Goal: Task Accomplishment & Management: Manage account settings

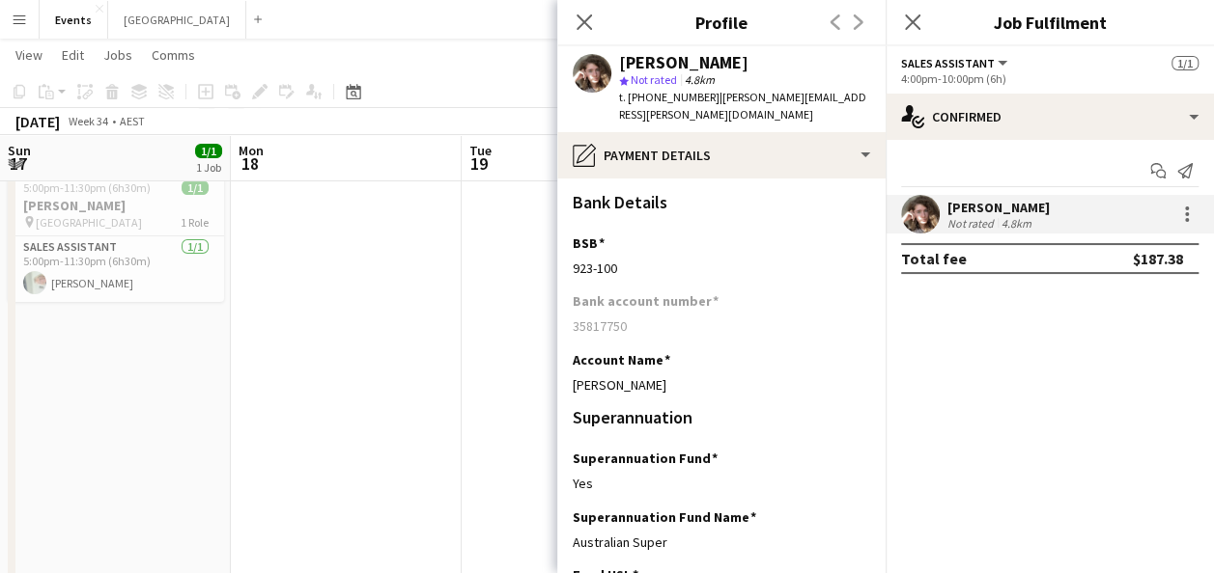
scroll to position [676, 0]
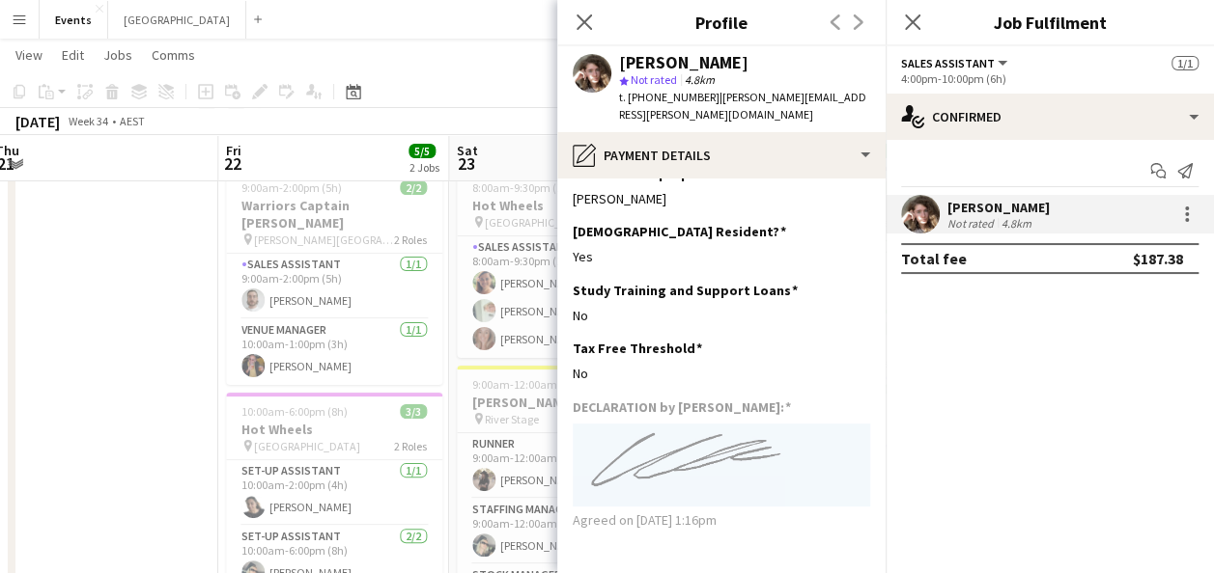
drag, startPoint x: 96, startPoint y: 237, endPoint x: 62, endPoint y: 114, distance: 127.2
click at [97, 237] on app-date-cell at bounding box center [102, 573] width 231 height 824
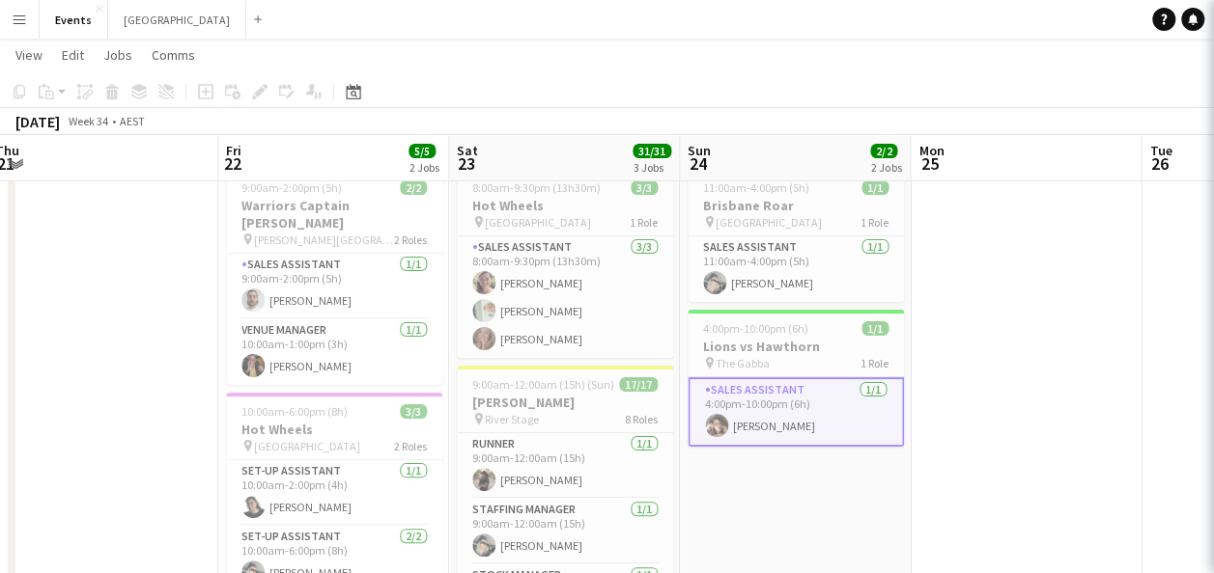
scroll to position [0, 935]
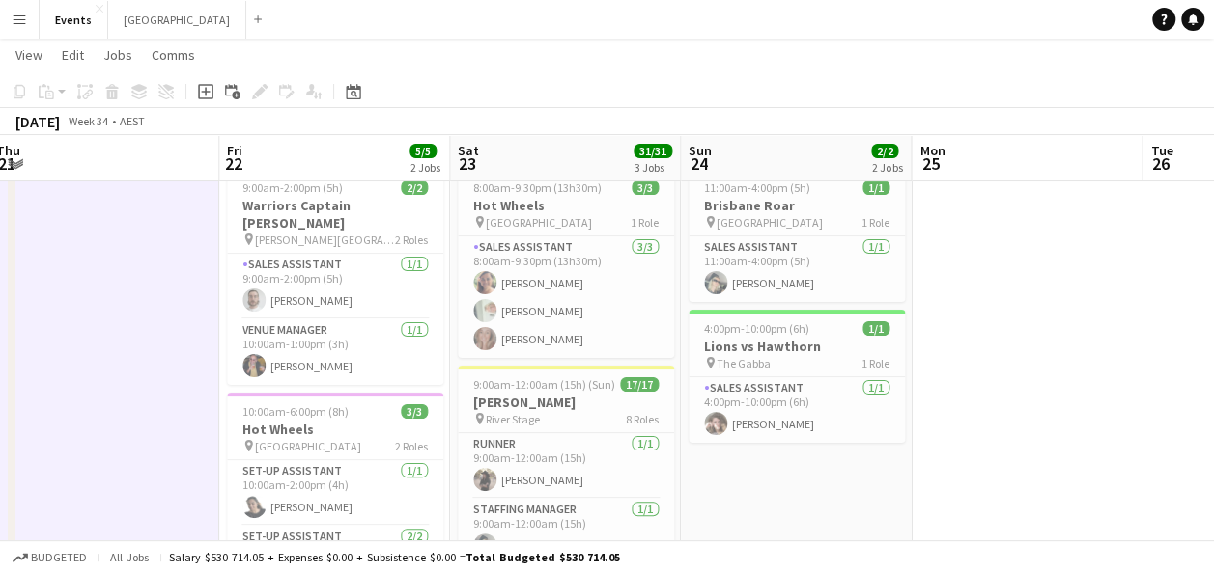
click at [18, 25] on app-icon "Menu" at bounding box center [19, 19] width 15 height 15
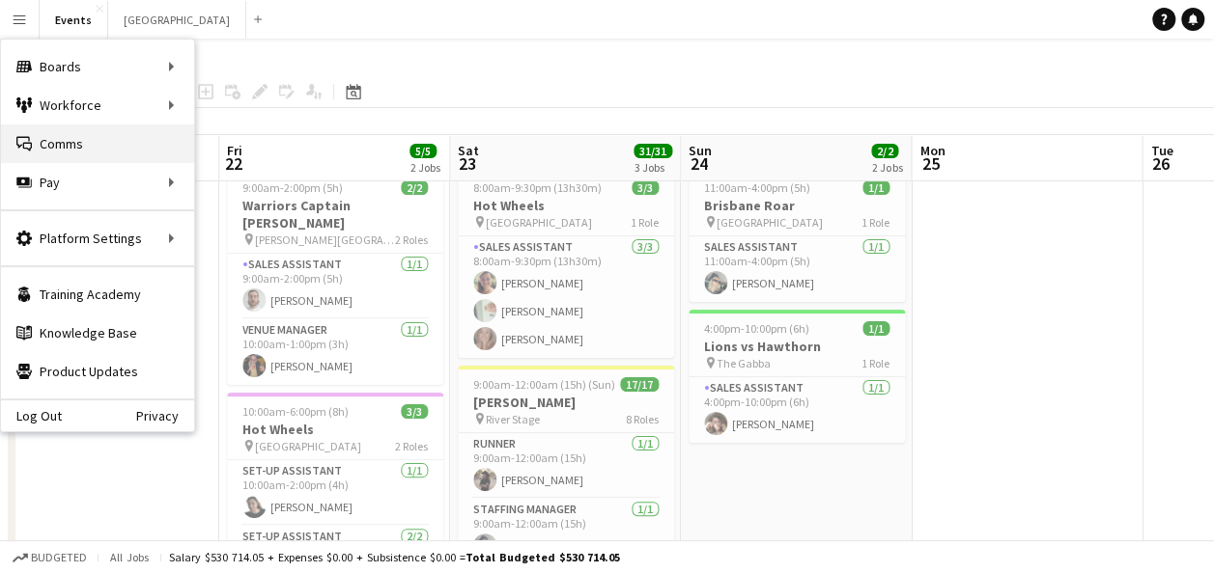
click at [104, 146] on link "Comms Comms" at bounding box center [97, 144] width 193 height 39
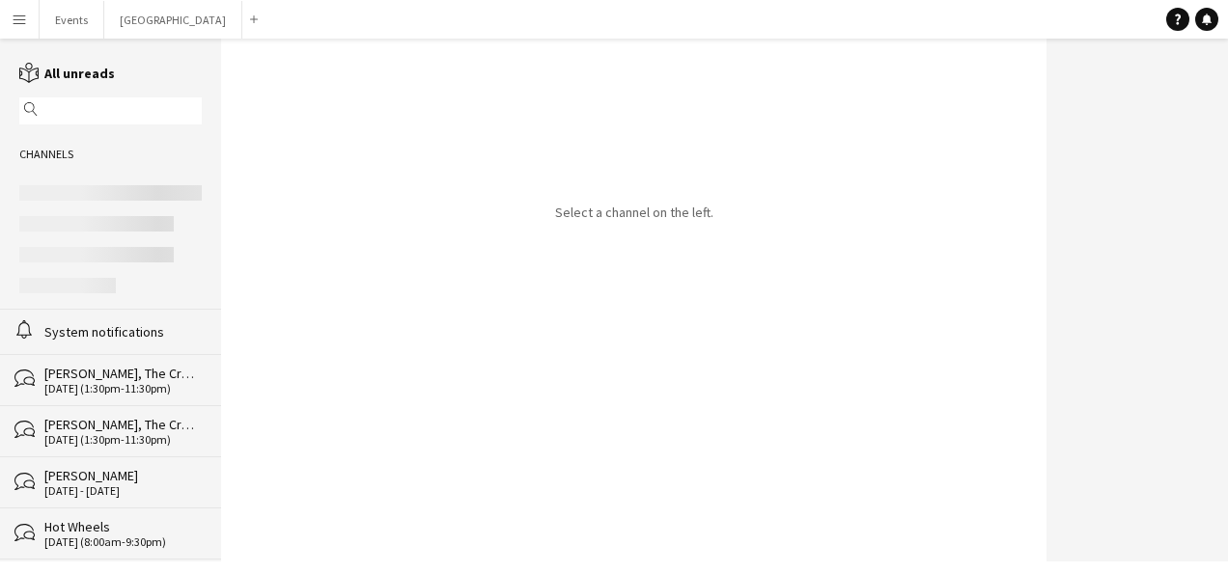
click at [111, 422] on div "[PERSON_NAME], The Creator" at bounding box center [122, 424] width 157 height 17
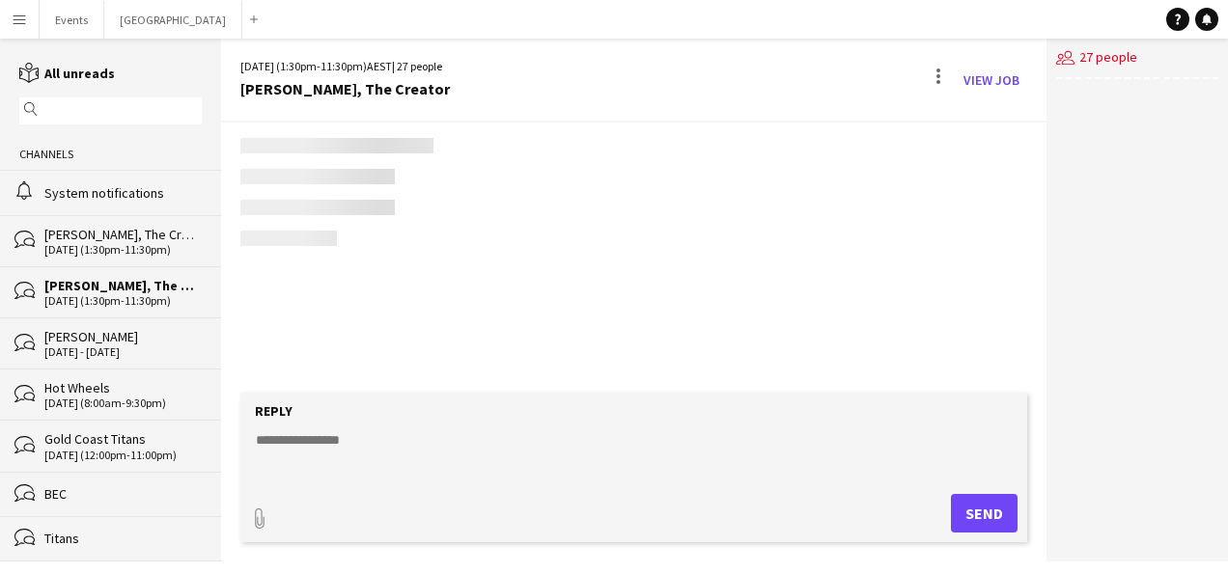
scroll to position [2593, 0]
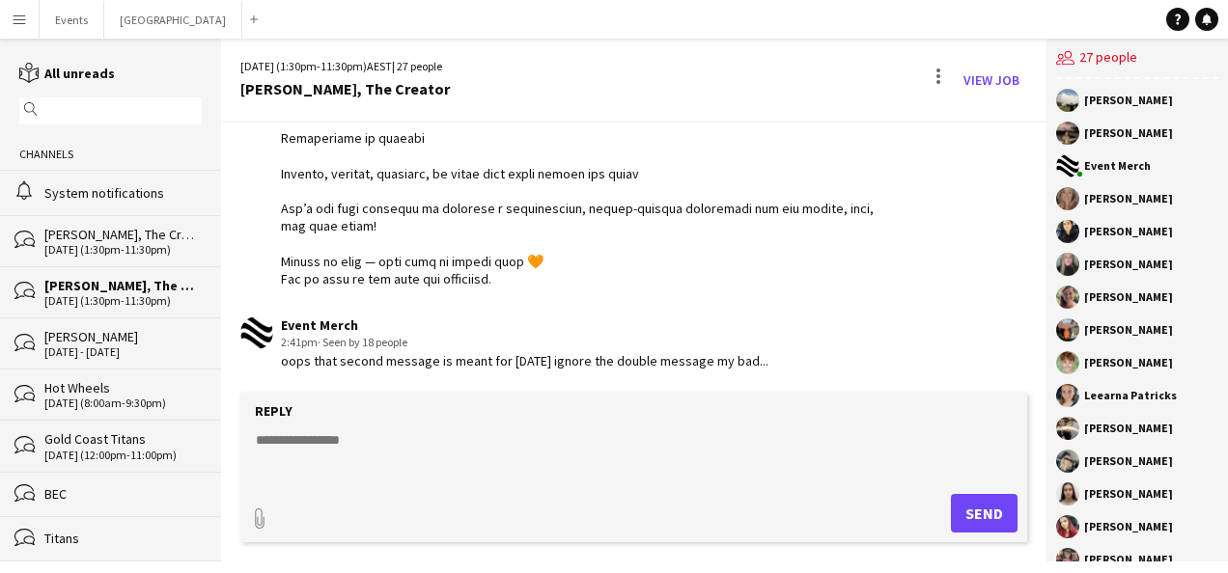
click at [340, 483] on form "Reply paperclip Send" at bounding box center [633, 468] width 787 height 150
click at [349, 456] on textarea at bounding box center [638, 456] width 768 height 50
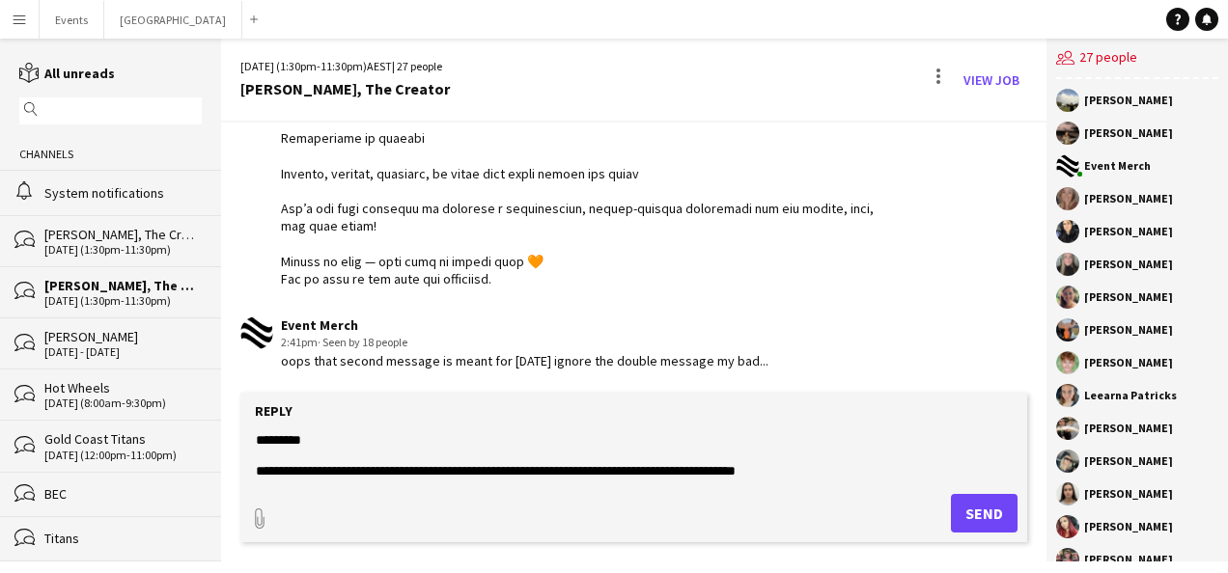
drag, startPoint x: 813, startPoint y: 475, endPoint x: 231, endPoint y: 438, distance: 583.3
click at [231, 438] on app-message-form "**********" at bounding box center [633, 477] width 825 height 169
click at [832, 459] on textarea "**********" at bounding box center [638, 456] width 768 height 50
click at [709, 471] on textarea "**********" at bounding box center [638, 456] width 768 height 50
click at [902, 465] on textarea "**********" at bounding box center [638, 456] width 768 height 50
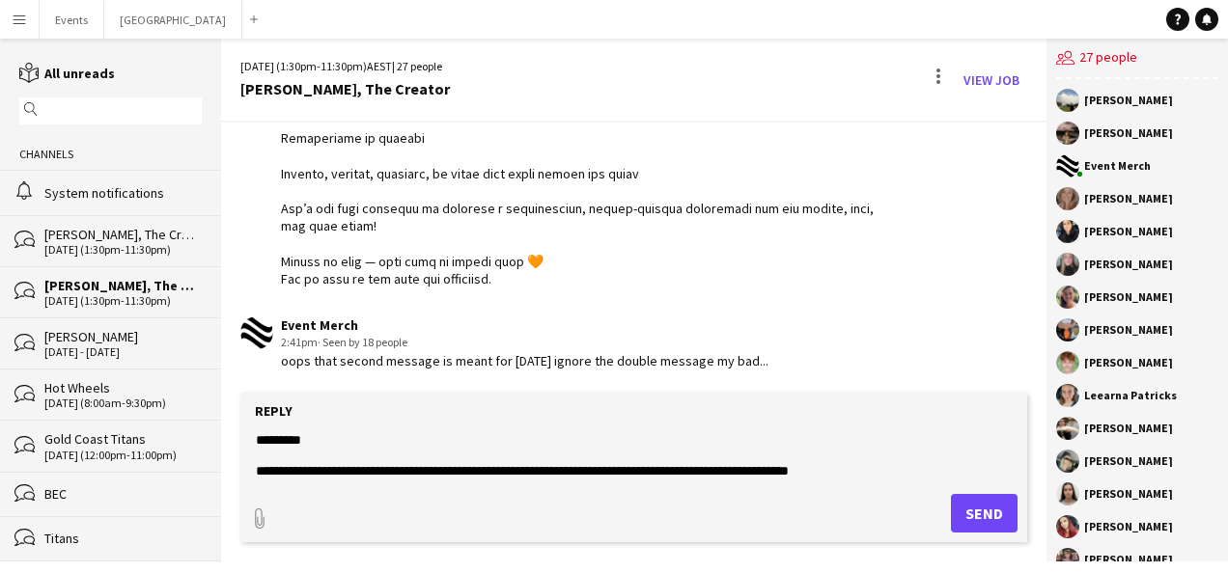
drag, startPoint x: 869, startPoint y: 470, endPoint x: 676, endPoint y: 474, distance: 193.1
click at [676, 474] on textarea "**********" at bounding box center [638, 456] width 768 height 50
drag, startPoint x: 782, startPoint y: 479, endPoint x: 230, endPoint y: 440, distance: 553.6
click at [230, 440] on app-message-form "**********" at bounding box center [633, 477] width 825 height 169
type textarea "**********"
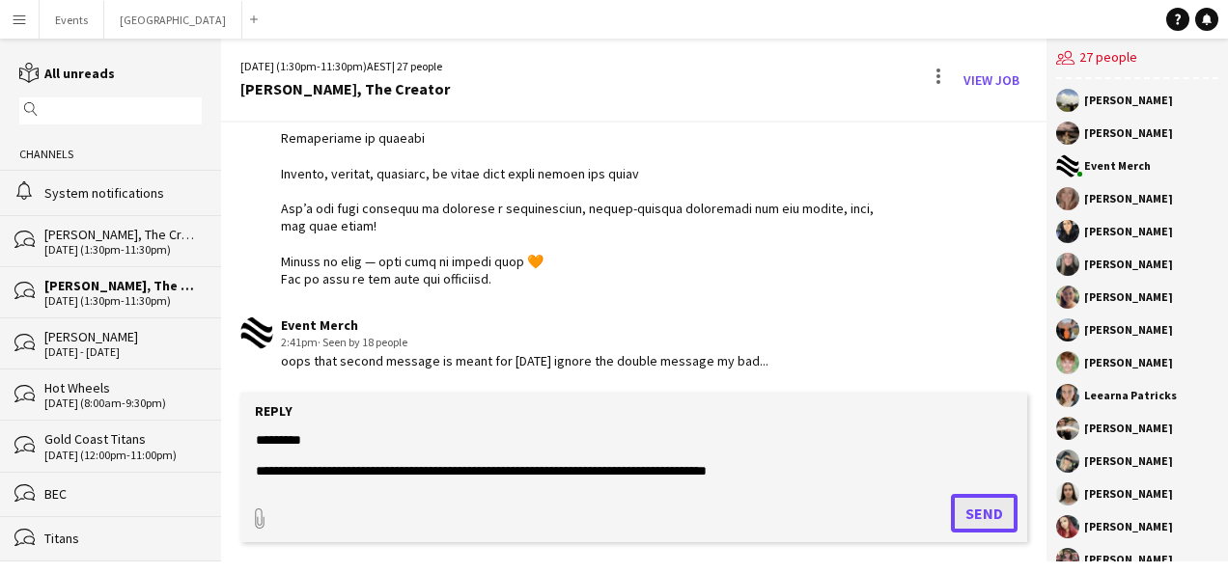
click at [991, 514] on button "Send" at bounding box center [984, 513] width 67 height 39
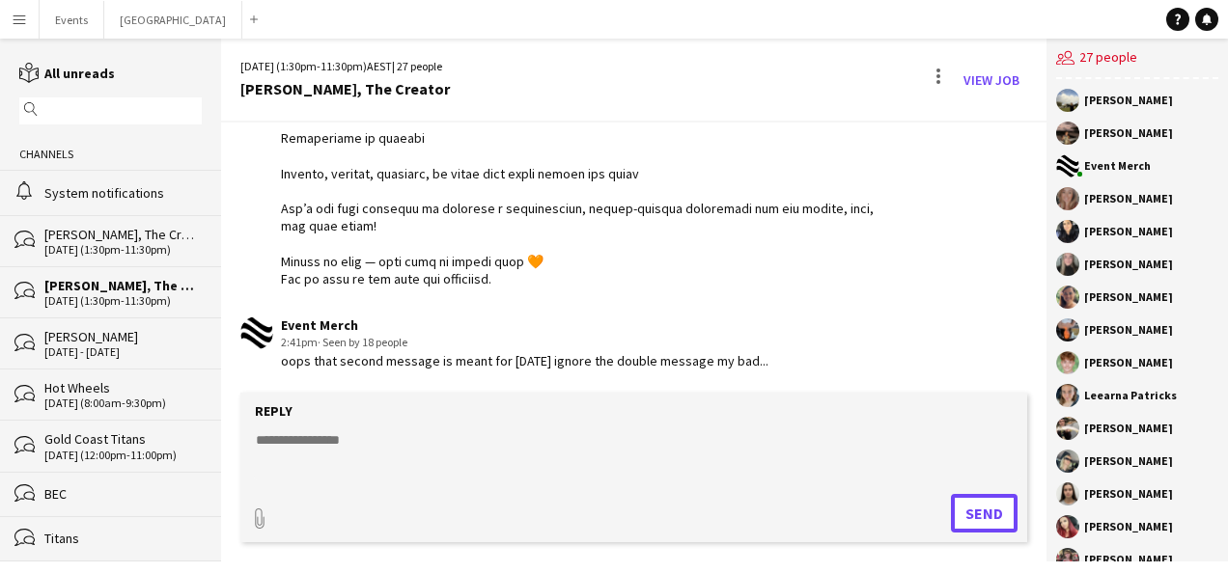
scroll to position [2747, 0]
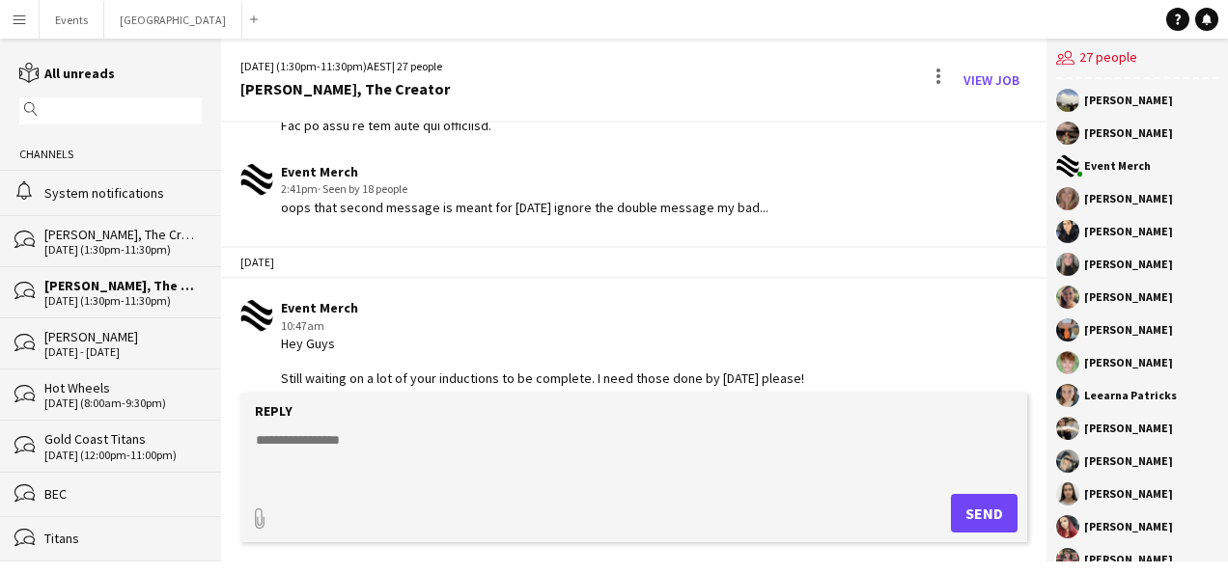
click at [93, 235] on div "[PERSON_NAME], The Creator" at bounding box center [122, 234] width 157 height 17
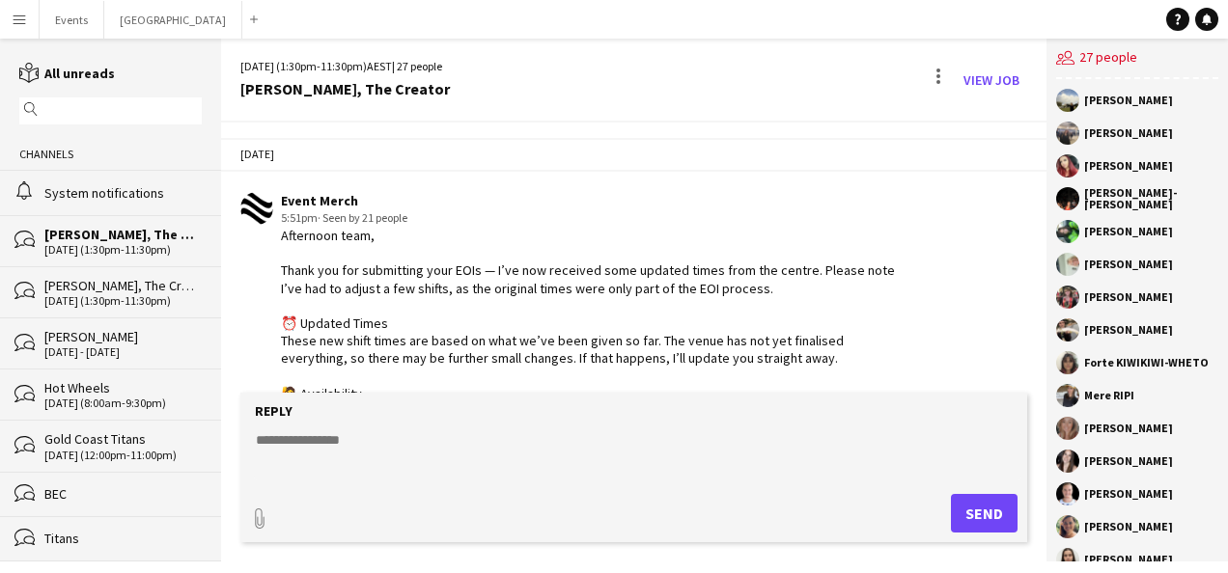
scroll to position [1604, 0]
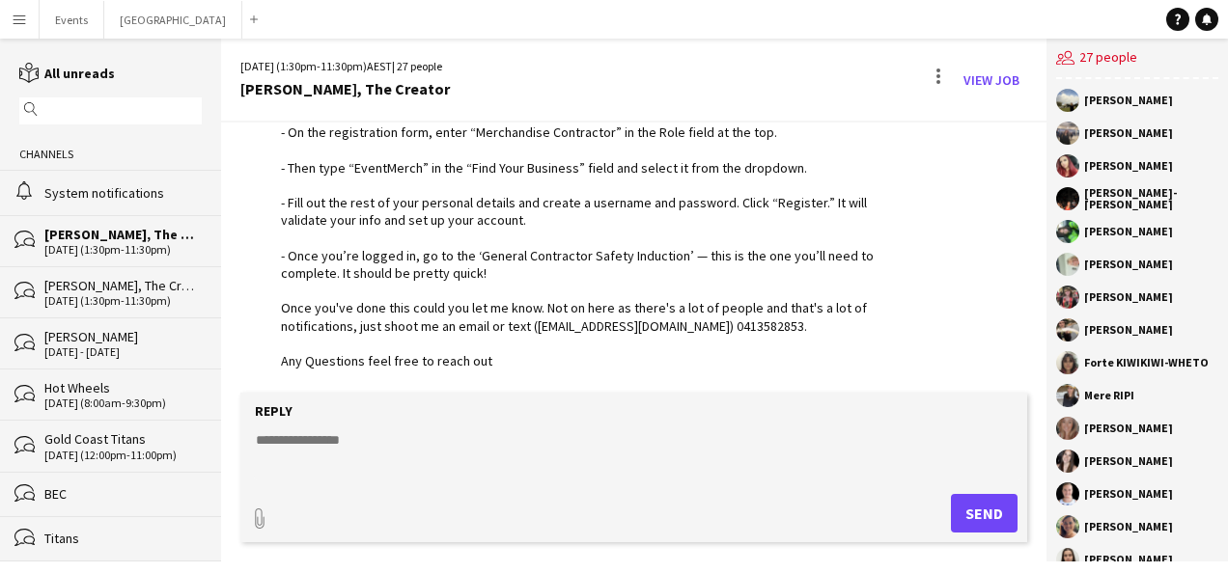
click at [299, 449] on textarea at bounding box center [638, 456] width 768 height 50
paste textarea "**********"
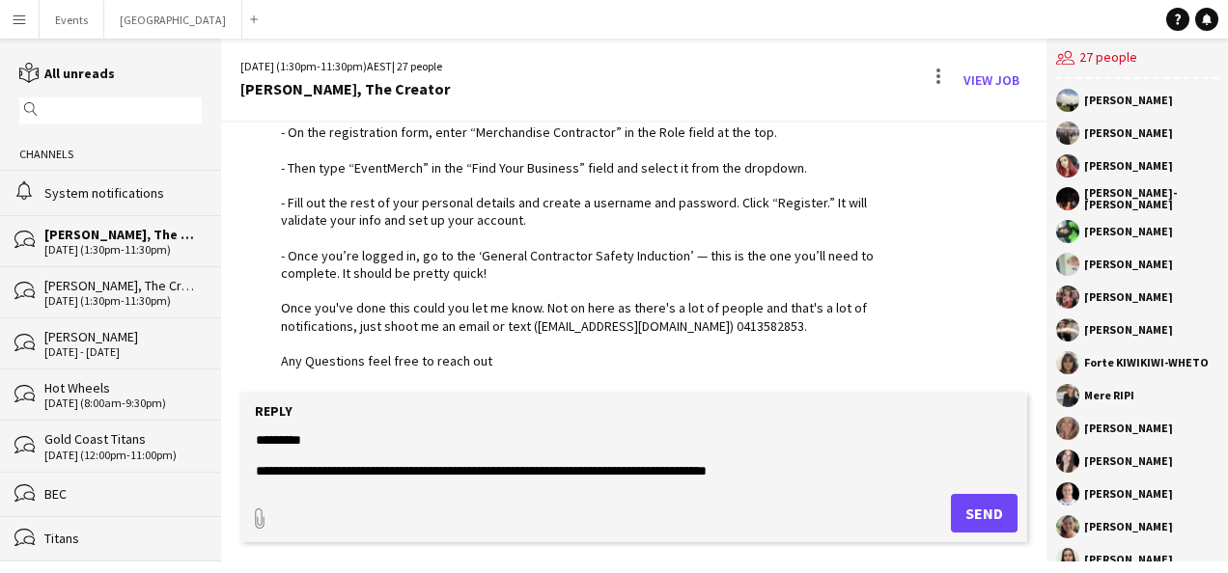
type textarea "**********"
drag, startPoint x: 977, startPoint y: 510, endPoint x: 852, endPoint y: 461, distance: 133.9
click at [977, 511] on button "Send" at bounding box center [984, 513] width 67 height 39
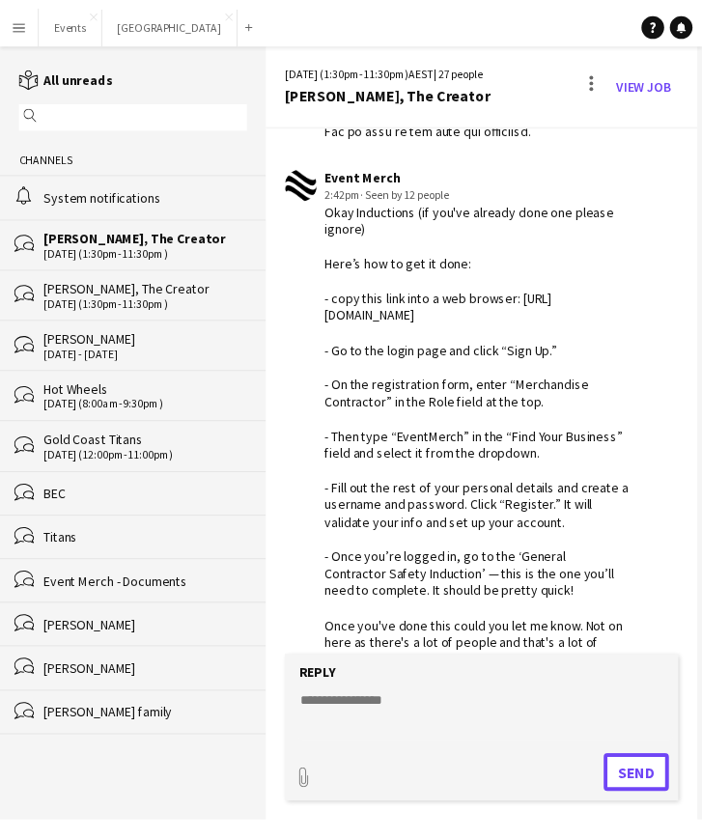
scroll to position [2053, 0]
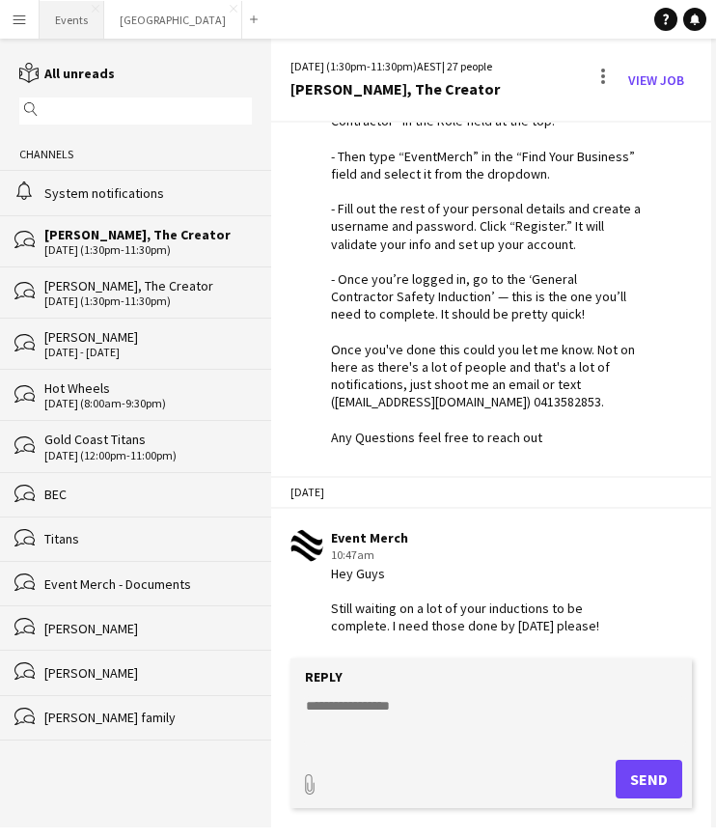
click at [64, 25] on button "Events Close" at bounding box center [72, 20] width 65 height 38
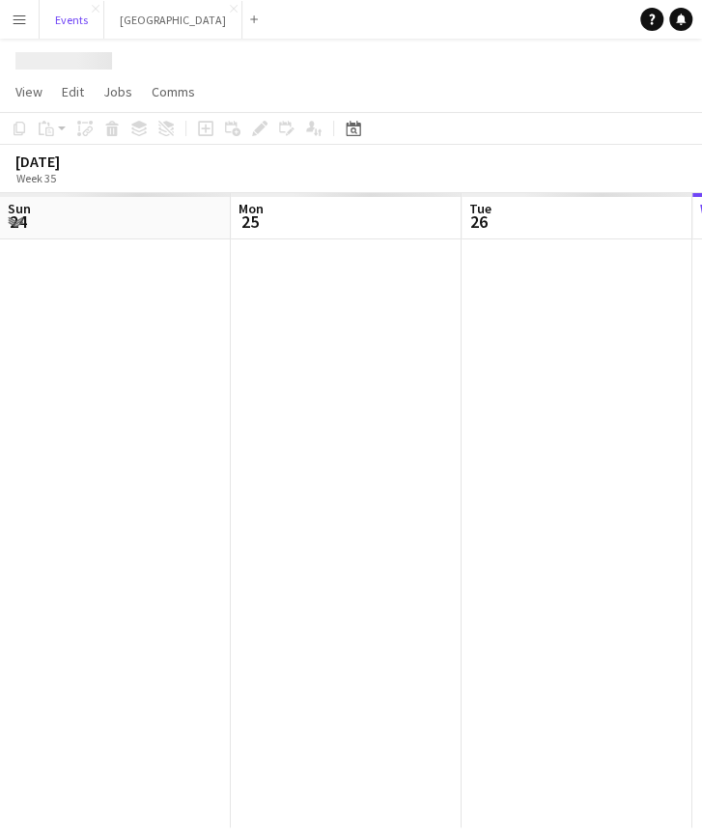
scroll to position [0, 461]
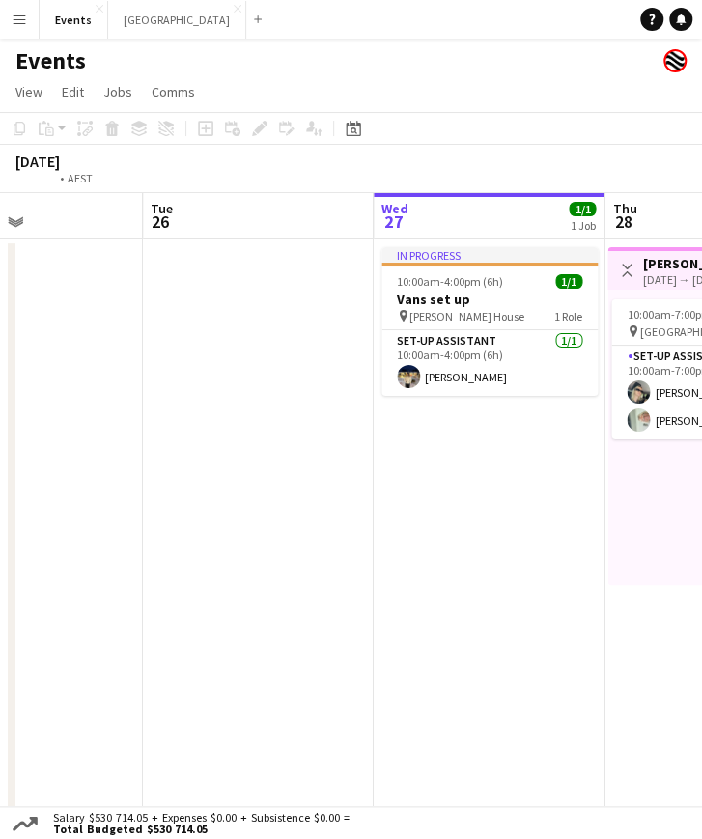
drag, startPoint x: 100, startPoint y: 466, endPoint x: 478, endPoint y: 463, distance: 377.5
click at [477, 463] on app-calendar-viewport "Sat 23 Sun 24 2/2 2 Jobs Mon 25 Tue 26 Wed 27 1/1 1 Job Thu 28 2/2 1 Job Fri 29…" at bounding box center [351, 600] width 702 height 815
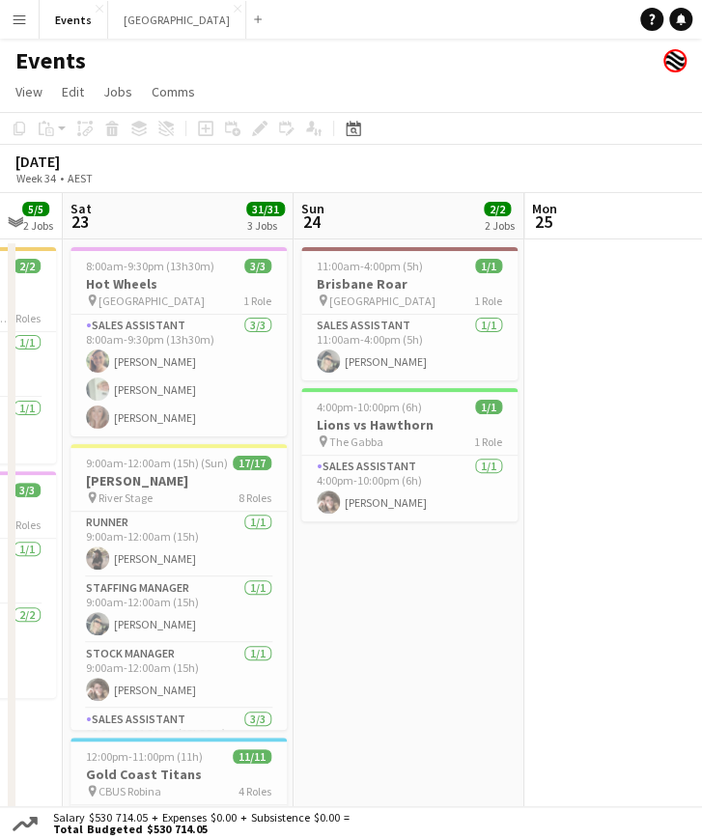
drag, startPoint x: 307, startPoint y: 494, endPoint x: 595, endPoint y: 520, distance: 288.9
click at [684, 489] on app-calendar-viewport "Thu 21 Fri 22 5/5 2 Jobs Sat 23 31/31 3 Jobs Sun 24 2/2 2 Jobs Mon 25 Tue 26 We…" at bounding box center [351, 628] width 702 height 871
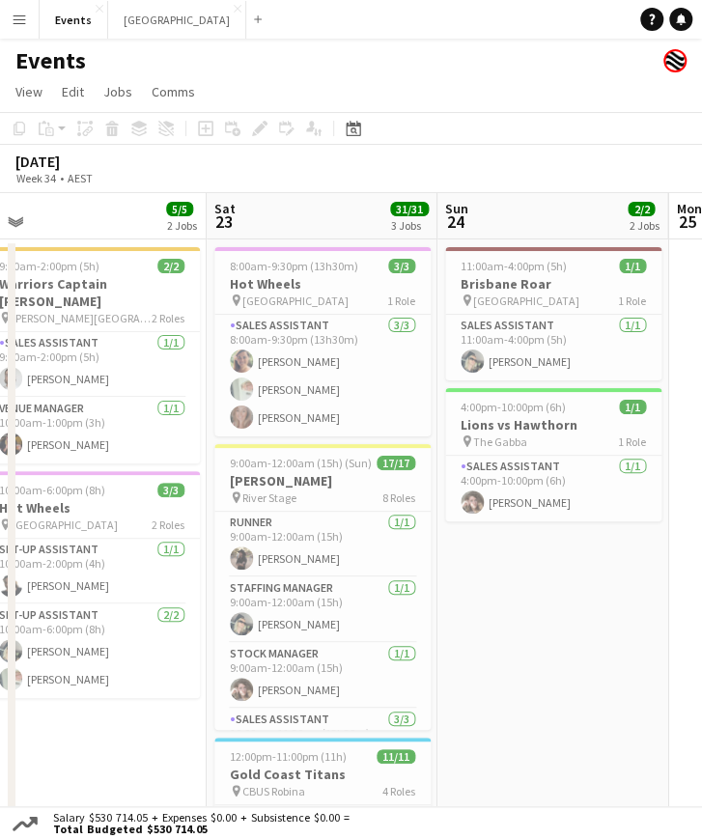
scroll to position [0, 465]
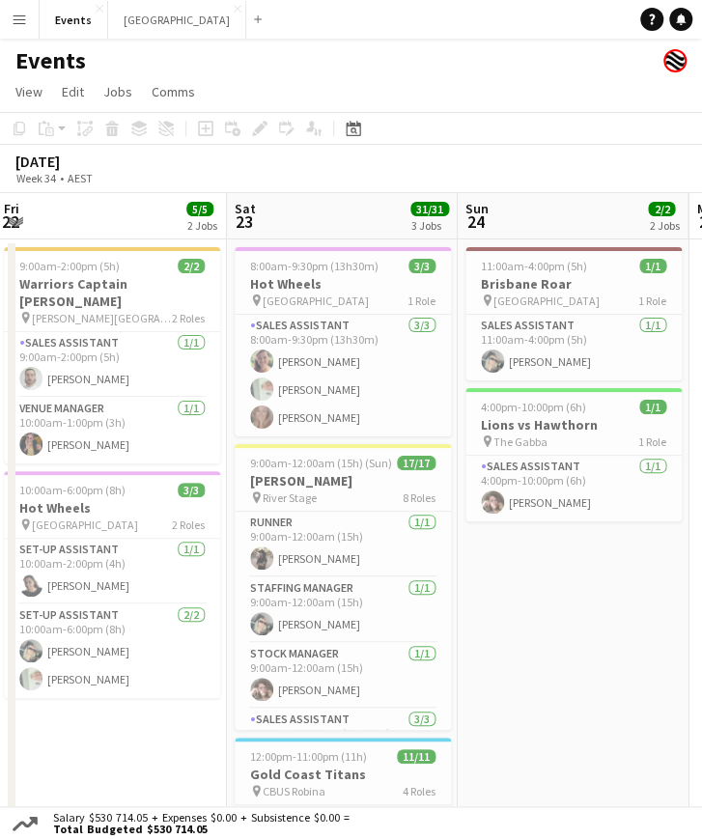
drag, startPoint x: 374, startPoint y: 556, endPoint x: 522, endPoint y: 561, distance: 148.8
click at [522, 561] on app-calendar-viewport "Wed 20 Thu 21 Fri 22 5/5 2 Jobs Sat 23 31/31 3 Jobs Sun 24 2/2 2 Jobs Mon 25 Tu…" at bounding box center [351, 628] width 702 height 871
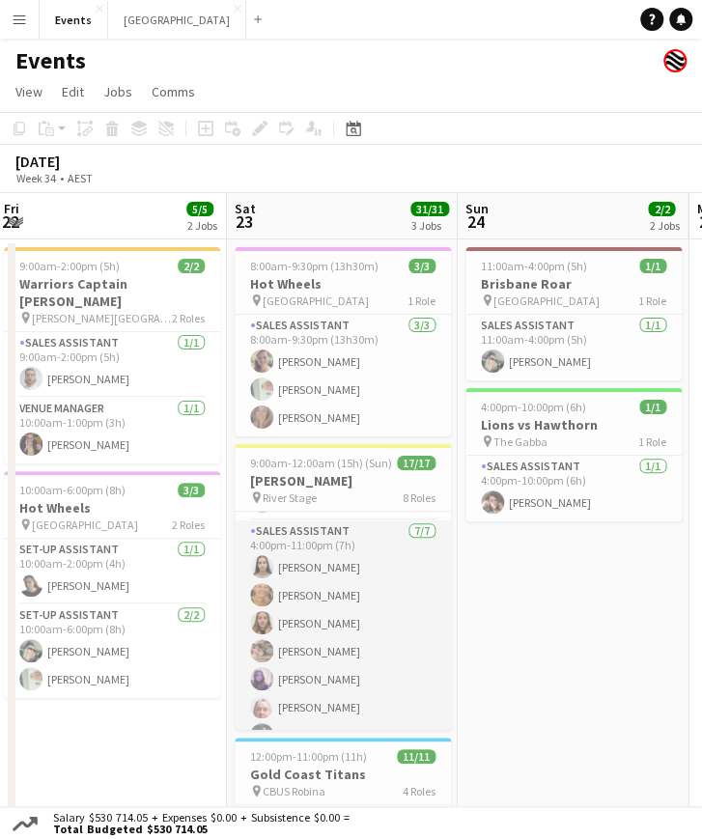
scroll to position [558, 0]
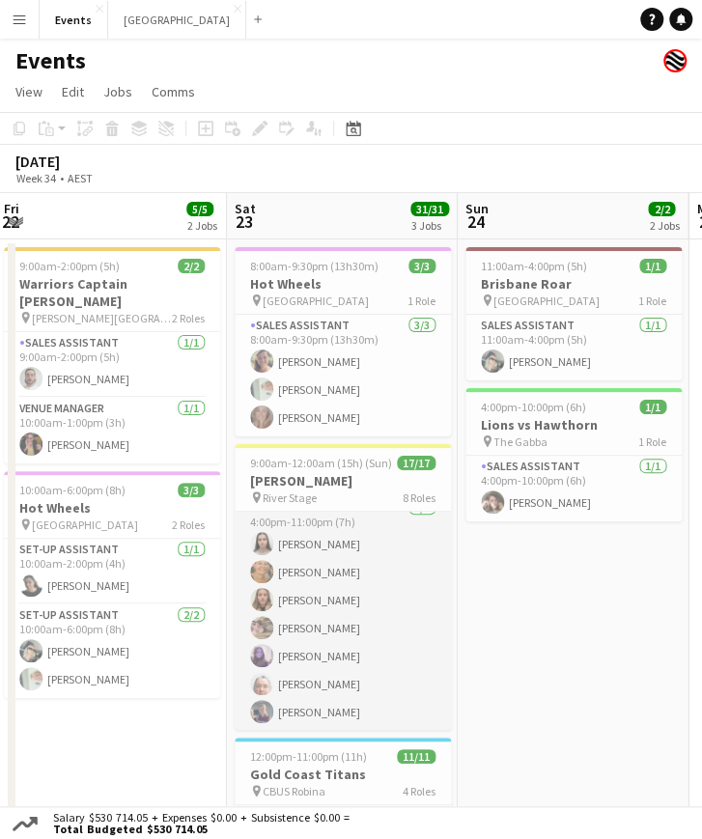
click at [313, 572] on app-card-role "Sales Assistant 7/7 4:00pm-11:00pm (7h) Jazlyn Pedrina Esther ACKINCLOSE Daniel…" at bounding box center [343, 614] width 216 height 234
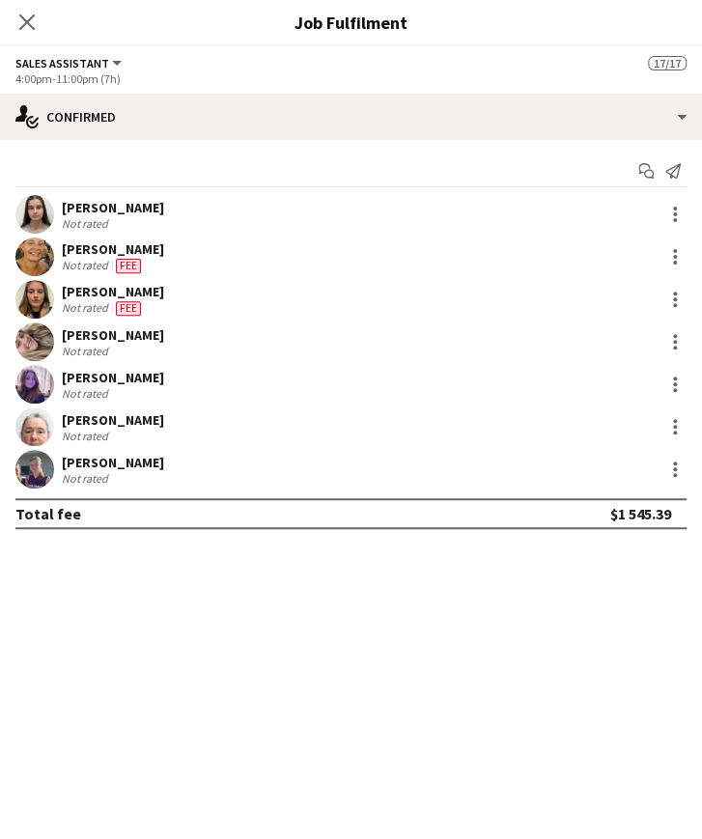
scroll to position [560, 0]
click at [96, 332] on div "[PERSON_NAME]" at bounding box center [113, 334] width 102 height 17
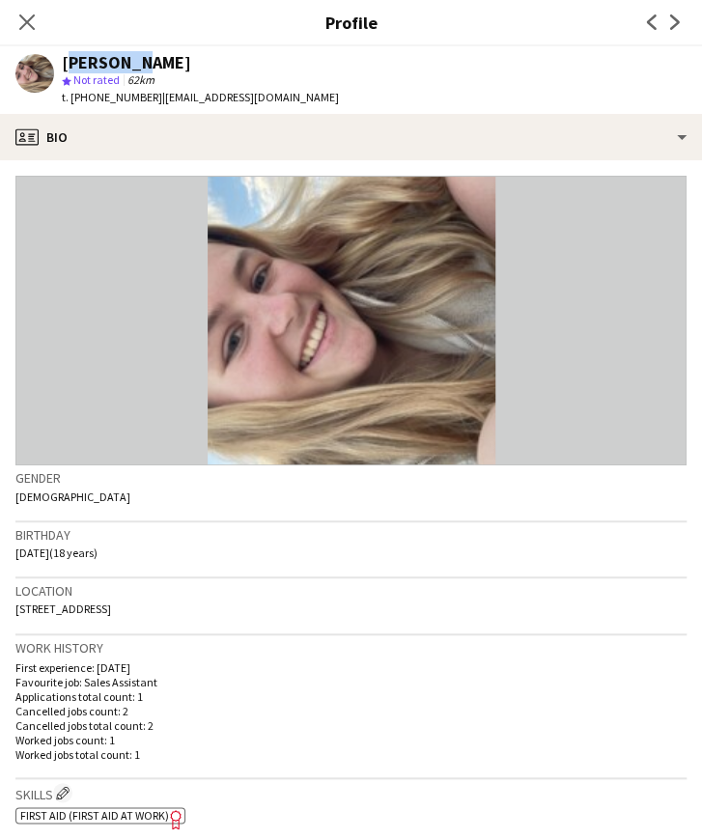
drag, startPoint x: 63, startPoint y: 65, endPoint x: 124, endPoint y: 67, distance: 60.9
click at [124, 67] on div "[PERSON_NAME]" at bounding box center [126, 62] width 129 height 17
click at [234, 58] on div "[PERSON_NAME]" at bounding box center [200, 62] width 277 height 17
drag, startPoint x: 219, startPoint y: 61, endPoint x: 127, endPoint y: 67, distance: 91.9
click at [127, 67] on div "[PERSON_NAME]" at bounding box center [200, 62] width 277 height 17
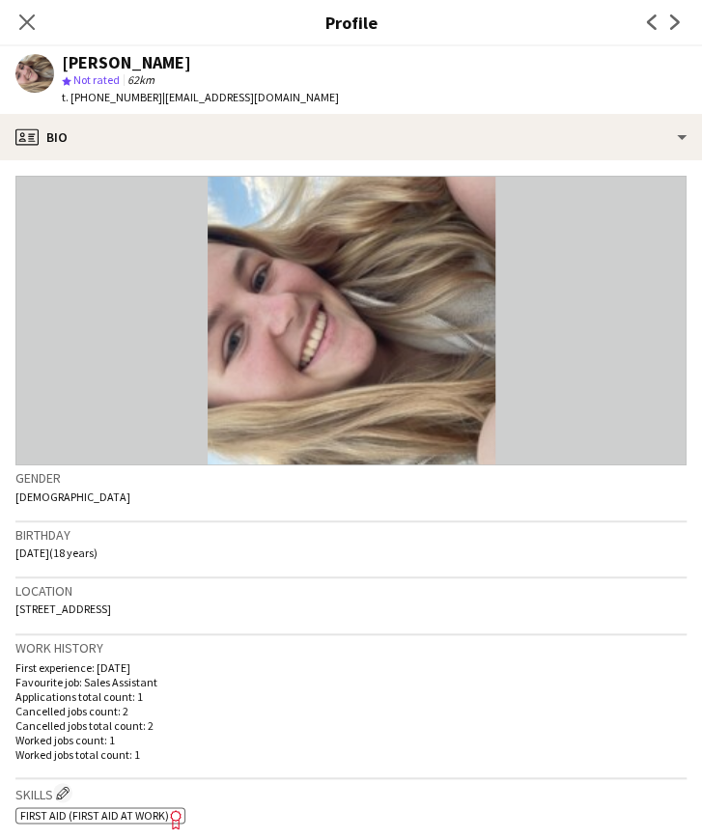
drag, startPoint x: 13, startPoint y: 552, endPoint x: 70, endPoint y: 553, distance: 57.0
click at [70, 553] on app-crew-profile-bio "Gender Female Birthday 15-12-2006 (18 years) Location 3 Carnoustie Court, Arund…" at bounding box center [351, 499] width 702 height 679
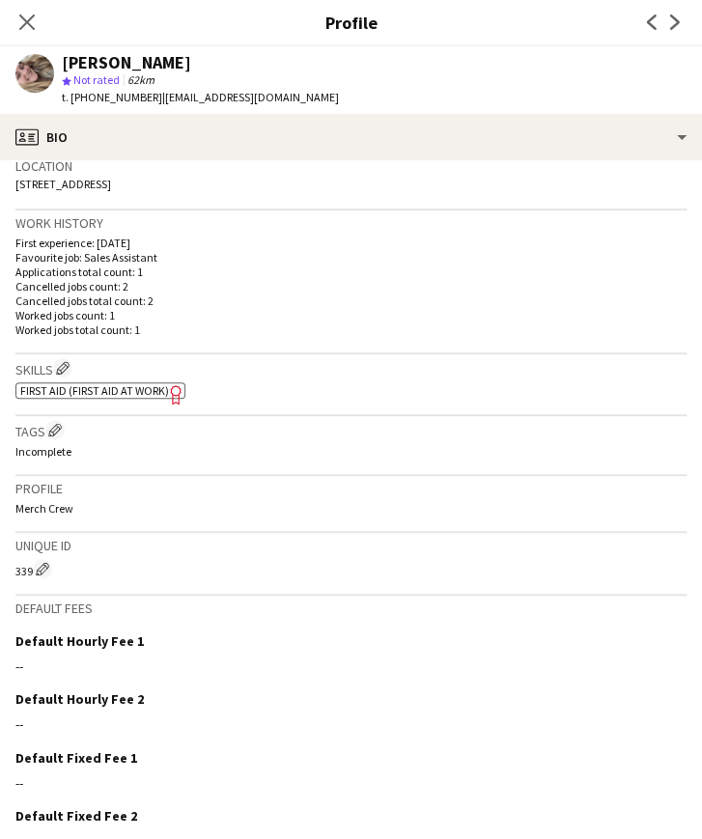
scroll to position [328, 0]
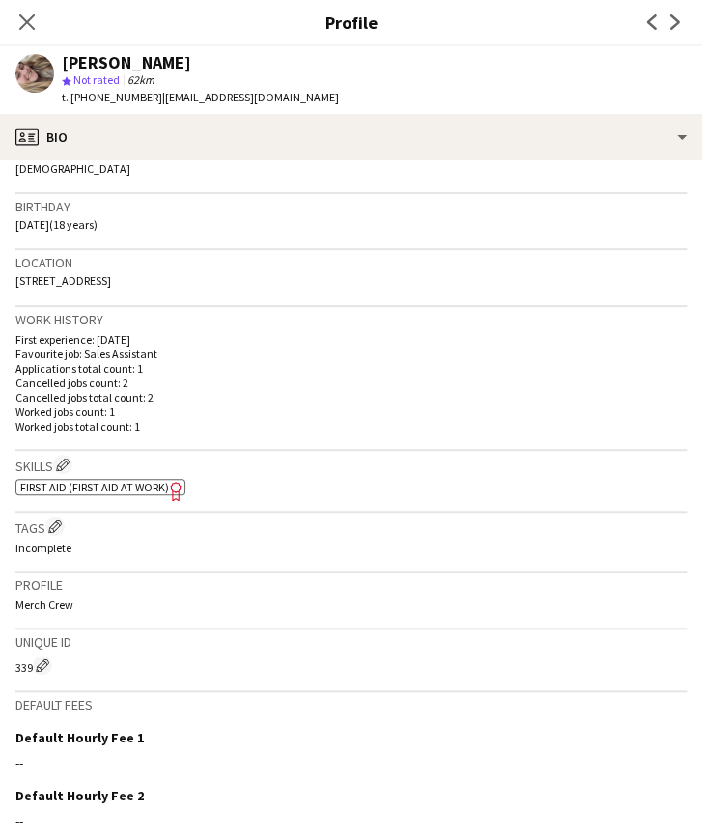
drag, startPoint x: 13, startPoint y: 277, endPoint x: 191, endPoint y: 277, distance: 178.6
click at [191, 277] on app-crew-profile-bio "Gender Female Birthday 15-12-2006 (18 years) Location 3 Carnoustie Court, Arund…" at bounding box center [351, 499] width 702 height 679
drag, startPoint x: 89, startPoint y: 98, endPoint x: 138, endPoint y: 105, distance: 49.7
click at [138, 105] on div "t. +61415415158 | anabellmcwi15@gmail.com" at bounding box center [200, 97] width 277 height 17
drag, startPoint x: 149, startPoint y: 100, endPoint x: 280, endPoint y: 102, distance: 131.3
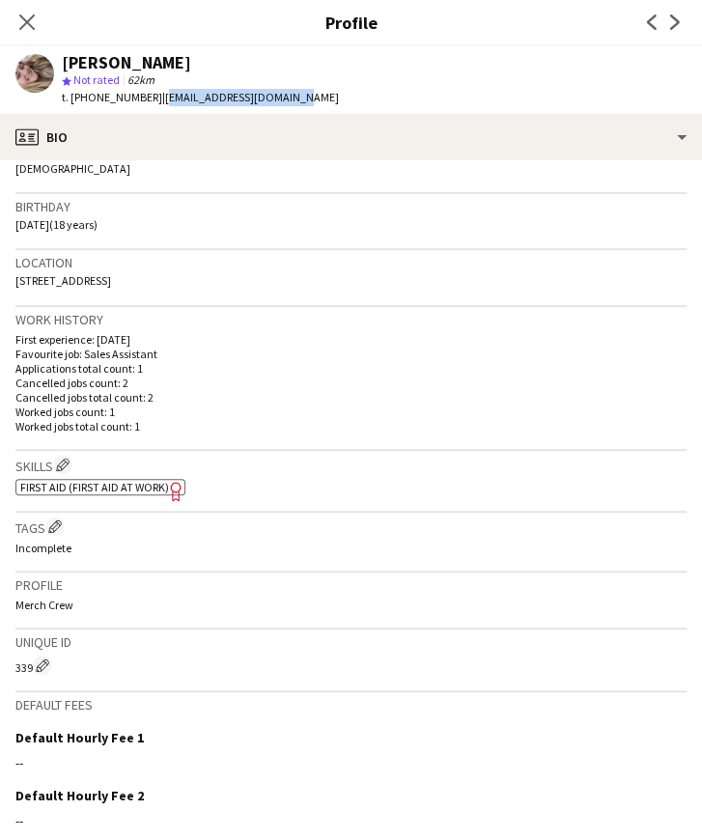
click at [280, 102] on span "| anabellmcwi15@gmail.com" at bounding box center [250, 97] width 177 height 14
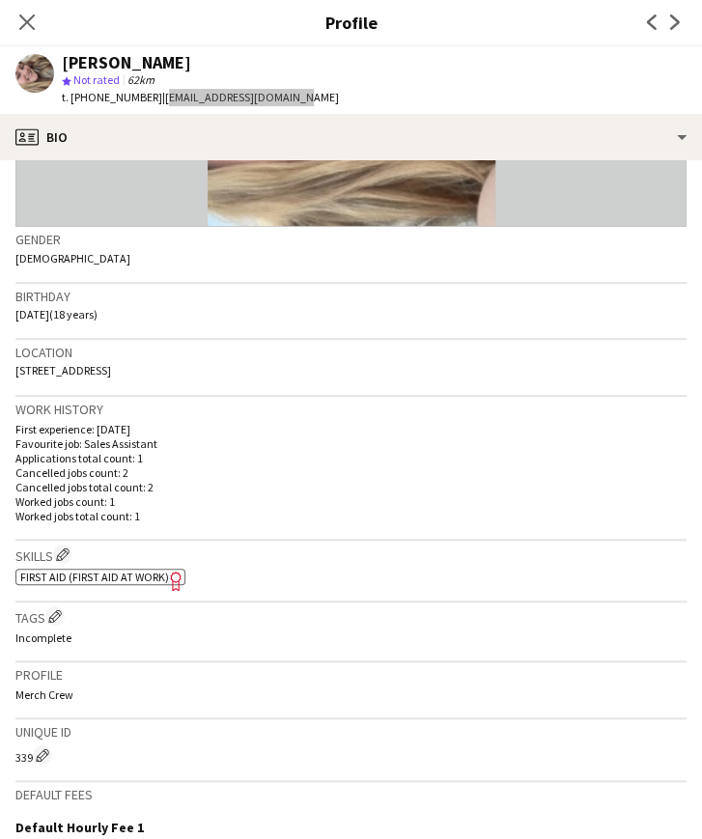
scroll to position [232, 0]
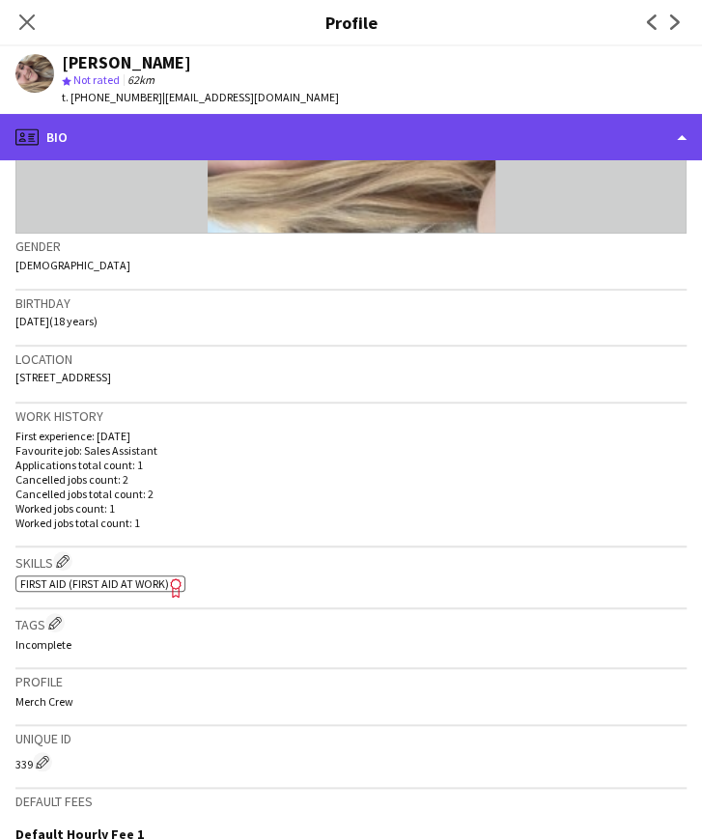
click at [465, 138] on div "profile Bio" at bounding box center [351, 137] width 702 height 46
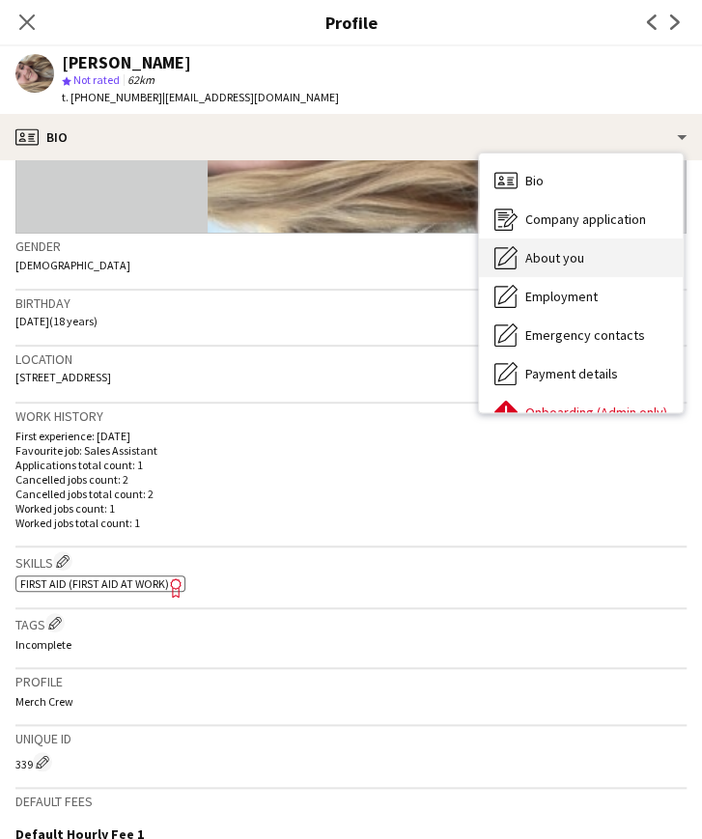
click at [599, 247] on div "About you About you" at bounding box center [581, 257] width 204 height 39
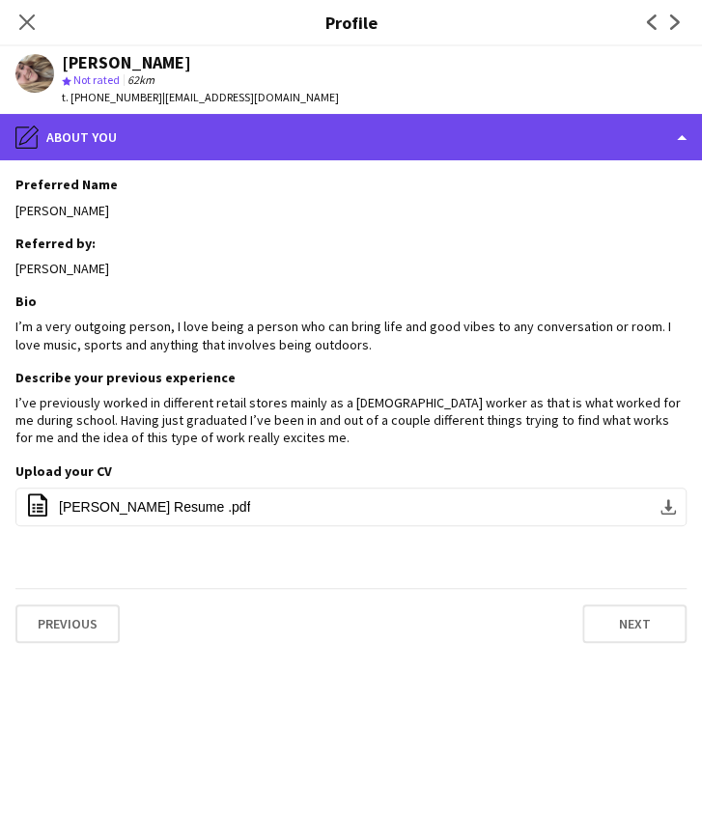
click at [353, 148] on div "pencil4 About you" at bounding box center [351, 137] width 702 height 46
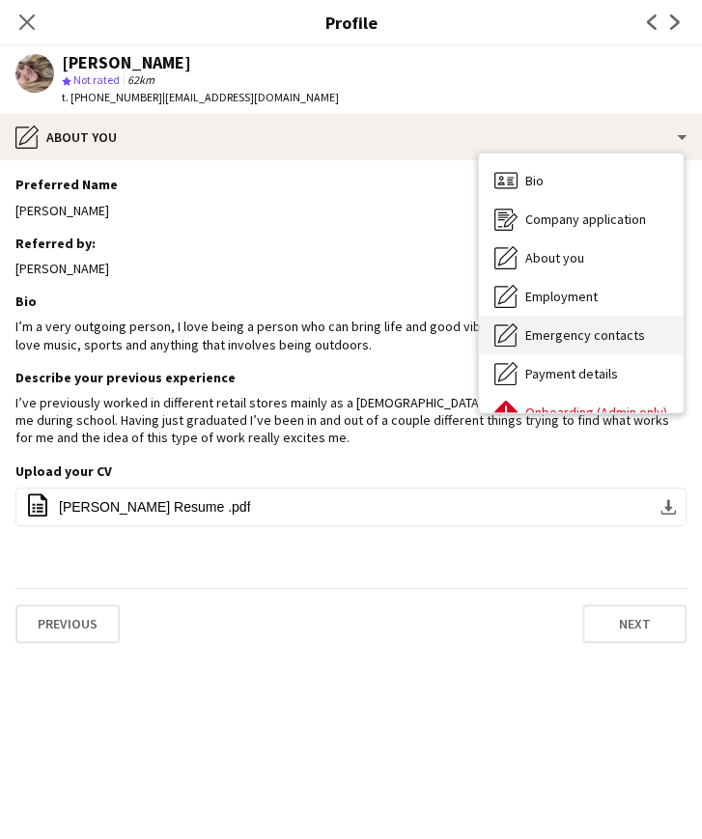
click at [608, 345] on div "Emergency contacts Emergency contacts" at bounding box center [581, 335] width 204 height 39
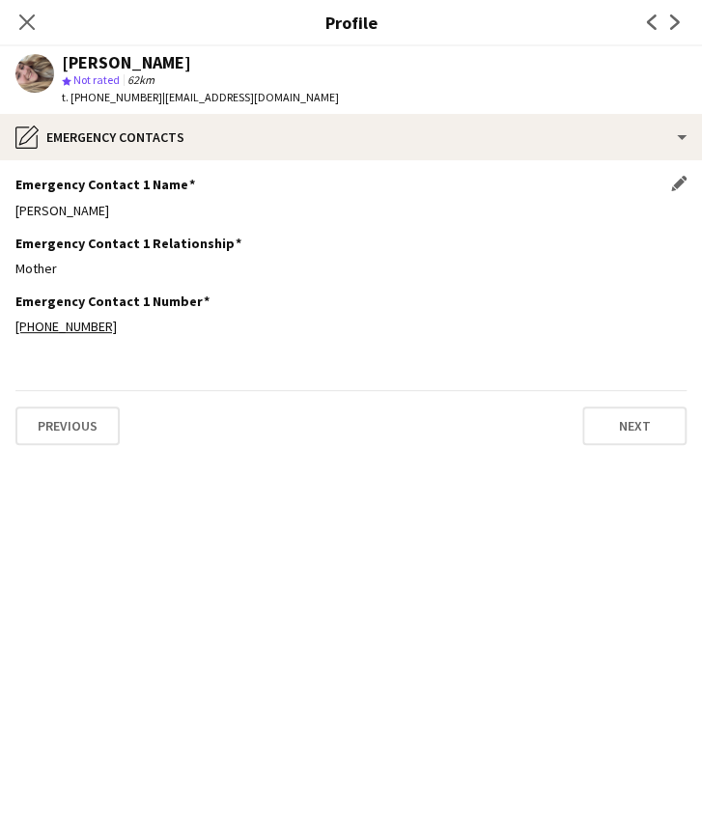
click at [112, 209] on div "Sally McWilliams" at bounding box center [350, 210] width 671 height 17
drag, startPoint x: 18, startPoint y: 208, endPoint x: 109, endPoint y: 211, distance: 90.8
click at [109, 211] on div "Sally McWilliams" at bounding box center [350, 210] width 671 height 17
drag, startPoint x: 18, startPoint y: 268, endPoint x: 55, endPoint y: 268, distance: 36.7
click at [55, 268] on div "Mother" at bounding box center [350, 268] width 671 height 17
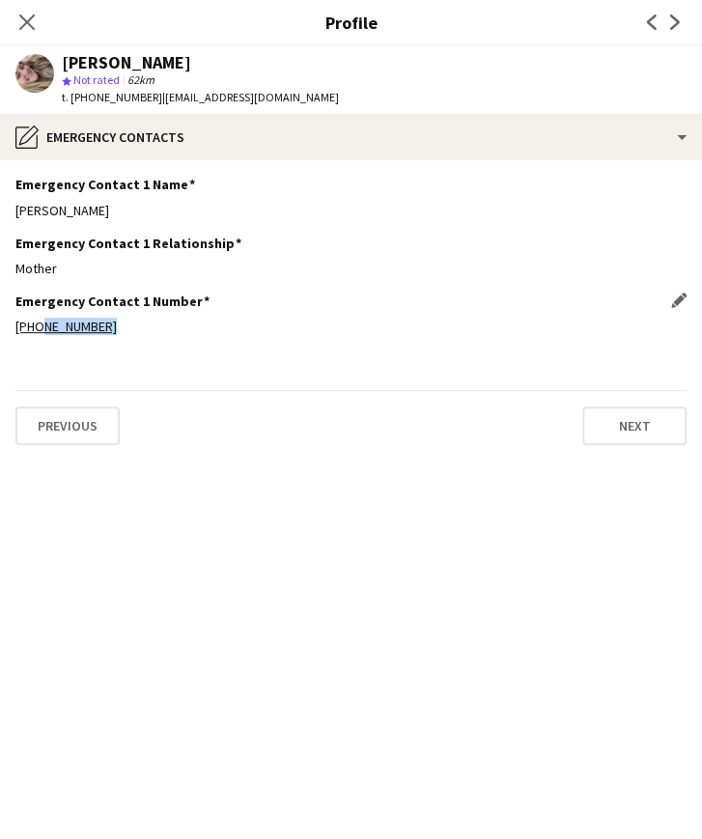
drag, startPoint x: 104, startPoint y: 328, endPoint x: 34, endPoint y: 333, distance: 70.6
click at [34, 333] on div "+610416575857" at bounding box center [350, 326] width 671 height 17
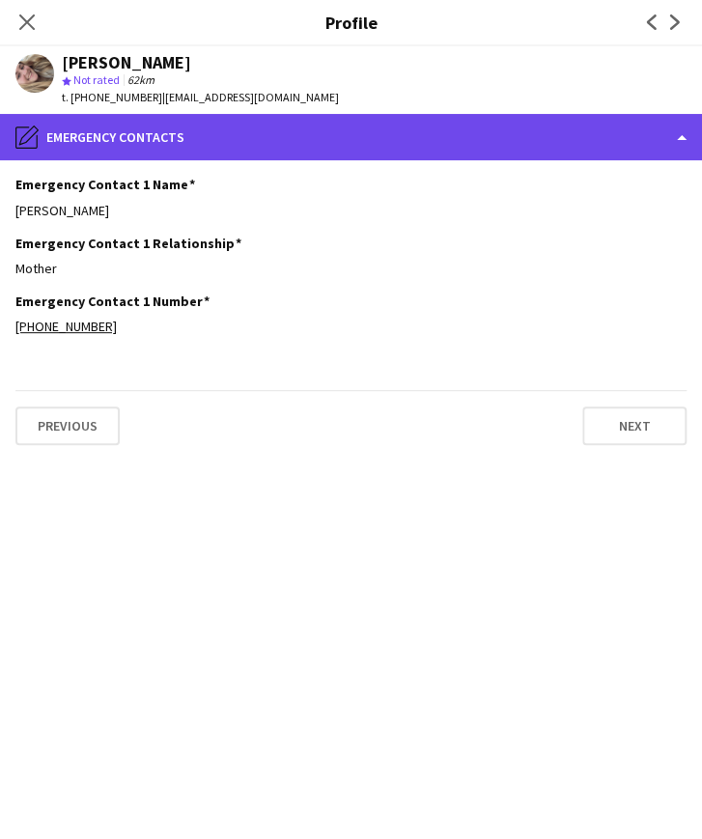
click at [436, 153] on div "pencil4 Emergency contacts" at bounding box center [351, 137] width 702 height 46
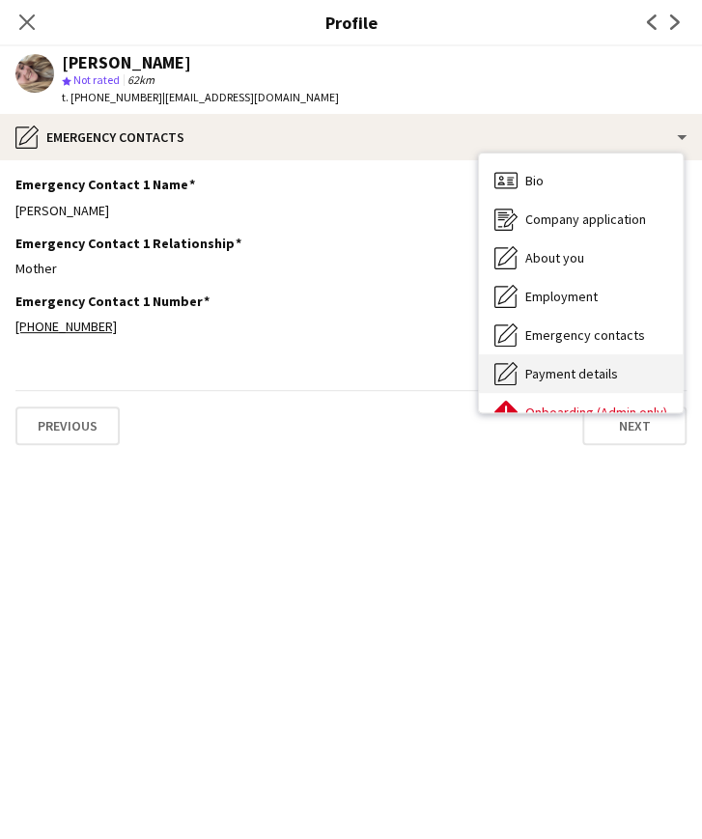
click at [631, 380] on div "Payment details Payment details" at bounding box center [581, 373] width 204 height 39
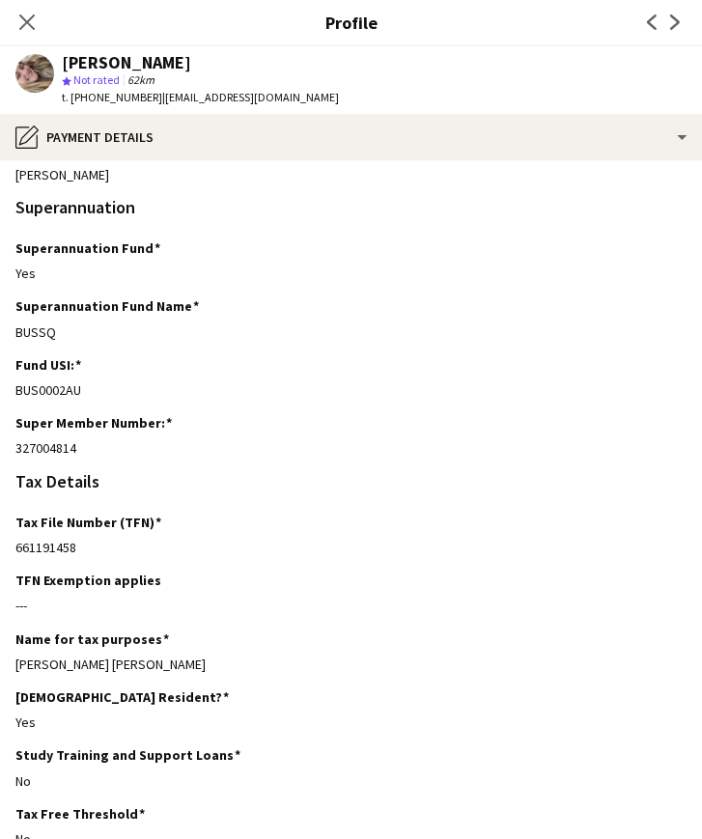
scroll to position [97, 0]
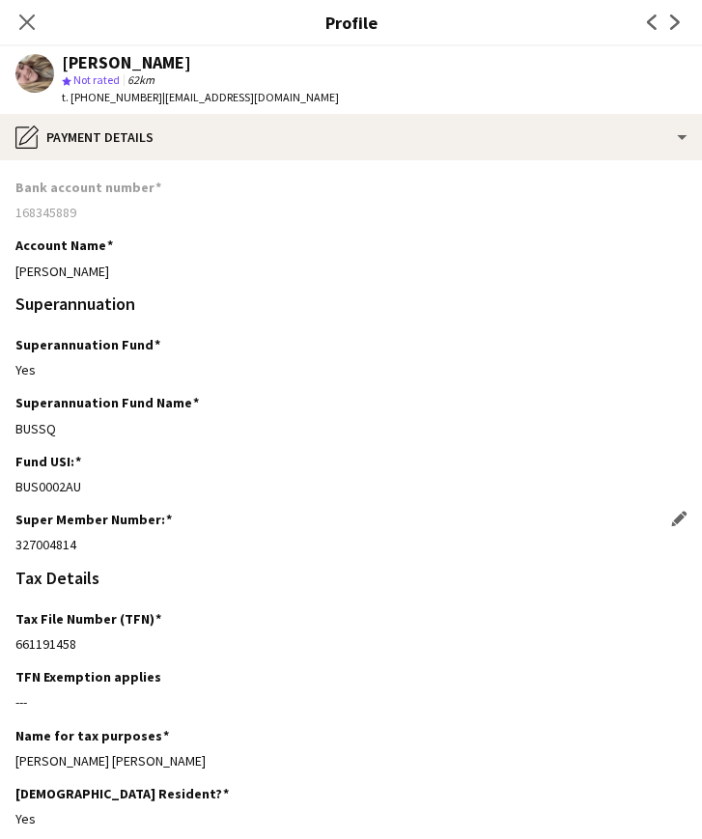
click at [80, 549] on div "327004814" at bounding box center [350, 544] width 671 height 17
drag, startPoint x: 17, startPoint y: 545, endPoint x: 79, endPoint y: 542, distance: 61.9
click at [79, 542] on div "327004814" at bounding box center [350, 544] width 671 height 17
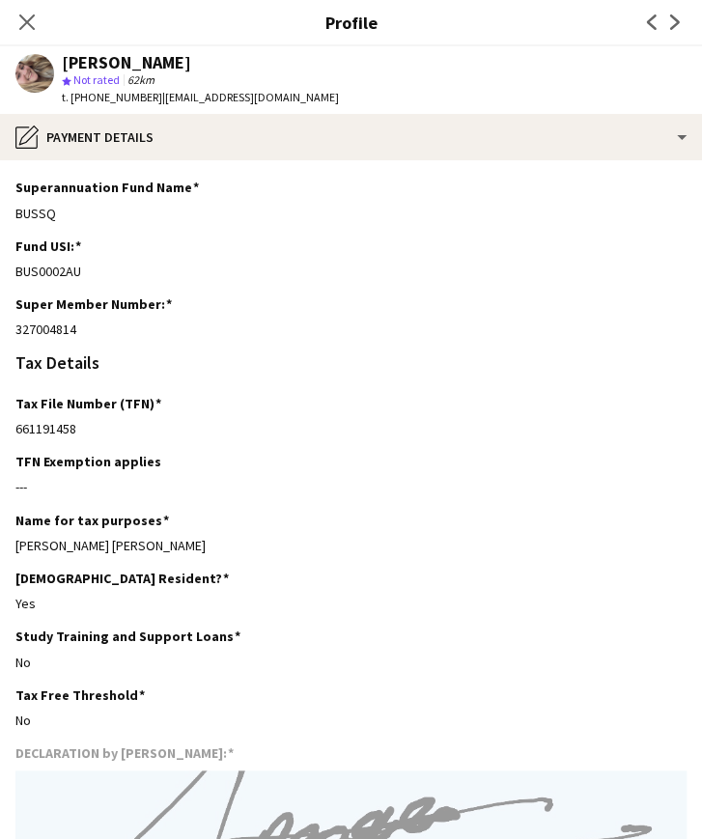
scroll to position [317, 0]
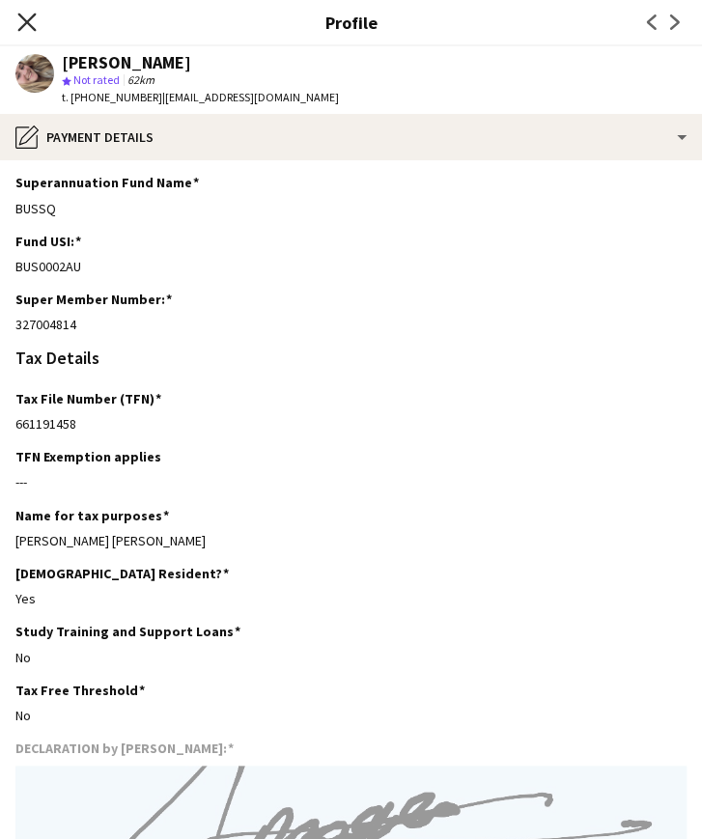
click at [29, 19] on icon at bounding box center [26, 22] width 18 height 18
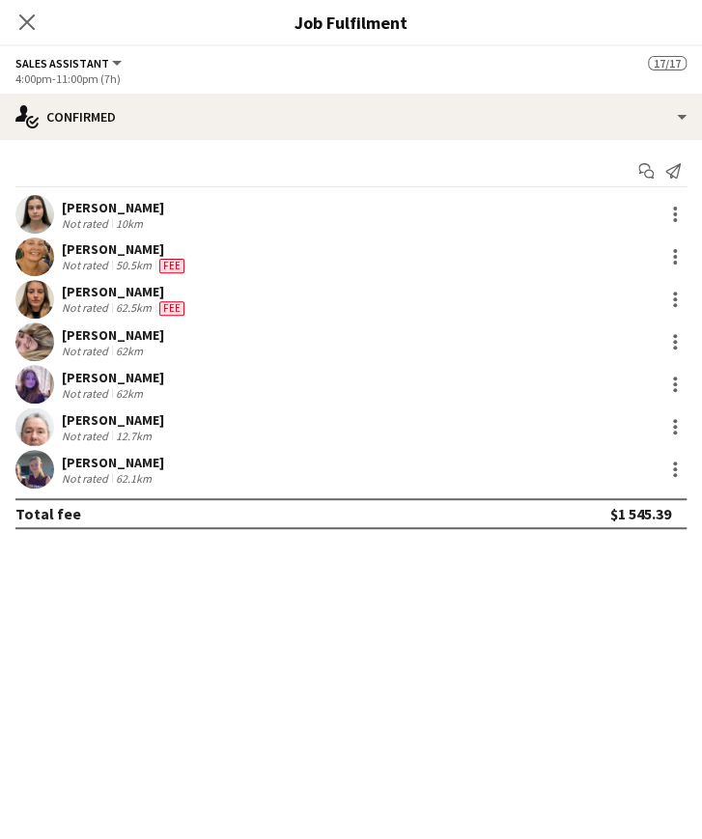
click at [143, 379] on div "[PERSON_NAME]" at bounding box center [113, 377] width 102 height 17
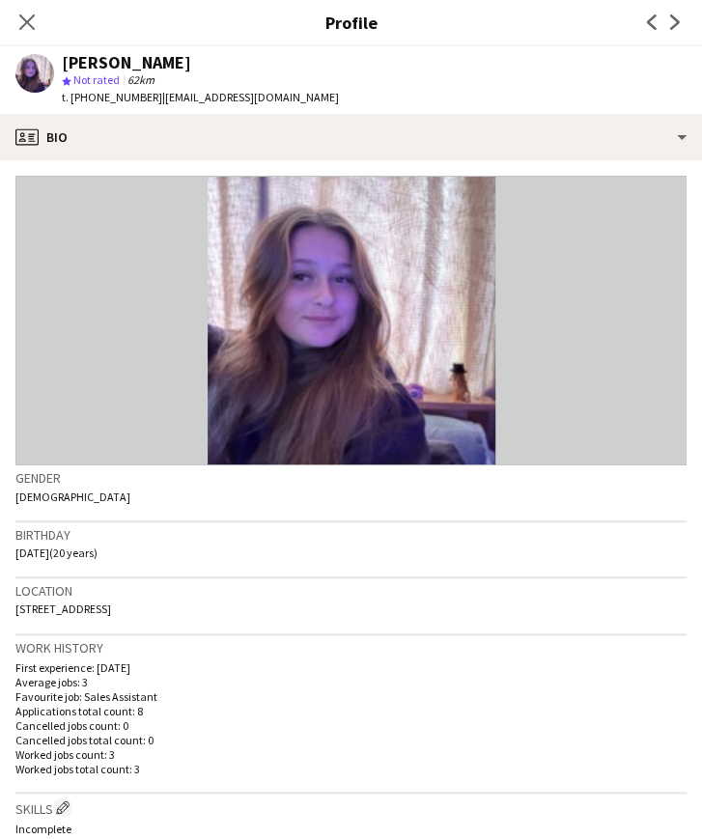
scroll to position [97, 0]
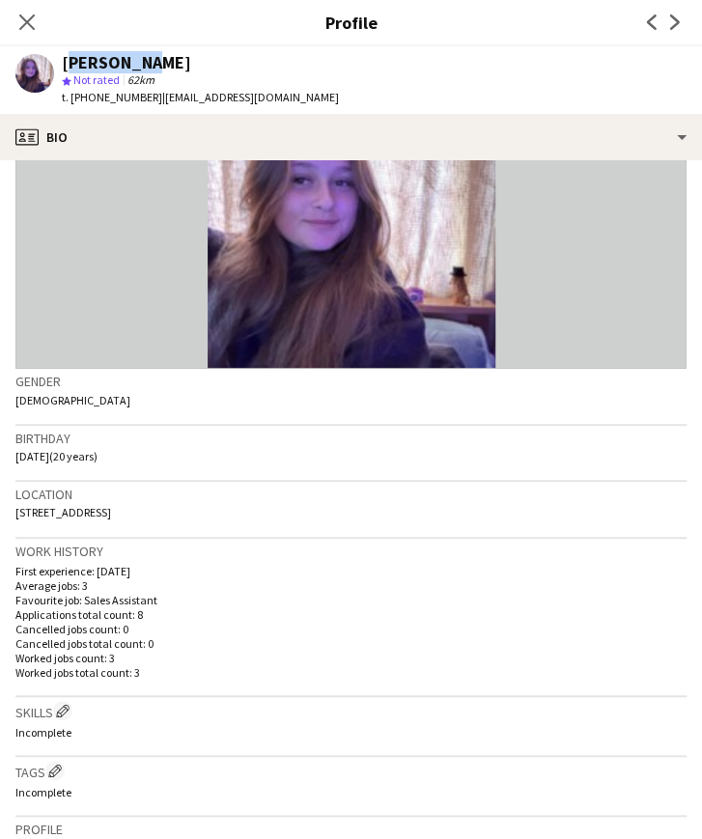
drag, startPoint x: 66, startPoint y: 63, endPoint x: 138, endPoint y: 66, distance: 72.5
click at [138, 66] on div "[PERSON_NAME]" at bounding box center [126, 62] width 129 height 17
click at [237, 61] on div "[PERSON_NAME]" at bounding box center [200, 62] width 277 height 17
drag, startPoint x: 233, startPoint y: 67, endPoint x: 151, endPoint y: 70, distance: 82.2
click at [151, 70] on div "[PERSON_NAME]" at bounding box center [200, 62] width 277 height 17
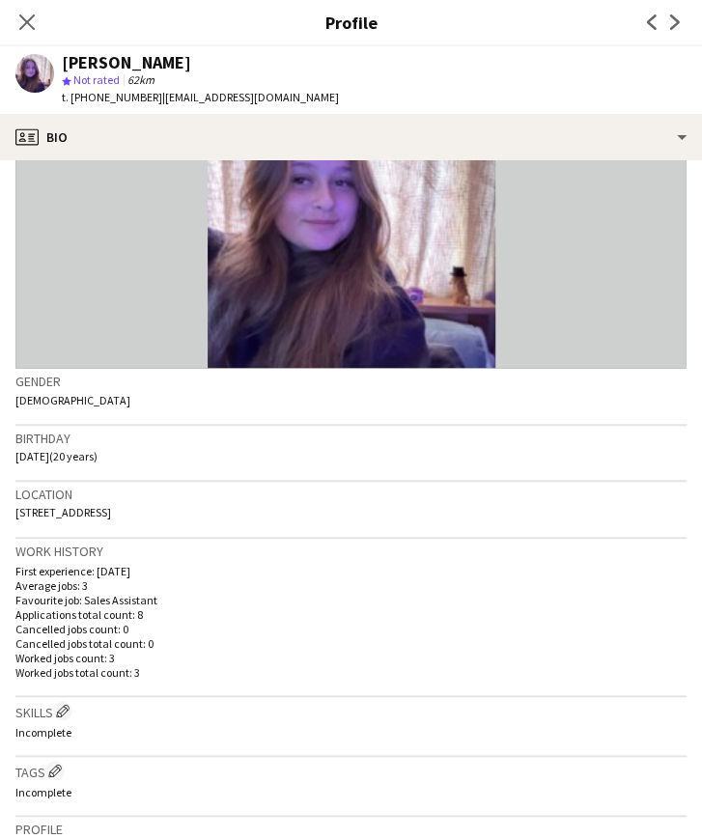
drag, startPoint x: 21, startPoint y: 458, endPoint x: 68, endPoint y: 465, distance: 47.0
click at [68, 465] on div "Birthday 26-06-2005 (20 years)" at bounding box center [350, 454] width 671 height 56
drag, startPoint x: 17, startPoint y: 513, endPoint x: 183, endPoint y: 512, distance: 166.1
click at [183, 512] on div "Location 3 Carnoustie Court, Arundel, 4214" at bounding box center [350, 510] width 671 height 56
drag, startPoint x: 89, startPoint y: 99, endPoint x: 139, endPoint y: 98, distance: 50.2
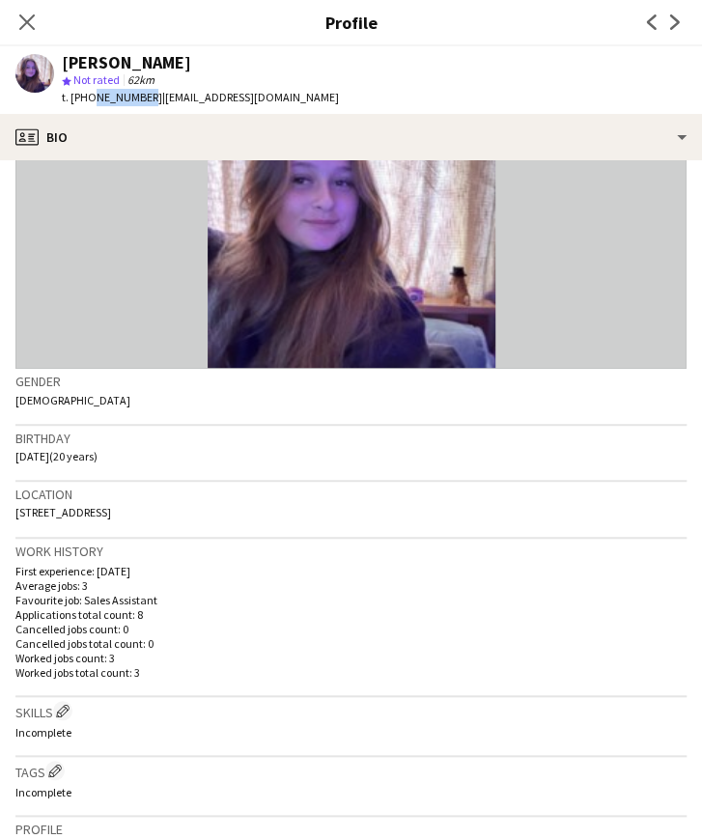
click at [139, 98] on span "t. +61452626164" at bounding box center [112, 97] width 100 height 14
drag, startPoint x: 256, startPoint y: 98, endPoint x: 149, endPoint y: 103, distance: 107.3
click at [162, 103] on span "| mcknz261@gmail.com" at bounding box center [250, 97] width 177 height 14
copy span "mcknz261@gmail.com"
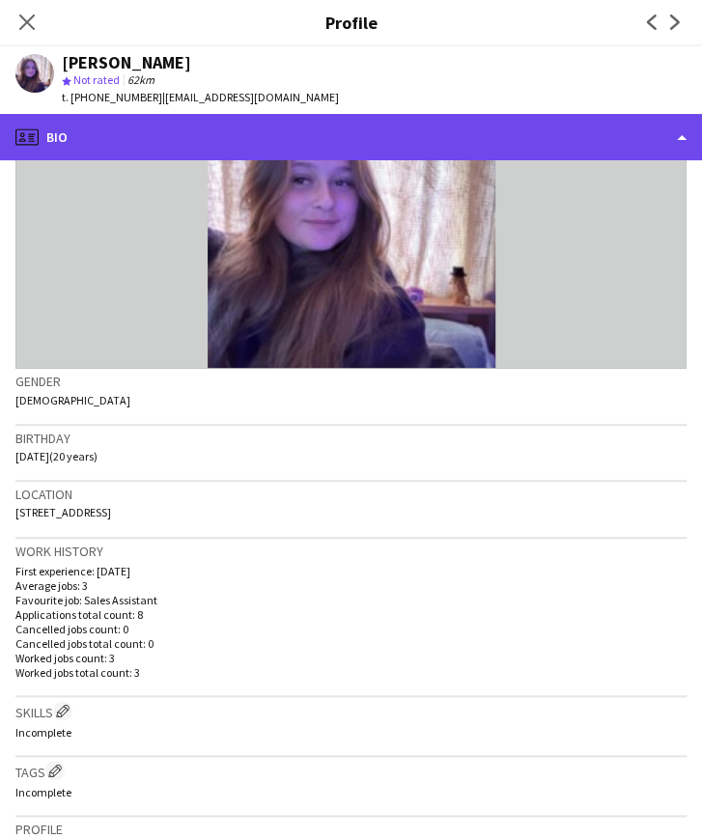
click at [271, 136] on div "profile Bio" at bounding box center [351, 137] width 702 height 46
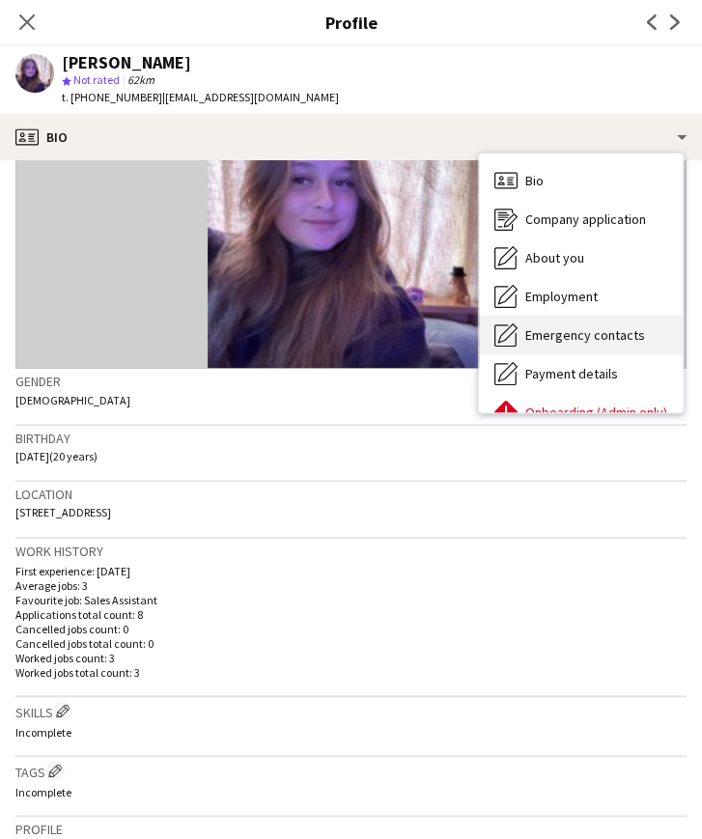
click at [570, 326] on span "Emergency contacts" at bounding box center [585, 334] width 120 height 17
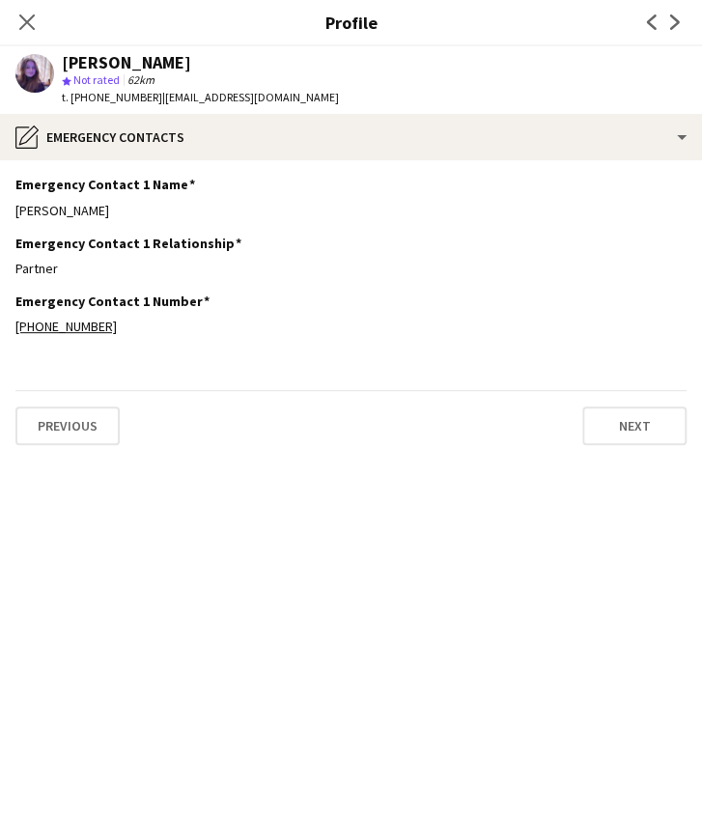
drag, startPoint x: 102, startPoint y: 211, endPoint x: 14, endPoint y: 219, distance: 89.2
click at [14, 219] on app-section-data-types "Emergency Contact 1 Name Edit this field Mitchell James Emergency Contact 1 Rel…" at bounding box center [351, 499] width 702 height 679
click at [50, 271] on div "Partner" at bounding box center [350, 268] width 671 height 17
click at [58, 269] on div "Partner" at bounding box center [350, 268] width 671 height 17
drag, startPoint x: 59, startPoint y: 269, endPoint x: 12, endPoint y: 278, distance: 48.1
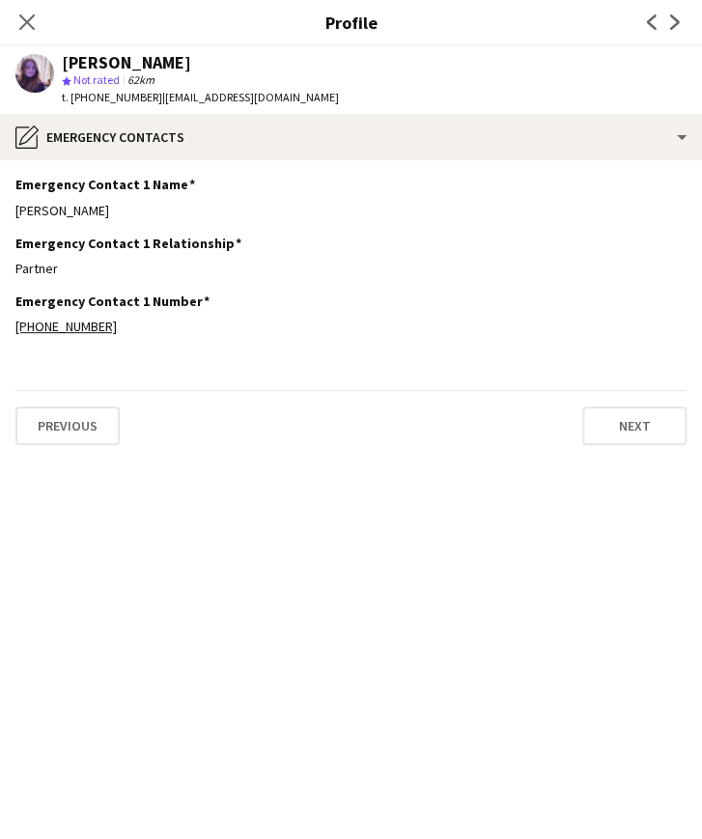
click at [12, 278] on app-section-data-types "Emergency Contact 1 Name Edit this field Mitchell James Emergency Contact 1 Rel…" at bounding box center [351, 499] width 702 height 679
drag, startPoint x: 109, startPoint y: 335, endPoint x: 37, endPoint y: 341, distance: 72.6
click at [37, 341] on div "Emergency Contact 1 Number Edit this field +61449917756" at bounding box center [350, 322] width 671 height 58
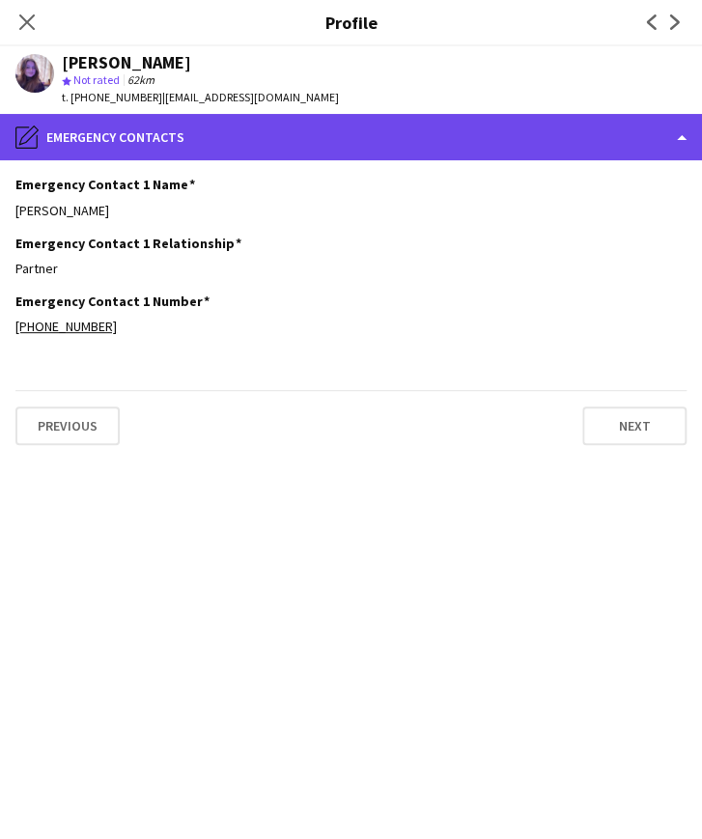
click at [184, 148] on div "pencil4 Emergency contacts" at bounding box center [351, 137] width 702 height 46
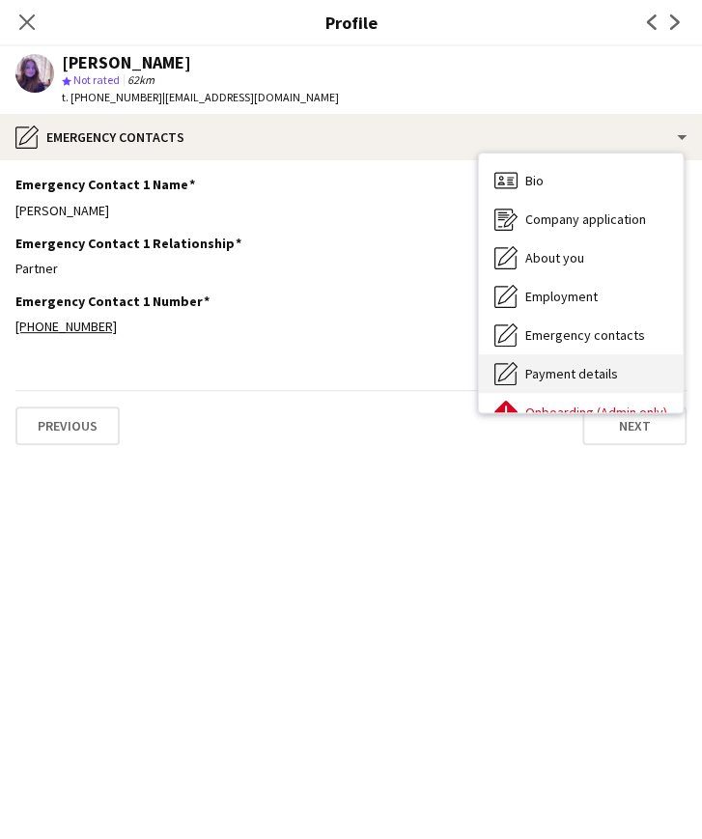
click at [545, 366] on span "Payment details" at bounding box center [571, 373] width 93 height 17
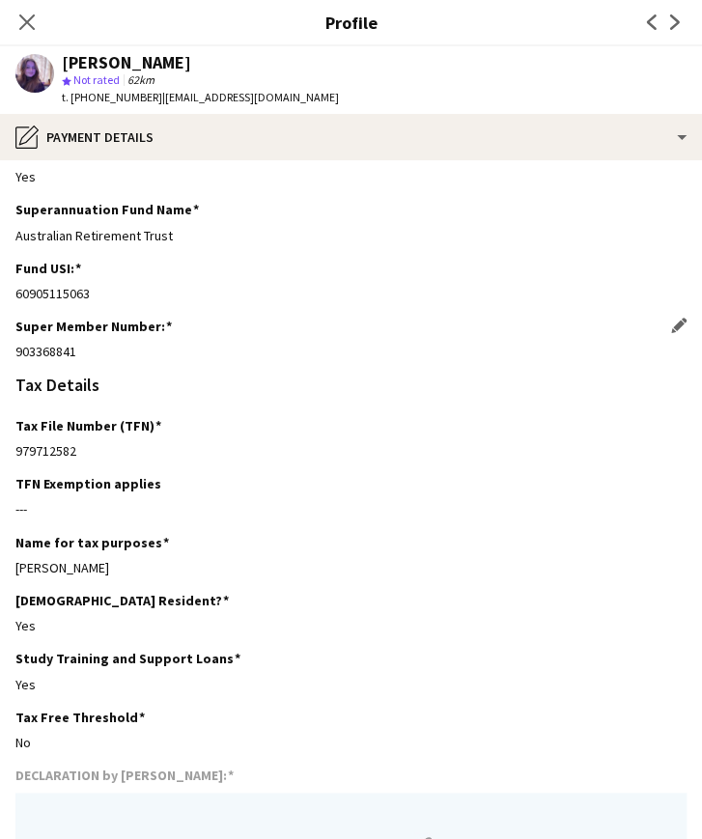
scroll to position [193, 0]
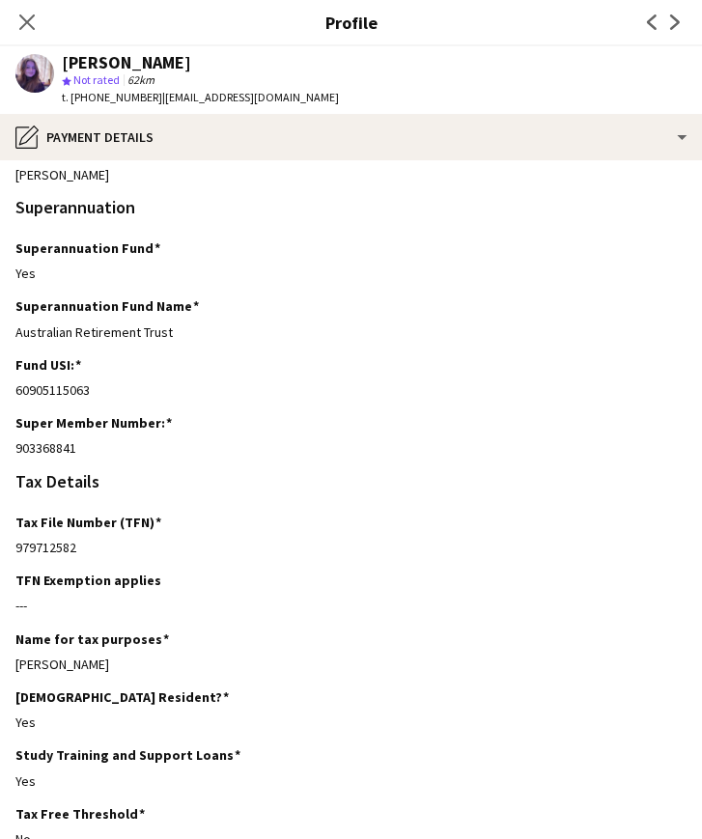
drag, startPoint x: 89, startPoint y: 453, endPoint x: 6, endPoint y: 456, distance: 83.1
click at [6, 456] on app-section-data-types "Bank Details BSB Edit this field 084-913 Bank account number 420472258 Account …" at bounding box center [351, 499] width 702 height 679
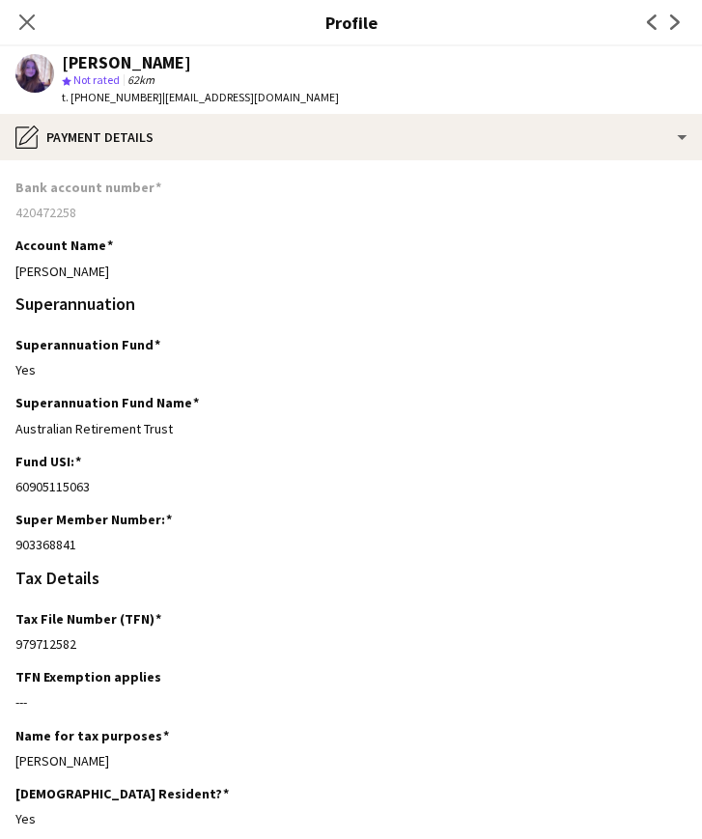
scroll to position [0, 0]
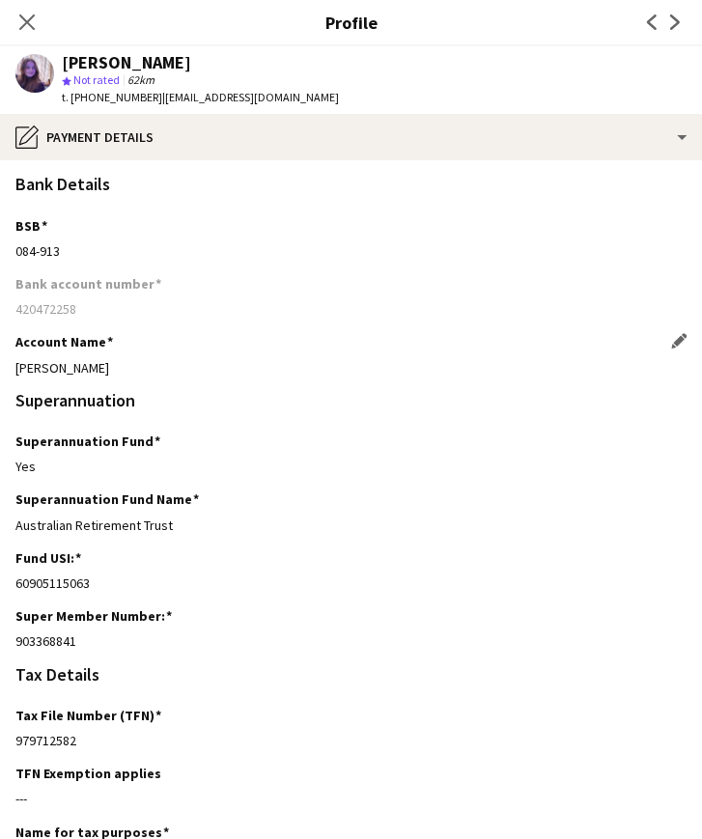
drag, startPoint x: 139, startPoint y: 368, endPoint x: 17, endPoint y: 372, distance: 121.7
click at [17, 372] on div "[PERSON_NAME]" at bounding box center [350, 367] width 671 height 17
drag, startPoint x: 57, startPoint y: 252, endPoint x: 15, endPoint y: 258, distance: 41.9
click at [15, 258] on div "084-913" at bounding box center [350, 250] width 671 height 17
drag, startPoint x: 77, startPoint y: 312, endPoint x: 14, endPoint y: 316, distance: 63.8
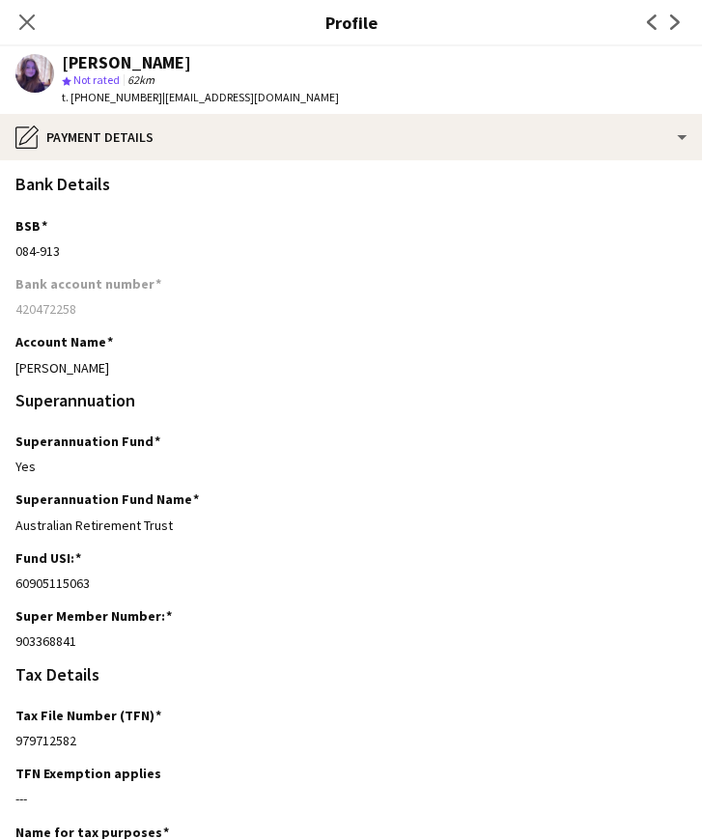
click at [14, 316] on app-section-data-types "Bank Details BSB Edit this field 084-913 Bank account number 420472258 Account …" at bounding box center [351, 499] width 702 height 679
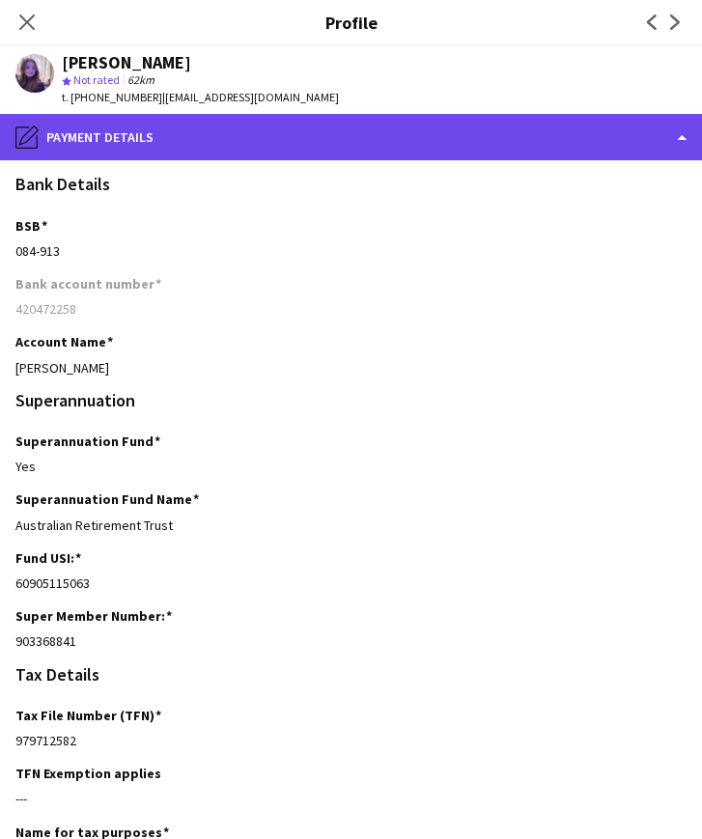
click at [465, 127] on div "pencil4 Payment details" at bounding box center [351, 137] width 702 height 46
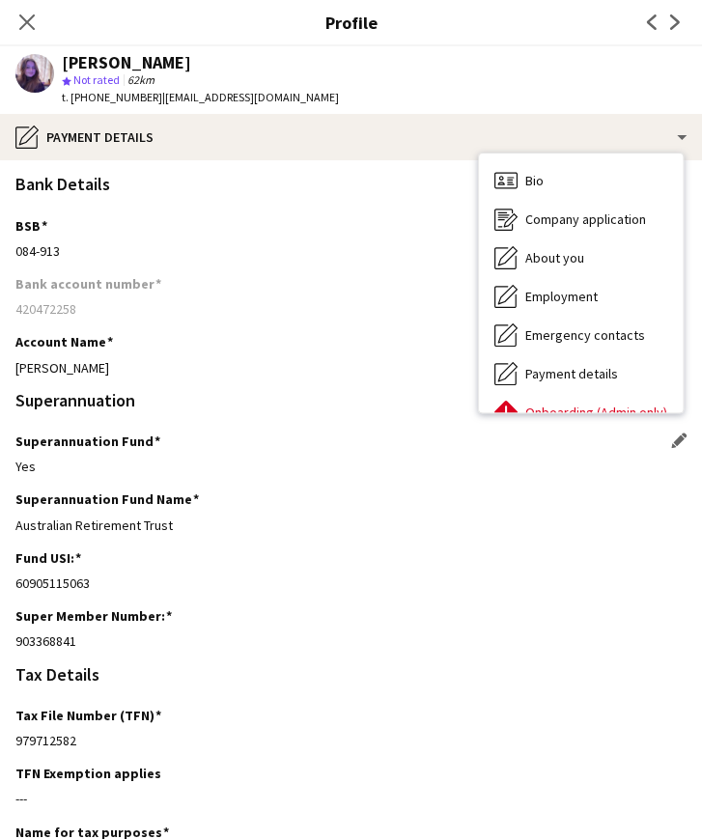
click at [330, 455] on div "Superannuation Fund Edit this field Yes" at bounding box center [350, 462] width 671 height 58
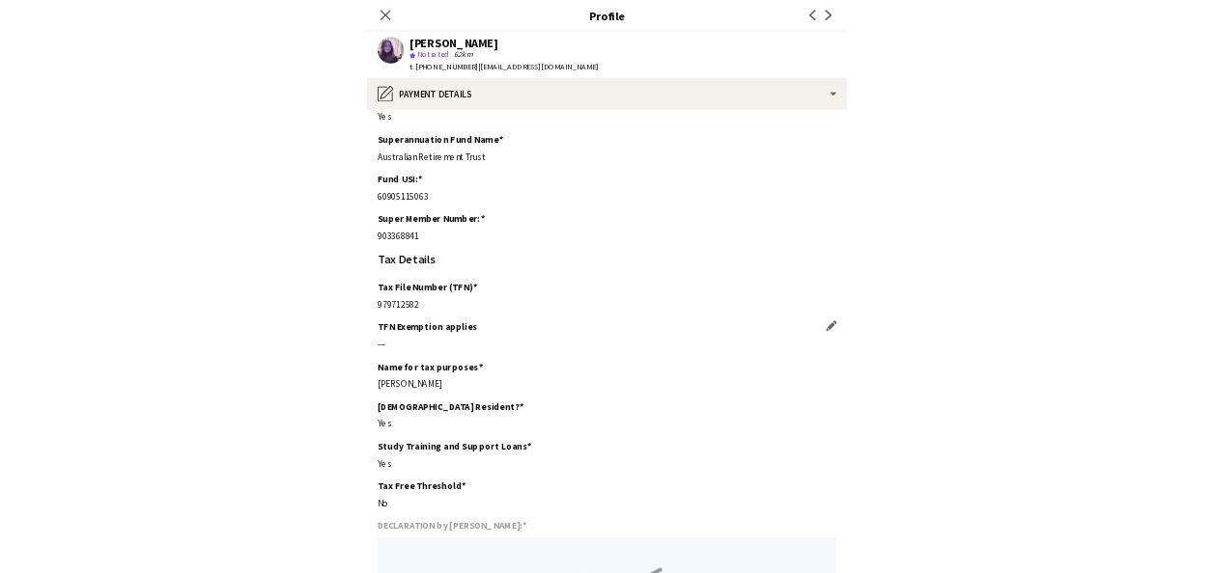
scroll to position [193, 0]
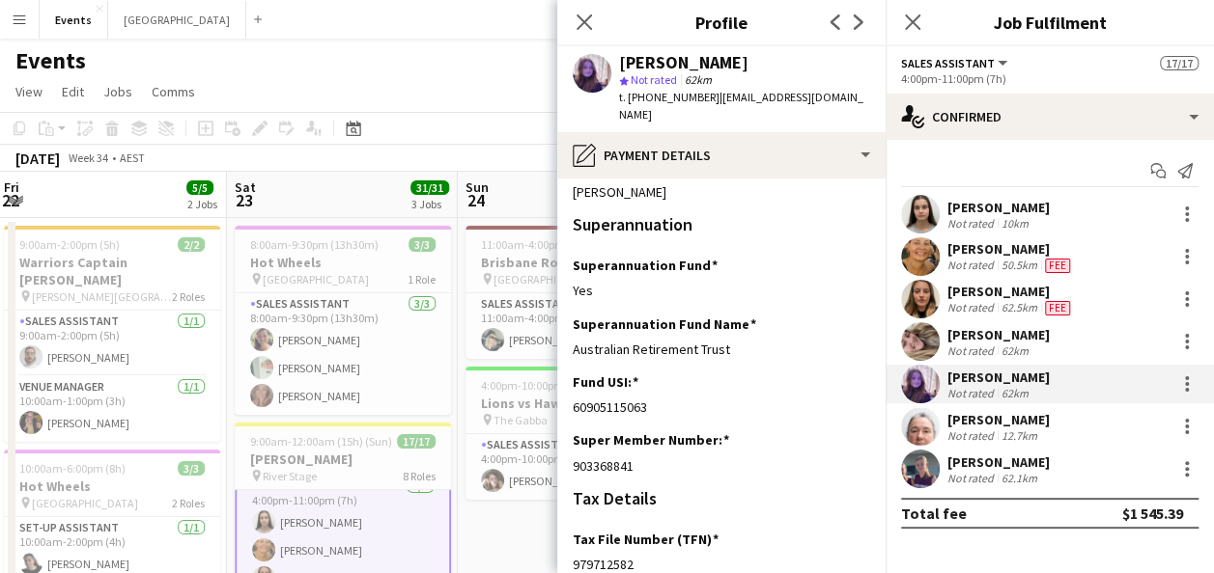
drag, startPoint x: 1003, startPoint y: 334, endPoint x: 963, endPoint y: 322, distance: 41.2
click at [1003, 334] on div "[PERSON_NAME]" at bounding box center [998, 334] width 102 height 17
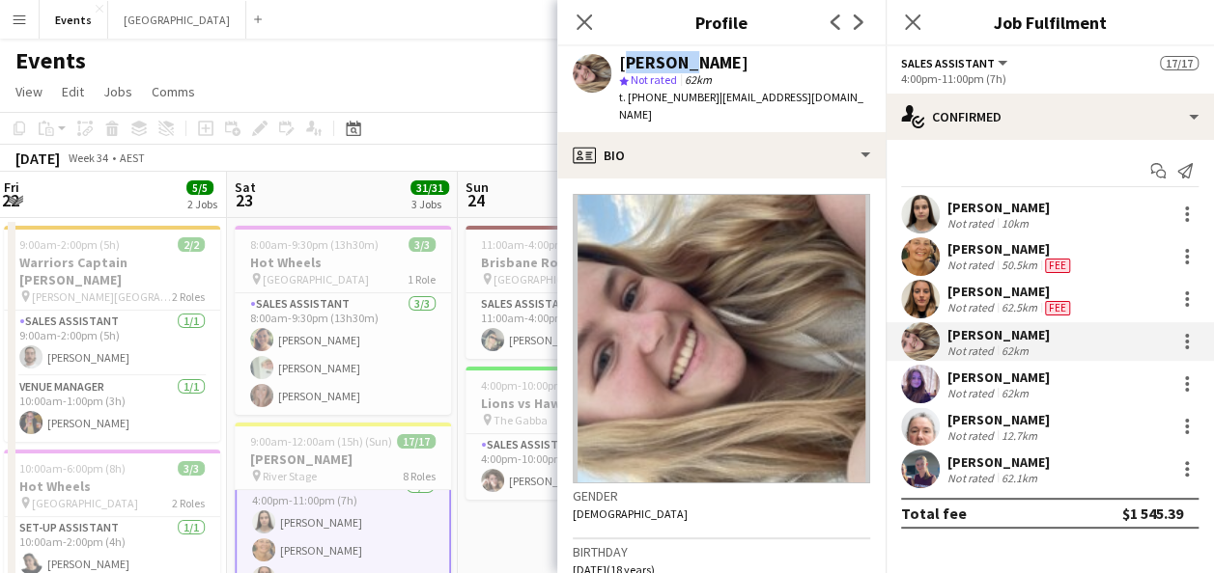
drag, startPoint x: 621, startPoint y: 62, endPoint x: 676, endPoint y: 65, distance: 55.1
click at [676, 65] on div "[PERSON_NAME]" at bounding box center [683, 62] width 129 height 17
copy div "Anabell"
drag, startPoint x: 767, startPoint y: 66, endPoint x: 684, endPoint y: 64, distance: 83.0
click at [684, 64] on div "[PERSON_NAME]" at bounding box center [683, 62] width 129 height 17
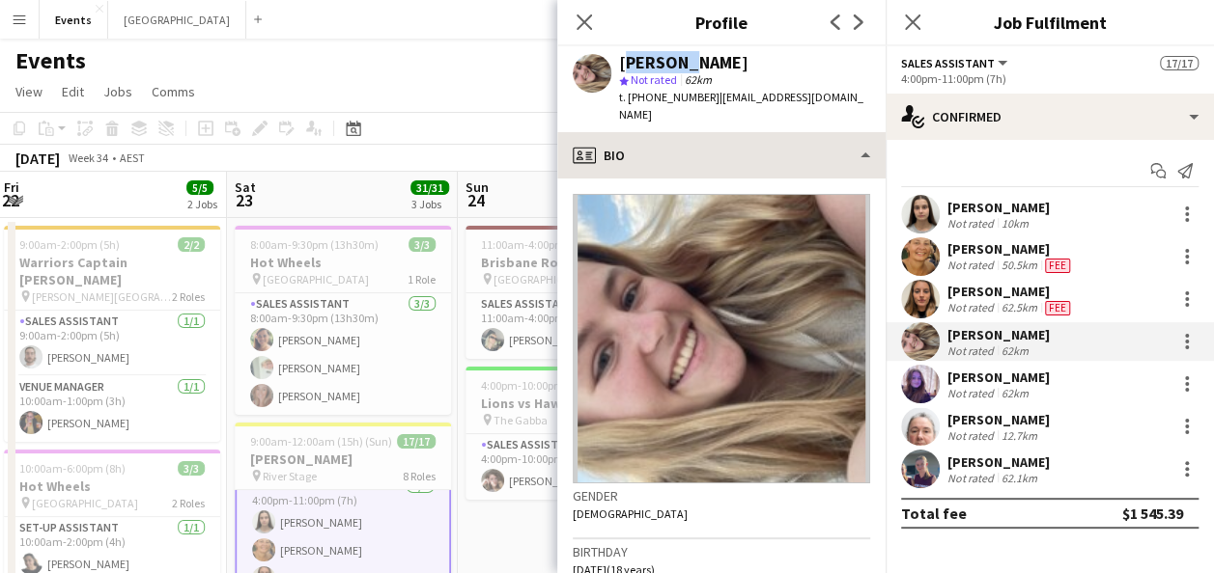
copy div "McWilliams"
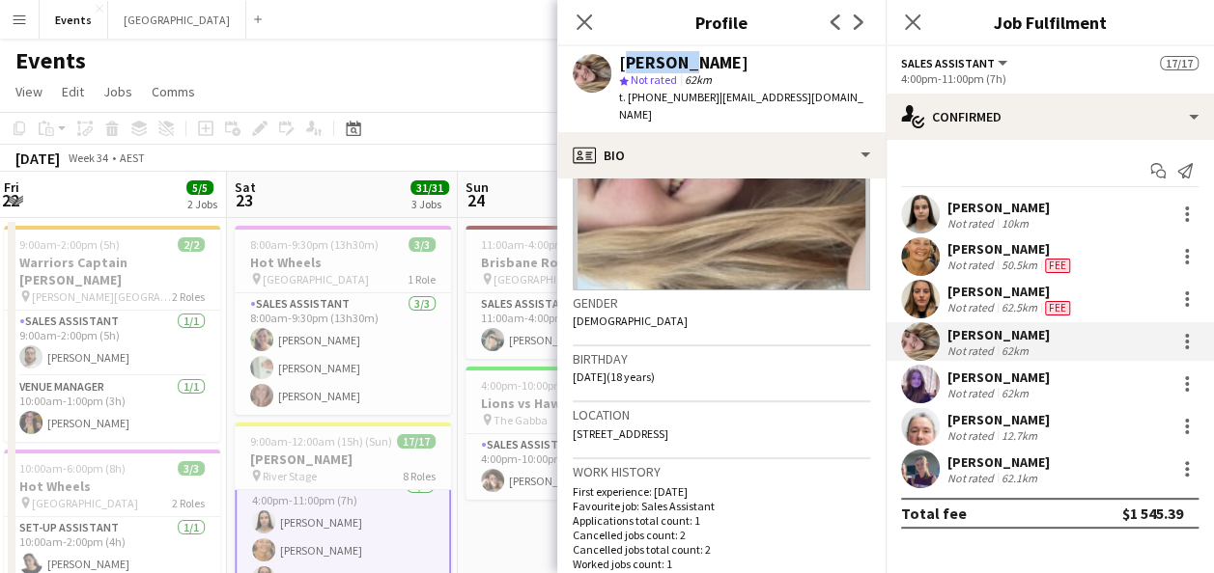
drag, startPoint x: 705, startPoint y: 414, endPoint x: 668, endPoint y: 410, distance: 36.9
click at [668, 427] on span "3 Carnoustie Court, Arundel, 4214" at bounding box center [620, 434] width 96 height 14
copy span "Arundel"
drag, startPoint x: 622, startPoint y: 364, endPoint x: 575, endPoint y: 363, distance: 46.4
click at [575, 370] on span "15-12-2006 (18 years)" at bounding box center [613, 377] width 82 height 14
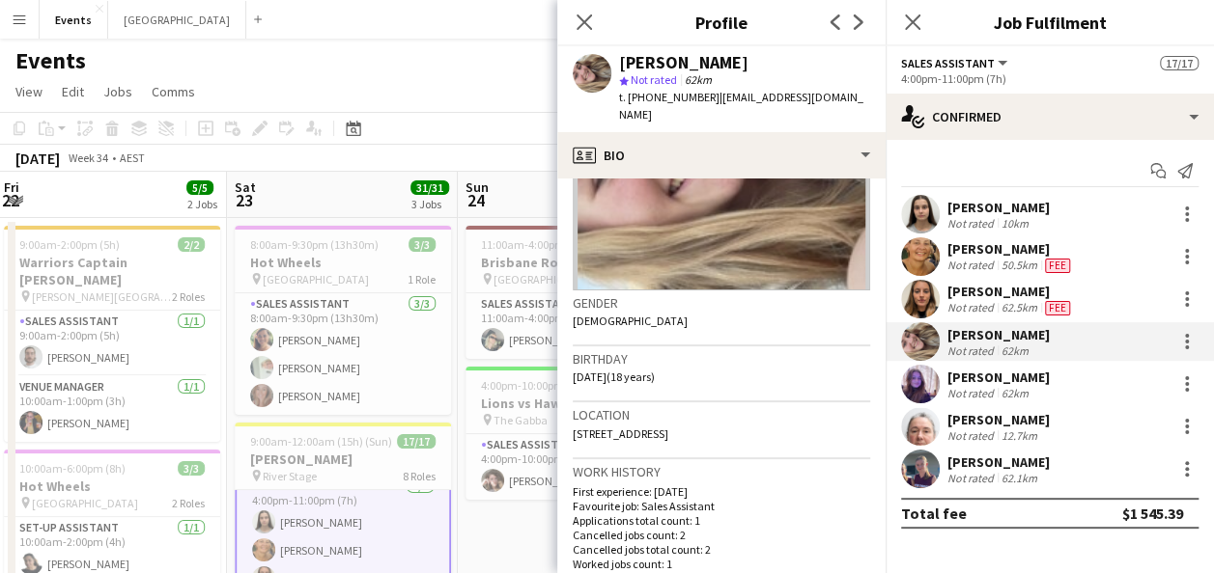
click at [571, 358] on app-crew-profile-bio "Gender Female Birthday 15-12-2006 (18 years) Location 3 Carnoustie Court, Arund…" at bounding box center [721, 376] width 328 height 395
drag, startPoint x: 574, startPoint y: 358, endPoint x: 625, endPoint y: 358, distance: 50.2
click at [625, 370] on span "15-12-2006 (18 years)" at bounding box center [613, 377] width 82 height 14
copy span "15-12-2006"
drag, startPoint x: 643, startPoint y: 95, endPoint x: 696, endPoint y: 112, distance: 55.9
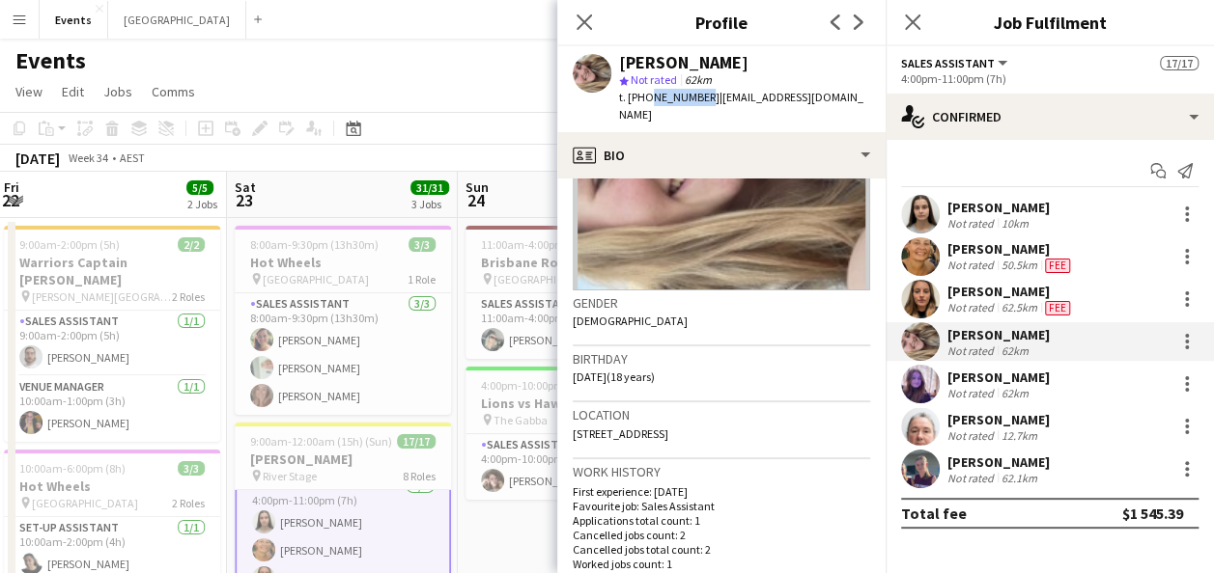
click at [696, 112] on div "Anabell McWilliams star Not rated 62km t. +61415415158 | anabellmcwi15@gmail.com" at bounding box center [721, 89] width 328 height 86
copy span "415415158"
drag, startPoint x: 705, startPoint y: 98, endPoint x: 844, endPoint y: 95, distance: 139.1
click at [844, 95] on div "Anabell McWilliams star Not rated 62km t. +61415415158 | anabellmcwi15@gmail.com" at bounding box center [721, 89] width 328 height 86
copy span "anabellmcwi15@gmail.com"
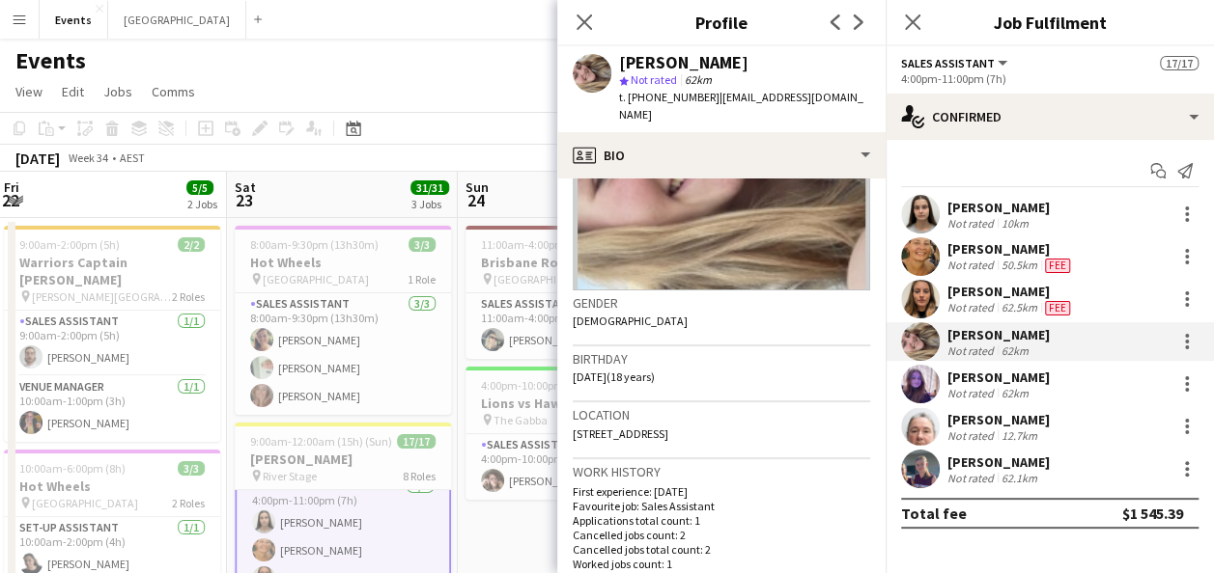
click at [1001, 375] on div "[PERSON_NAME]" at bounding box center [998, 377] width 102 height 17
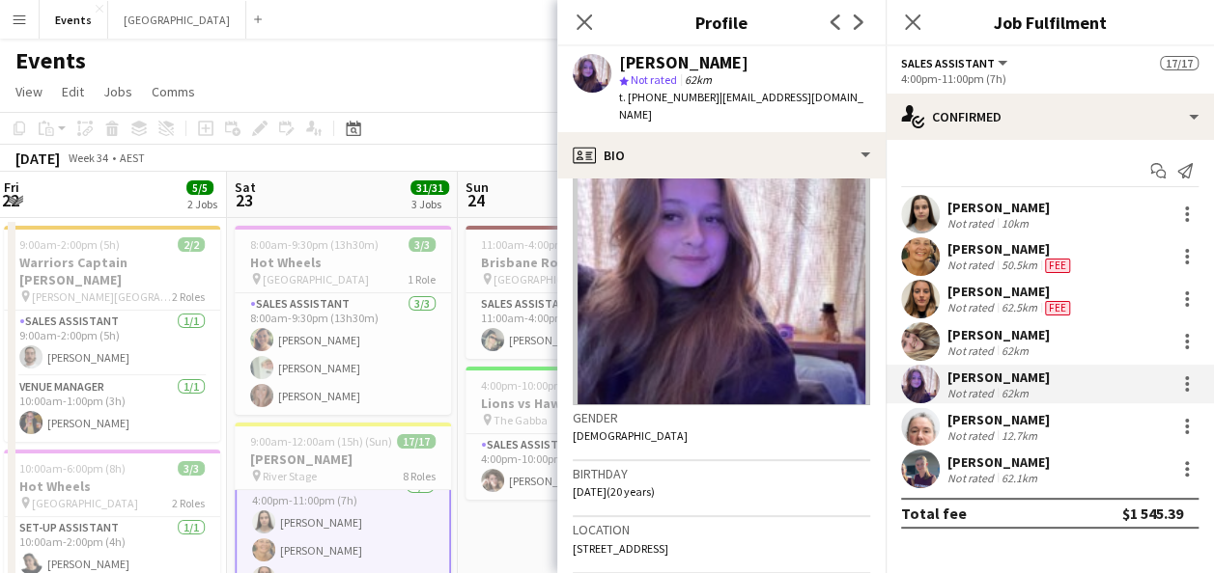
scroll to position [97, 0]
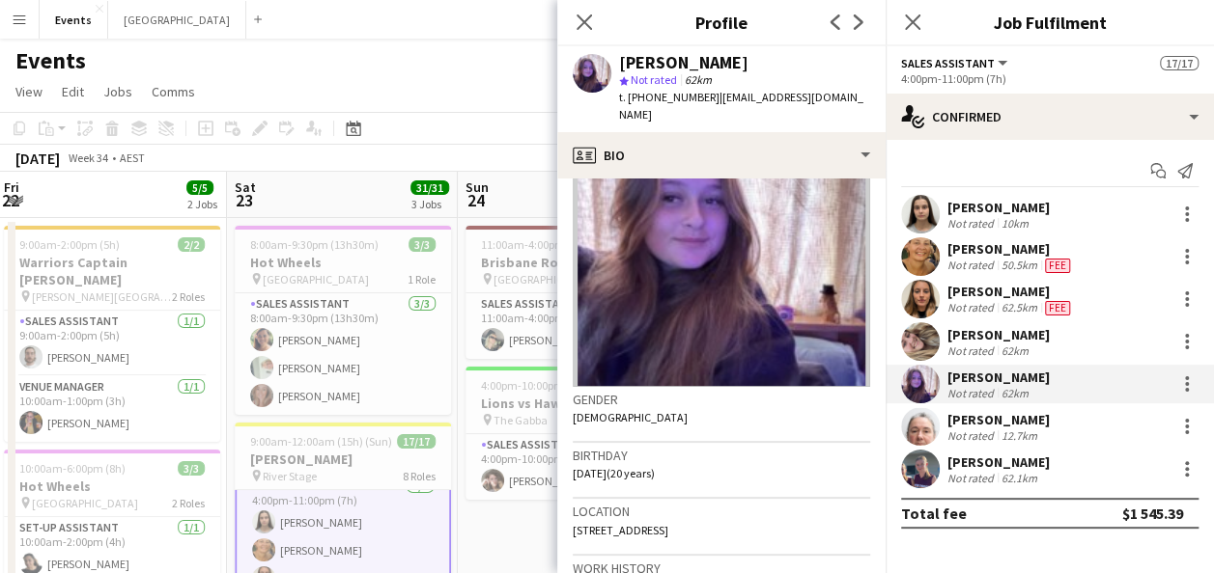
drag, startPoint x: 966, startPoint y: 469, endPoint x: 956, endPoint y: 463, distance: 12.1
click at [966, 469] on div "Vayda Suter" at bounding box center [998, 462] width 102 height 17
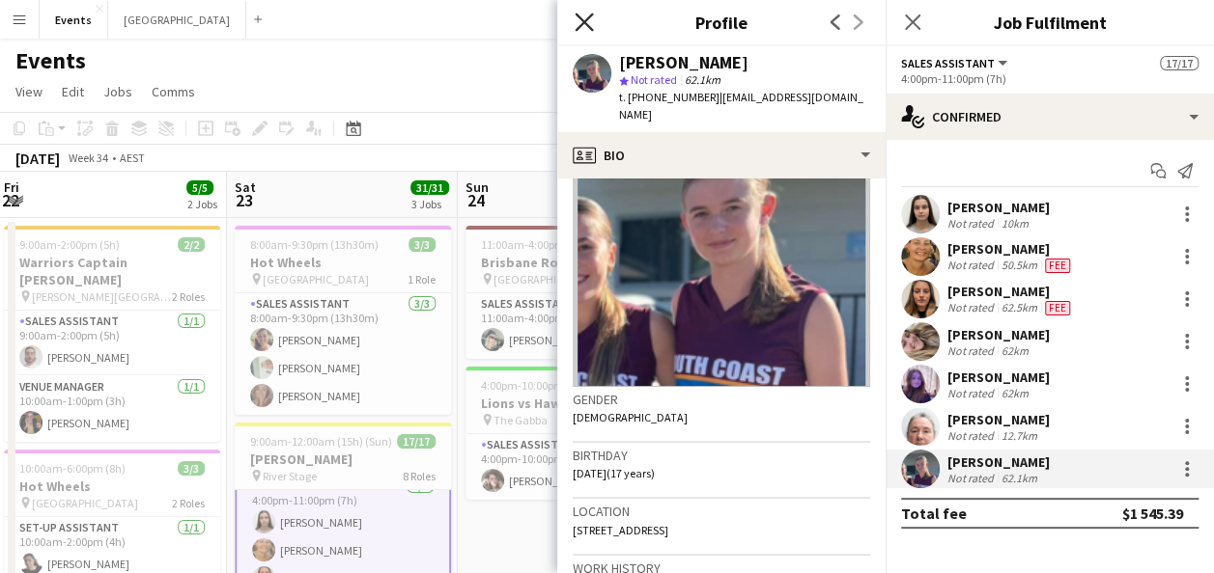
click at [581, 26] on icon at bounding box center [583, 22] width 18 height 18
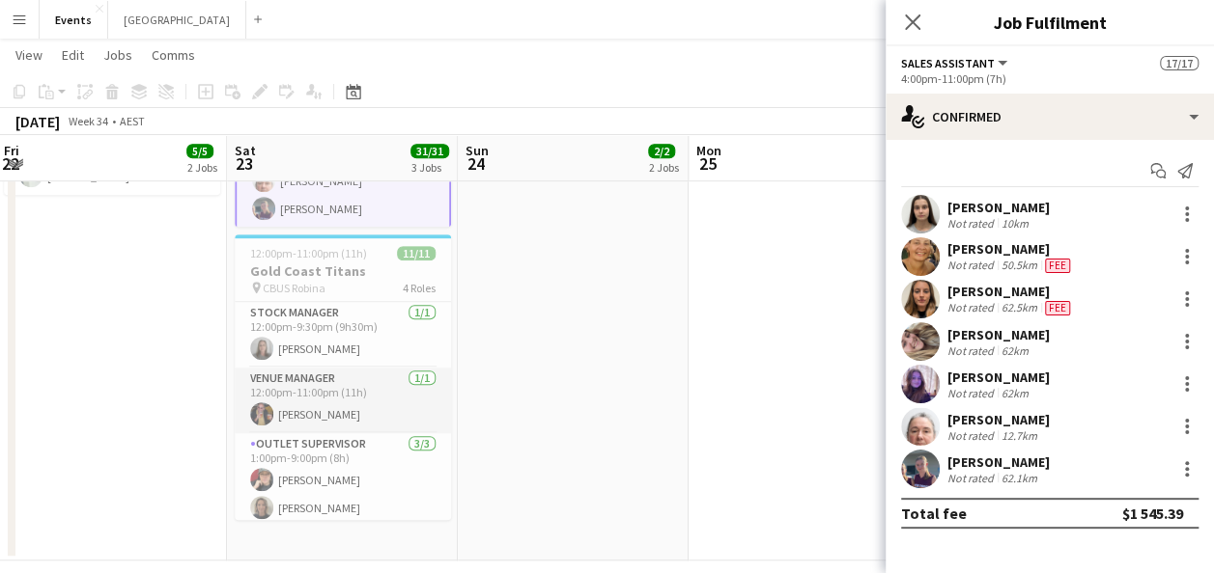
scroll to position [483, 0]
click at [367, 410] on app-card-role "Venue Manager 1/1 12:00pm-11:00pm (11h) Norman James" at bounding box center [343, 398] width 216 height 66
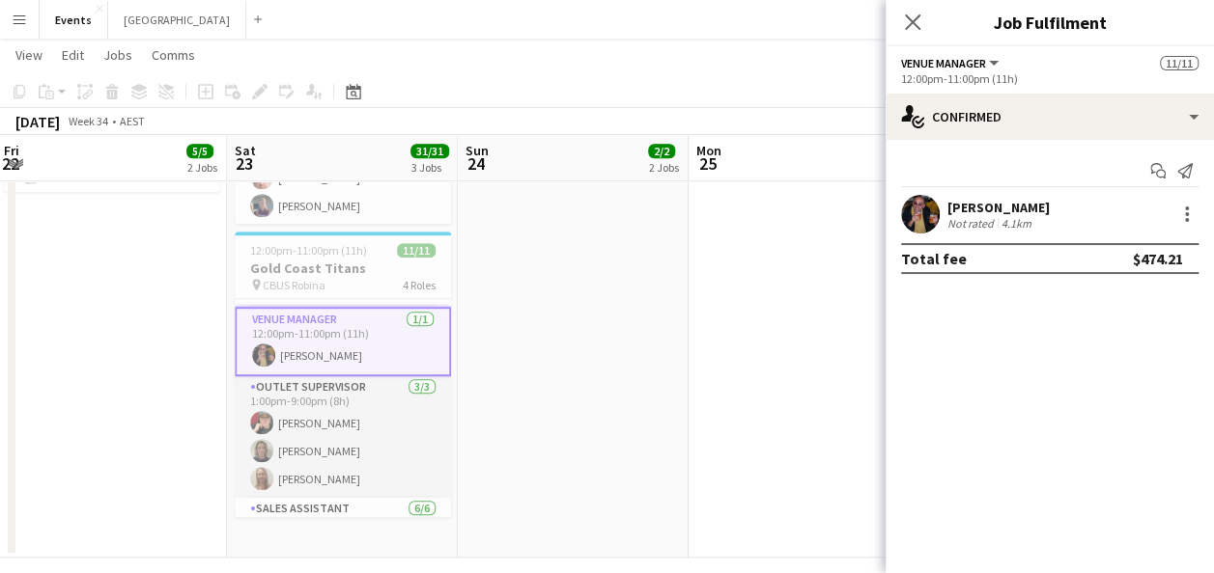
scroll to position [50, 0]
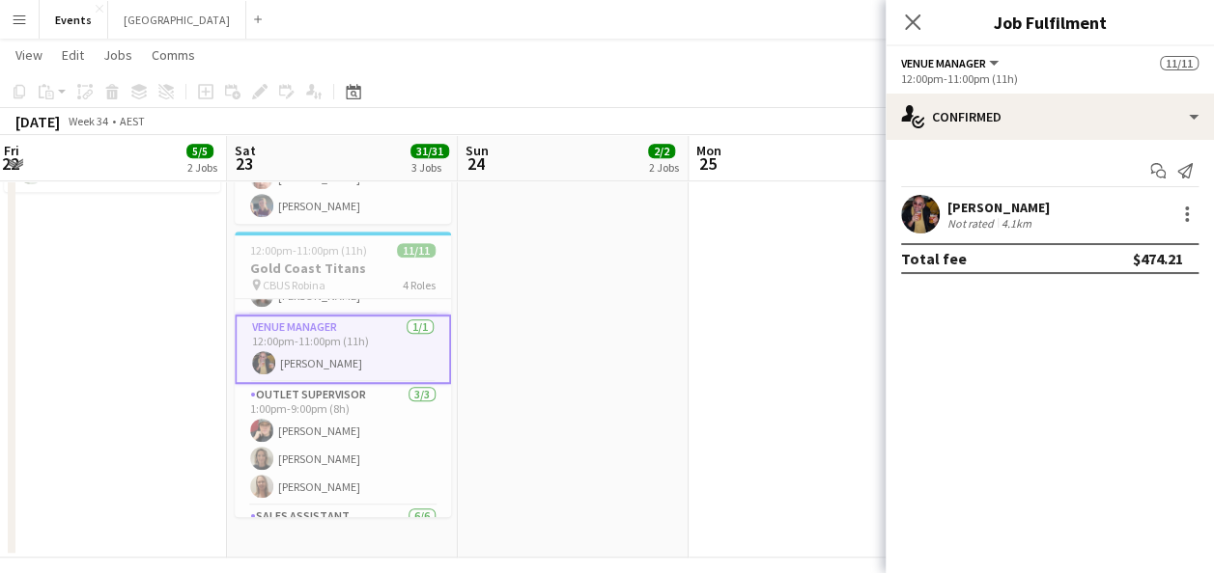
click at [19, 27] on button "Menu" at bounding box center [19, 19] width 39 height 39
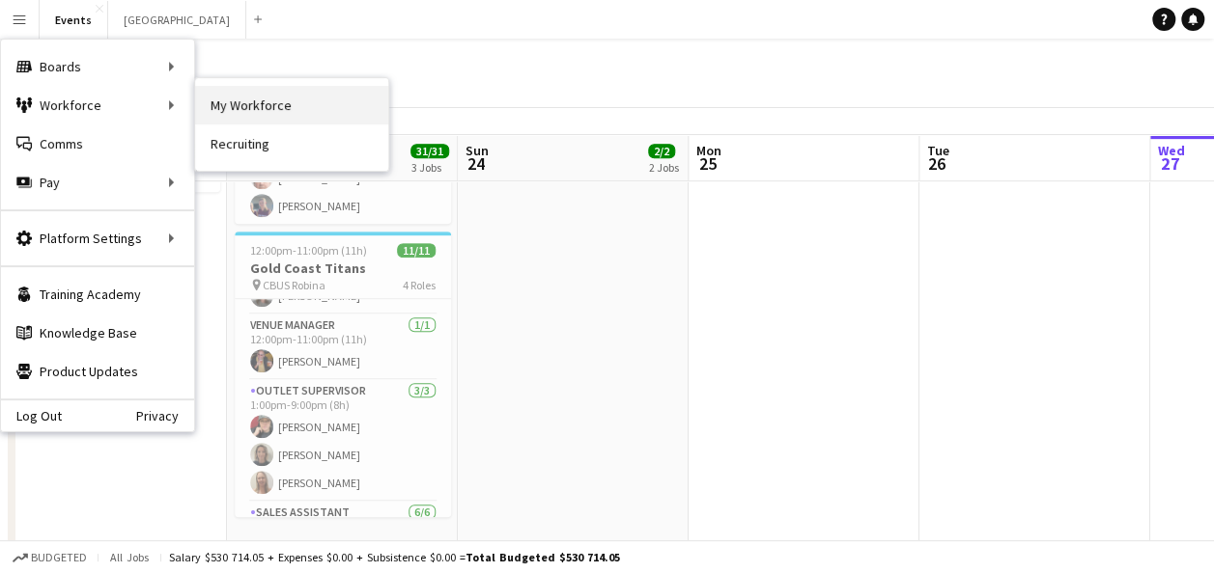
click at [286, 108] on link "My Workforce" at bounding box center [291, 105] width 193 height 39
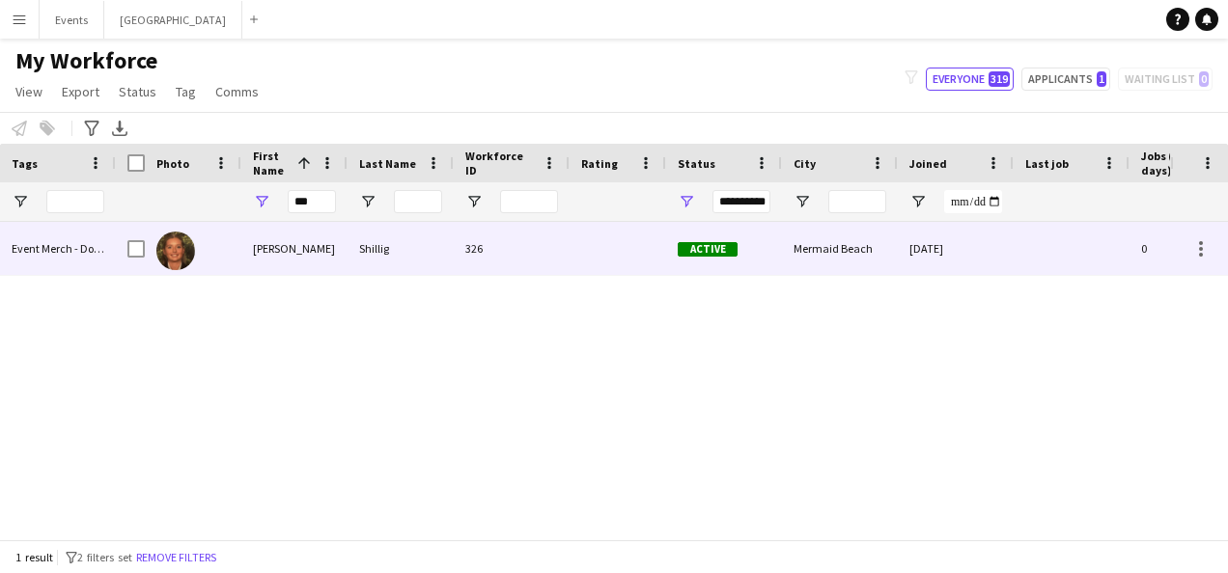
click at [236, 247] on div at bounding box center [193, 248] width 97 height 53
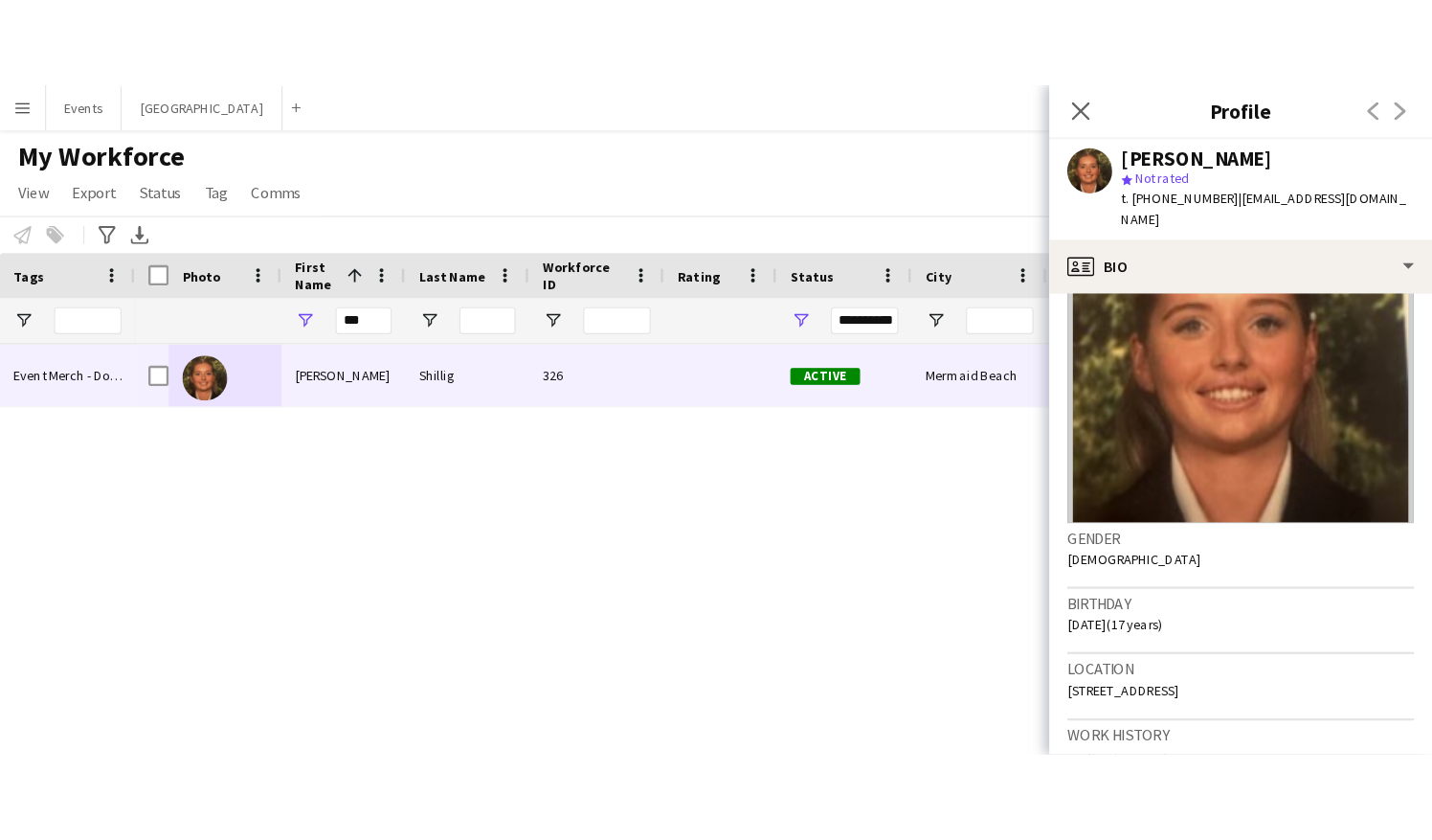
scroll to position [191, 0]
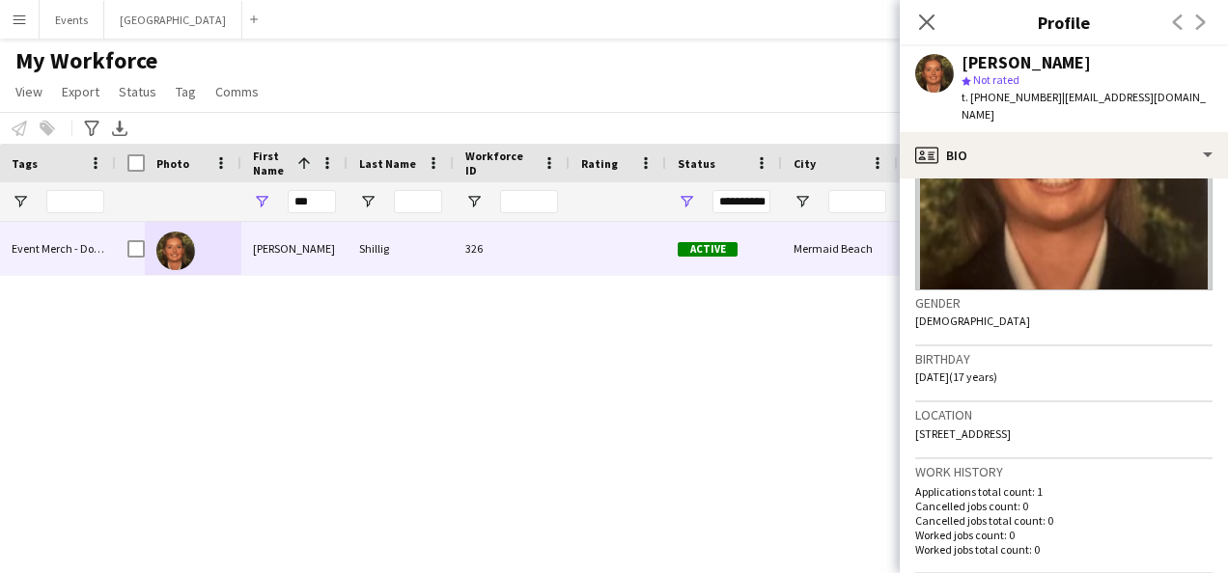
click at [538, 374] on div "Maizie Shillig 326 Active Mermaid Beach 30-07-2025 0 mshillig@yahoo.com" at bounding box center [643, 373] width 1054 height 303
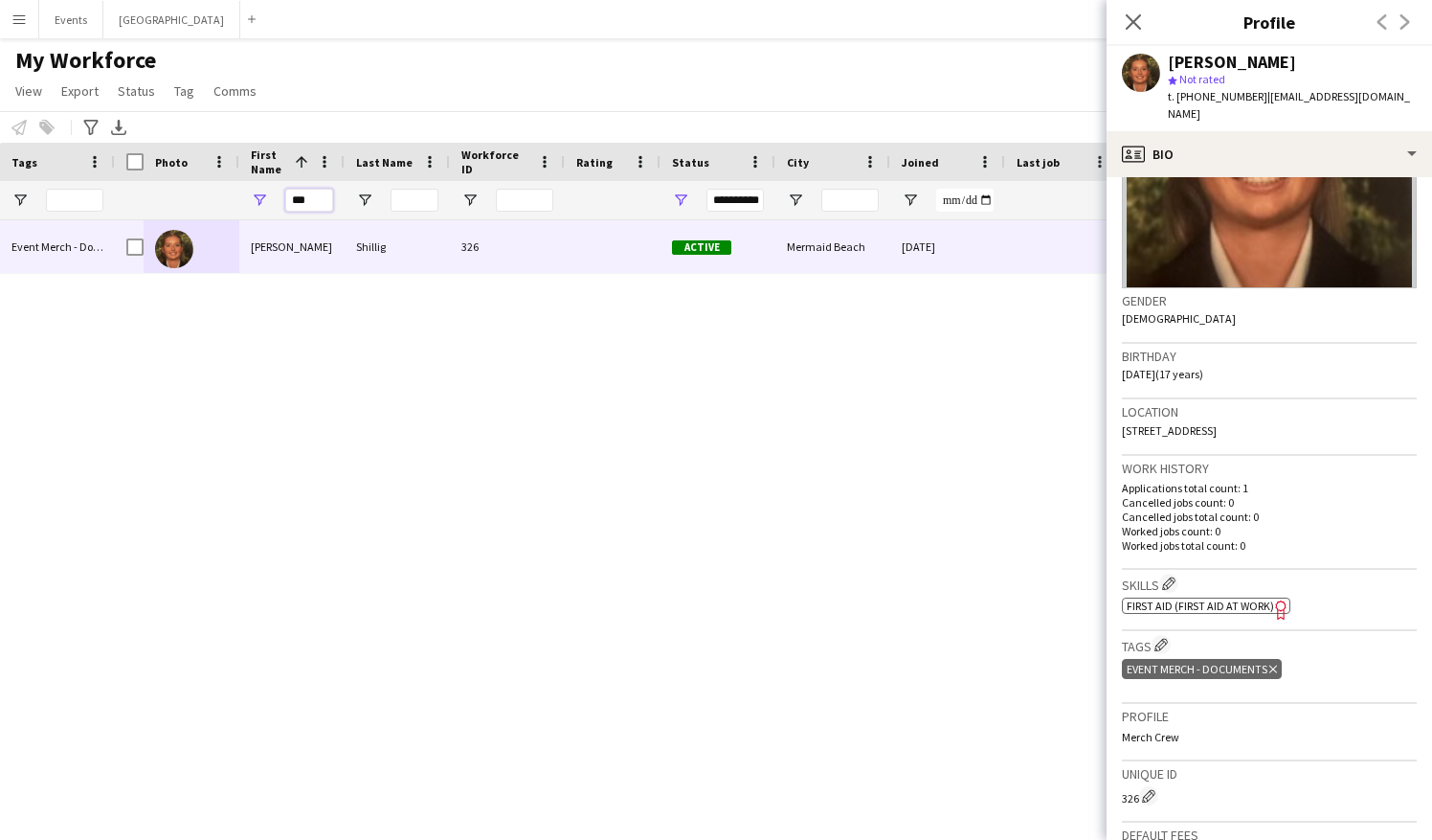
drag, startPoint x: 319, startPoint y: 199, endPoint x: 244, endPoint y: 211, distance: 76.0
click at [245, 211] on div "***" at bounding box center [292, 199] width 105 height 39
drag, startPoint x: 1122, startPoint y: 411, endPoint x: 1328, endPoint y: 417, distance: 206.1
click at [1203, 417] on app-crew-profile-bio "Gender Female Birthday 22-10-2007 (17 years) Location 93 Albatross Avenue, Merm…" at bounding box center [1269, 509] width 325 height 662
drag, startPoint x: 1196, startPoint y: 94, endPoint x: 1245, endPoint y: 97, distance: 49.1
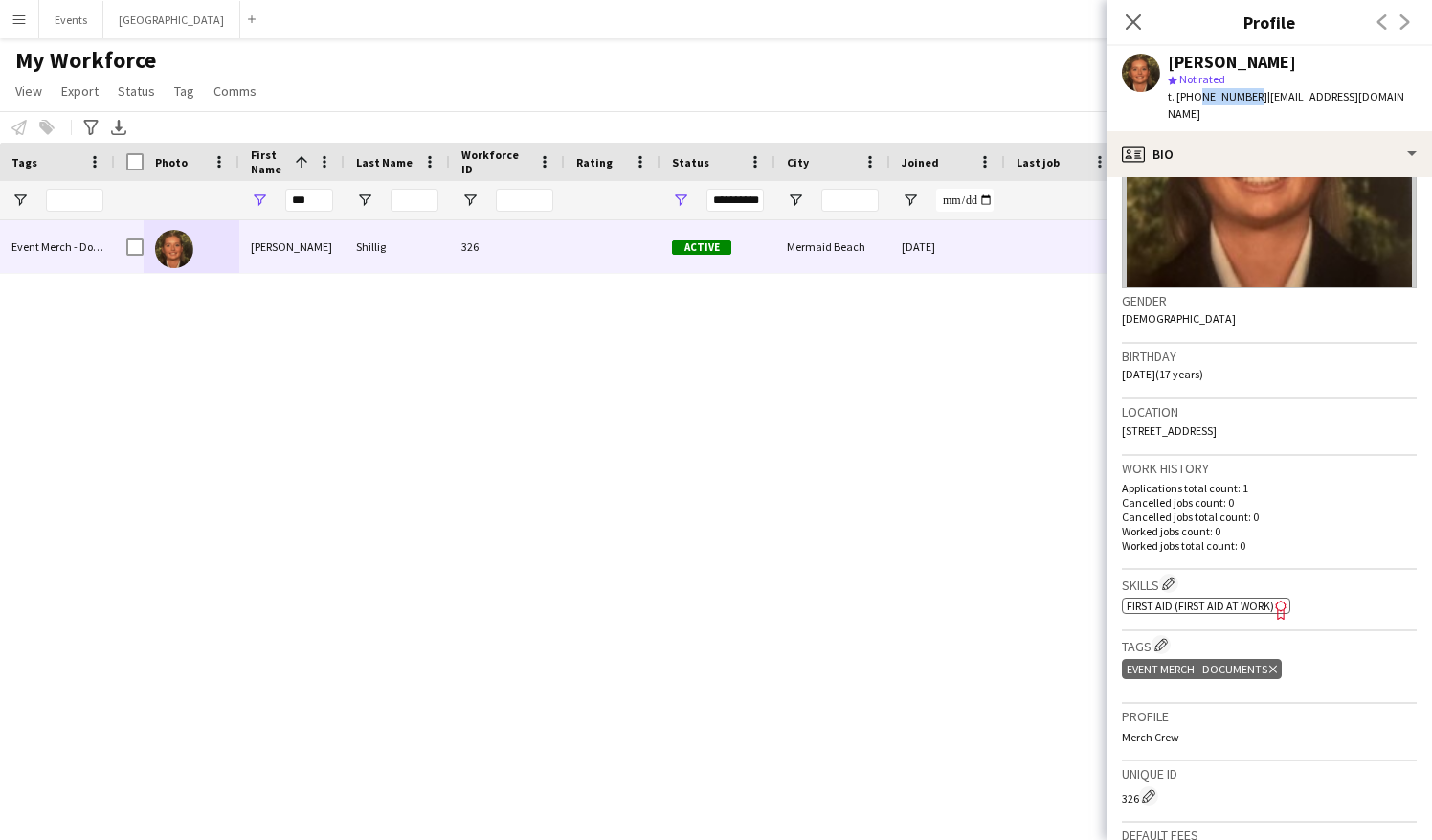
click at [1203, 97] on span "t. +61466323350" at bounding box center [1218, 96] width 99 height 14
drag, startPoint x: 1254, startPoint y: 96, endPoint x: 1352, endPoint y: 103, distance: 98.2
click at [1203, 103] on span "| mshillig@yahoo.com" at bounding box center [1289, 105] width 242 height 32
copy span "mshillig@yahoo.com"
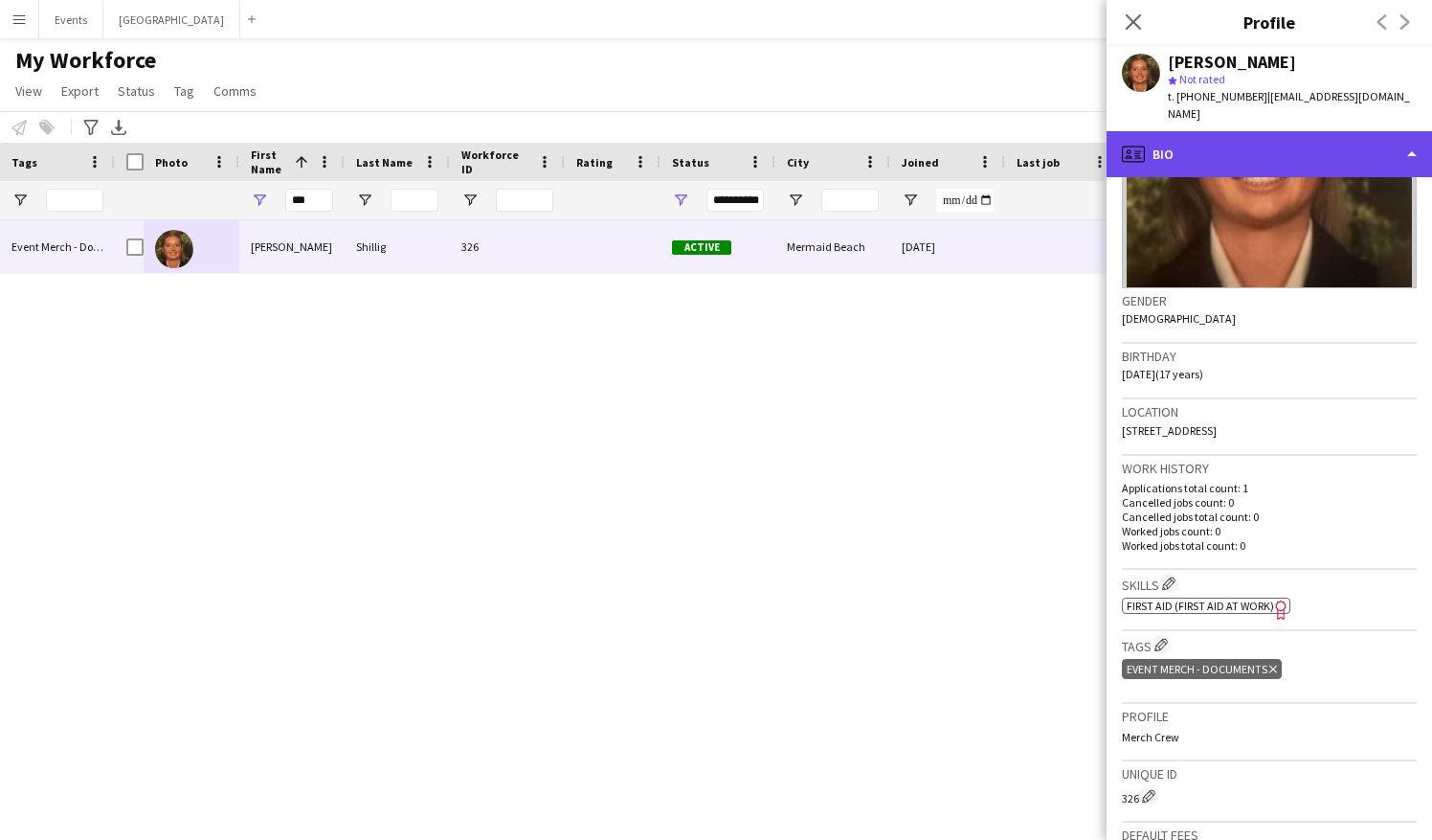
click at [1203, 132] on div "profile Bio" at bounding box center [1269, 154] width 325 height 46
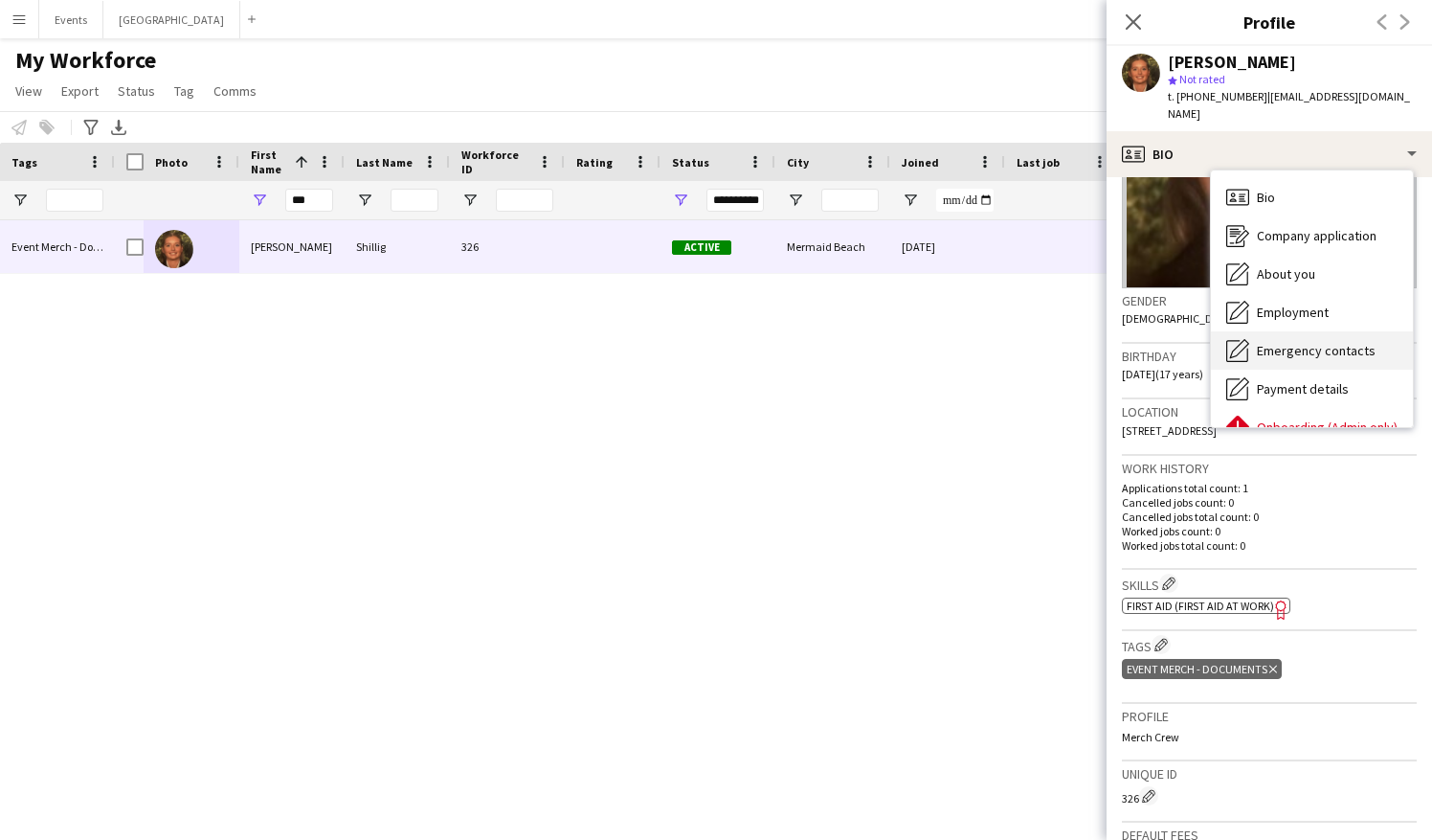
click at [1203, 342] on span "Emergency contacts" at bounding box center [1317, 350] width 119 height 17
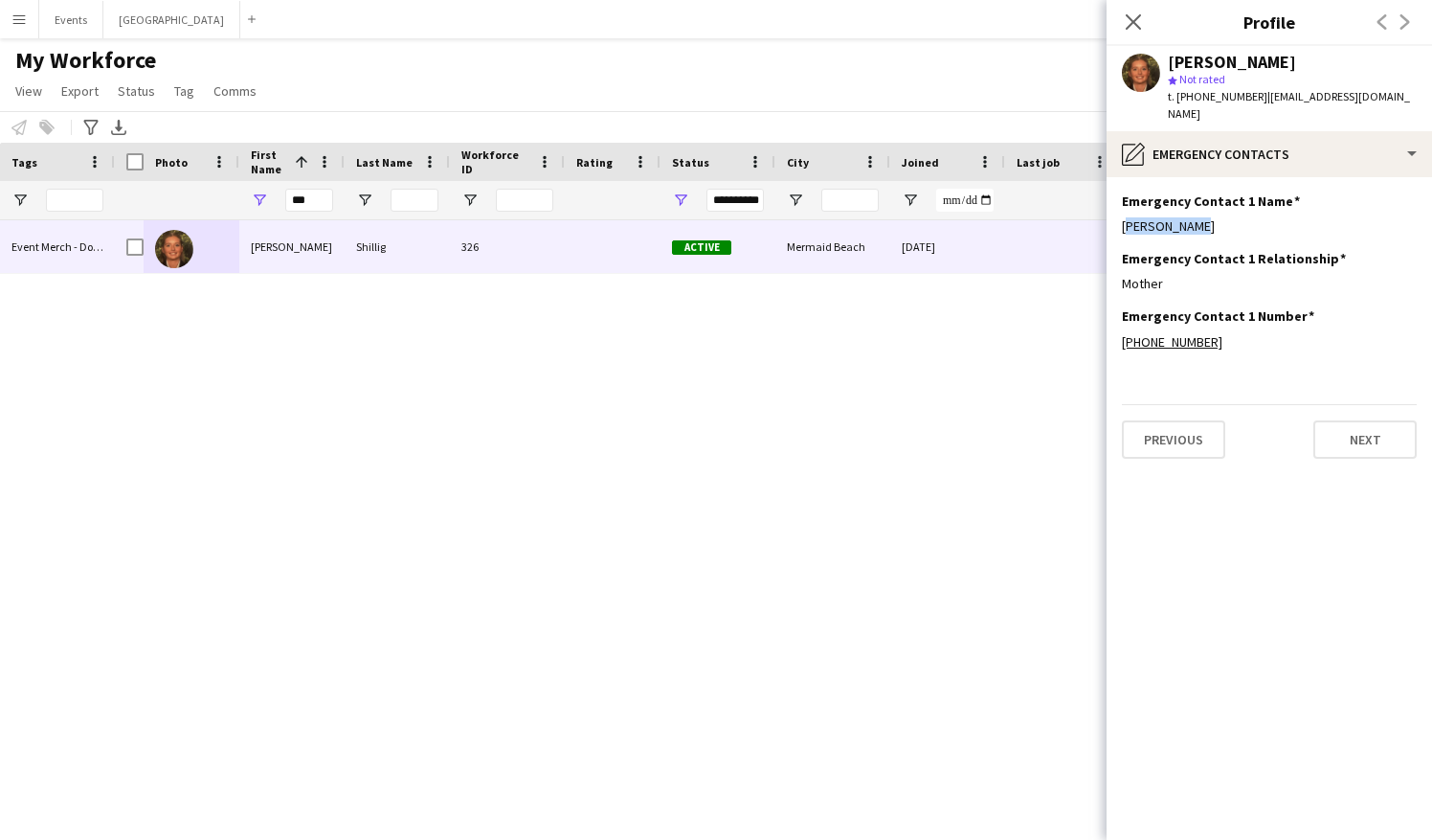
drag, startPoint x: 1194, startPoint y: 210, endPoint x: 1119, endPoint y: 204, distance: 75.2
click at [1119, 204] on app-section-data-types "Emergency Contact 1 Name Edit this field Kim Shillig Emergency Contact 1 Relati…" at bounding box center [1269, 509] width 325 height 662
copy div "Kim Shillig"
click at [1203, 333] on div "+61424654986" at bounding box center [1268, 341] width 295 height 17
drag, startPoint x: 1209, startPoint y: 324, endPoint x: 1165, endPoint y: 327, distance: 44.1
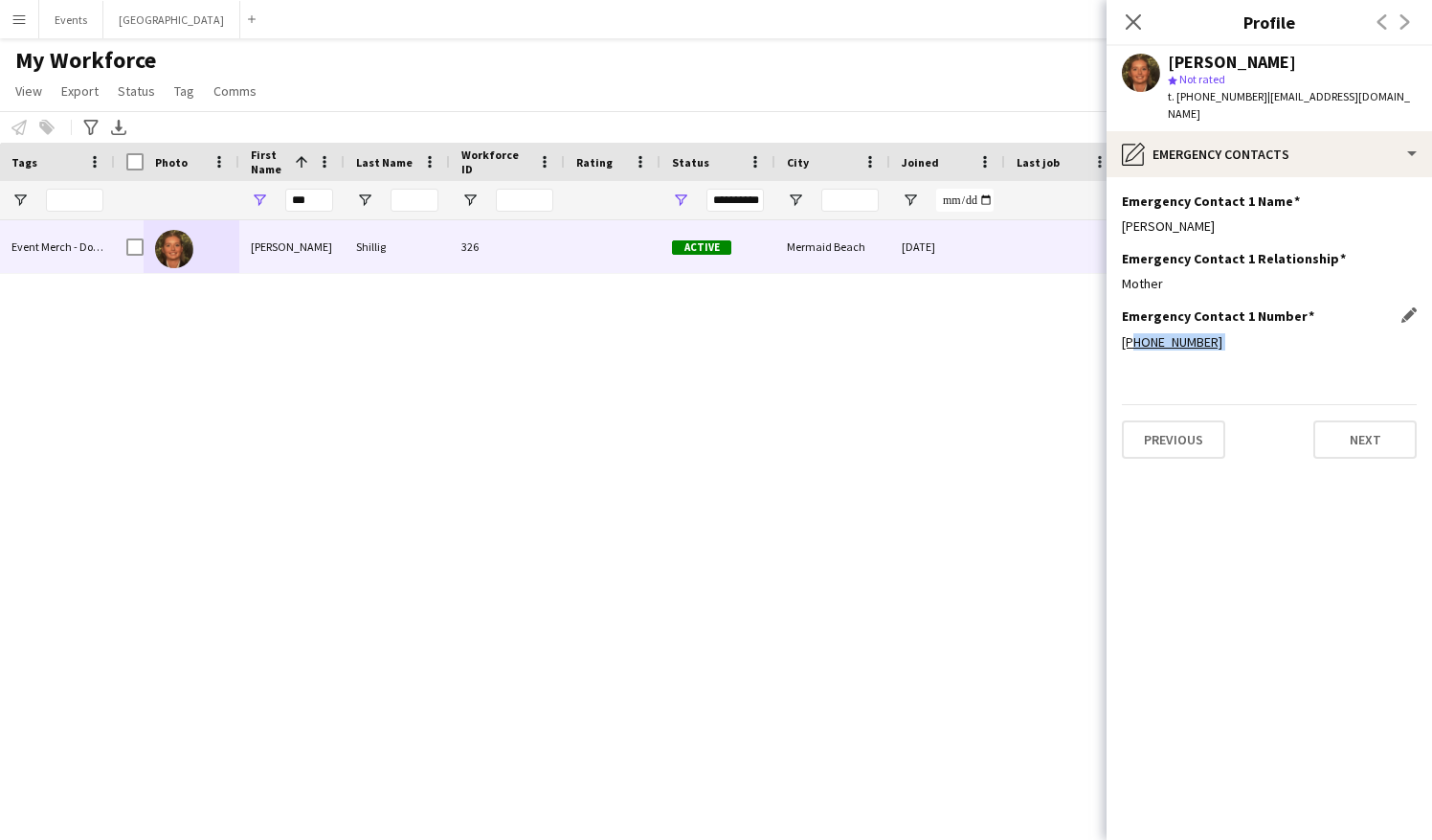
click at [1165, 333] on div "+61424654986" at bounding box center [1268, 341] width 295 height 17
copy link "61424654986"
click at [489, 300] on div "Maizie Shillig 326 Active Mermaid Beach 30-07-2025 0 mshillig@yahoo.com" at bounding box center [745, 506] width 1260 height 571
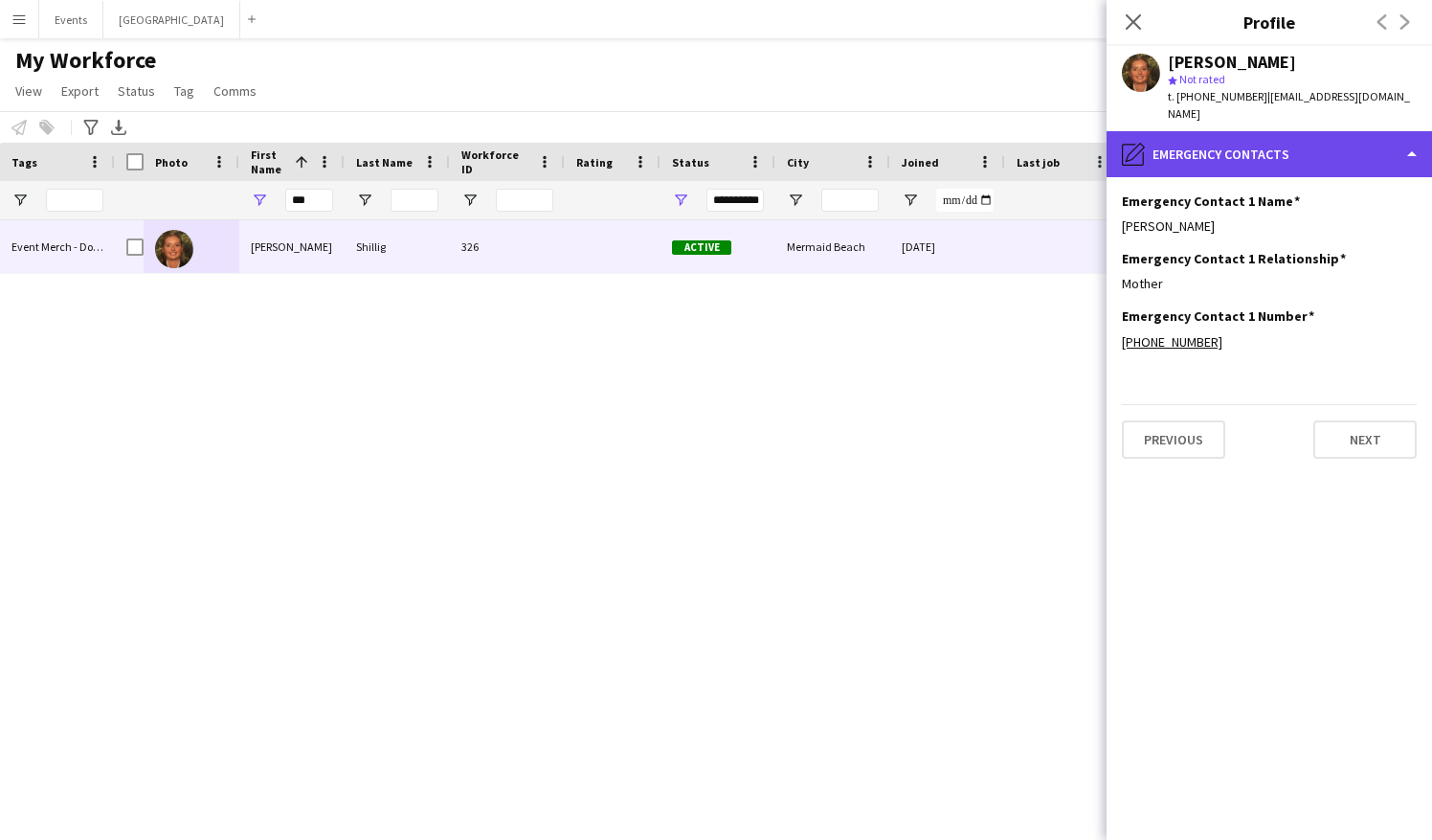
click at [1203, 153] on div "pencil4 Emergency contacts" at bounding box center [1269, 154] width 325 height 46
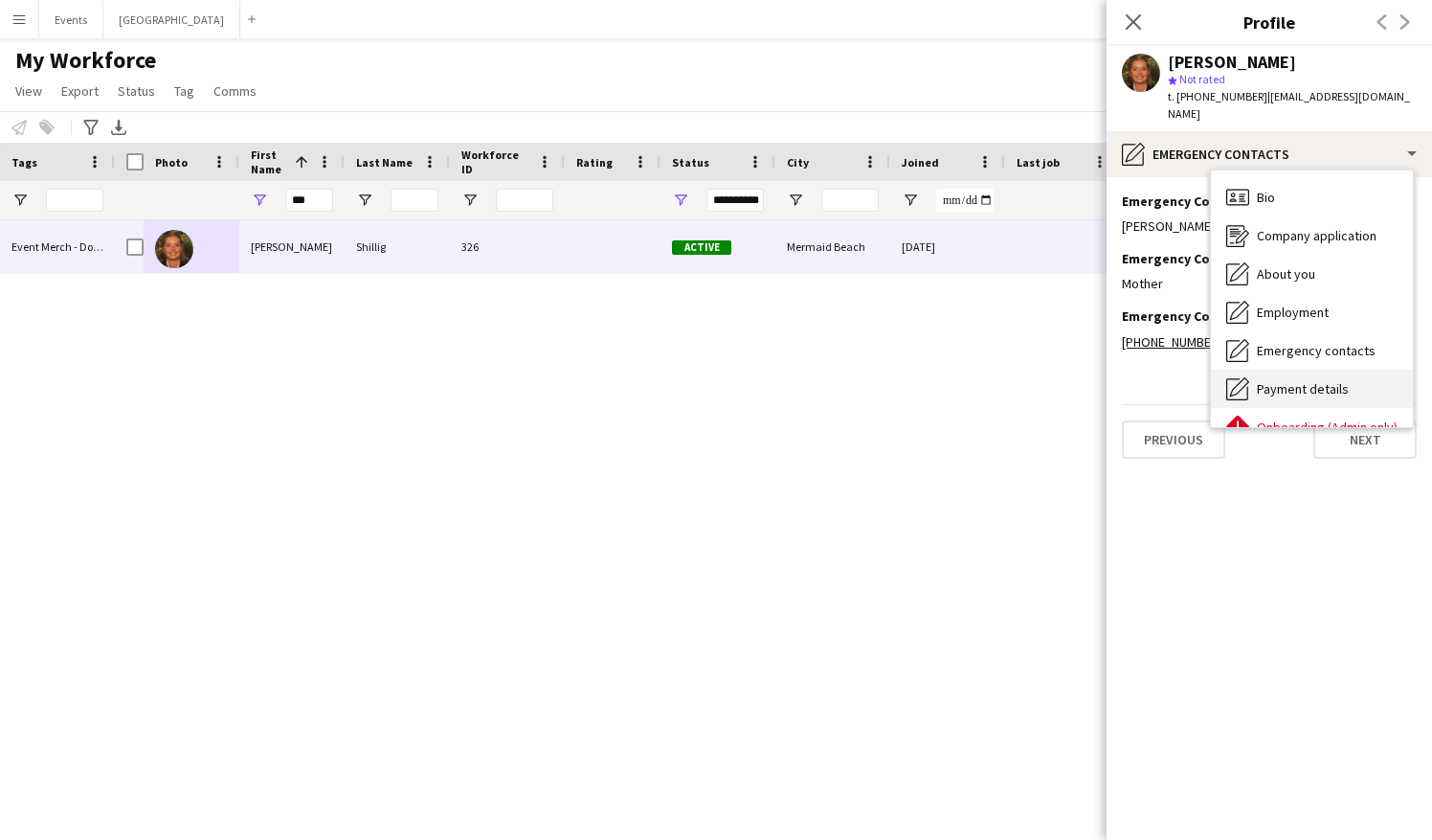
click at [1203, 380] on span "Payment details" at bounding box center [1303, 388] width 92 height 17
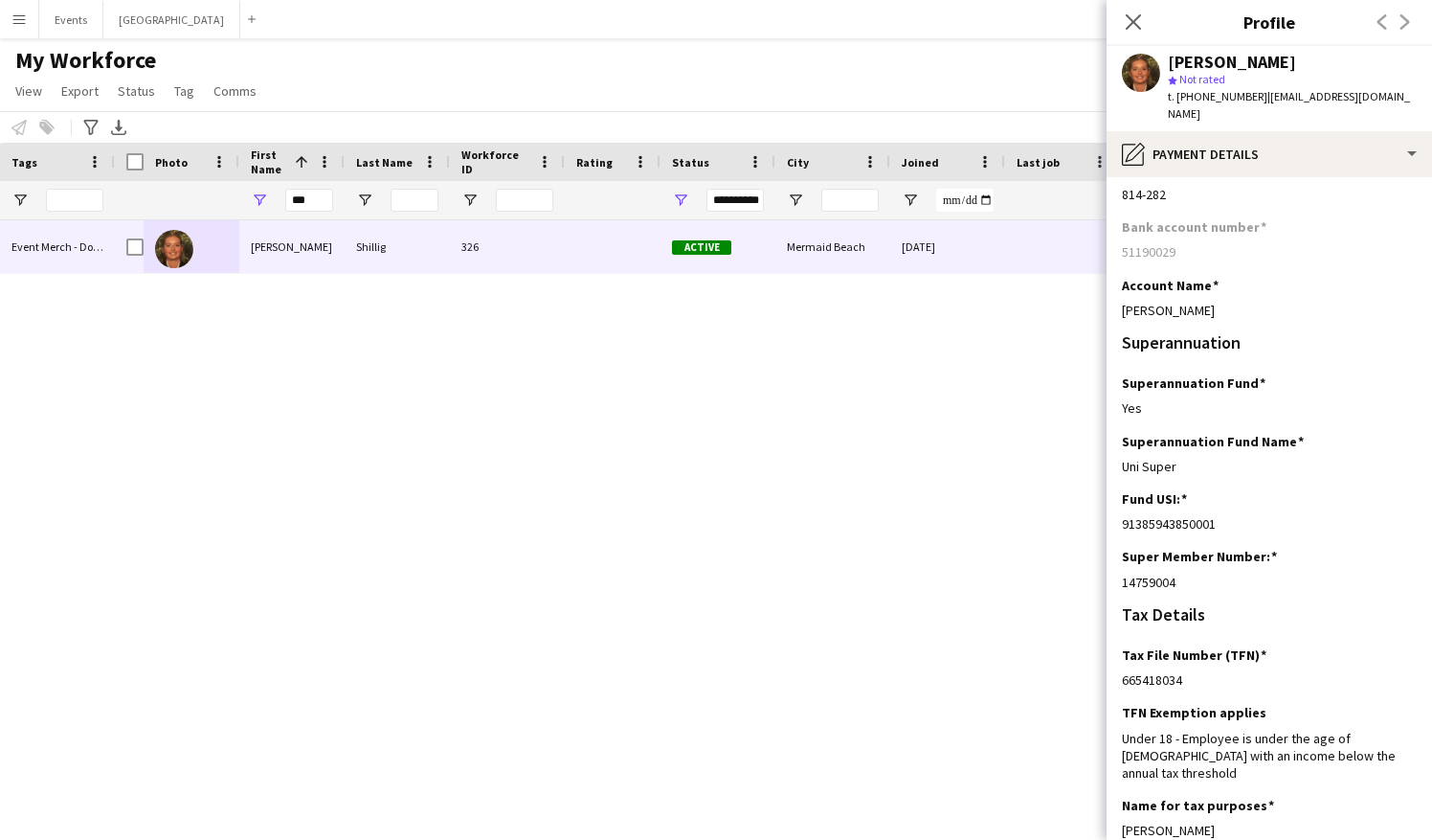
scroll to position [96, 0]
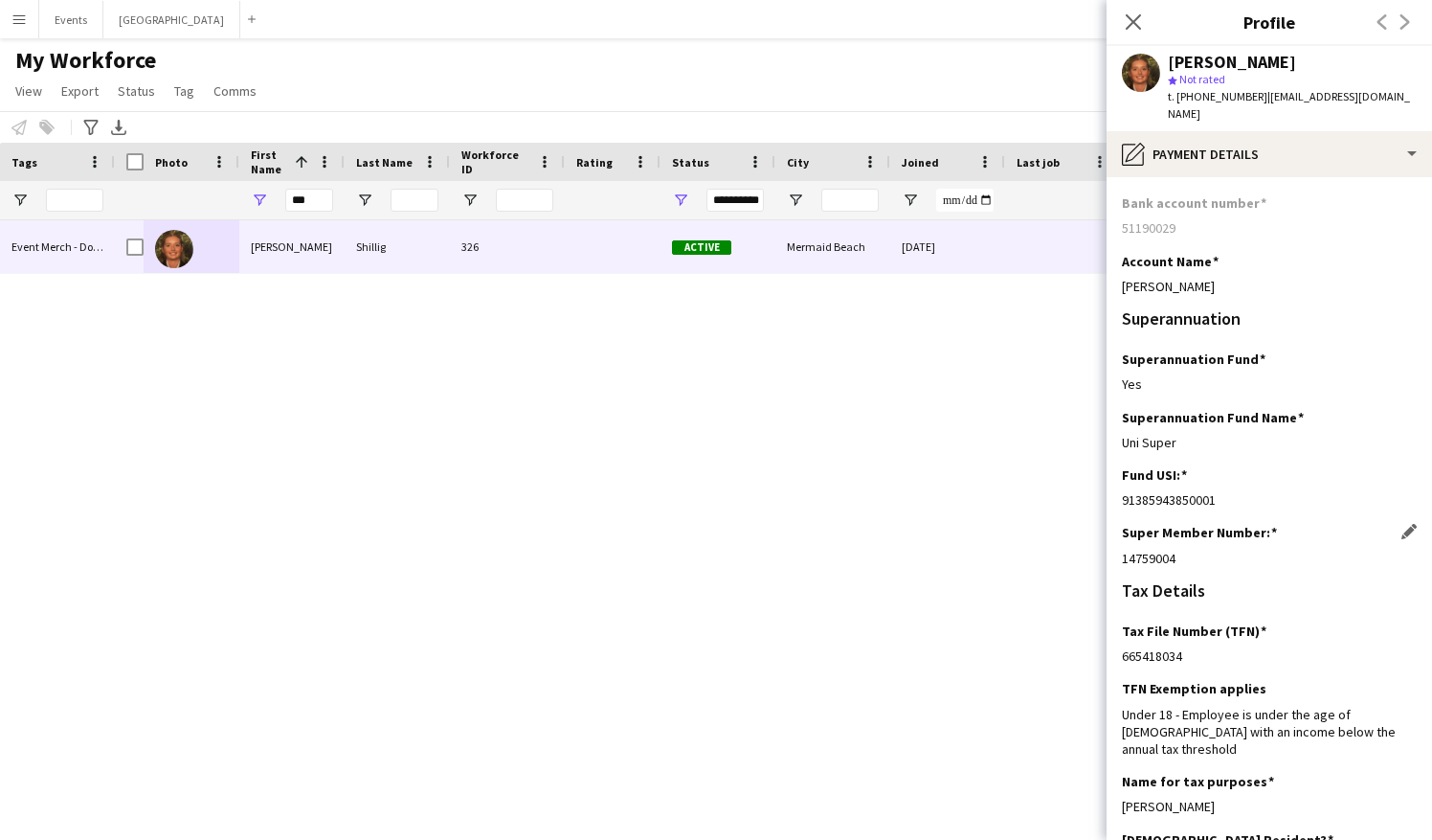
drag, startPoint x: 1177, startPoint y: 543, endPoint x: 1124, endPoint y: 544, distance: 53.0
click at [1124, 549] on div "14759004" at bounding box center [1268, 557] width 295 height 17
drag, startPoint x: 820, startPoint y: 414, endPoint x: 614, endPoint y: 414, distance: 206.0
click at [614, 414] on div "Maizie Shillig 326 Active Mermaid Beach 30-07-2025 0 mshillig@yahoo.com" at bounding box center [745, 506] width 1260 height 571
click at [1125, 32] on app-icon "Close pop-in" at bounding box center [1134, 23] width 28 height 28
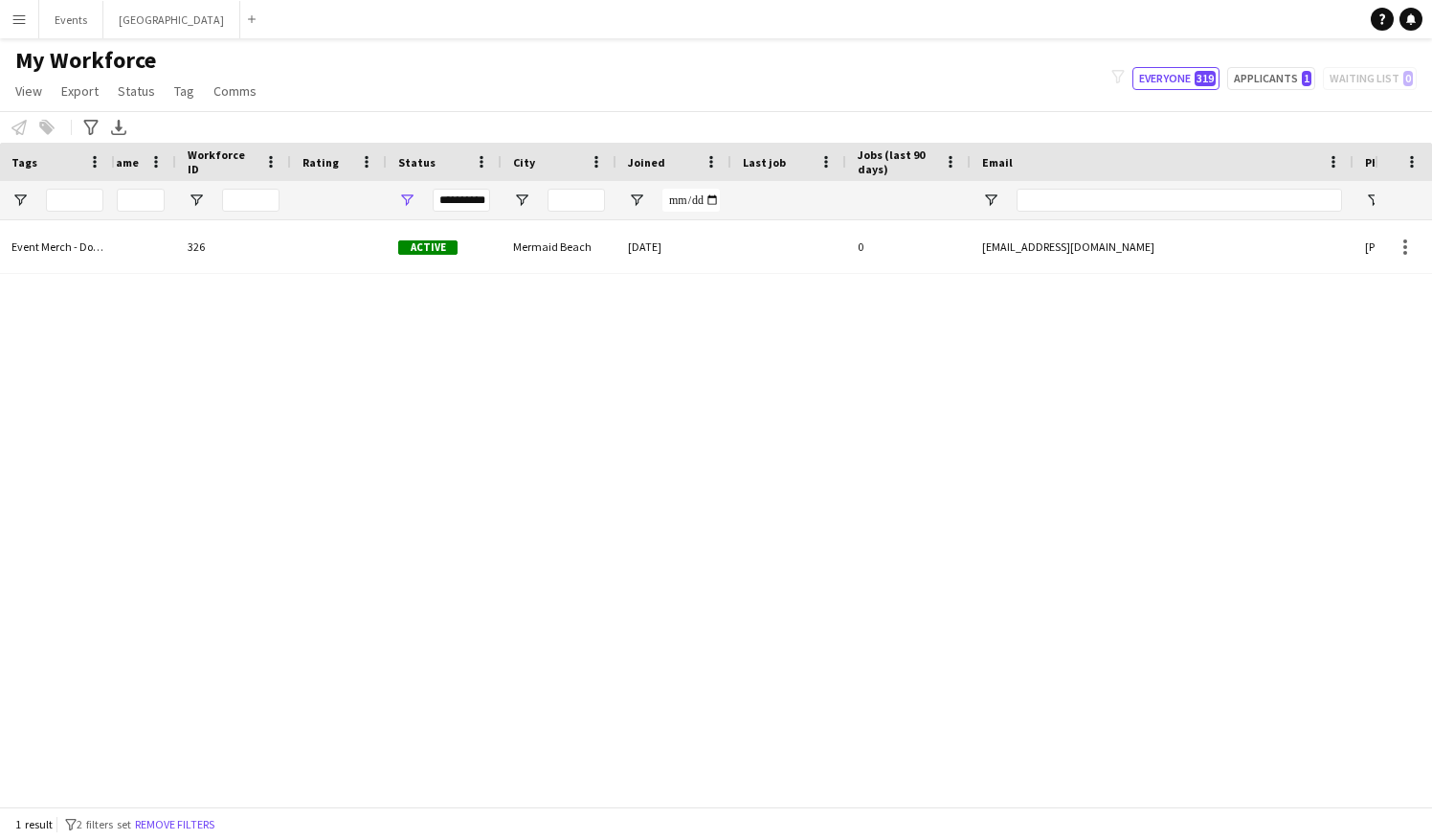
scroll to position [0, 0]
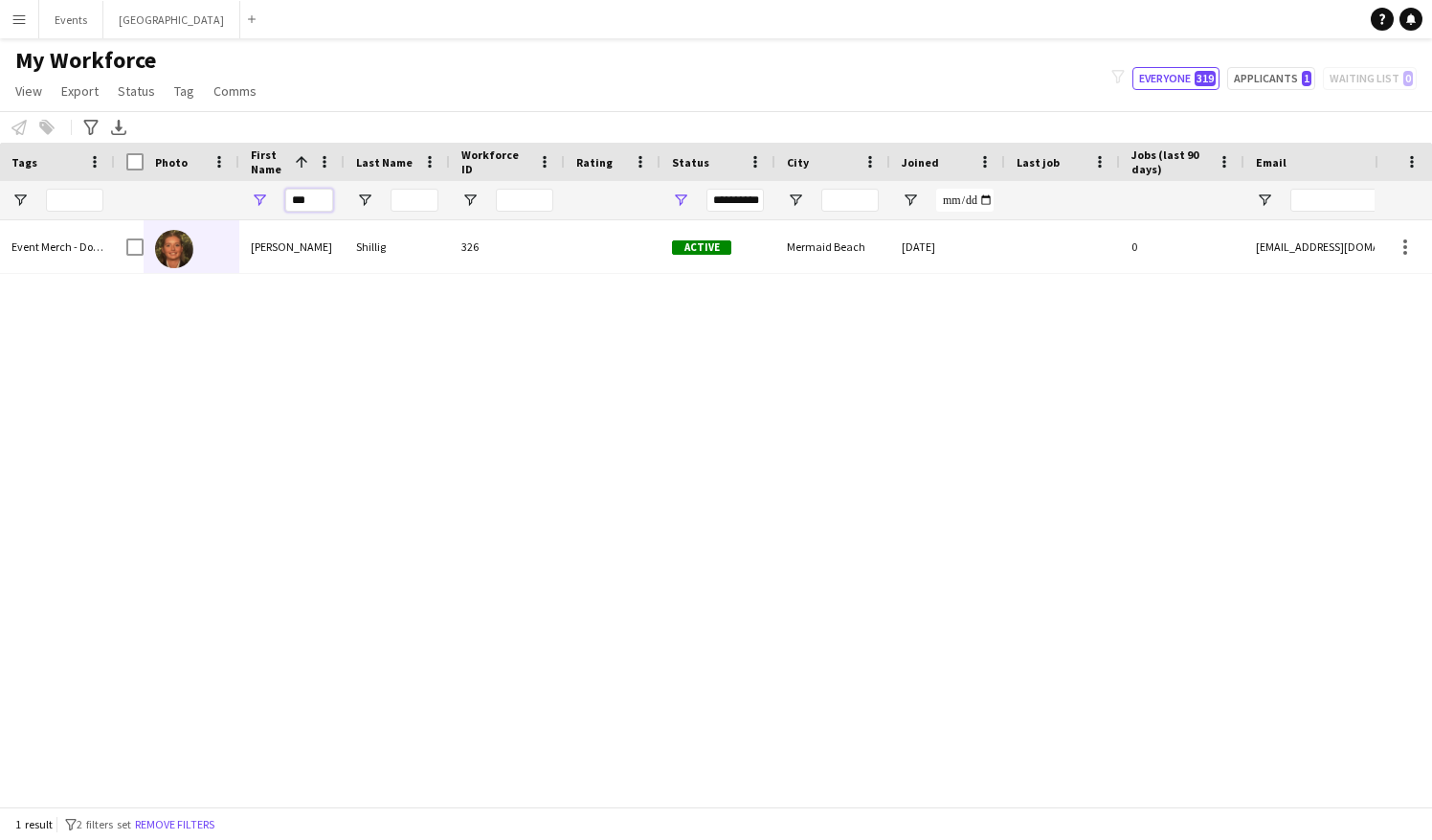
drag, startPoint x: 315, startPoint y: 195, endPoint x: 288, endPoint y: 200, distance: 27.5
click at [288, 200] on input "***" at bounding box center [309, 199] width 48 height 23
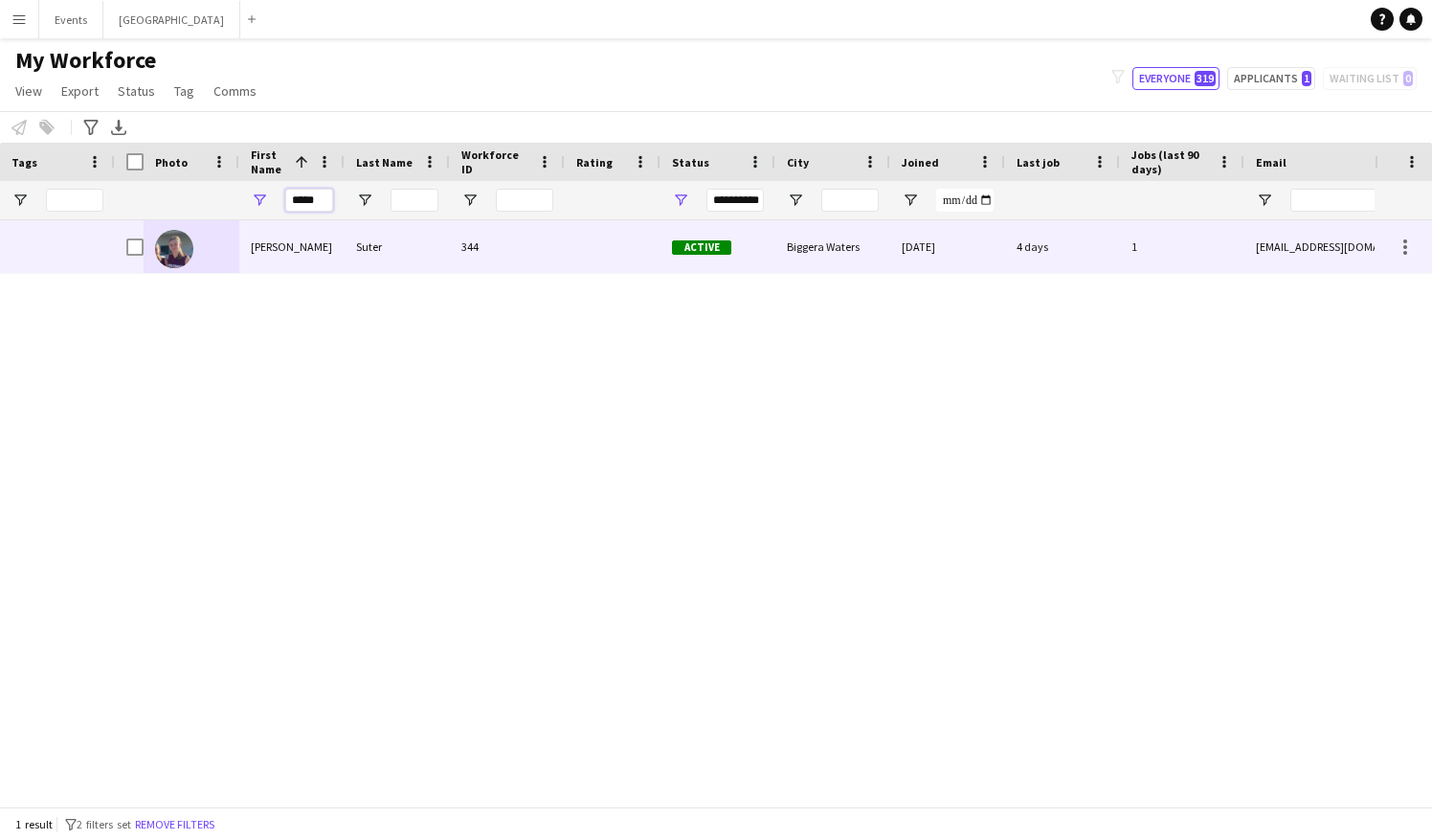
type input "*****"
click at [303, 246] on div "Vayda" at bounding box center [292, 246] width 105 height 53
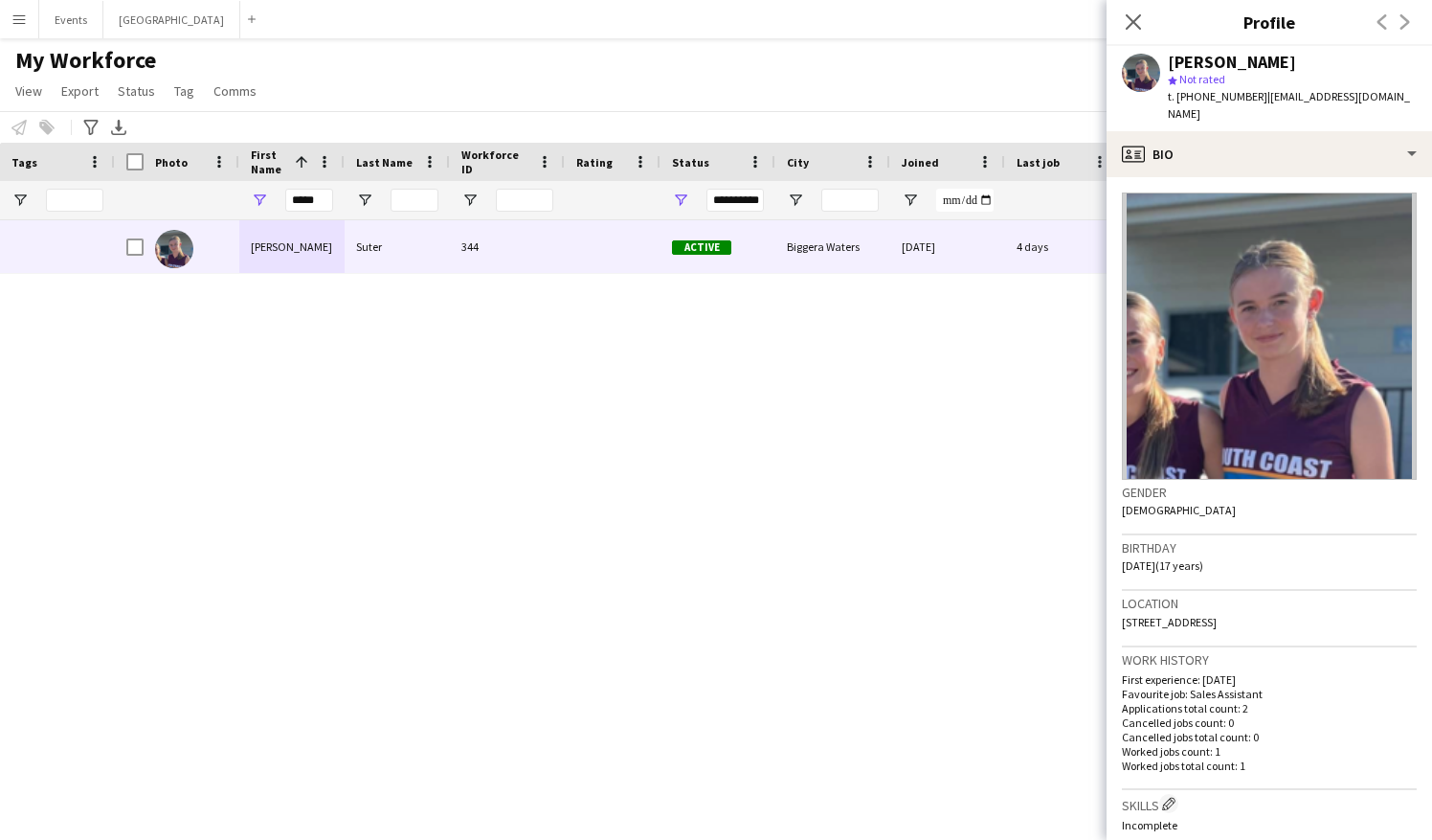
drag, startPoint x: 1358, startPoint y: 607, endPoint x: 1122, endPoint y: 618, distance: 236.3
click at [1122, 567] on div "Location 11001/5 harbour side court, Biggera Waters, 4216" at bounding box center [1268, 619] width 295 height 56
drag, startPoint x: 1194, startPoint y: 95, endPoint x: 1245, endPoint y: 96, distance: 51.0
click at [1203, 96] on span "t. +61439369976" at bounding box center [1218, 96] width 99 height 14
drag, startPoint x: 1253, startPoint y: 97, endPoint x: 1370, endPoint y: 99, distance: 117.0
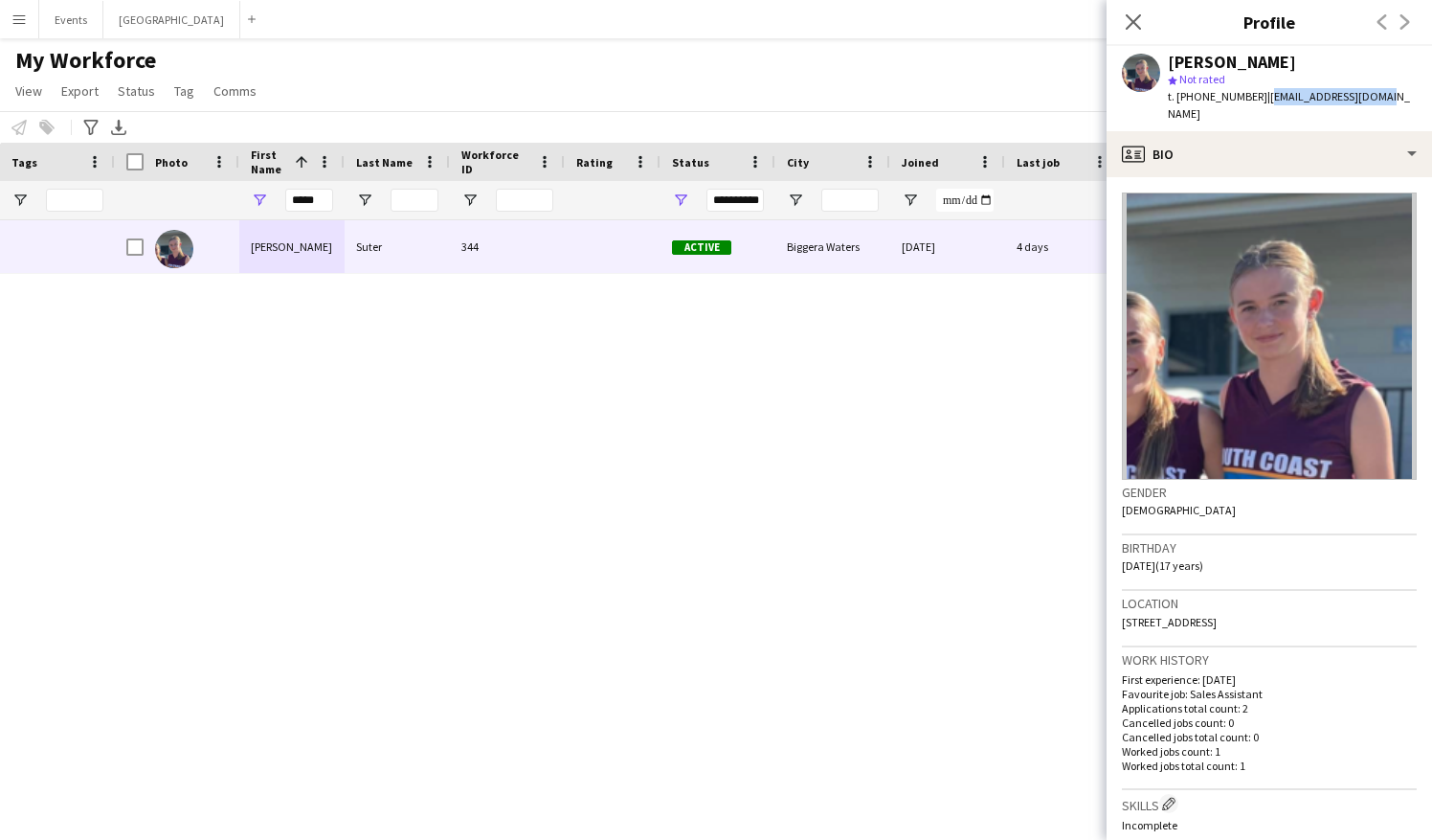
click at [1203, 99] on div "Vayda Suter star Not rated t. +61439369976 | sutervayda@gmail.com" at bounding box center [1269, 88] width 325 height 85
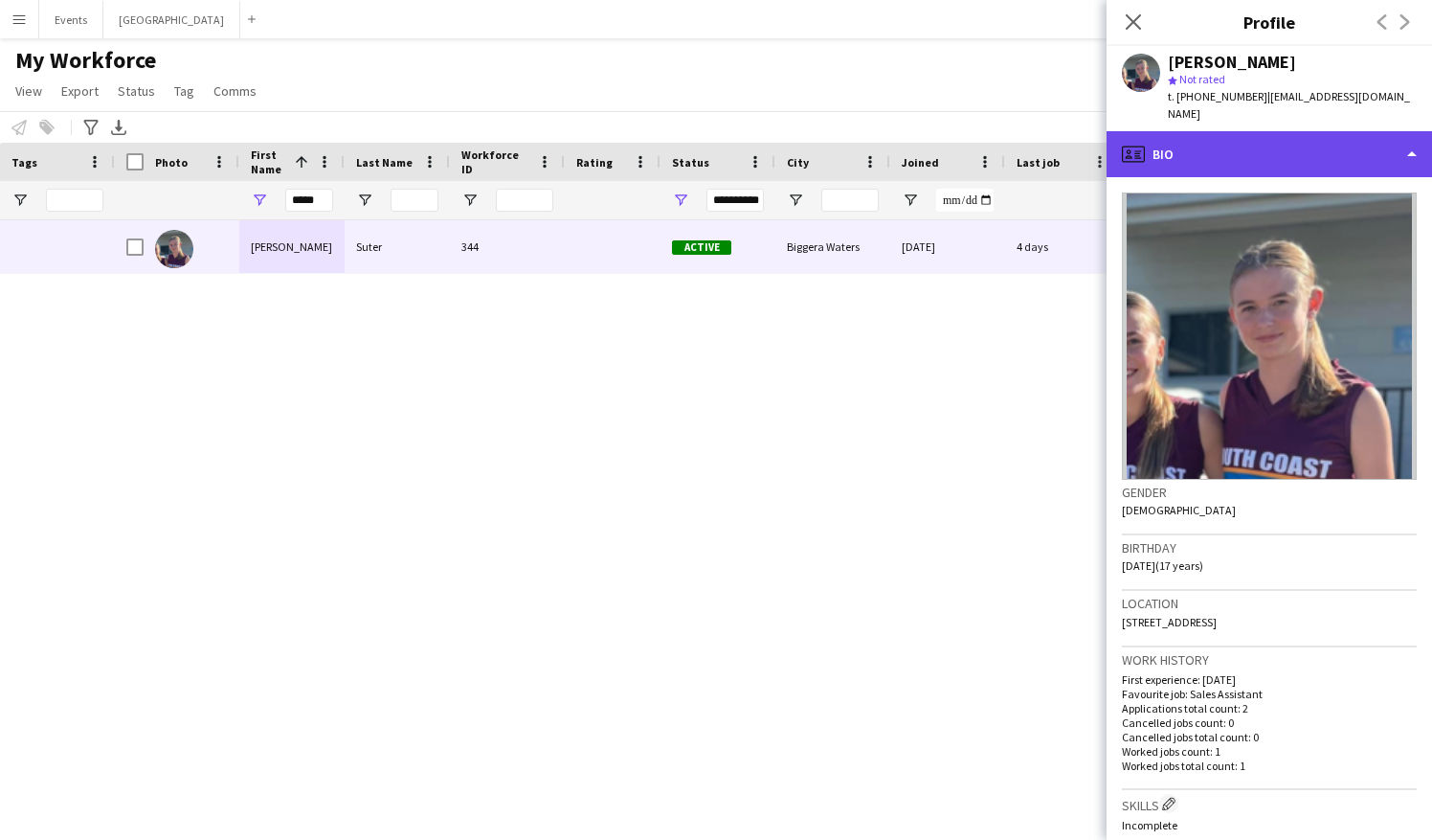
click at [1203, 133] on div "profile Bio" at bounding box center [1269, 154] width 325 height 46
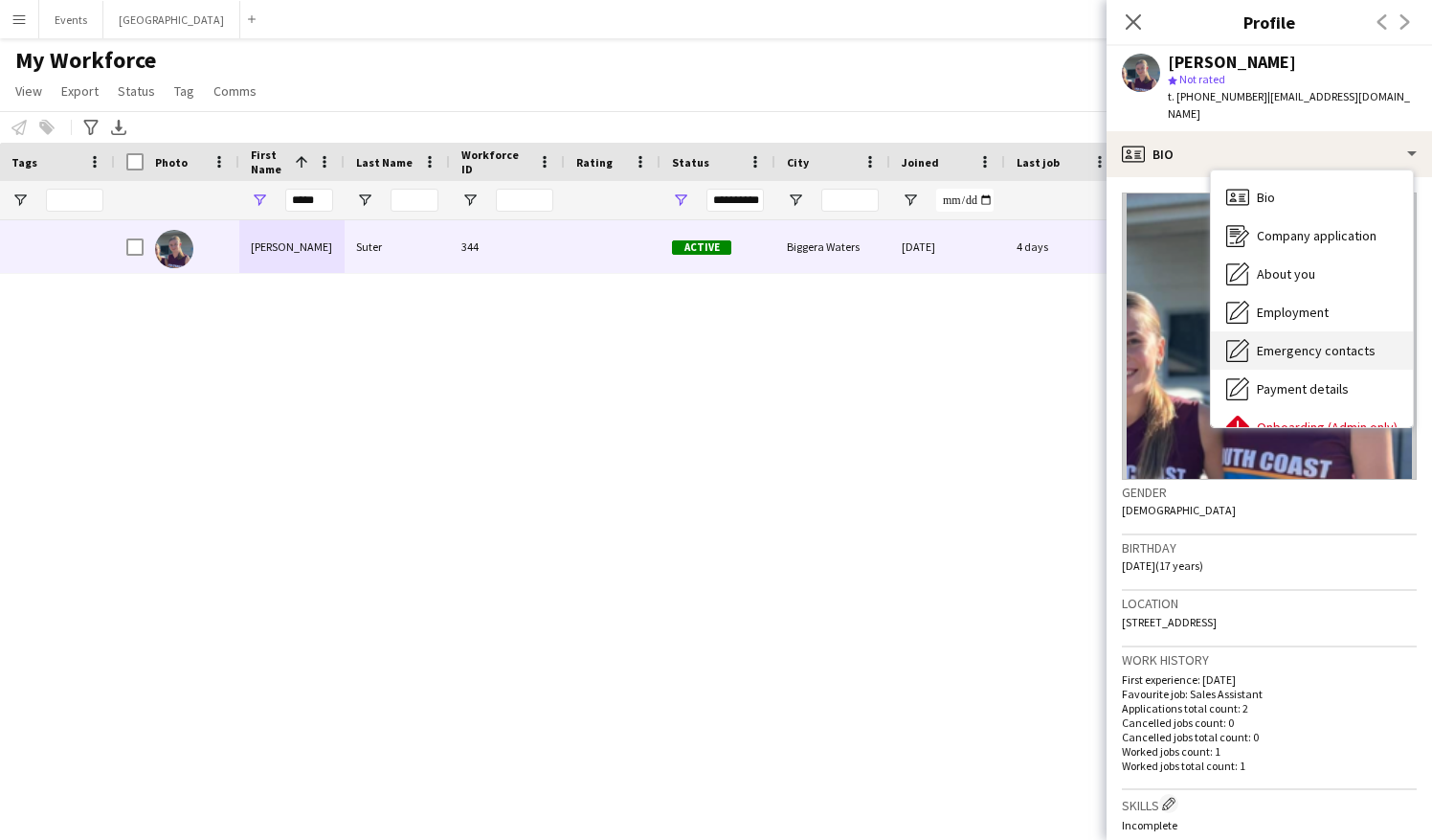
click at [1203, 342] on span "Emergency contacts" at bounding box center [1317, 350] width 119 height 17
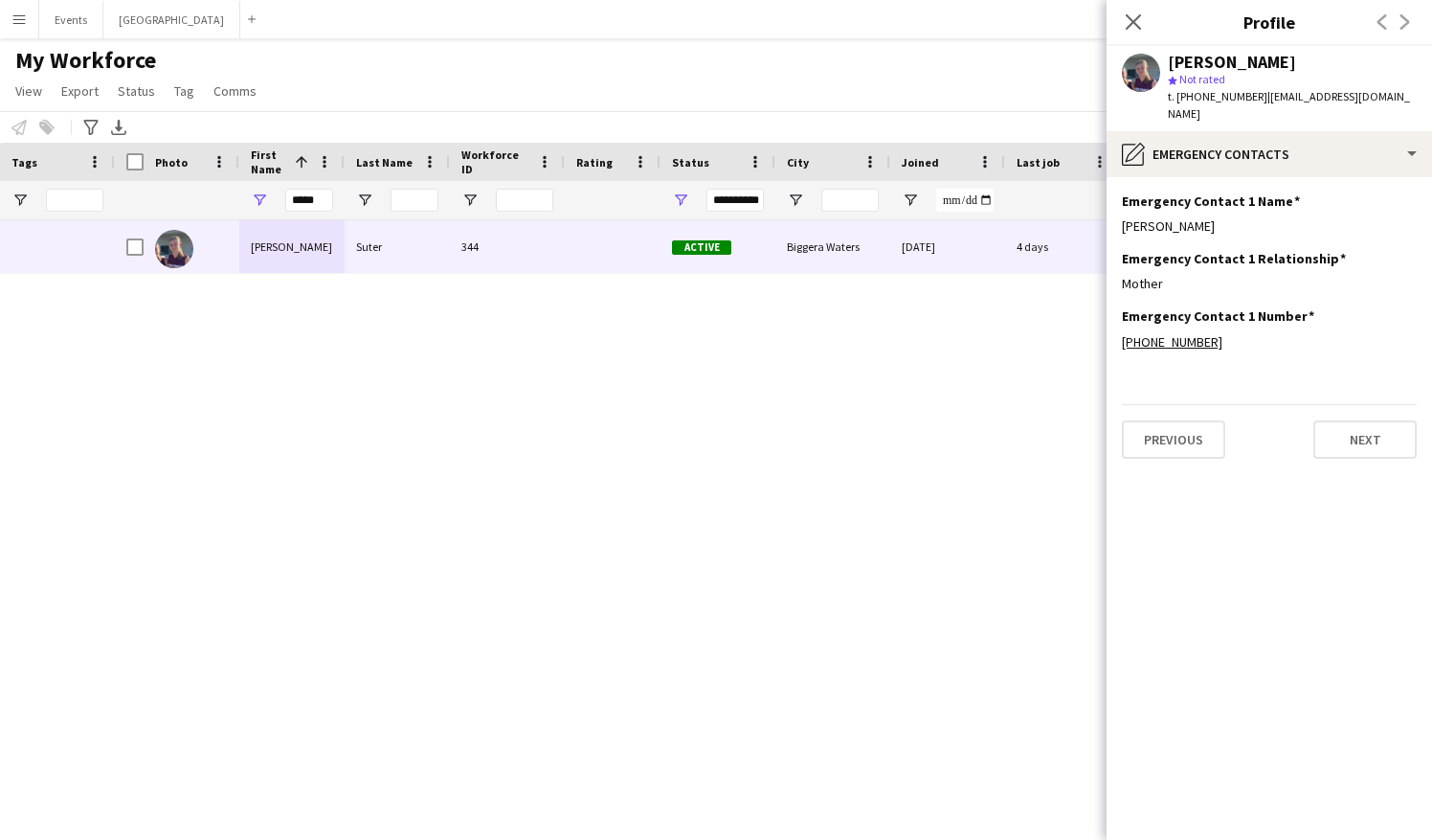
drag, startPoint x: 1201, startPoint y: 206, endPoint x: 1121, endPoint y: 211, distance: 80.2
click at [1121, 211] on app-section-data-types "Emergency Contact 1 Name Edit this field Roberta Suter Emergency Contact 1 Rela…" at bounding box center [1269, 509] width 325 height 662
drag, startPoint x: 1206, startPoint y: 325, endPoint x: 1144, endPoint y: 327, distance: 62.0
click at [1144, 333] on div "+61408181162" at bounding box center [1268, 341] width 295 height 17
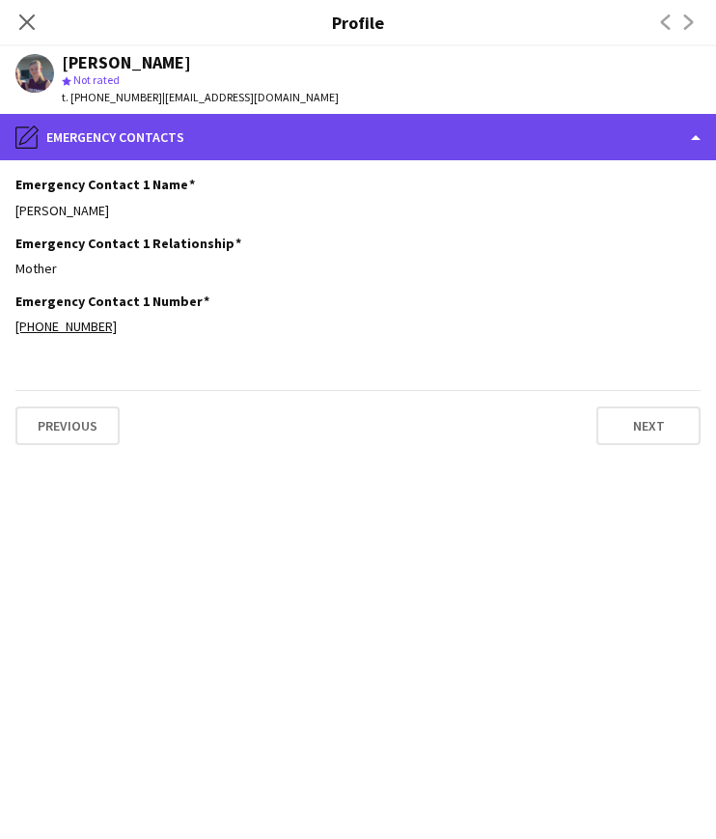
click at [162, 125] on div "pencil4 Emergency contacts" at bounding box center [358, 137] width 716 height 46
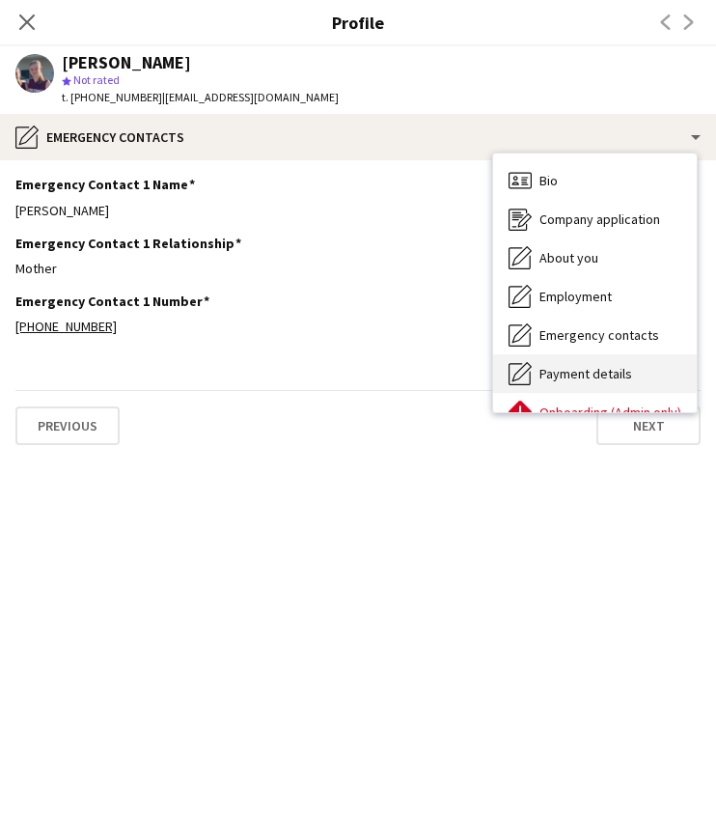
click at [590, 385] on div "Payment details Payment details" at bounding box center [595, 373] width 204 height 39
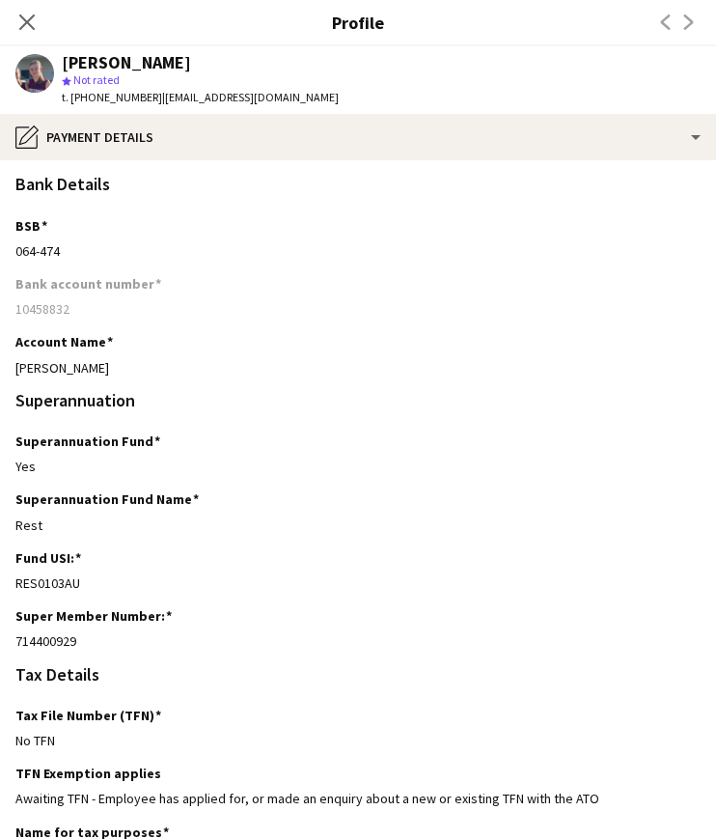
drag, startPoint x: 85, startPoint y: 643, endPoint x: 9, endPoint y: 648, distance: 76.4
click at [9, 572] on app-section-data-types "Bank Details BSB Edit this field 064-474 Bank account number 10458832 Account N…" at bounding box center [358, 499] width 716 height 679
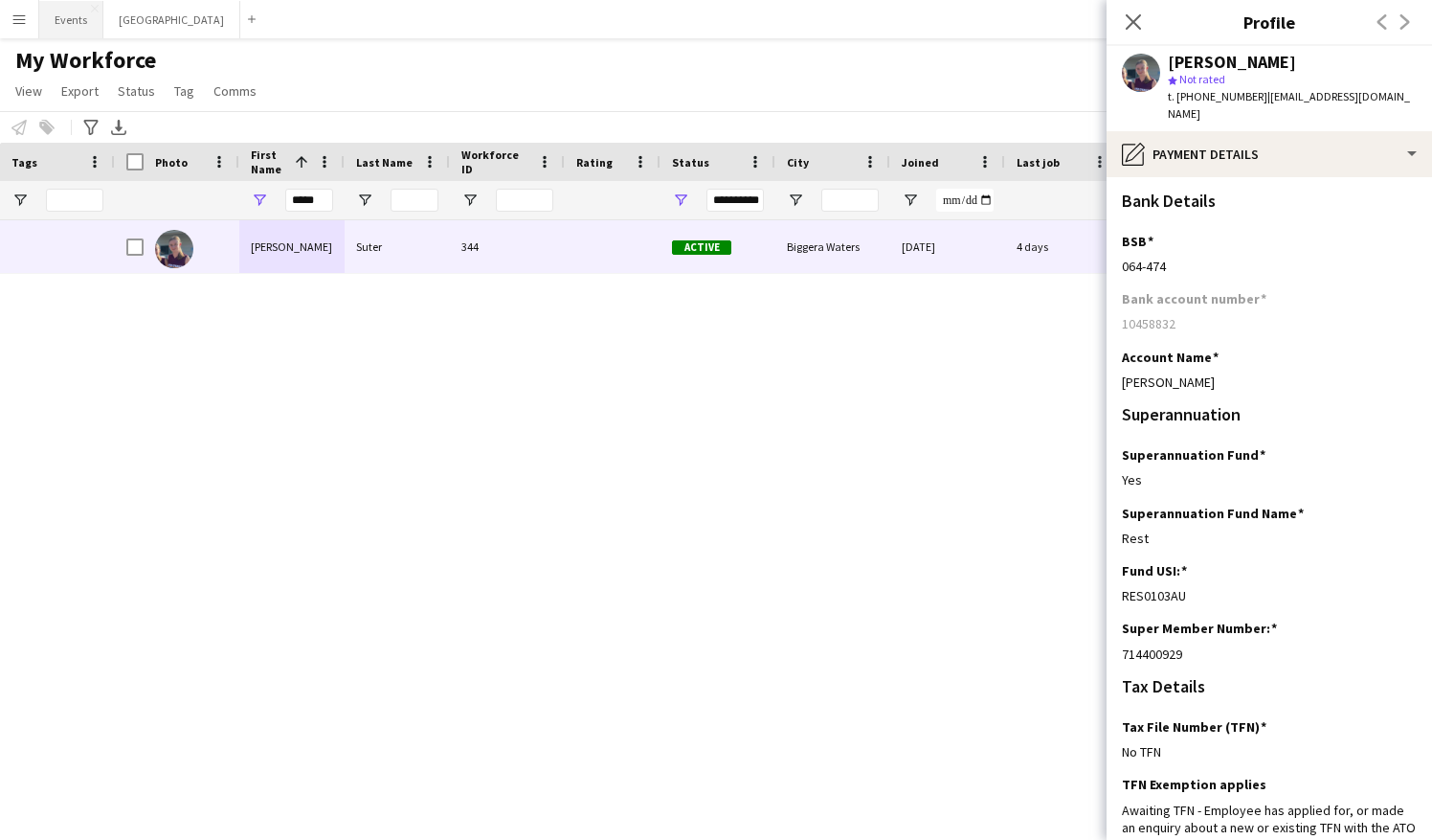
click at [76, 15] on button "Events Close" at bounding box center [71, 20] width 64 height 38
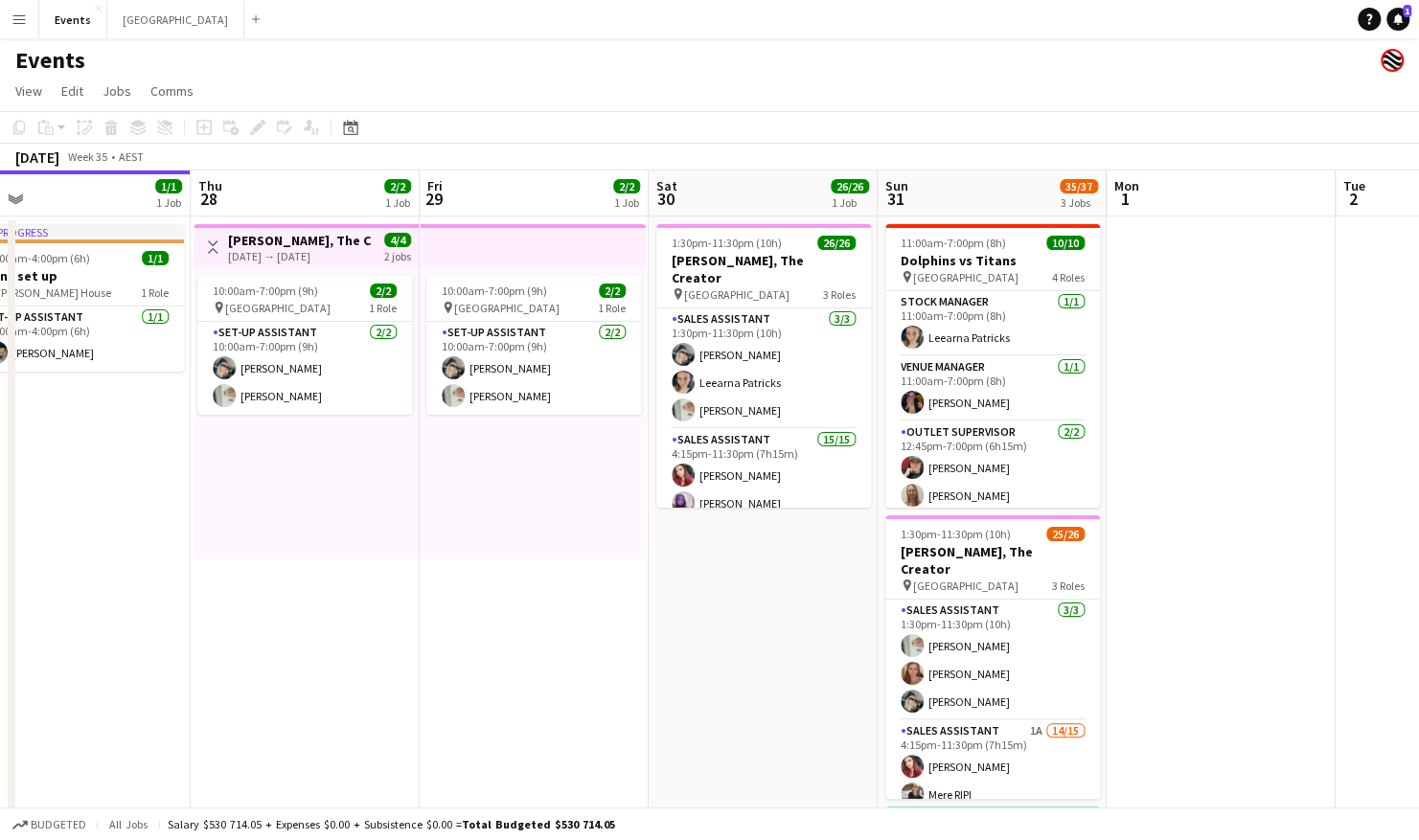
scroll to position [0, 820]
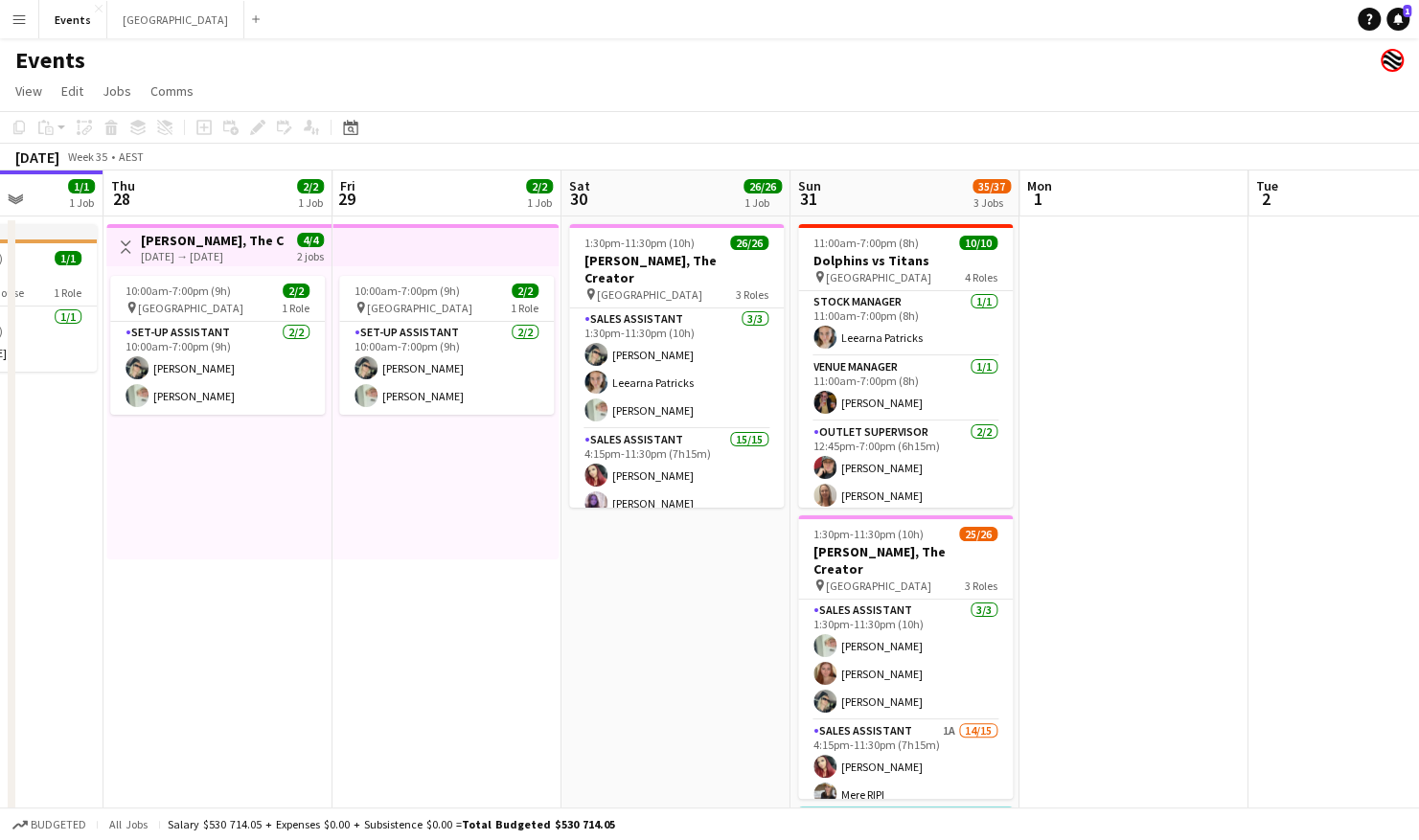
drag, startPoint x: 807, startPoint y: 547, endPoint x: 416, endPoint y: 483, distance: 396.2
click at [449, 540] on app-calendar-viewport "Sun 24 2/2 2 Jobs Mon 25 Tue 26 Wed 27 1/1 1 Job Thu 28 2/2 1 Job Fri 29 2/2 1 …" at bounding box center [710, 574] width 1419 height 808
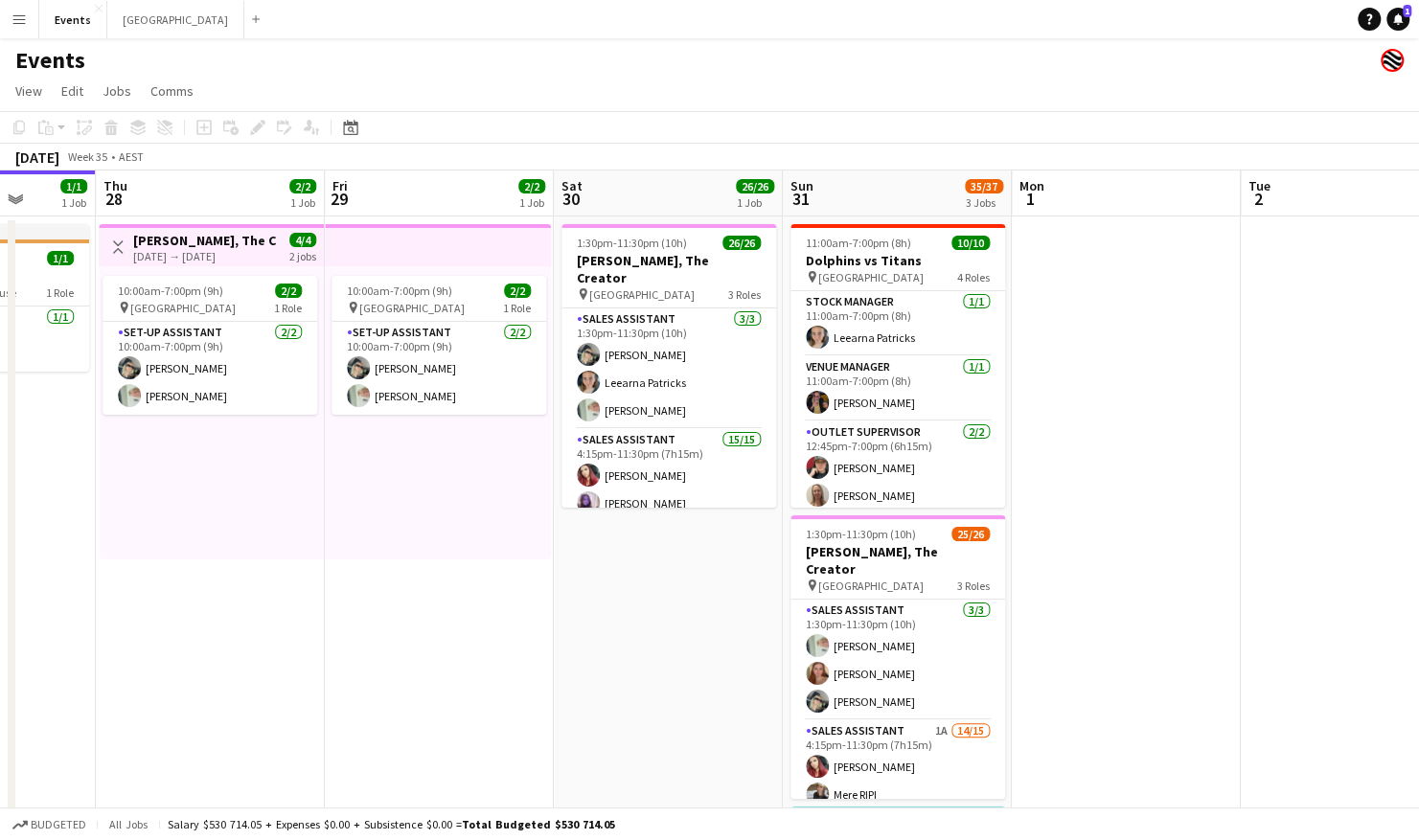
scroll to position [96, 0]
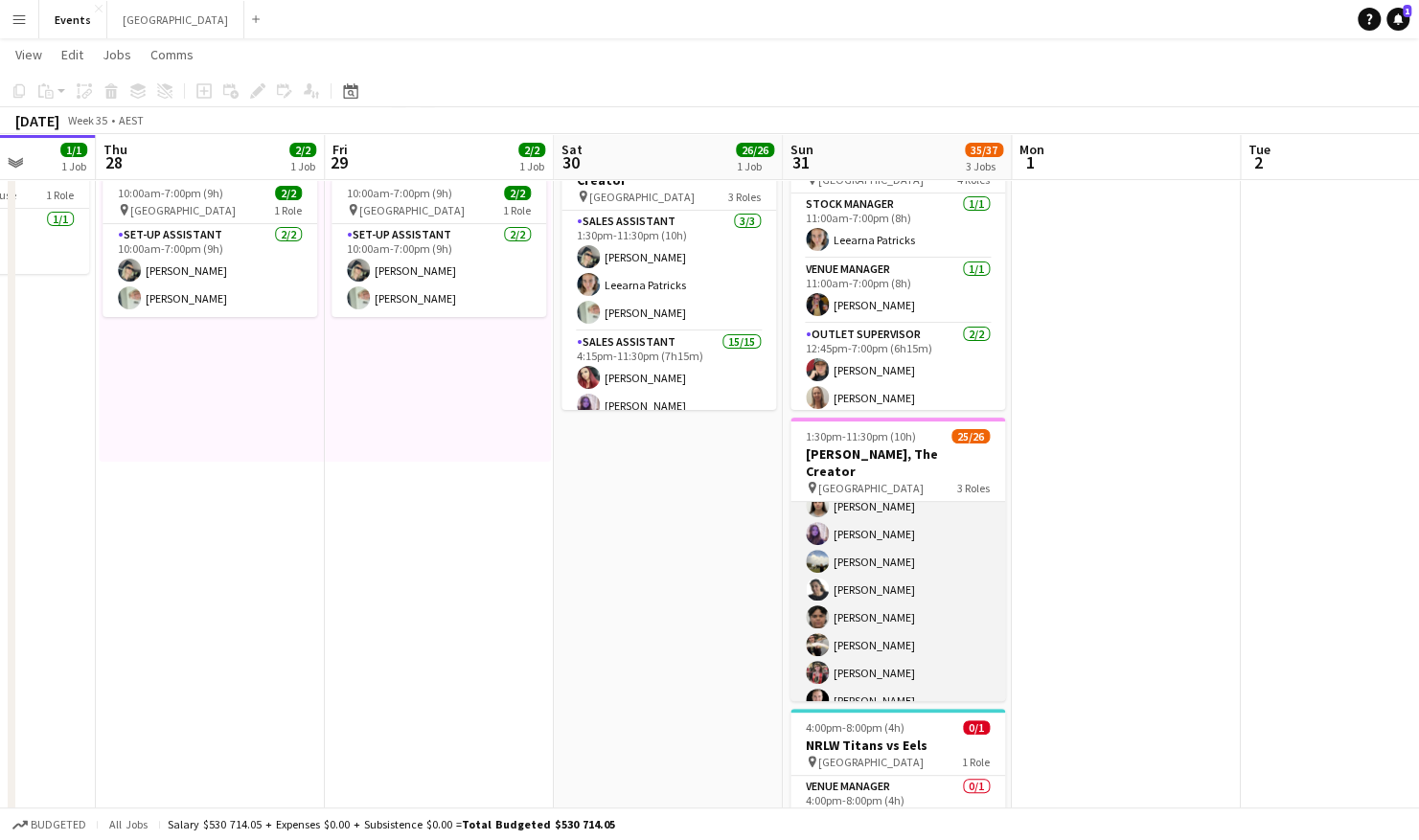
click at [920, 533] on app-card-role "Sales Assistant 1A 14/15 4:15pm-11:30pm (7h15m) Amber Cowan Mere RIPI Rhiannon …" at bounding box center [897, 520] width 214 height 454
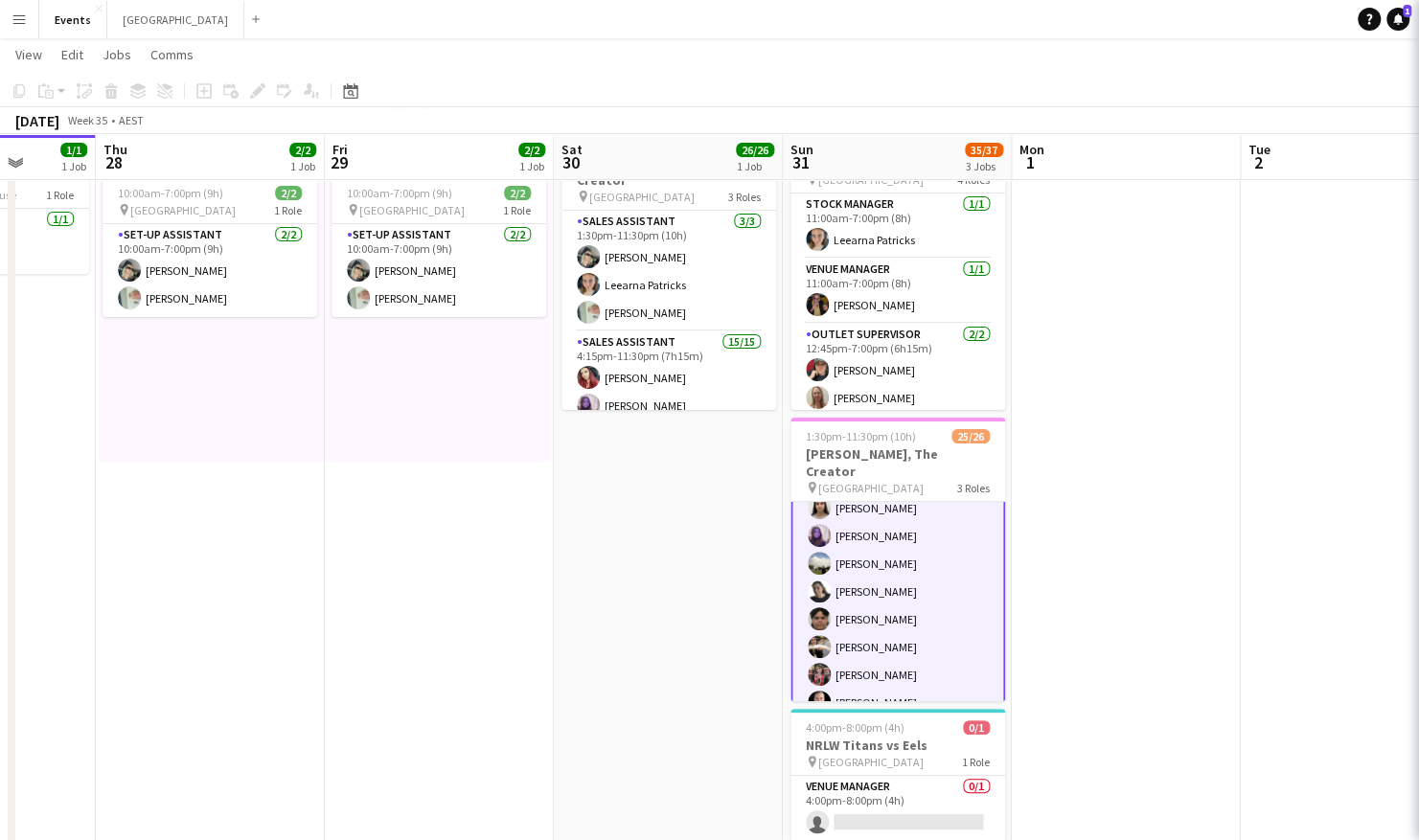
scroll to position [331, 0]
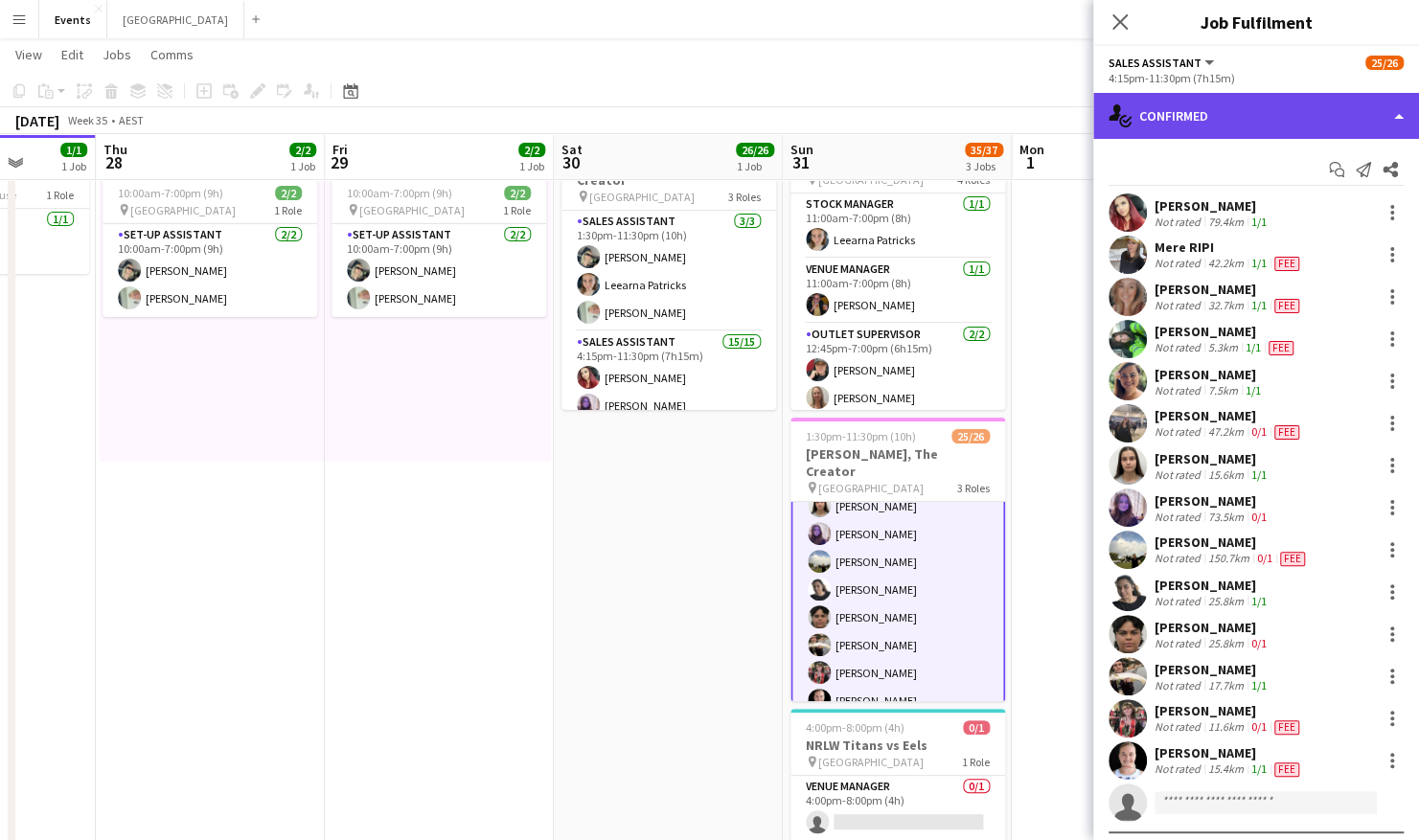
click at [1204, 117] on div "single-neutral-actions-check-2 Confirmed" at bounding box center [1256, 116] width 325 height 46
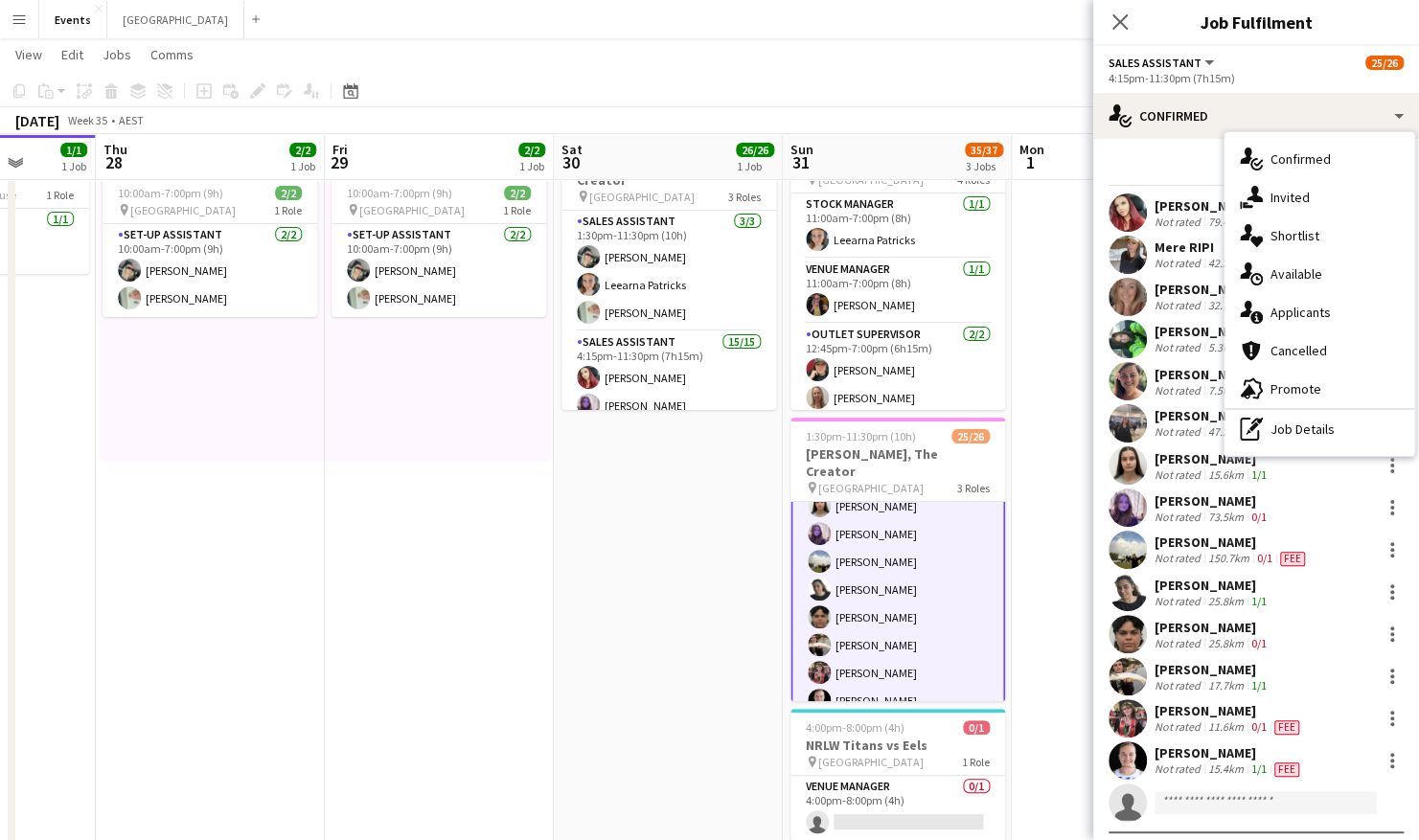
click at [1204, 318] on div "single-neutral-actions-information Applicants" at bounding box center [1319, 311] width 190 height 39
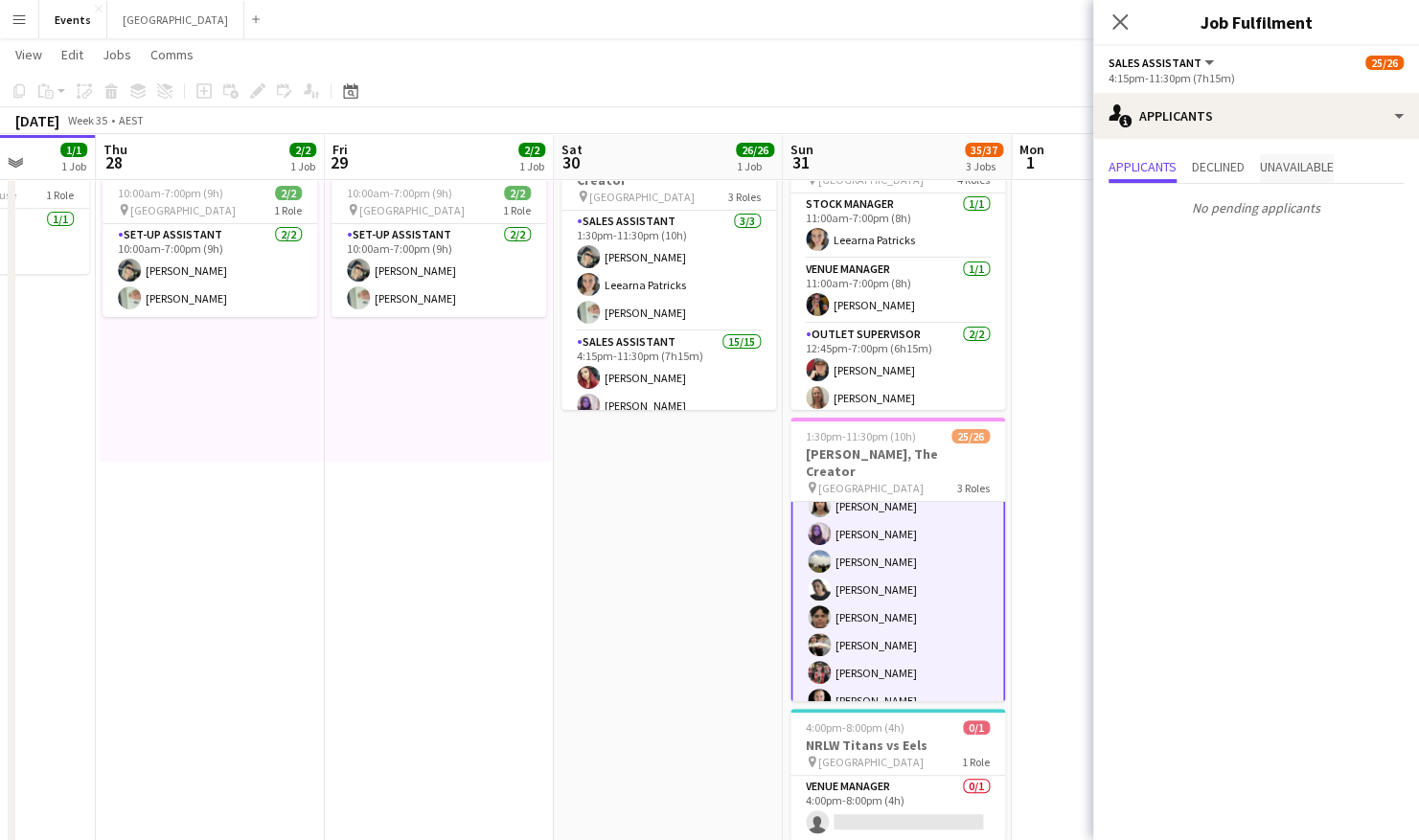
click at [1204, 162] on span "Unavailable" at bounding box center [1297, 167] width 73 height 14
click at [1204, 165] on span "Declined" at bounding box center [1218, 167] width 53 height 14
click at [1159, 167] on span "Applicants" at bounding box center [1142, 167] width 68 height 14
click at [725, 551] on app-date-cell "1:30pm-11:30pm (10h) 26/26 Tyler, The Creator pin Brisbane Entertainment Centre…" at bounding box center [668, 500] width 229 height 762
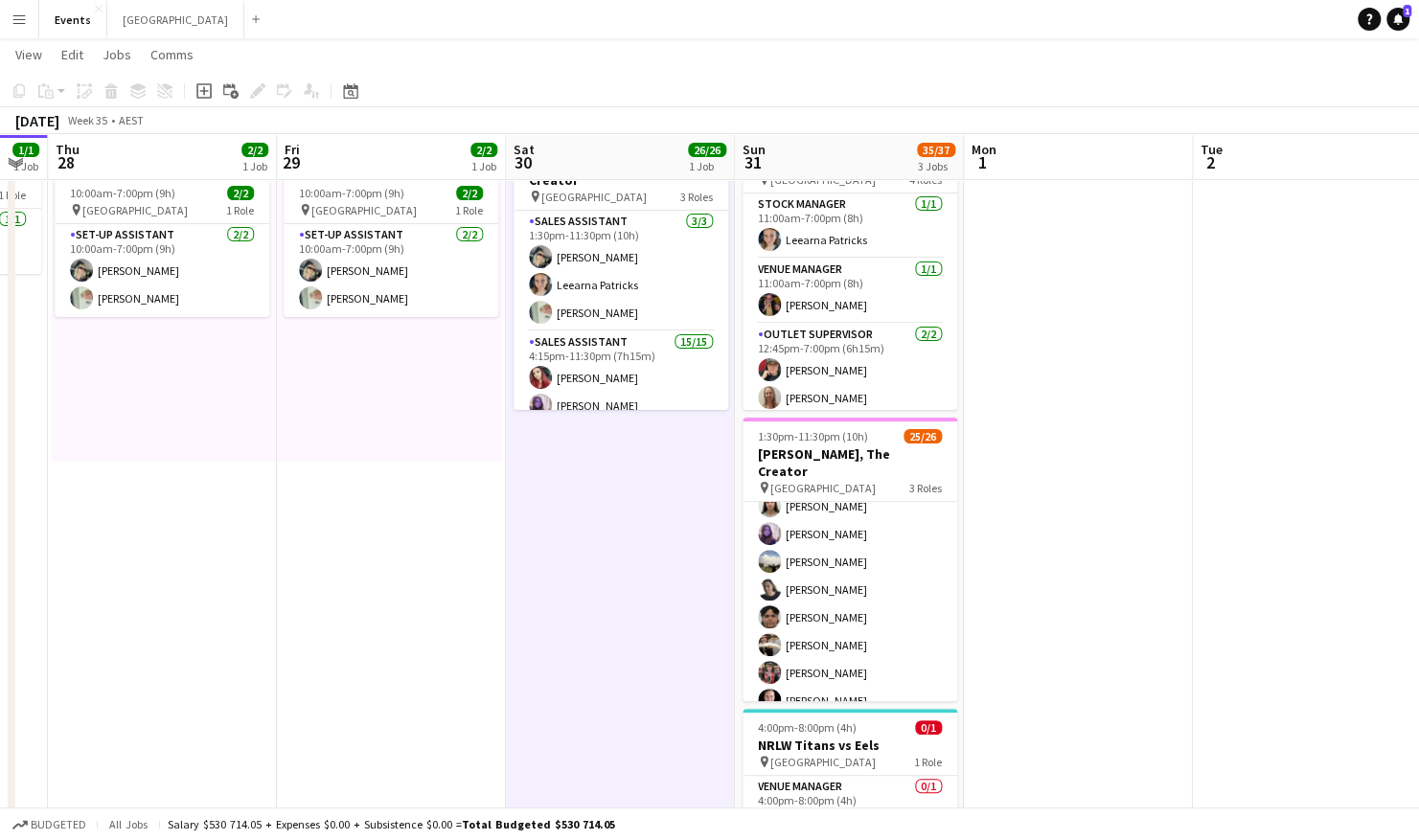
scroll to position [0, 527]
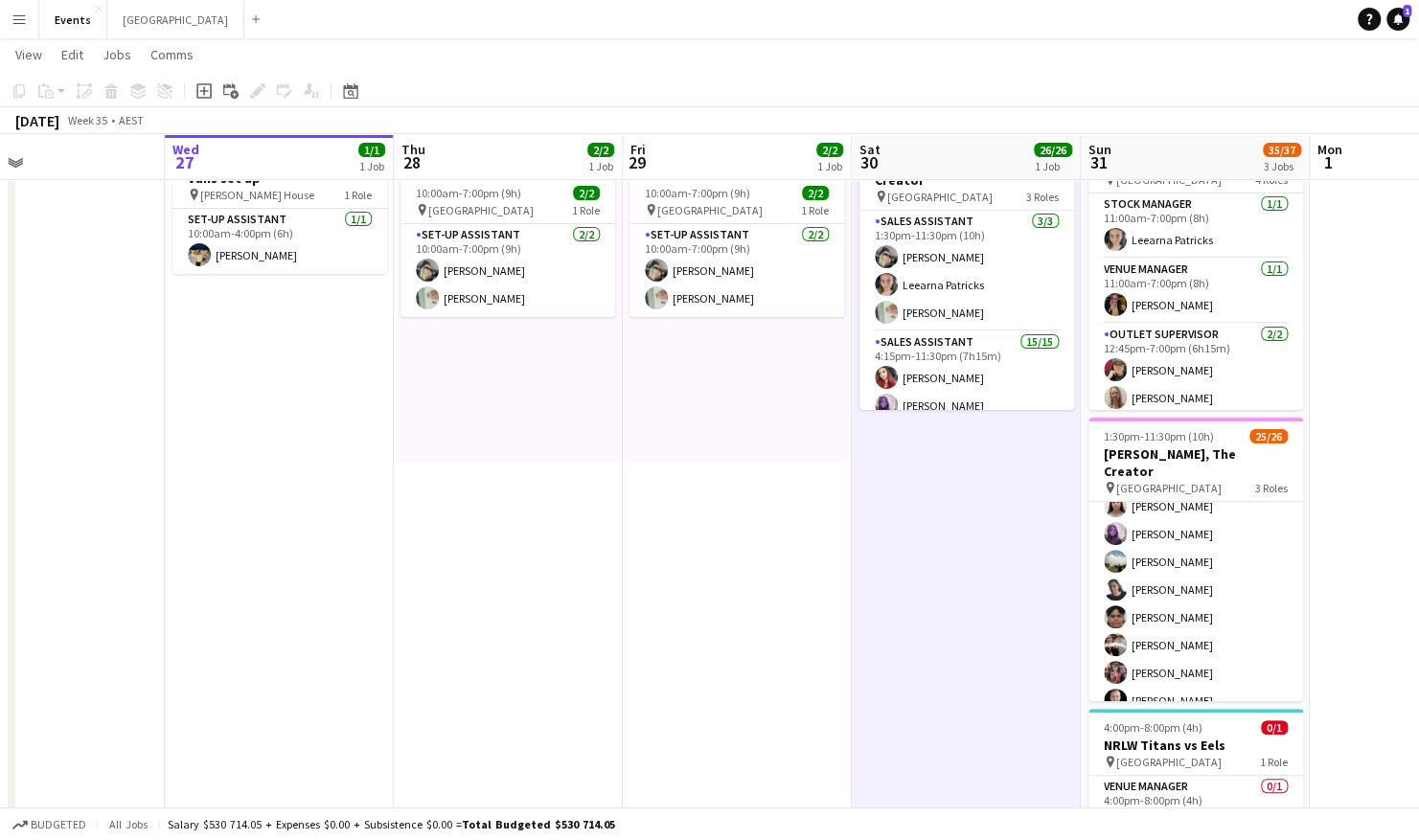
drag, startPoint x: 1232, startPoint y: 521, endPoint x: 1062, endPoint y: 521, distance: 170.0
click at [1067, 523] on app-calendar-viewport "Sun 24 2/2 2 Jobs Mon 25 Tue 26 Wed 27 1/1 1 Job Thu 28 2/2 1 Job Fri 29 2/2 1 …" at bounding box center [710, 429] width 1419 height 901
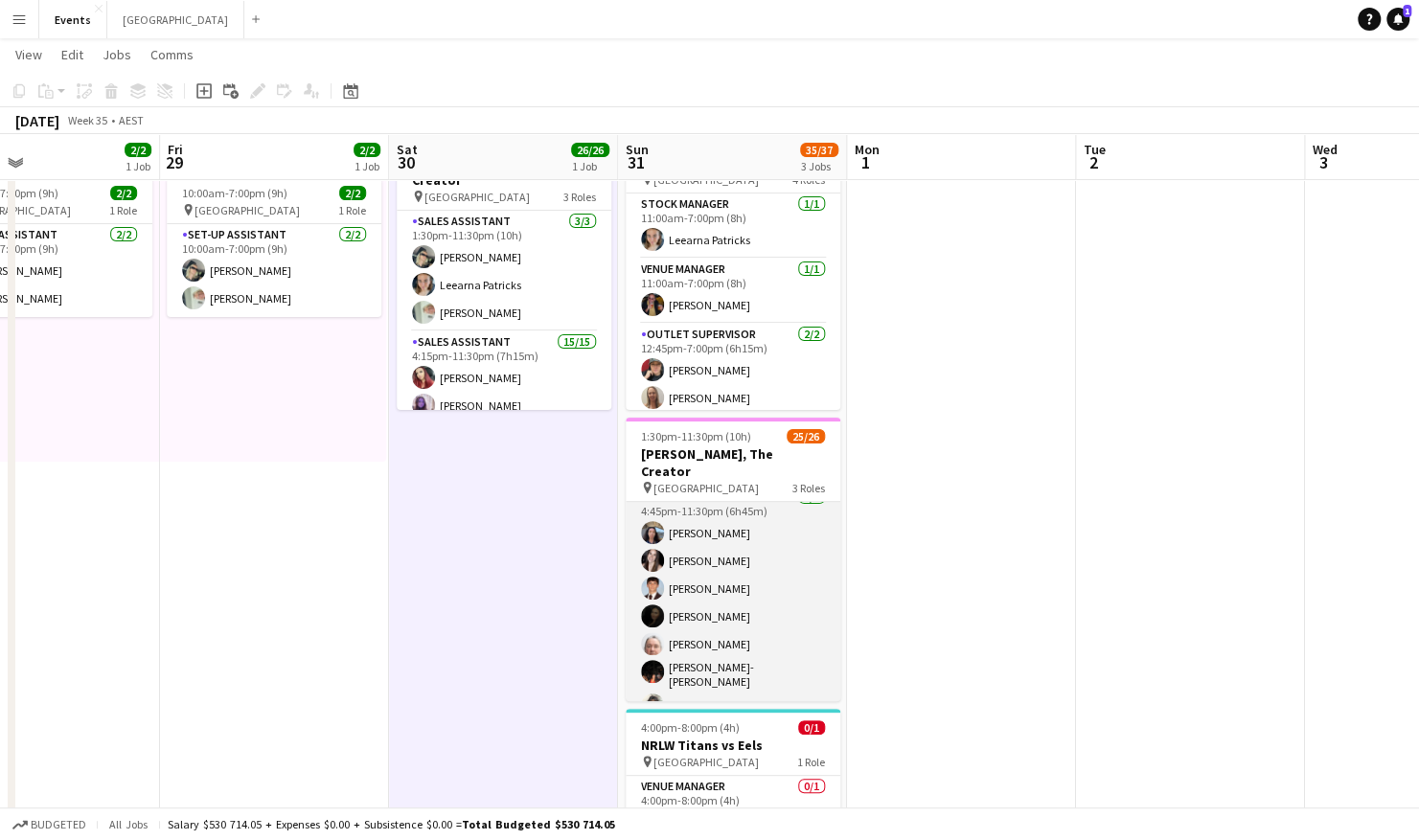
scroll to position [521, 0]
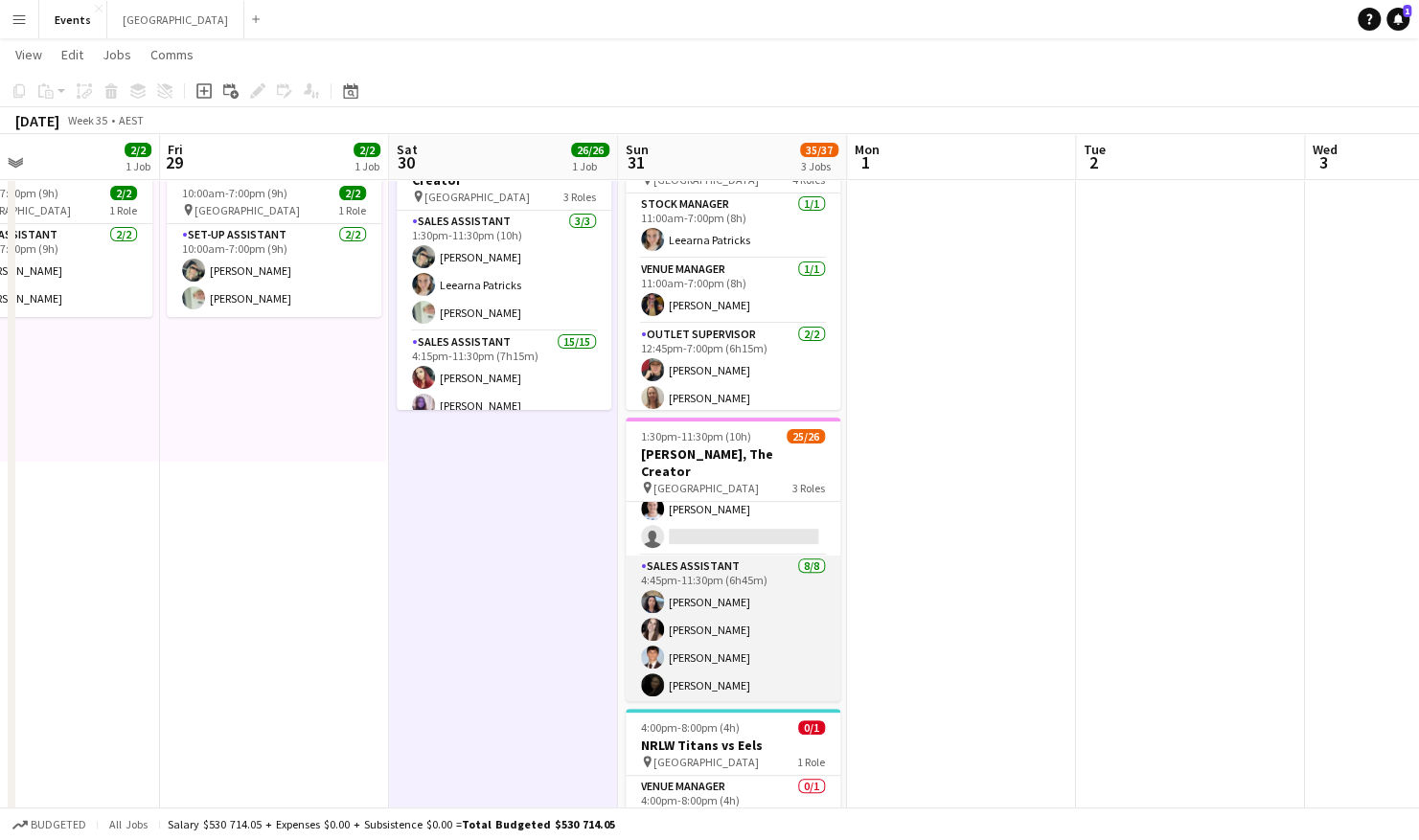
click at [726, 567] on app-card-role "Sales Assistant [DATE] 4:45pm-11:30pm (6h45m) [PERSON_NAME] [PERSON_NAME] [PERS…" at bounding box center [732, 687] width 214 height 265
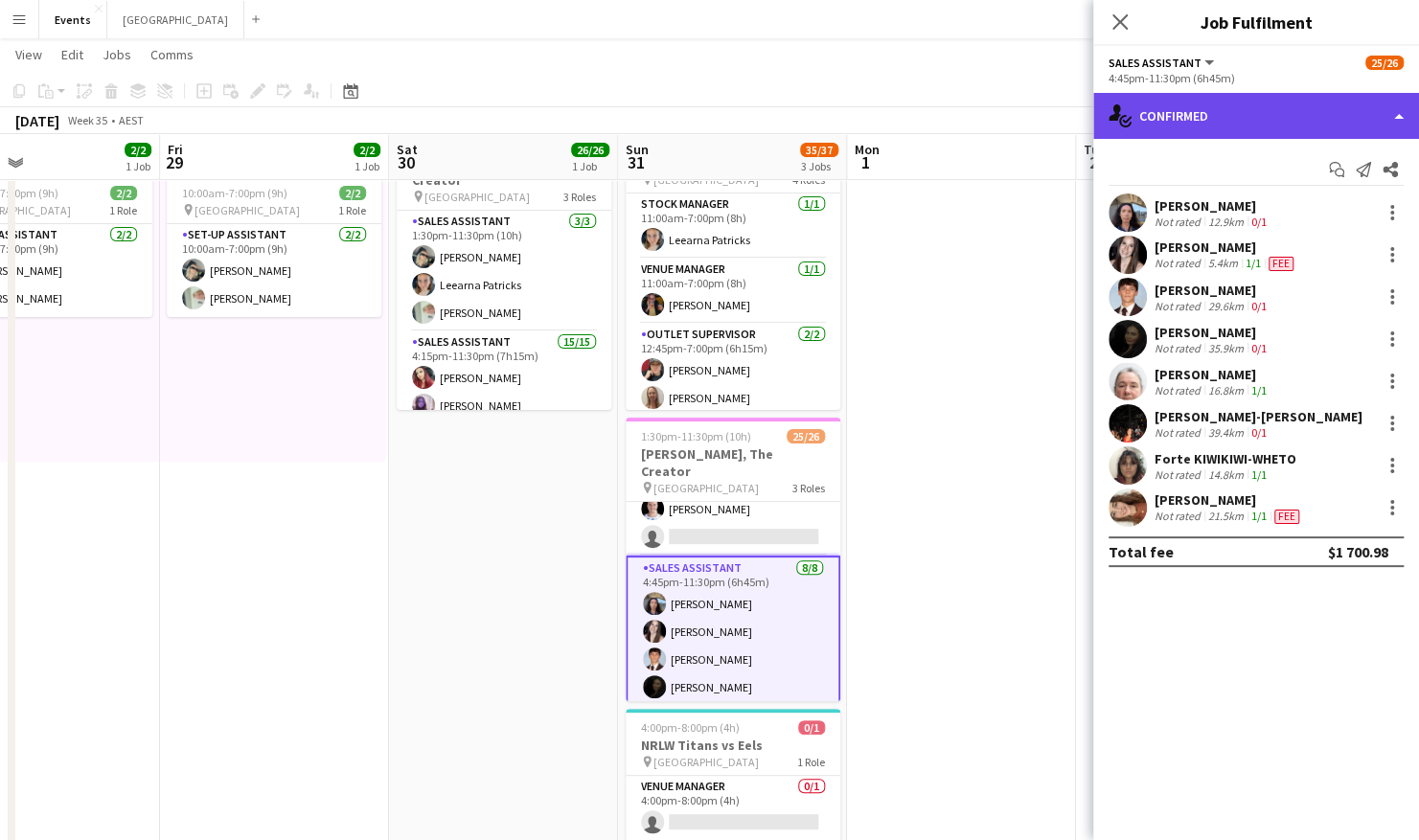
click at [1190, 125] on div "single-neutral-actions-check-2 Confirmed" at bounding box center [1256, 116] width 325 height 46
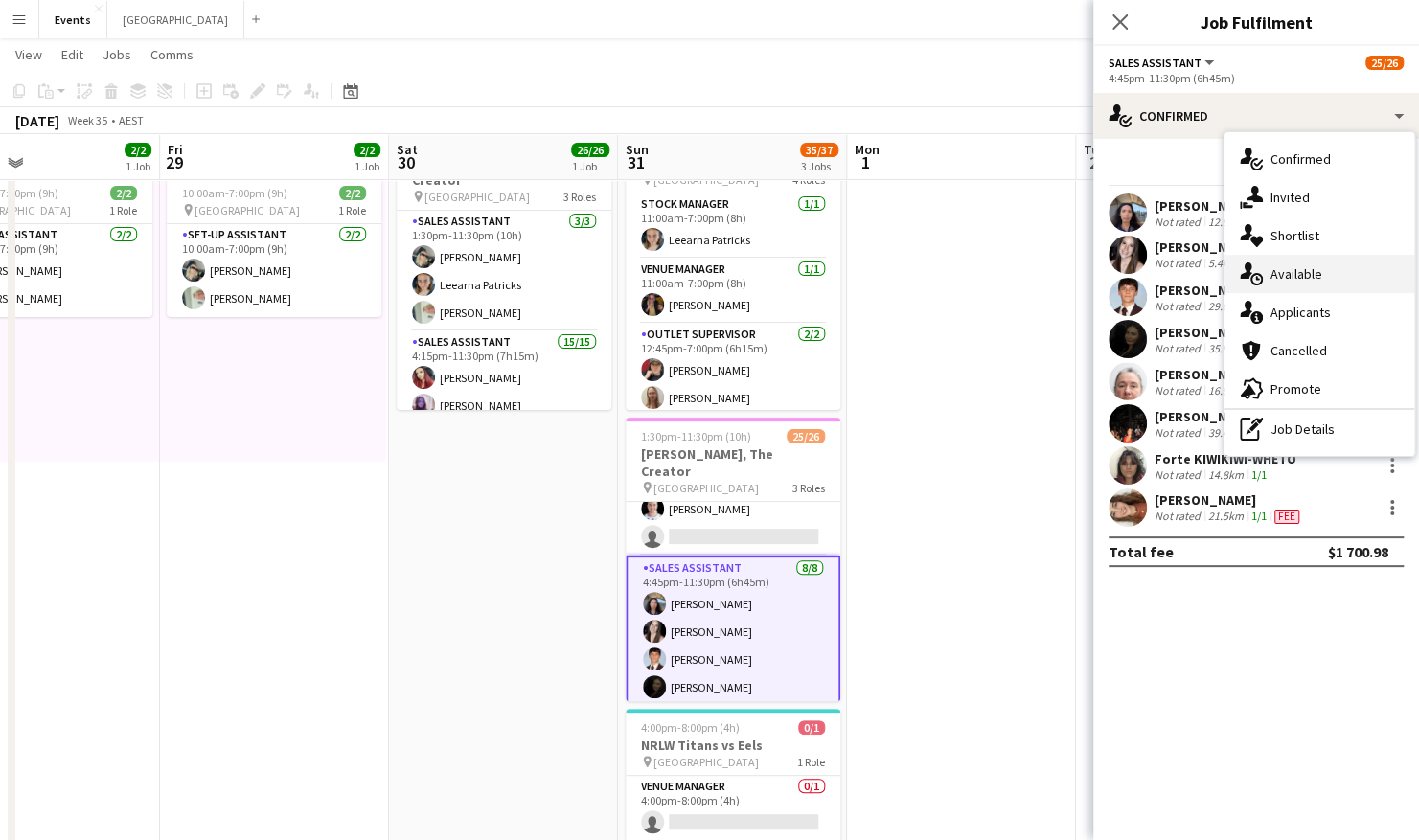
click at [1204, 283] on div "single-neutral-actions-upload Available" at bounding box center [1319, 274] width 190 height 39
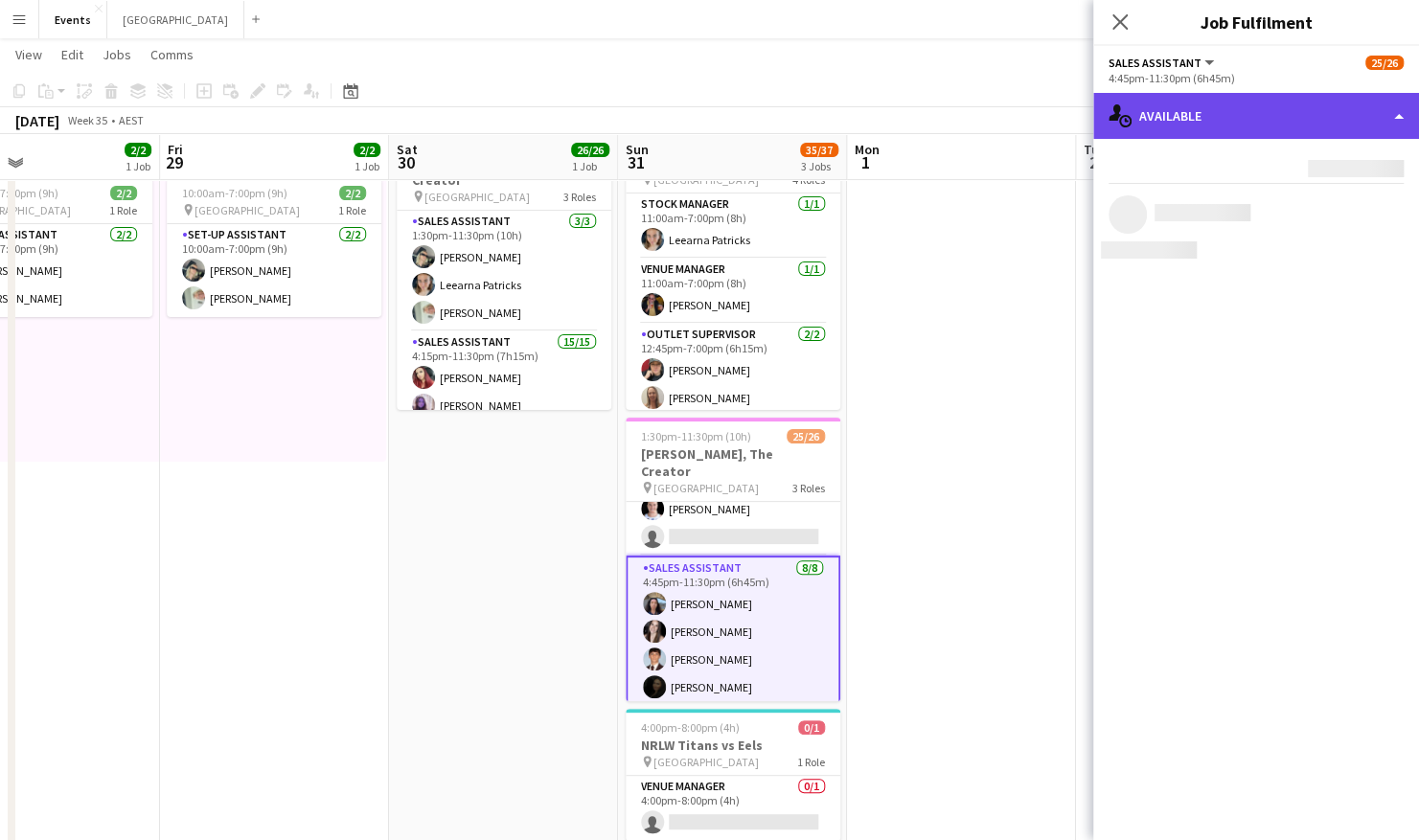
click at [1204, 119] on div "single-neutral-actions-upload Available" at bounding box center [1256, 116] width 325 height 46
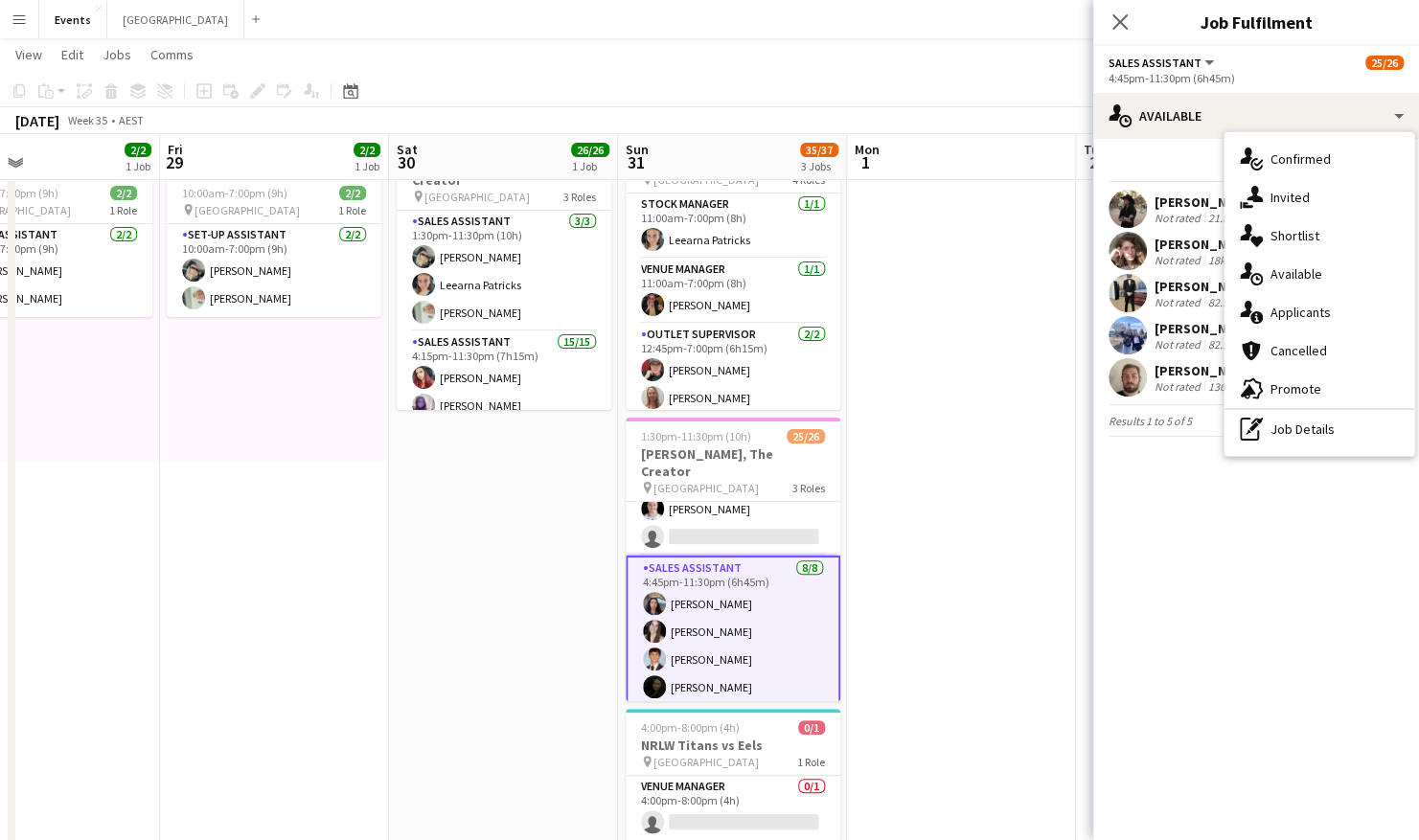
click at [1204, 306] on div "single-neutral-actions-information Applicants" at bounding box center [1319, 311] width 190 height 39
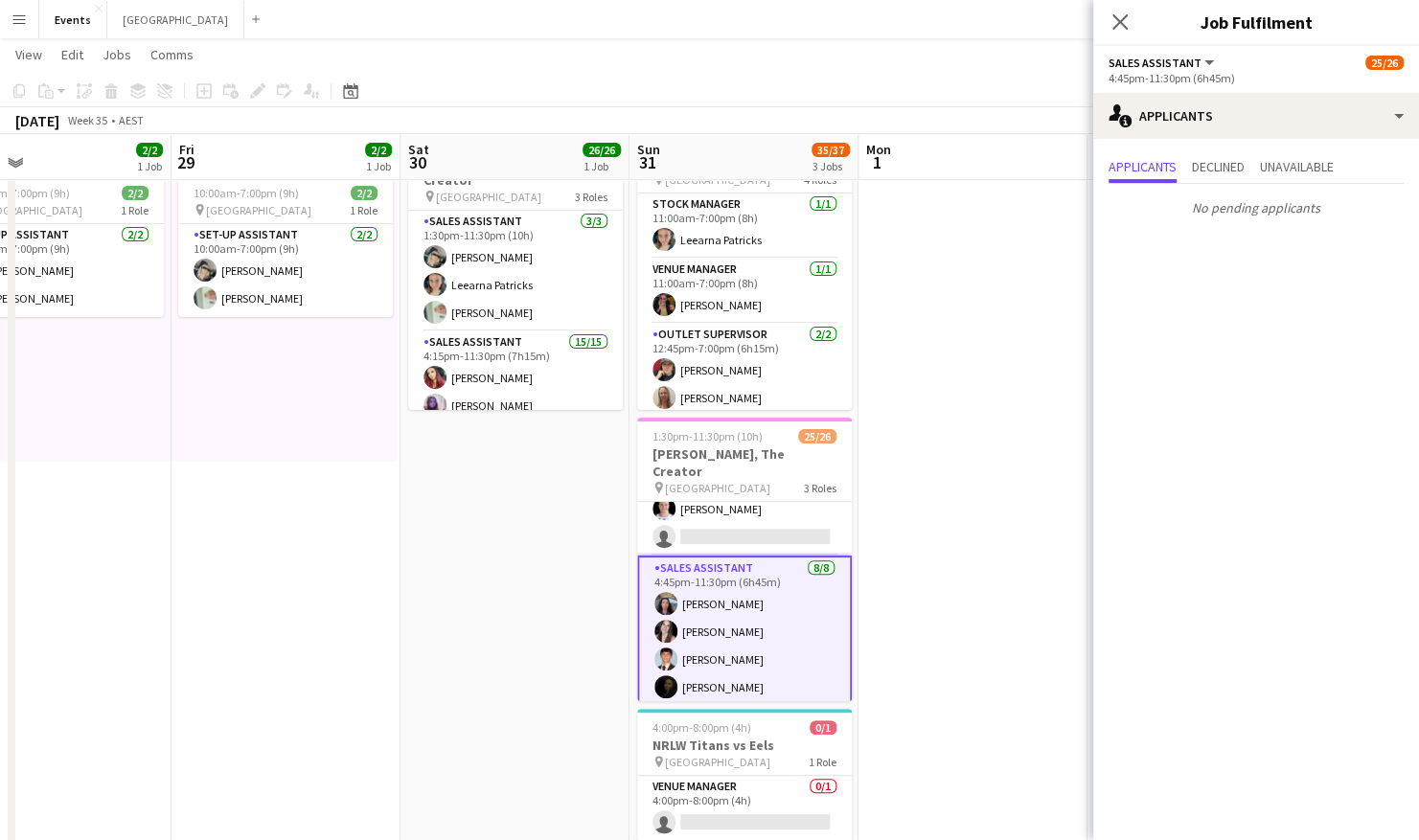
scroll to position [0, 509]
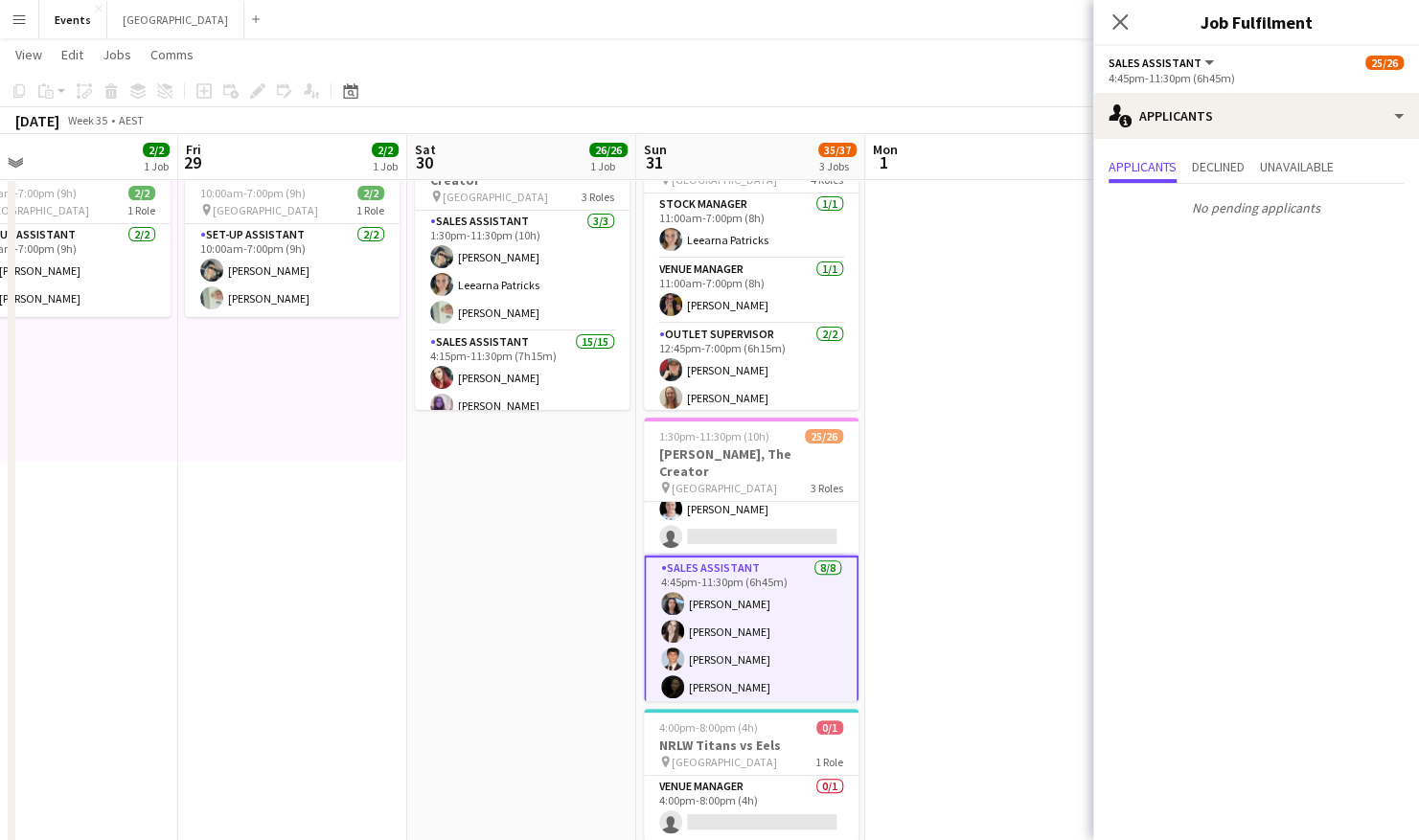
drag, startPoint x: 762, startPoint y: 530, endPoint x: 771, endPoint y: 642, distance: 112.4
click at [779, 567] on app-calendar-viewport "Tue 26 Wed 27 1/1 1 Job Thu 28 2/2 1 Job Fri 29 2/2 1 Job Sat 30 26/26 1 Job Su…" at bounding box center [710, 429] width 1419 height 901
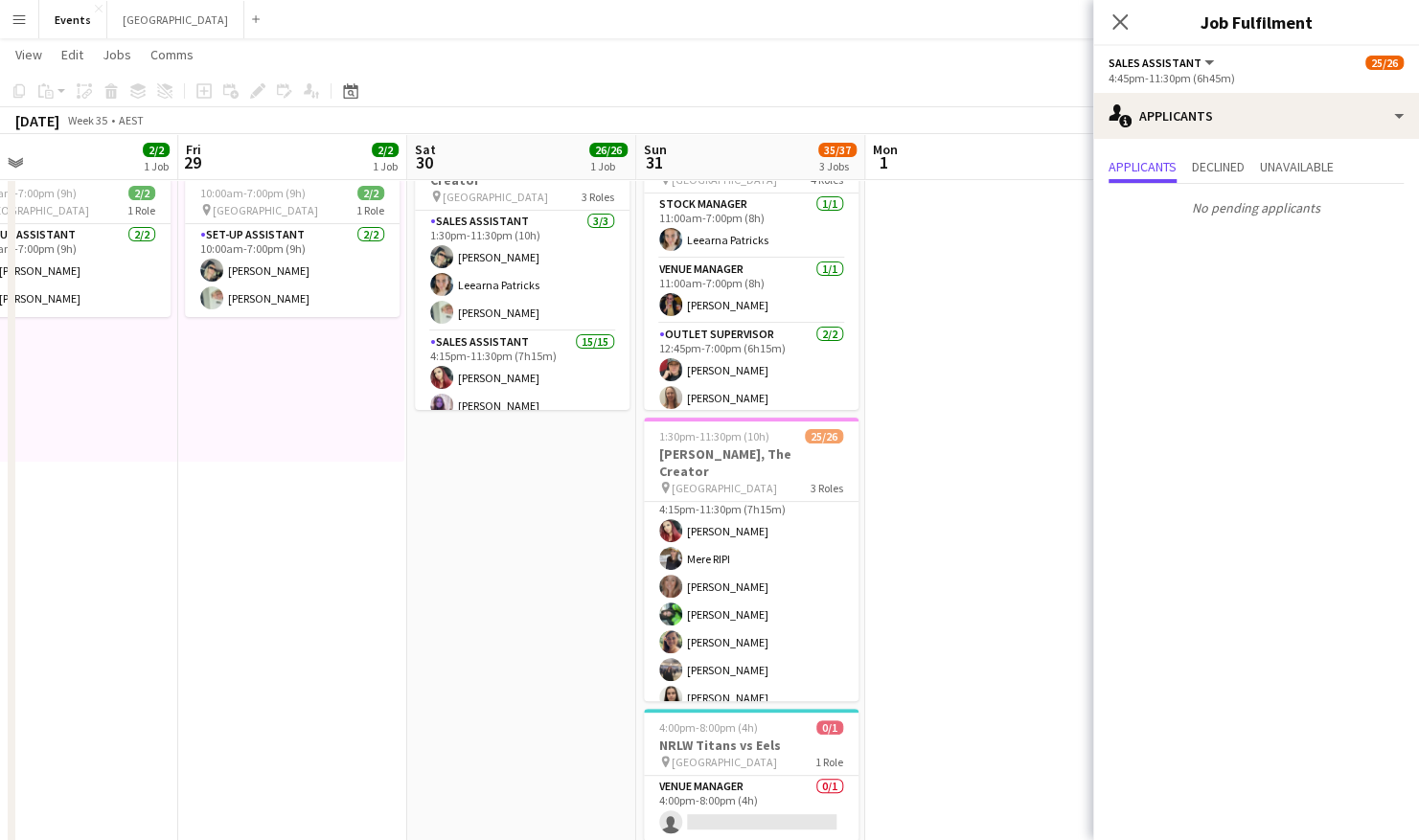
scroll to position [0, 0]
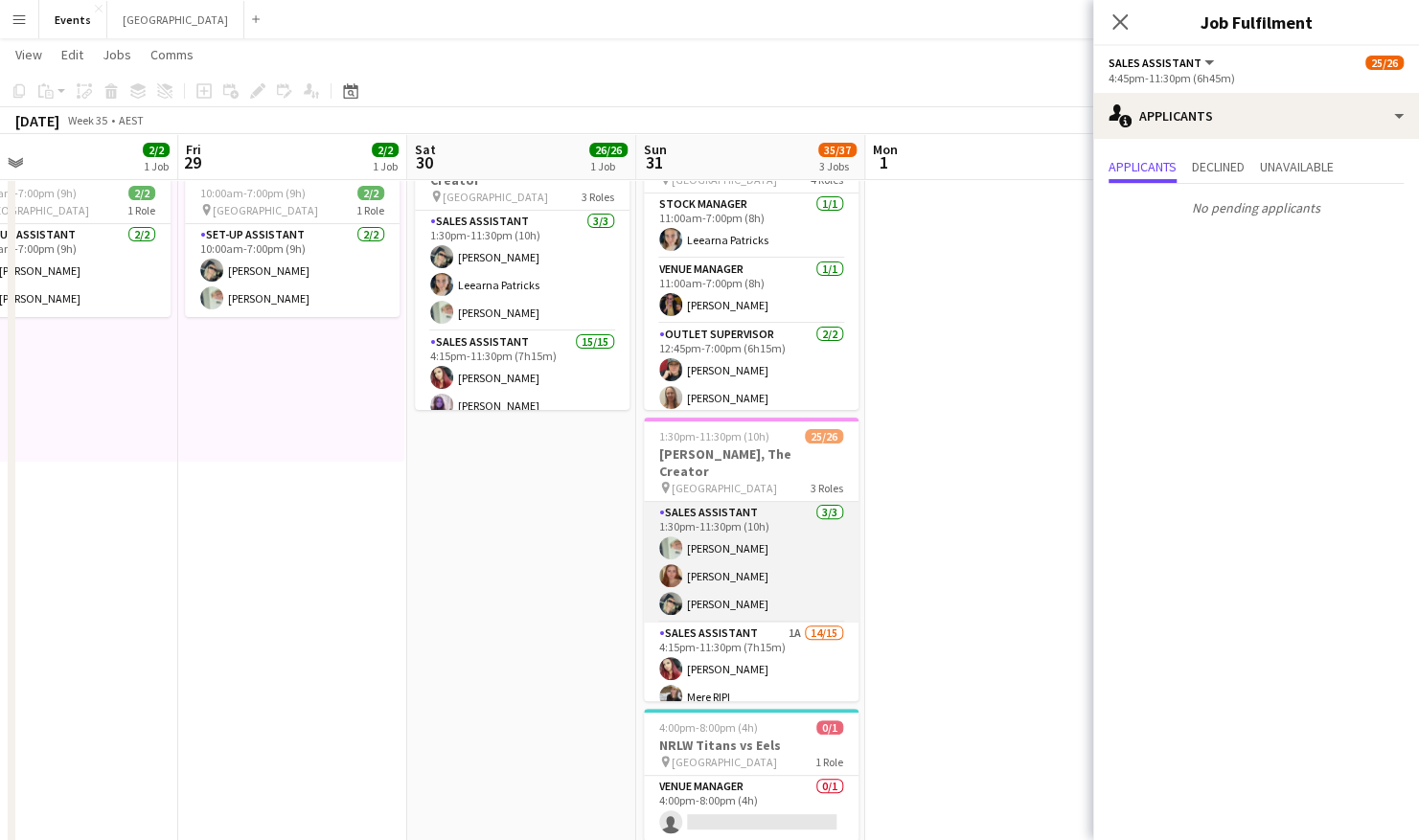
click at [772, 567] on app-card-role "Sales Assistant 3/3 1:30pm-11:30pm (10h) Lorraine KEMP Madelyn Waldon Natasha P…" at bounding box center [751, 562] width 214 height 121
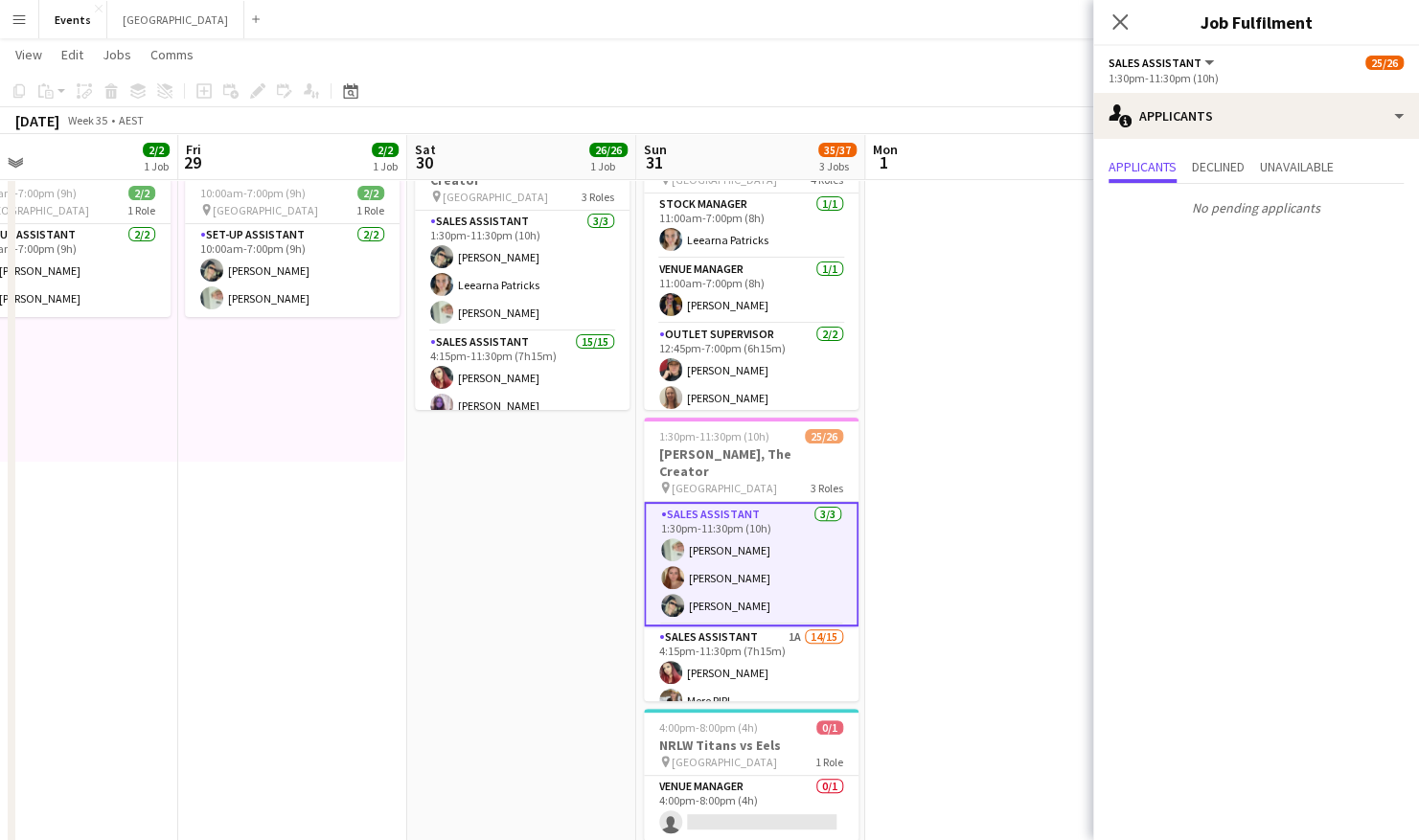
scroll to position [96, 0]
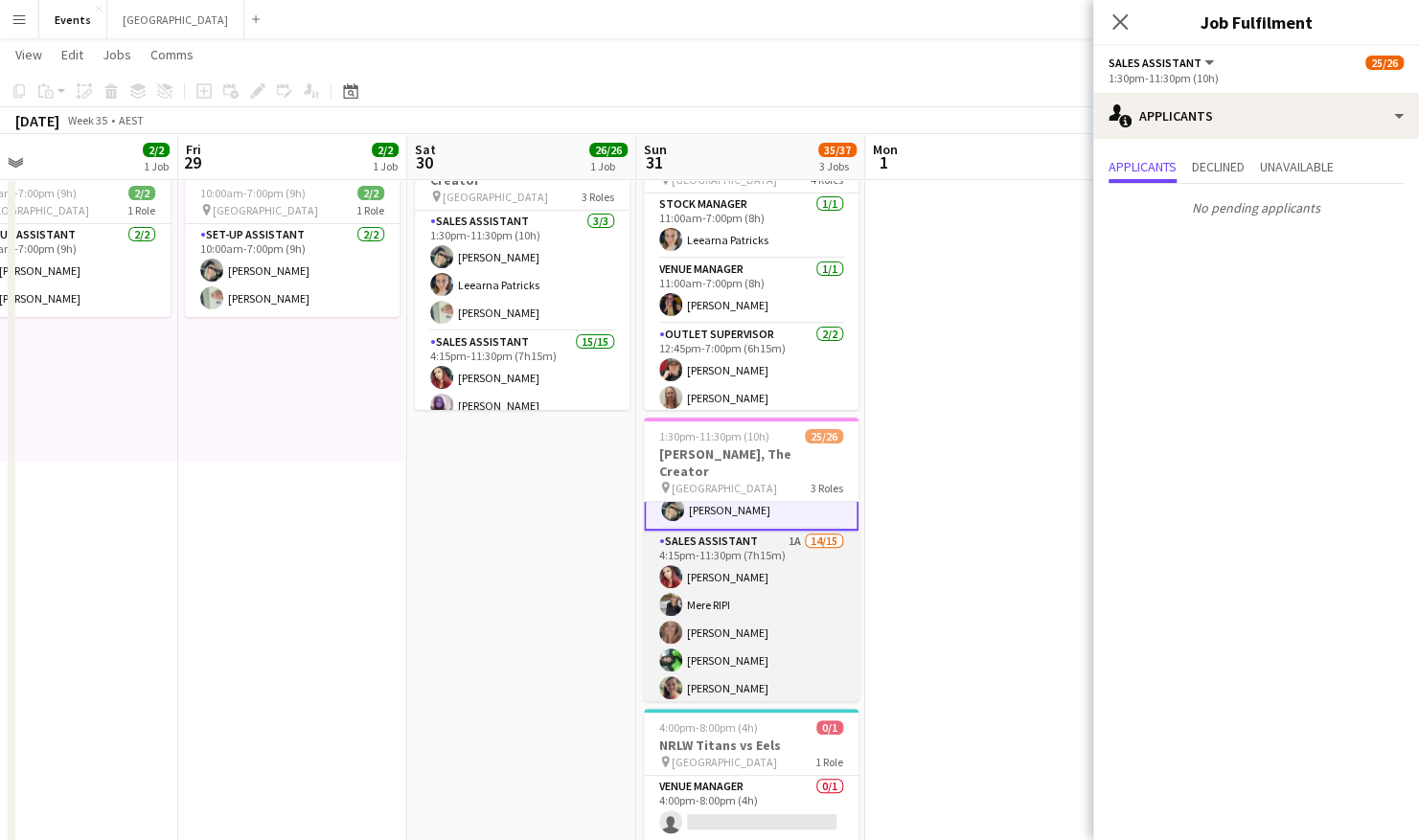
click at [757, 541] on app-card-role "Sales Assistant 1A 14/15 4:15pm-11:30pm (7h15m) Amber Cowan Mere RIPI Rhiannon …" at bounding box center [751, 758] width 214 height 454
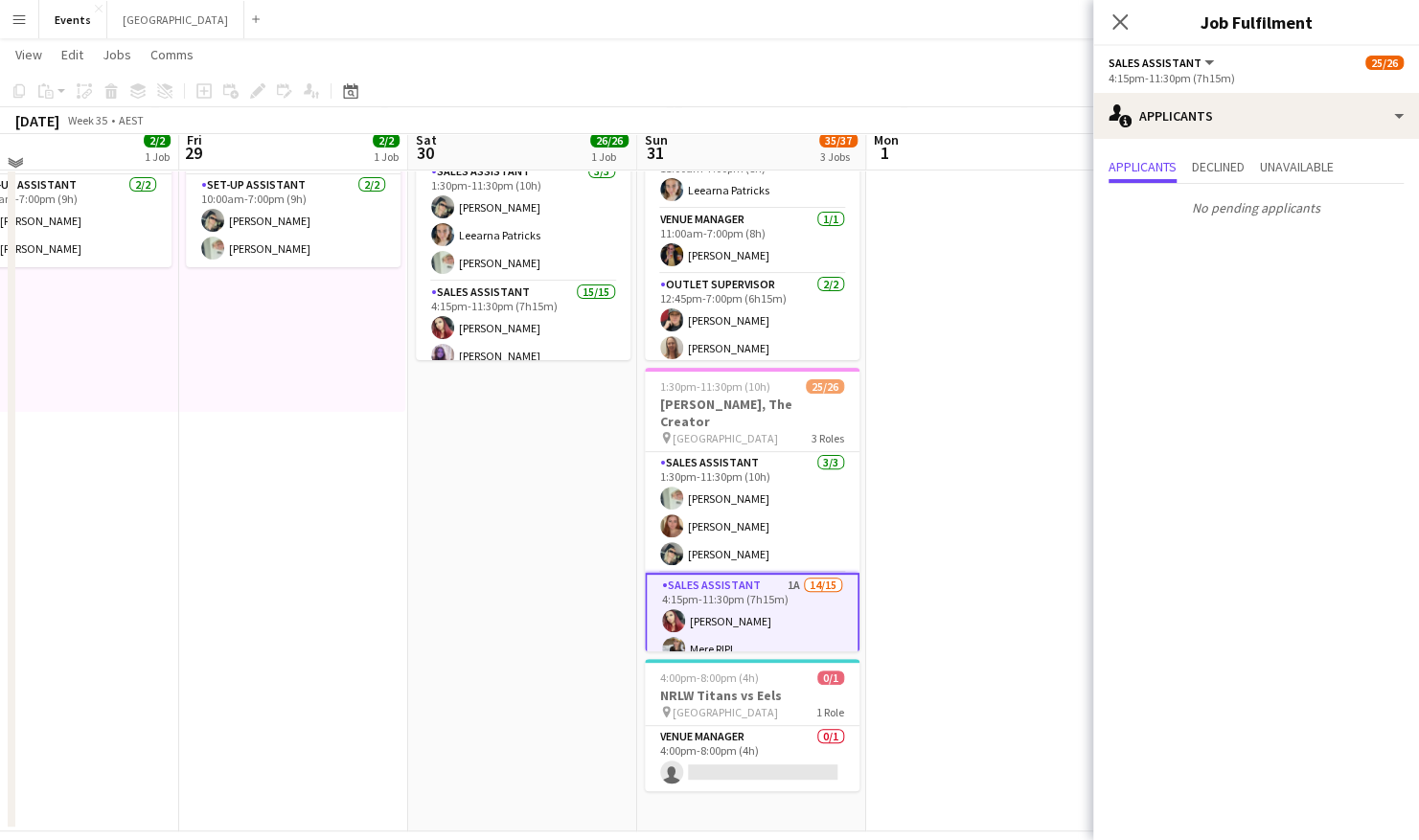
scroll to position [169, 0]
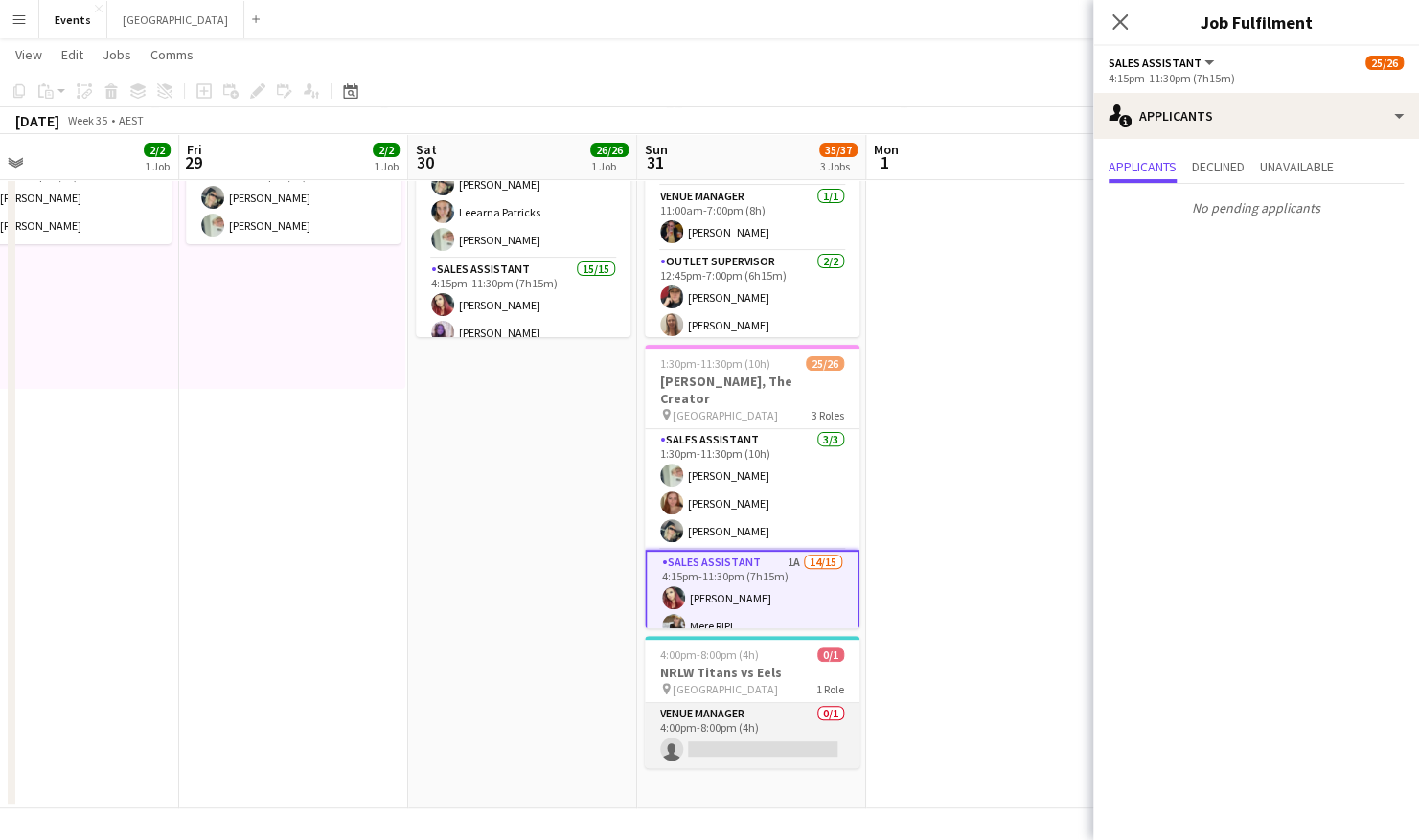
click at [805, 567] on app-card-role "Venue Manager 0/1 4:00pm-8:00pm (4h) single-neutral-actions" at bounding box center [752, 736] width 214 height 65
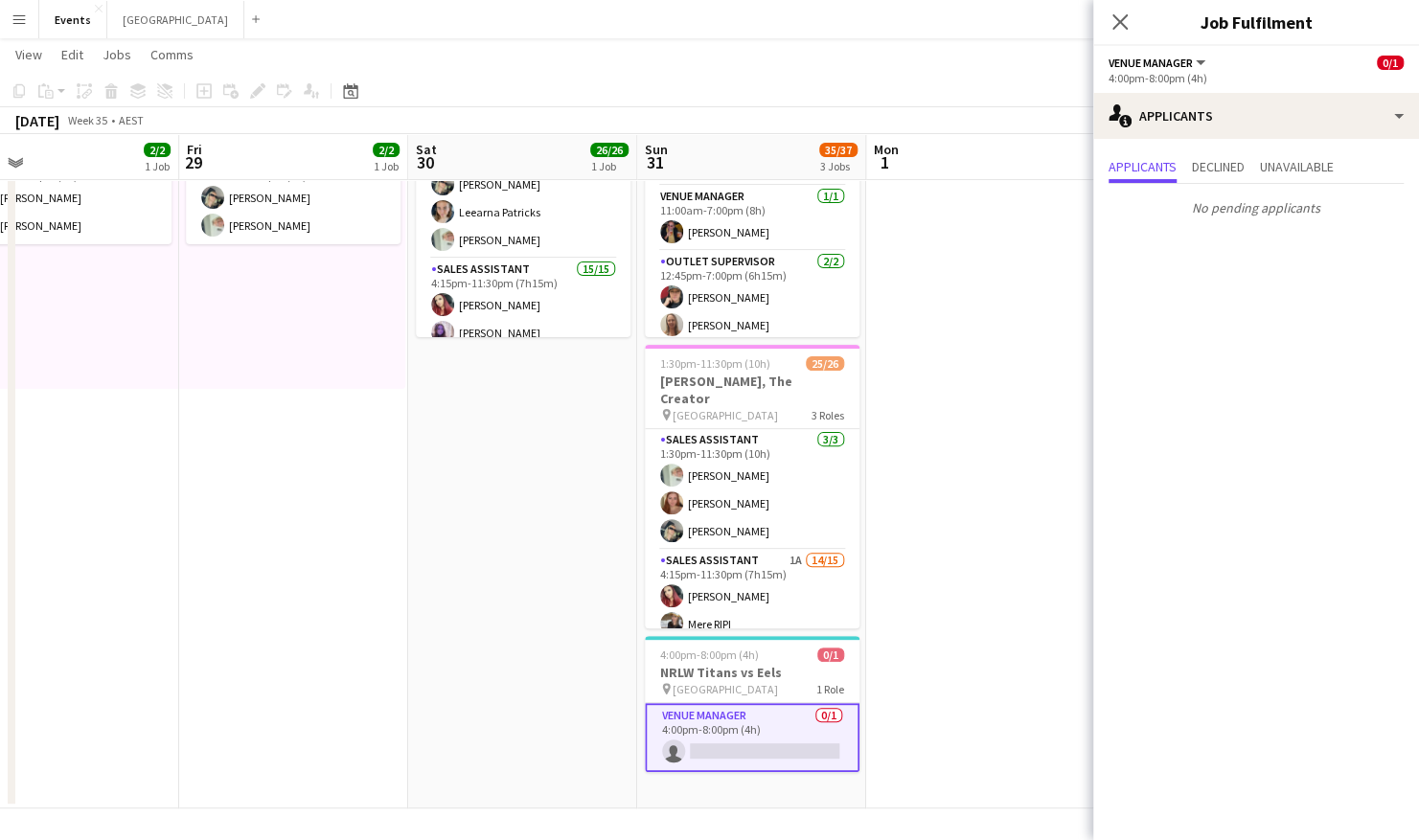
click at [766, 567] on app-card-role "Venue Manager 0/1 4:00pm-8:00pm (4h) single-neutral-actions" at bounding box center [752, 738] width 214 height 69
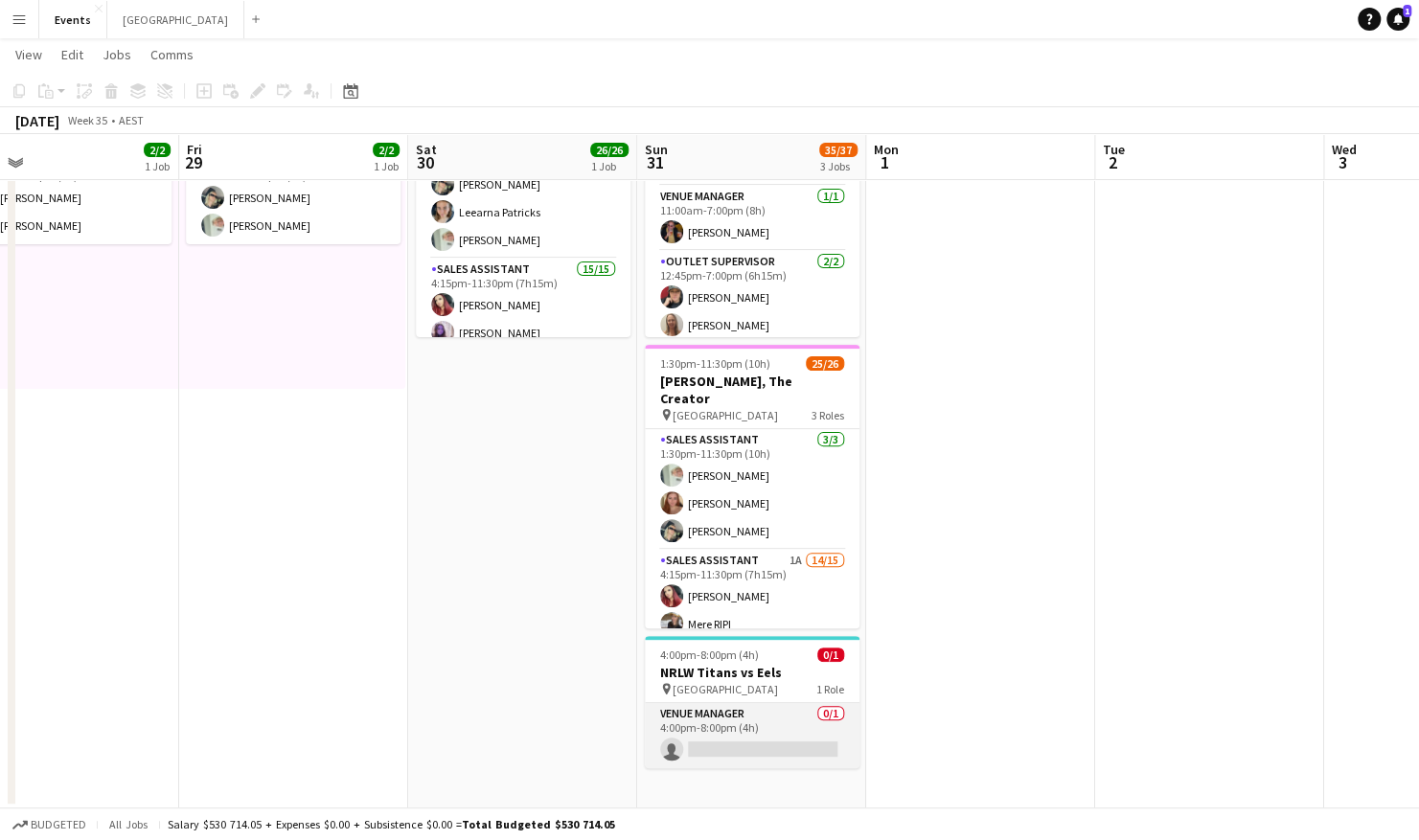
click at [768, 567] on app-card-role "Venue Manager 0/1 4:00pm-8:00pm (4h) single-neutral-actions" at bounding box center [752, 736] width 214 height 65
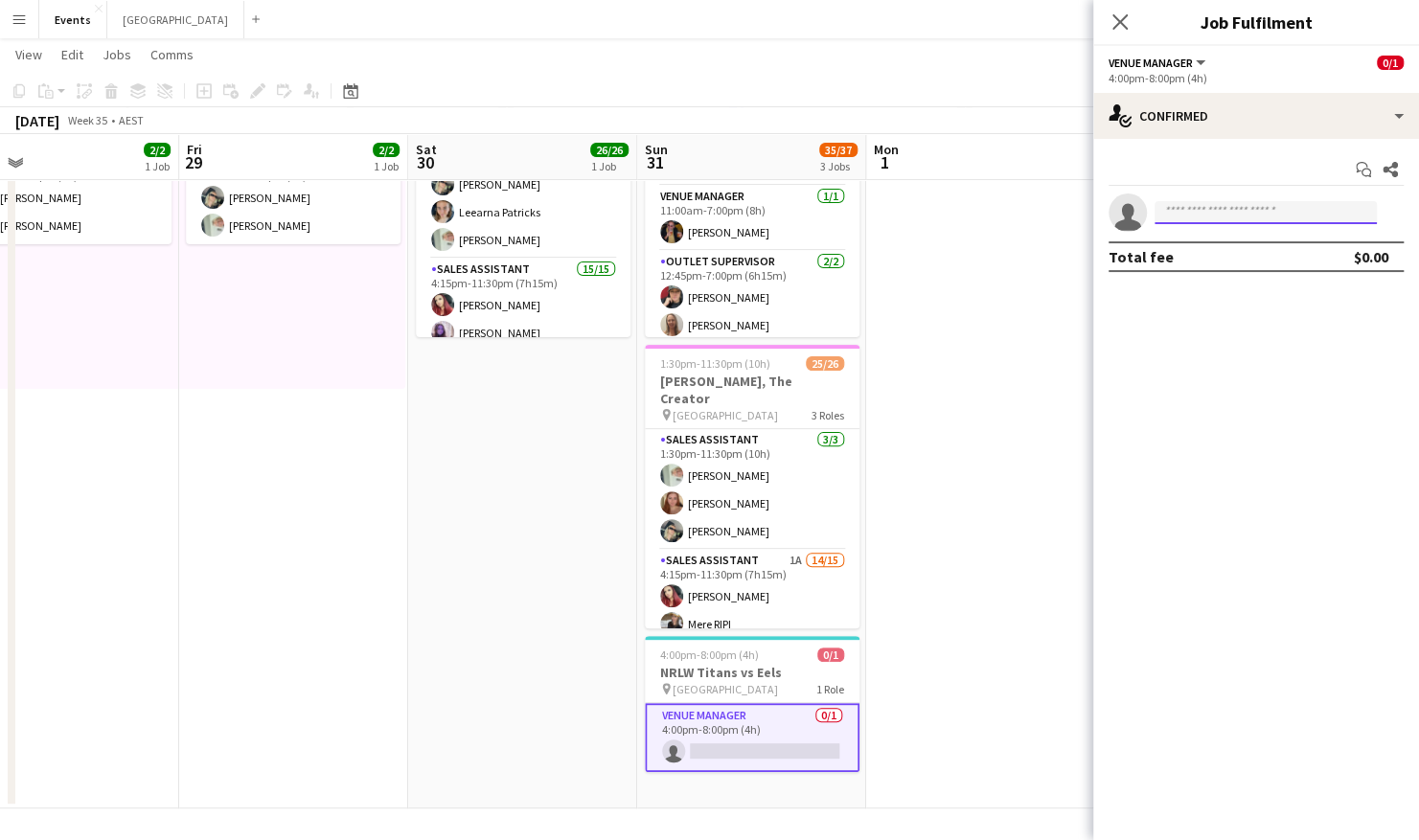
click at [1178, 211] on input at bounding box center [1265, 212] width 222 height 23
type input "*****"
drag, startPoint x: 1202, startPoint y: 261, endPoint x: 1189, endPoint y: 263, distance: 13.2
click at [1202, 261] on span "ambedward68@gmail.com" at bounding box center [1265, 255] width 192 height 15
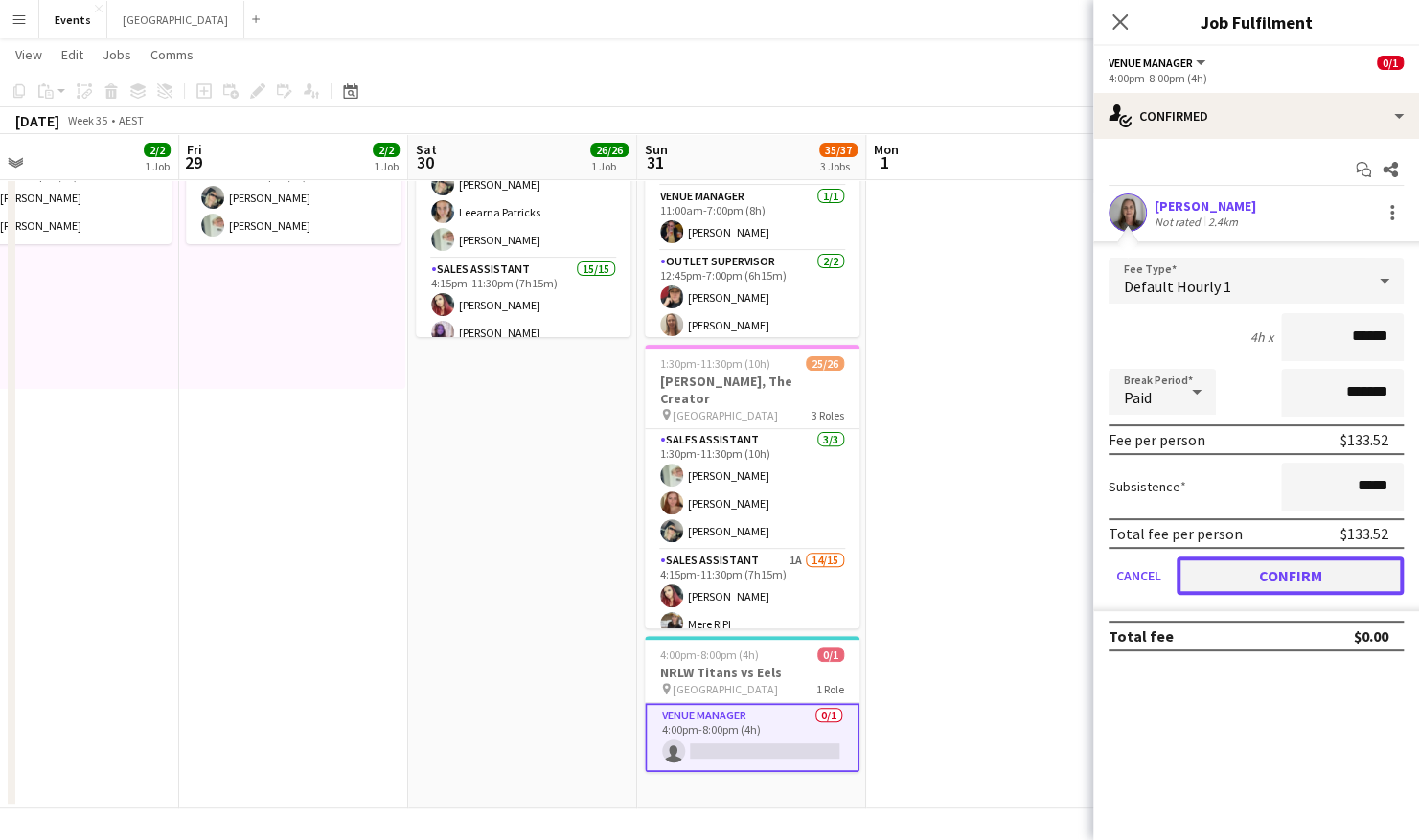
click at [1204, 567] on button "Confirm" at bounding box center [1290, 575] width 227 height 39
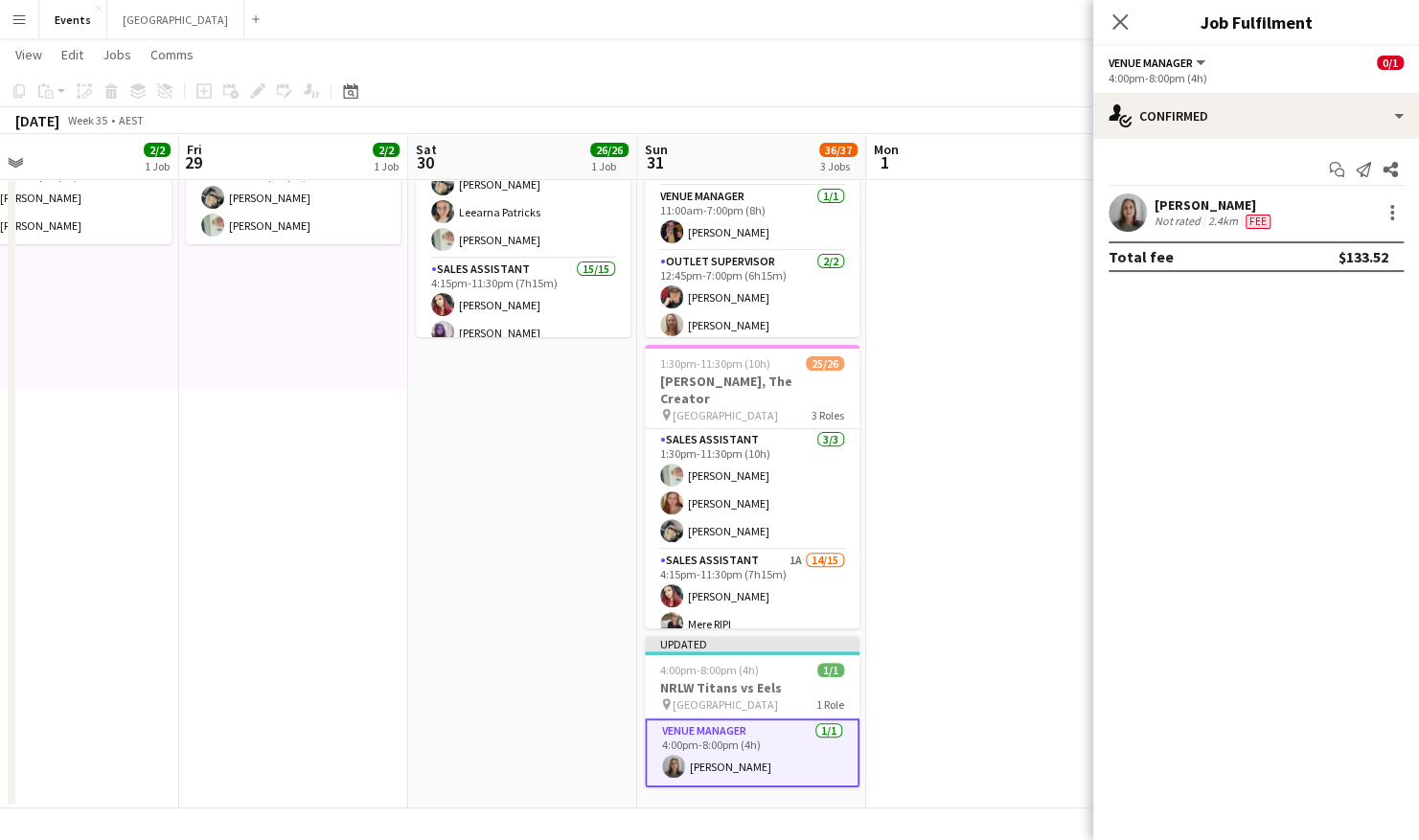
click at [1096, 438] on mat-expansion-panel "check Confirmed Start chat Send notification Share Andrea Bedward Not rated 2.4…" at bounding box center [1256, 489] width 325 height 701
click at [988, 361] on app-date-cell at bounding box center [980, 426] width 229 height 762
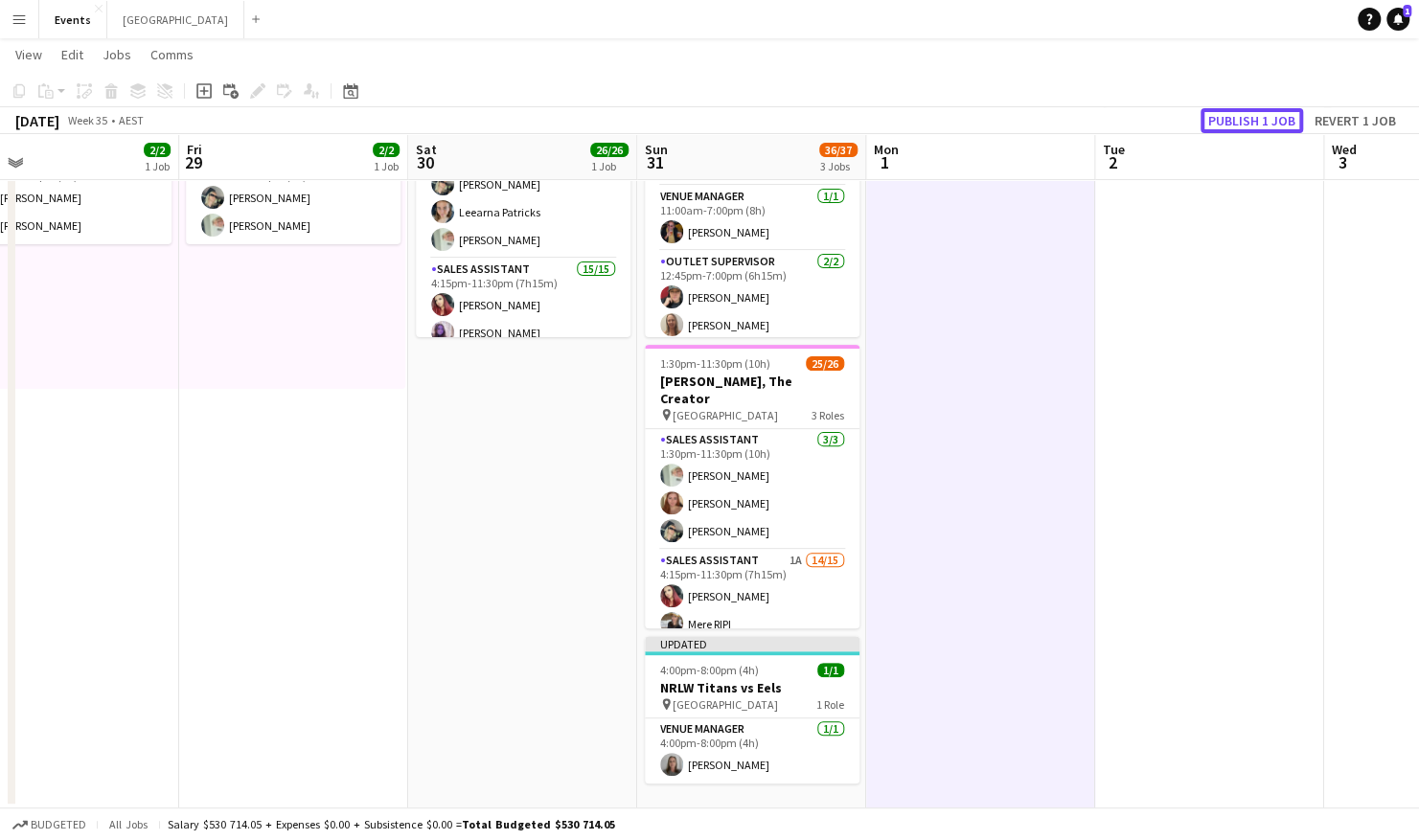
drag, startPoint x: 1274, startPoint y: 121, endPoint x: 1262, endPoint y: 103, distance: 21.6
click at [1204, 121] on button "Publish 1 job" at bounding box center [1251, 120] width 102 height 25
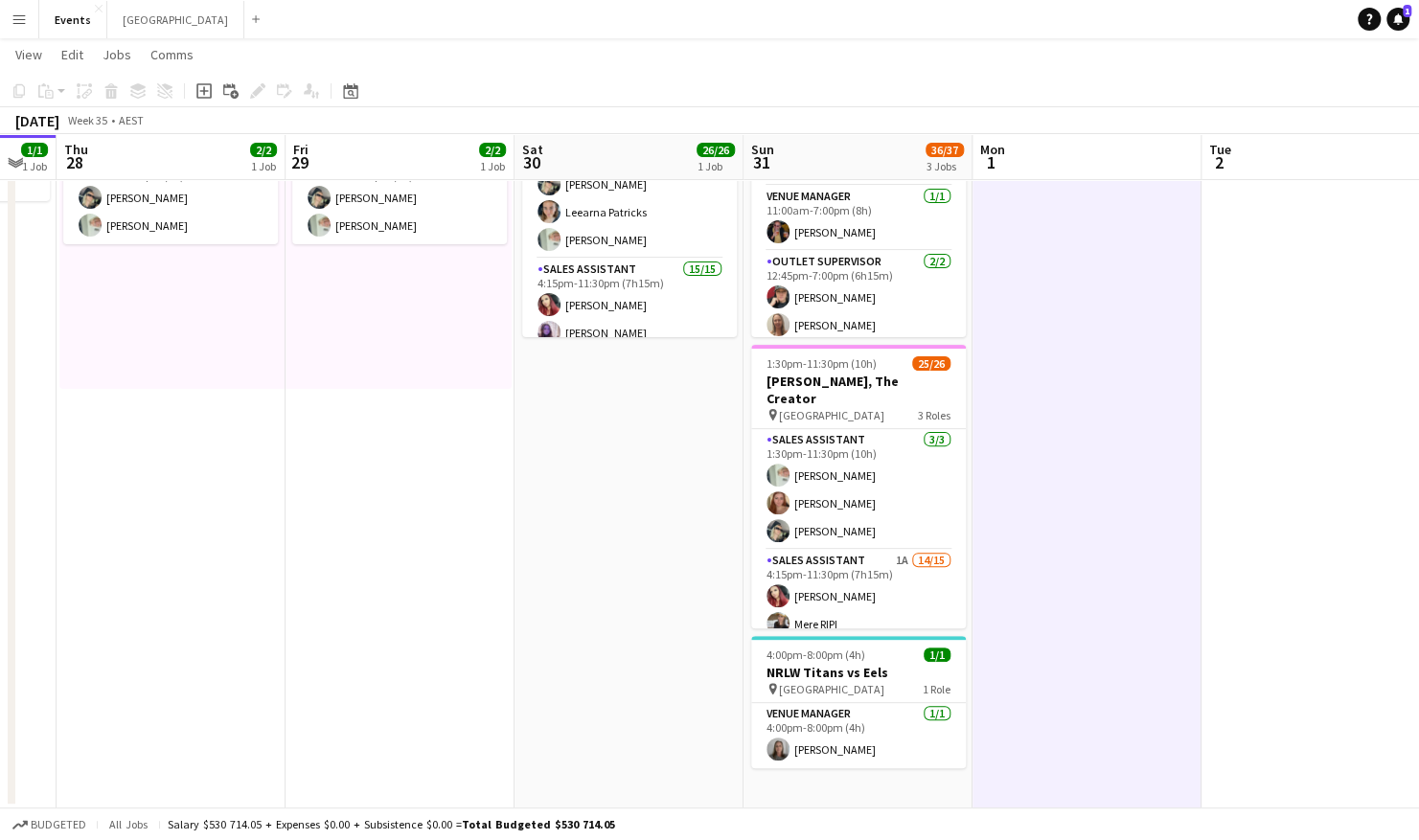
scroll to position [0, 390]
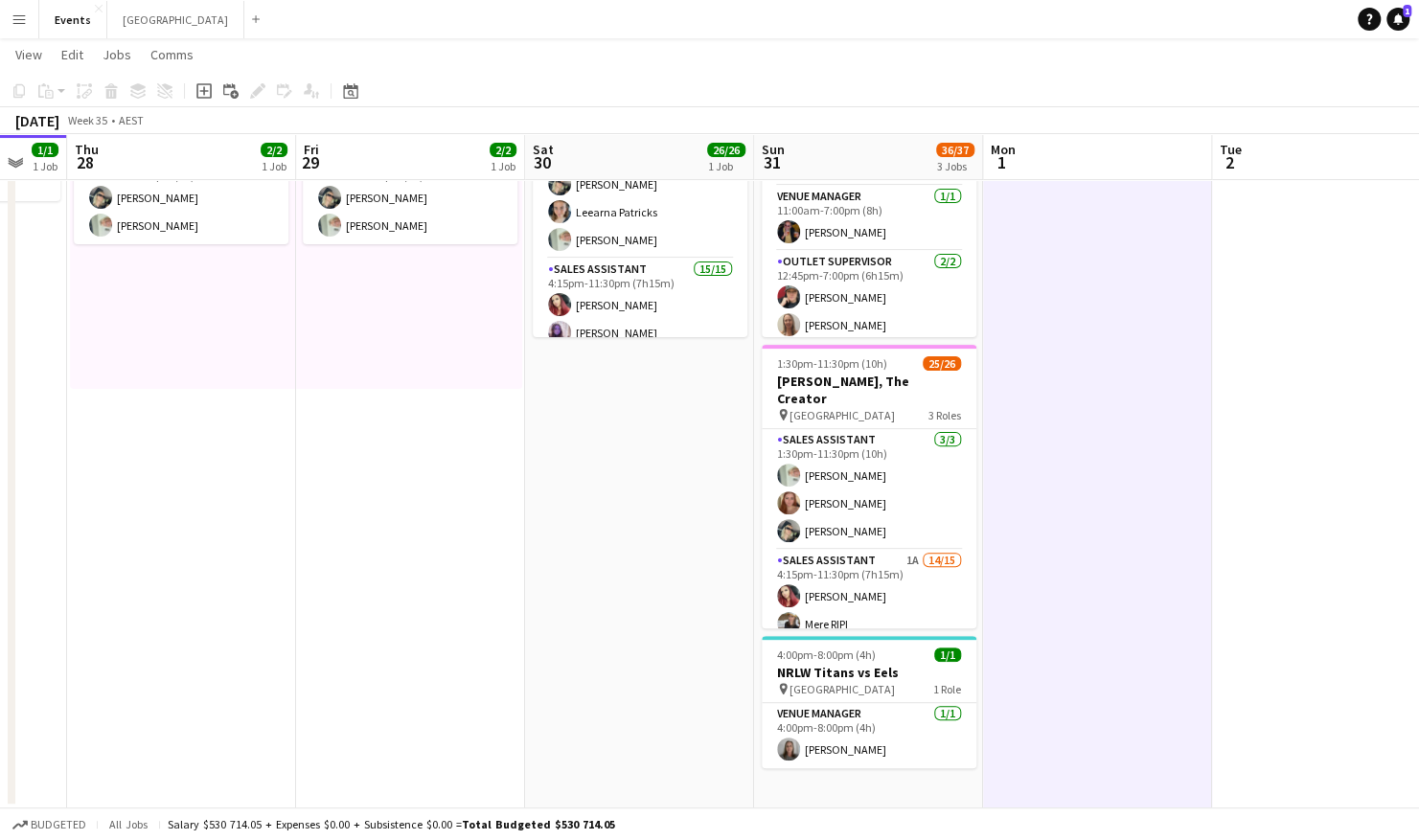
drag, startPoint x: 512, startPoint y: 519, endPoint x: 629, endPoint y: 546, distance: 120.1
click at [629, 546] on app-calendar-viewport "Tue 26 Wed 27 1/1 1 Job Thu 28 2/2 1 Job Fri 29 2/2 1 Job Sat 30 26/26 1 Job Su…" at bounding box center [710, 356] width 1419 height 901
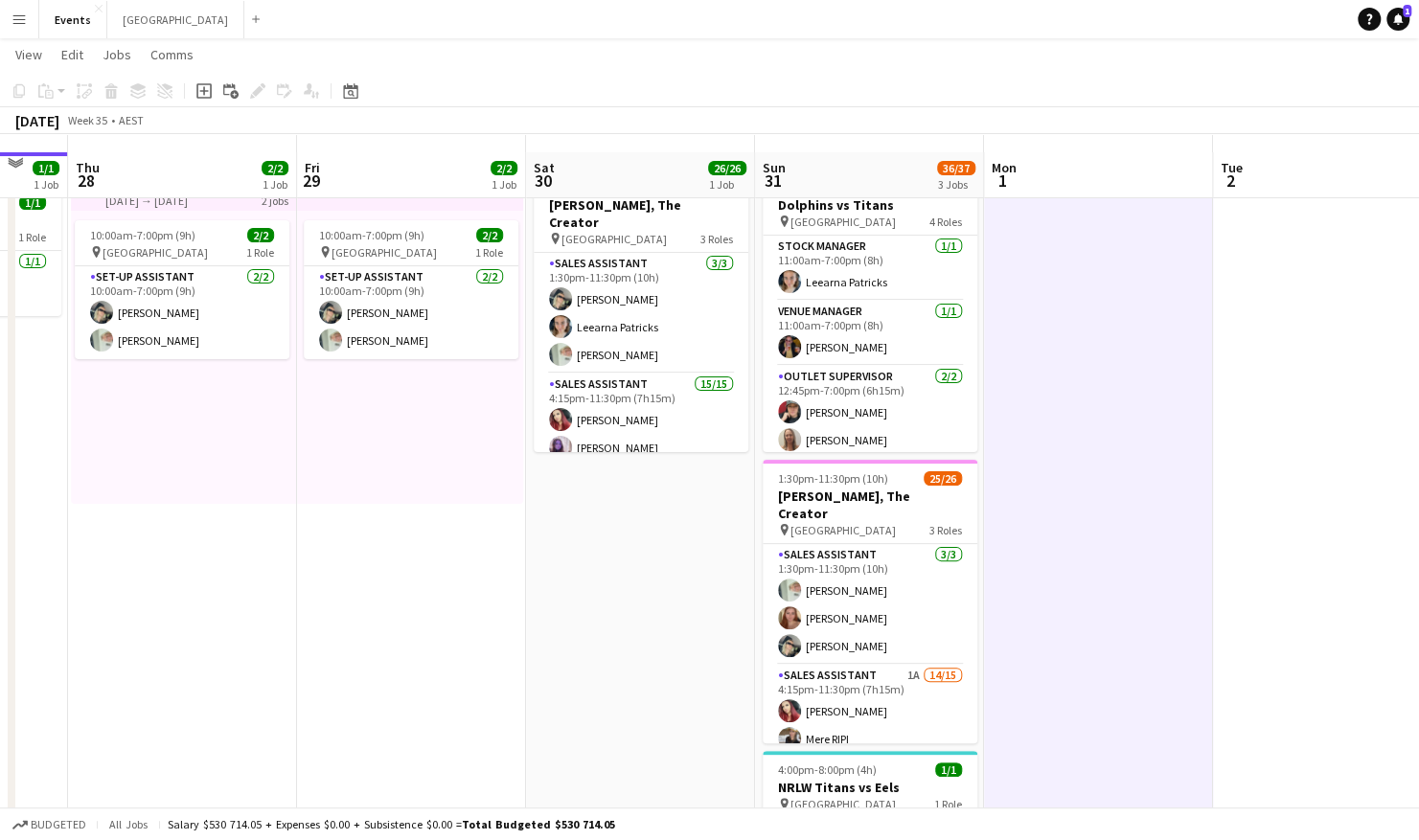
scroll to position [0, 0]
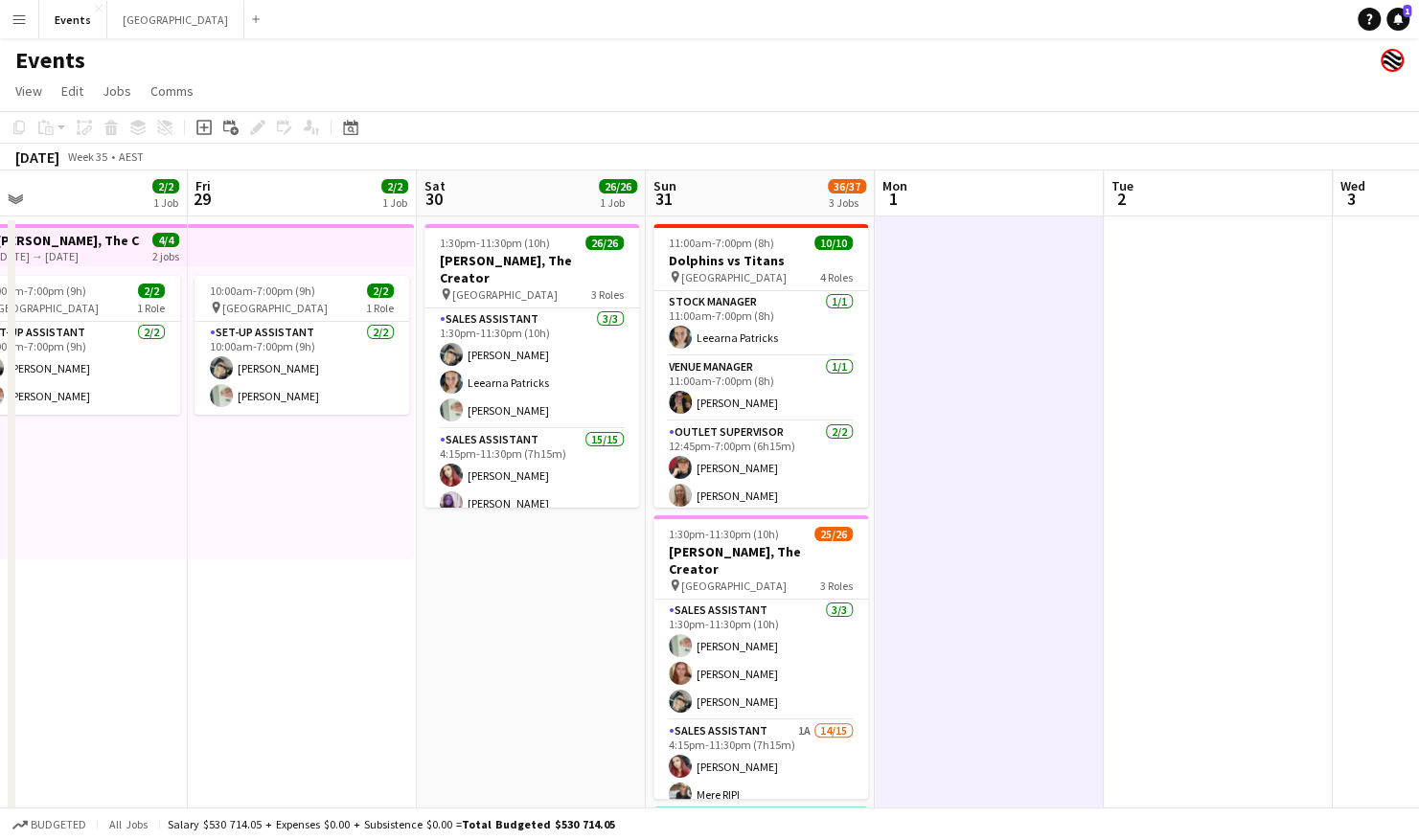
drag, startPoint x: 1291, startPoint y: 565, endPoint x: 1088, endPoint y: 572, distance: 203.1
click at [1153, 567] on app-calendar-viewport "Tue 26 Wed 27 1/1 1 Job Thu 28 2/2 1 Job Fri 29 2/2 1 Job Sat 30 26/26 1 Job Su…" at bounding box center [710, 574] width 1419 height 808
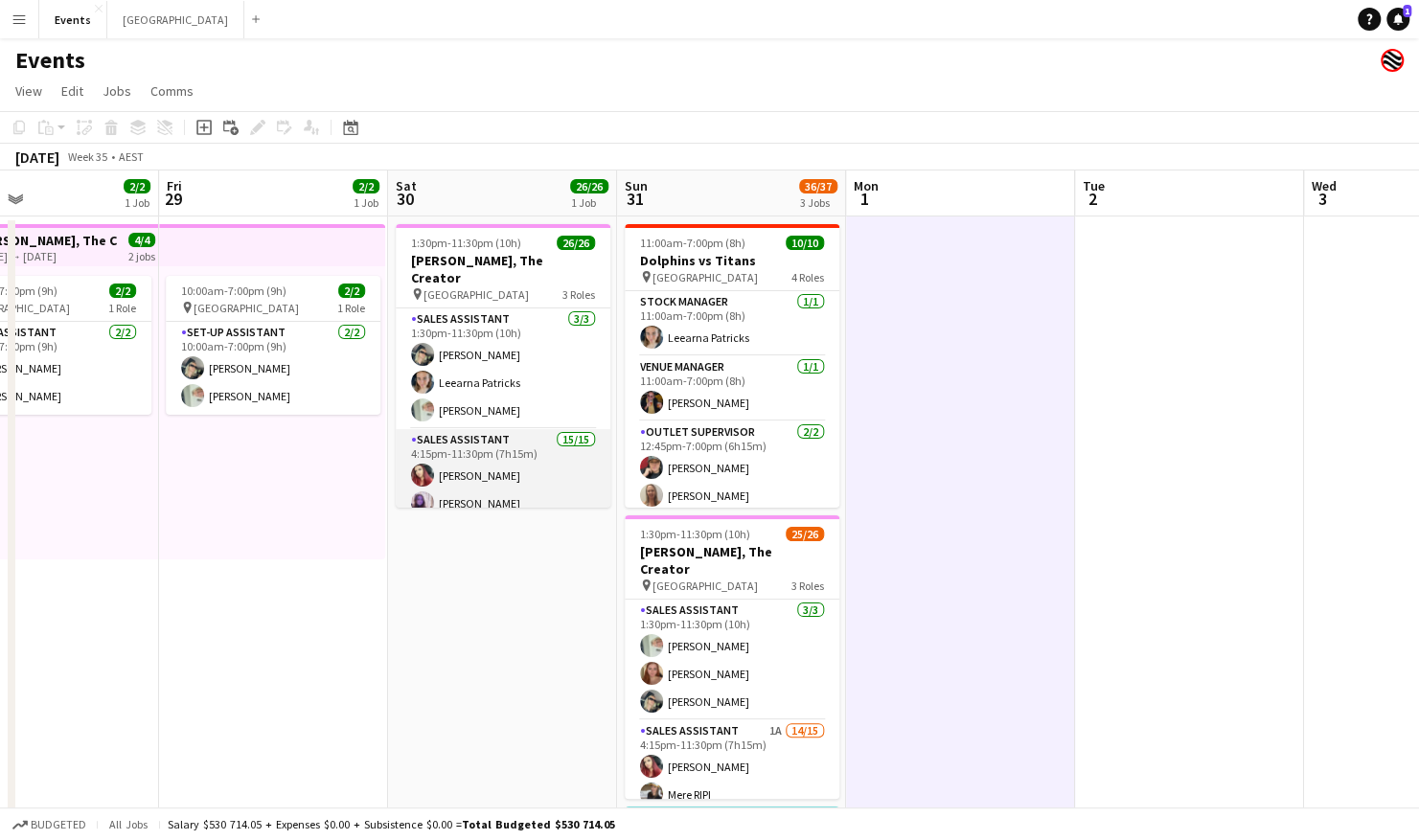
click at [475, 437] on app-card-role "Sales Assistant 15/15 4:15pm-11:30pm (7h15m) Amber Cowan Mackenzie McWilliams K…" at bounding box center [503, 657] width 214 height 454
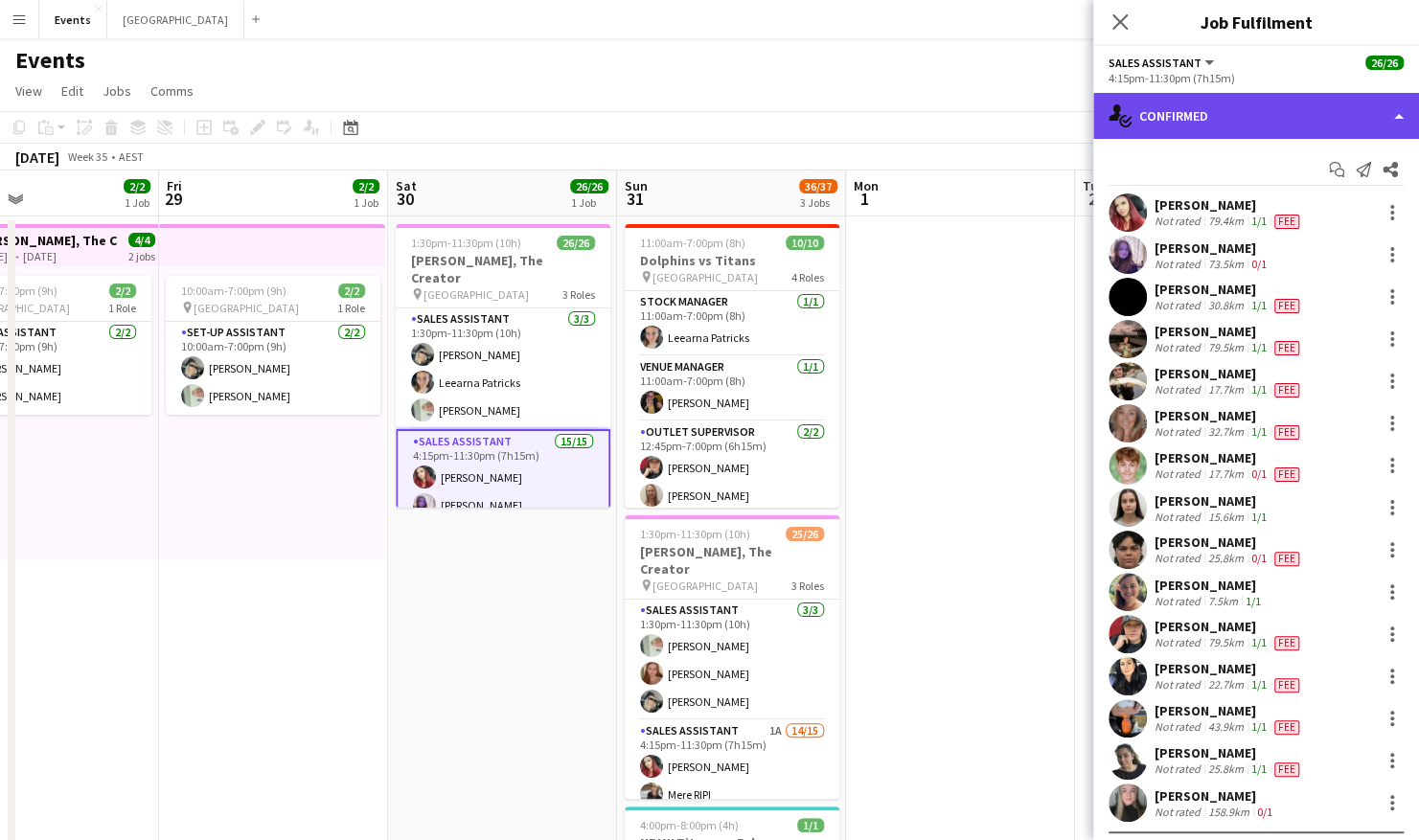
click at [1204, 113] on div "single-neutral-actions-check-2 Confirmed" at bounding box center [1256, 116] width 325 height 46
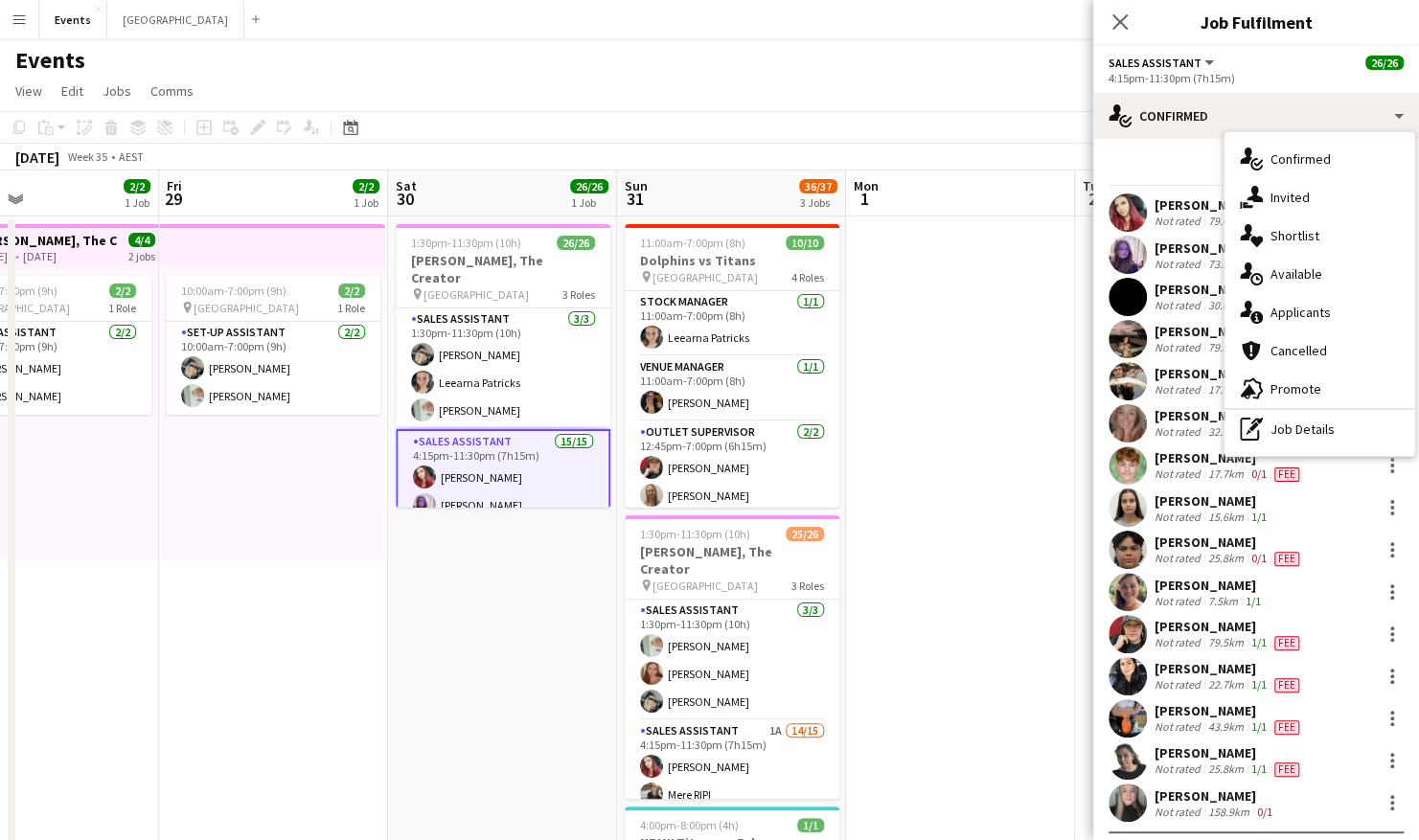
click at [1204, 307] on div "single-neutral-actions-information Applicants" at bounding box center [1319, 311] width 190 height 39
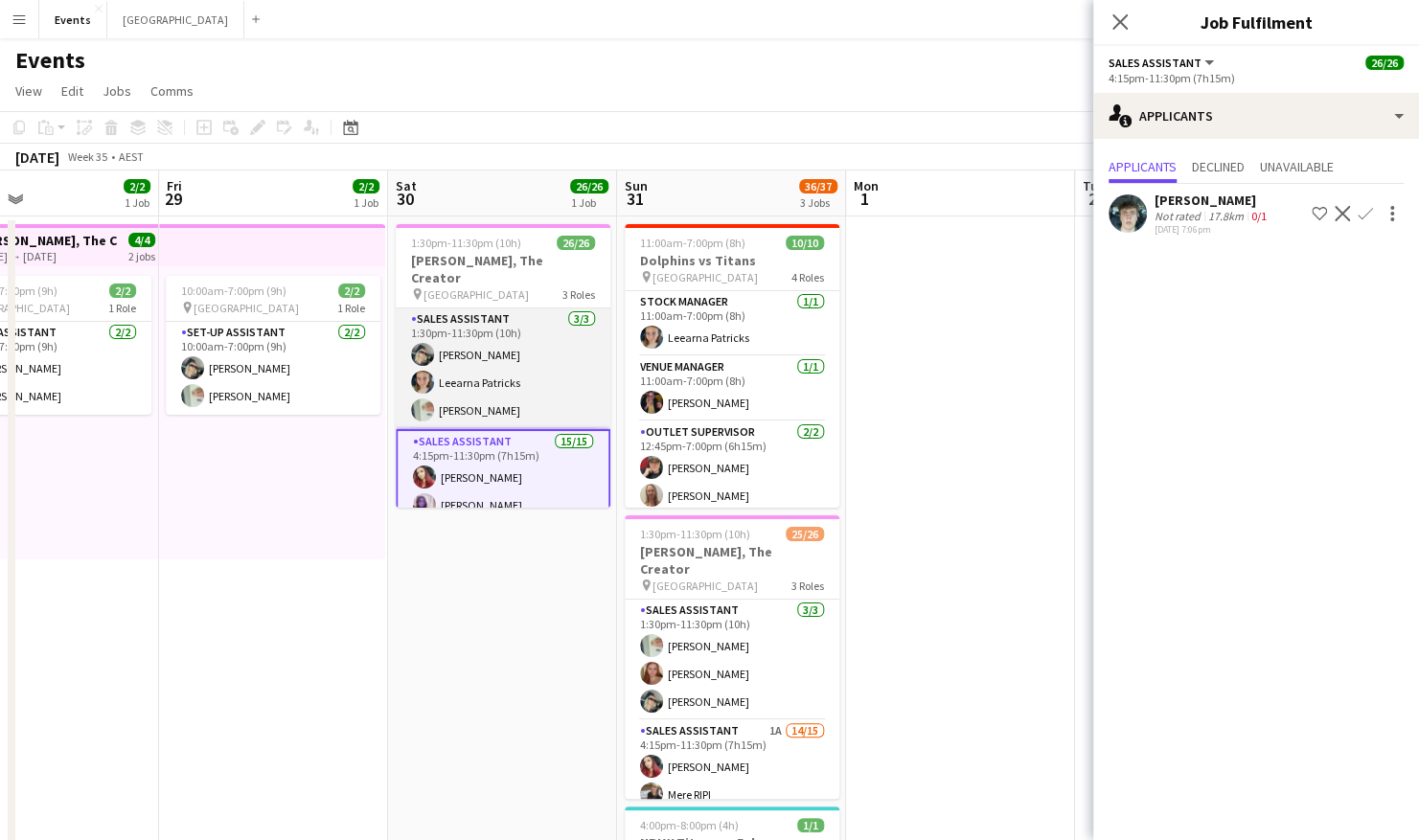
click at [536, 337] on app-card-role "Sales Assistant 3/3 1:30pm-11:30pm (10h) Natasha Patricks Leearna Patricks Lorr…" at bounding box center [503, 369] width 214 height 121
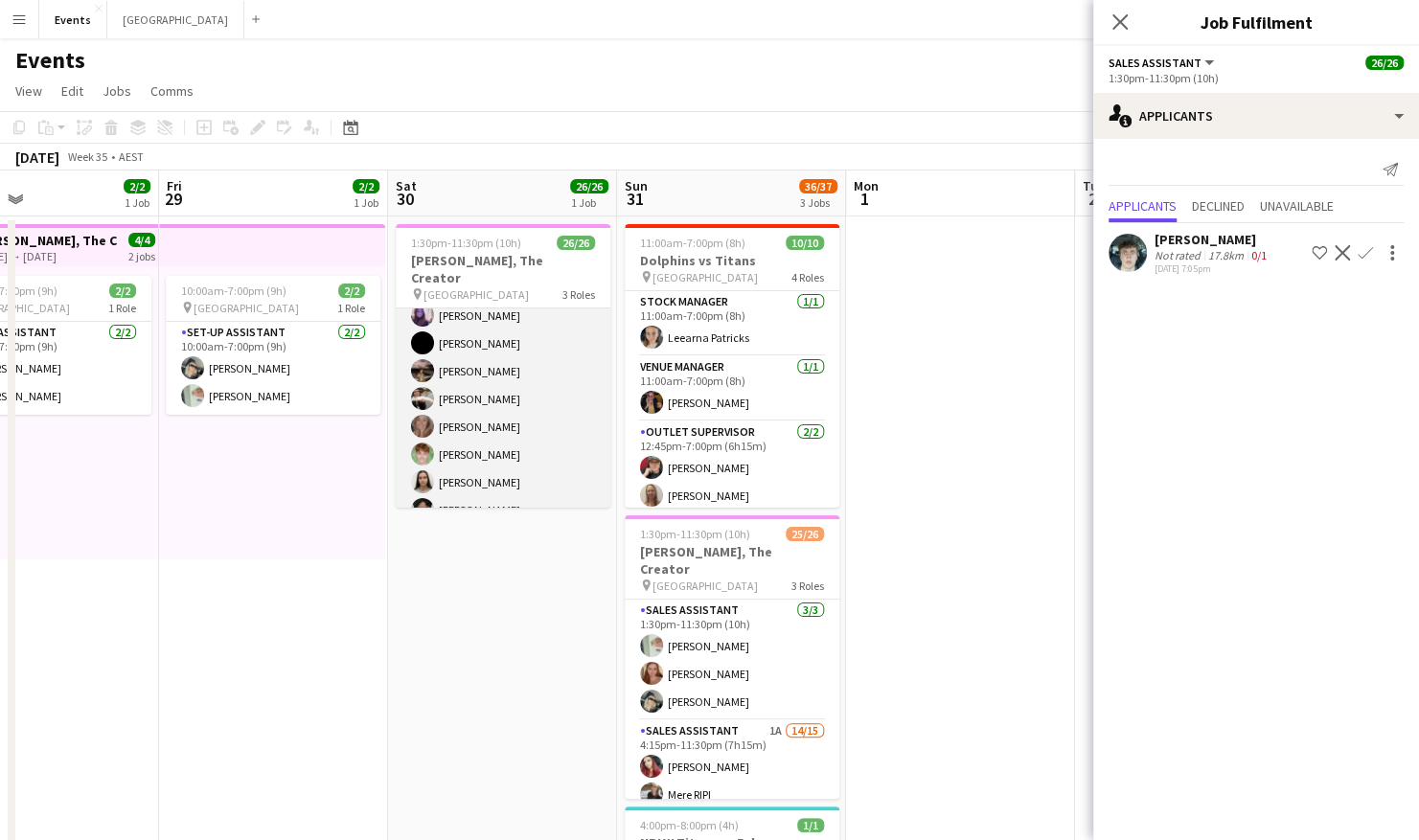
click at [541, 367] on app-card-role "Sales Assistant 15/15 4:15pm-11:30pm (7h15m) Amber Cowan Mackenzie McWilliams K…" at bounding box center [503, 468] width 214 height 454
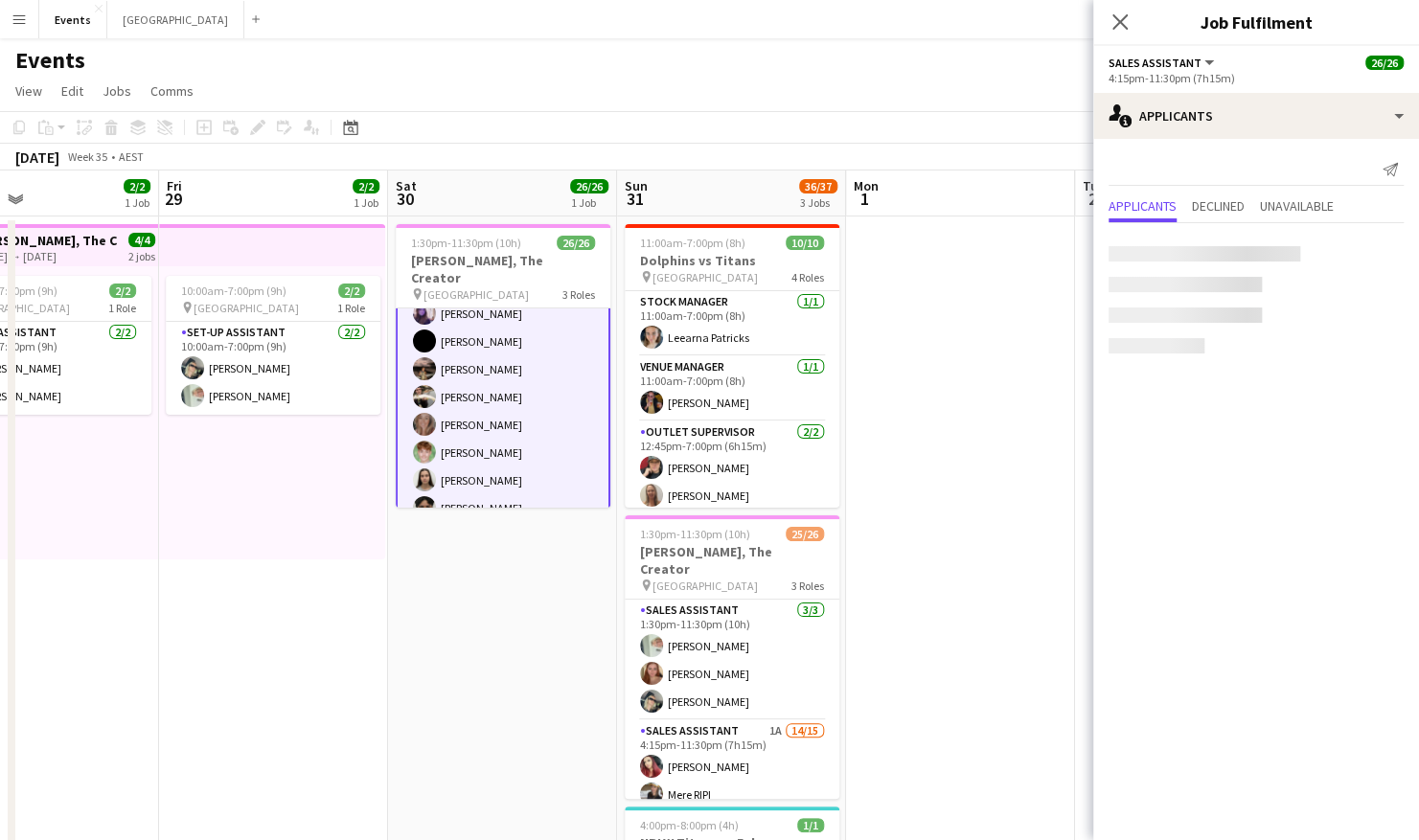
scroll to position [189, 0]
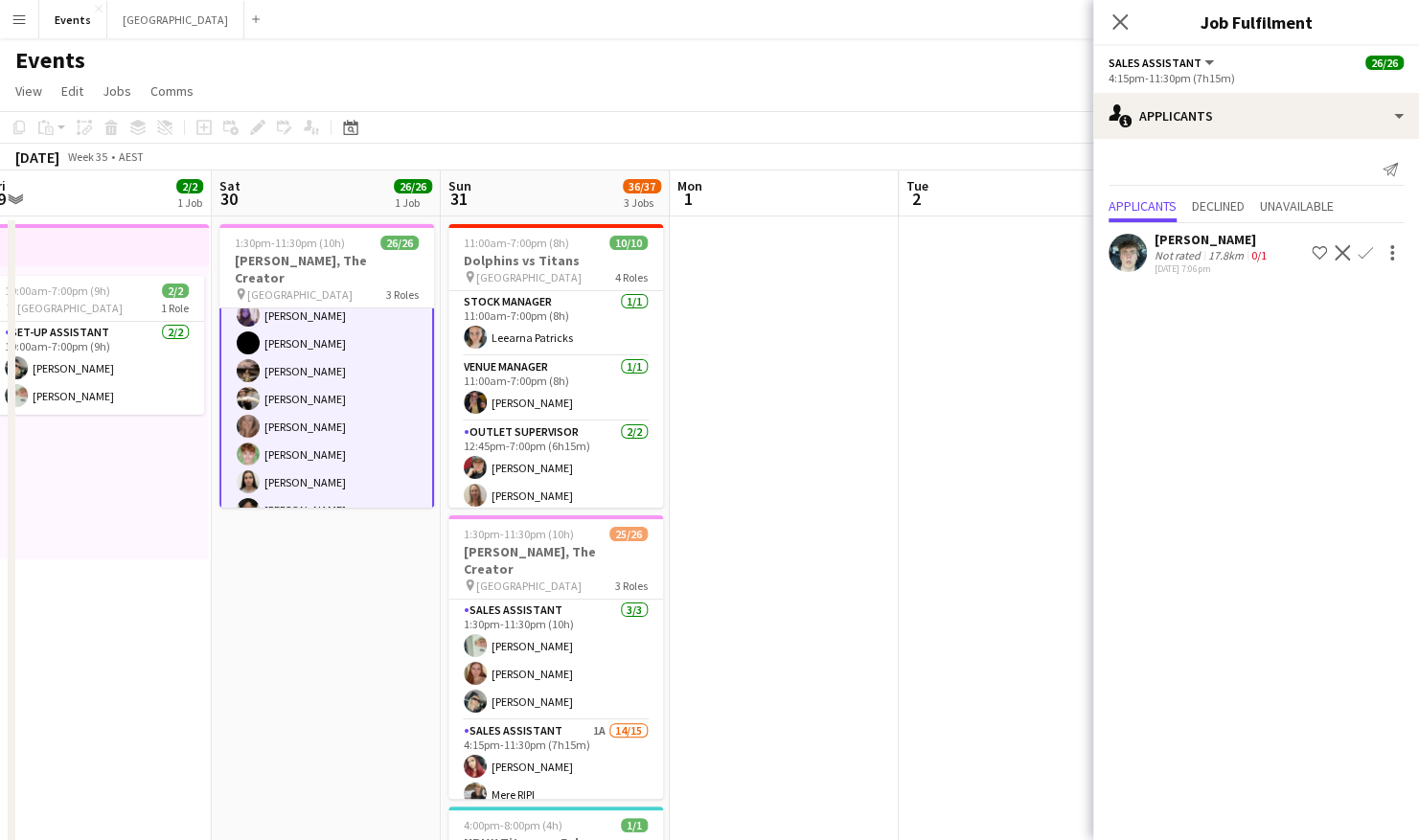
drag, startPoint x: 868, startPoint y: 345, endPoint x: 671, endPoint y: 374, distance: 199.1
click at [727, 349] on app-calendar-viewport "Tue 26 Wed 27 1/1 1 Job Thu 28 2/2 1 Job Fri 29 2/2 1 Job Sat 30 26/26 1 Job Su…" at bounding box center [710, 574] width 1419 height 808
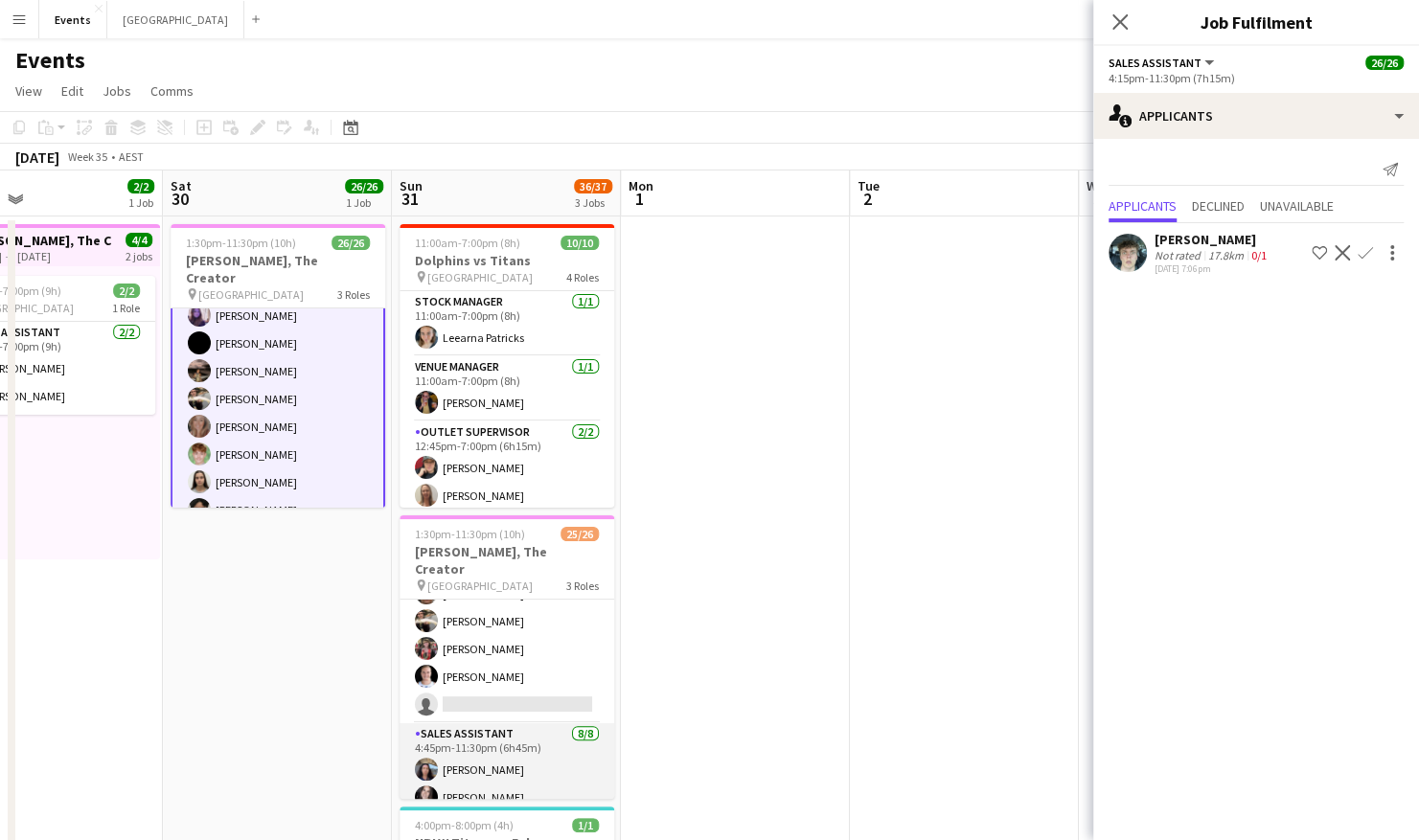
scroll to position [425, 0]
click at [534, 567] on app-card-role "Sales Assistant 1A 14/15 4:15pm-11:30pm (7h15m) Amber Cowan Mere RIPI Rhiannon …" at bounding box center [507, 522] width 214 height 454
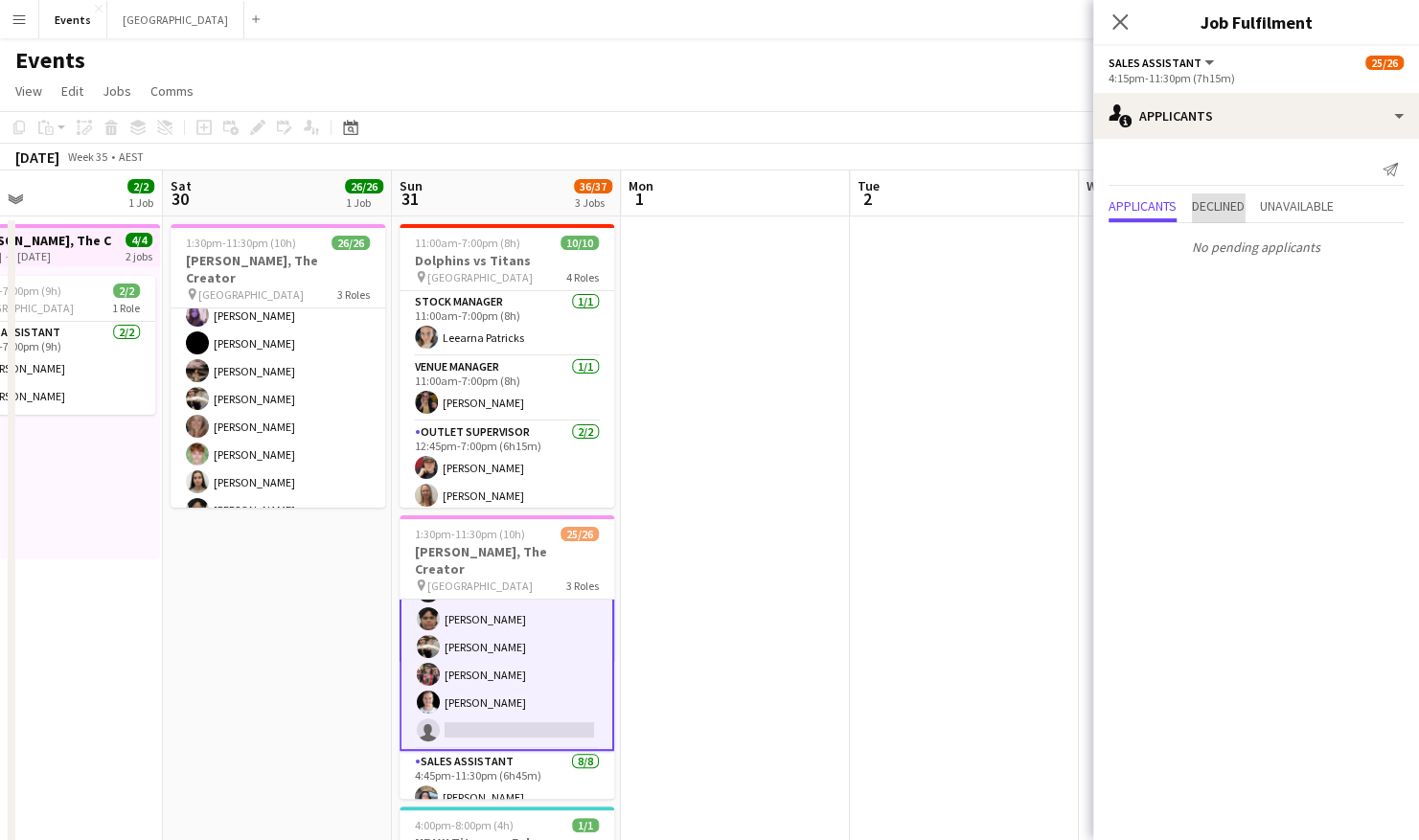
click at [1204, 205] on span "Declined" at bounding box center [1218, 206] width 53 height 14
click at [1149, 169] on span "Applicants" at bounding box center [1142, 167] width 68 height 14
click at [1204, 160] on span "Unavailable" at bounding box center [1297, 167] width 73 height 14
click at [1151, 165] on span "Applicants" at bounding box center [1142, 167] width 68 height 14
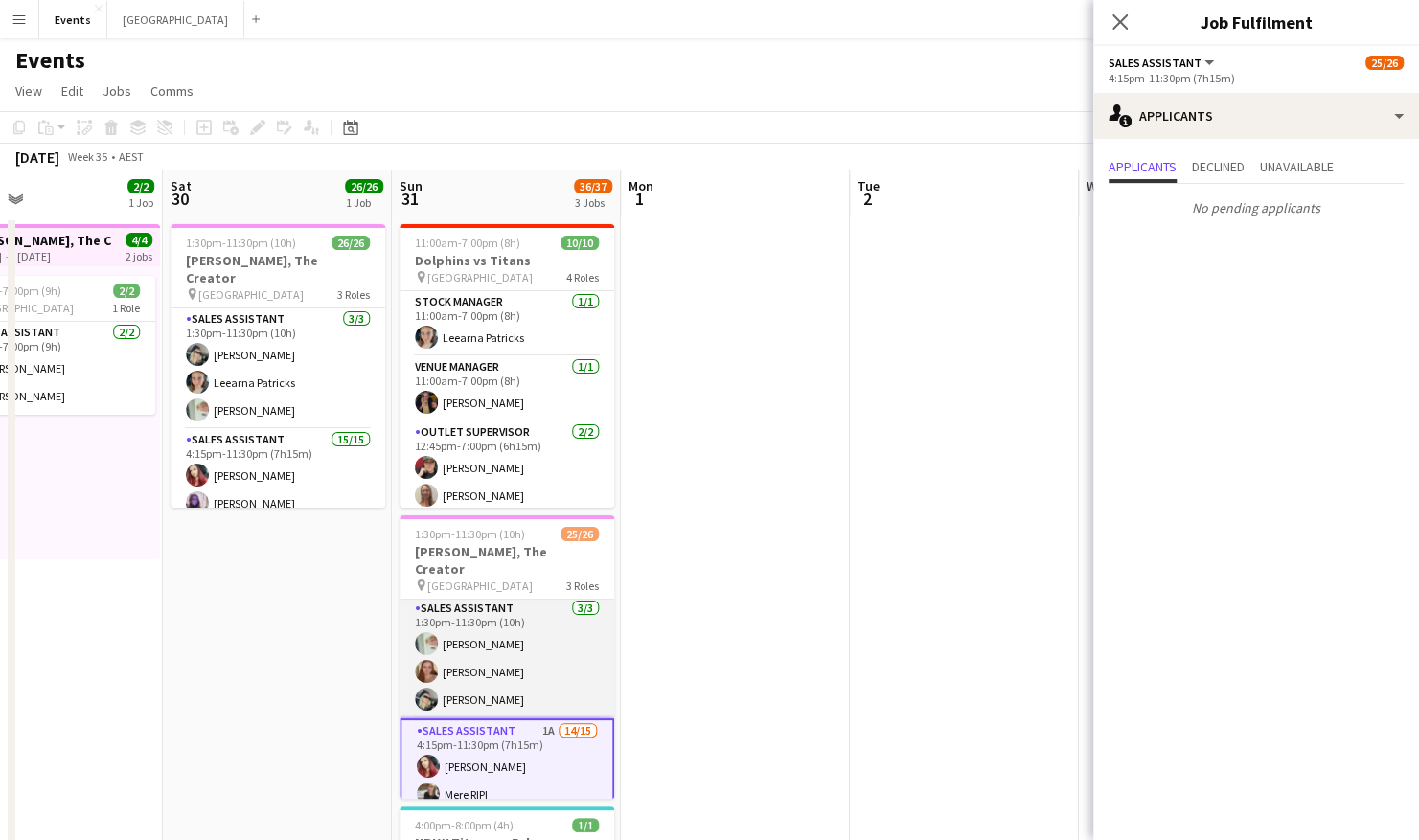
scroll to position [0, 0]
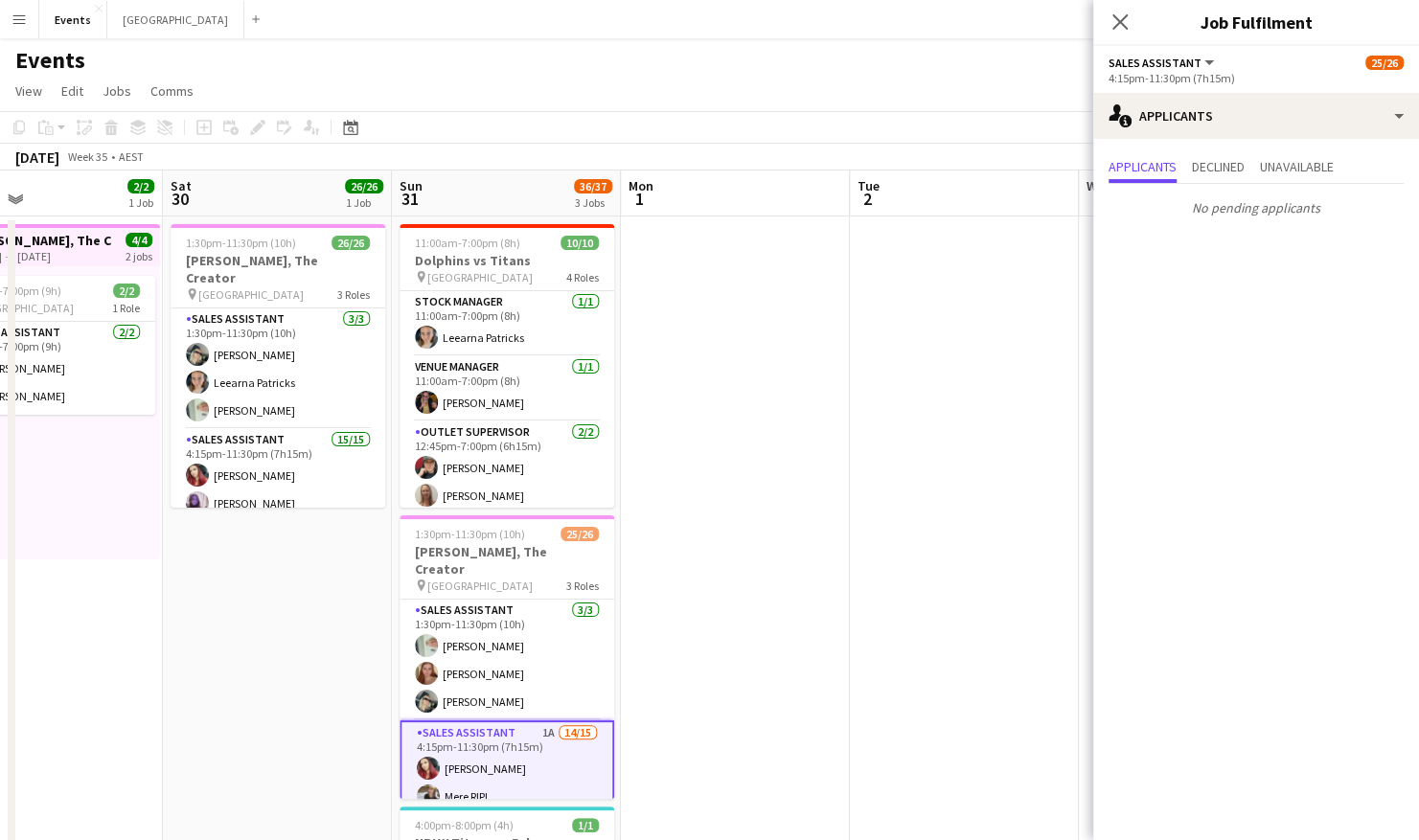
click at [798, 529] on app-date-cell at bounding box center [735, 597] width 229 height 762
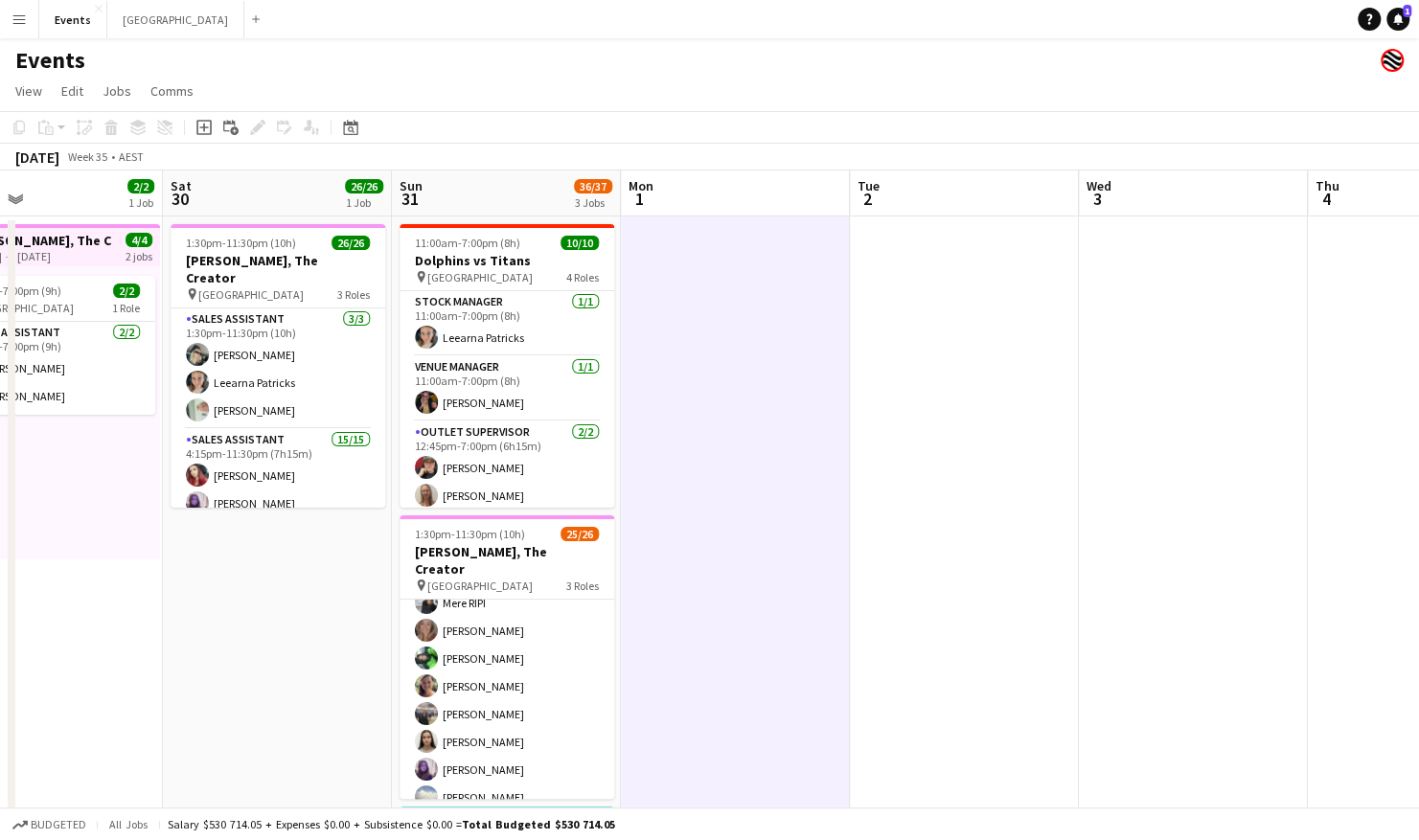
click at [293, 69] on div "Events" at bounding box center [710, 57] width 1419 height 37
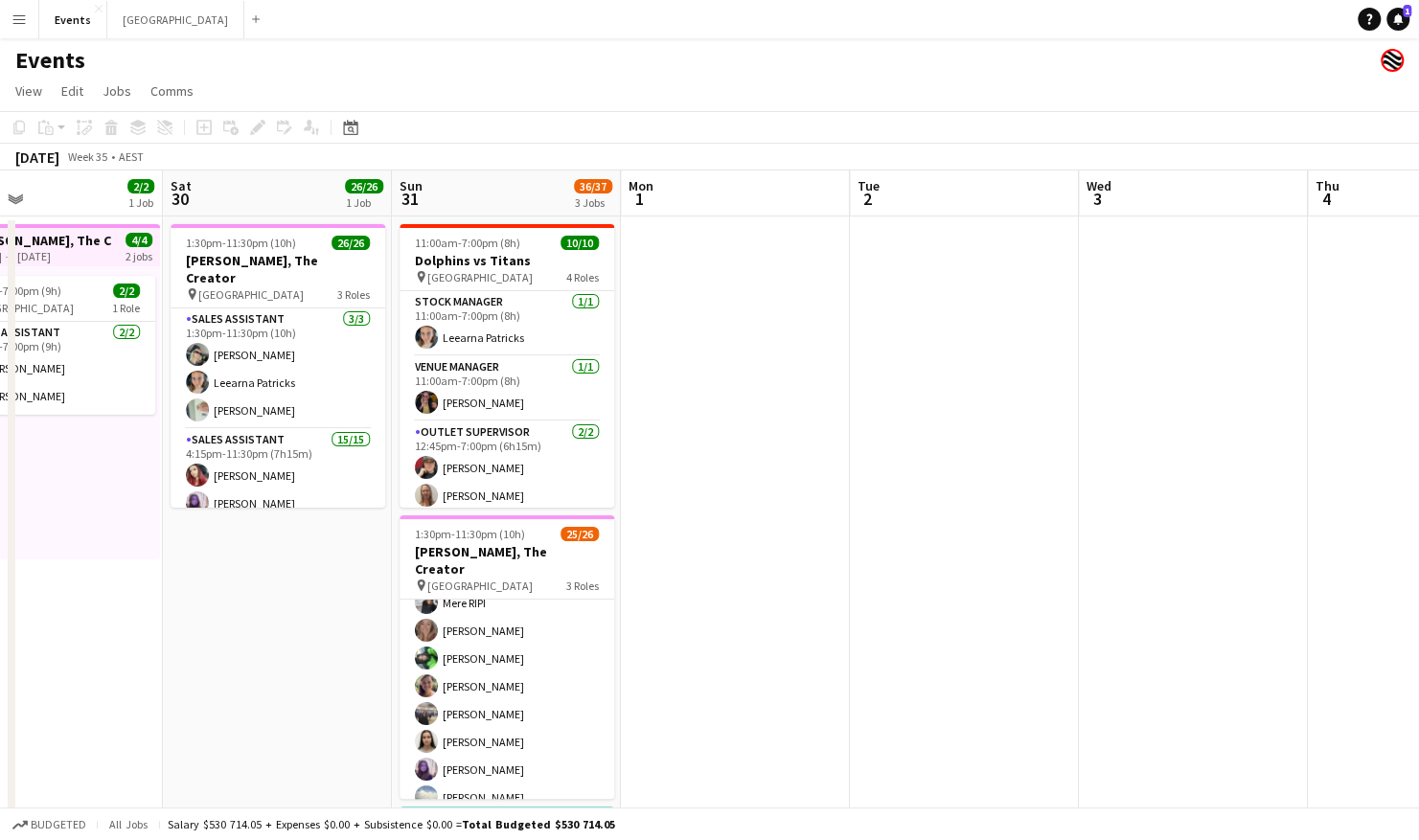
click at [21, 23] on app-icon "Menu" at bounding box center [19, 19] width 15 height 15
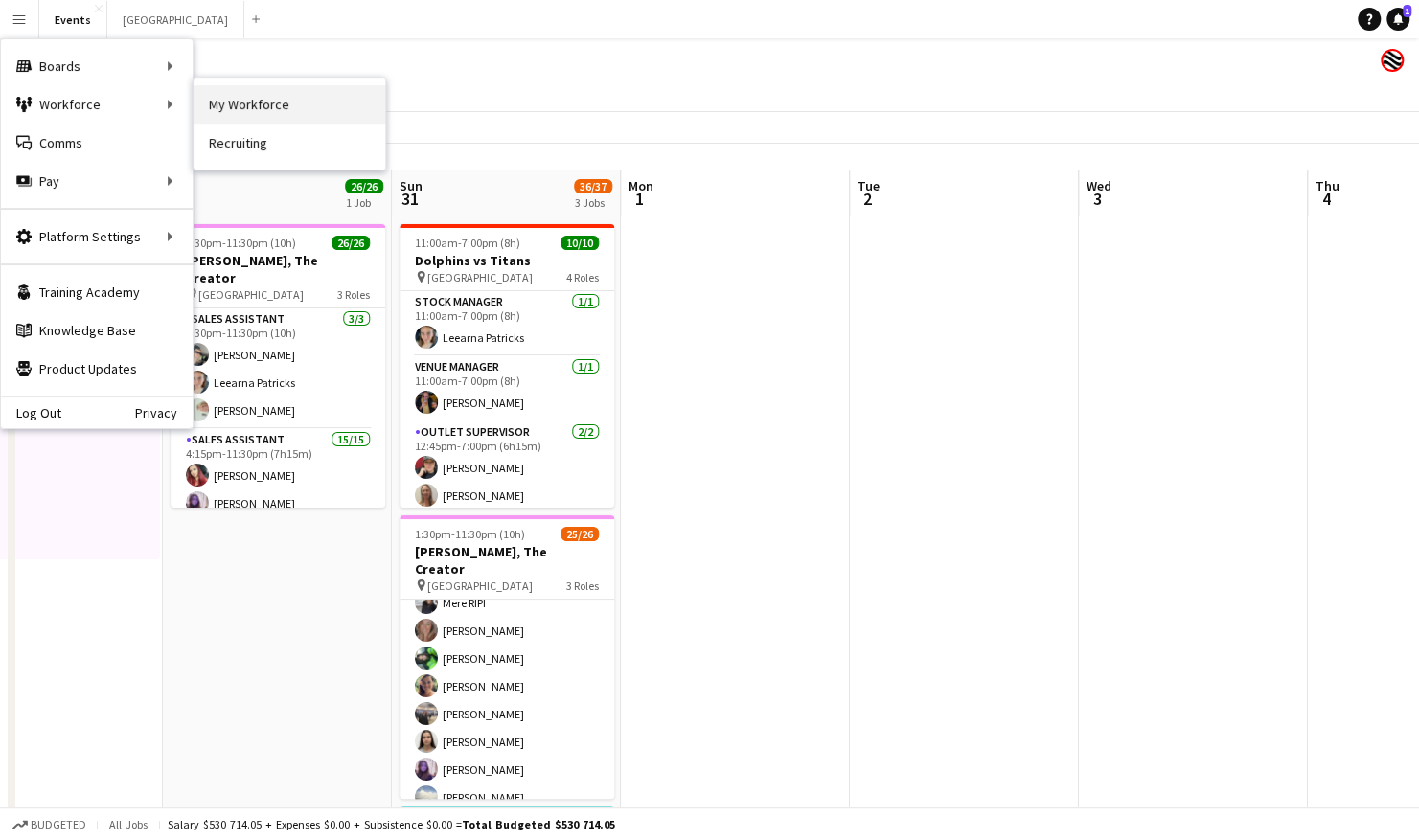
click at [207, 104] on link "My Workforce" at bounding box center [289, 104] width 192 height 39
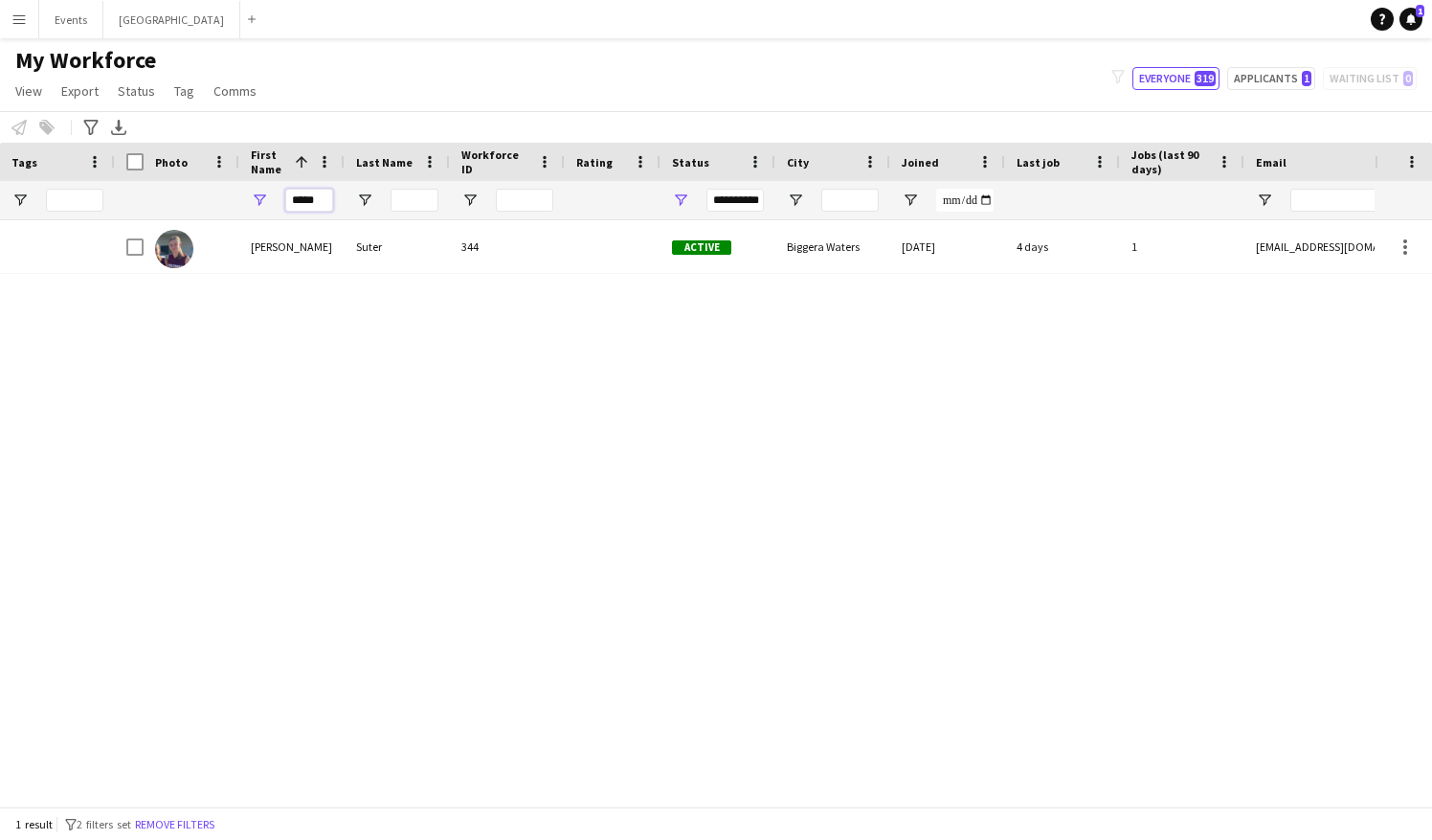
drag, startPoint x: 323, startPoint y: 195, endPoint x: 284, endPoint y: 197, distance: 39.1
click at [284, 197] on div "*****" at bounding box center [292, 199] width 105 height 39
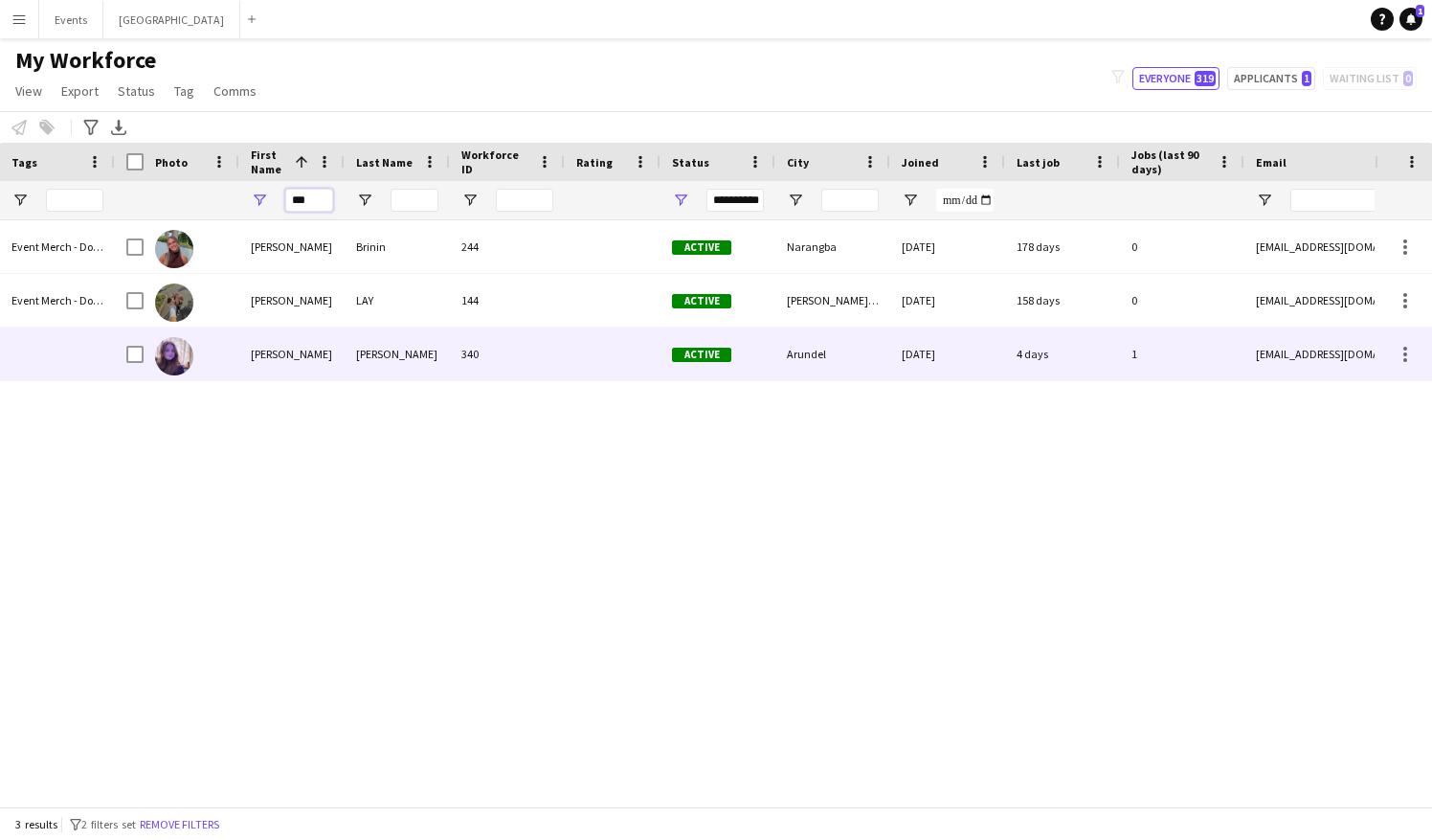
type input "***"
click at [265, 341] on div "Mackenzie" at bounding box center [292, 353] width 105 height 53
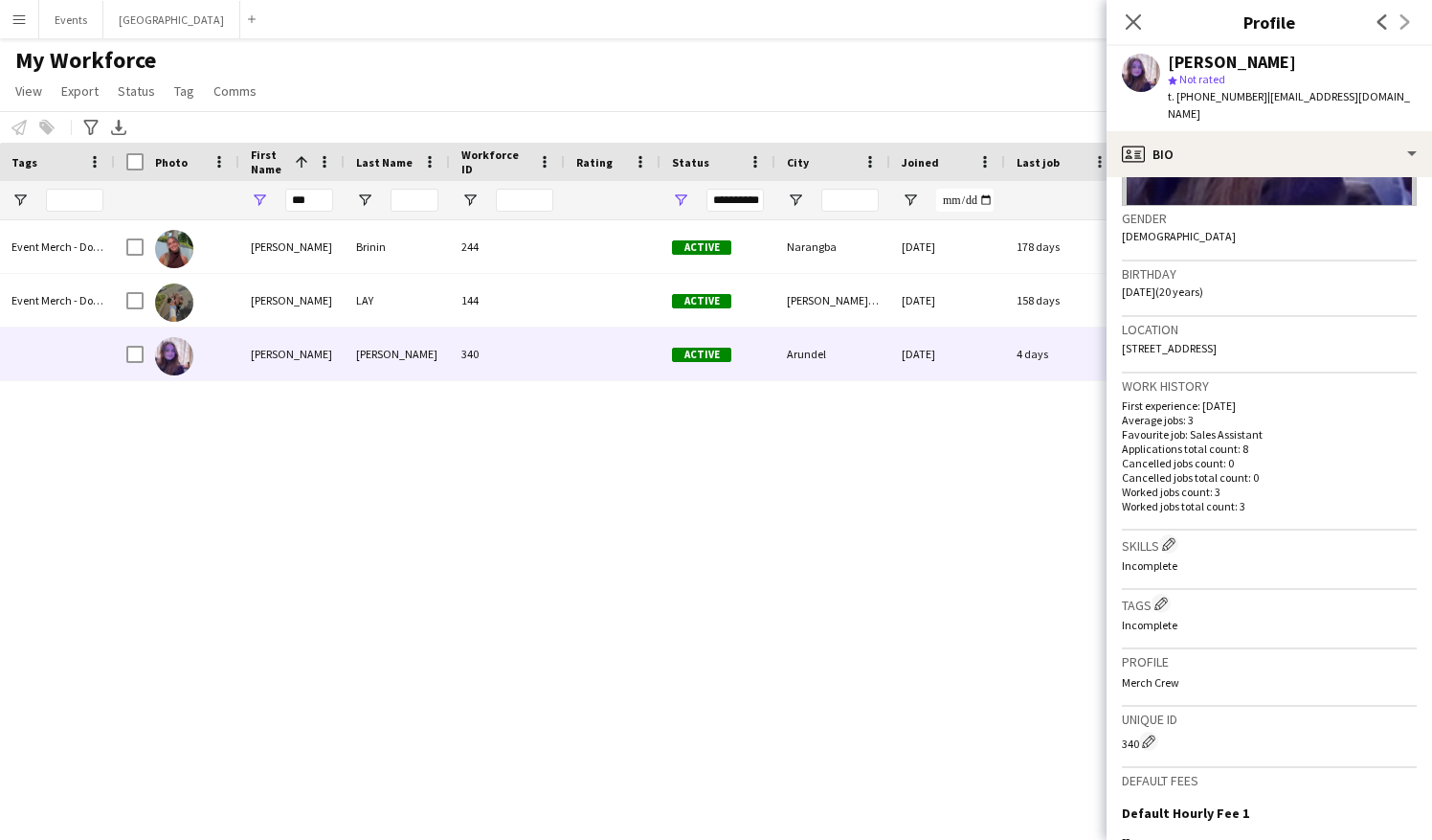
scroll to position [288, 0]
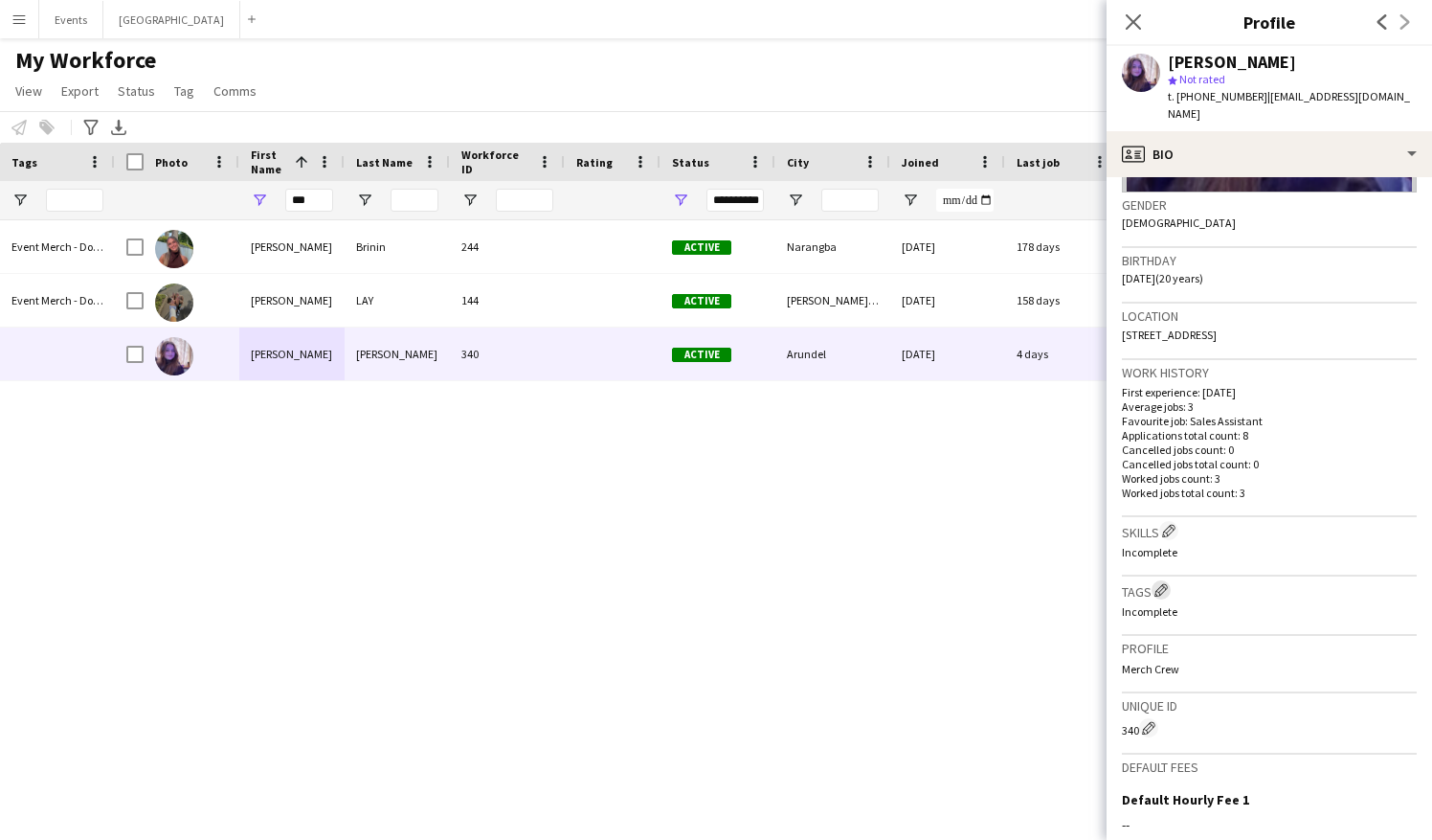
click at [1160, 567] on app-icon "Edit crew company tags" at bounding box center [1161, 590] width 14 height 14
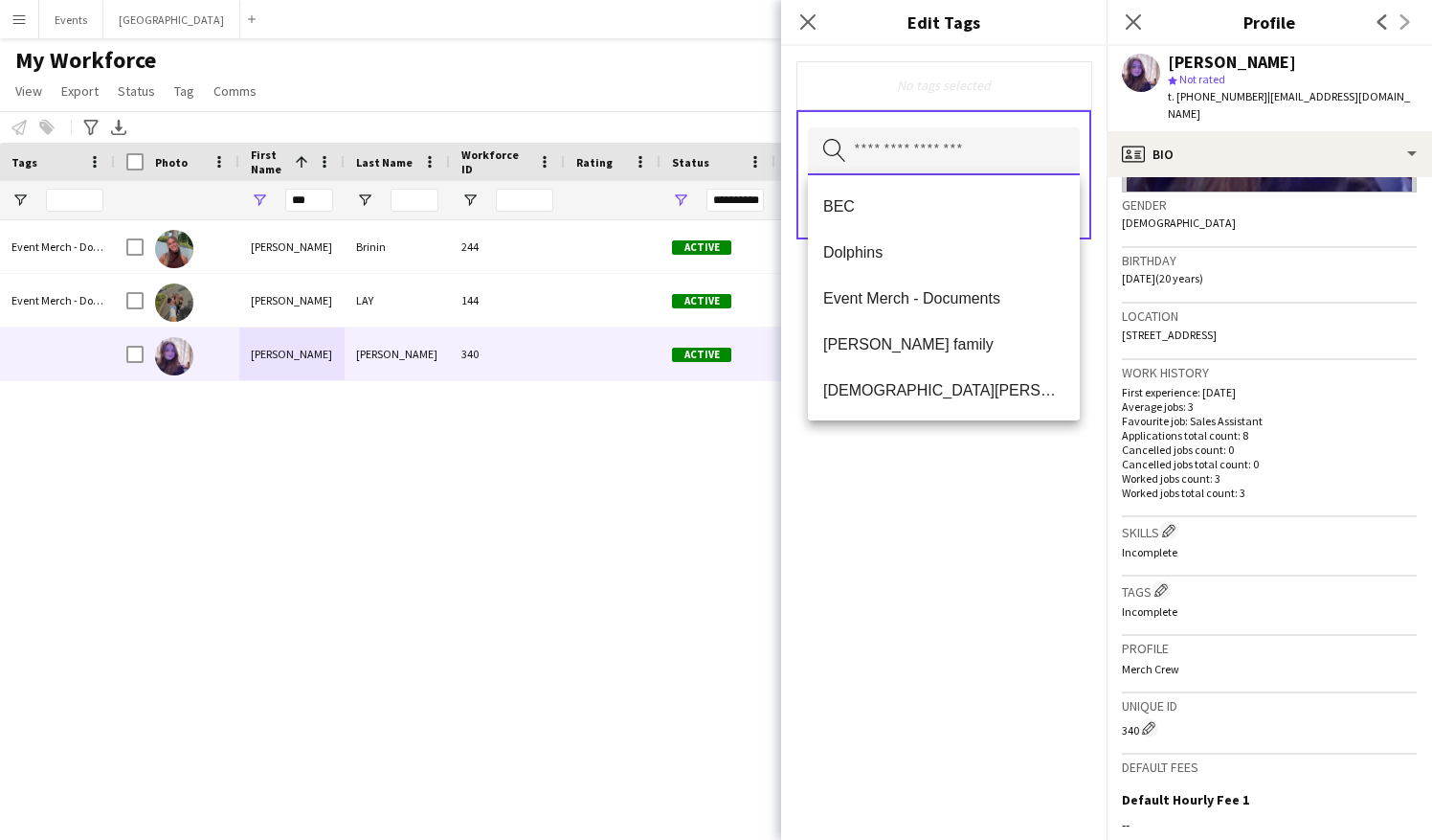
click at [908, 146] on input "text" at bounding box center [944, 151] width 272 height 48
click at [870, 198] on span "BEC" at bounding box center [943, 206] width 241 height 18
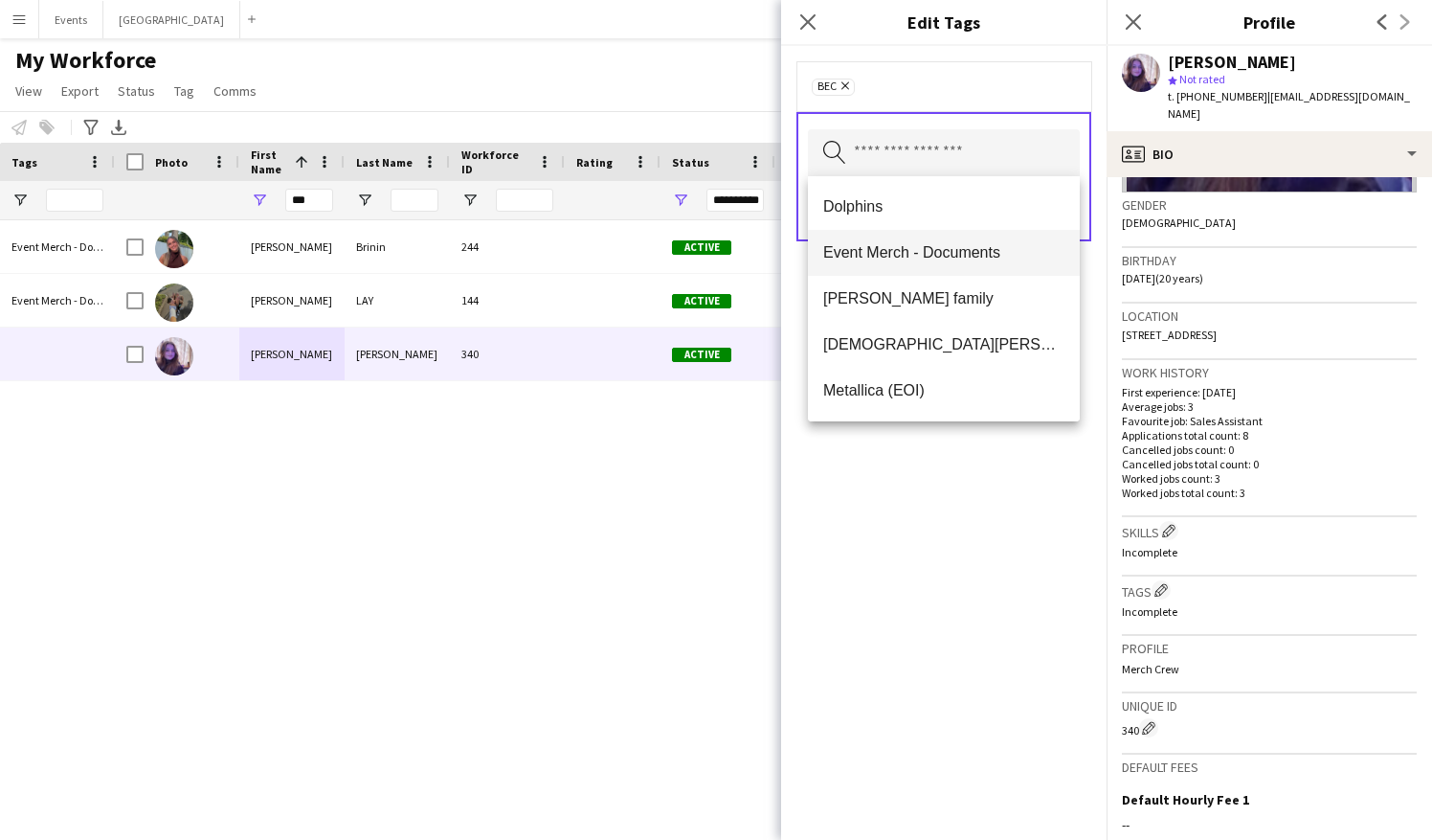
click at [952, 251] on span "Event Merch - Documents" at bounding box center [943, 252] width 241 height 18
click at [969, 467] on div "BEC Remove Event Merch - Documents Remove Search by tag name Save" at bounding box center [944, 442] width 325 height 793
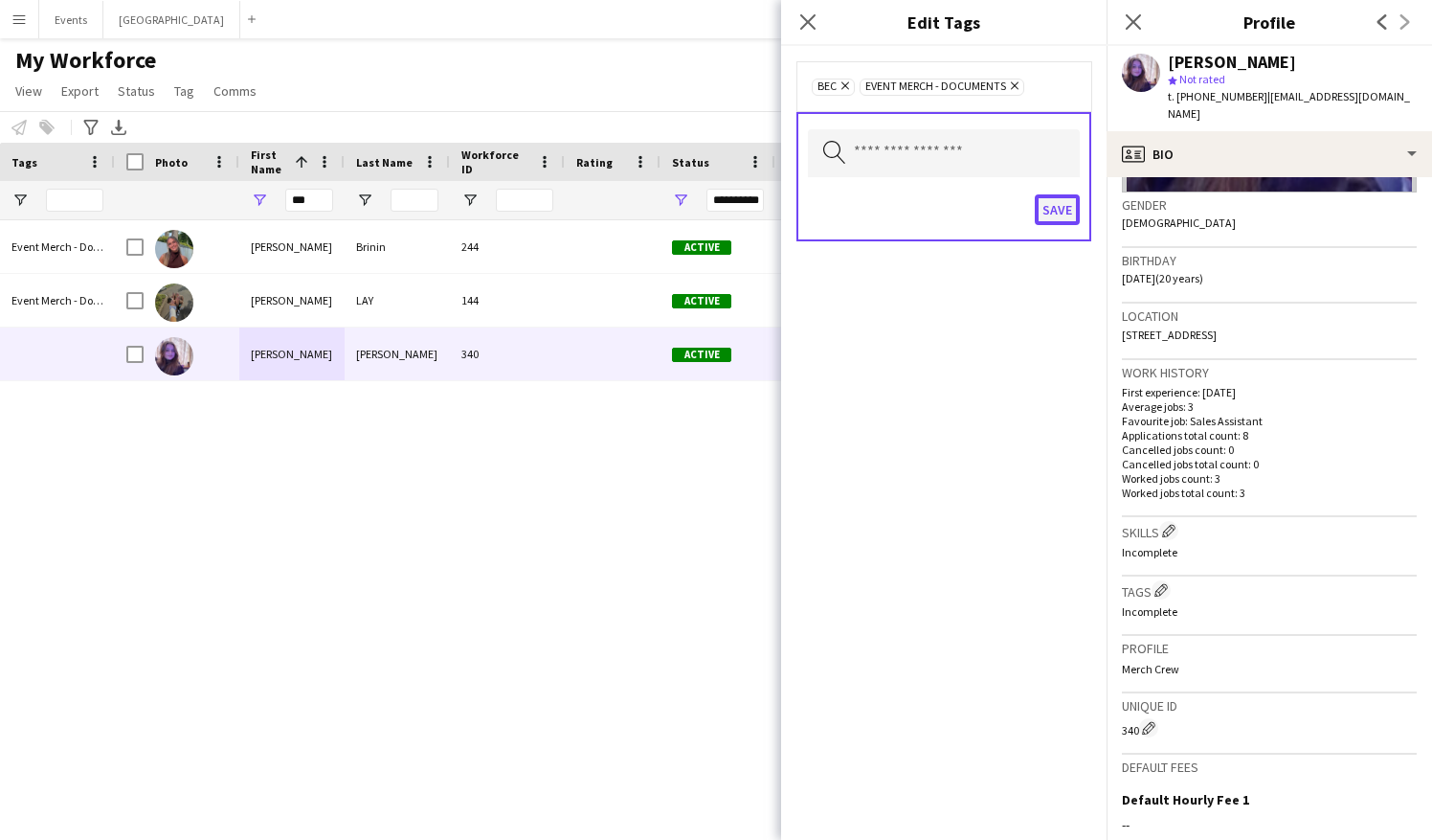
click at [1061, 206] on button "Save" at bounding box center [1057, 209] width 45 height 31
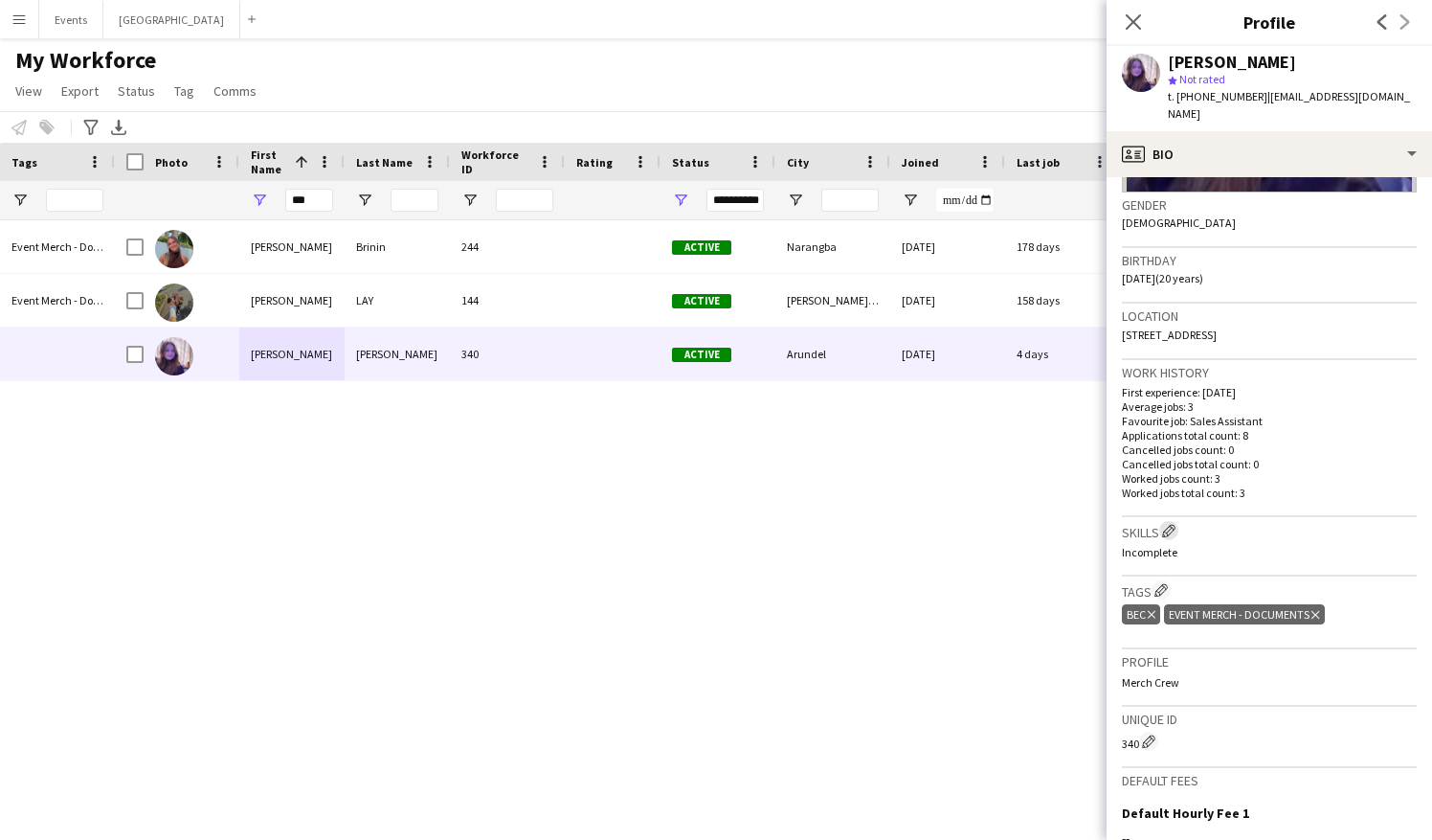
click at [1170, 524] on app-icon "Edit crew company skills" at bounding box center [1169, 531] width 14 height 14
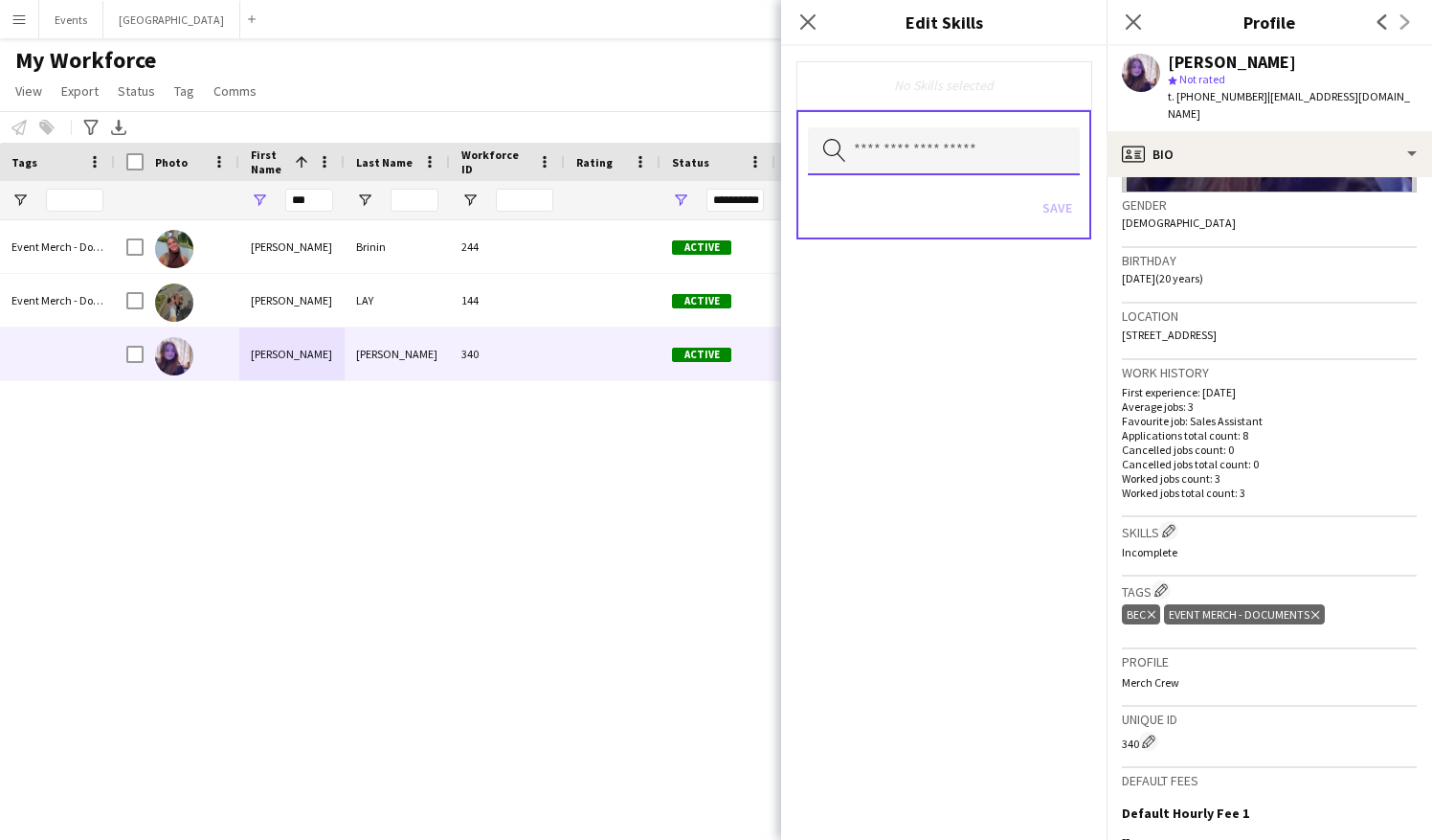
click at [942, 166] on input "text" at bounding box center [944, 151] width 272 height 48
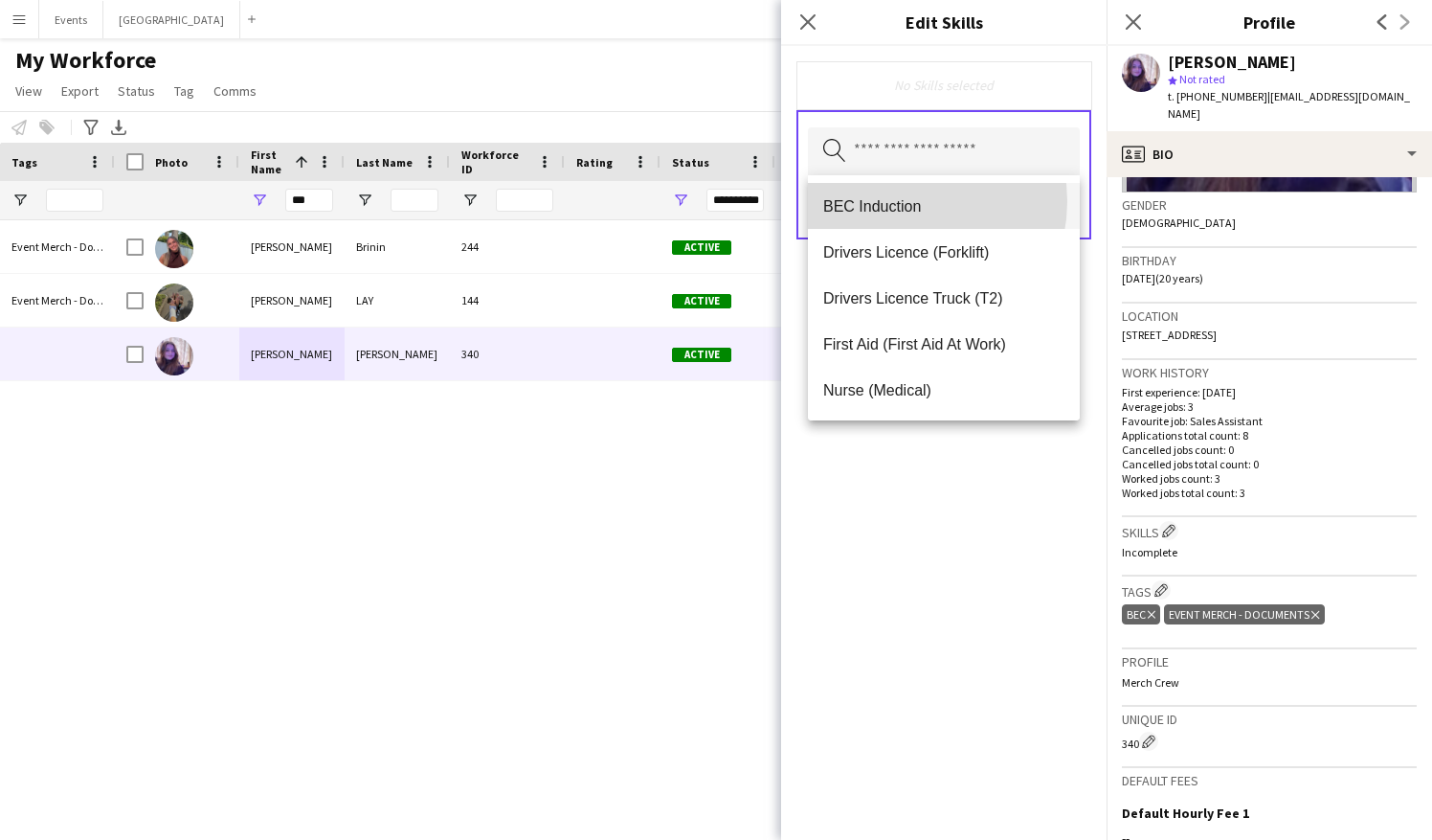
click at [896, 201] on span "BEC Induction" at bounding box center [943, 206] width 241 height 18
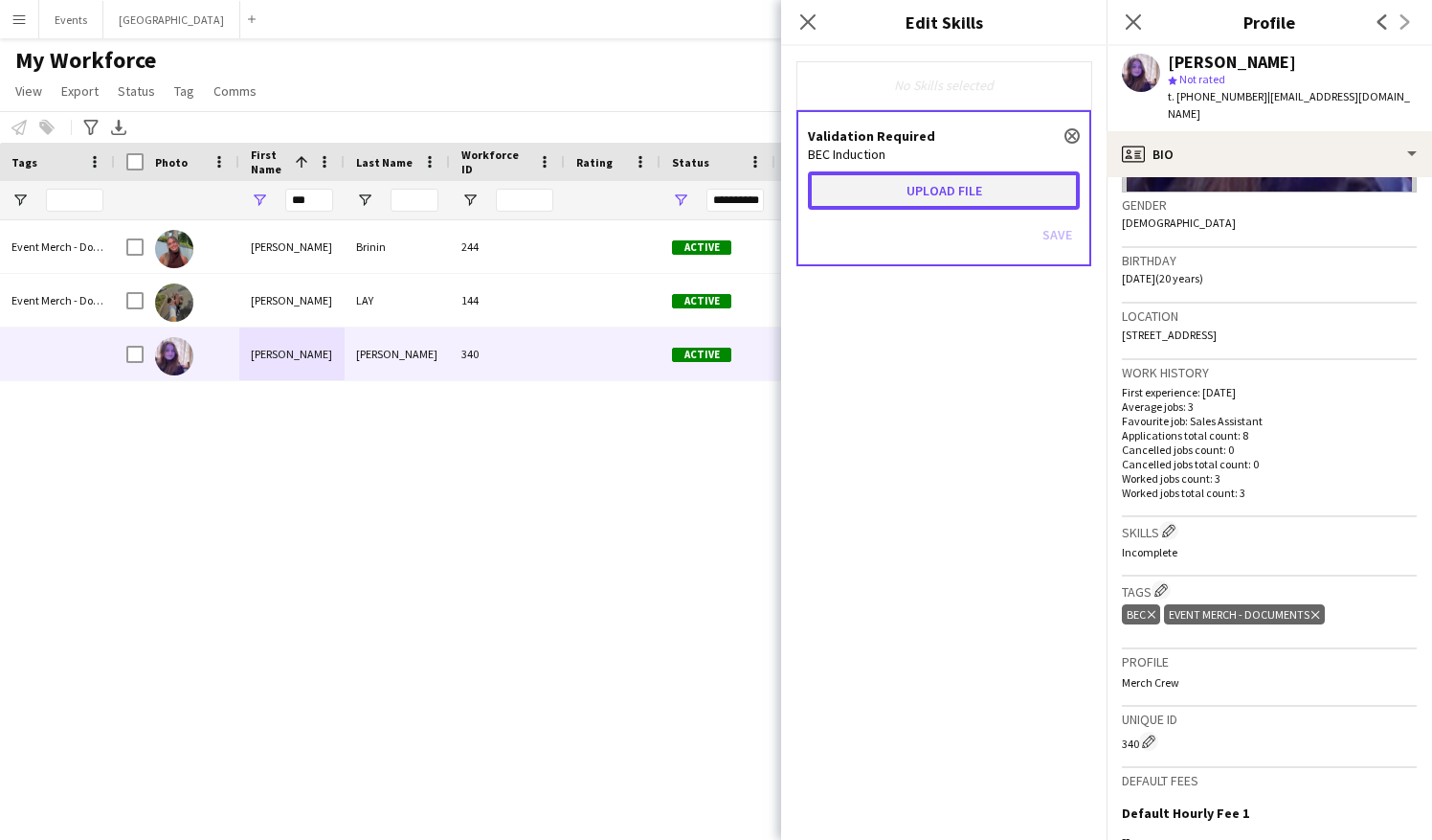
click at [937, 181] on button "Upload file" at bounding box center [944, 190] width 272 height 39
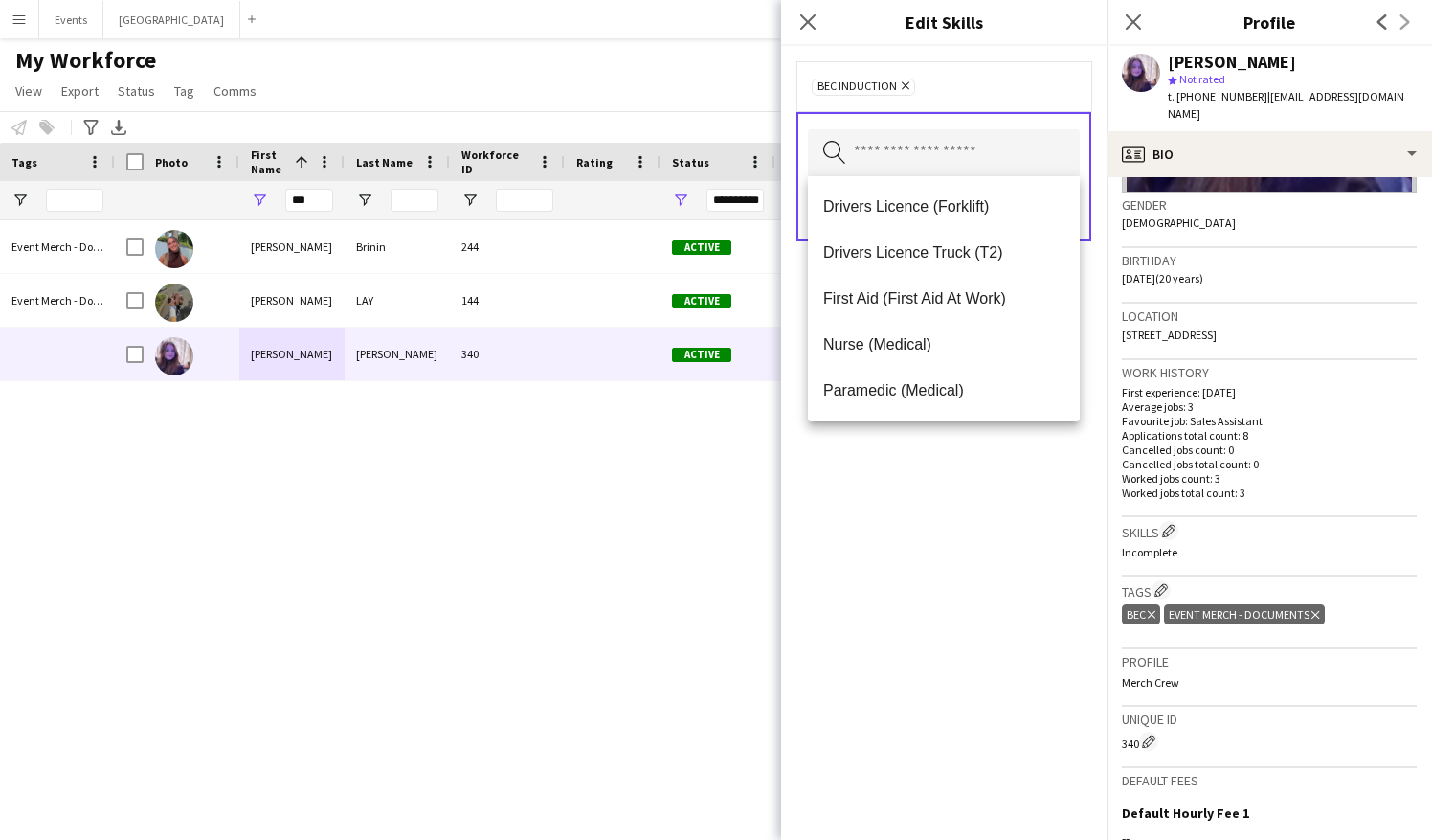
drag, startPoint x: 950, startPoint y: 555, endPoint x: 942, endPoint y: 540, distance: 17.0
click at [950, 553] on div "BEC Induction Remove Search by skill name Save" at bounding box center [944, 442] width 325 height 793
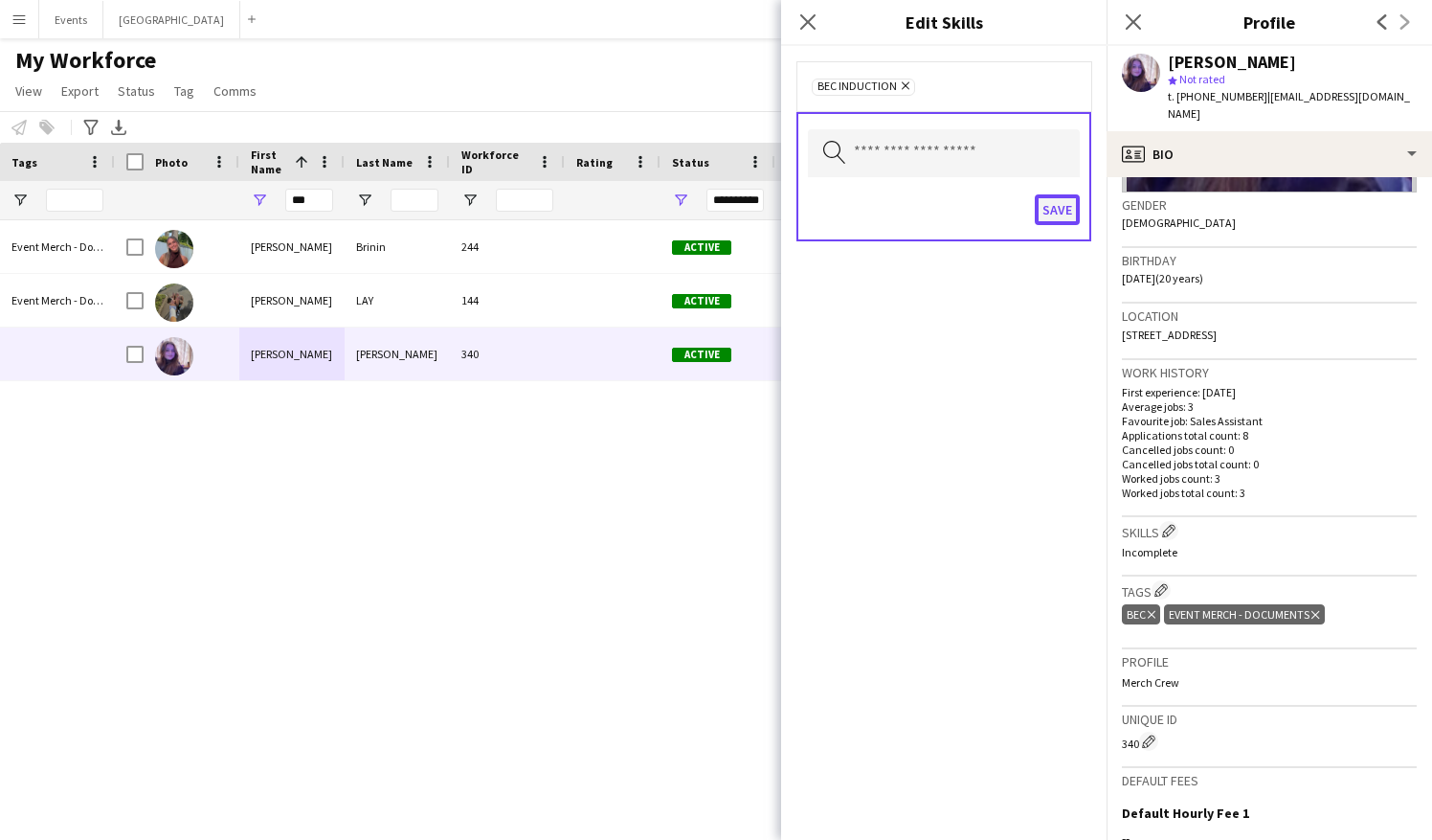
click at [1047, 214] on button "Save" at bounding box center [1057, 209] width 45 height 31
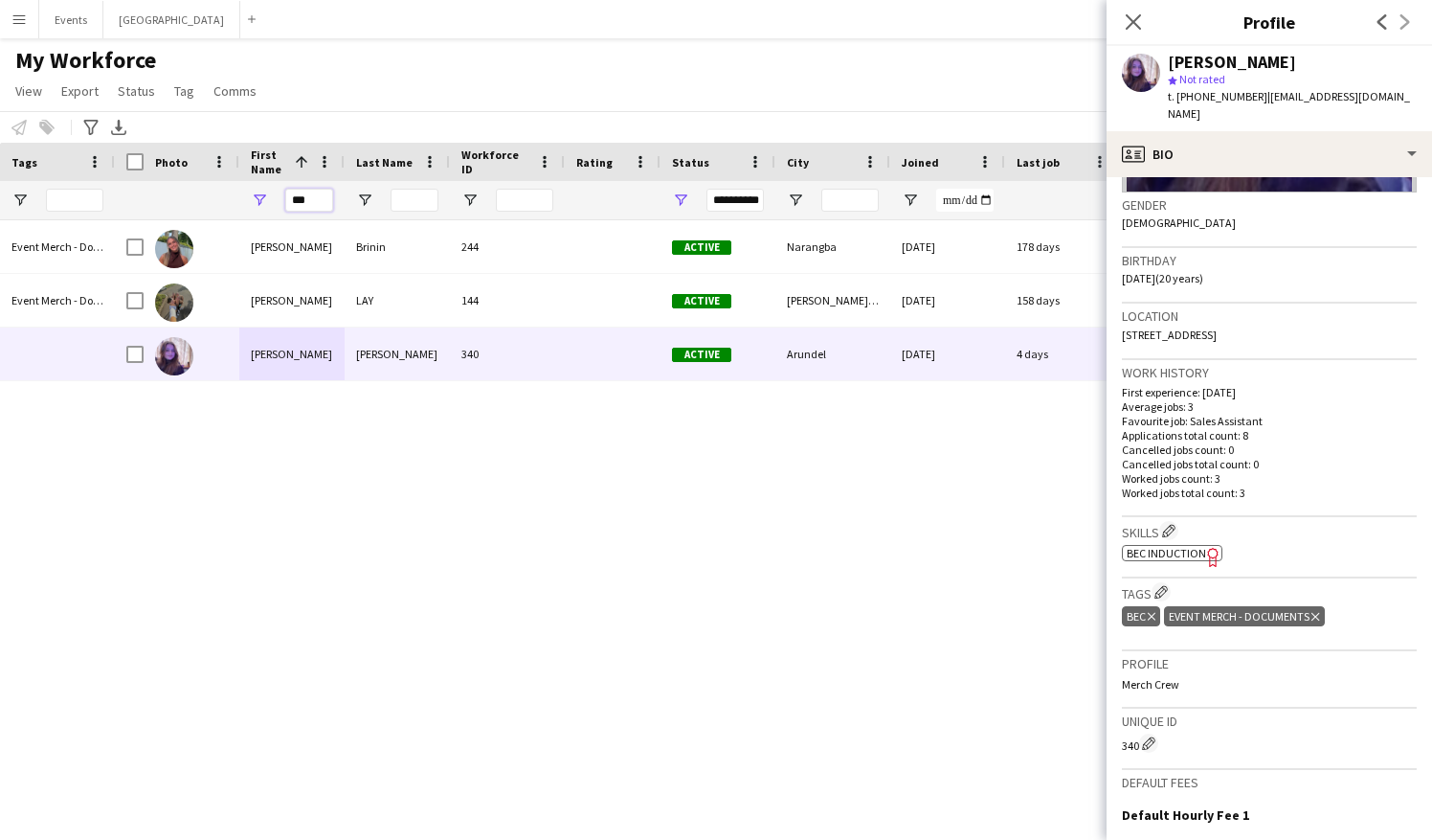
drag, startPoint x: 320, startPoint y: 195, endPoint x: 293, endPoint y: 201, distance: 27.7
click at [293, 201] on input "***" at bounding box center [309, 199] width 48 height 23
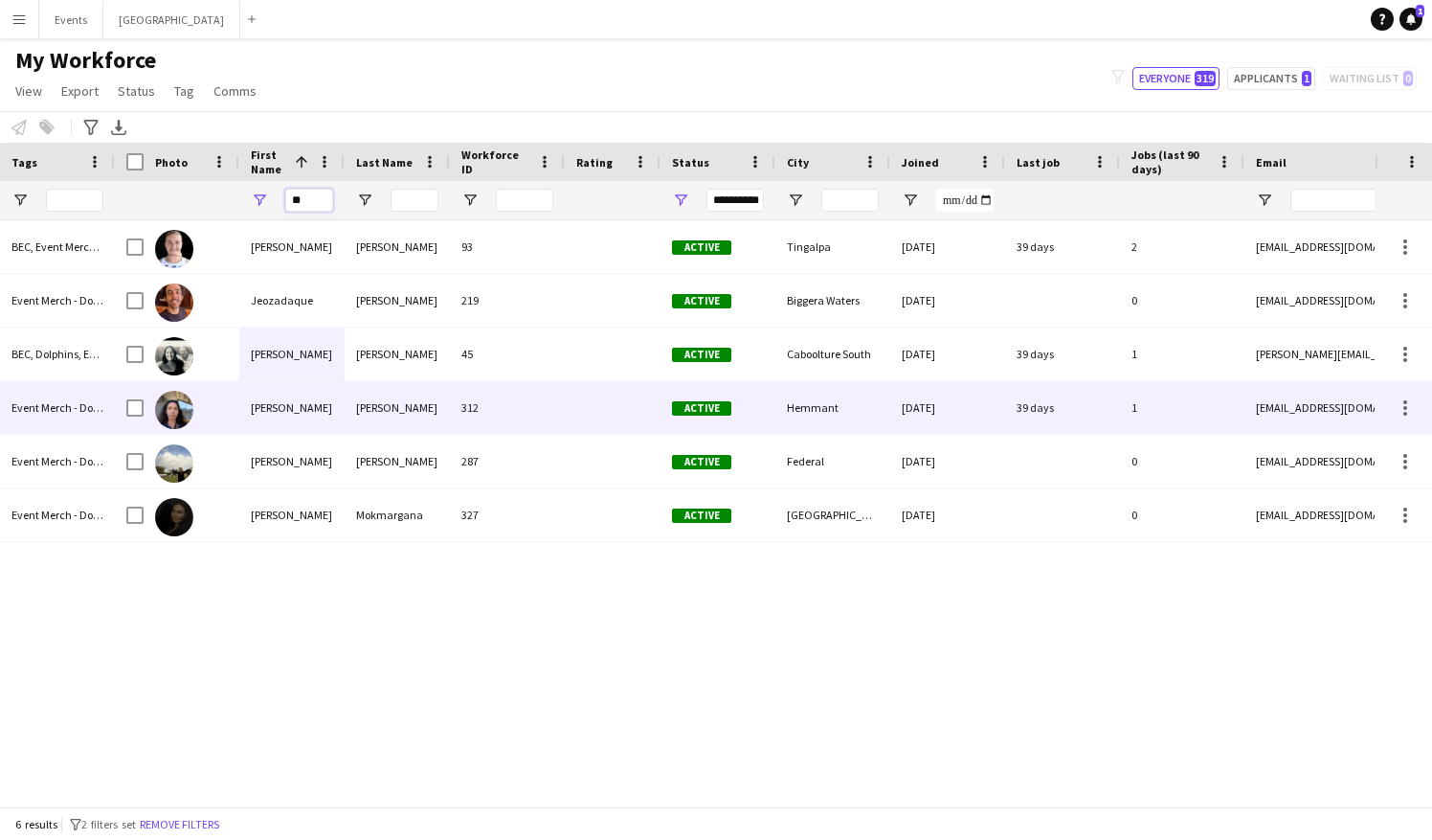
type input "**"
click at [295, 408] on div "Jesse" at bounding box center [292, 407] width 105 height 53
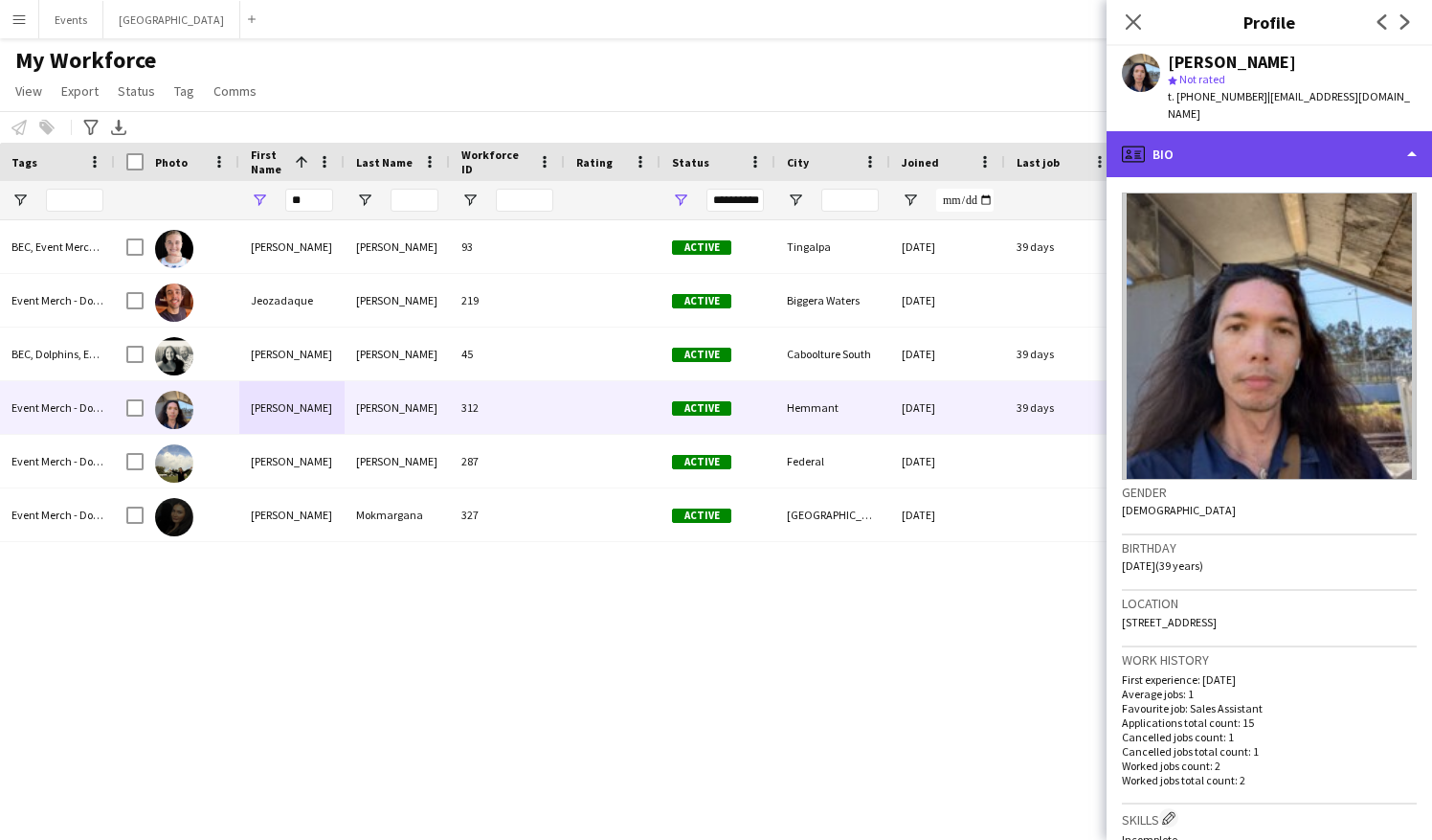
click at [1203, 140] on div "profile Bio" at bounding box center [1269, 154] width 325 height 46
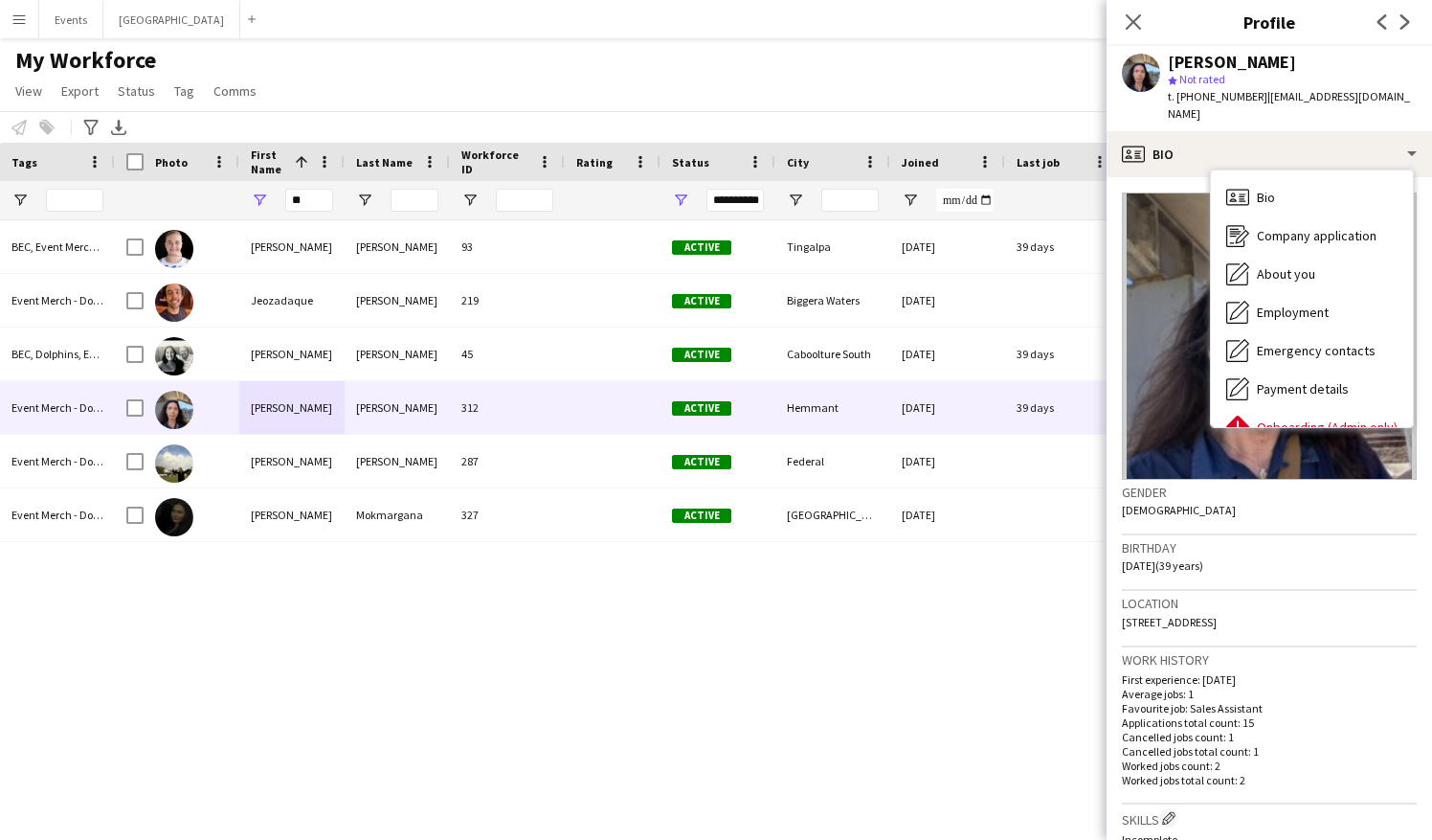
click at [1203, 567] on h3 "Location" at bounding box center [1268, 603] width 295 height 17
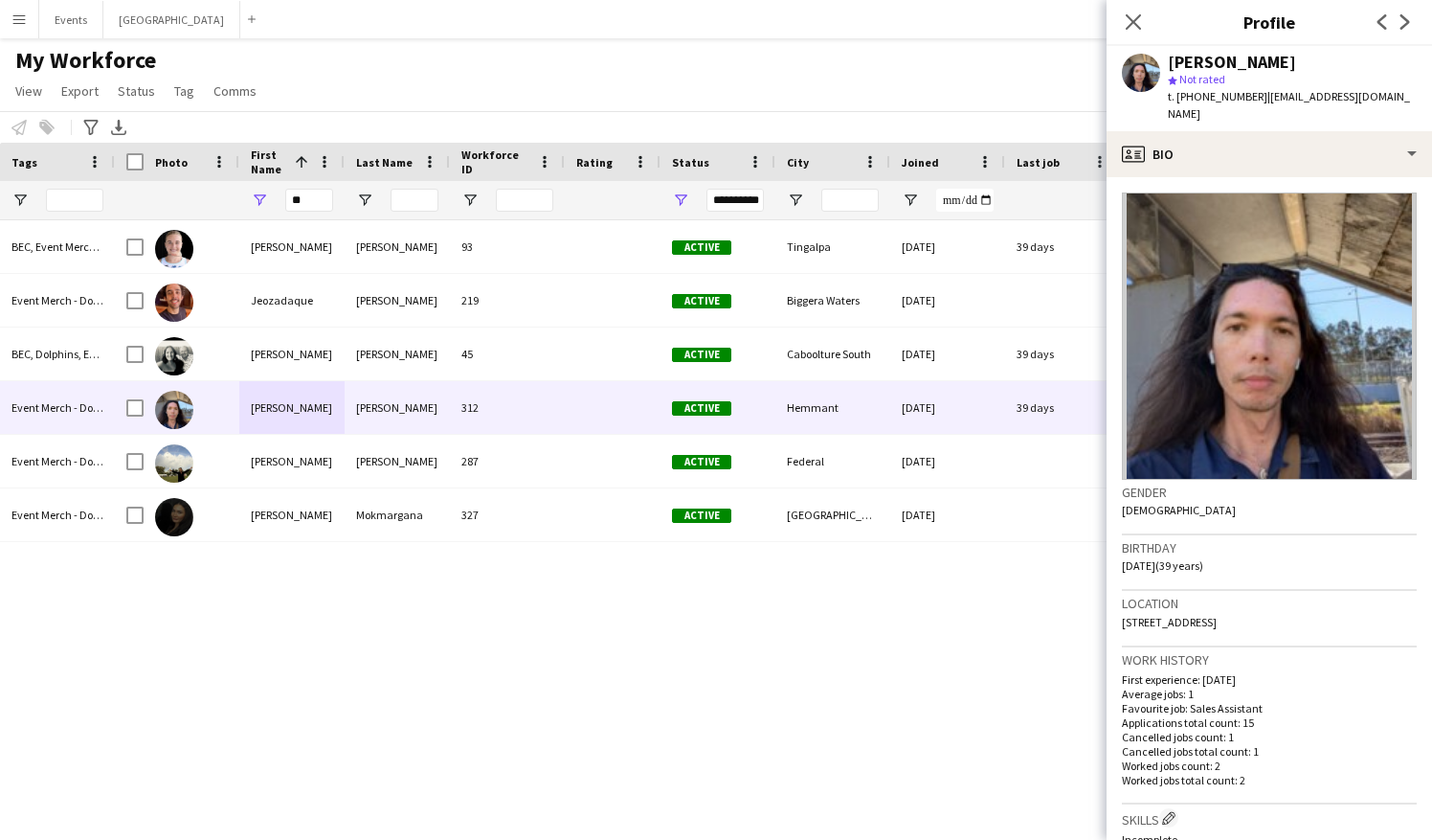
scroll to position [191, 0]
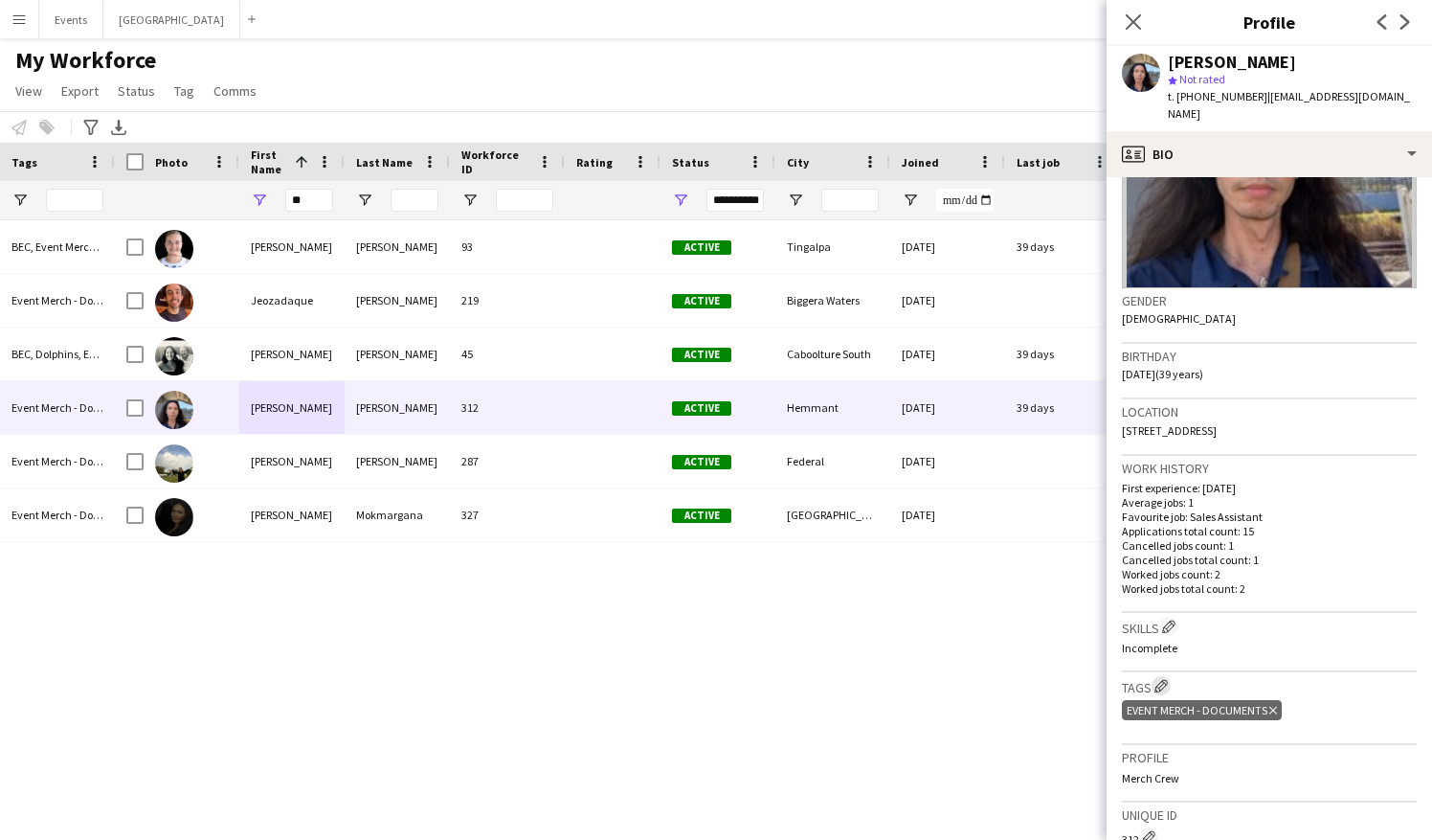
click at [1165, 567] on app-icon "Edit crew company tags" at bounding box center [1161, 685] width 14 height 14
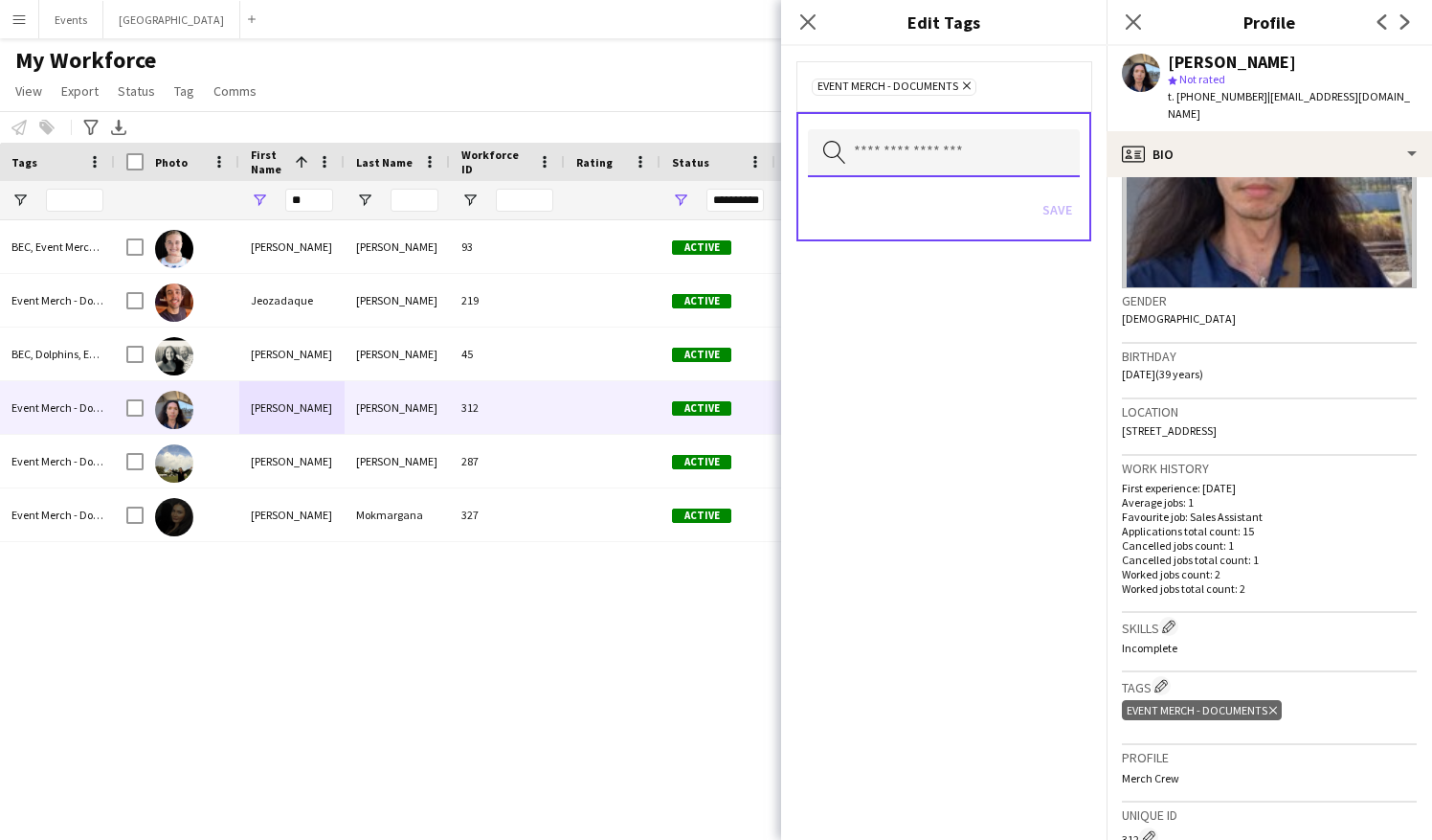
click at [929, 132] on input "text" at bounding box center [944, 153] width 272 height 48
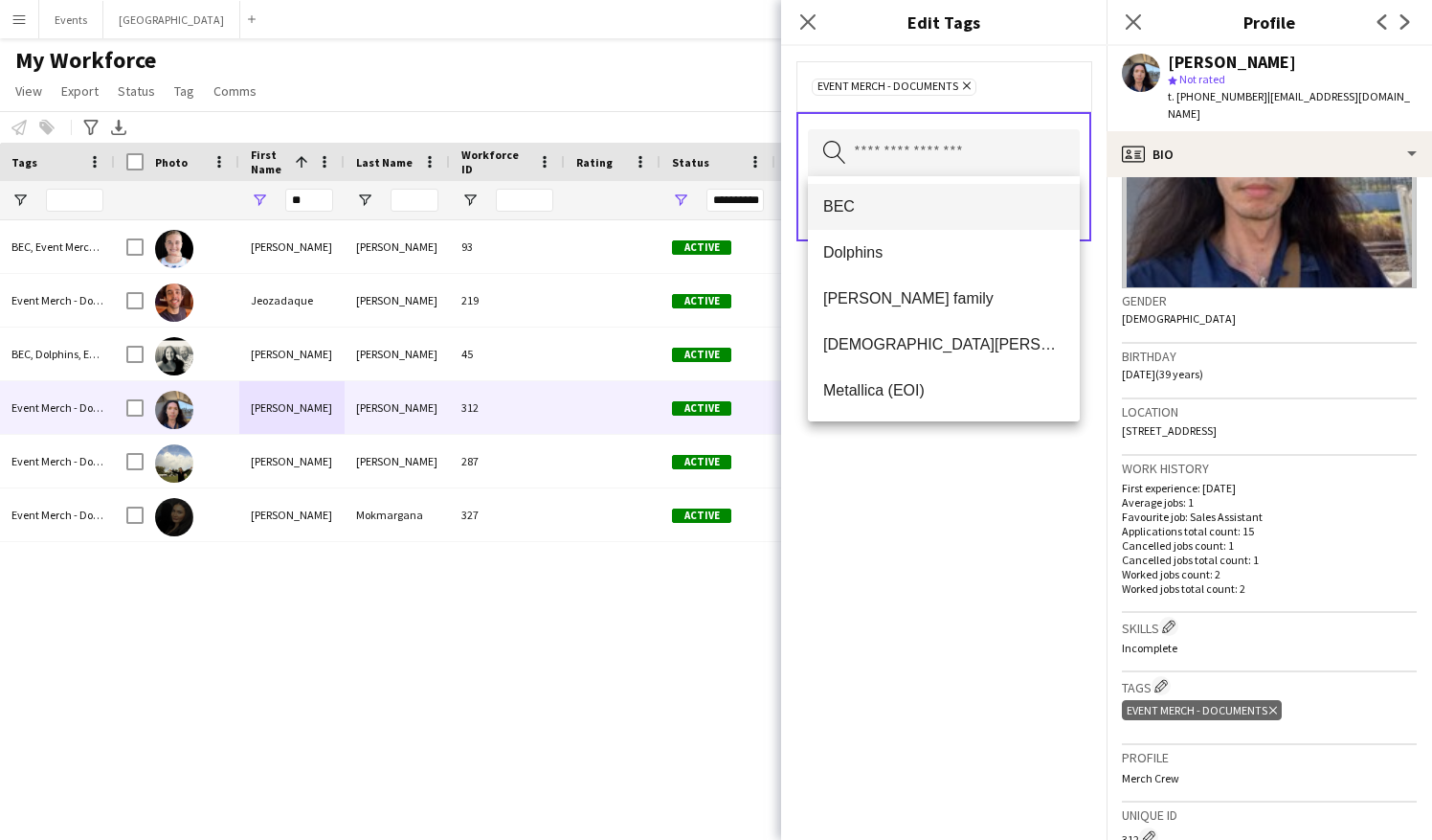
click at [895, 210] on span "BEC" at bounding box center [943, 206] width 241 height 18
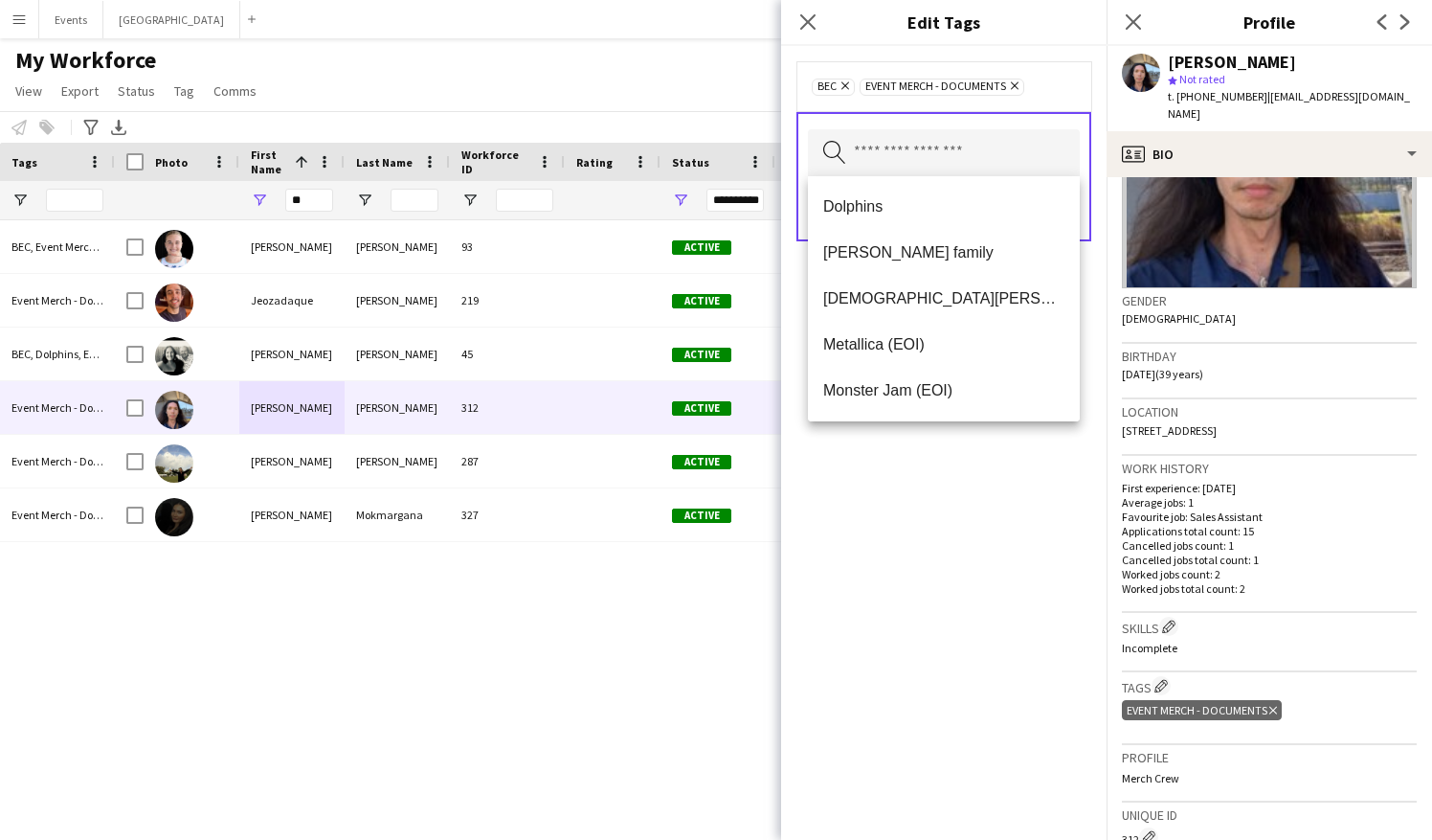
drag, startPoint x: 921, startPoint y: 483, endPoint x: 933, endPoint y: 429, distance: 55.3
click at [921, 483] on div "BEC Remove Event Merch - Documents Remove Search by tag name Save" at bounding box center [944, 442] width 325 height 793
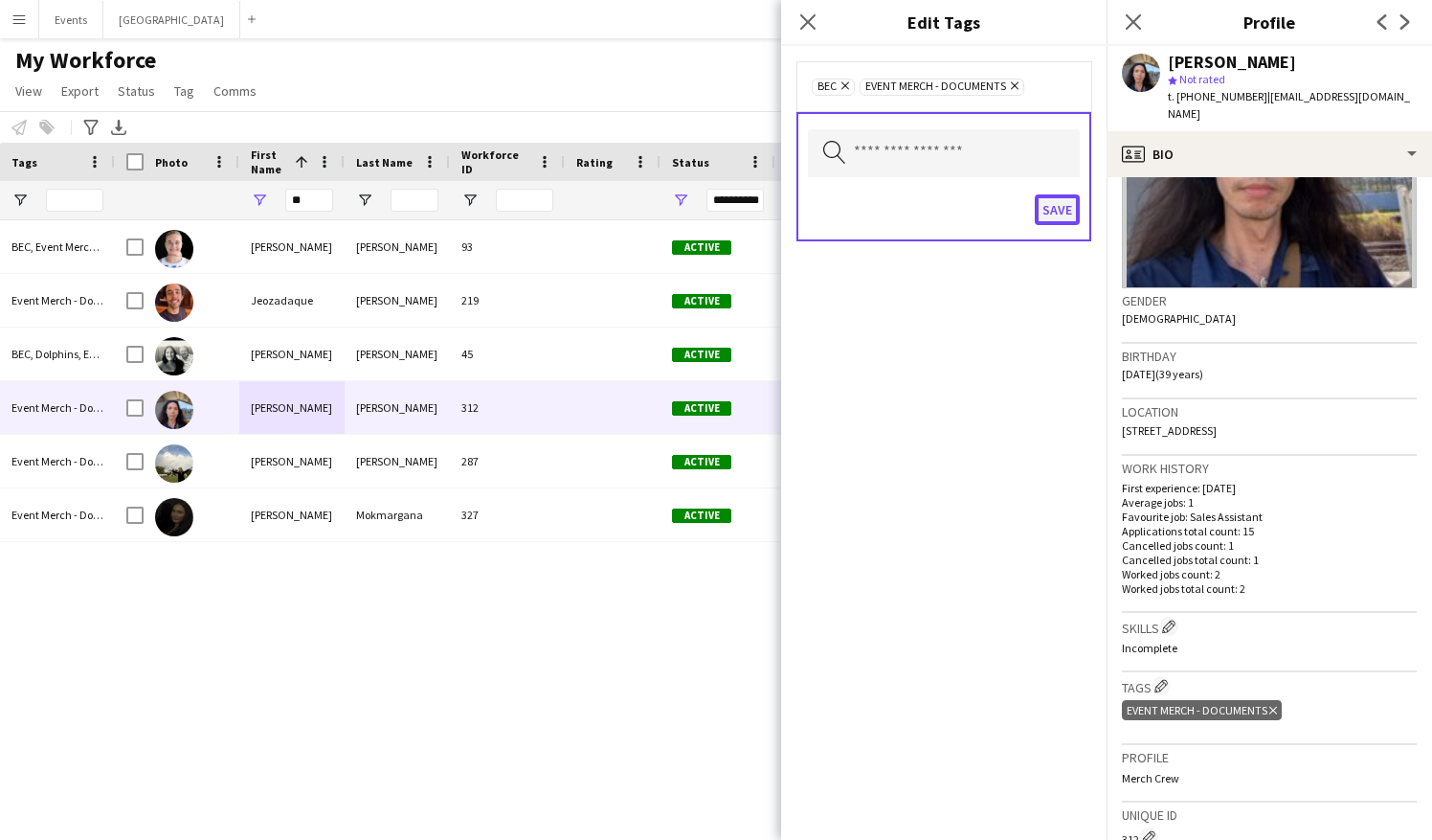
click at [1063, 212] on button "Save" at bounding box center [1057, 209] width 45 height 31
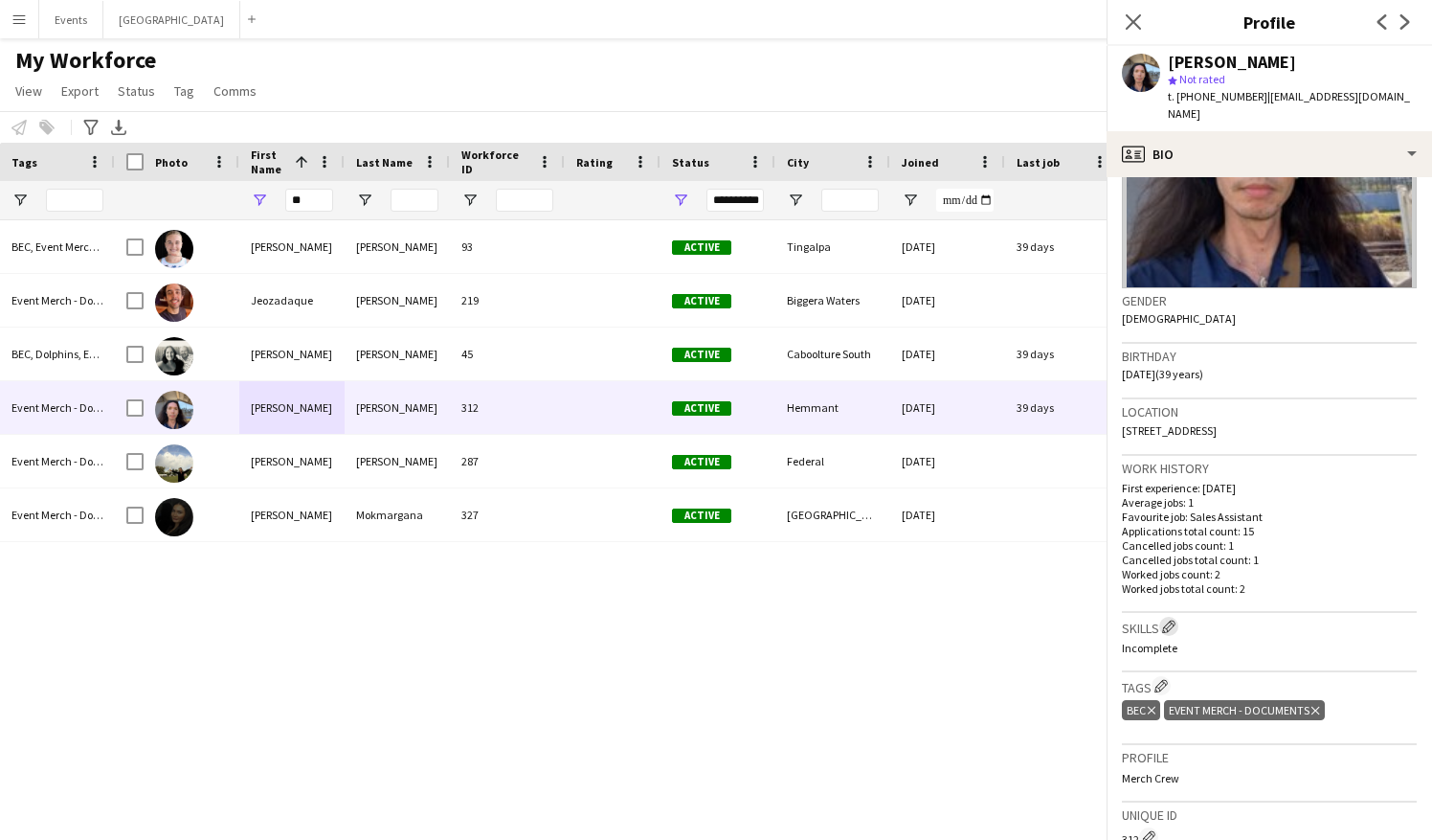
click at [1173, 567] on app-icon "Edit crew company skills" at bounding box center [1169, 627] width 14 height 14
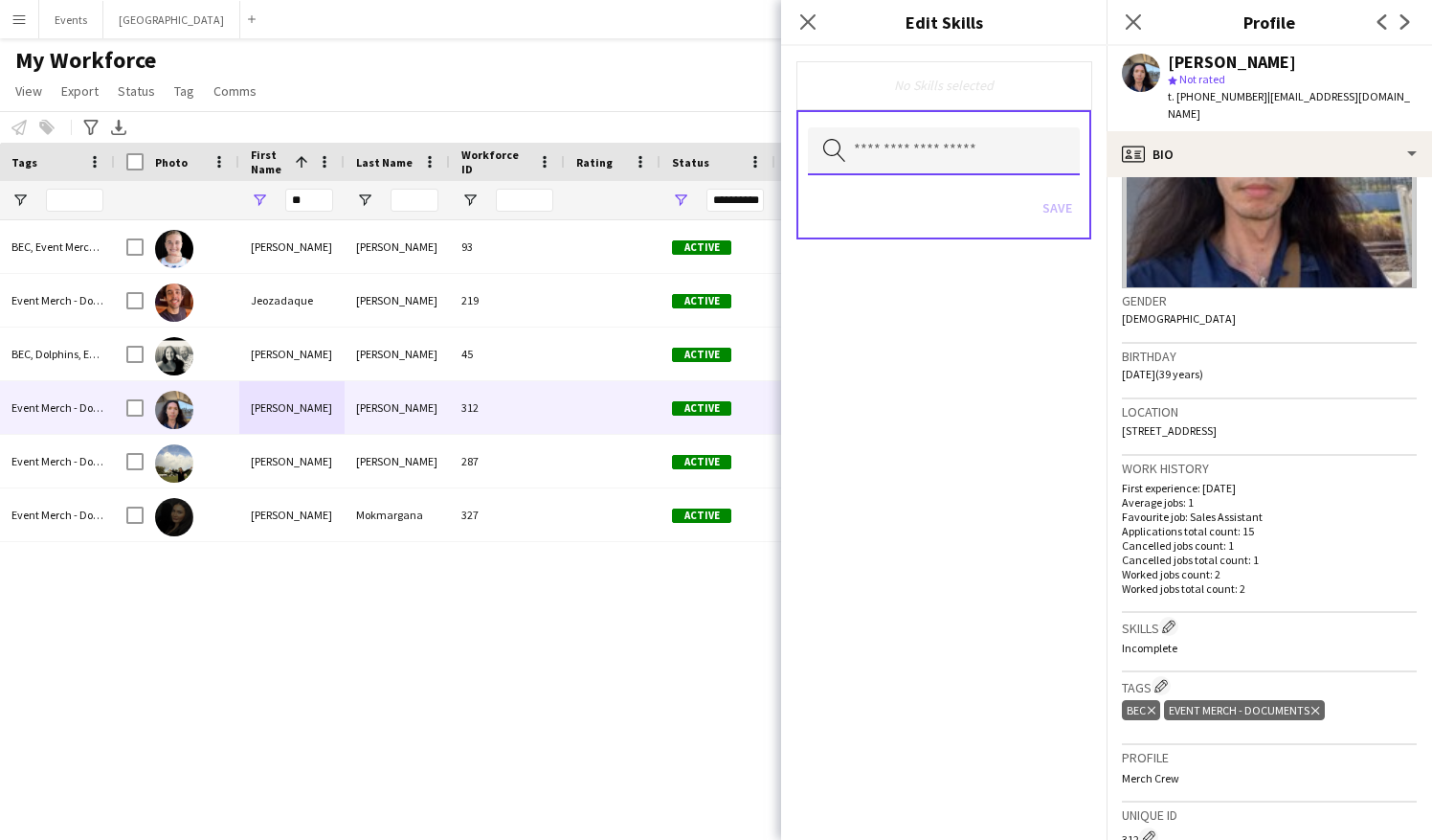
drag, startPoint x: 976, startPoint y: 157, endPoint x: 944, endPoint y: 142, distance: 35.3
click at [966, 155] on input "text" at bounding box center [944, 151] width 272 height 48
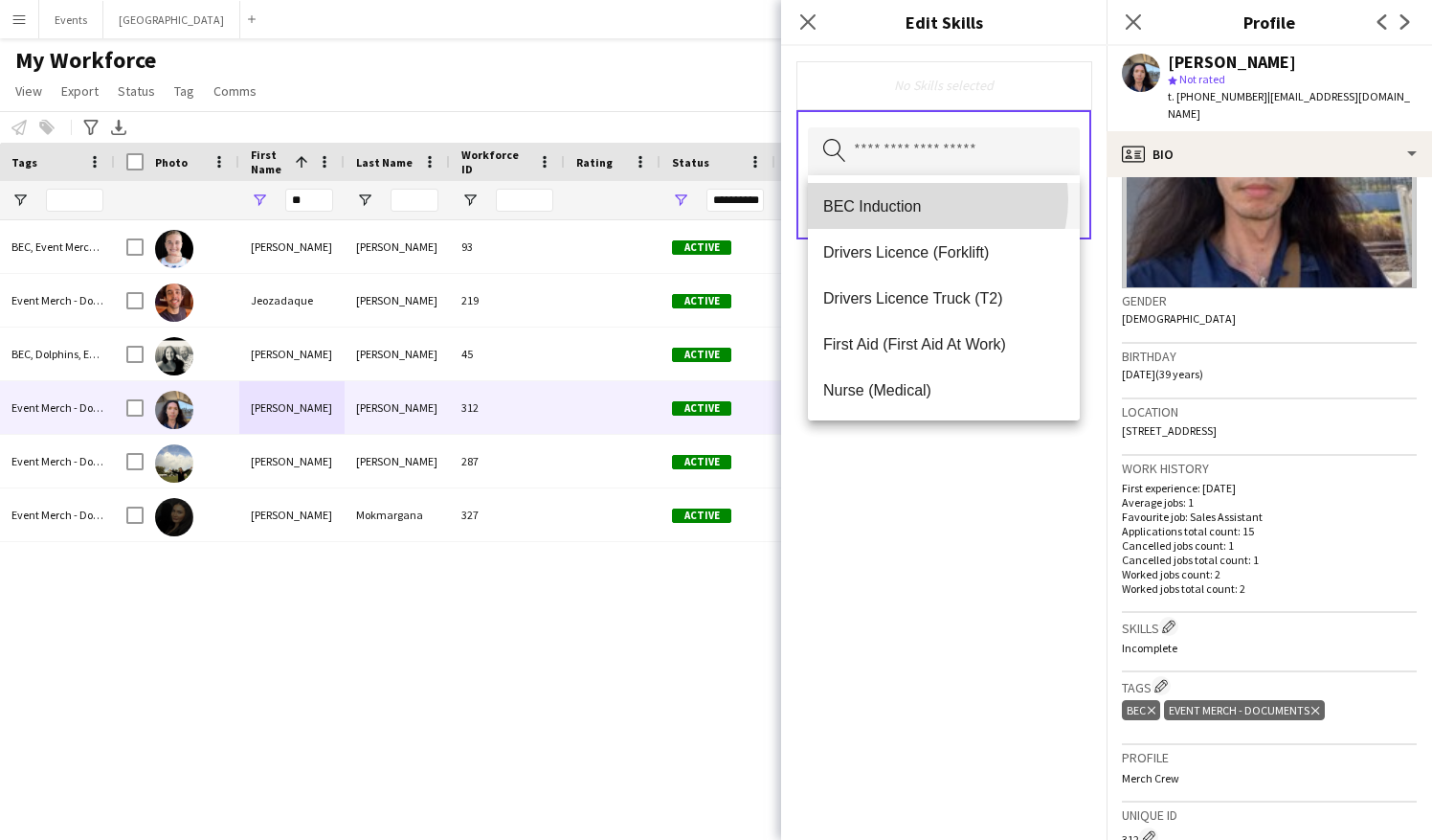
click at [928, 199] on span "BEC Induction" at bounding box center [943, 206] width 241 height 18
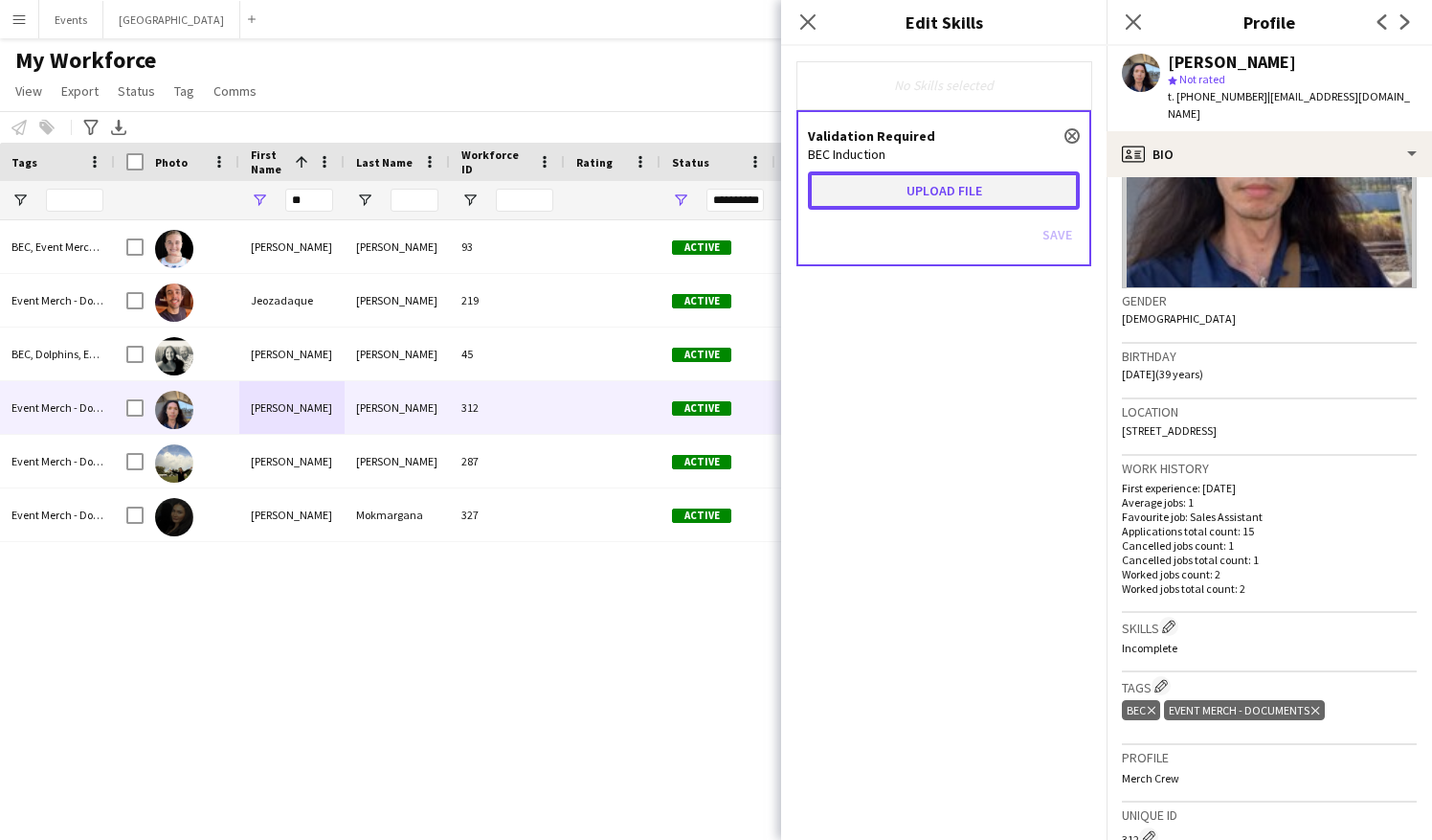
click at [941, 193] on button "Upload file" at bounding box center [944, 190] width 272 height 39
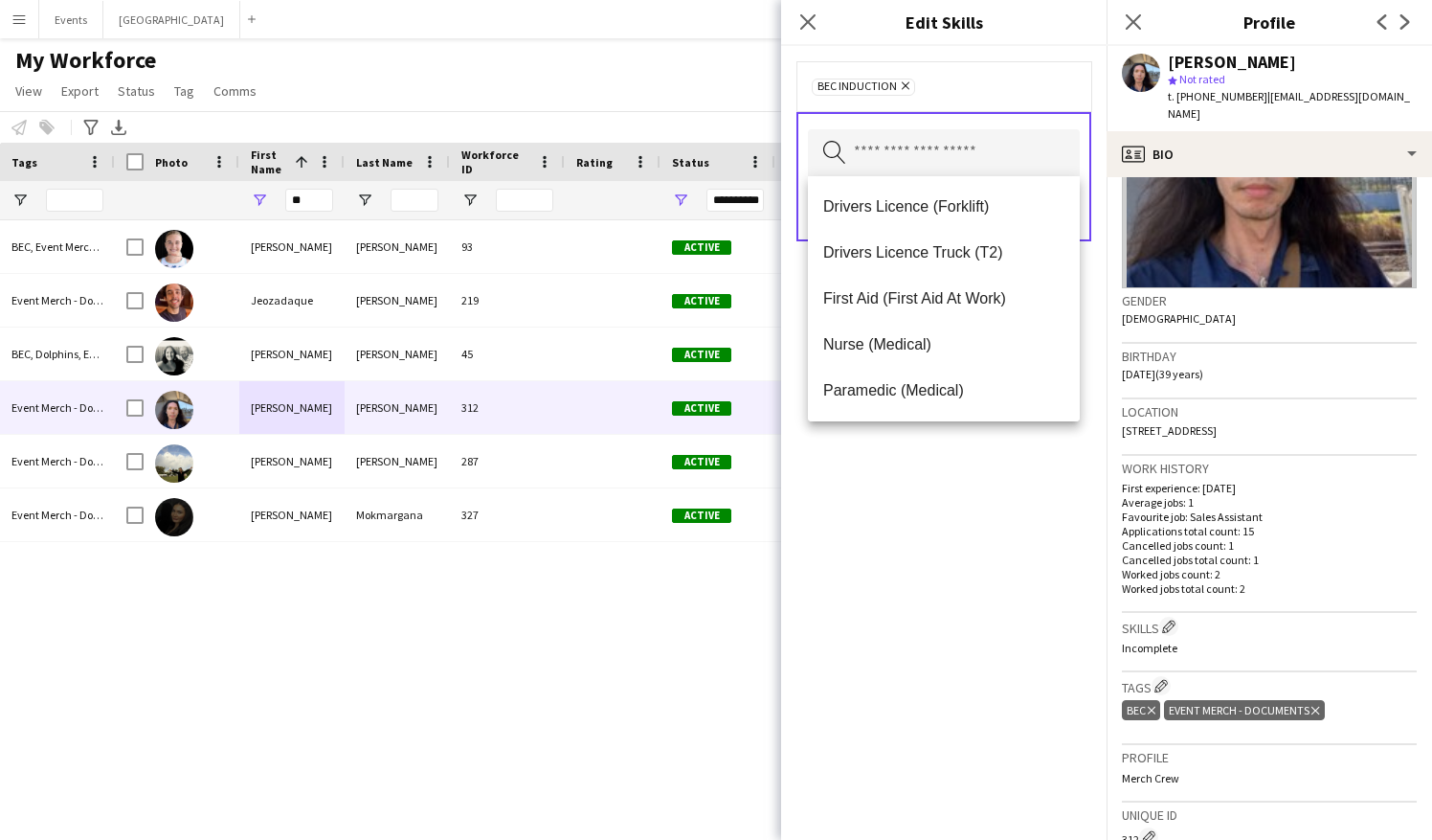
click at [944, 518] on div "BEC Induction Remove Search by skill name Save" at bounding box center [944, 442] width 325 height 793
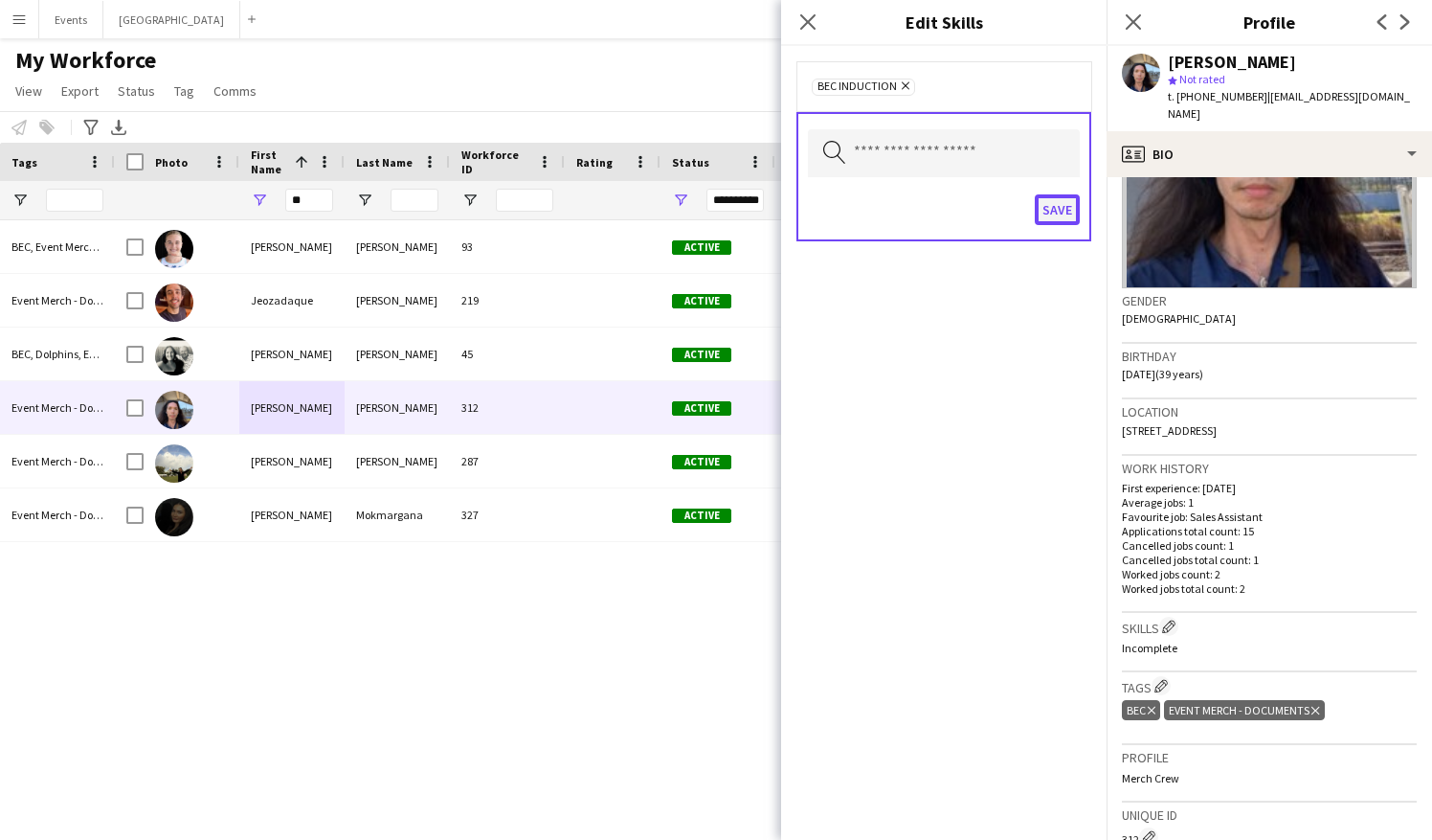
click at [1053, 207] on button "Save" at bounding box center [1057, 209] width 45 height 31
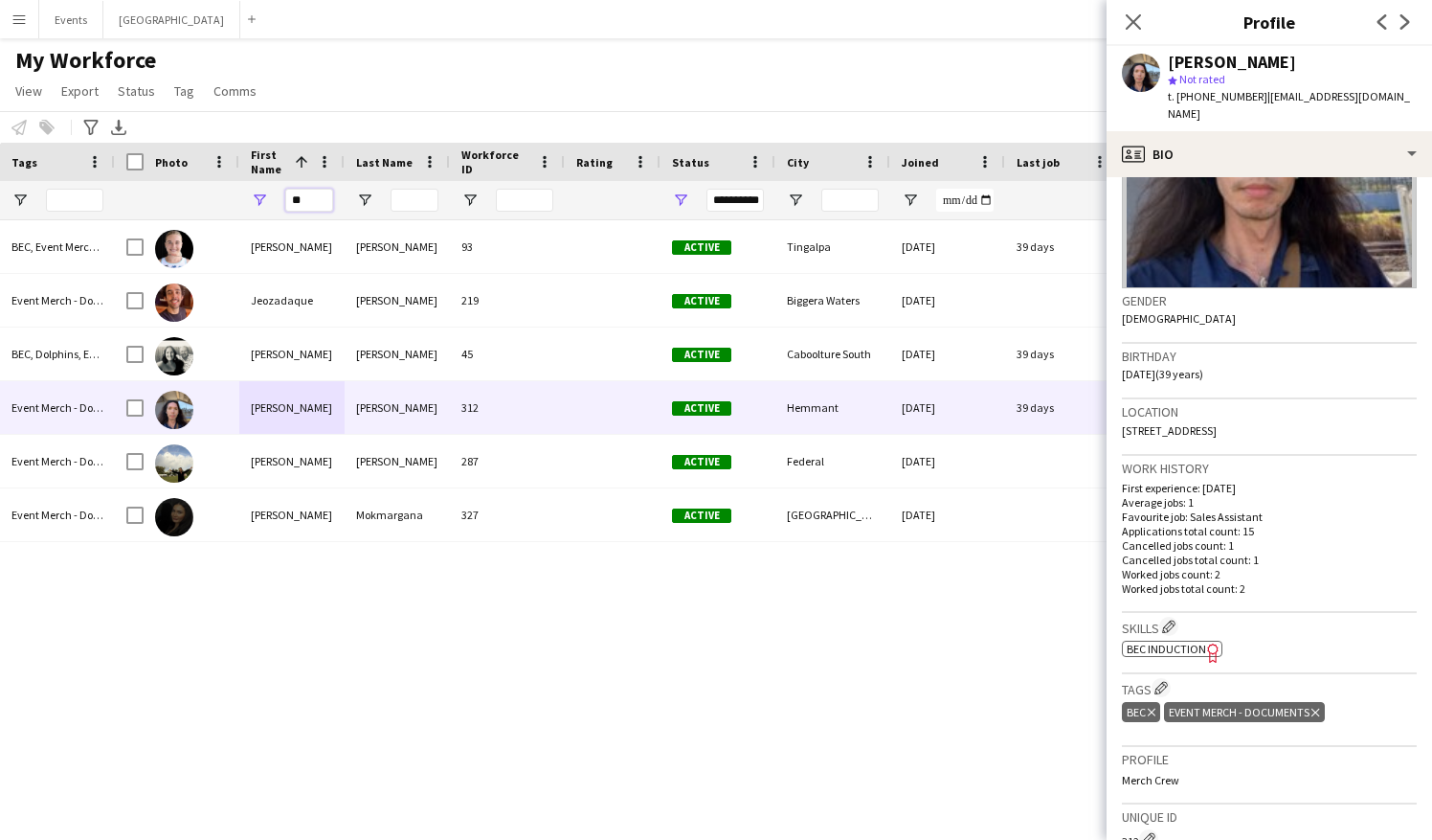
drag, startPoint x: 314, startPoint y: 198, endPoint x: 255, endPoint y: 191, distance: 59.4
click at [255, 191] on div "**" at bounding box center [292, 199] width 105 height 39
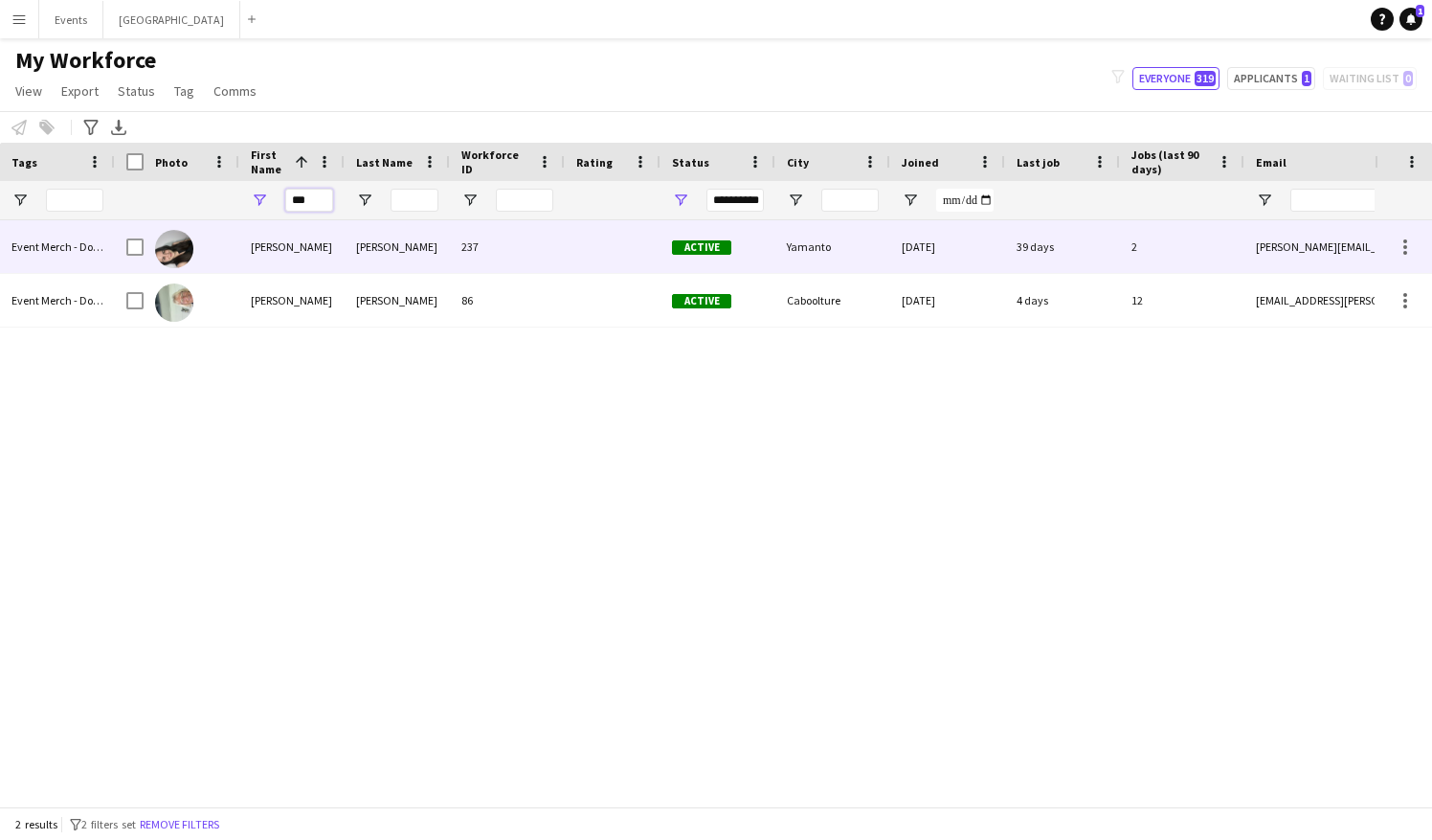
type input "***"
click at [221, 254] on div at bounding box center [191, 246] width 96 height 53
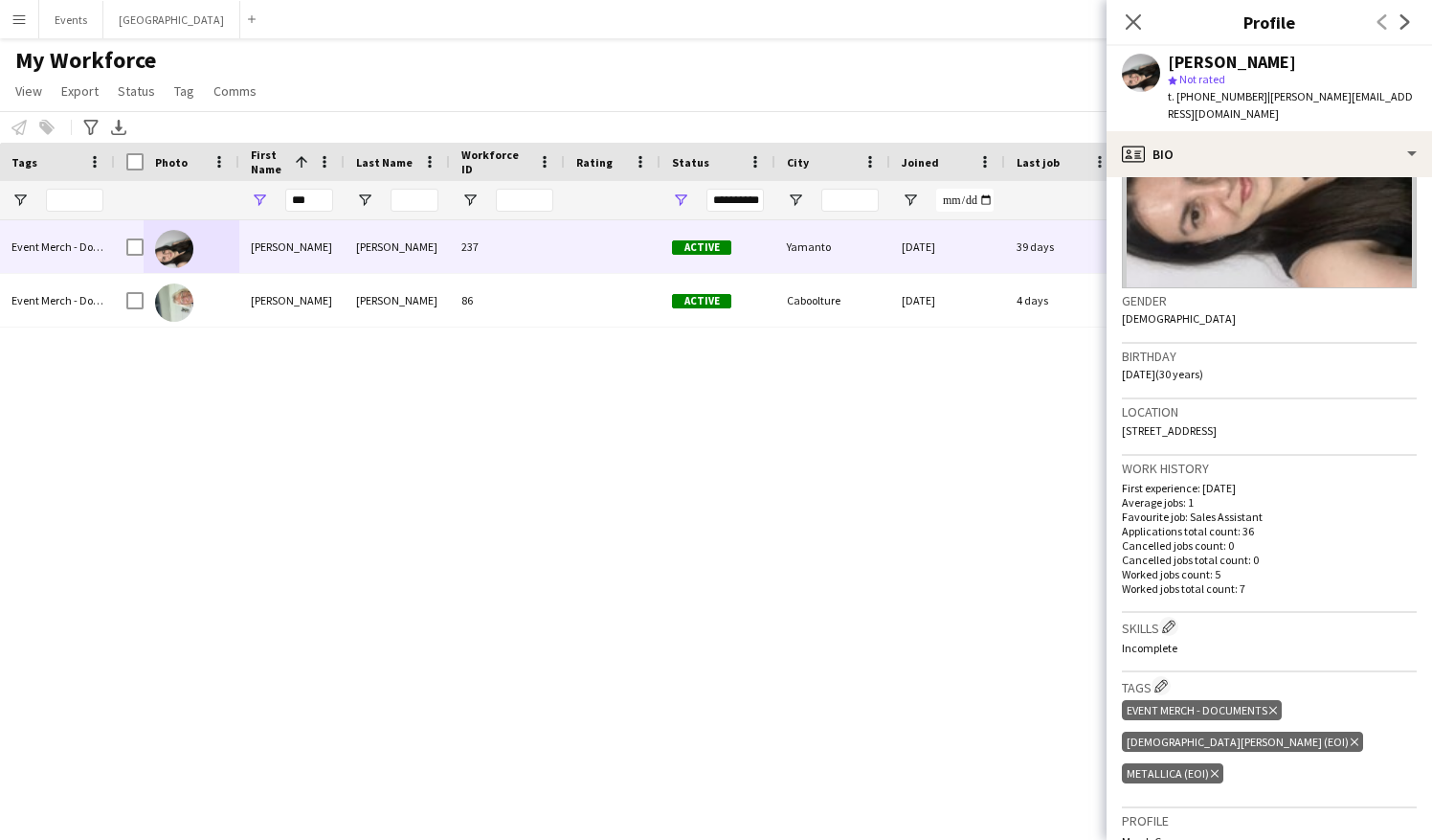
click at [1161, 567] on app-icon "Edit crew company tags" at bounding box center [1161, 685] width 14 height 14
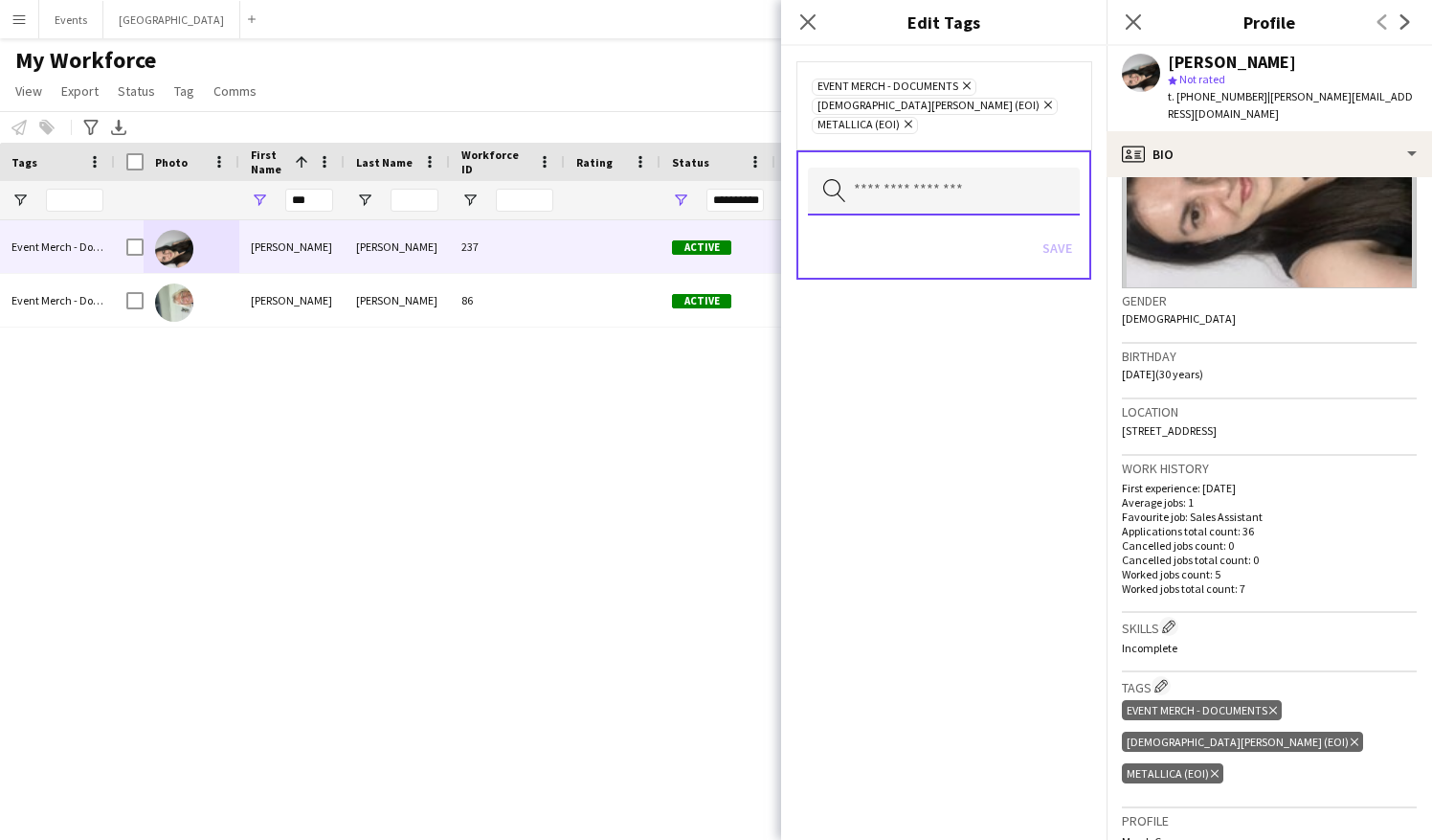
click at [882, 168] on input "text" at bounding box center [944, 191] width 272 height 48
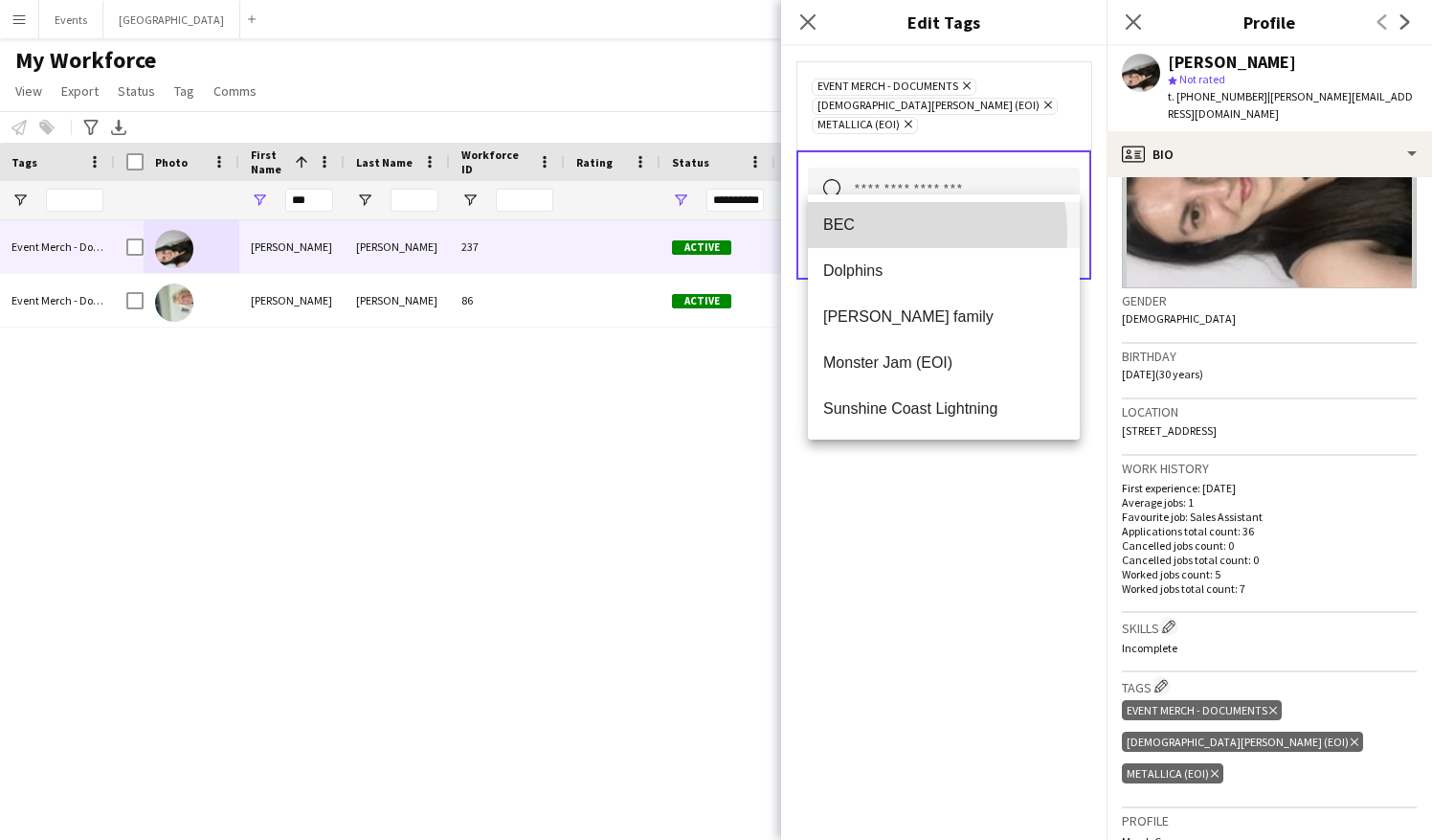
click at [879, 233] on span "BEC" at bounding box center [943, 224] width 241 height 18
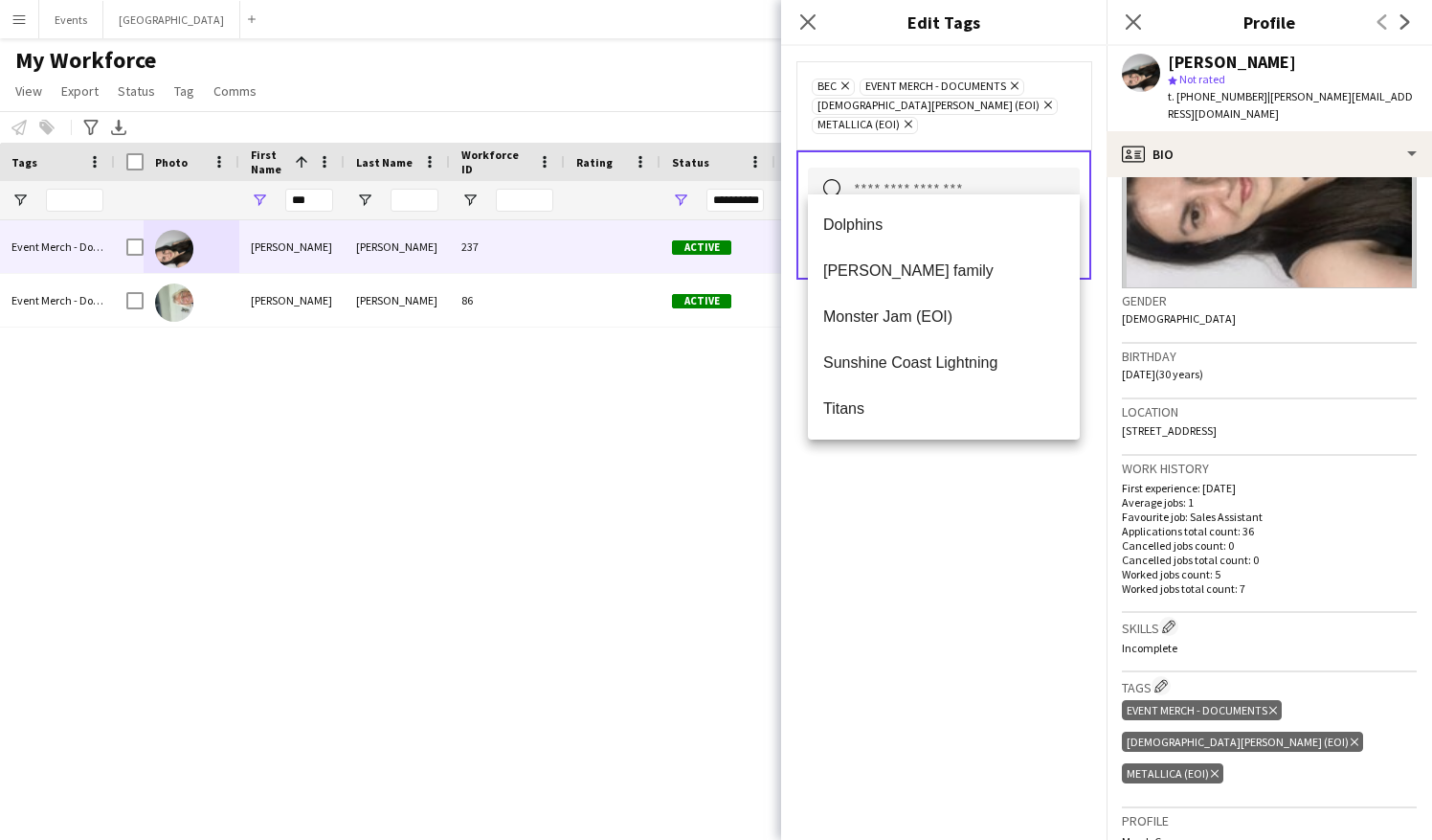
click at [965, 560] on div "BEC Remove Event Merch - Documents Remove Lady Gaga (EOI) Remove Metallica (EOI…" at bounding box center [944, 442] width 325 height 793
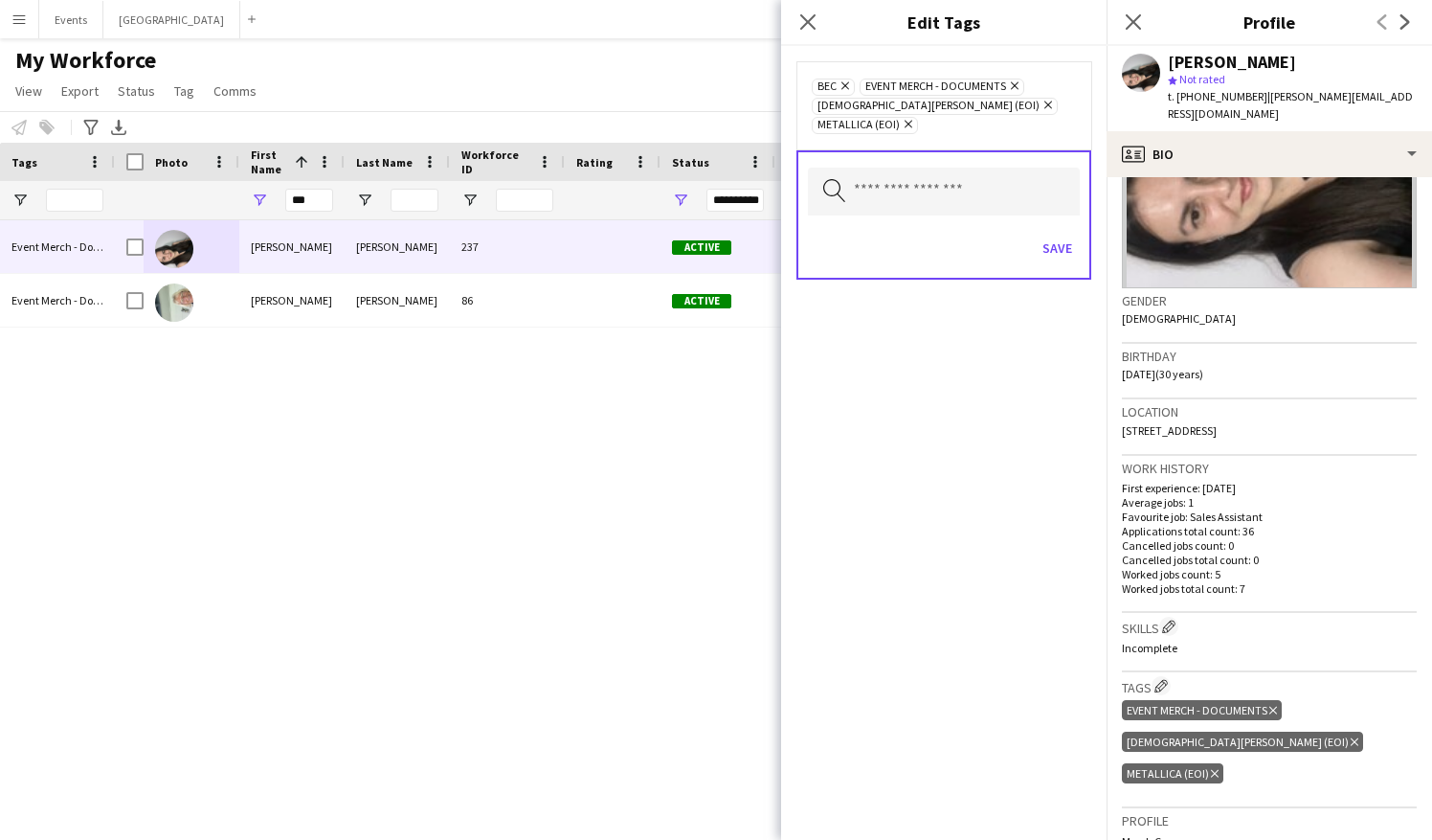
click at [1068, 223] on div "Save" at bounding box center [944, 250] width 272 height 55
click at [1063, 233] on button "Save" at bounding box center [1057, 248] width 45 height 31
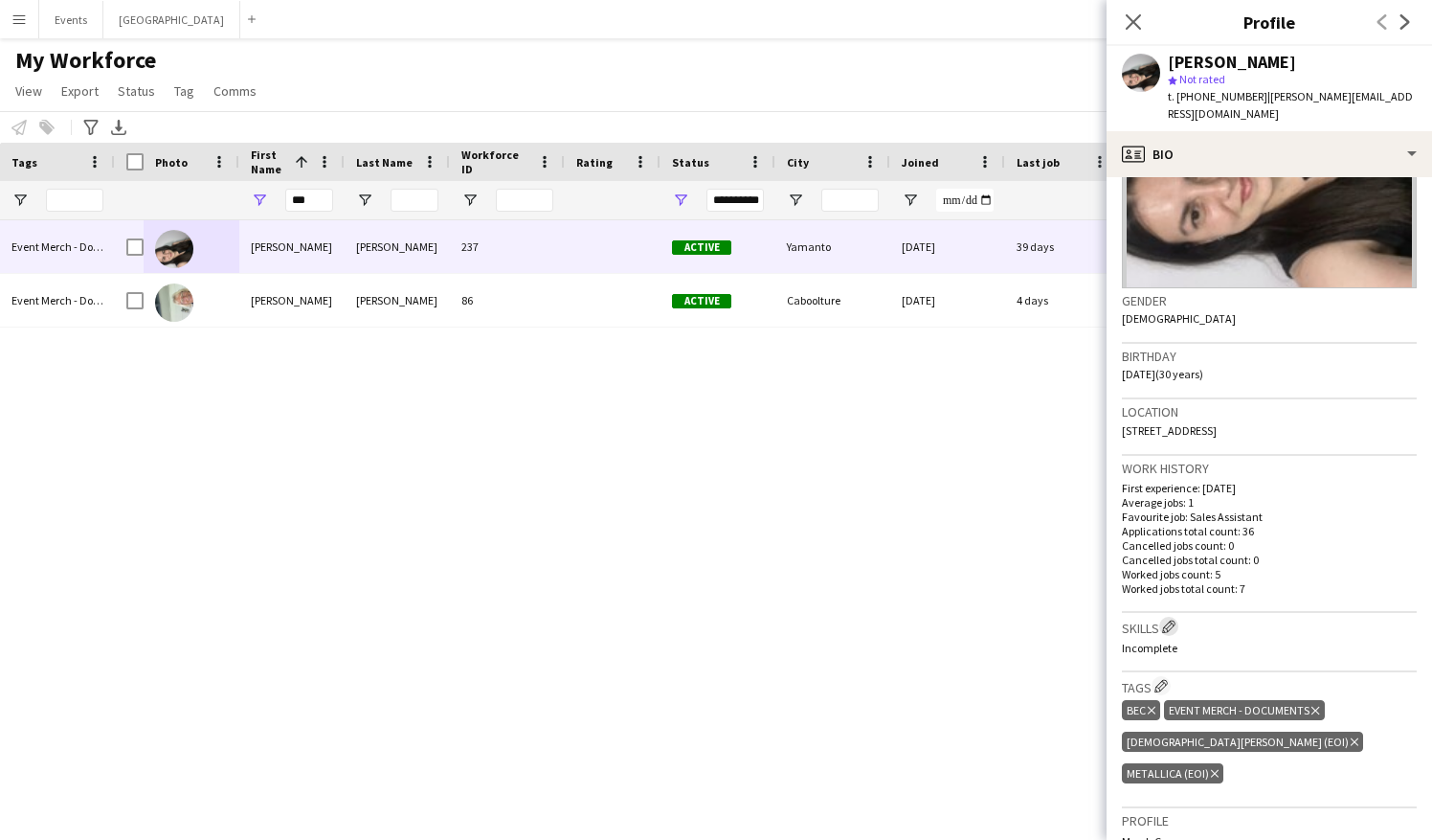
click at [1176, 567] on app-icon "Edit crew company skills" at bounding box center [1169, 627] width 14 height 14
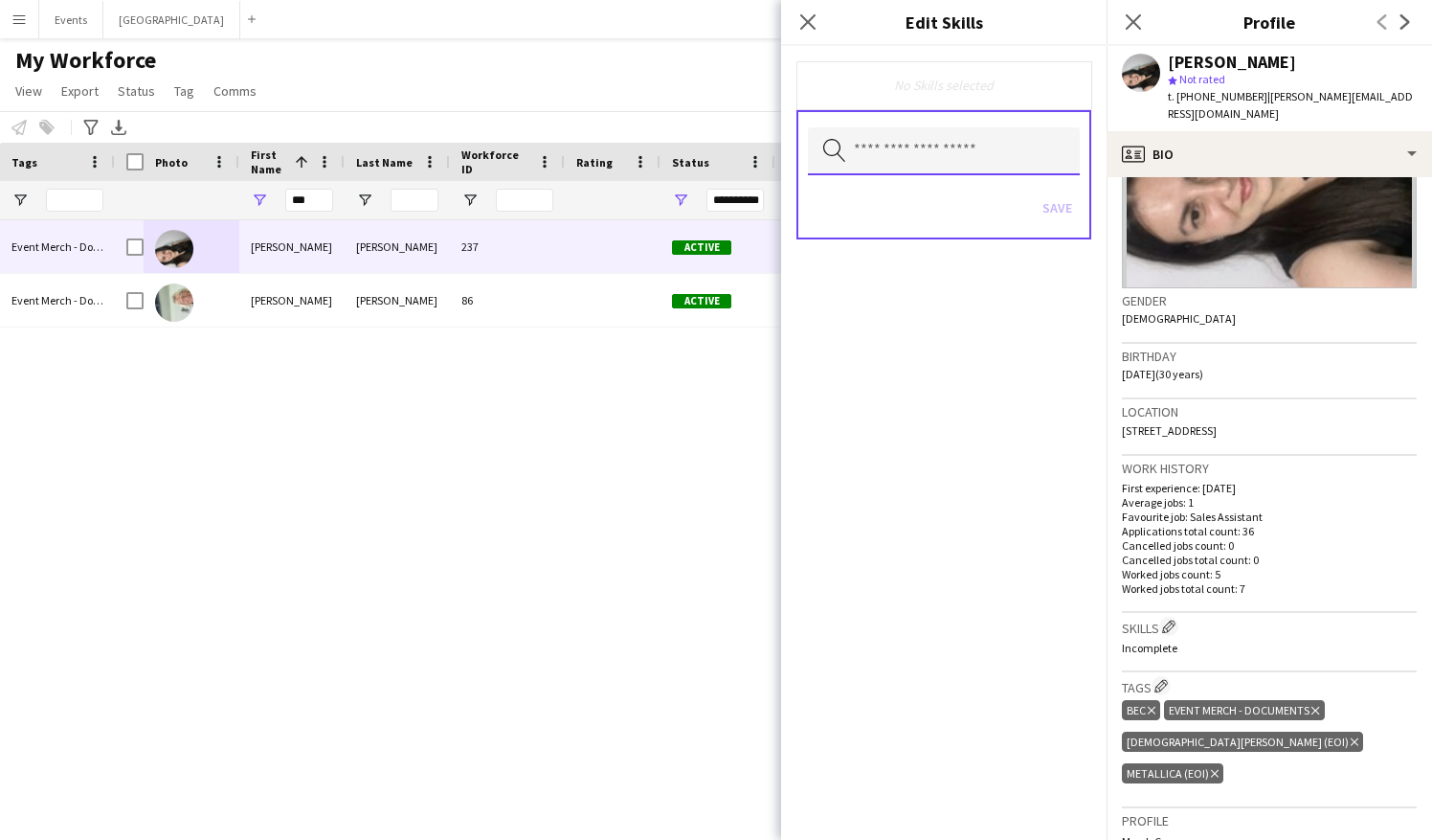
click at [932, 159] on input "text" at bounding box center [944, 151] width 272 height 48
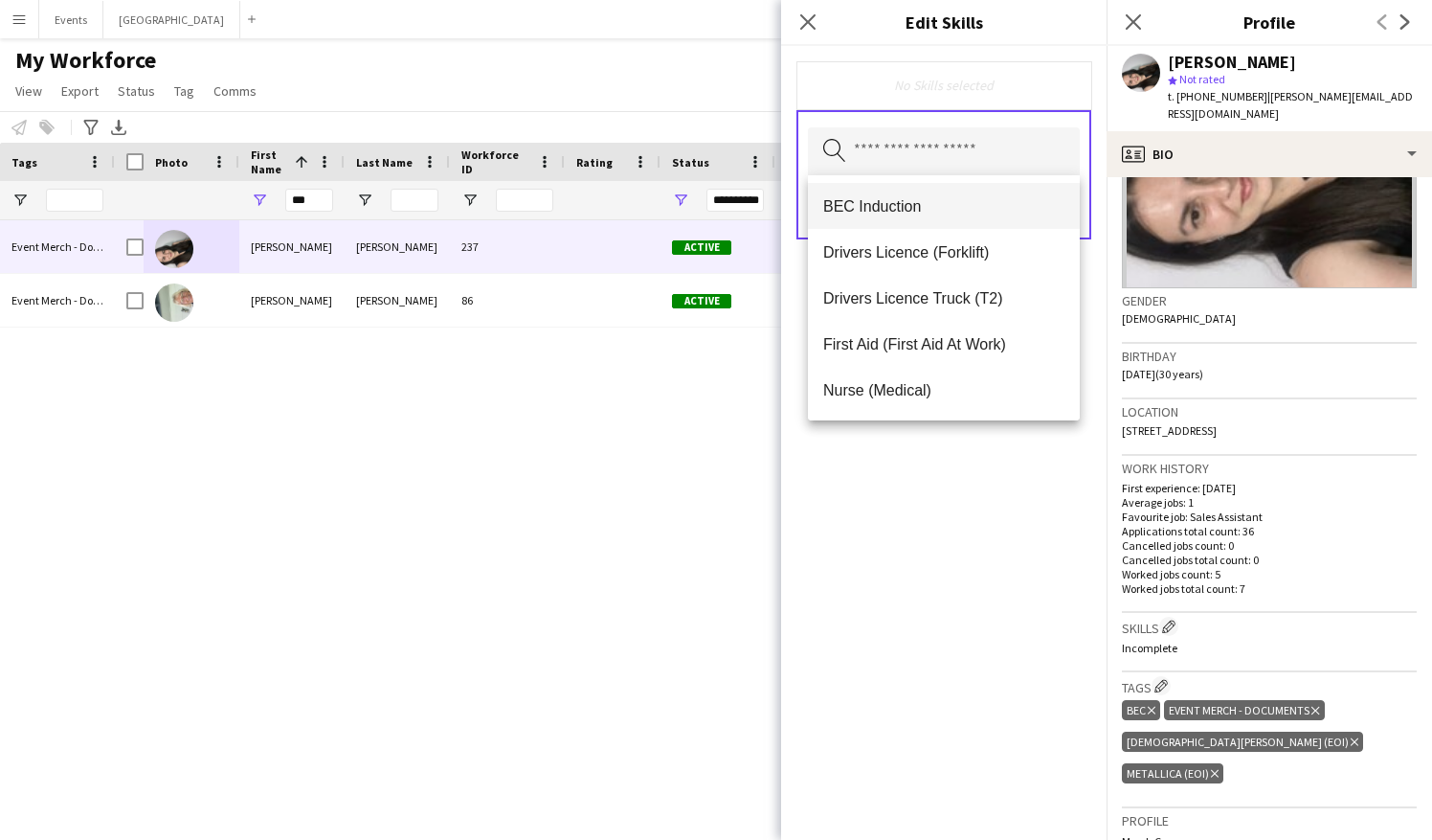
click at [926, 200] on span "BEC Induction" at bounding box center [943, 206] width 241 height 18
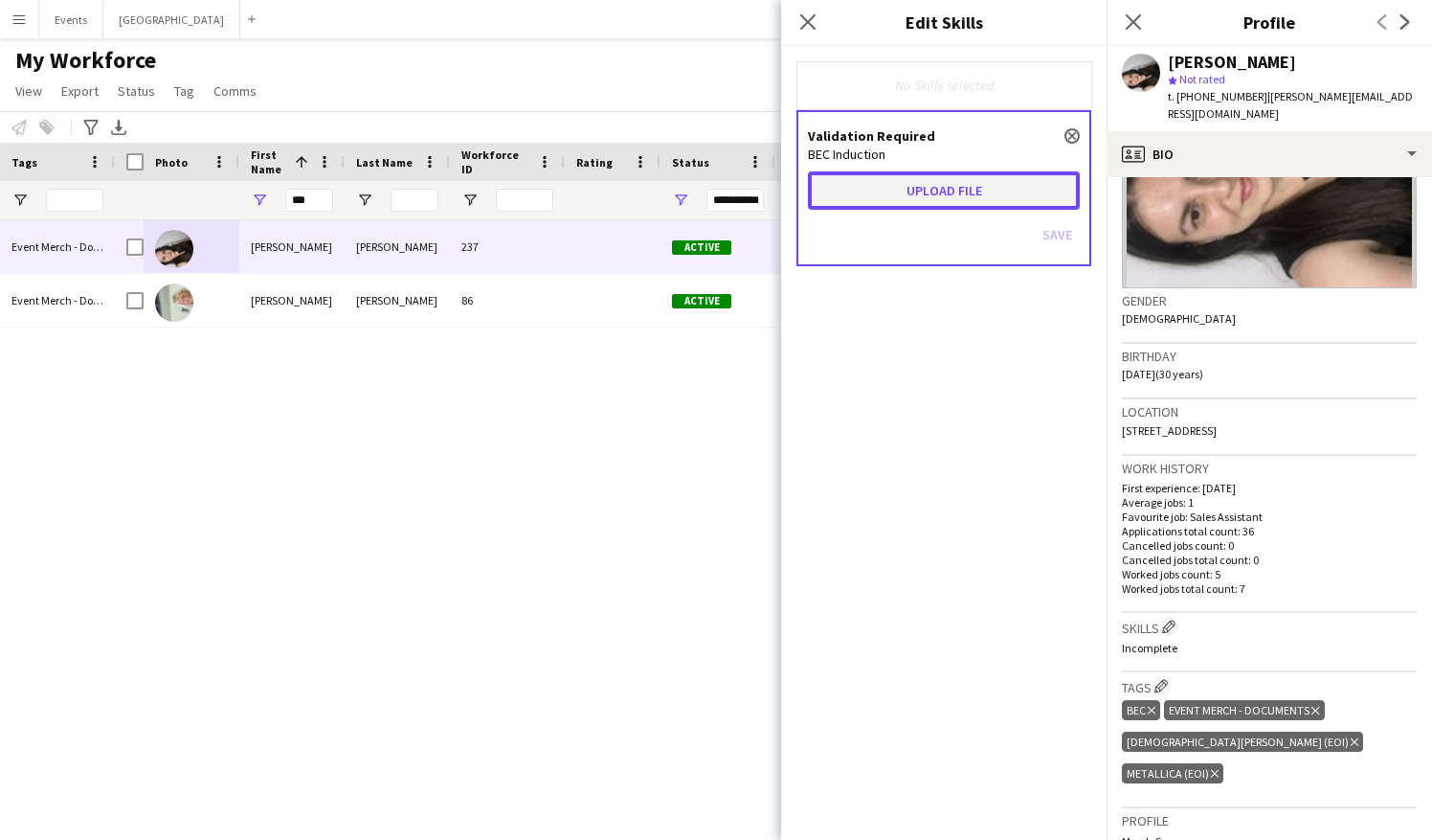
click at [992, 188] on button "Upload file" at bounding box center [944, 190] width 272 height 39
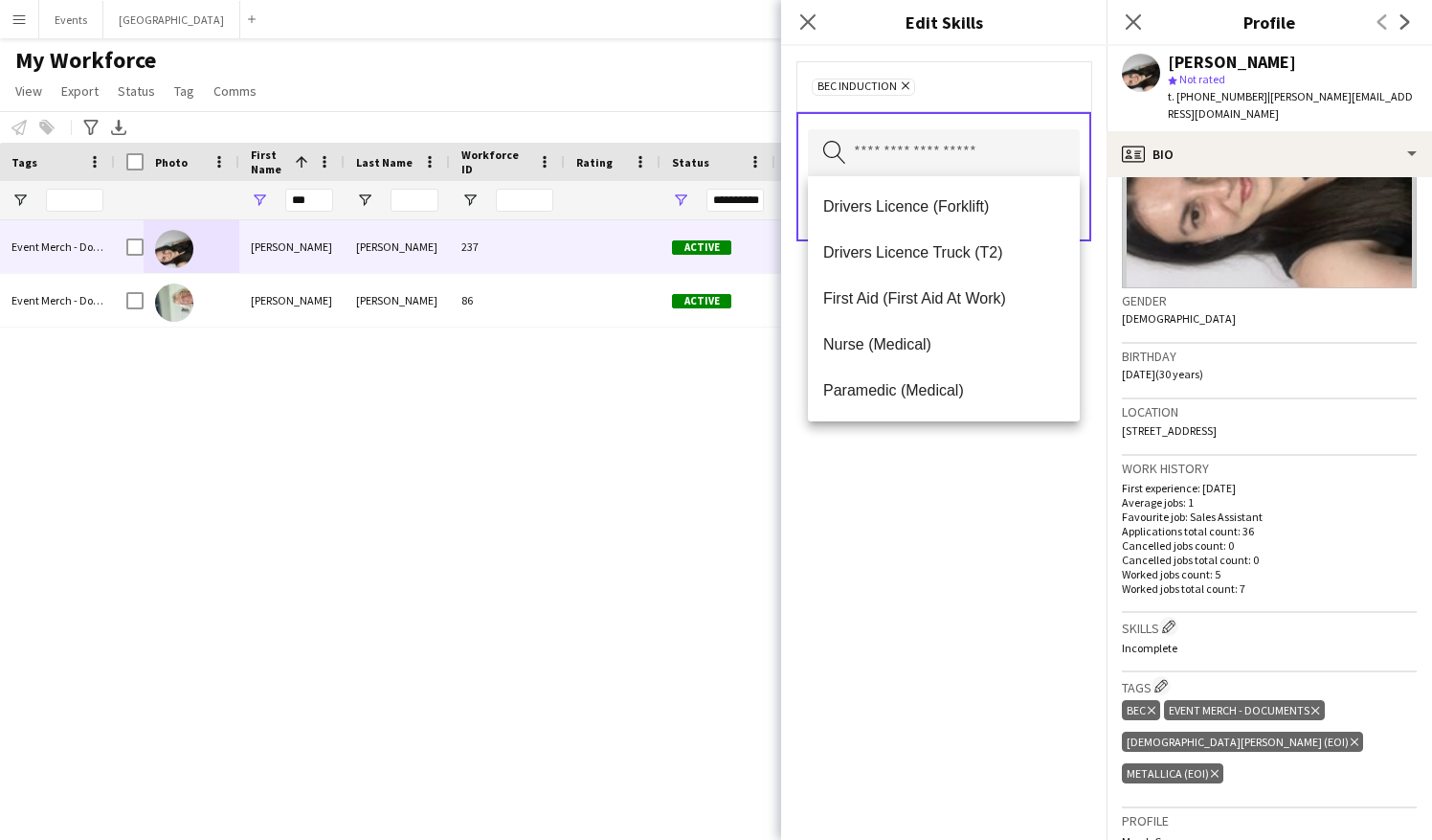
click at [1020, 525] on div "BEC Induction Remove Search by skill name Save" at bounding box center [944, 442] width 325 height 793
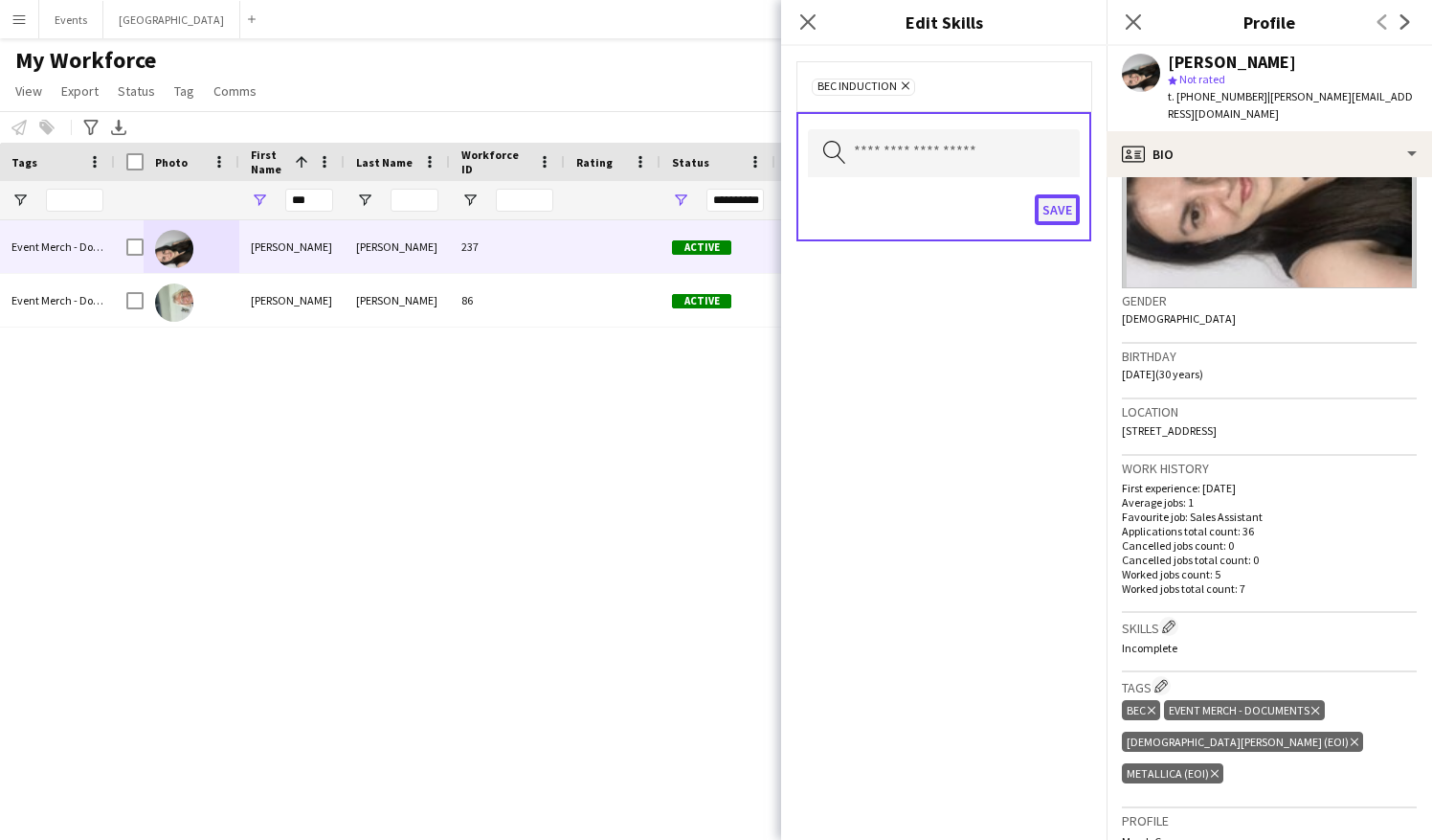
click at [1058, 205] on button "Save" at bounding box center [1057, 209] width 45 height 31
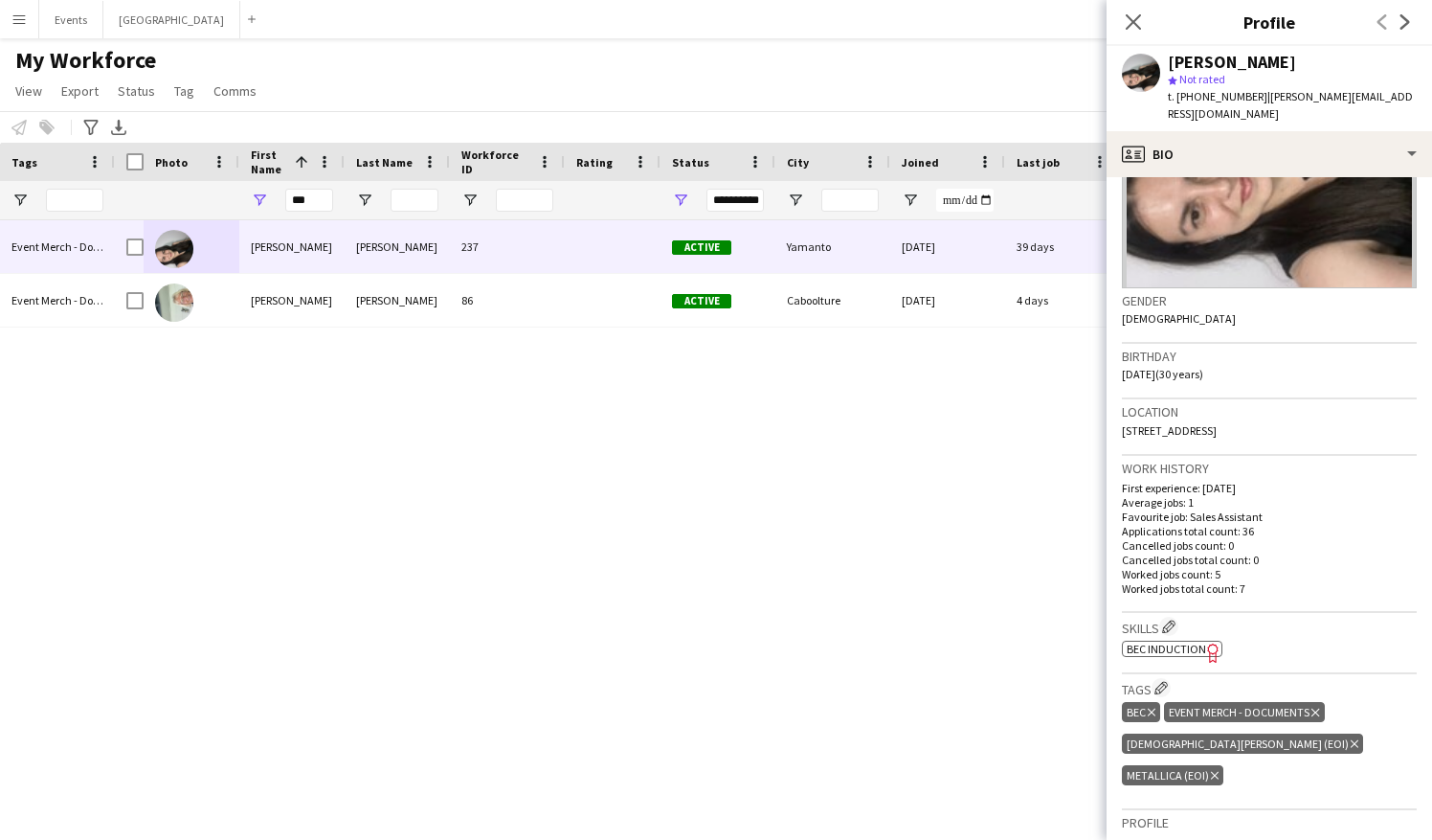
click at [853, 492] on div "Lorna Saunders 237 Active Yamanto 01-03-2025 39 days 2 lorna.jane32@outlook.com…" at bounding box center [745, 506] width 1260 height 571
click at [1134, 15] on icon "Close pop-in" at bounding box center [1133, 21] width 15 height 15
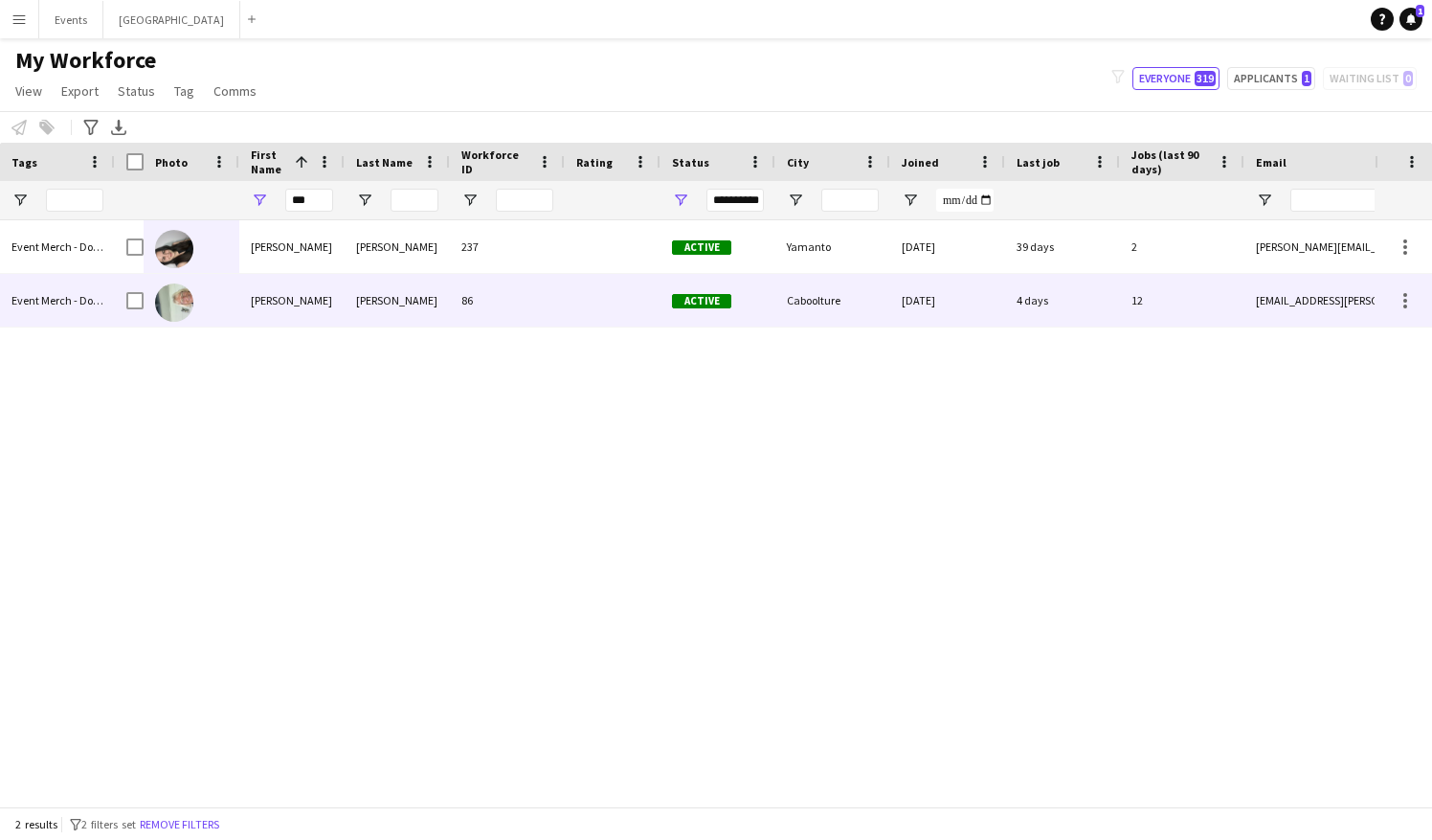
click at [94, 302] on div "Event Merch - Documents" at bounding box center [58, 300] width 115 height 53
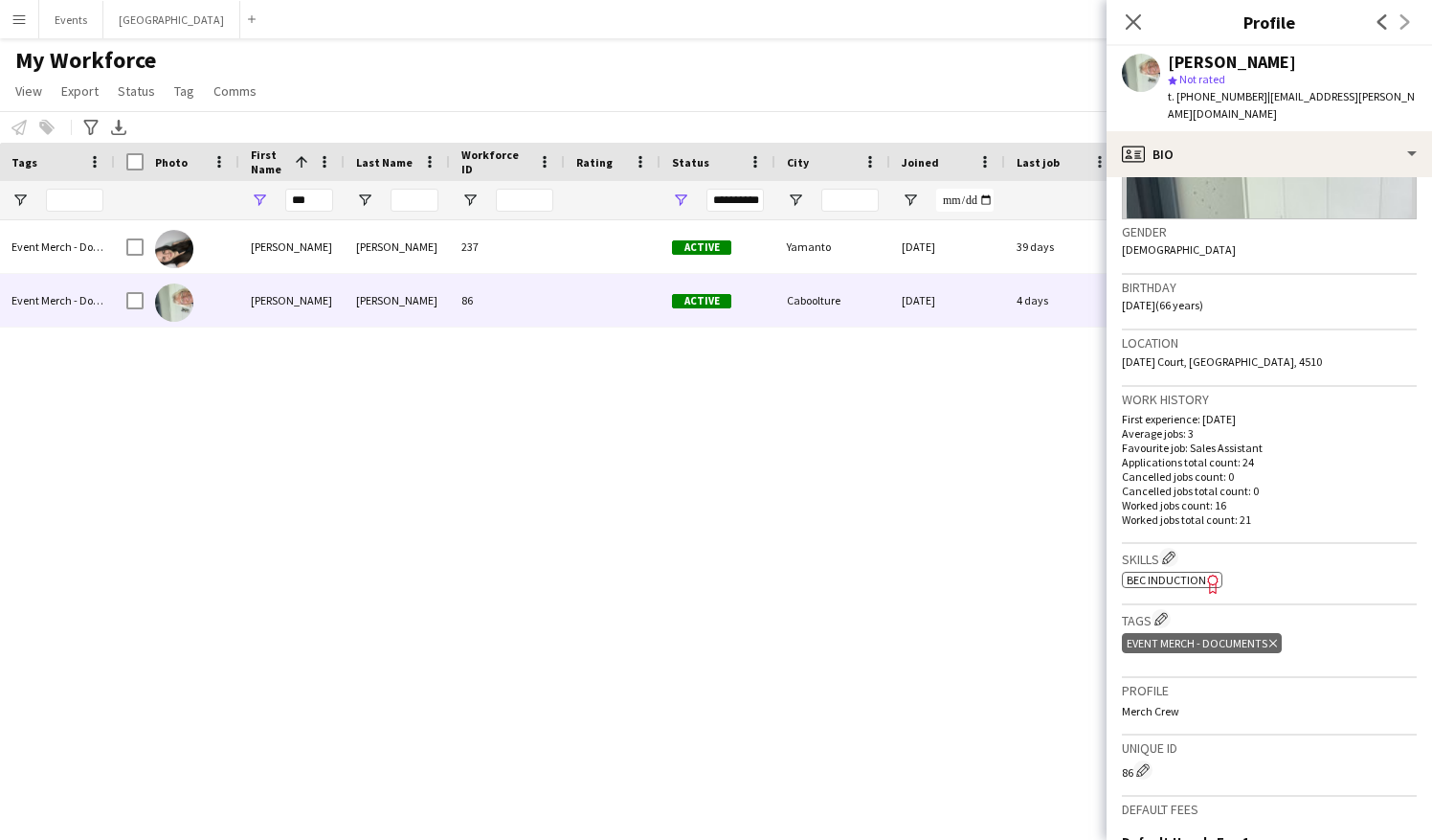
scroll to position [288, 0]
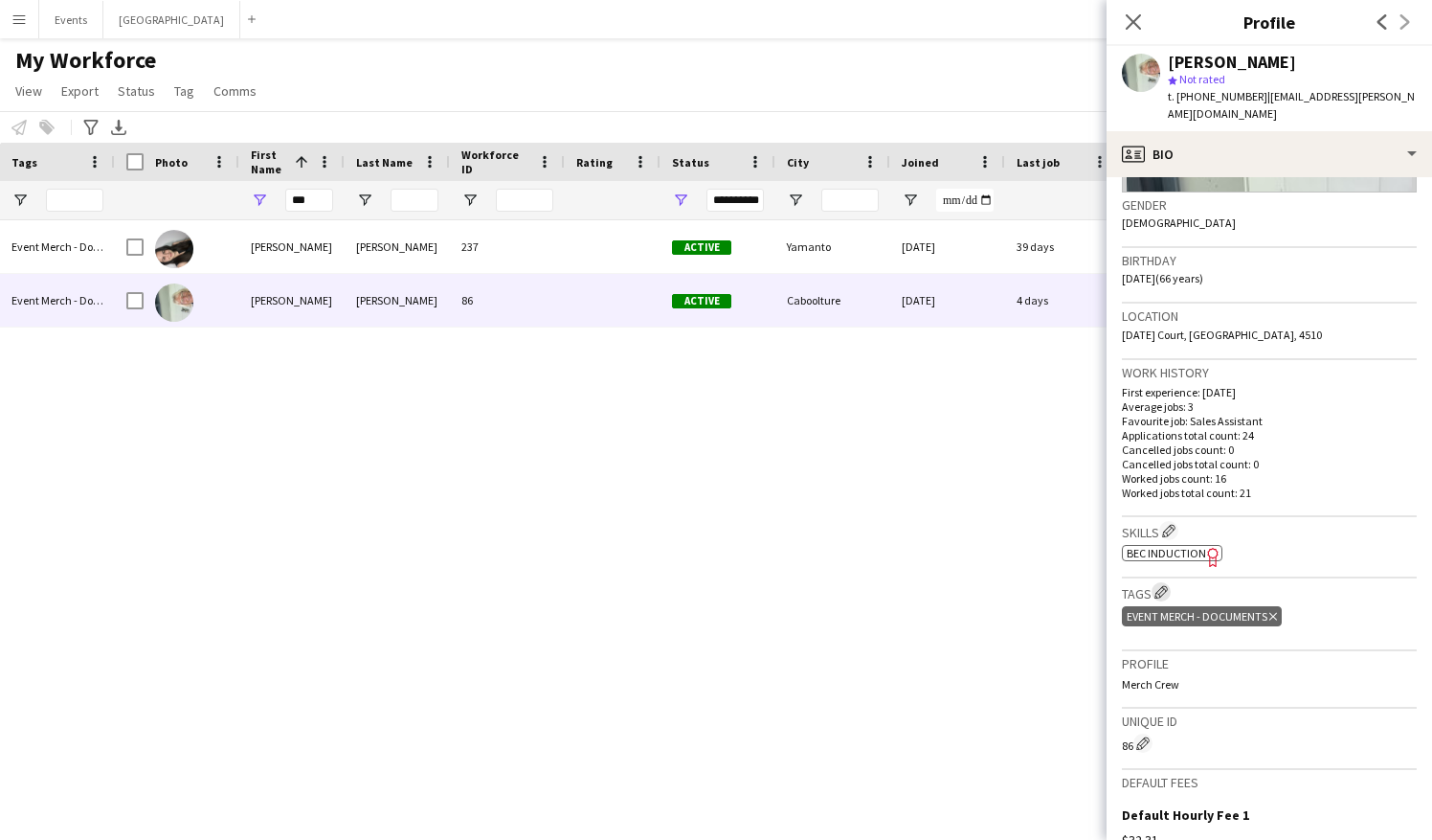
click at [1164, 567] on app-icon "Edit crew company tags" at bounding box center [1161, 592] width 14 height 14
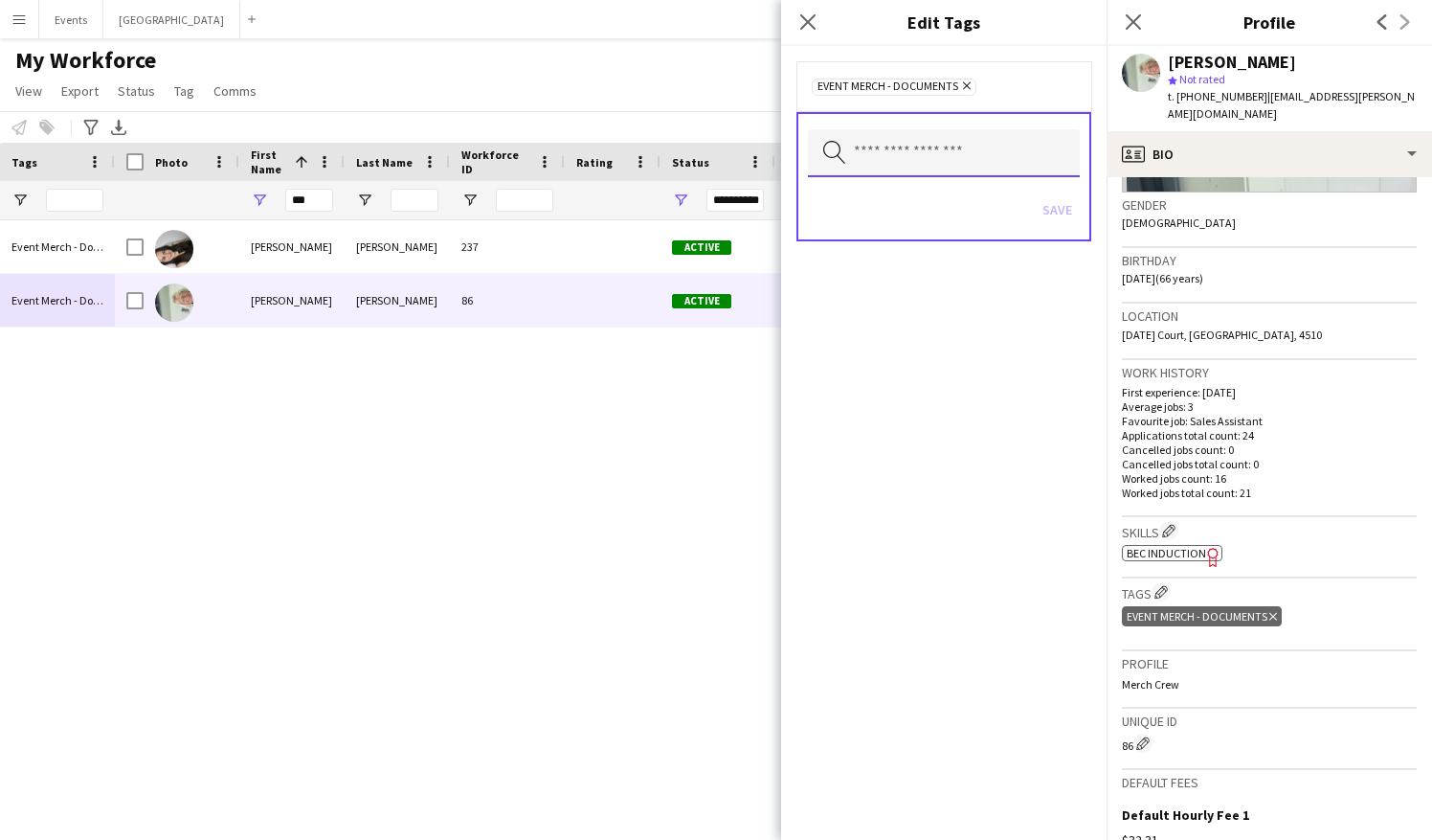
click at [919, 145] on input "text" at bounding box center [944, 153] width 272 height 48
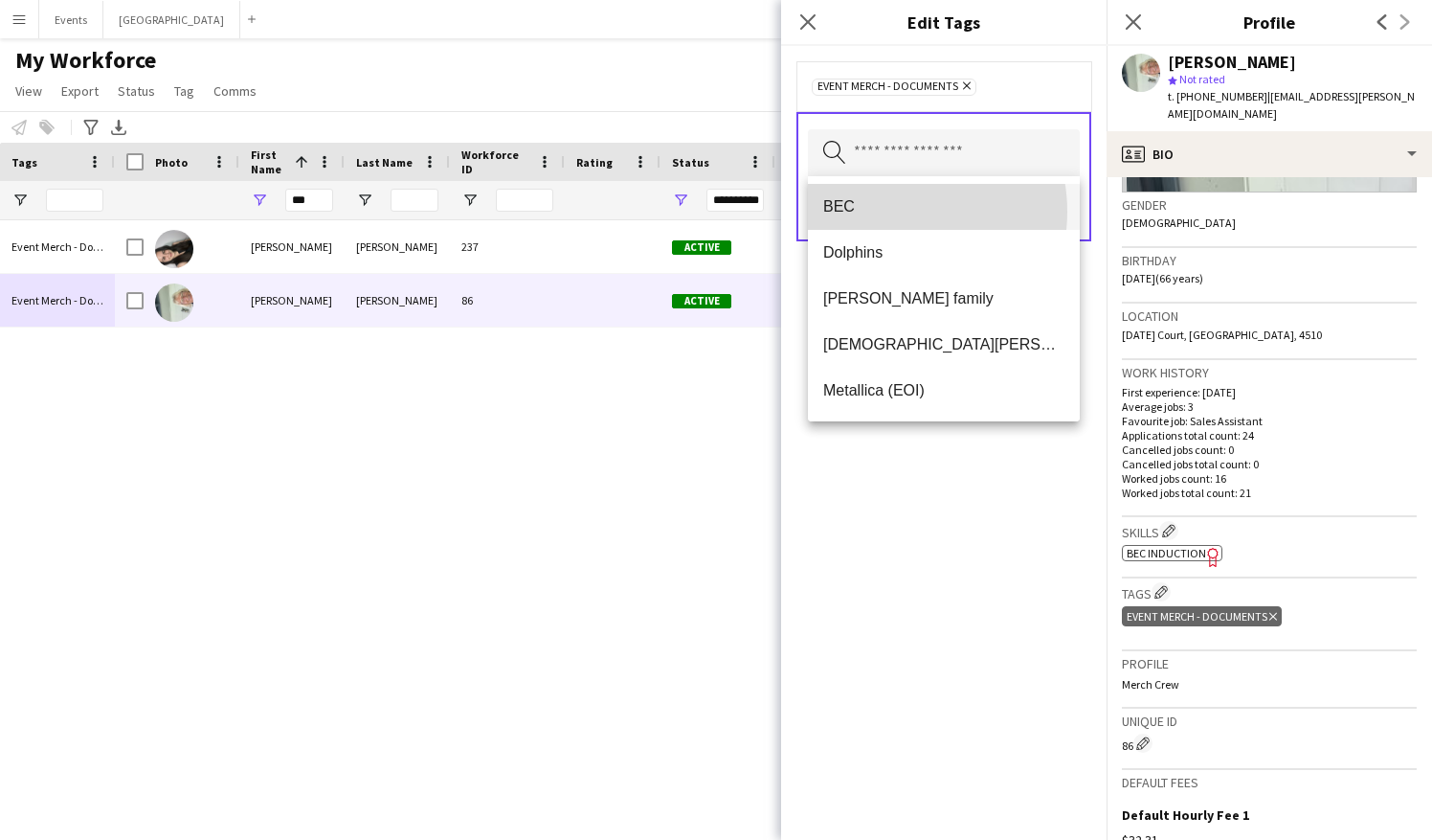
click at [889, 211] on span "BEC" at bounding box center [943, 206] width 241 height 18
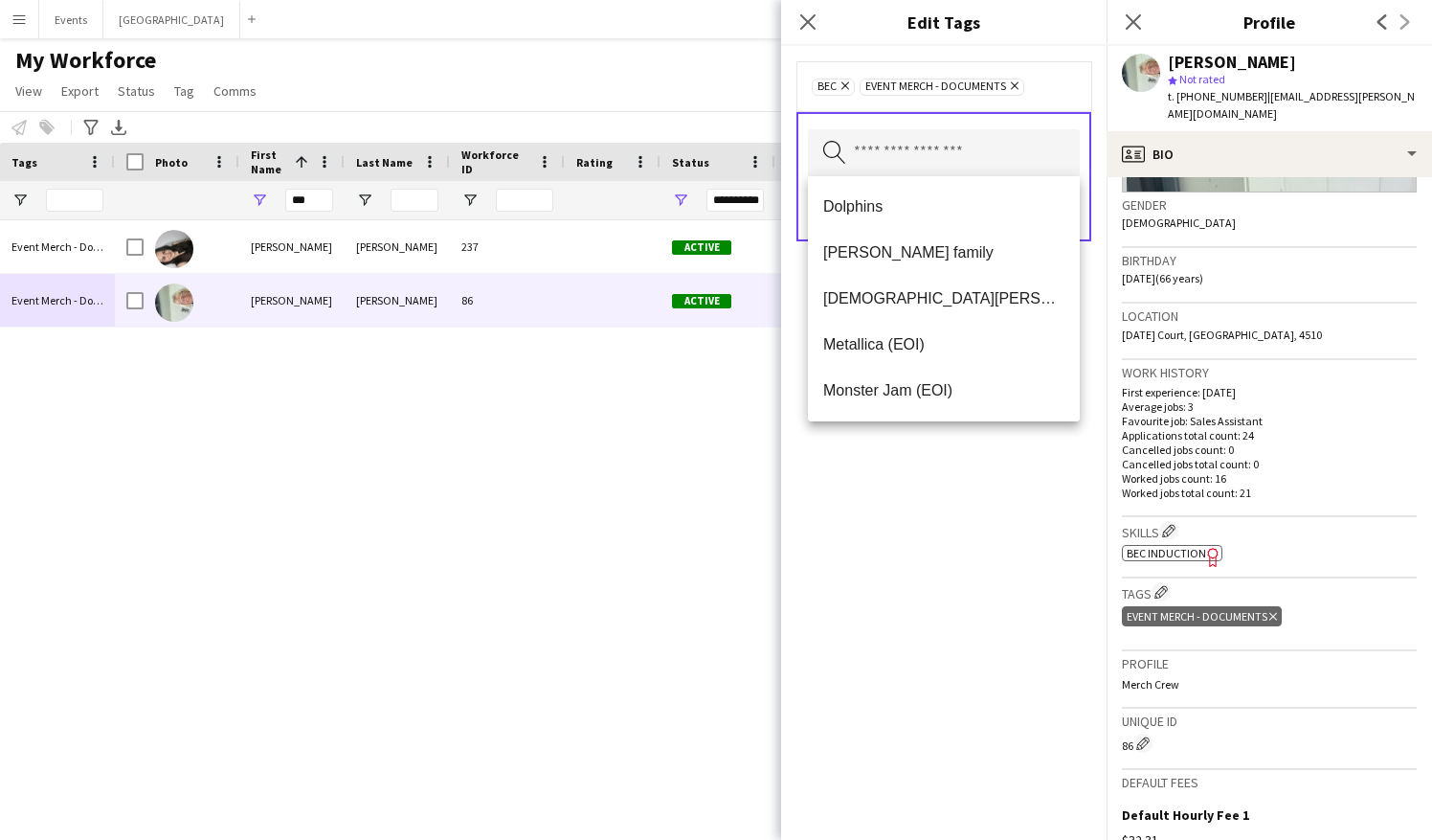
click at [965, 475] on div "BEC Remove Event Merch - Documents Remove Search by tag name Save" at bounding box center [944, 442] width 325 height 793
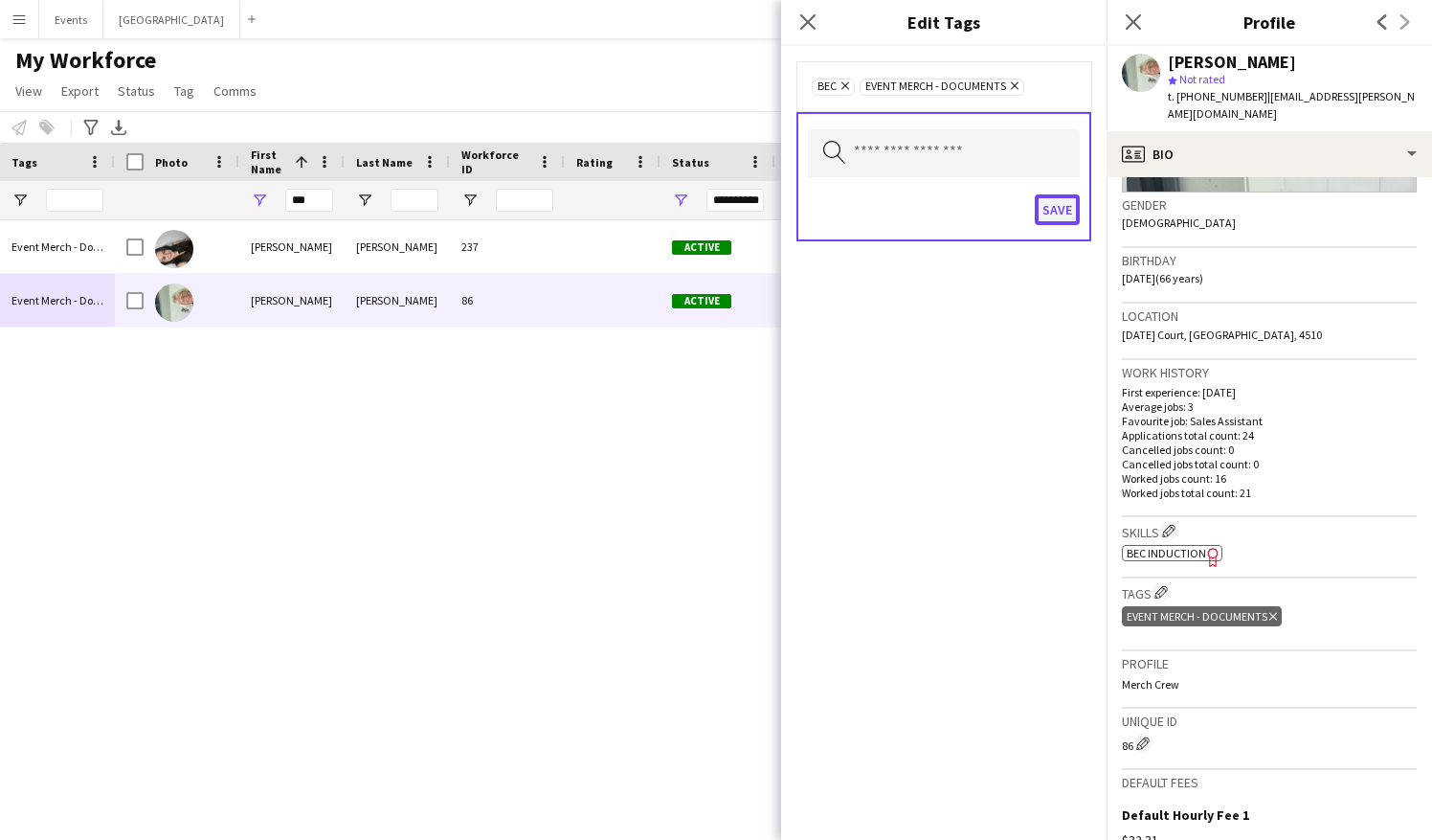
click at [1073, 205] on button "Save" at bounding box center [1057, 209] width 45 height 31
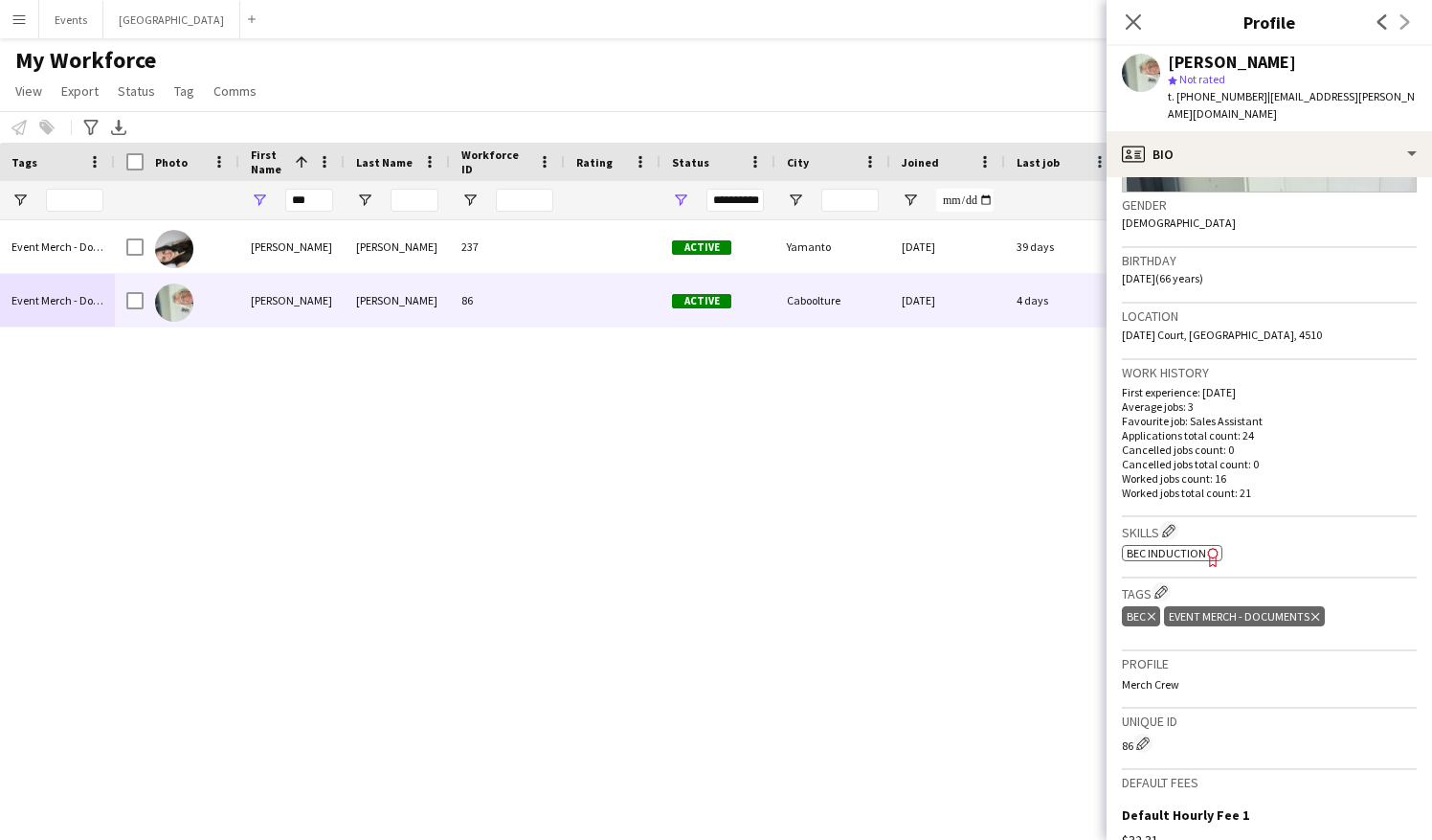
click at [348, 515] on div "Lorna Saunders 237 Active Yamanto 01-03-2025 39 days 2 lorna.jane32@outlook.com…" at bounding box center [745, 506] width 1260 height 571
drag, startPoint x: 319, startPoint y: 197, endPoint x: 259, endPoint y: 195, distance: 60.0
click at [259, 195] on div "***" at bounding box center [292, 199] width 105 height 39
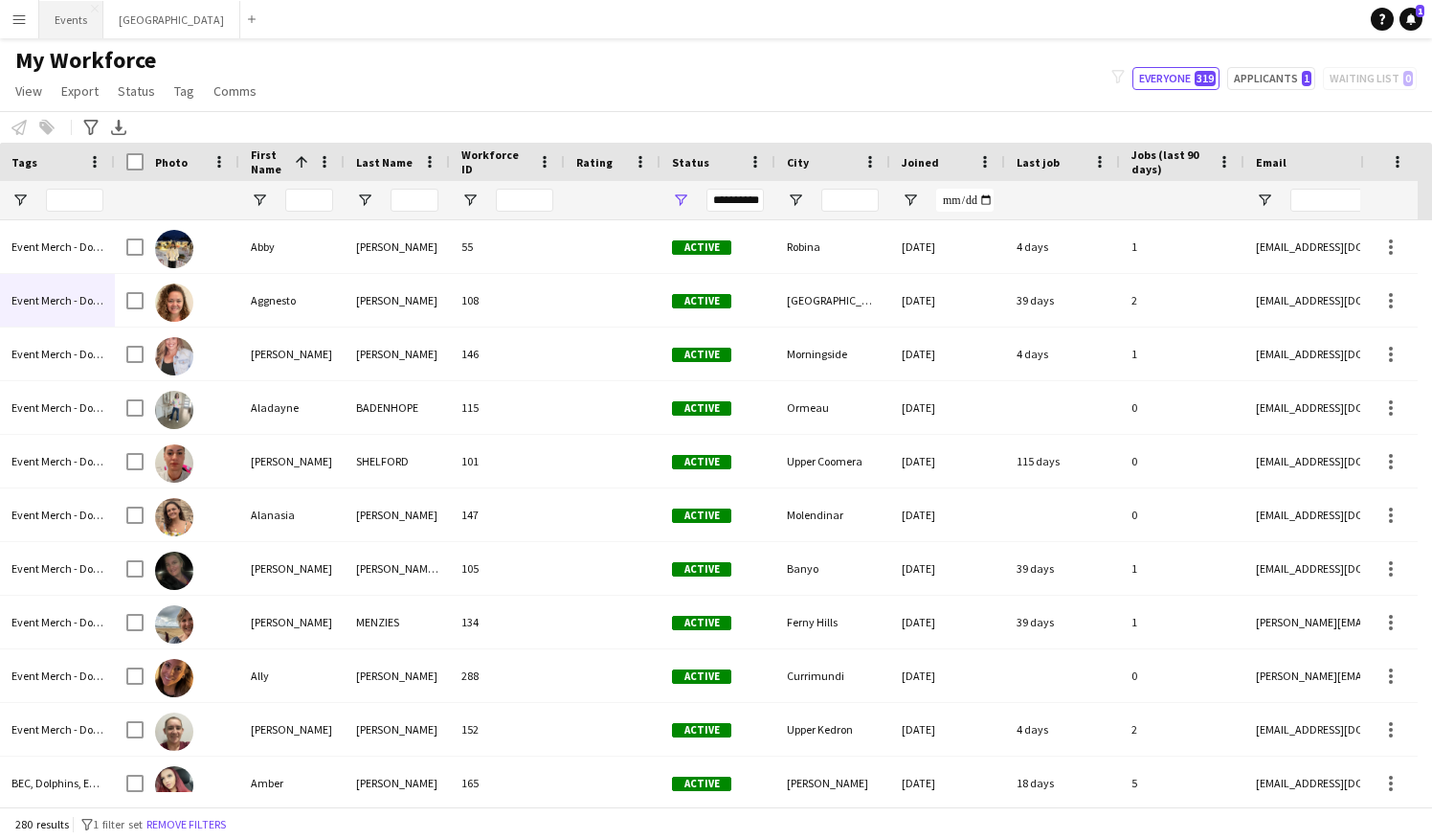
click at [86, 24] on button "Events Close" at bounding box center [71, 20] width 64 height 38
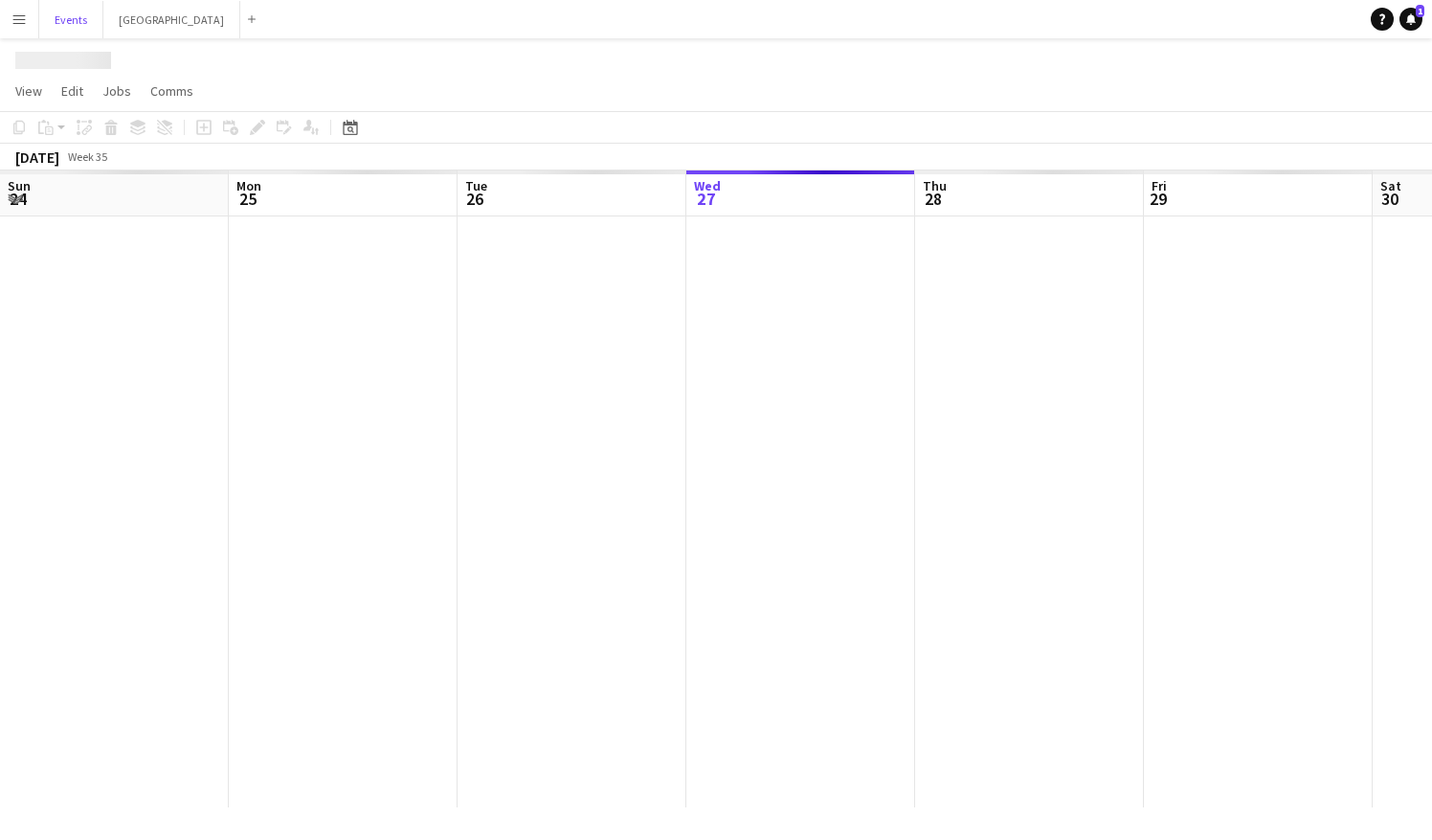
scroll to position [0, 457]
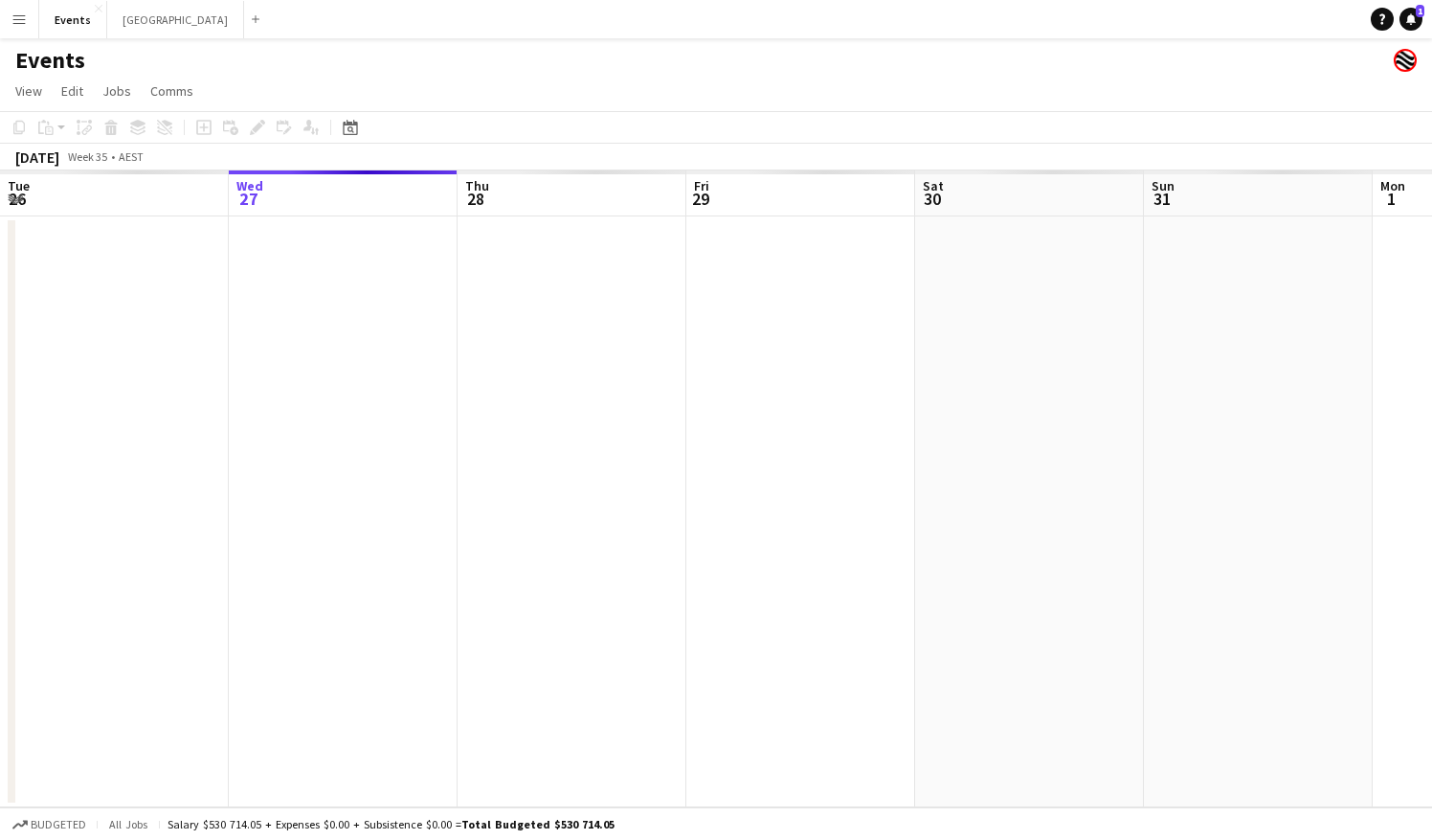
click at [20, 17] on app-icon "Menu" at bounding box center [19, 19] width 15 height 15
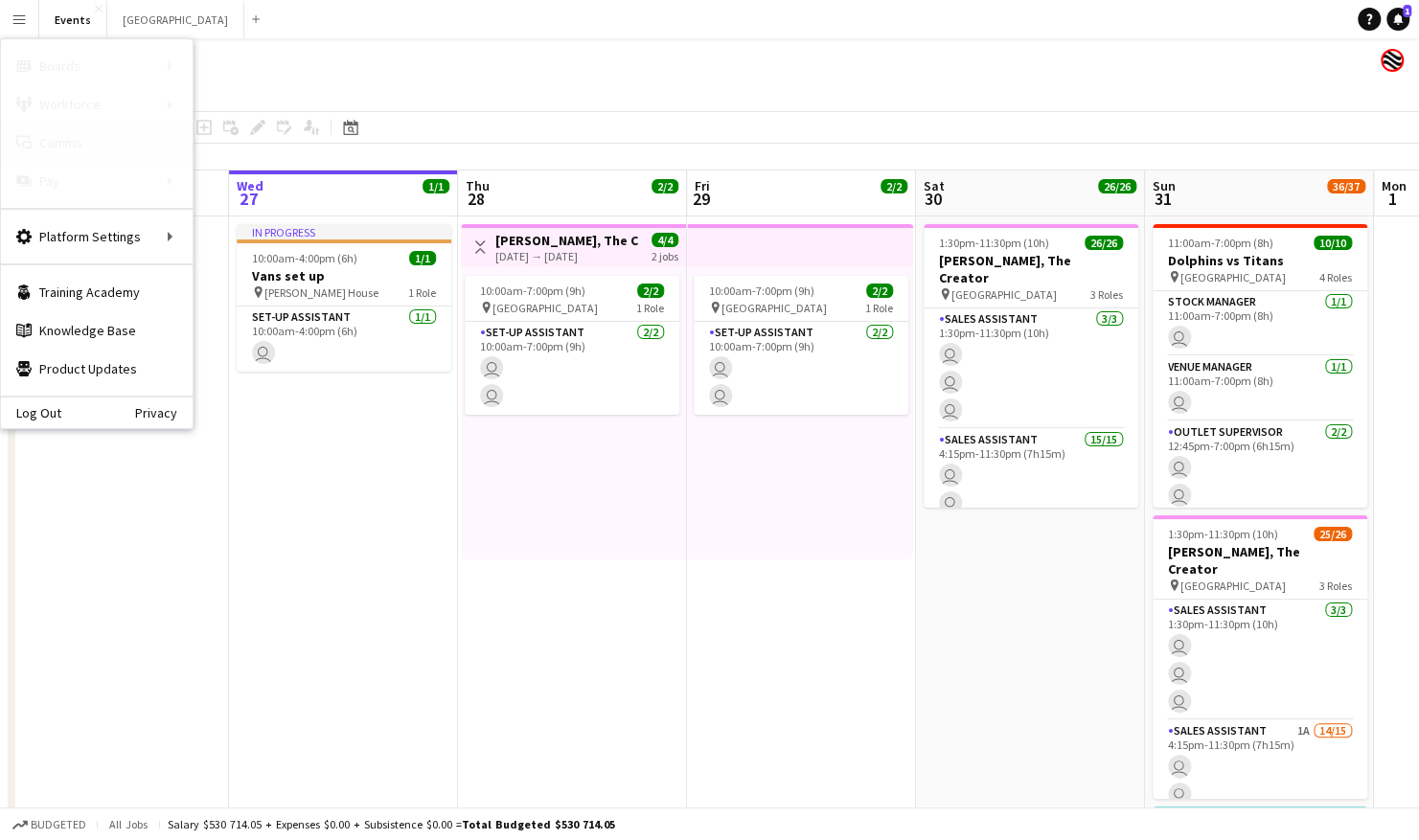
click at [99, 141] on link "Comms Comms" at bounding box center [96, 143] width 192 height 39
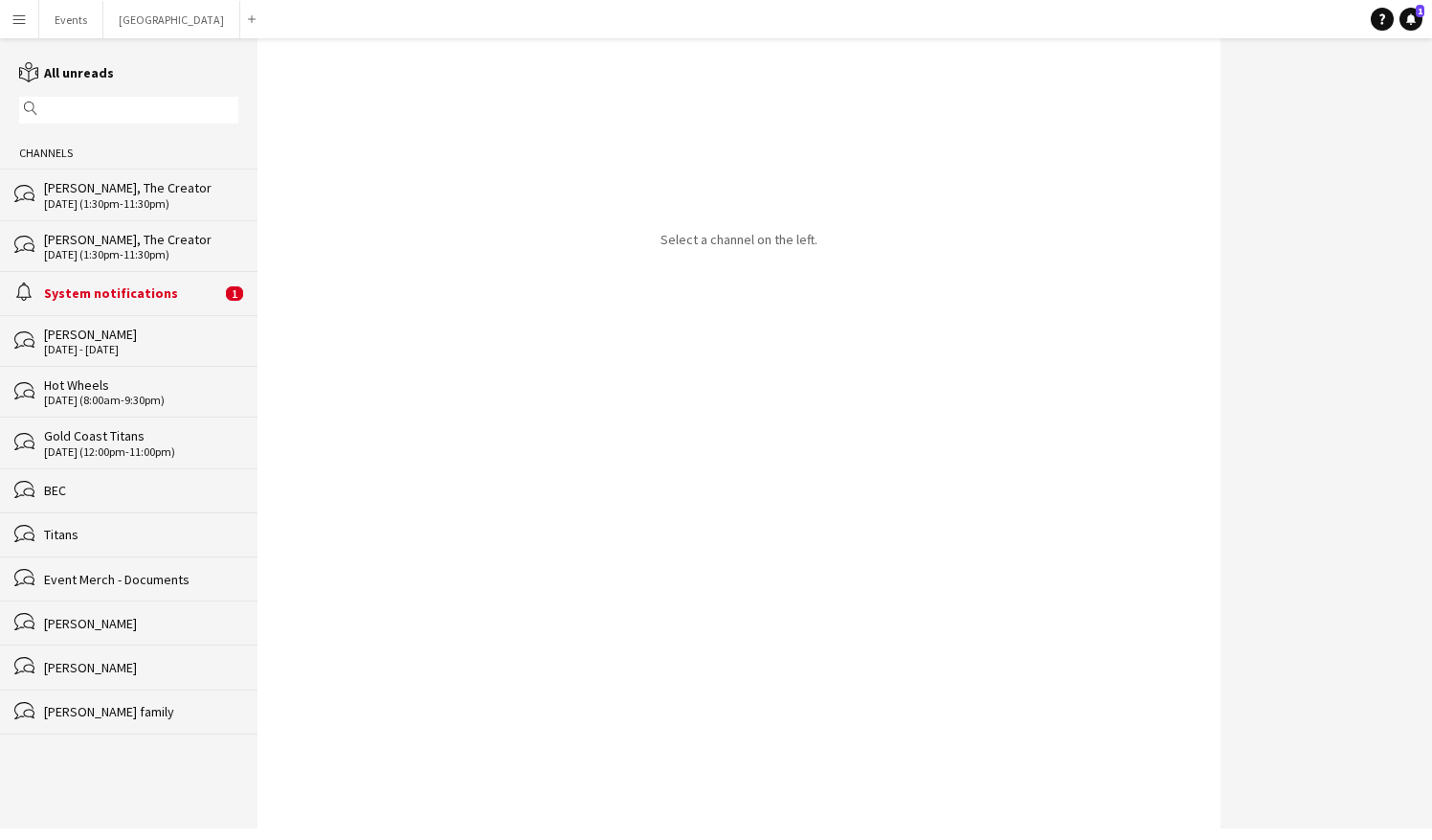
click at [150, 269] on div "bubbles Tyler, The Creator 30-08-2025 (1:30pm-11:30pm)" at bounding box center [129, 245] width 258 height 51
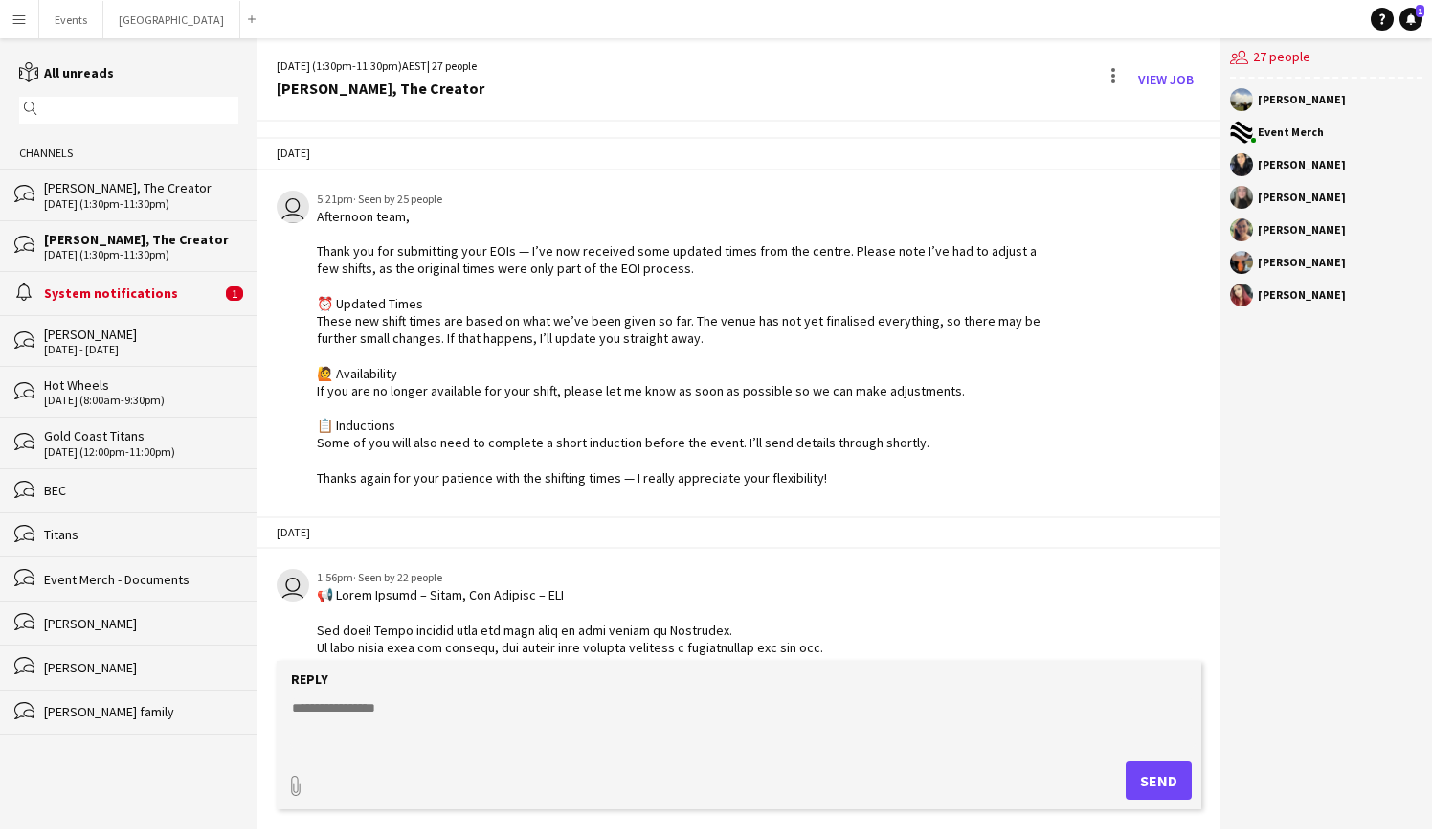
scroll to position [2331, 0]
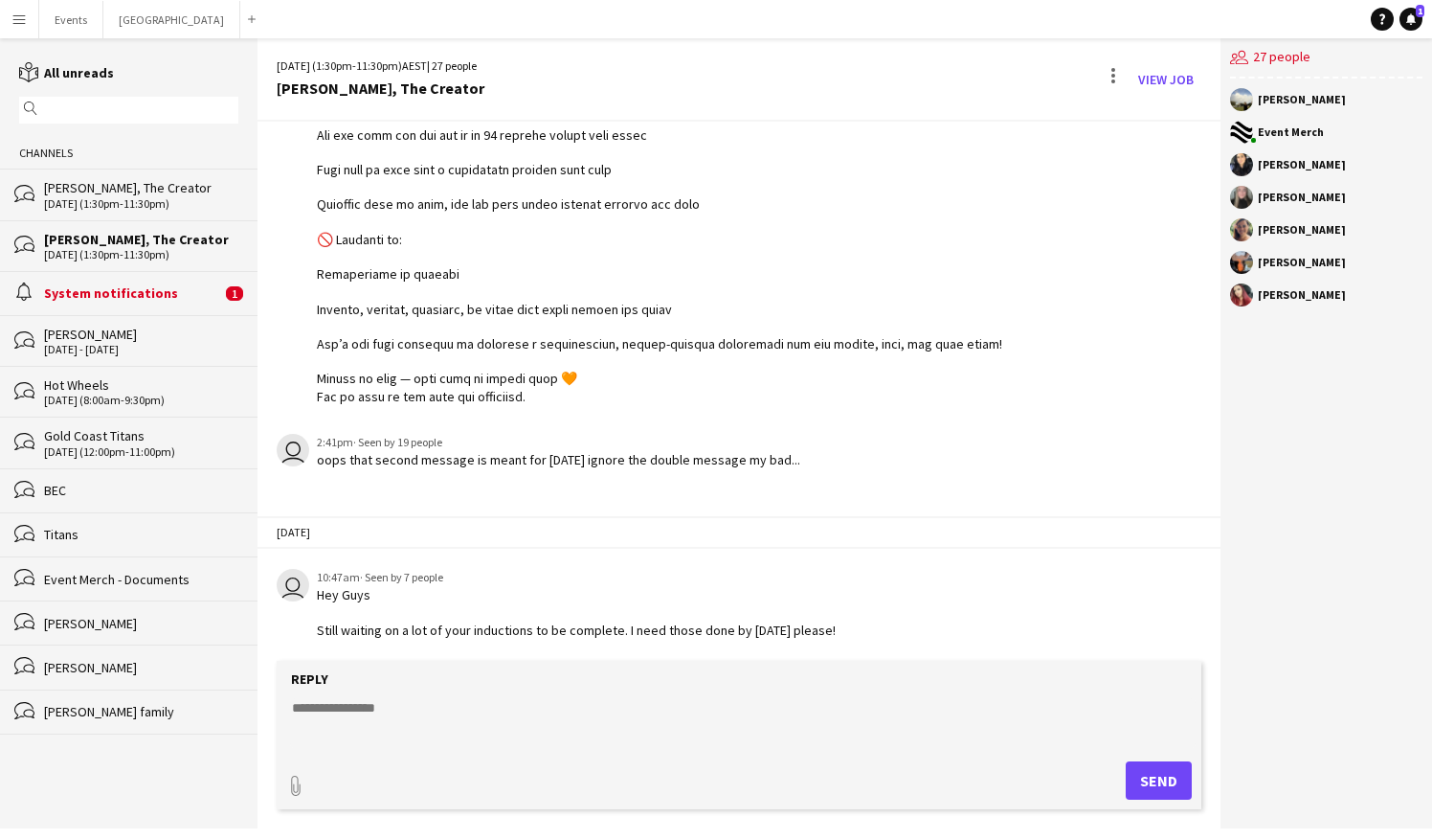
click at [142, 295] on div "System notifications" at bounding box center [132, 293] width 178 height 17
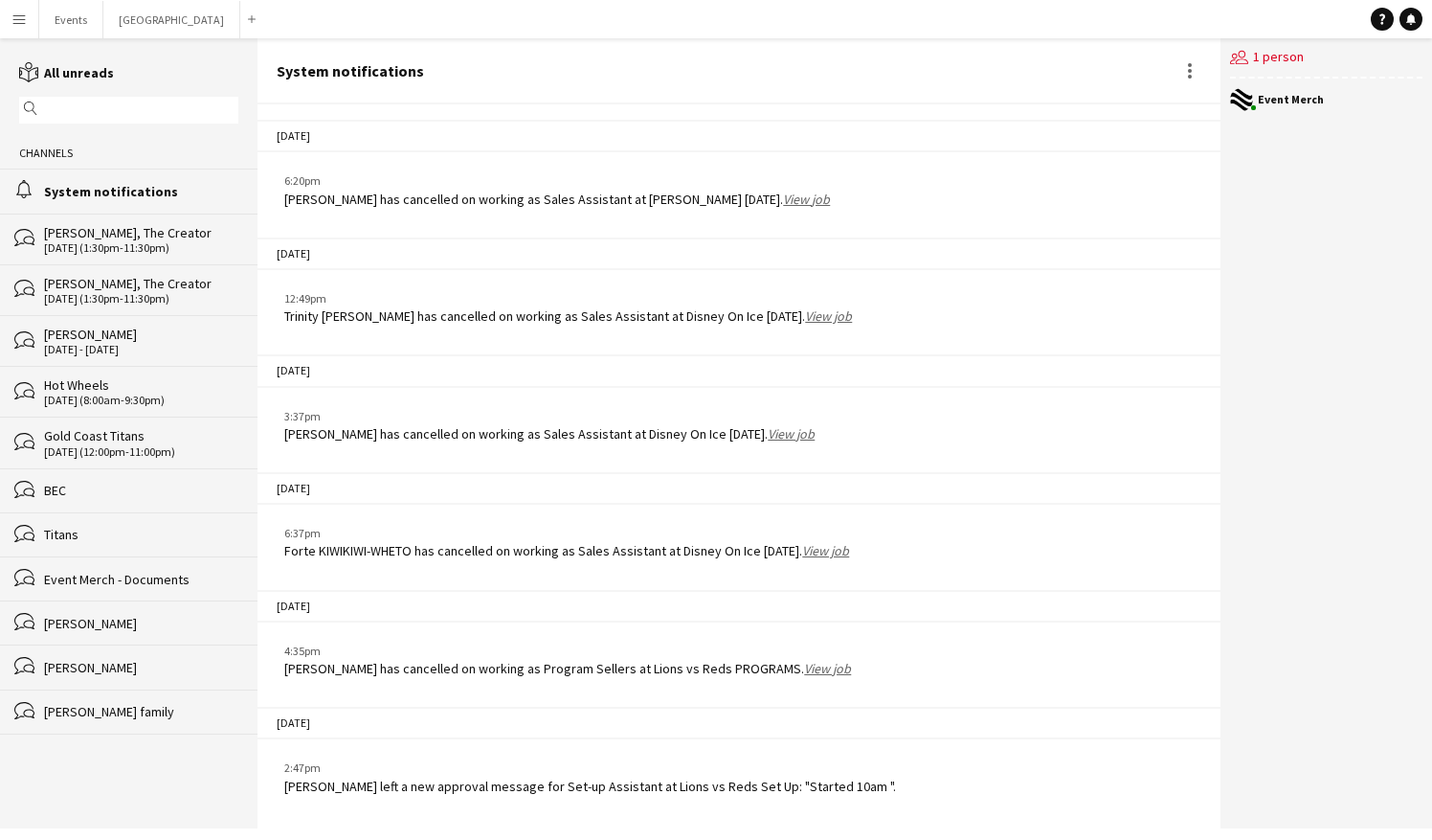
scroll to position [2590, 0]
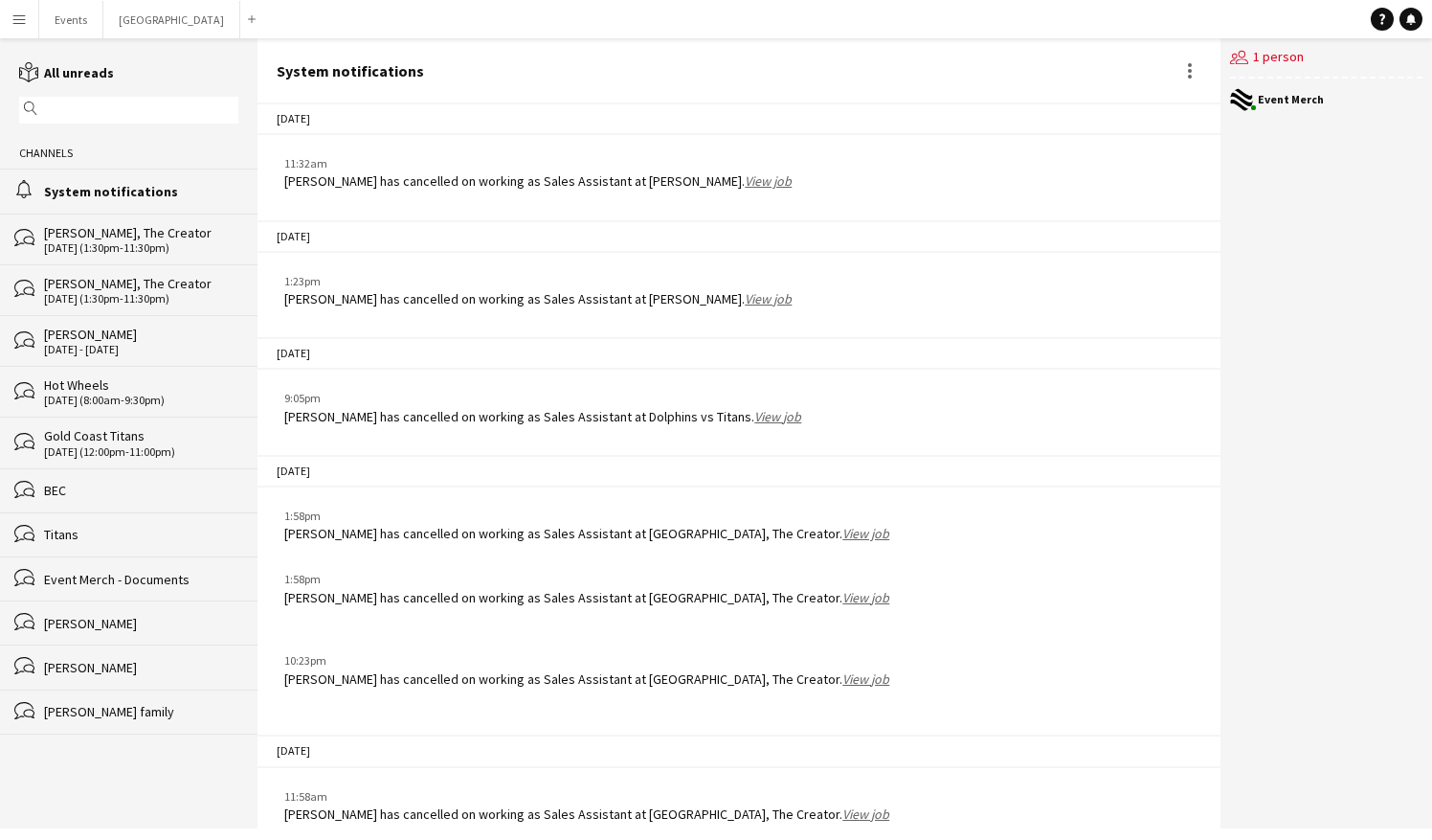
click at [125, 490] on div "BEC" at bounding box center [141, 490] width 194 height 17
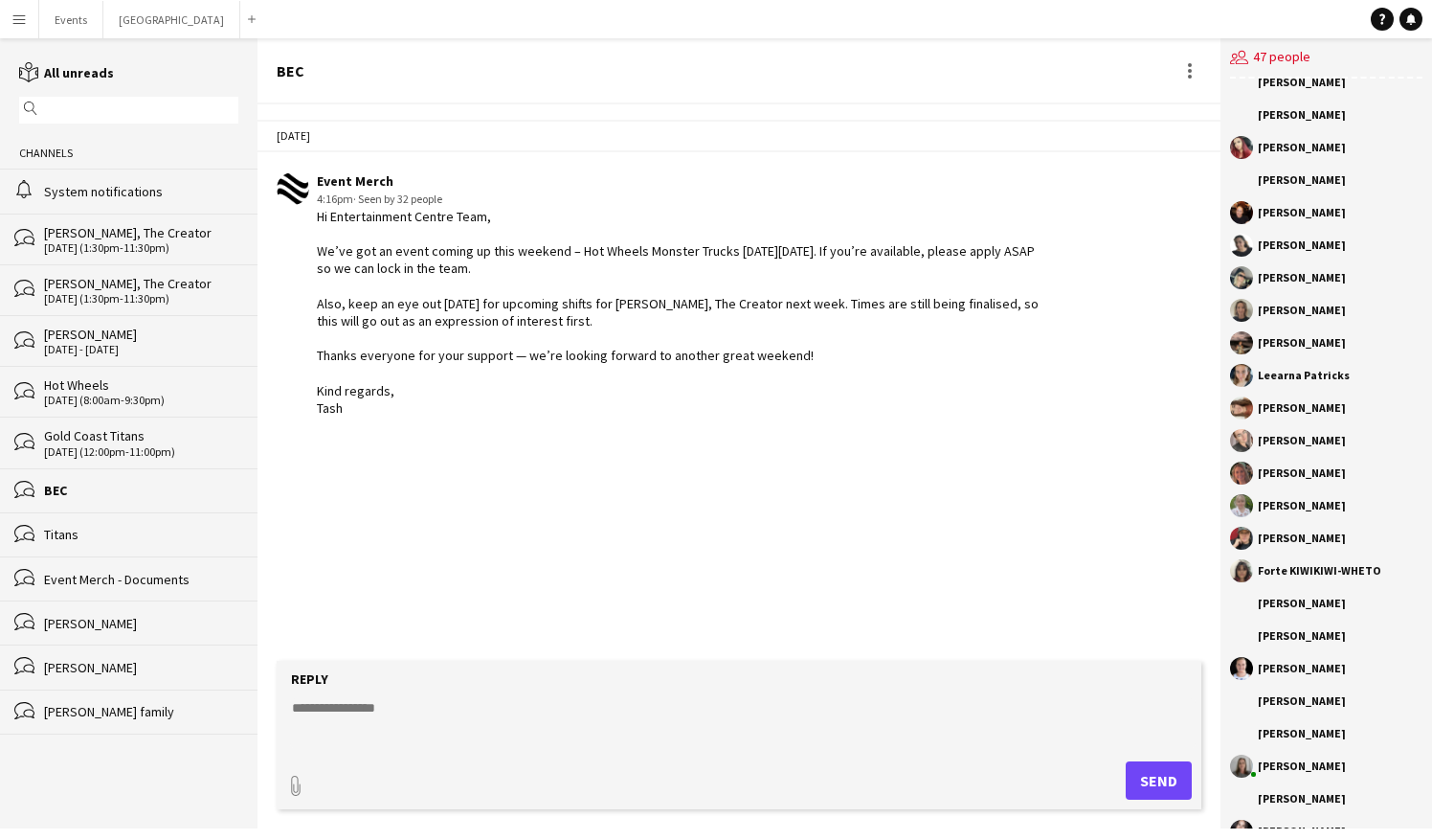
scroll to position [798, 0]
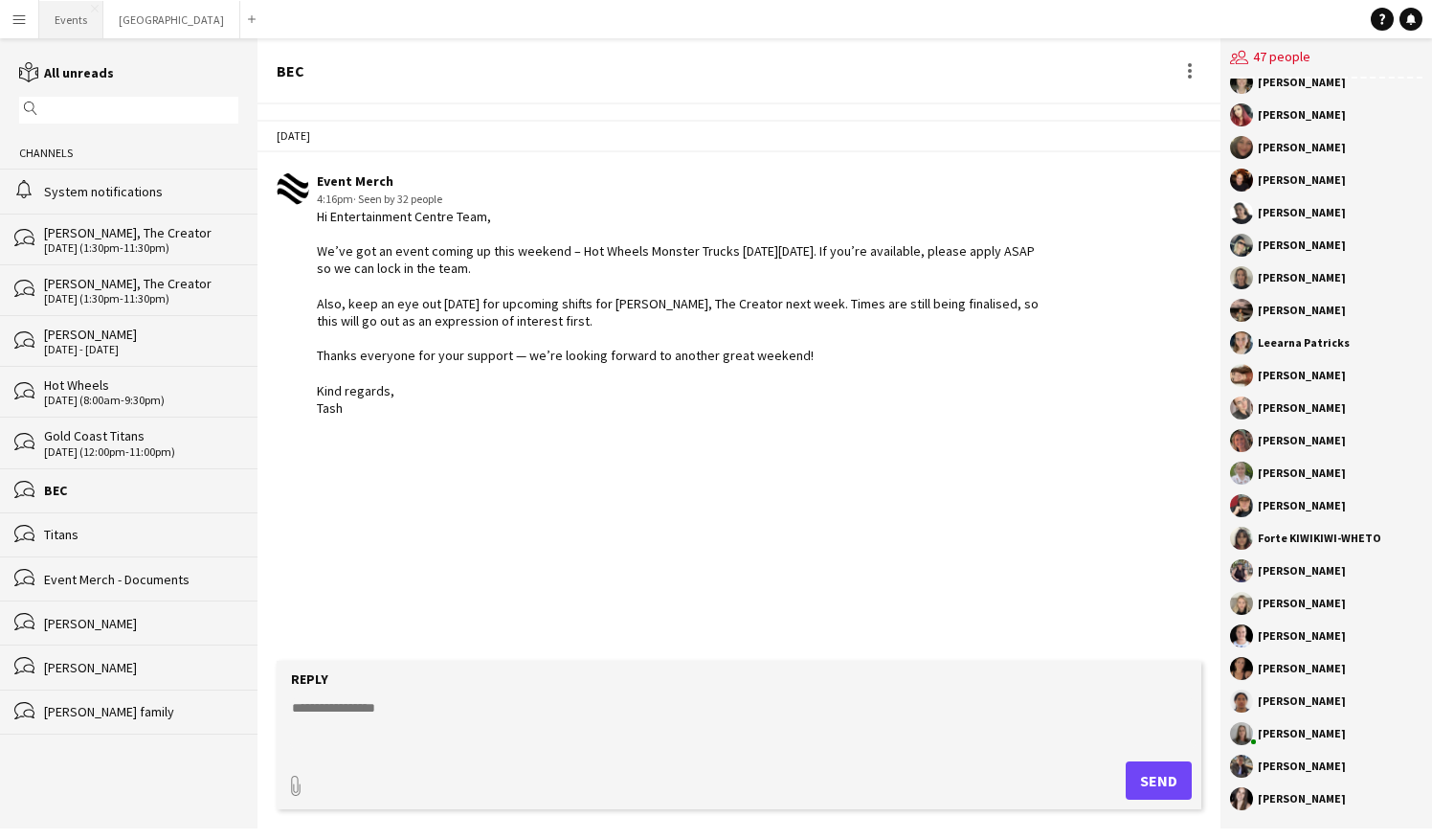
click at [58, 28] on button "Events Close" at bounding box center [71, 20] width 64 height 38
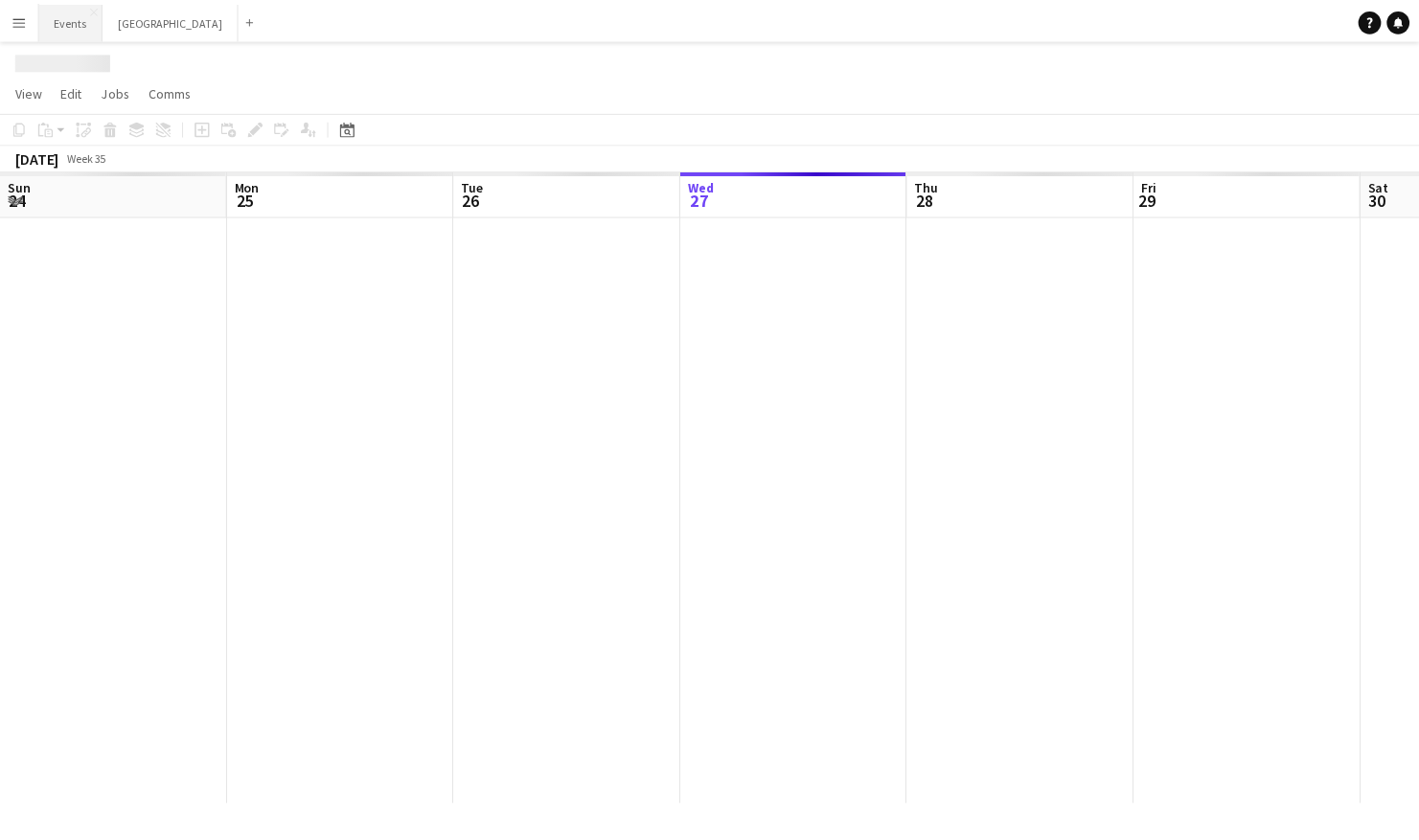
scroll to position [0, 457]
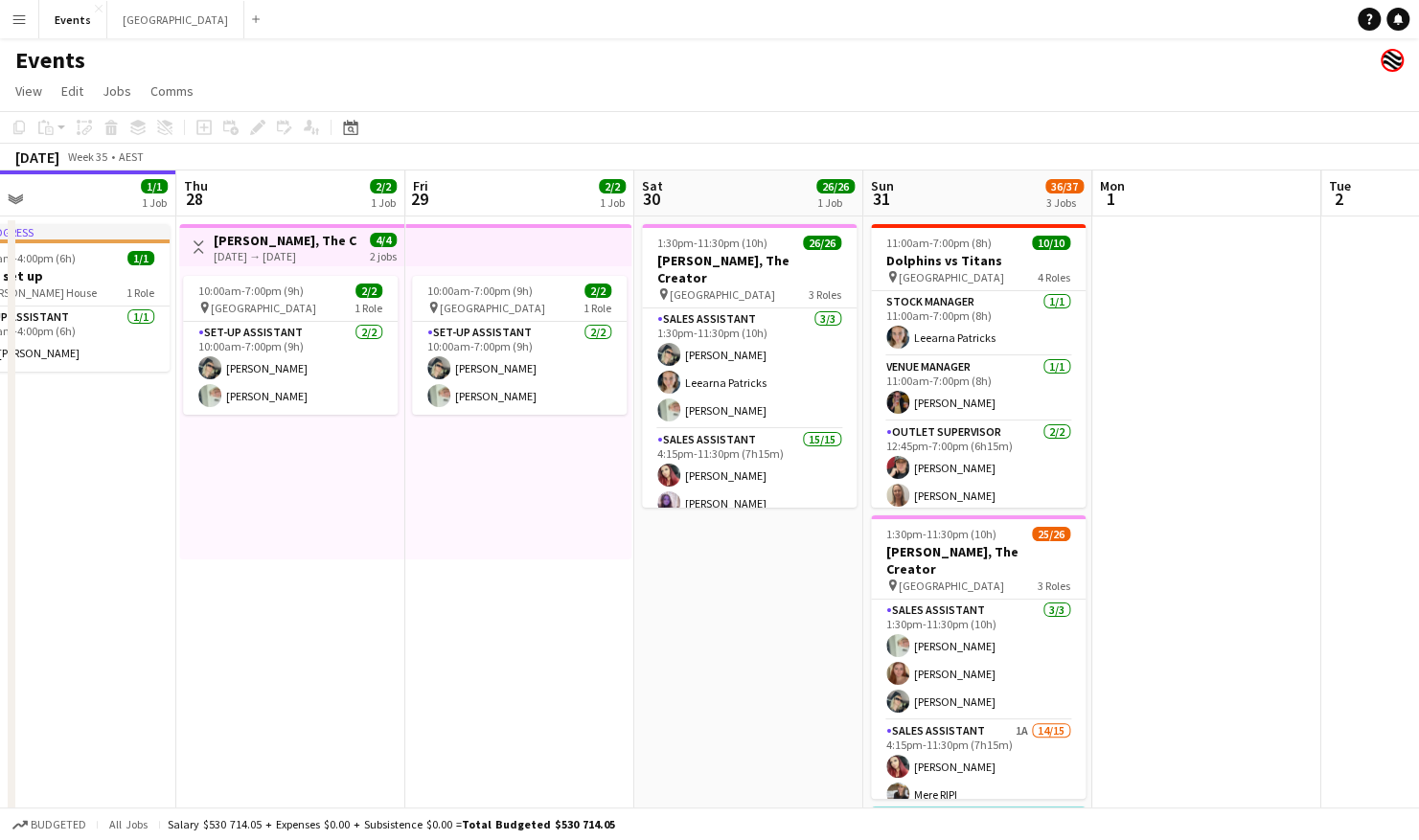
drag, startPoint x: 1054, startPoint y: 638, endPoint x: 754, endPoint y: 669, distance: 301.6
click at [756, 567] on app-calendar-viewport "Sun 24 2/2 2 Jobs Mon 25 Tue 26 Wed 27 1/1 1 Job Thu 28 2/2 1 Job Fri 29 2/2 1 …" at bounding box center [710, 574] width 1419 height 808
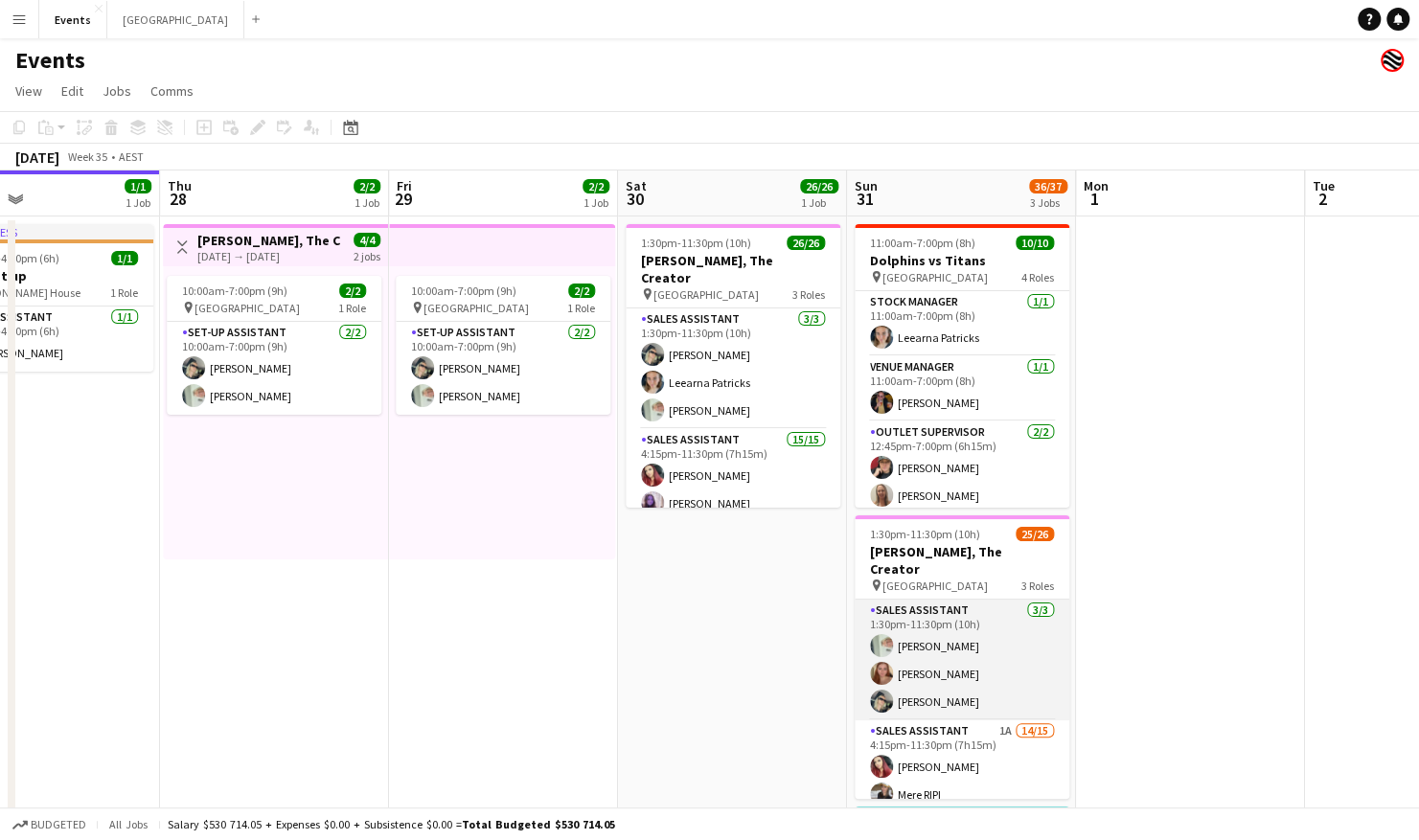
click at [919, 567] on app-card-role "Sales Assistant 3/3 1:30pm-11:30pm (10h) Lorraine KEMP Madelyn Waldon Natasha P…" at bounding box center [962, 660] width 214 height 121
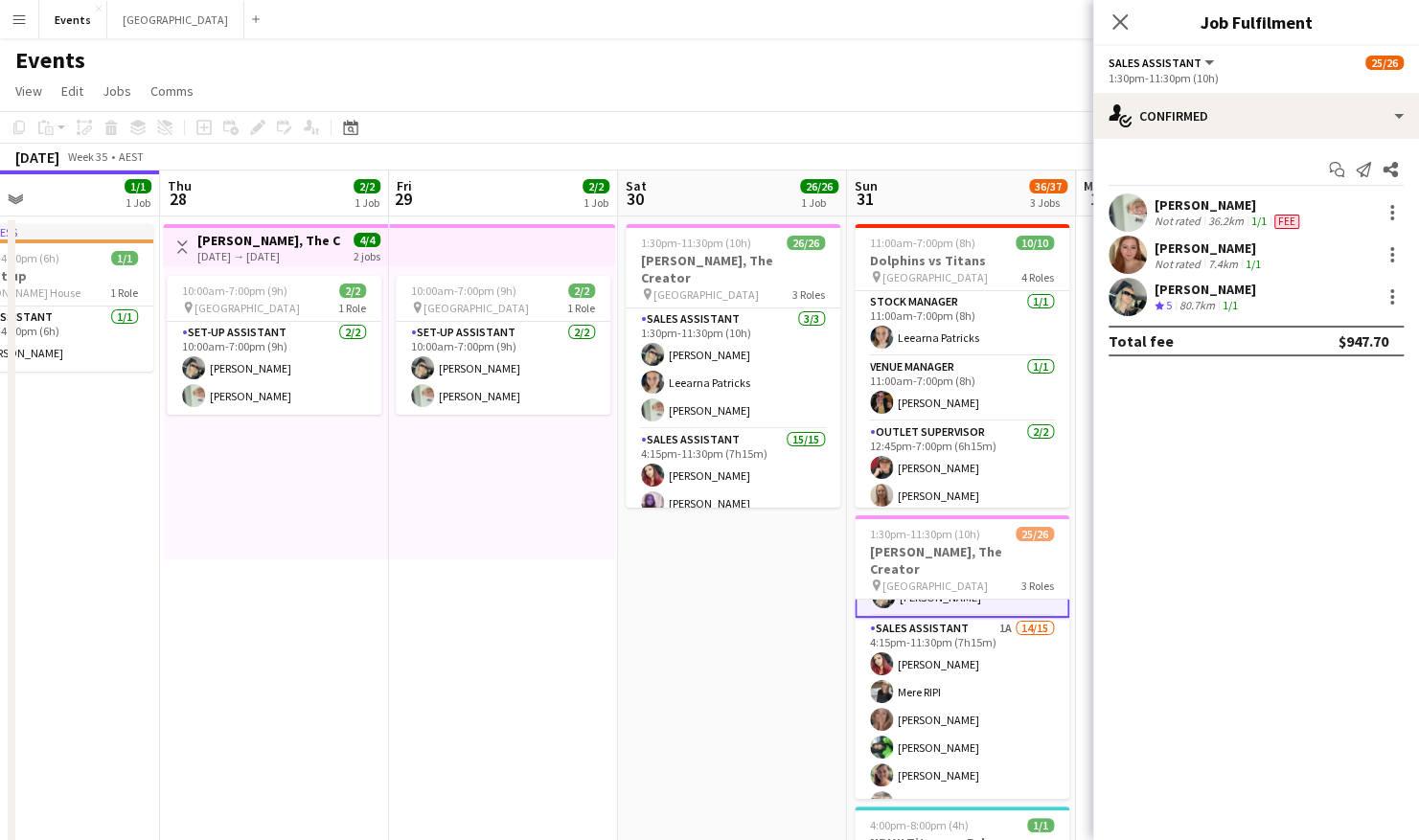
scroll to position [191, 0]
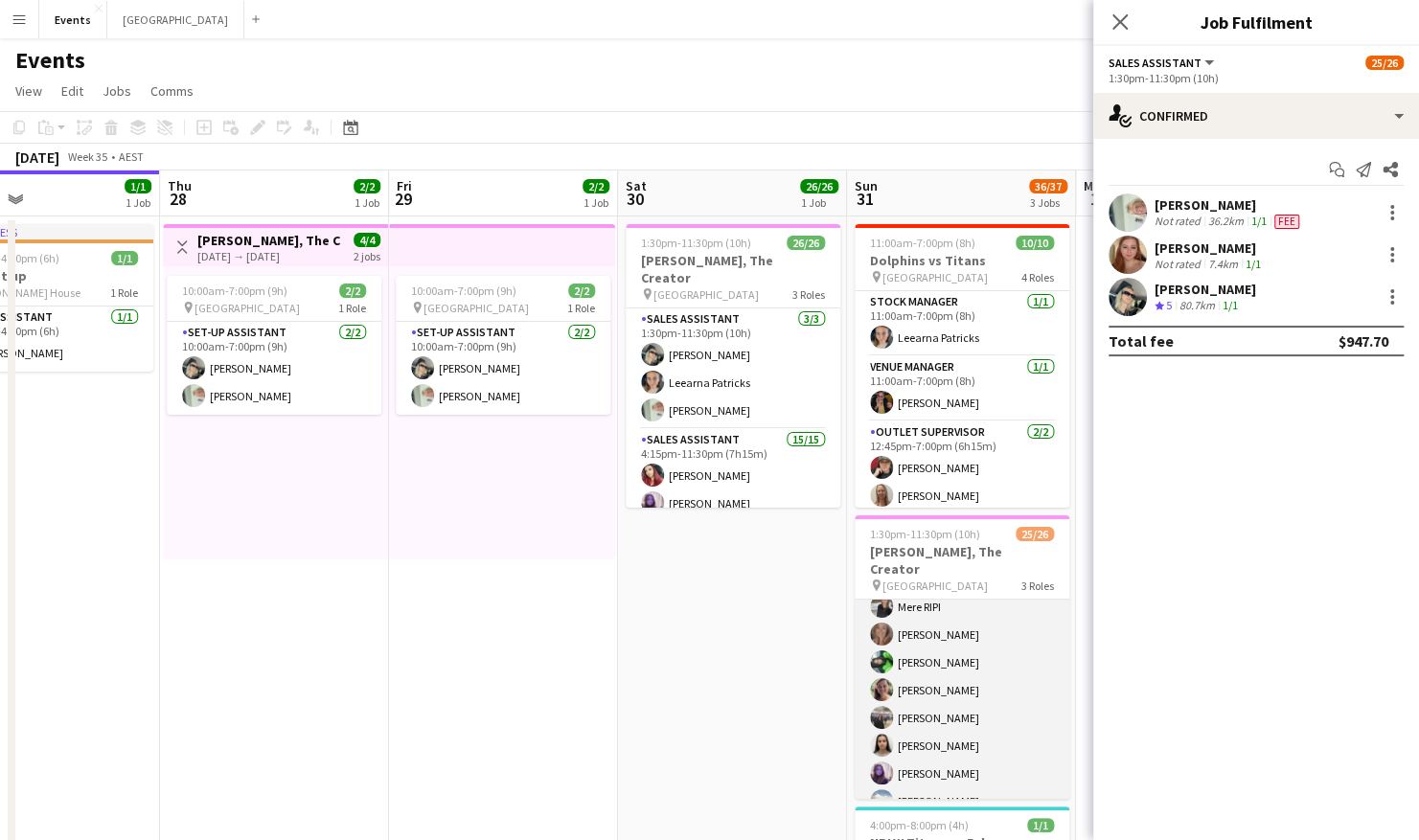
click at [942, 567] on app-card-role "Sales Assistant 1A 14/15 4:15pm-11:30pm (7h15m) Amber Cowan Mere RIPI Rhiannon …" at bounding box center [962, 760] width 214 height 454
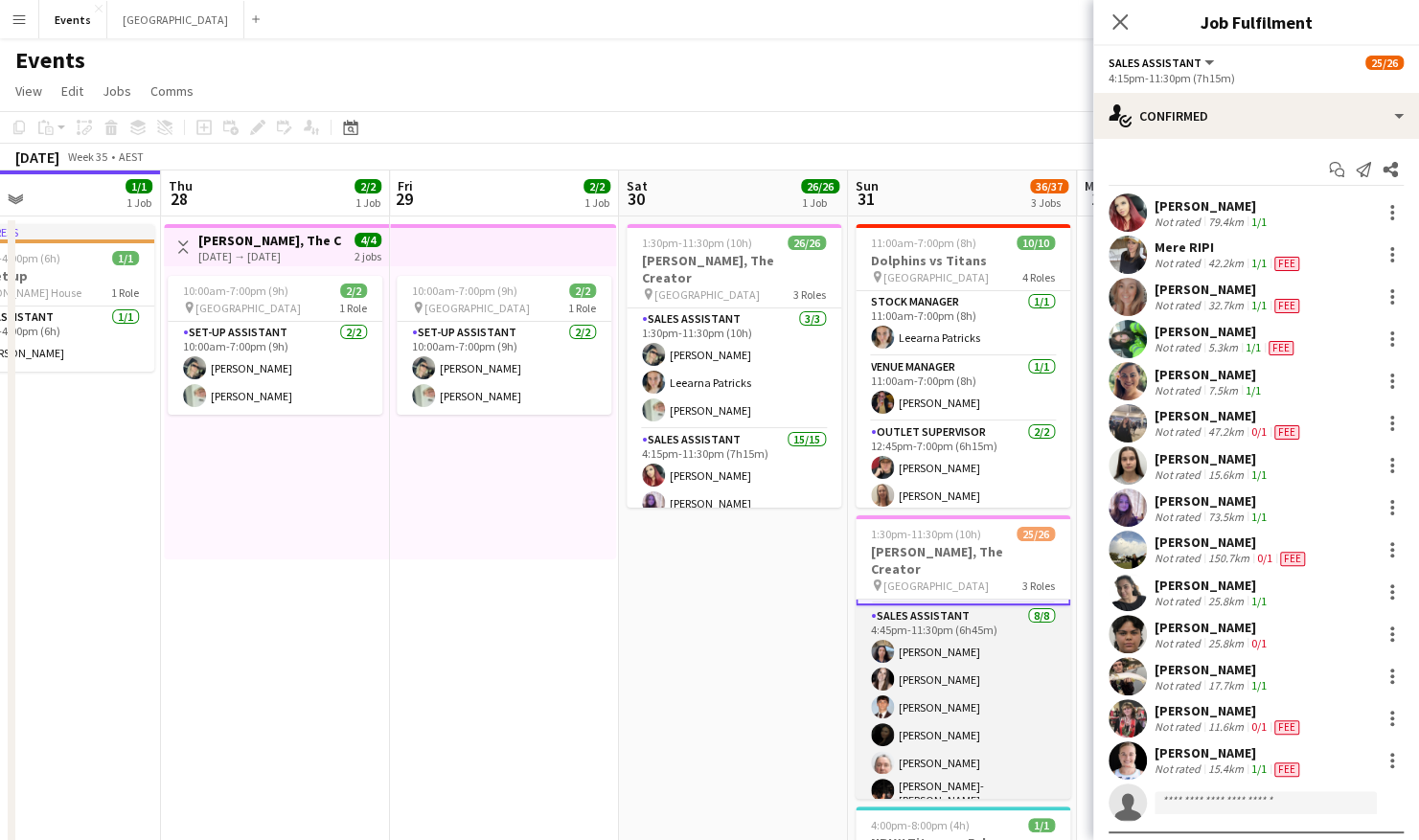
click at [941, 567] on app-card-role "Sales Assistant [DATE] 4:45pm-11:30pm (6h45m) [PERSON_NAME] [PERSON_NAME] [PERS…" at bounding box center [963, 737] width 214 height 265
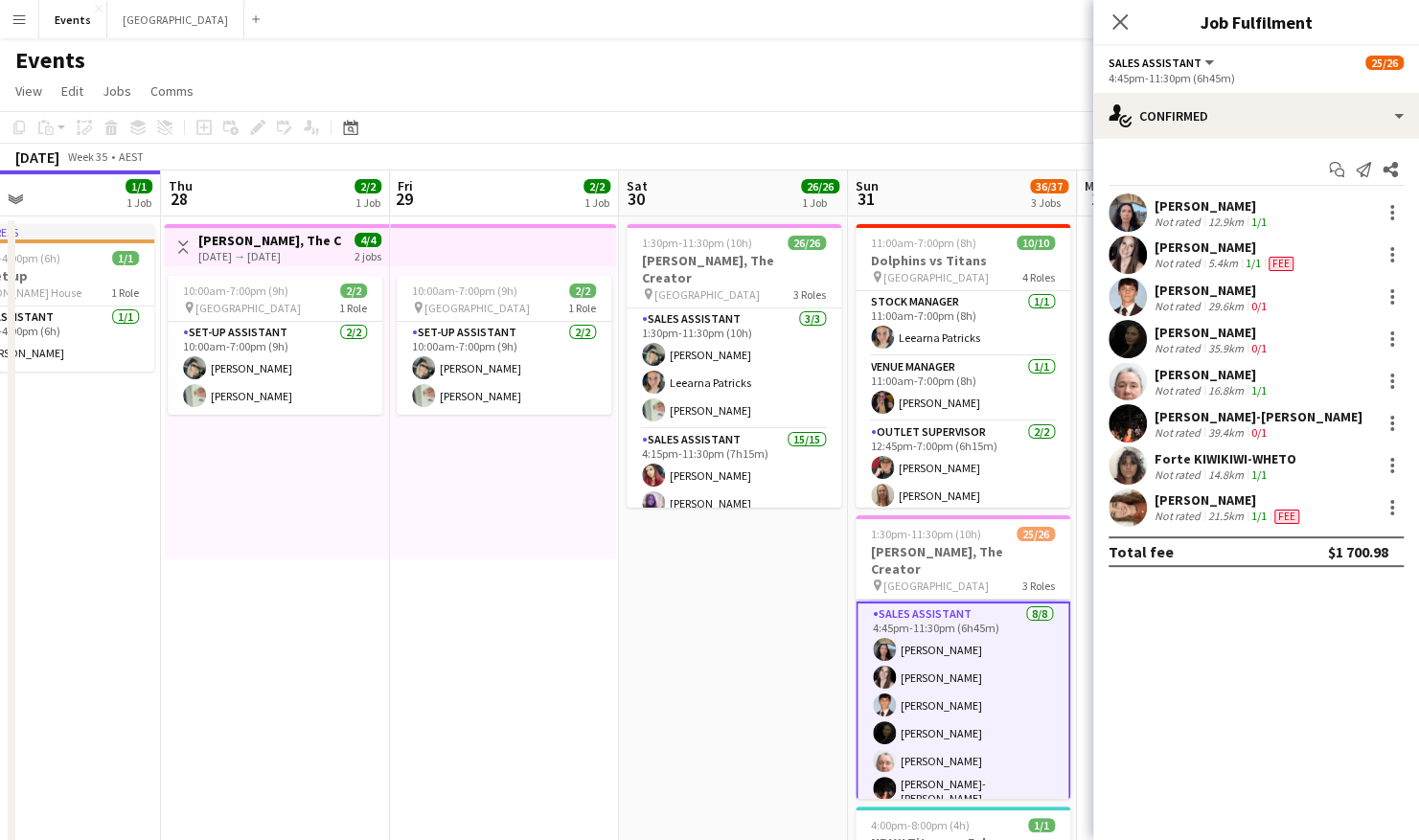
scroll to position [570, 0]
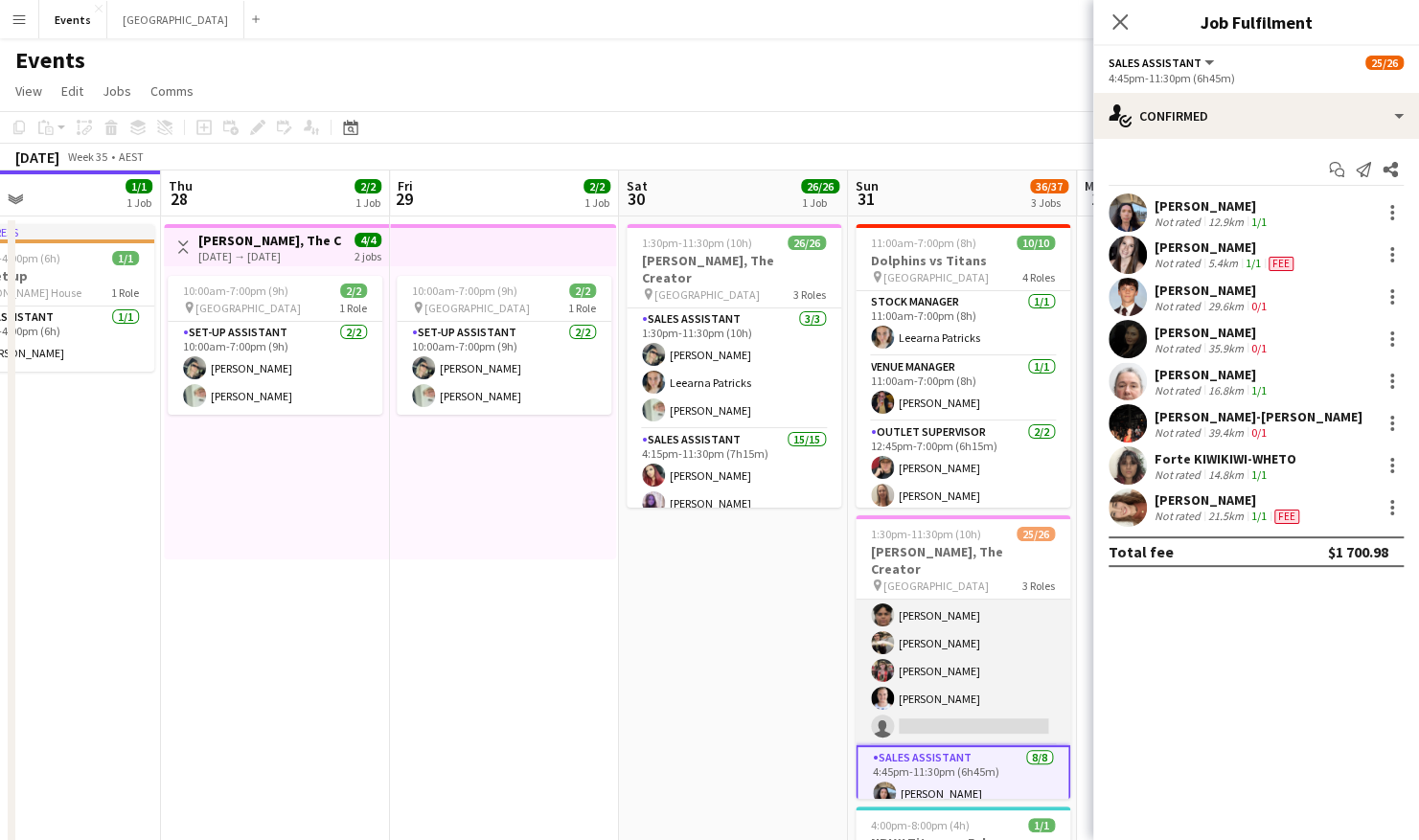
click at [977, 567] on app-card-role "Sales Assistant 1A 14/15 4:15pm-11:30pm (7h15m) Amber Cowan Mere RIPI Rhiannon …" at bounding box center [963, 518] width 214 height 454
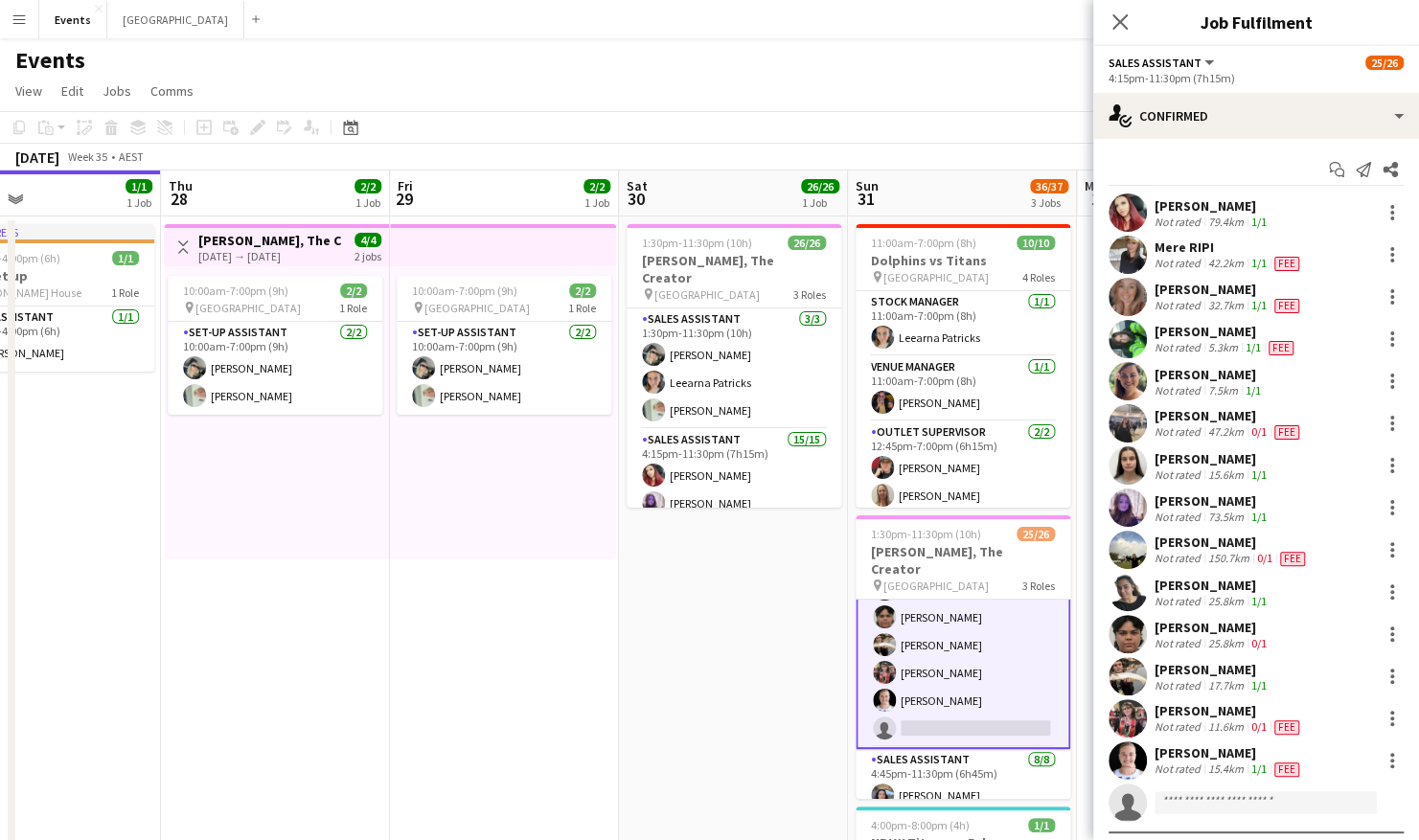
scroll to position [430, 0]
click at [1122, 465] on app-user-avatar at bounding box center [1127, 465] width 39 height 39
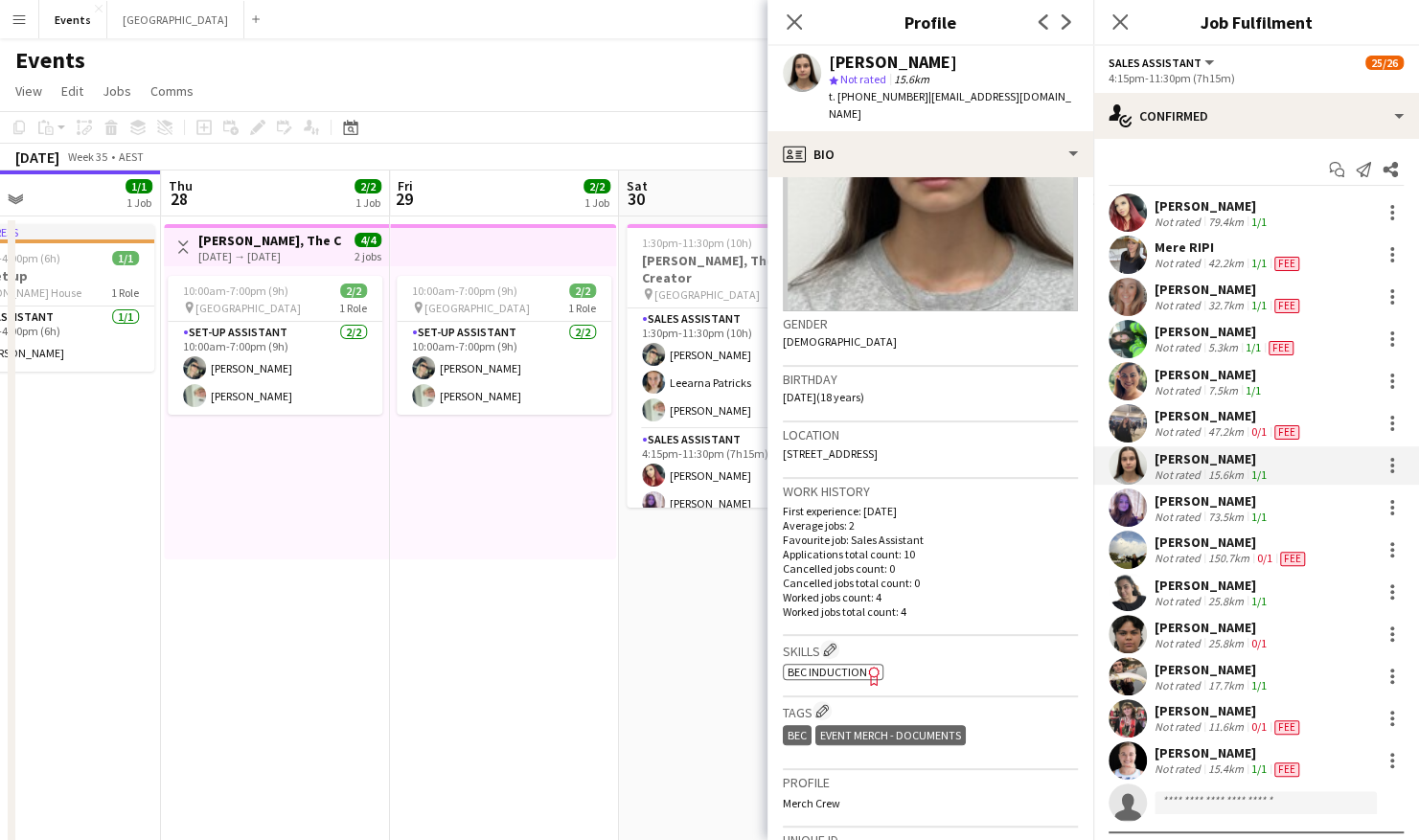
scroll to position [191, 0]
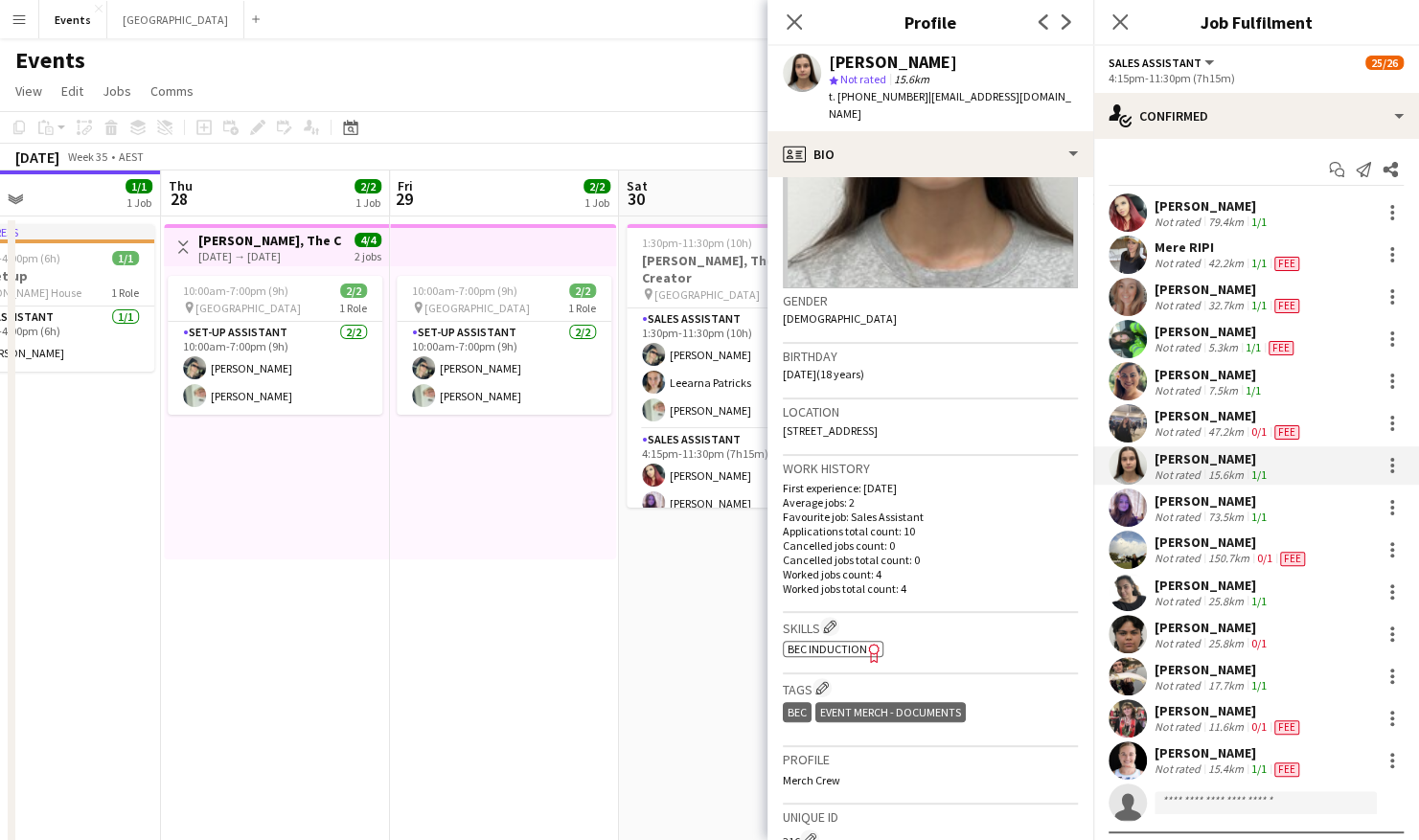
click at [1132, 510] on app-user-avatar at bounding box center [1127, 507] width 39 height 39
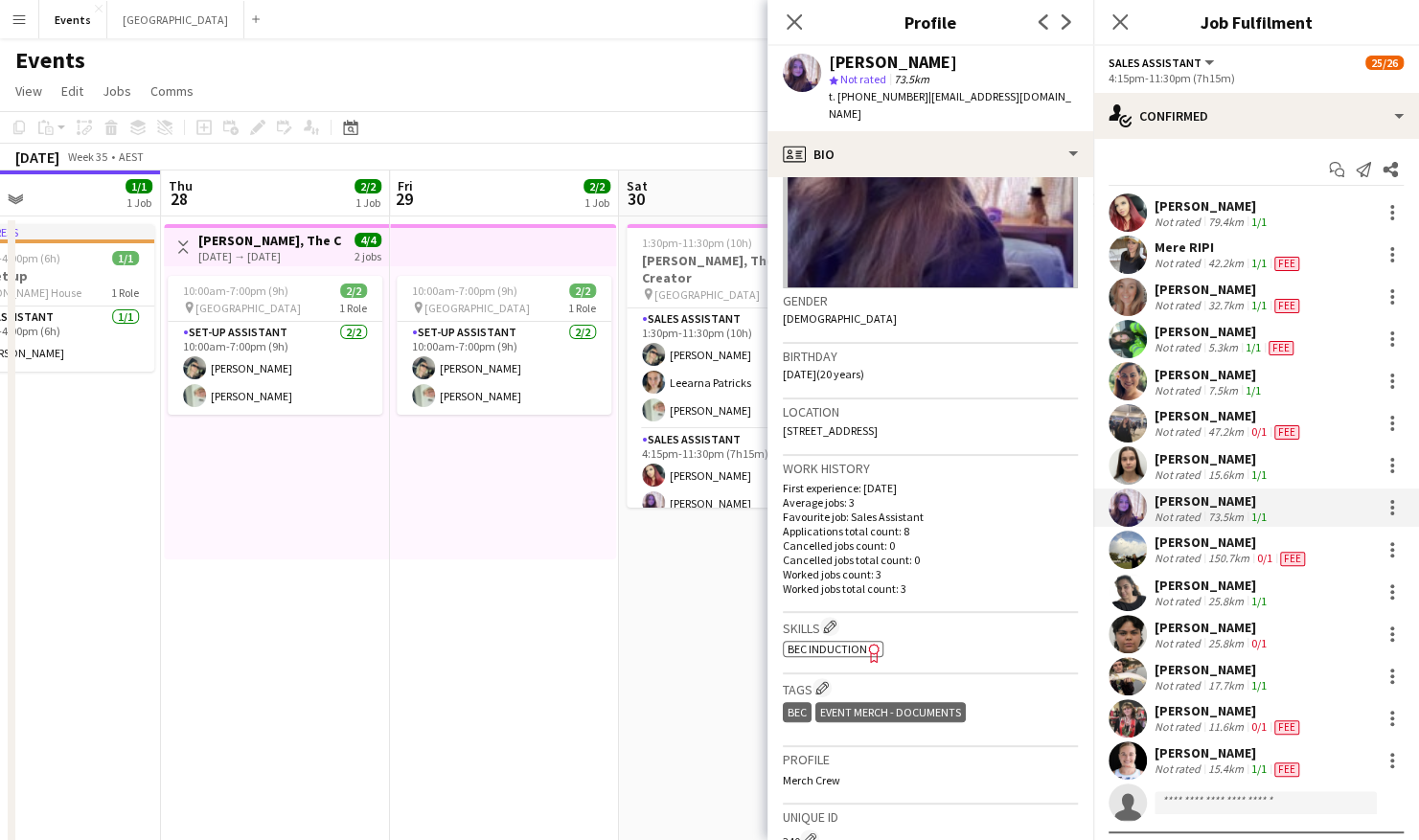
click at [1120, 567] on app-user-avatar at bounding box center [1127, 760] width 39 height 39
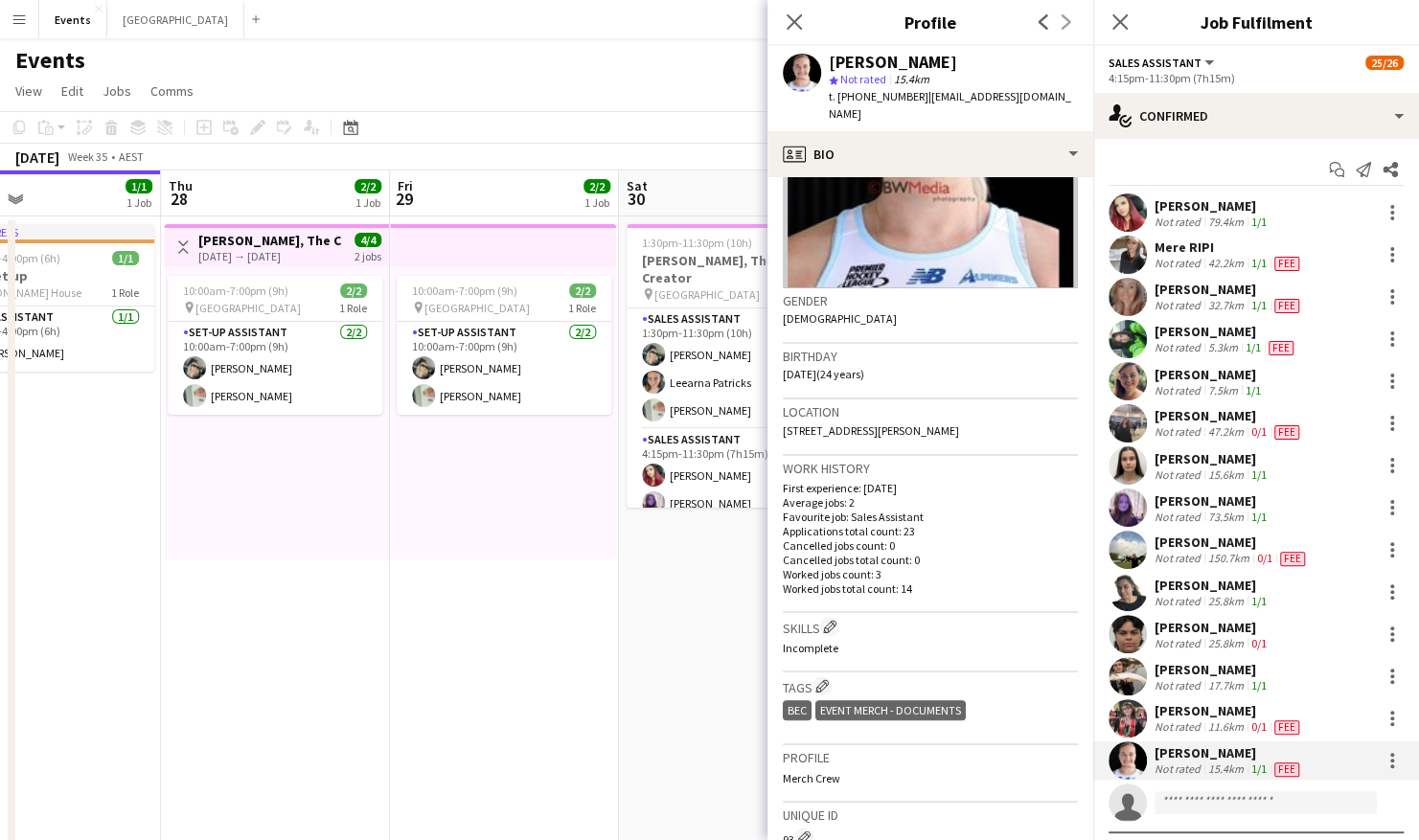
scroll to position [0, 755]
click at [588, 567] on app-date-cell "10:00am-7:00pm (9h) 2/2 pin Brisbane Entertainment Centre 1 Role Set-up Assista…" at bounding box center [504, 597] width 229 height 762
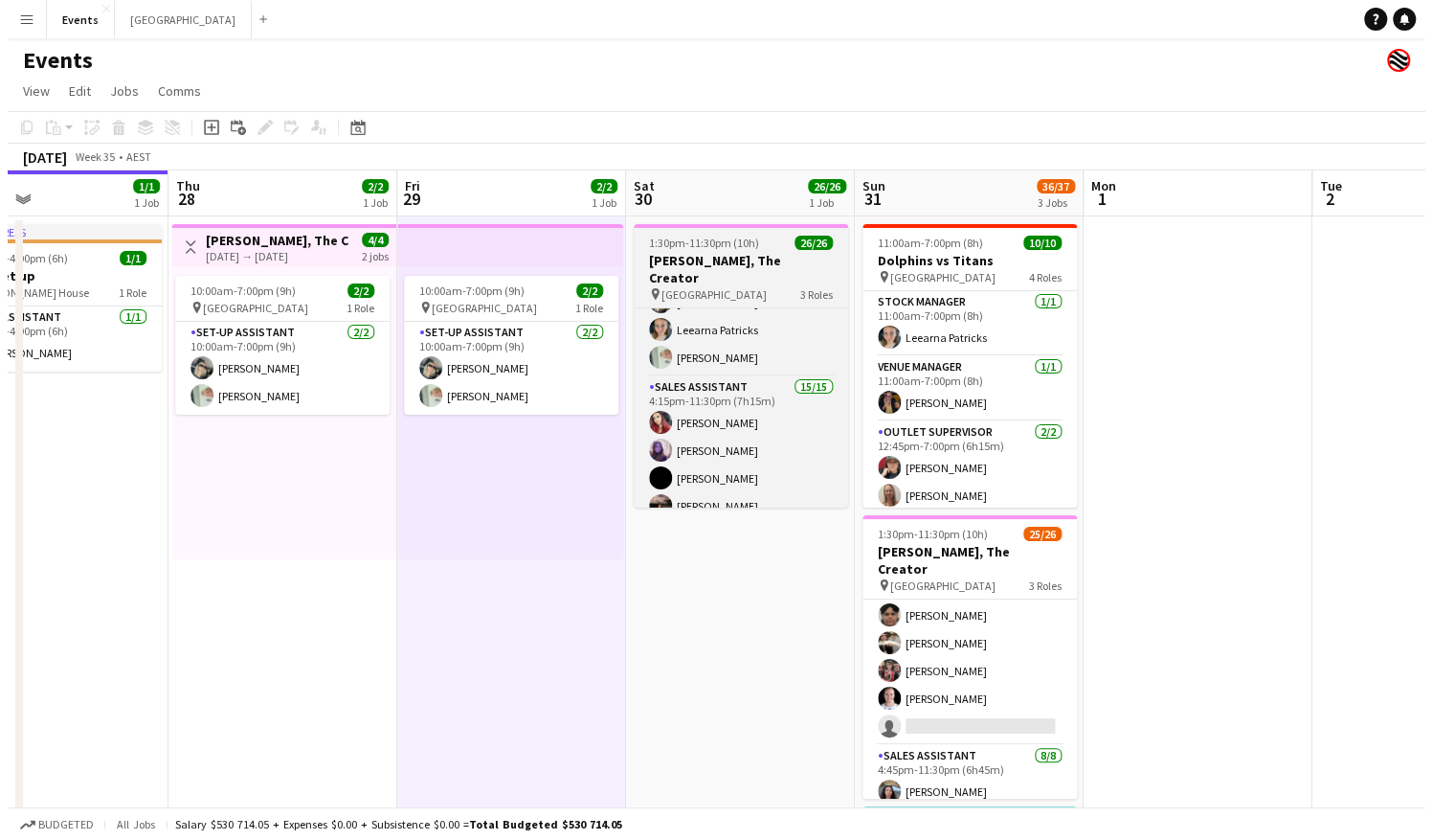
scroll to position [0, 0]
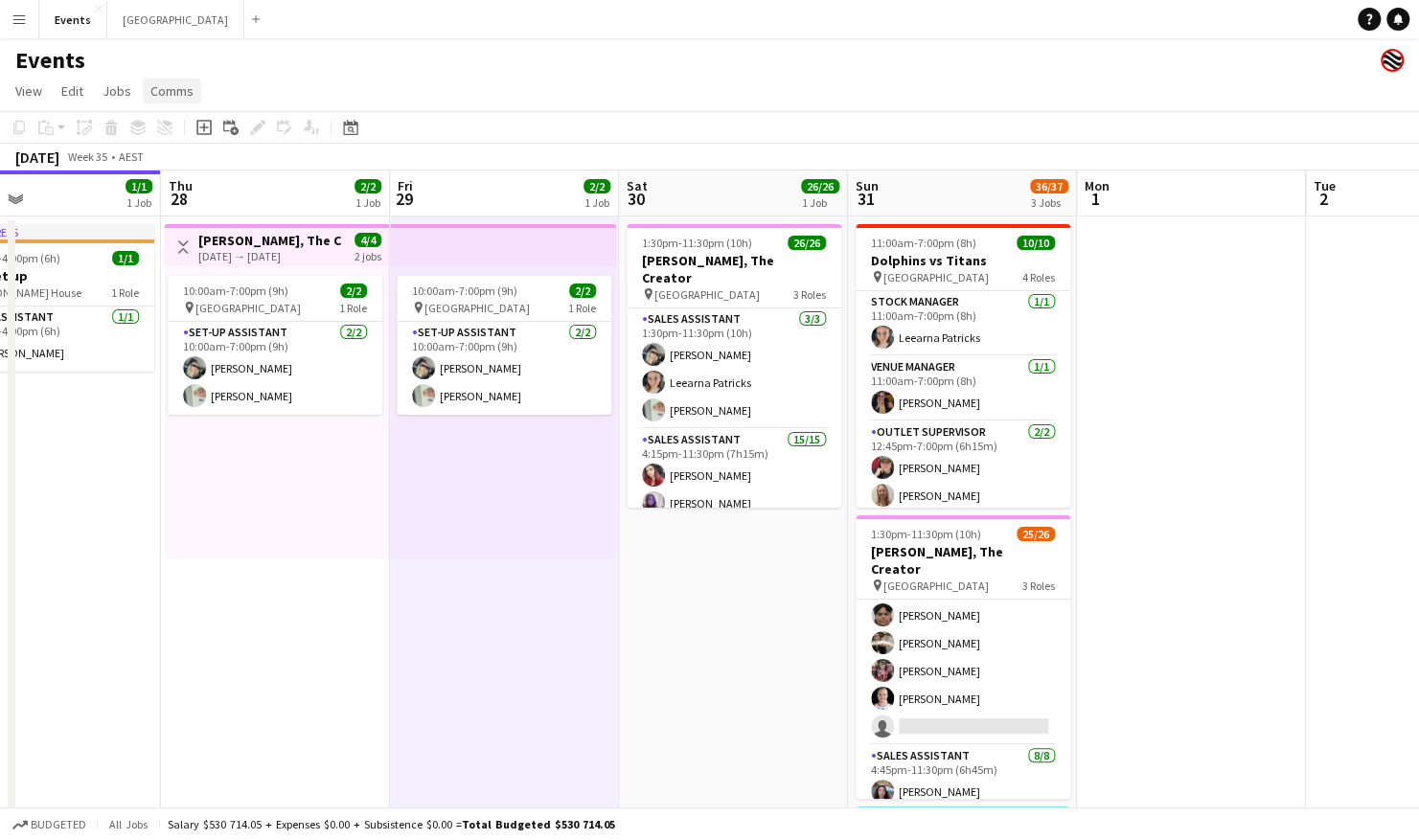
click at [167, 97] on span "Comms" at bounding box center [172, 90] width 43 height 17
click at [1204, 553] on app-date-cell at bounding box center [1191, 597] width 229 height 762
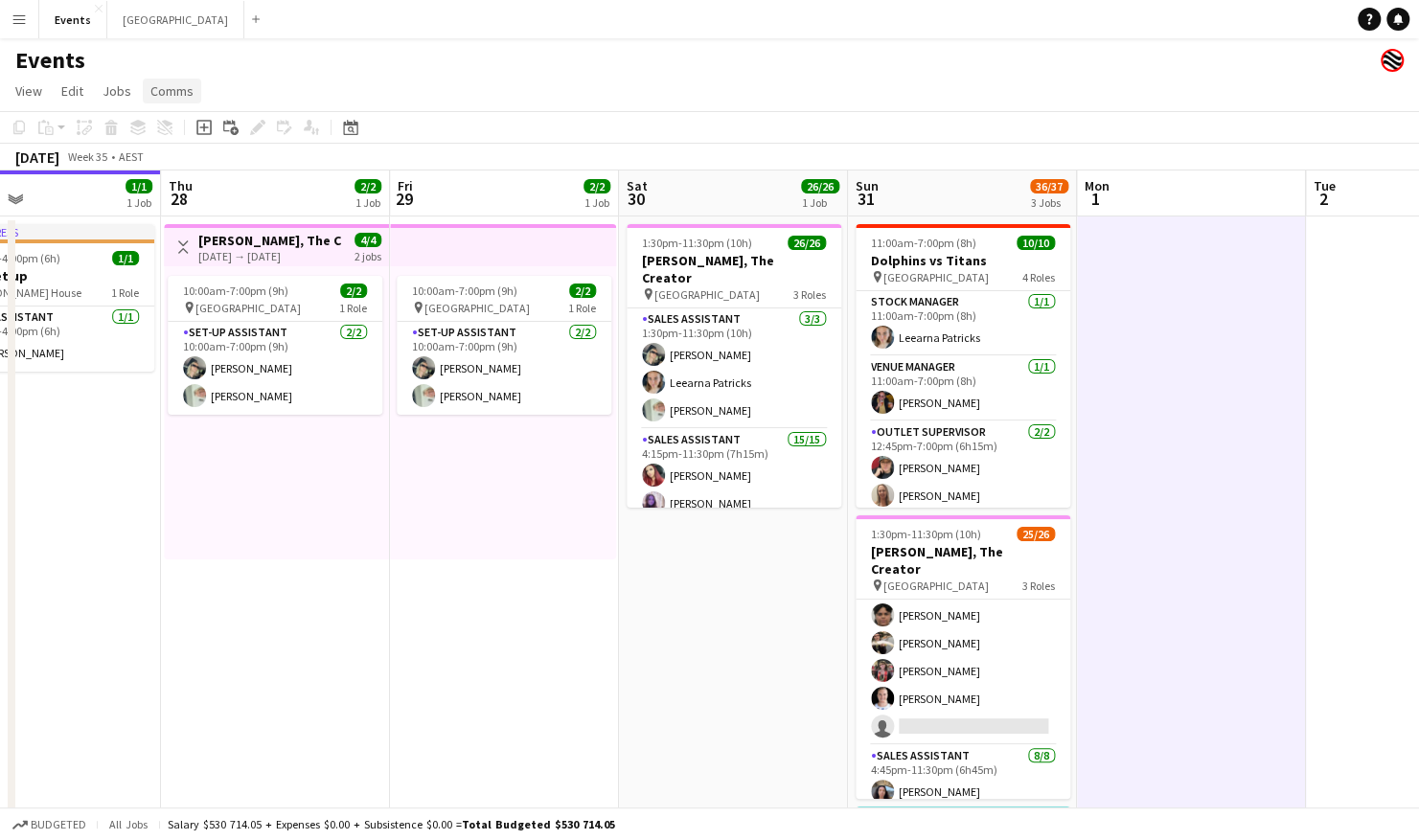
click at [171, 86] on span "Comms" at bounding box center [172, 90] width 43 height 17
click at [23, 32] on button "Menu" at bounding box center [19, 19] width 39 height 39
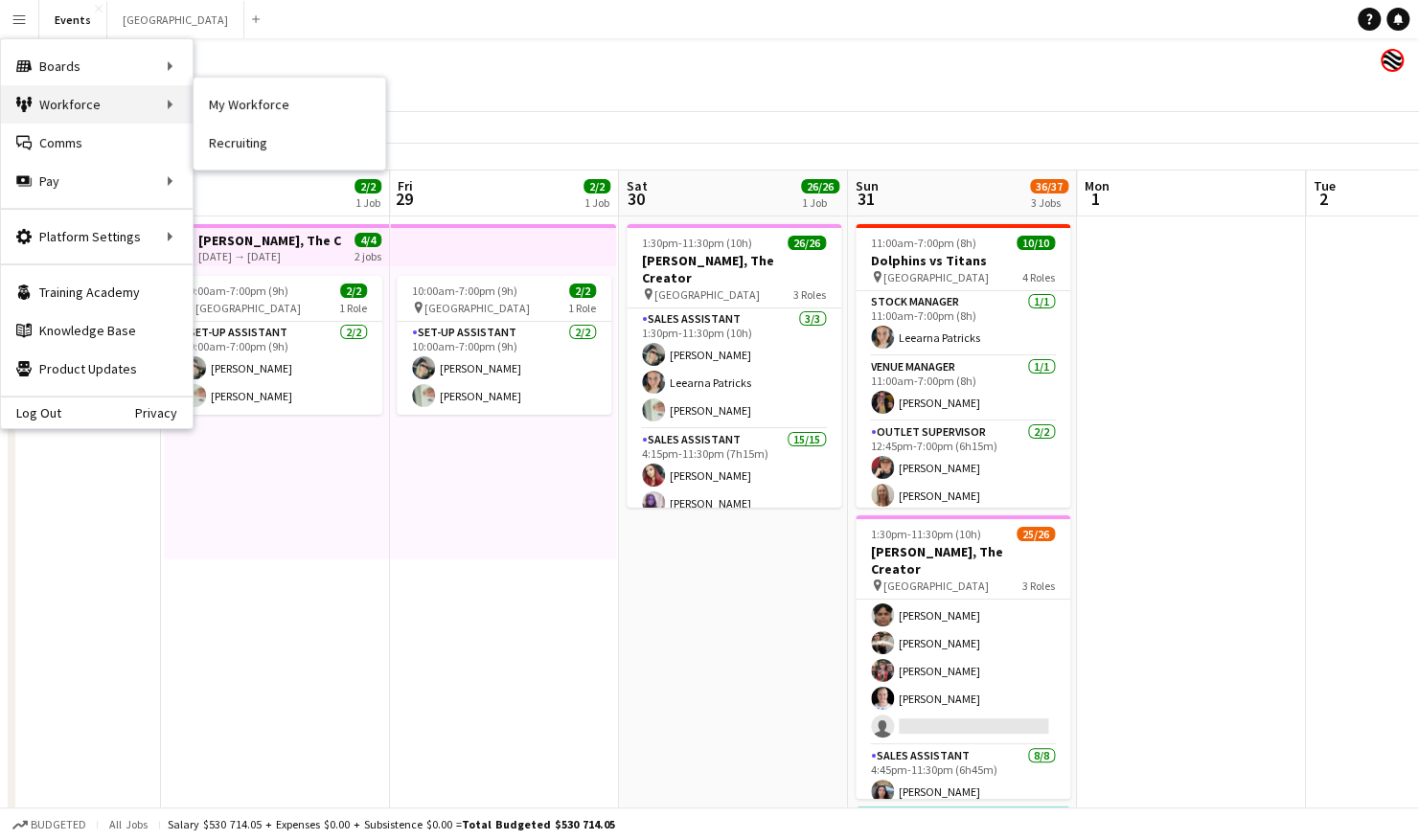
click at [72, 111] on div "Workforce Workforce" at bounding box center [96, 104] width 192 height 39
click at [269, 108] on link "My Workforce" at bounding box center [289, 104] width 192 height 39
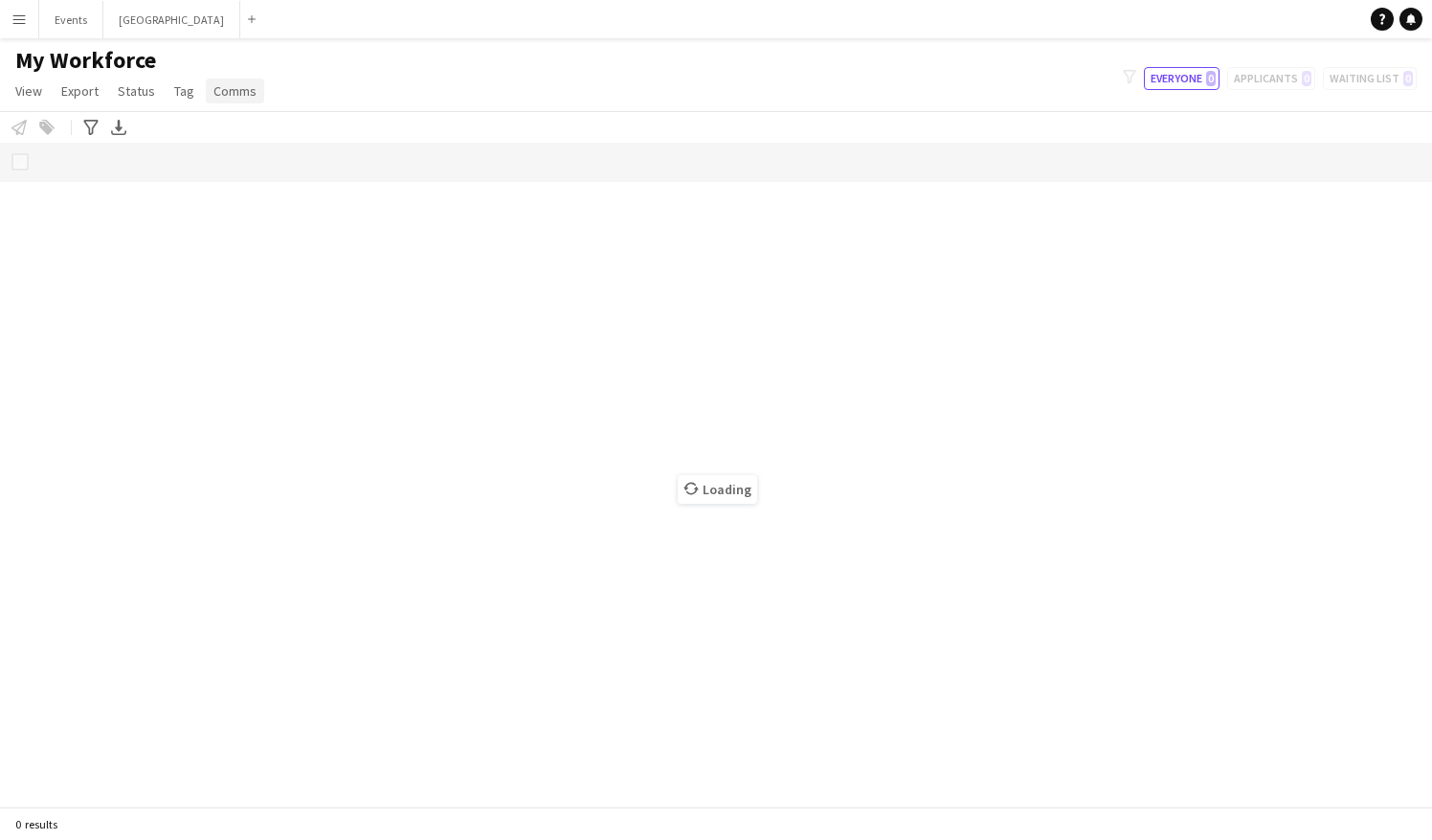
click at [235, 89] on span "Comms" at bounding box center [234, 90] width 43 height 17
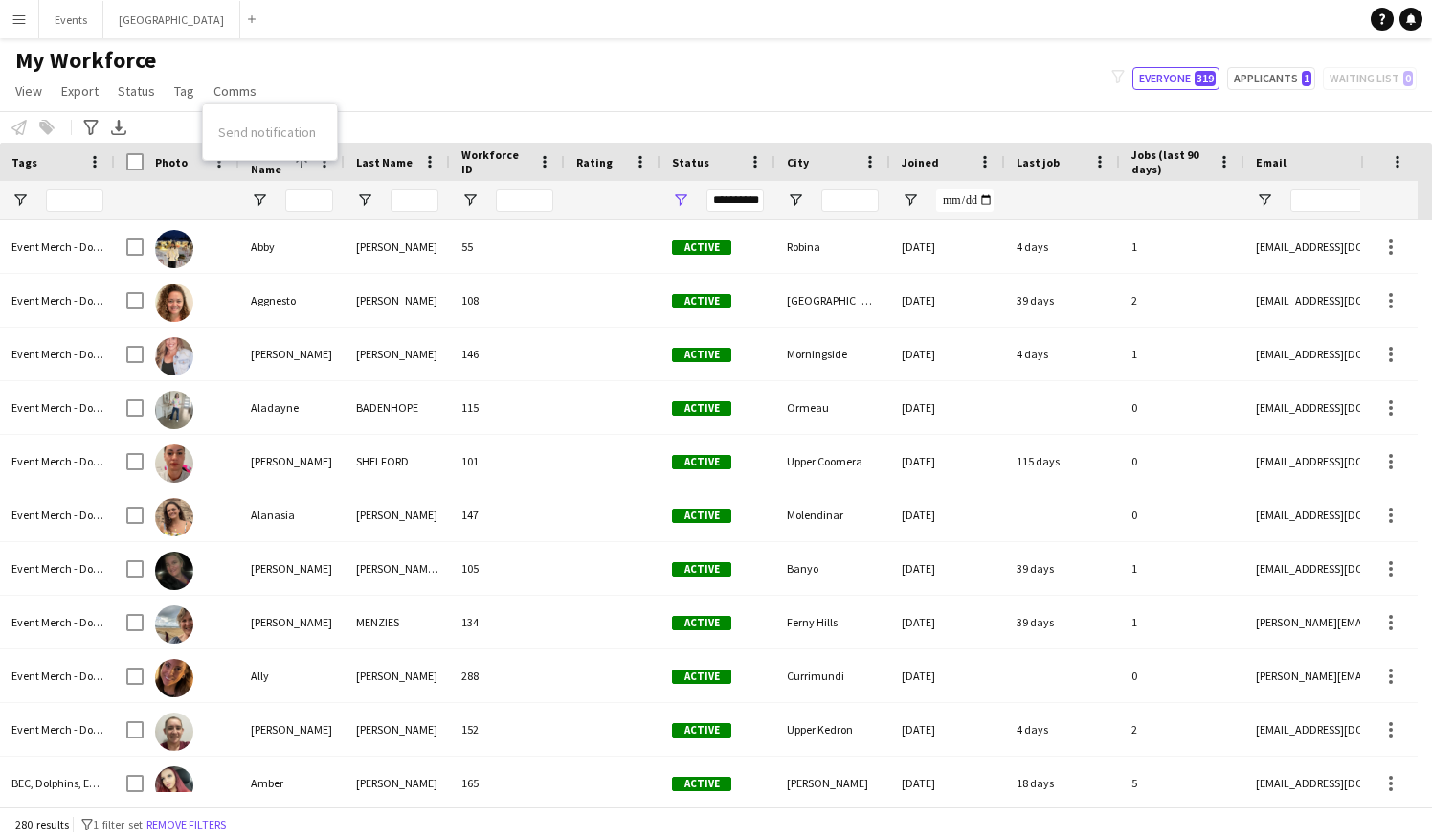
click at [482, 77] on div "My Workforce View Views Default view 18YO TFN Exemption Onboarding New view Upd…" at bounding box center [716, 78] width 1432 height 65
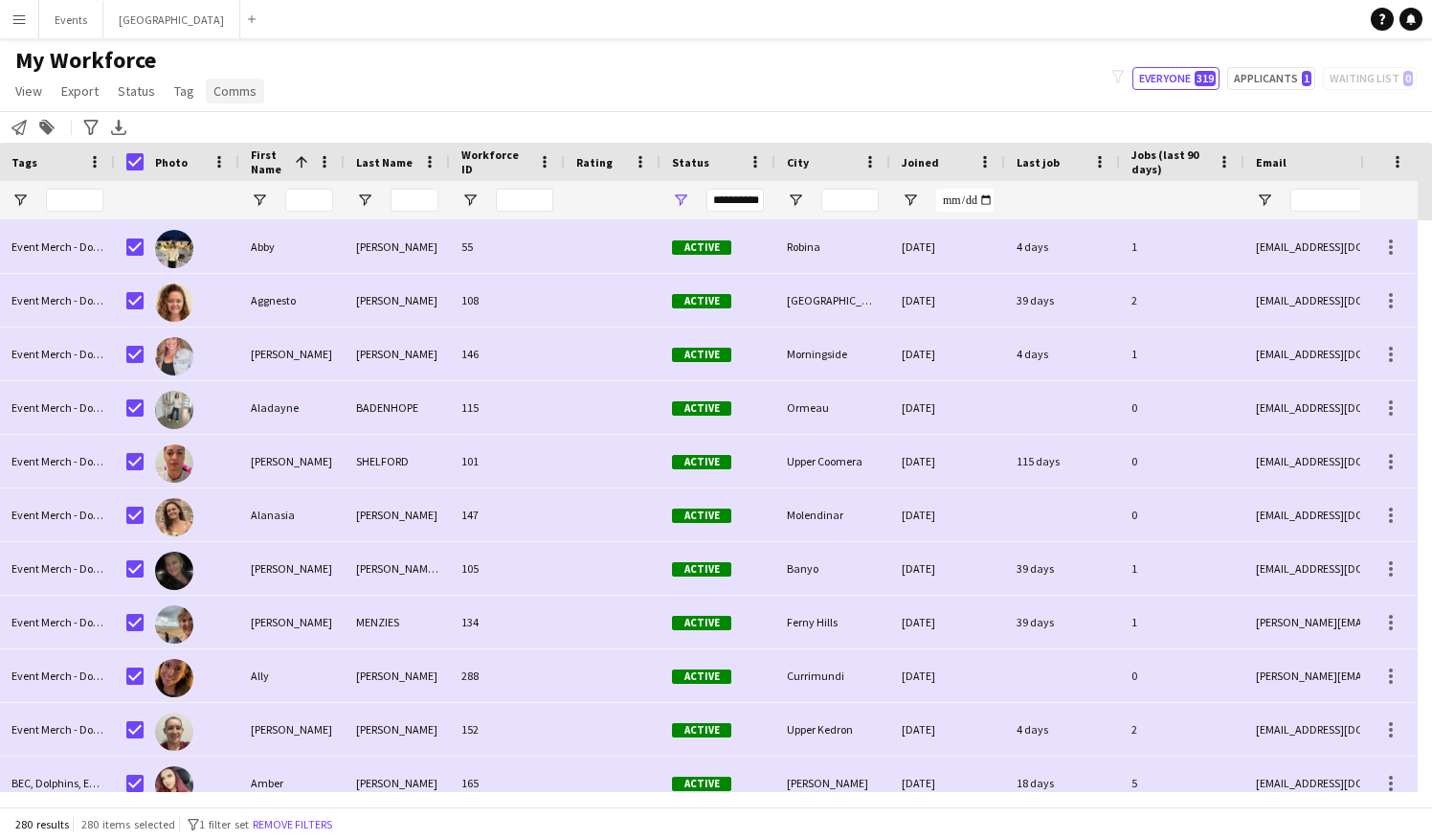
click at [233, 91] on span "Comms" at bounding box center [234, 90] width 43 height 17
click at [306, 128] on span "Send notification" at bounding box center [267, 132] width 97 height 17
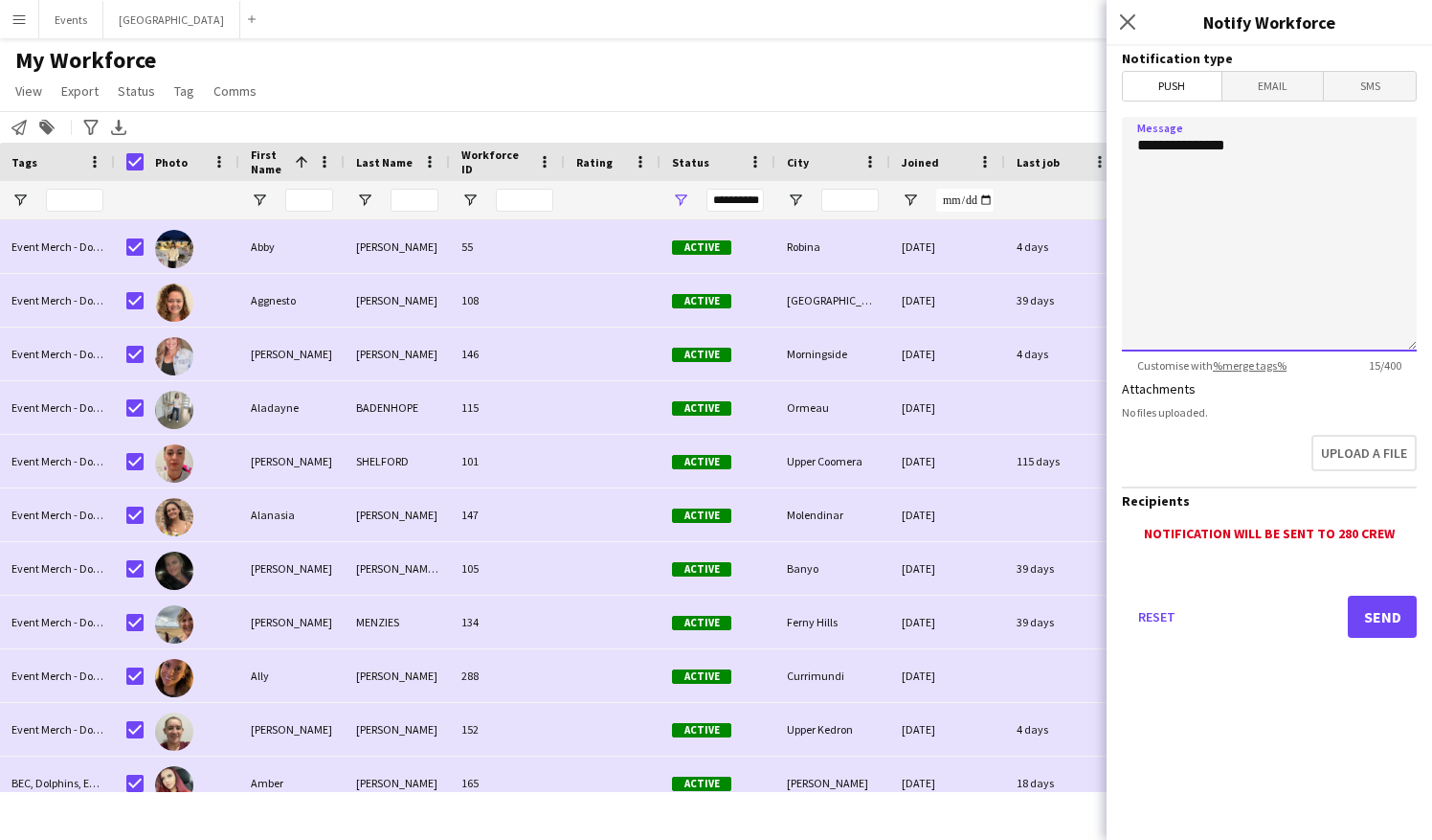
drag, startPoint x: 1268, startPoint y: 146, endPoint x: 1093, endPoint y: 144, distance: 175.0
click at [1093, 144] on body "Menu Boards Boards Boards All jobs Status Workforce Workforce My Workforce Recr…" at bounding box center [716, 420] width 1432 height 840
type textarea "*"
click at [1203, 177] on textarea "**********" at bounding box center [1268, 234] width 295 height 235
click at [1203, 201] on textarea "**********" at bounding box center [1268, 234] width 295 height 235
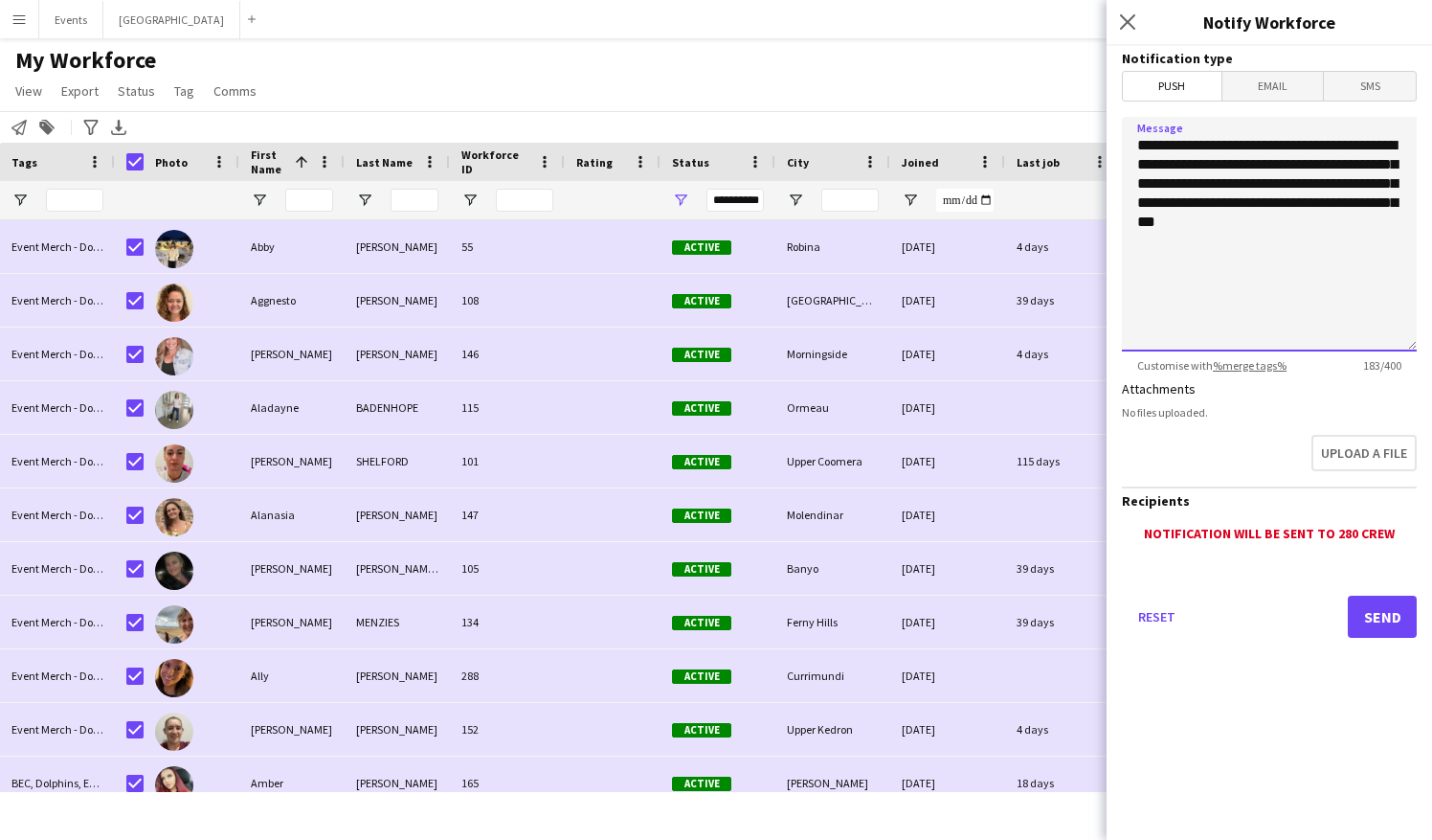
click at [1203, 230] on textarea "**********" at bounding box center [1268, 234] width 295 height 235
drag, startPoint x: 1212, startPoint y: 248, endPoint x: 1128, endPoint y: 142, distance: 135.2
click at [1128, 142] on textarea "**********" at bounding box center [1268, 234] width 295 height 235
type textarea "**********"
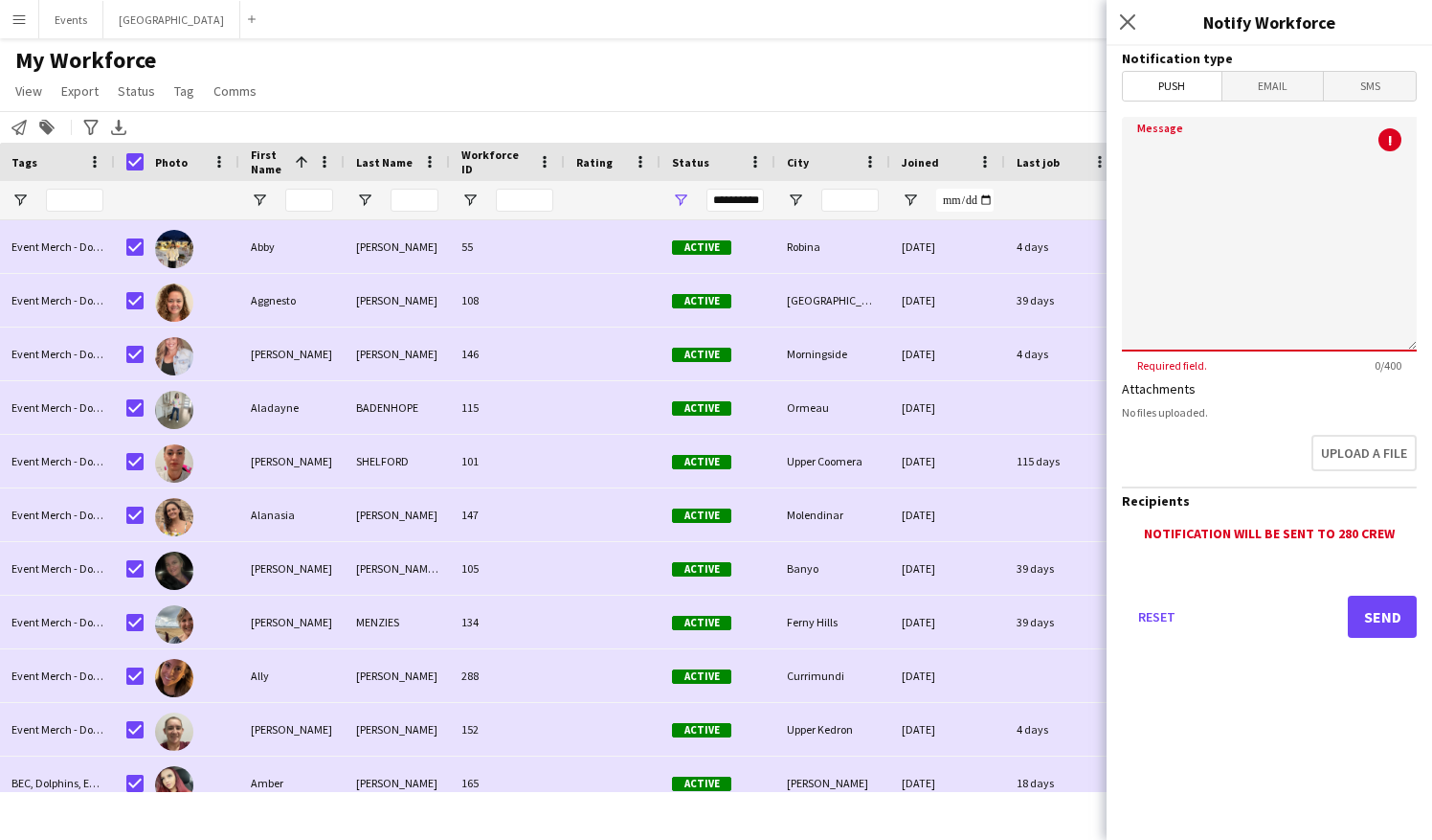
paste textarea "**********"
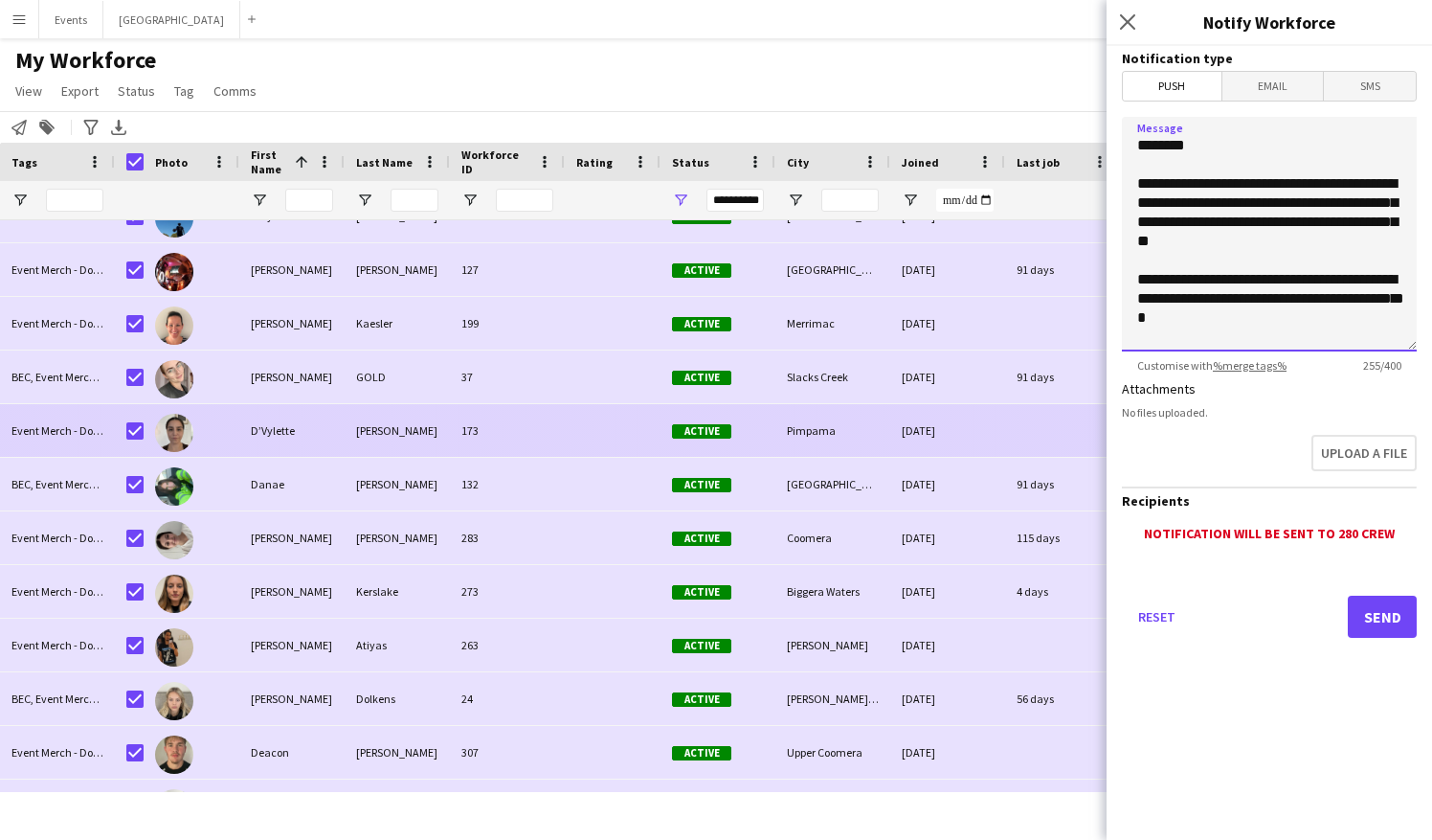
scroll to position [3206, 0]
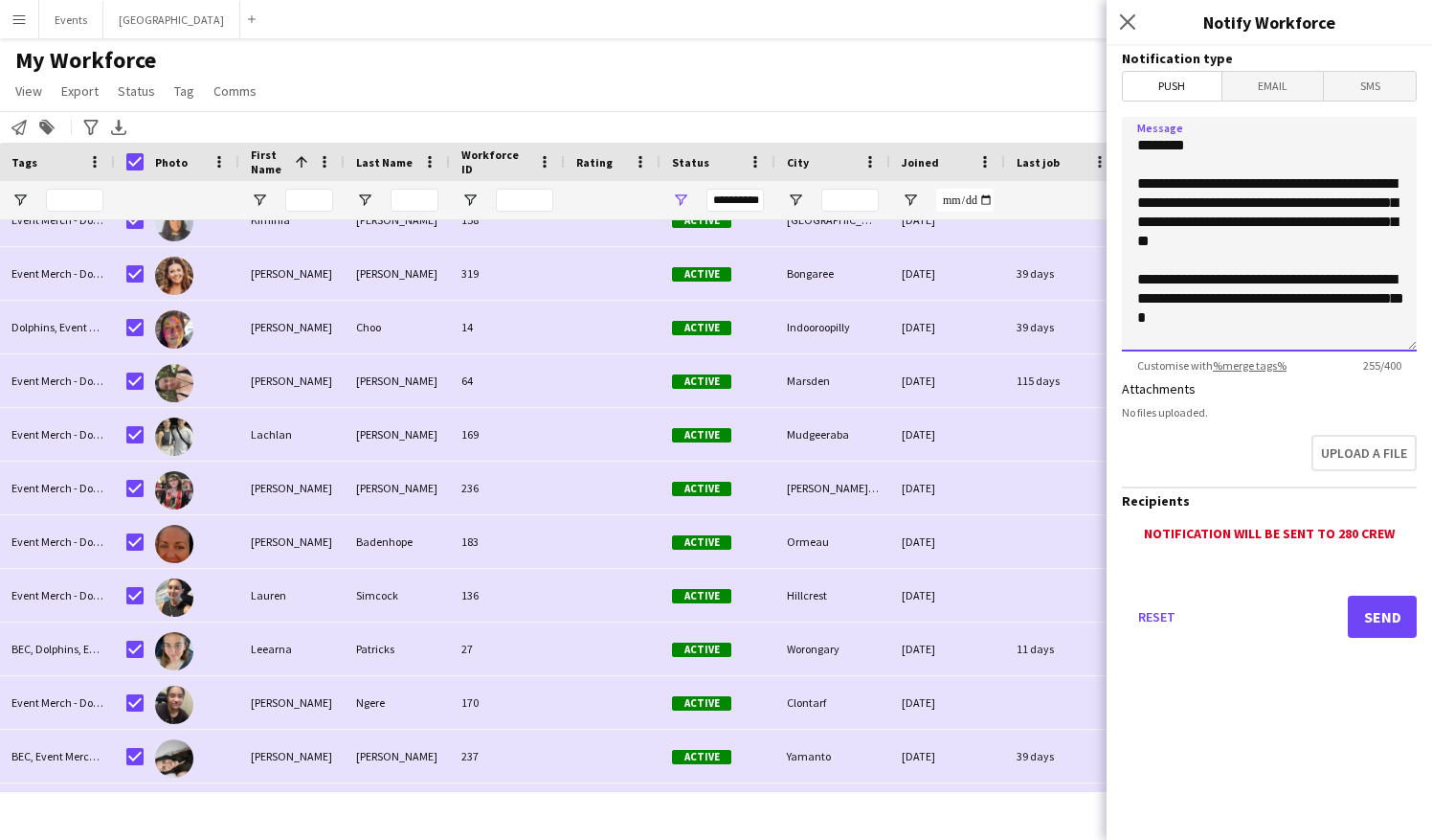
type textarea "**********"
click at [1203, 567] on button "Send" at bounding box center [1382, 616] width 69 height 42
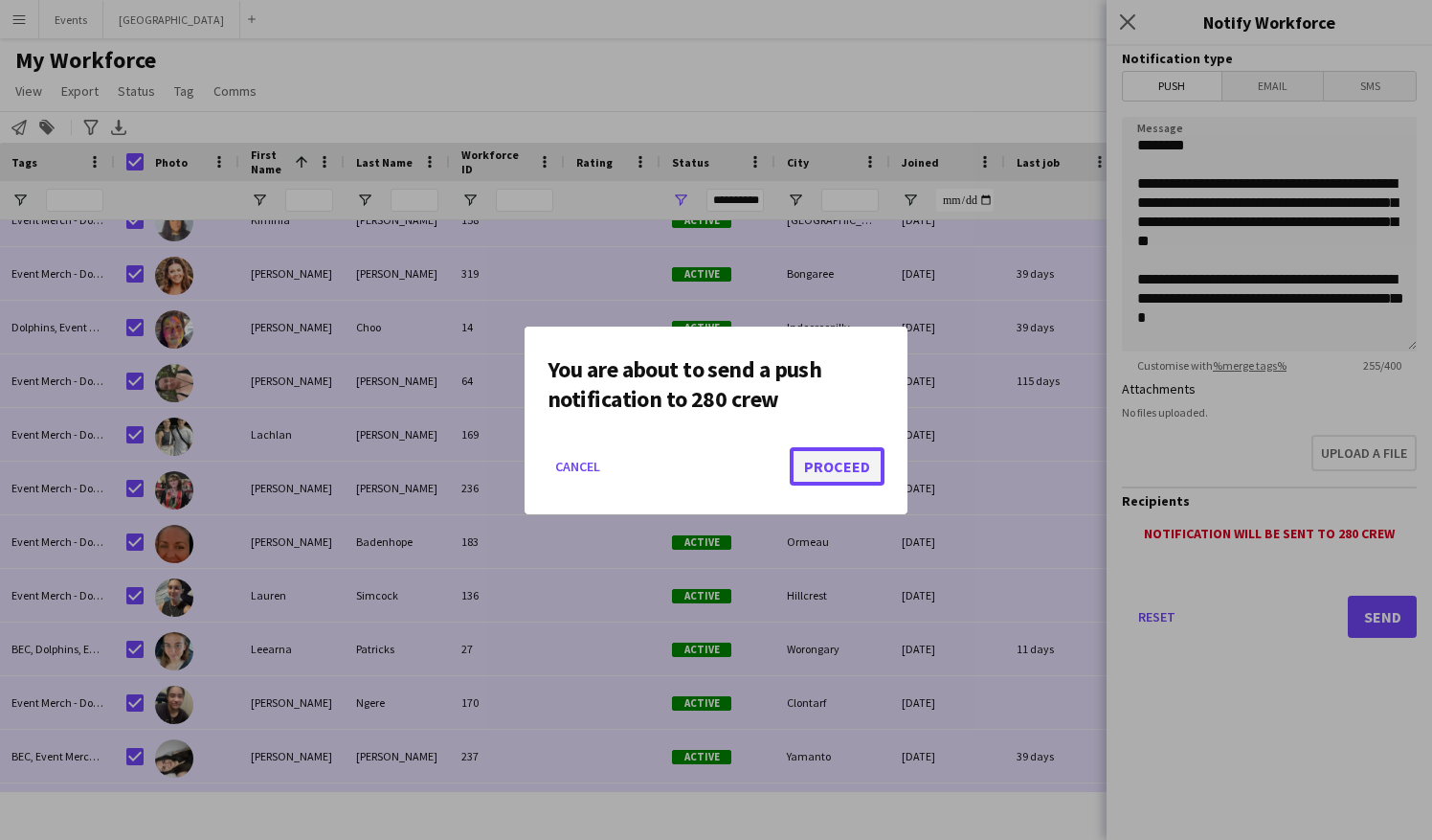
click at [838, 470] on button "Proceed" at bounding box center [837, 466] width 95 height 39
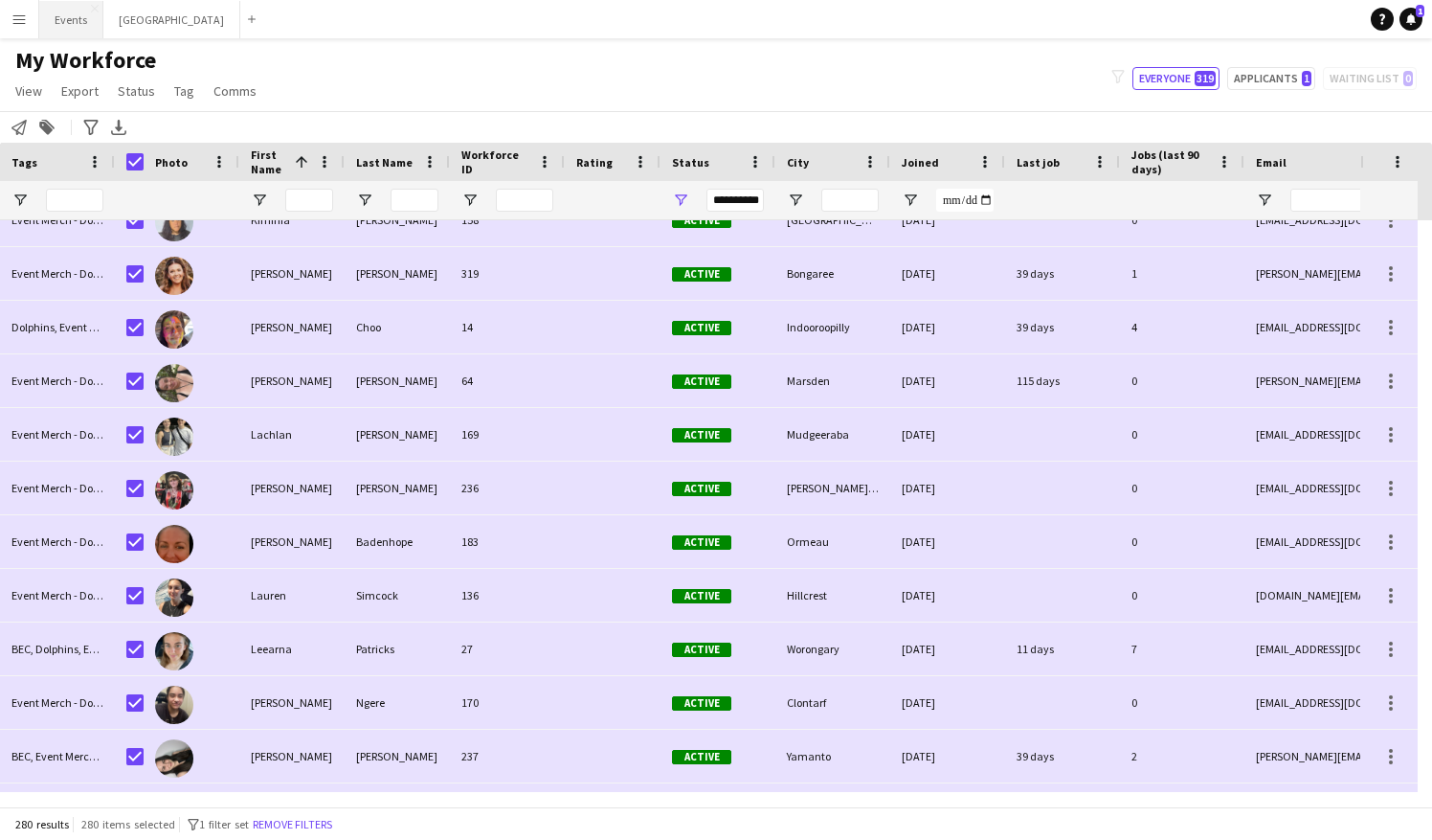
click at [68, 14] on button "Events Close" at bounding box center [71, 20] width 64 height 38
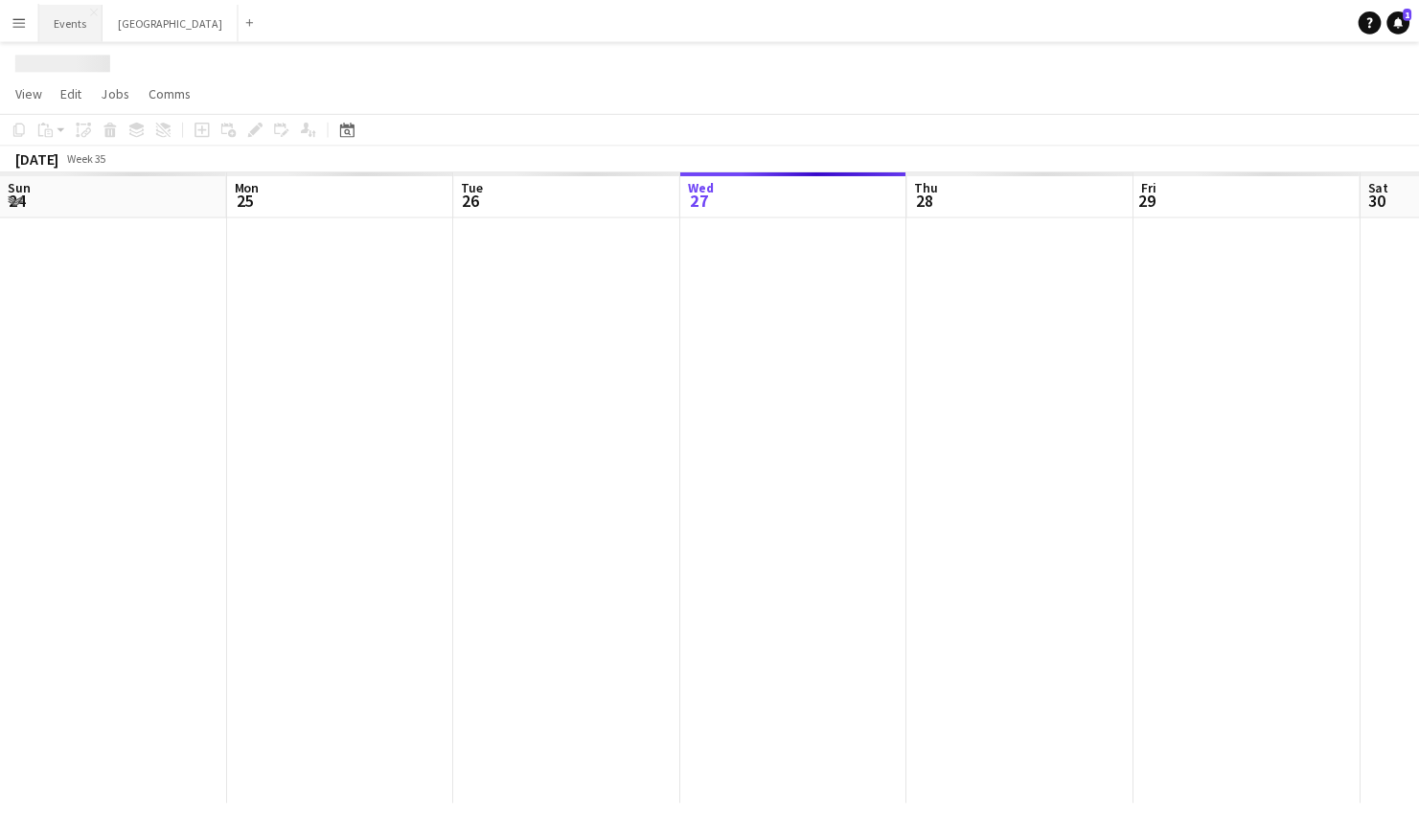
scroll to position [0, 457]
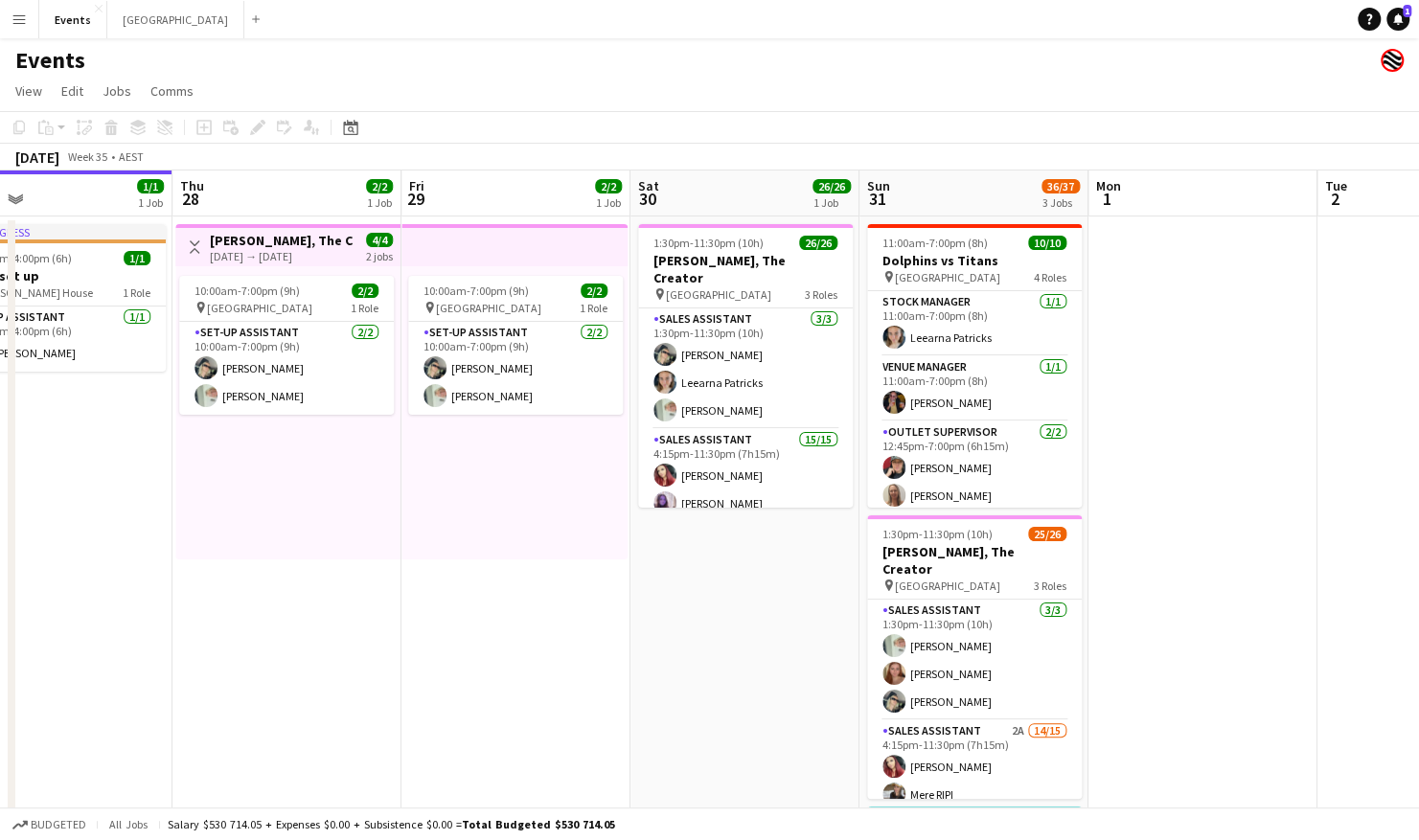
drag, startPoint x: 730, startPoint y: 650, endPoint x: 500, endPoint y: 652, distance: 230.0
click at [500, 567] on app-calendar-viewport "Sun 24 2/2 2 Jobs Mon 25 Tue 26 Wed 27 1/1 1 Job Thu 28 2/2 1 Job Fri 29 2/2 1 …" at bounding box center [710, 574] width 1419 height 808
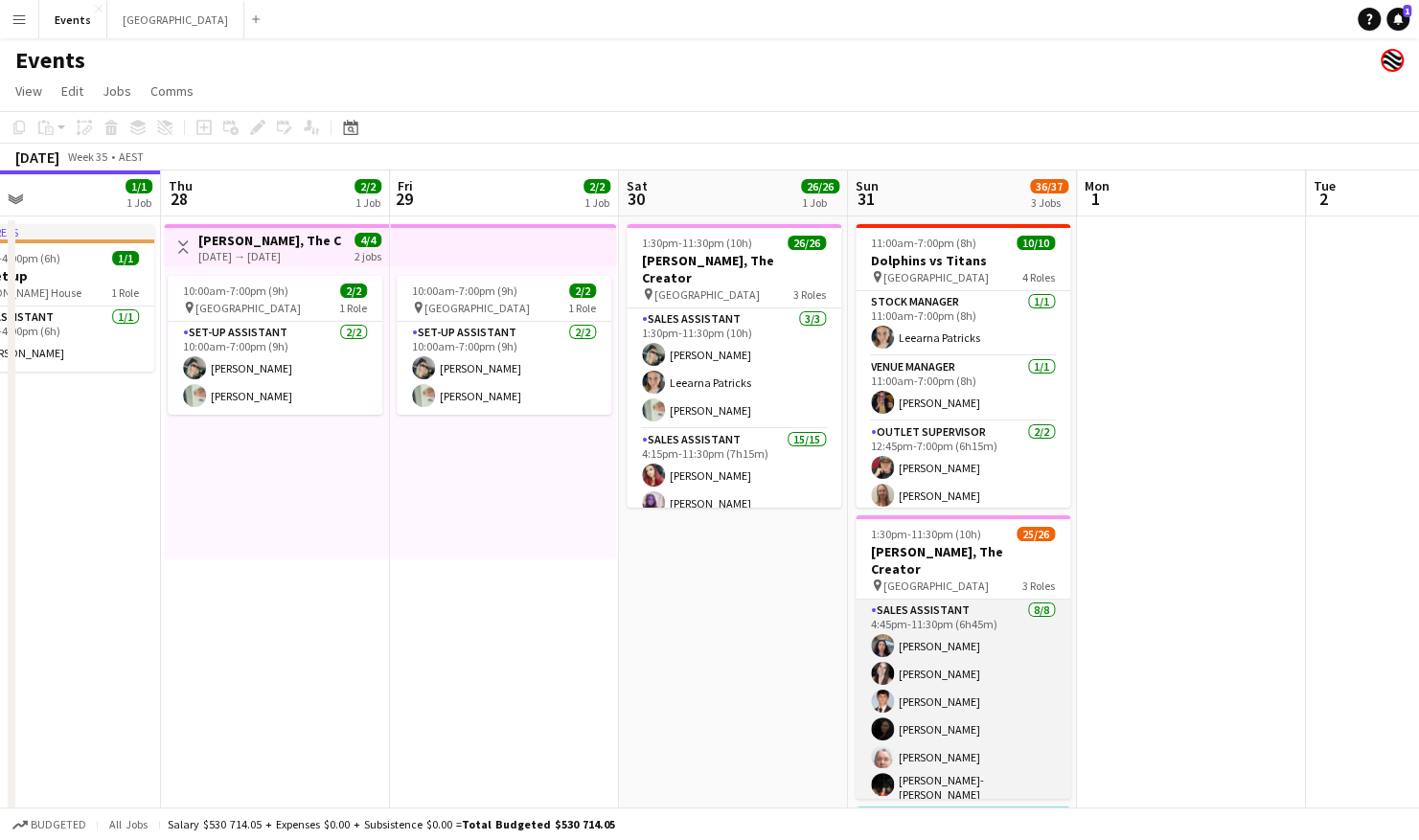
scroll to position [521, 0]
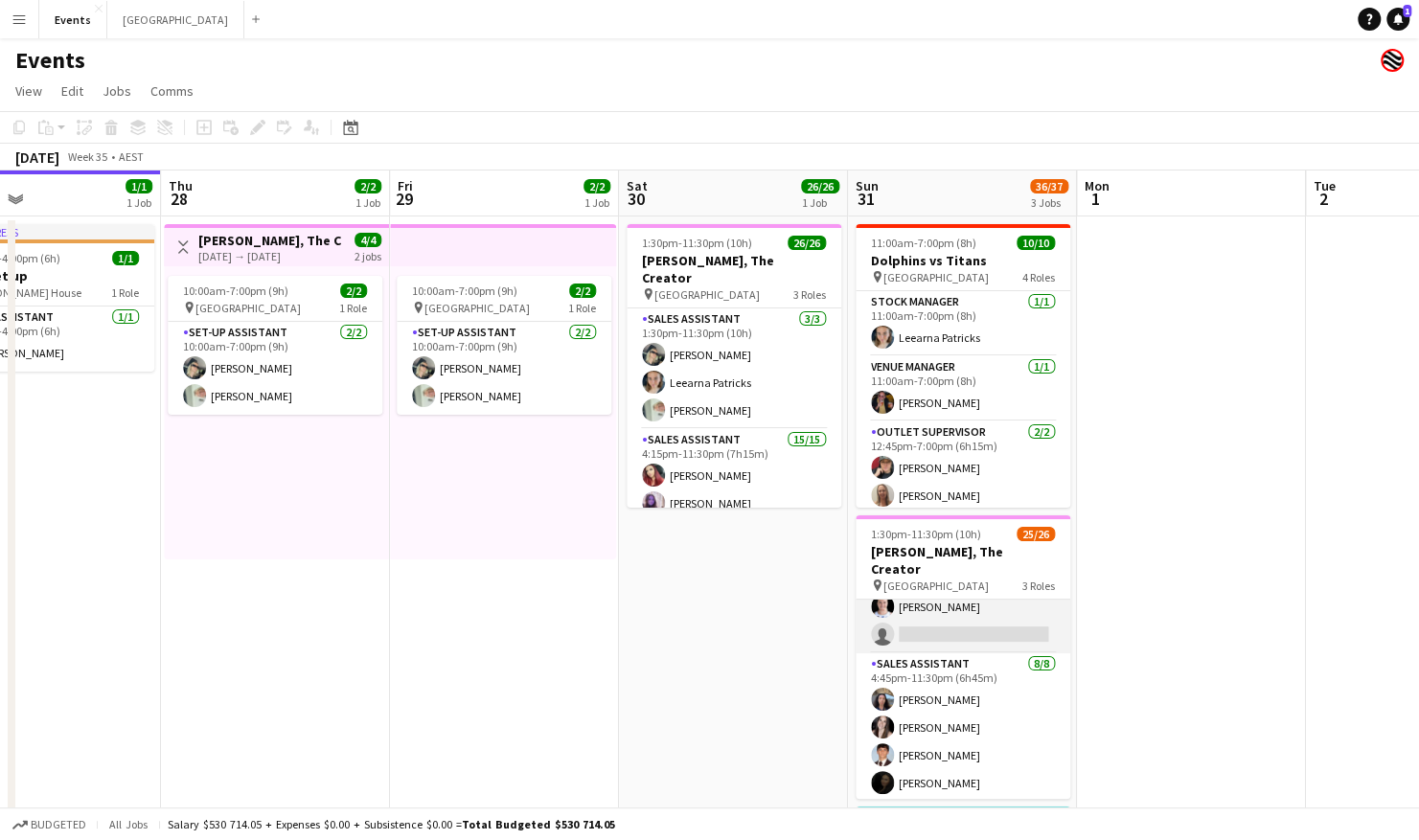
click at [971, 567] on app-card-role "Sales Assistant 2A 14/15 4:15pm-11:30pm (7h15m) [PERSON_NAME] [PERSON_NAME] [PE…" at bounding box center [963, 426] width 214 height 454
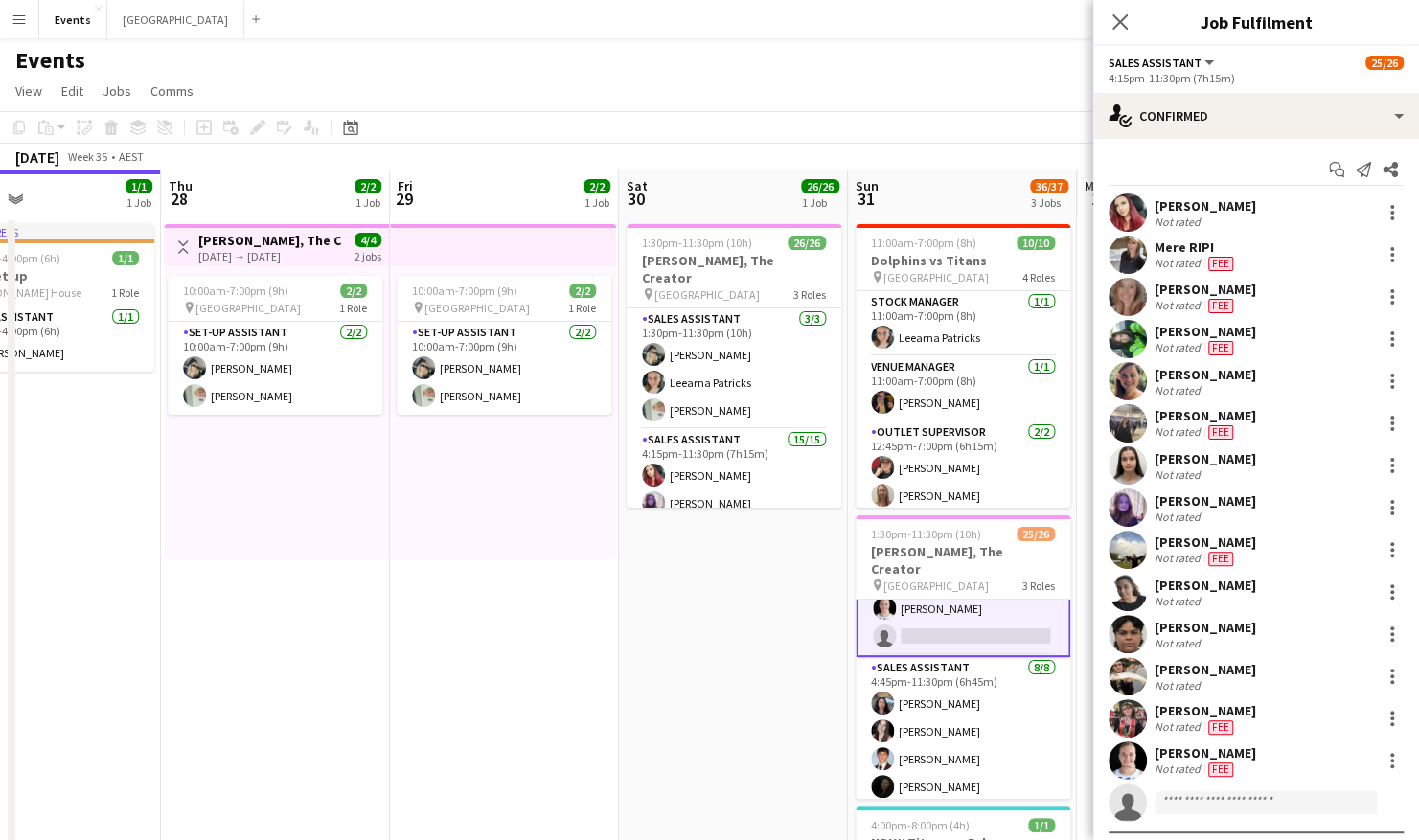
scroll to position [523, 0]
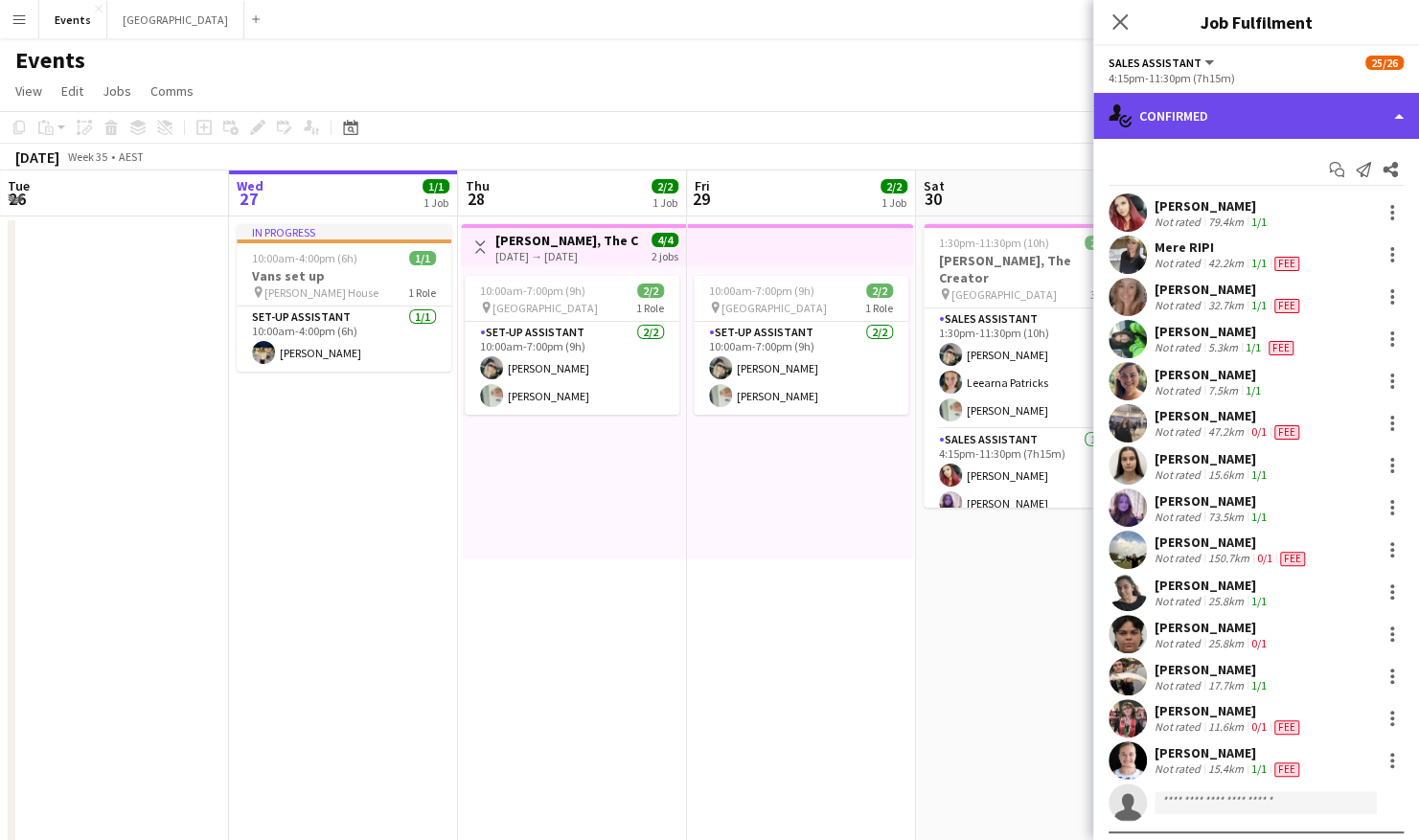
click at [1215, 119] on div "single-neutral-actions-check-2 Confirmed" at bounding box center [1256, 116] width 325 height 46
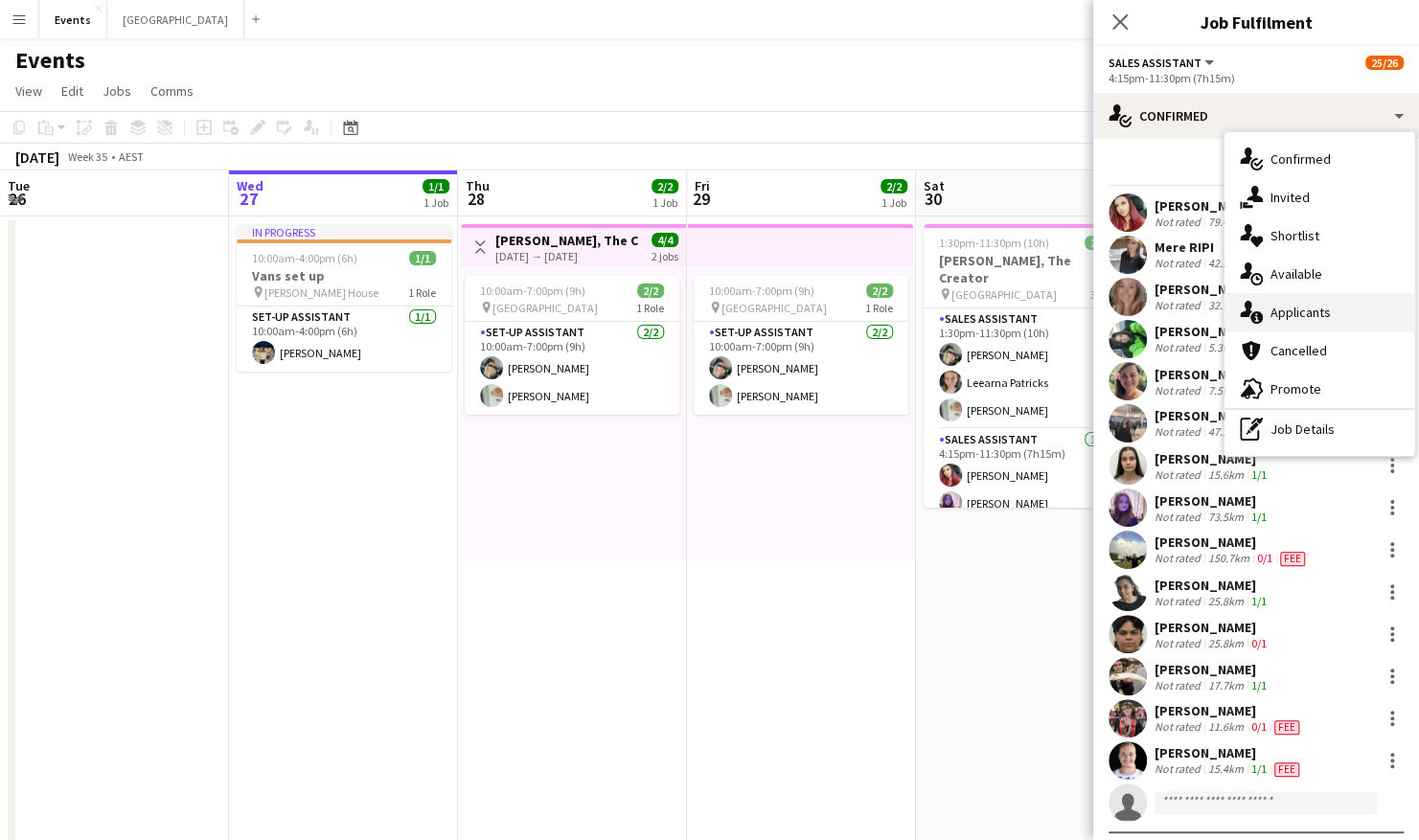
click at [1311, 302] on div "single-neutral-actions-information Applicants" at bounding box center [1319, 311] width 190 height 39
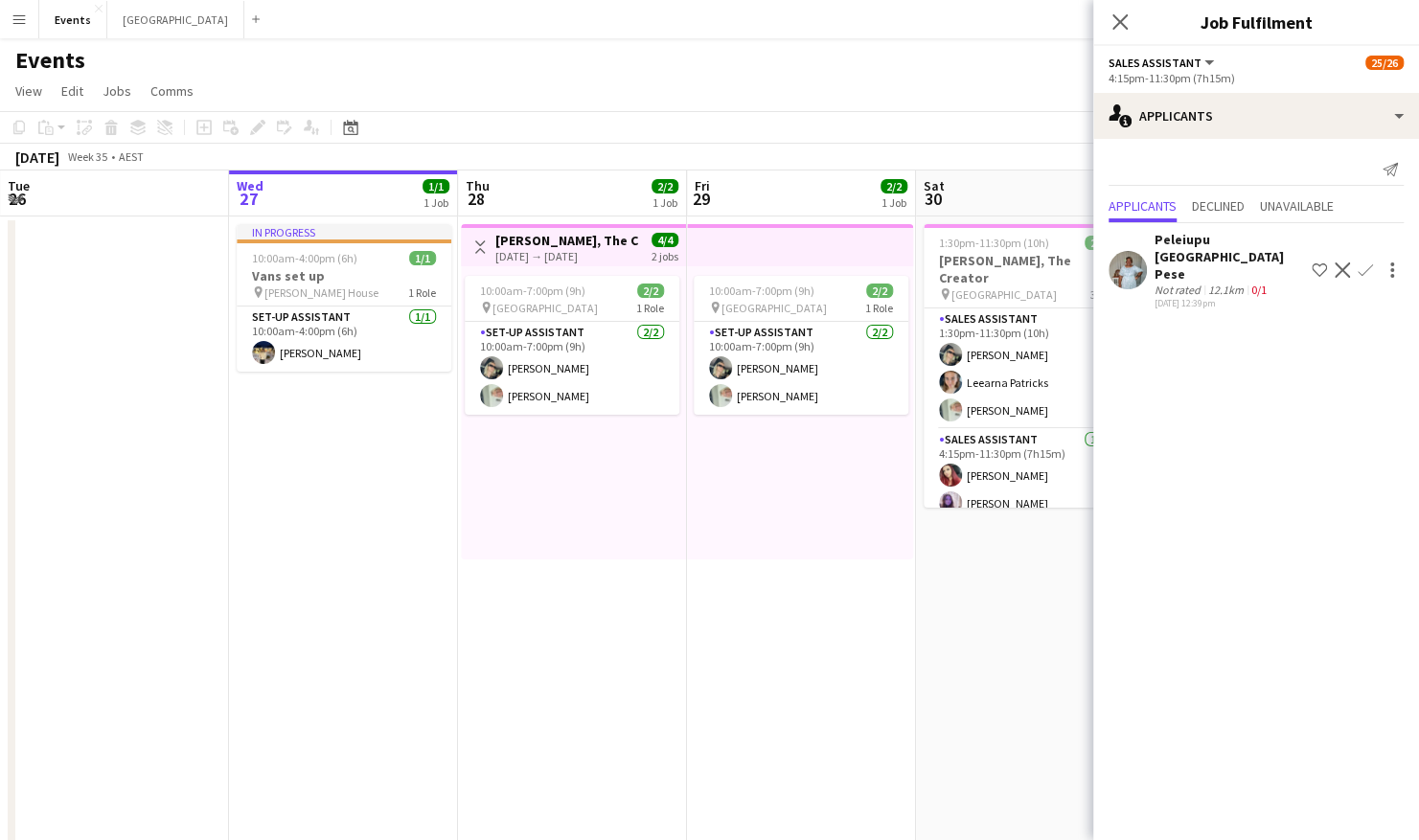
click at [1122, 251] on app-user-avatar at bounding box center [1127, 270] width 39 height 39
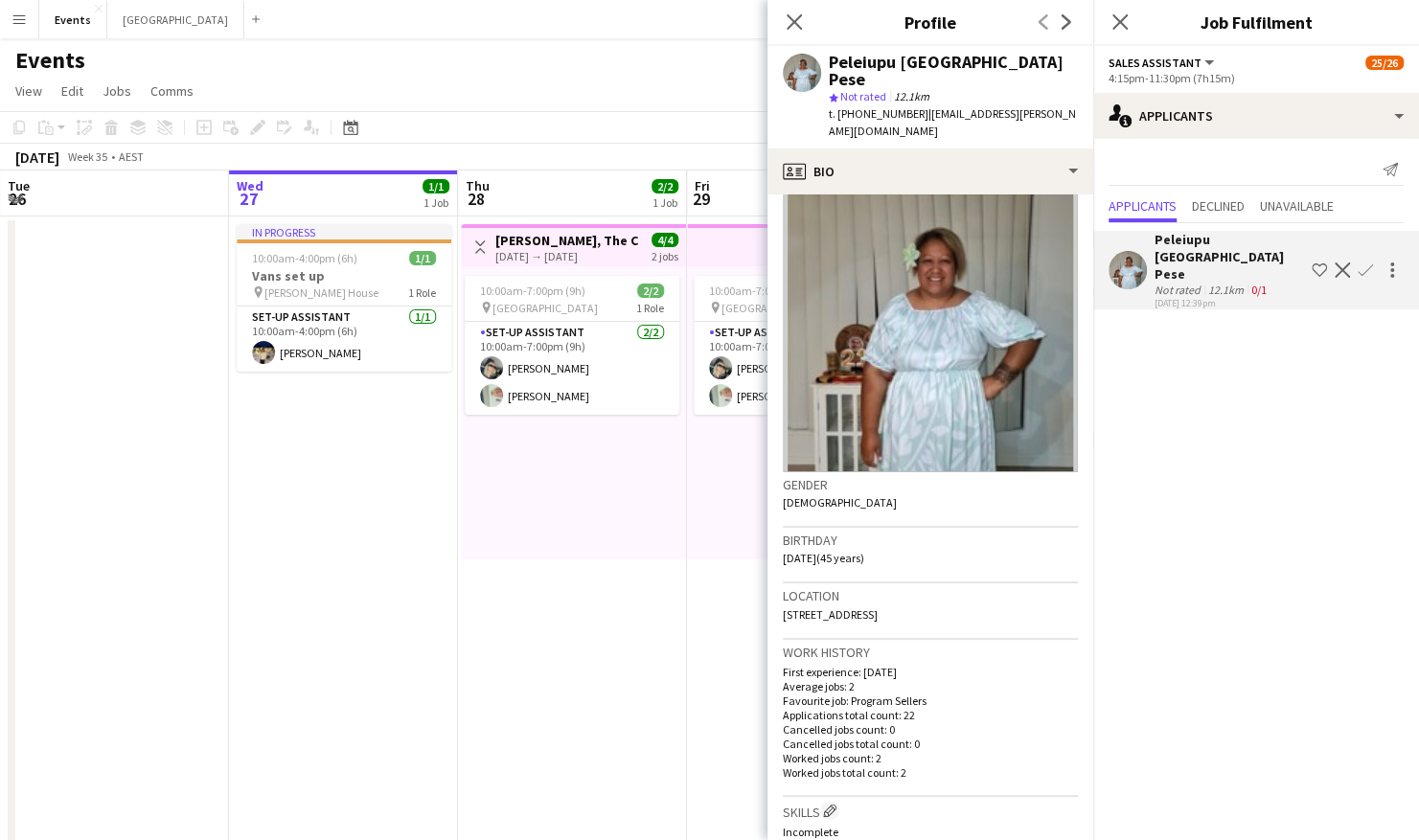
scroll to position [96, 0]
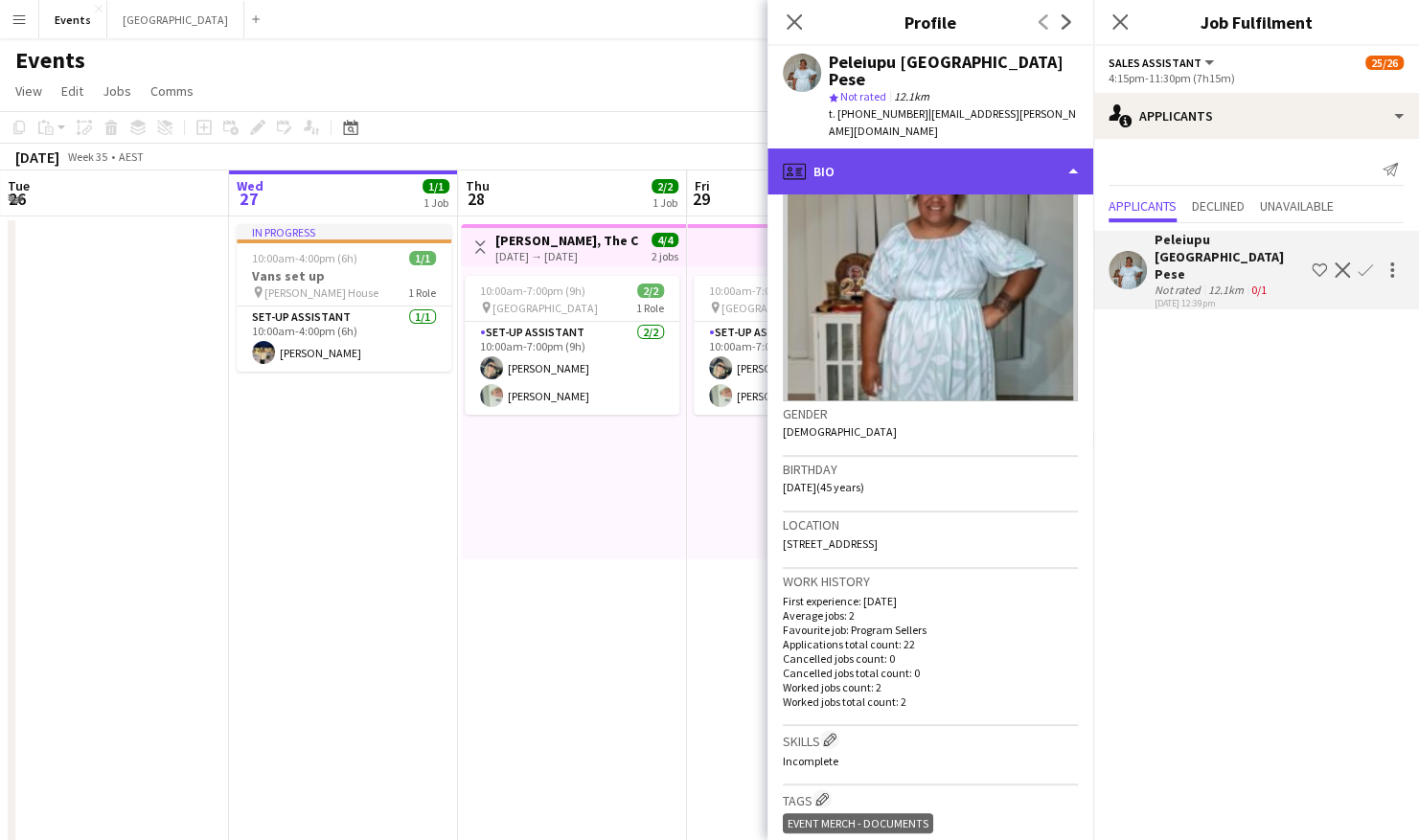
click at [979, 149] on div "profile Bio" at bounding box center [930, 172] width 325 height 46
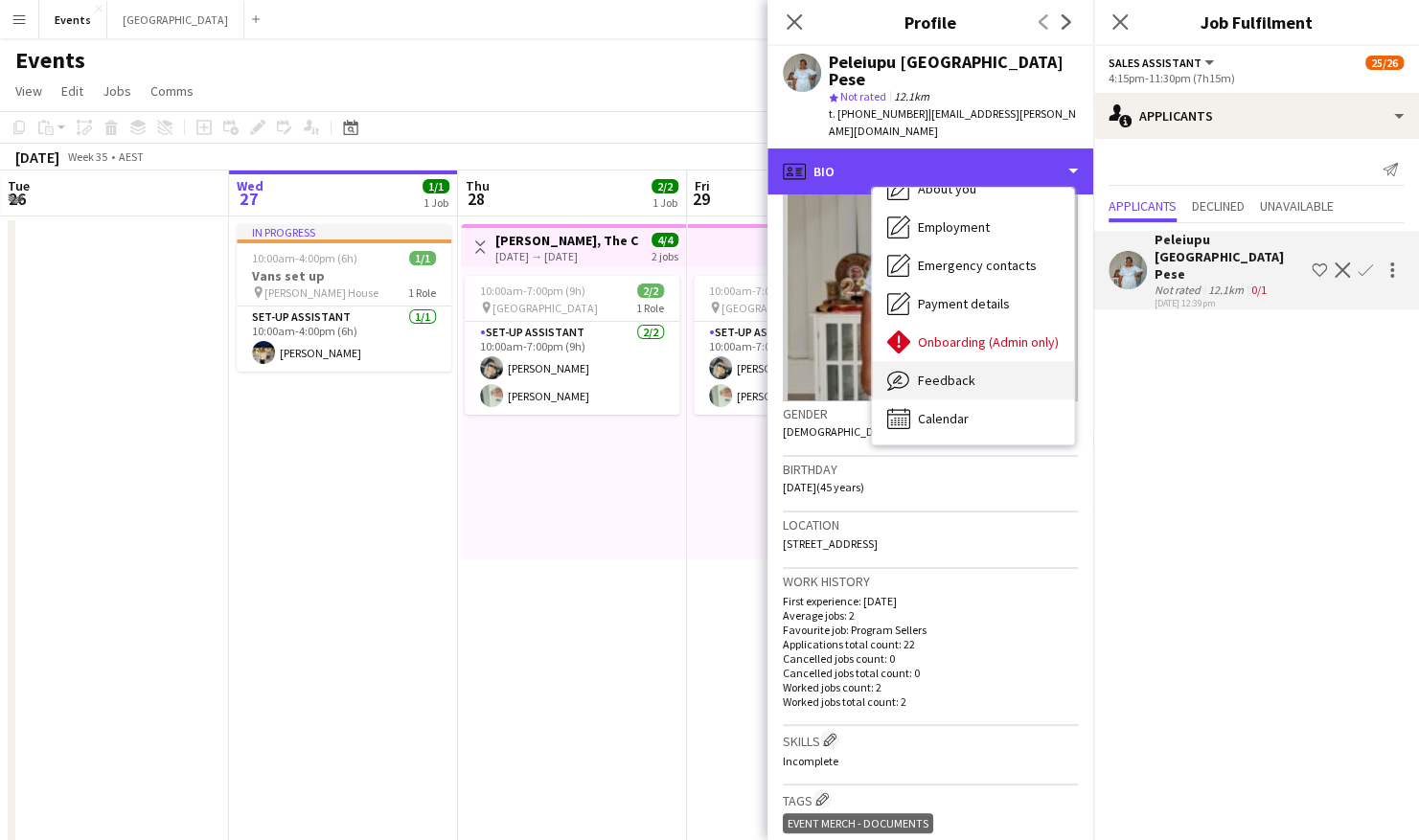
scroll to position [103, 0]
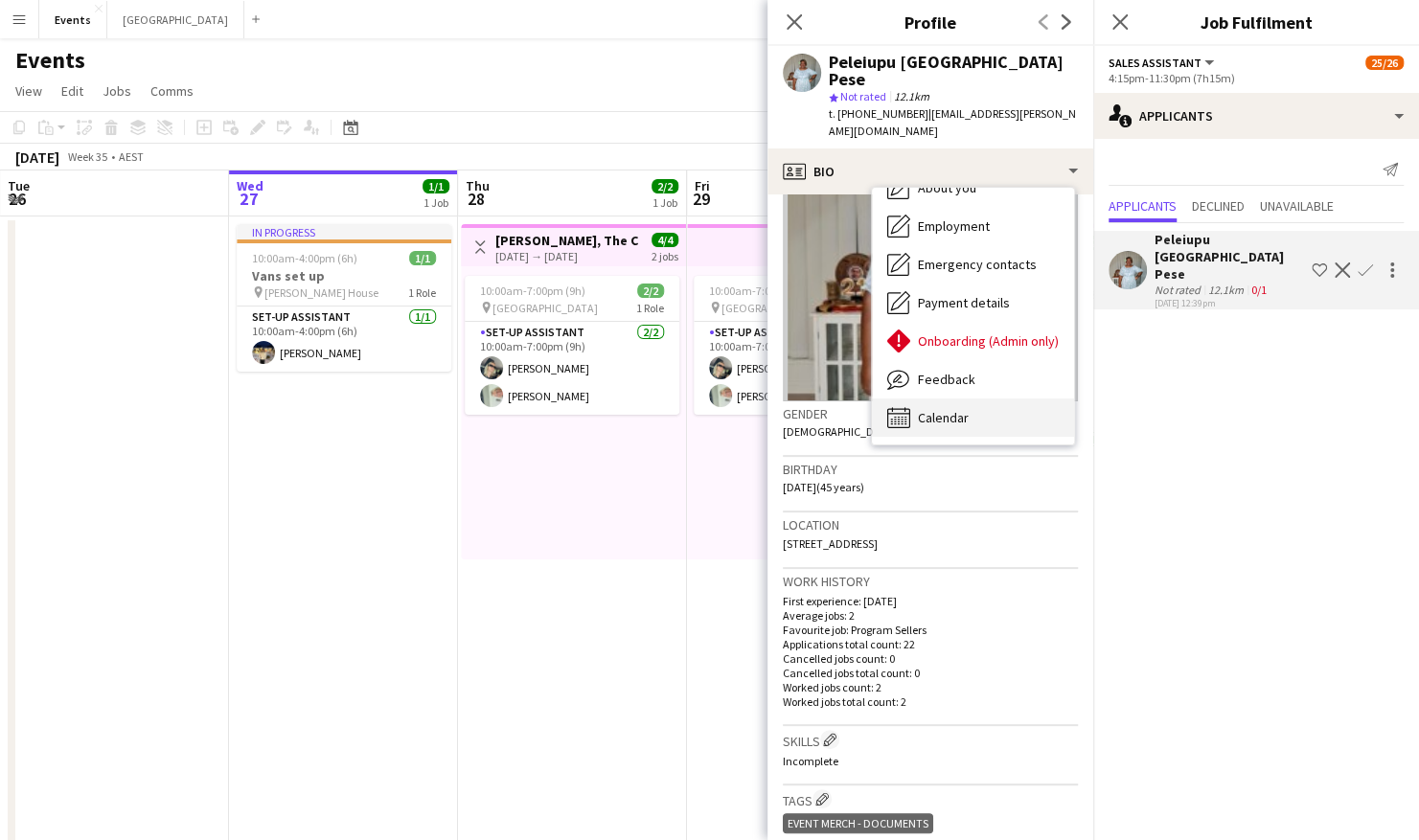
click at [992, 399] on div "Calendar Calendar" at bounding box center [973, 418] width 202 height 39
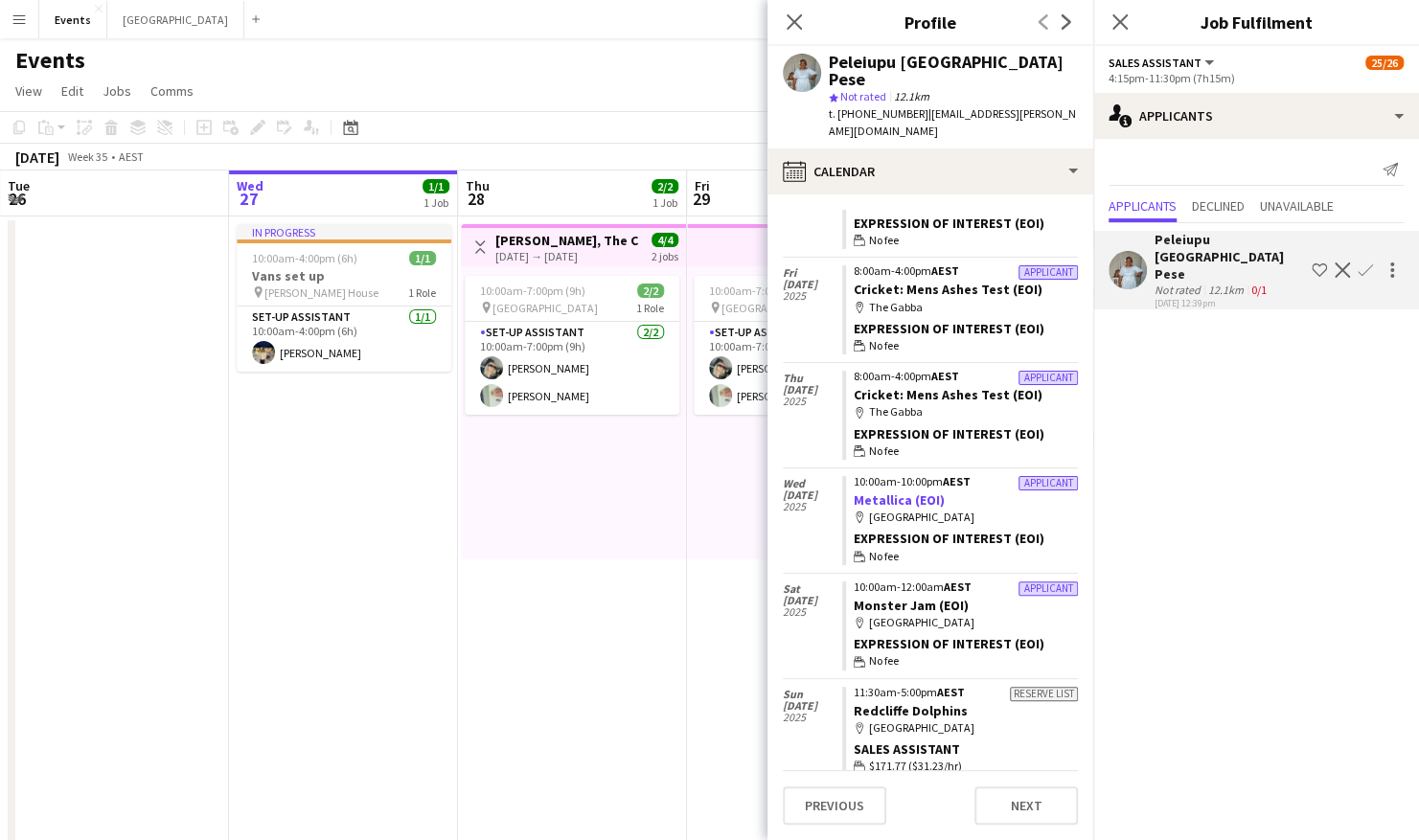
scroll to position [214, 0]
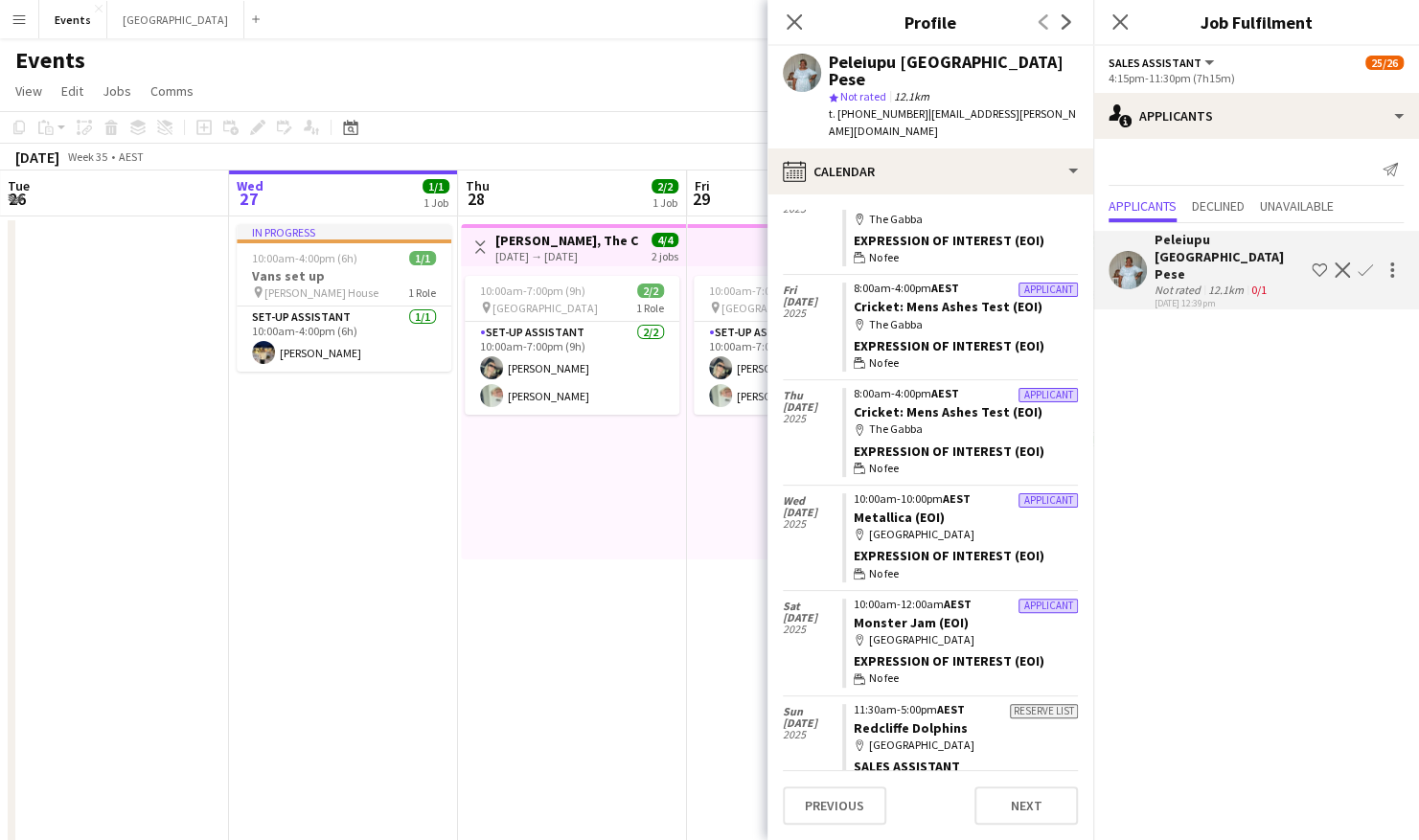
drag, startPoint x: 648, startPoint y: 599, endPoint x: 640, endPoint y: 593, distance: 10.0
click at [644, 599] on app-date-cell "Toggle View [PERSON_NAME], The Creator [DATE] → [DATE] 4/4 2 jobs 10:00am-7:00p…" at bounding box center [572, 597] width 229 height 762
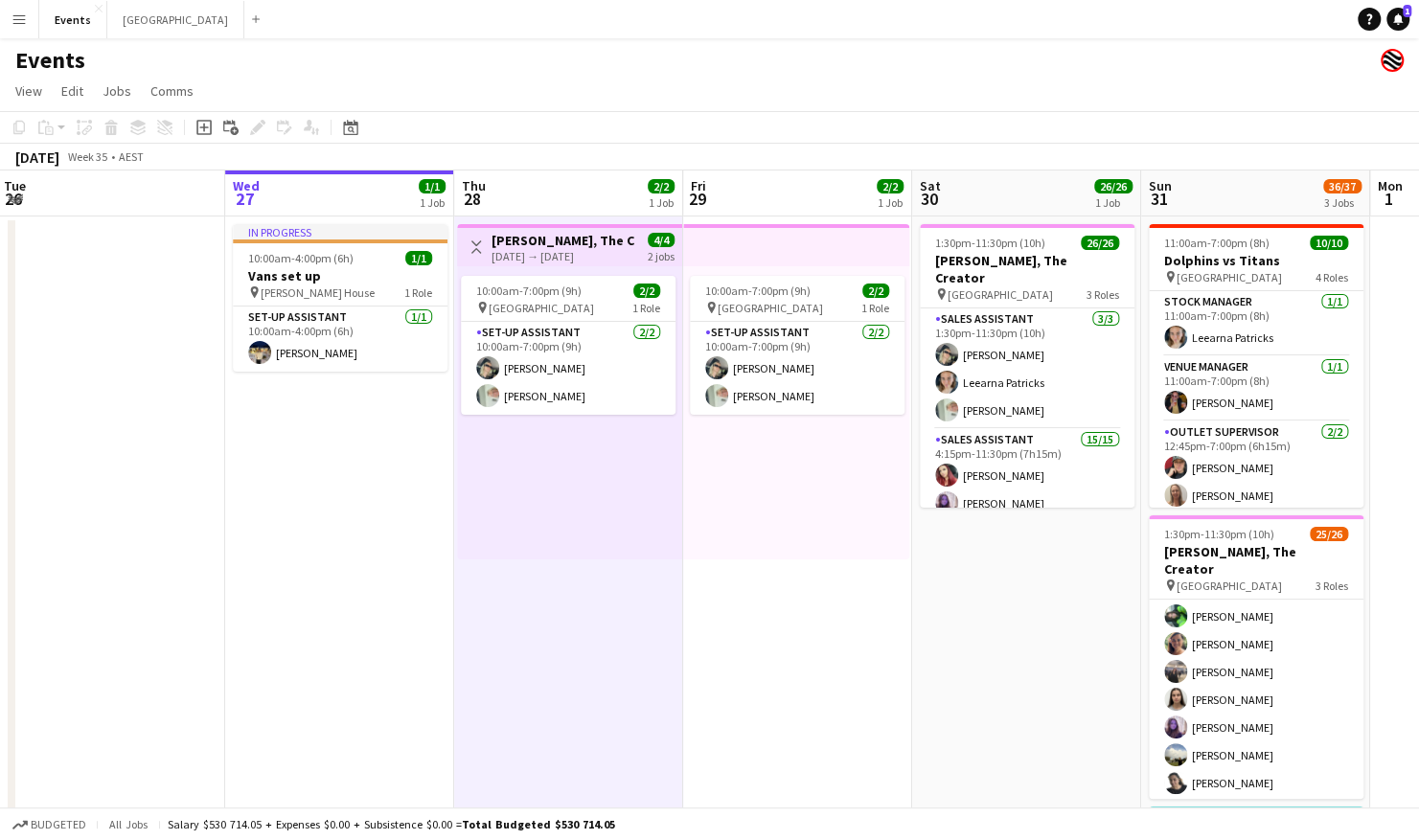
scroll to position [521, 0]
drag, startPoint x: 1257, startPoint y: 665, endPoint x: 1206, endPoint y: 613, distance: 72.8
click at [1256, 665] on app-card-role "Sales Assistant [DATE] 4:45pm-11:30pm (6h45m) [PERSON_NAME] [PERSON_NAME] [PERS…" at bounding box center [1256, 784] width 214 height 265
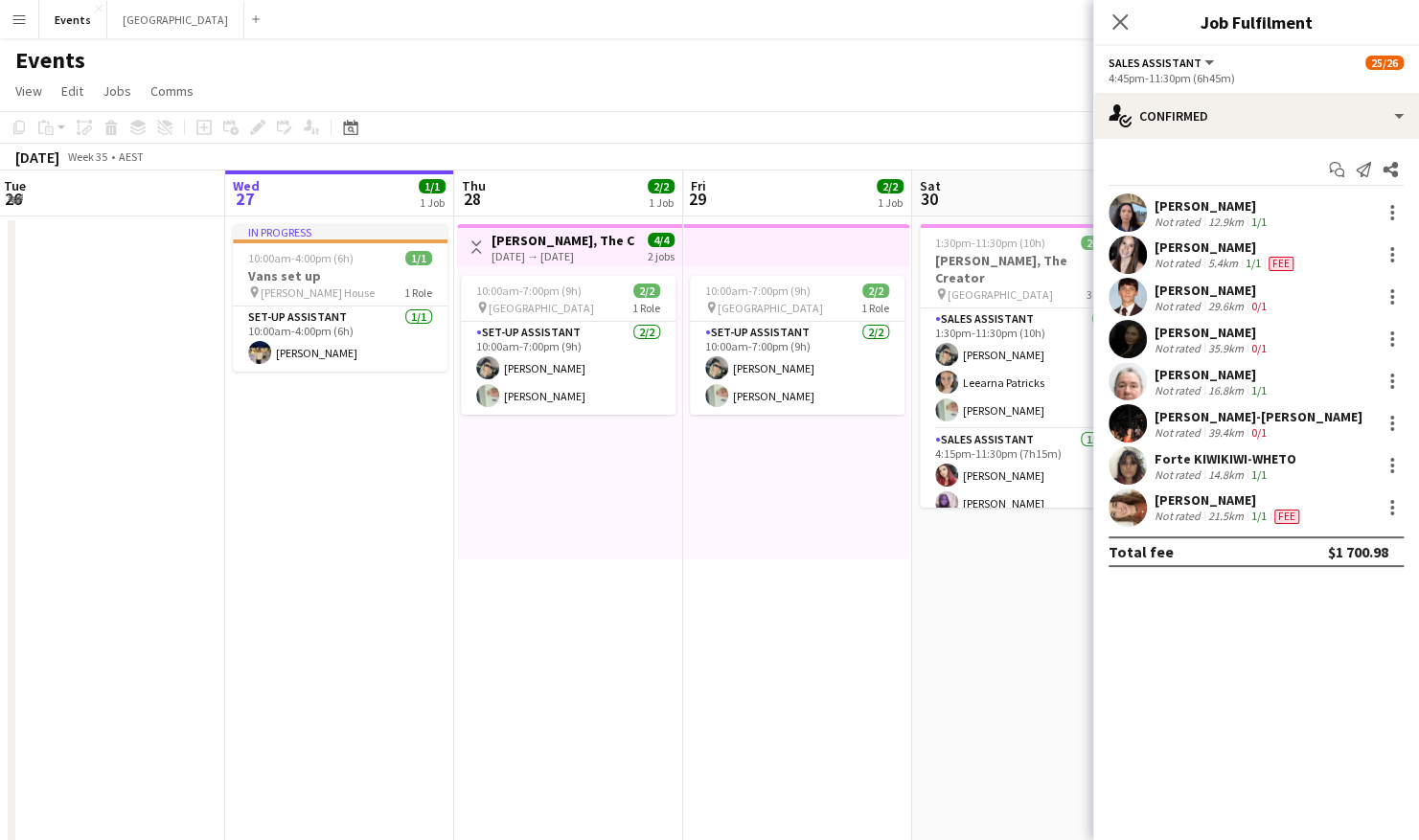
scroll to position [0, 462]
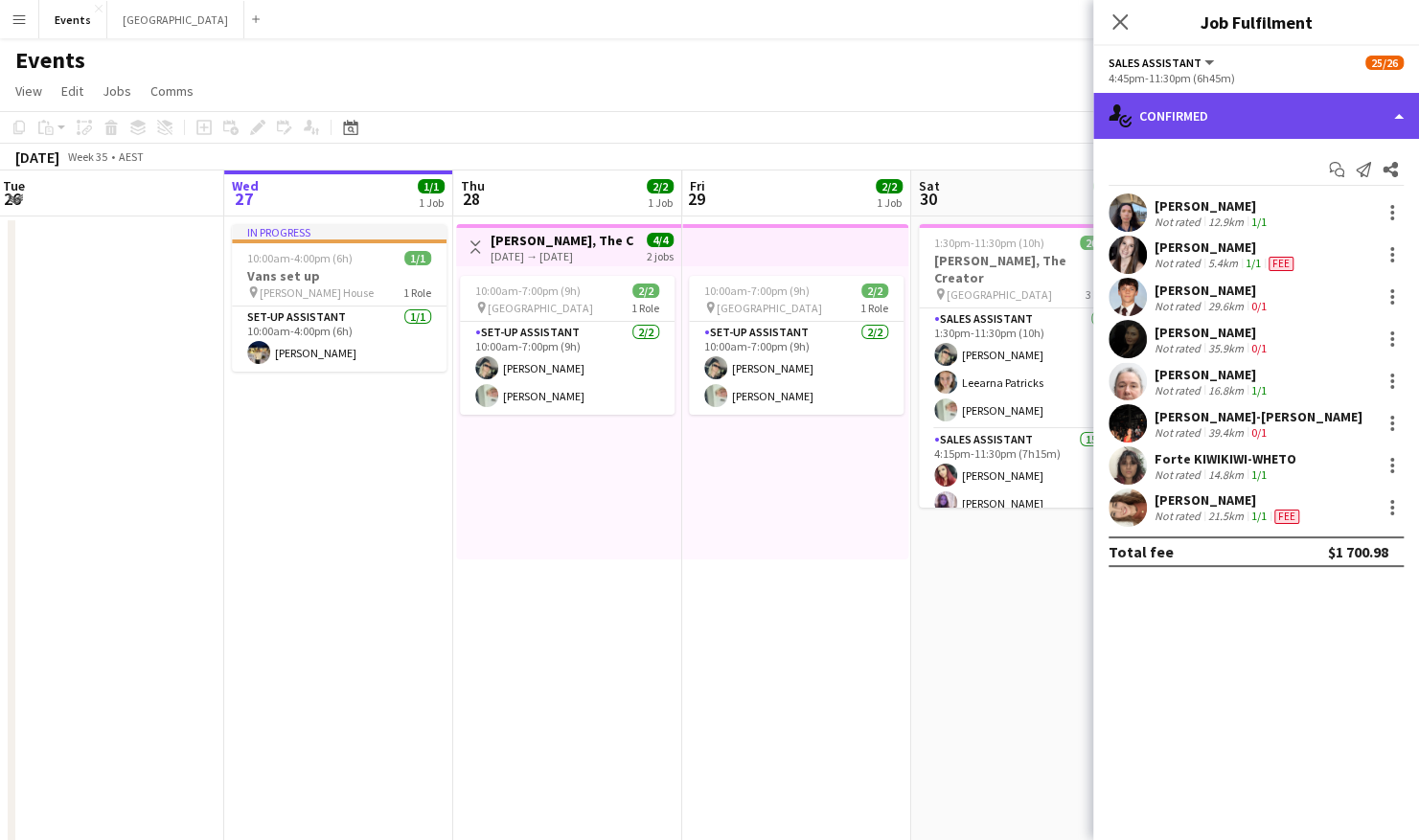
drag, startPoint x: 1293, startPoint y: 117, endPoint x: 1297, endPoint y: 142, distance: 25.3
click at [1293, 117] on div "single-neutral-actions-check-2 Confirmed" at bounding box center [1256, 116] width 325 height 46
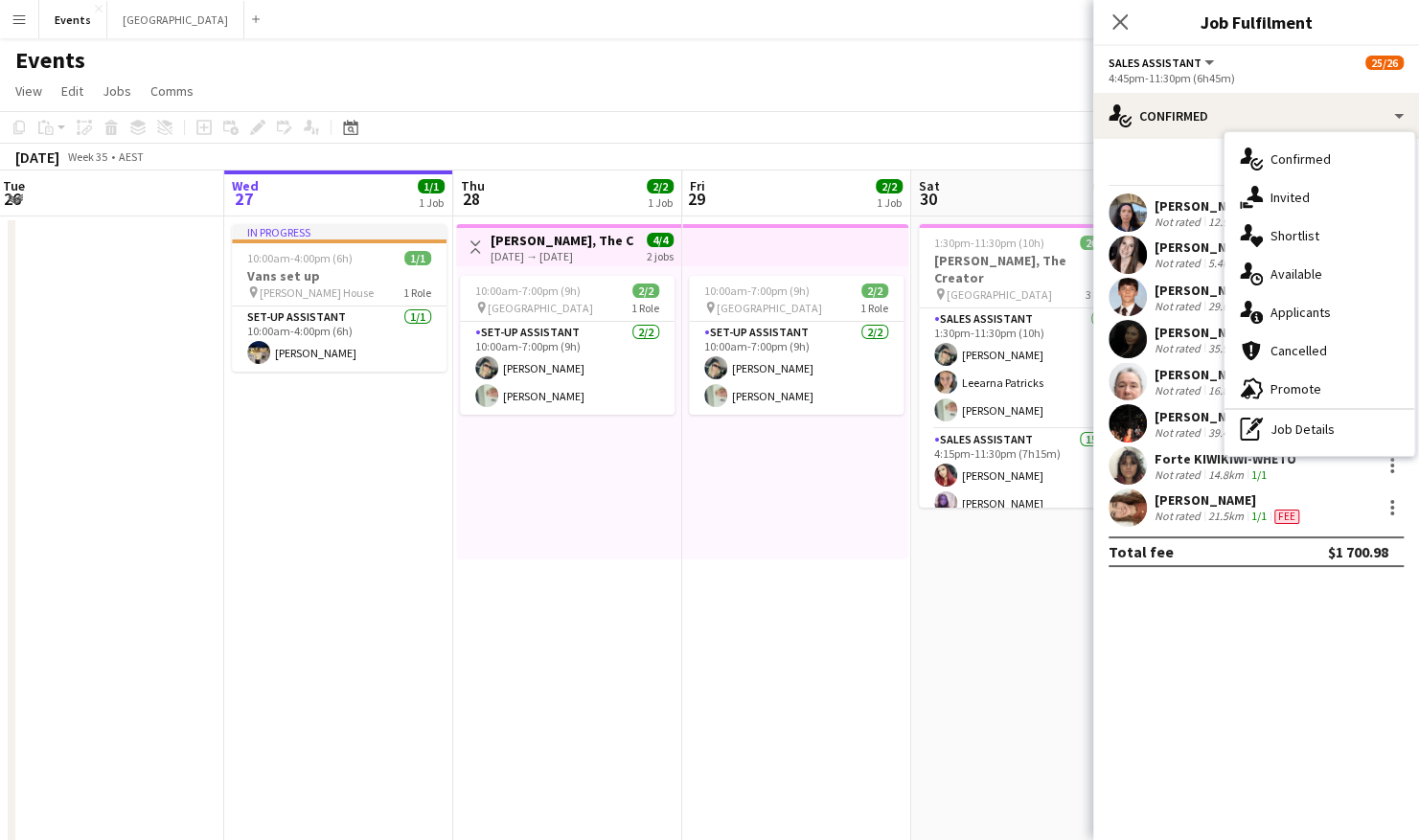
click at [1337, 308] on div "single-neutral-actions-information Applicants" at bounding box center [1319, 311] width 190 height 39
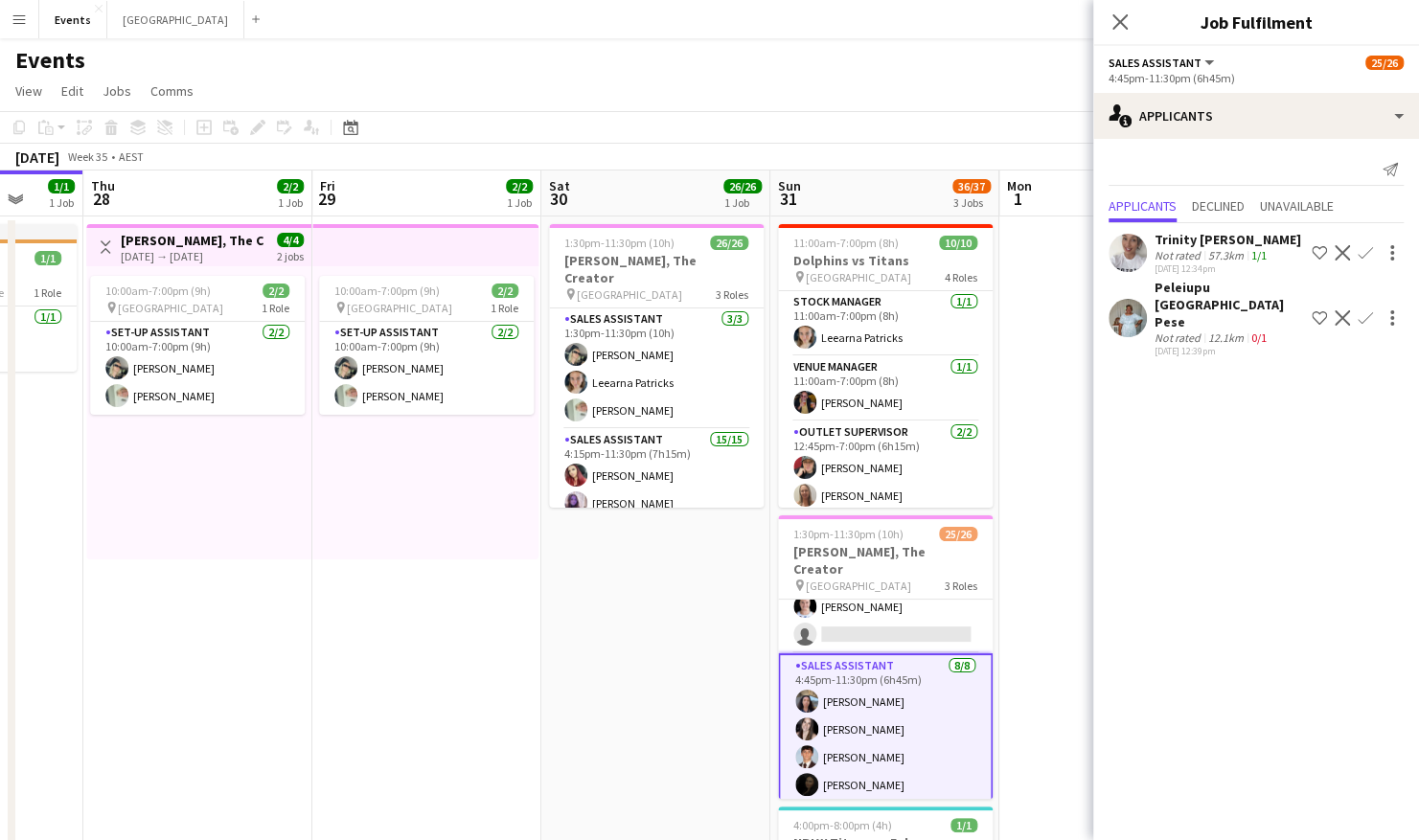
scroll to position [0, 838]
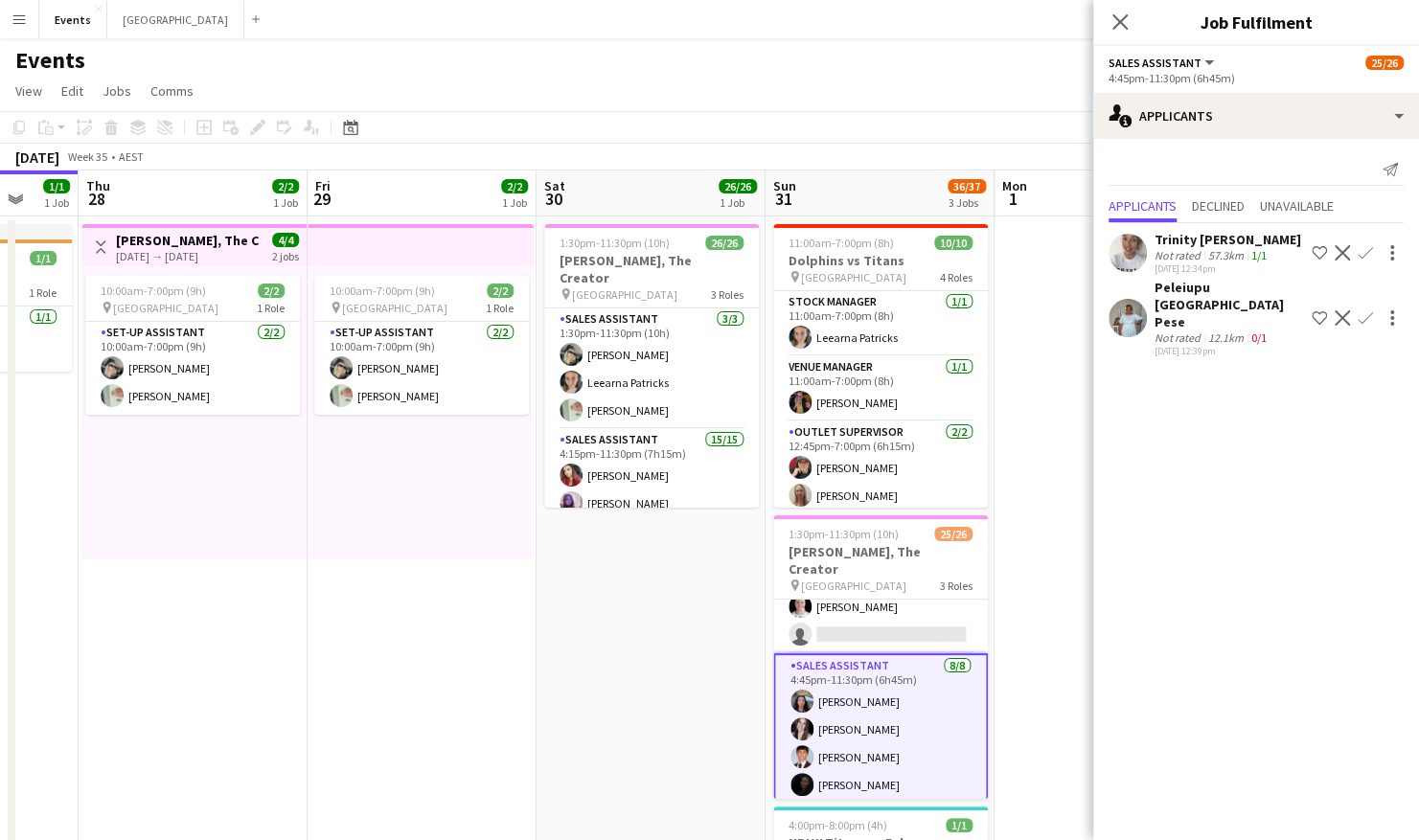
drag, startPoint x: 941, startPoint y: 650, endPoint x: 567, endPoint y: 667, distance: 374.4
click at [567, 667] on app-calendar-viewport "Sun 24 2/2 2 Jobs Mon 25 Tue 26 Wed 27 1/1 1 Job Thu 28 2/2 1 Job Fri 29 2/2 1 …" at bounding box center [710, 574] width 1419 height 808
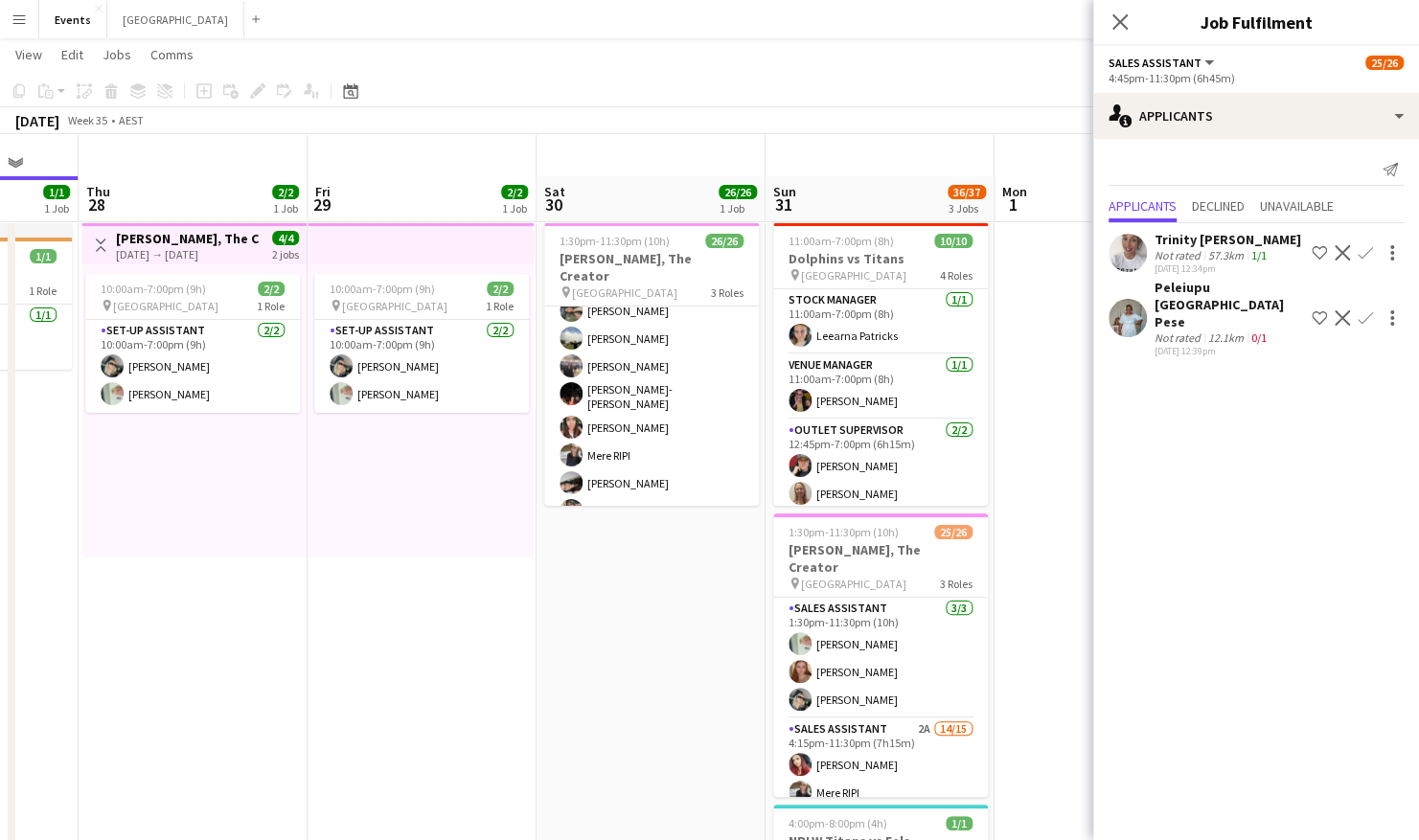
scroll to position [96, 0]
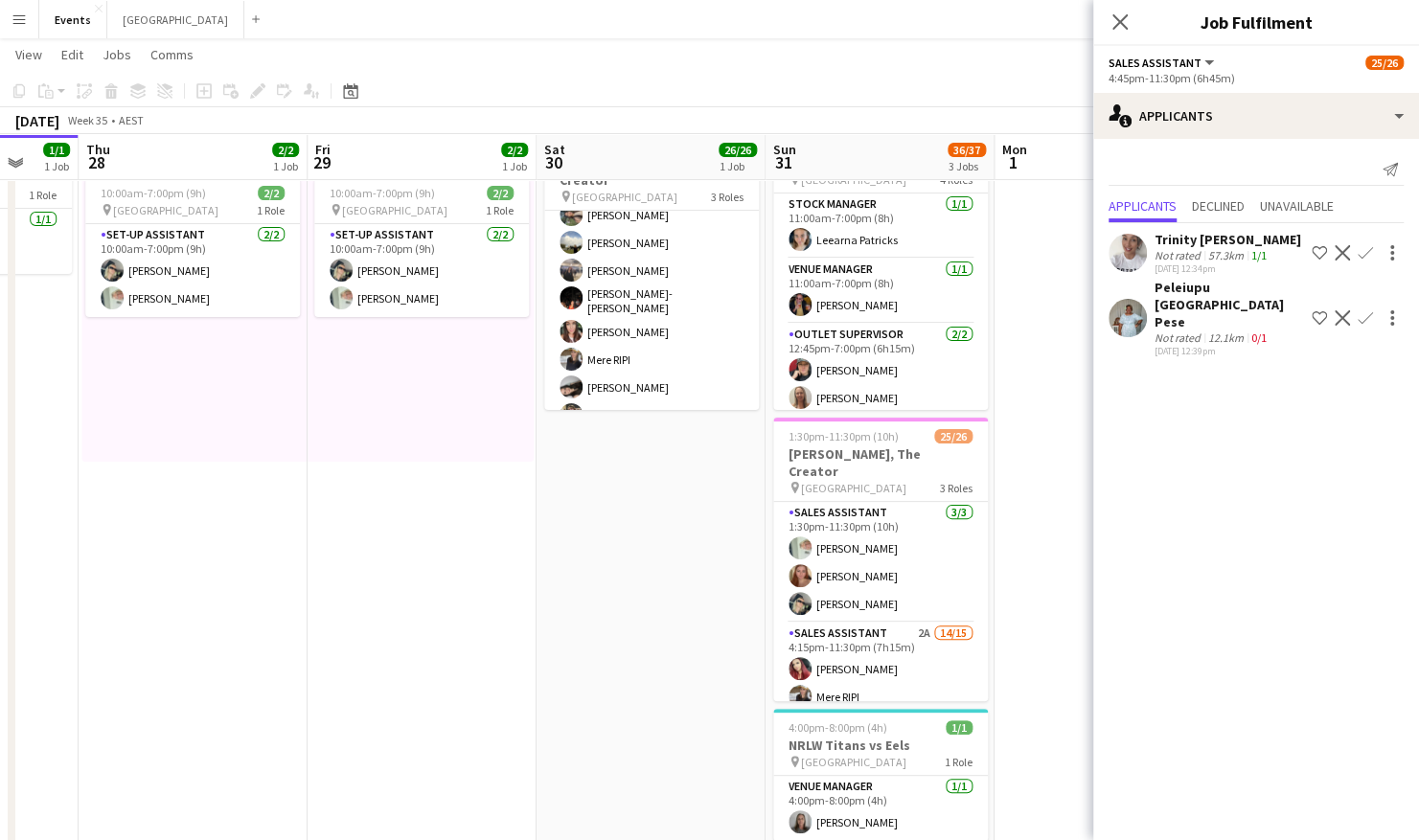
click at [1128, 255] on app-user-avatar at bounding box center [1127, 253] width 39 height 39
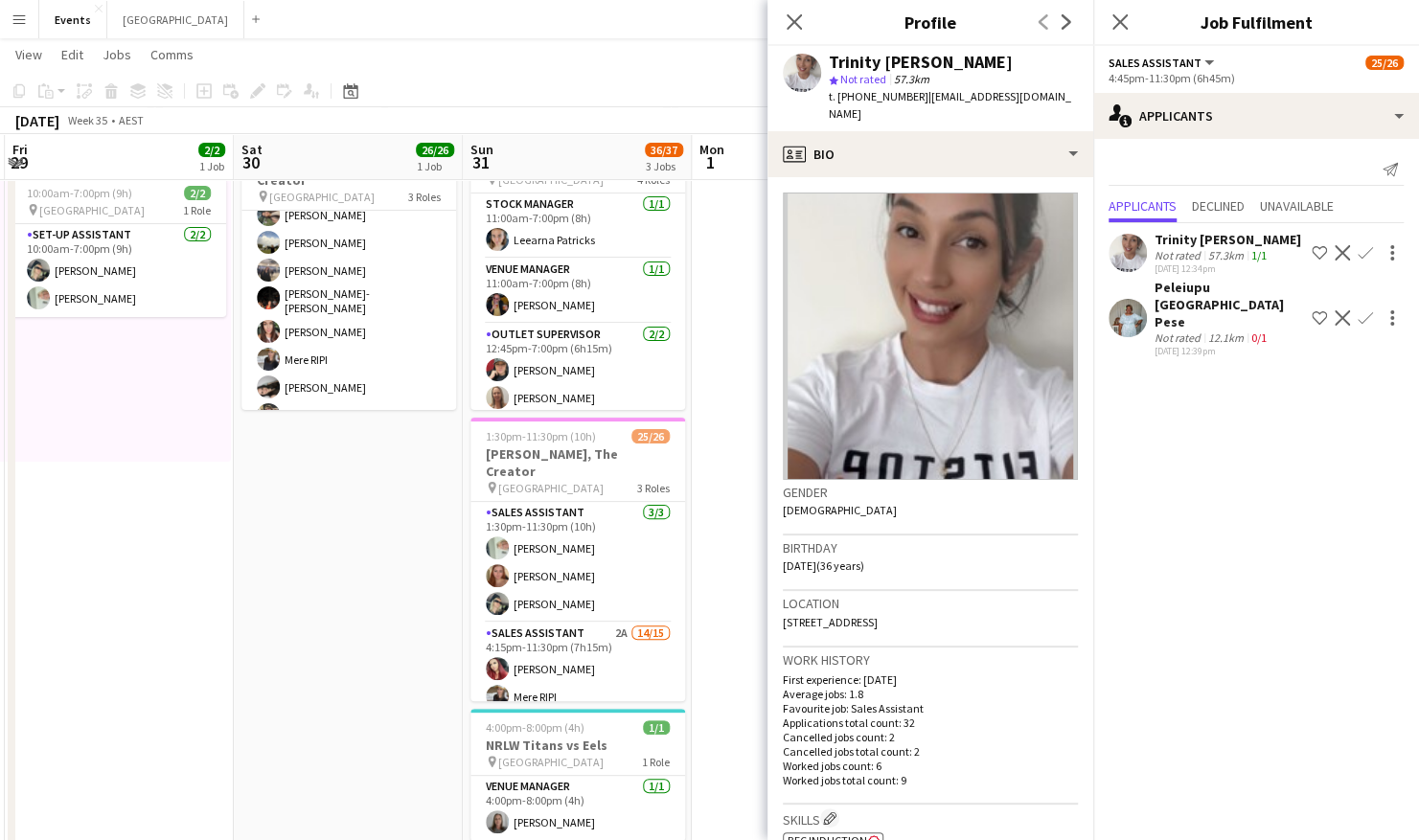
scroll to position [0, 684]
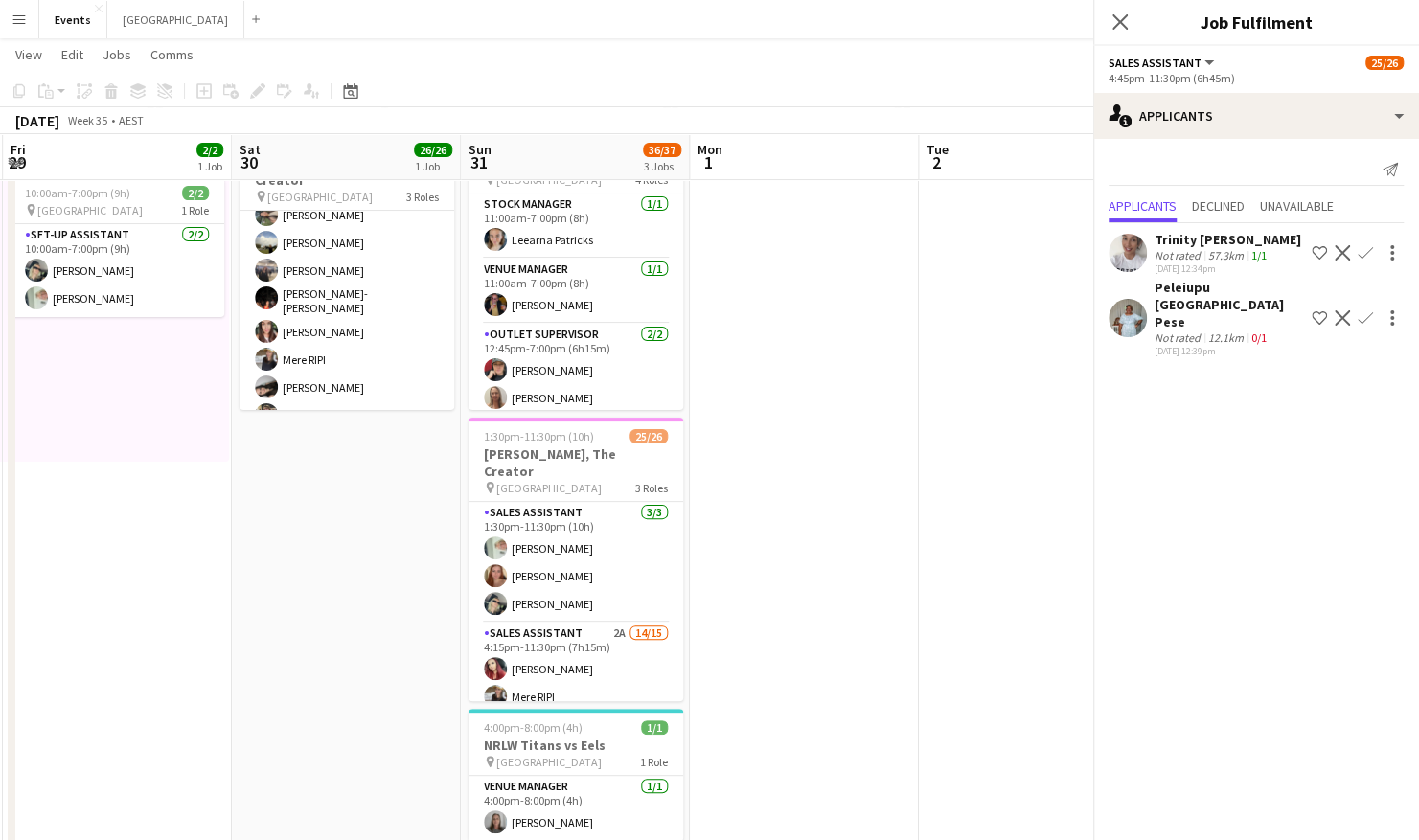
drag, startPoint x: 491, startPoint y: 676, endPoint x: 188, endPoint y: 674, distance: 303.0
click at [188, 674] on app-calendar-viewport "Tue 26 Wed 27 1/1 1 Job Thu 28 2/2 1 Job Fri 29 2/2 1 Job Sat 30 26/26 1 Job Su…" at bounding box center [710, 429] width 1419 height 901
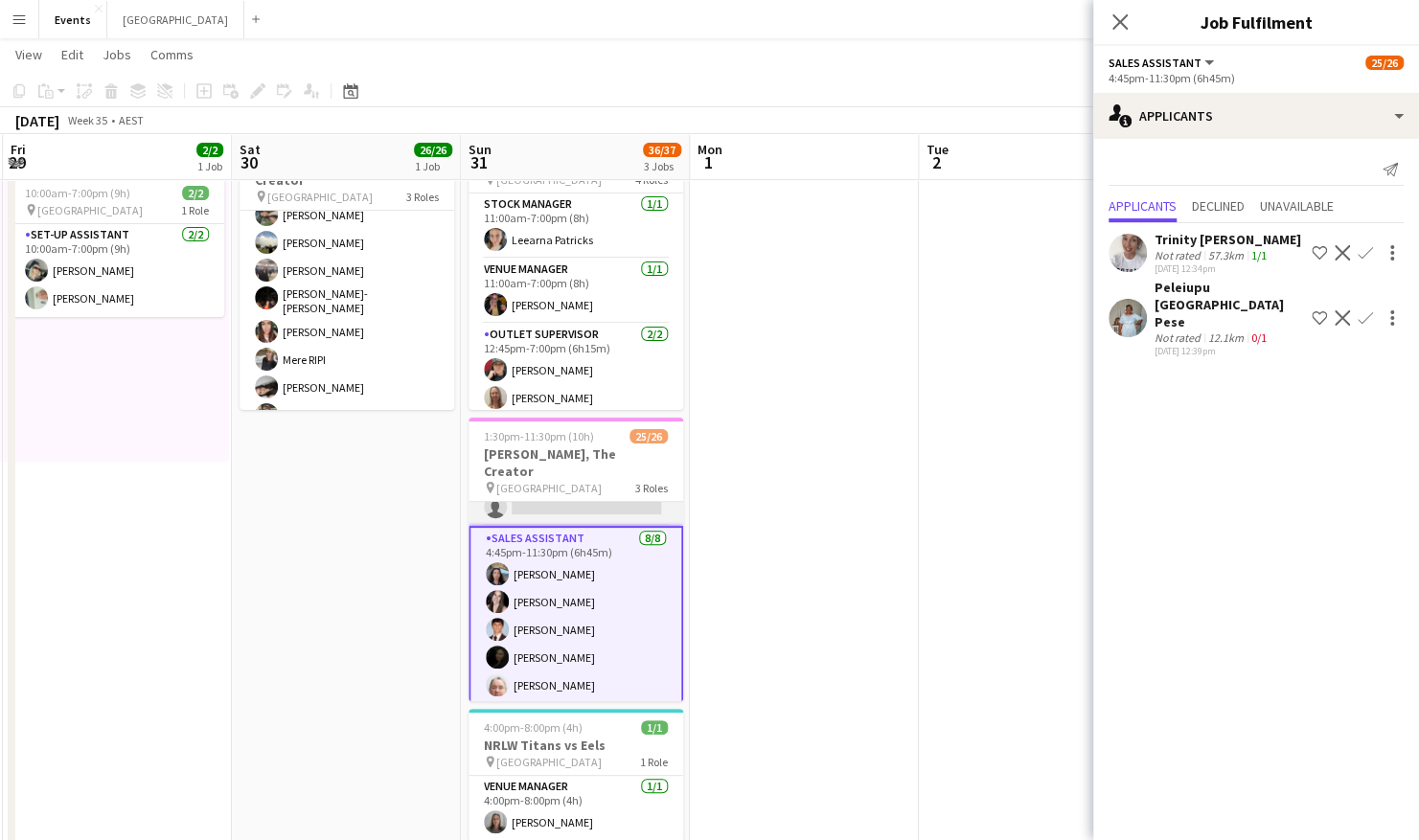
scroll to position [525, 0]
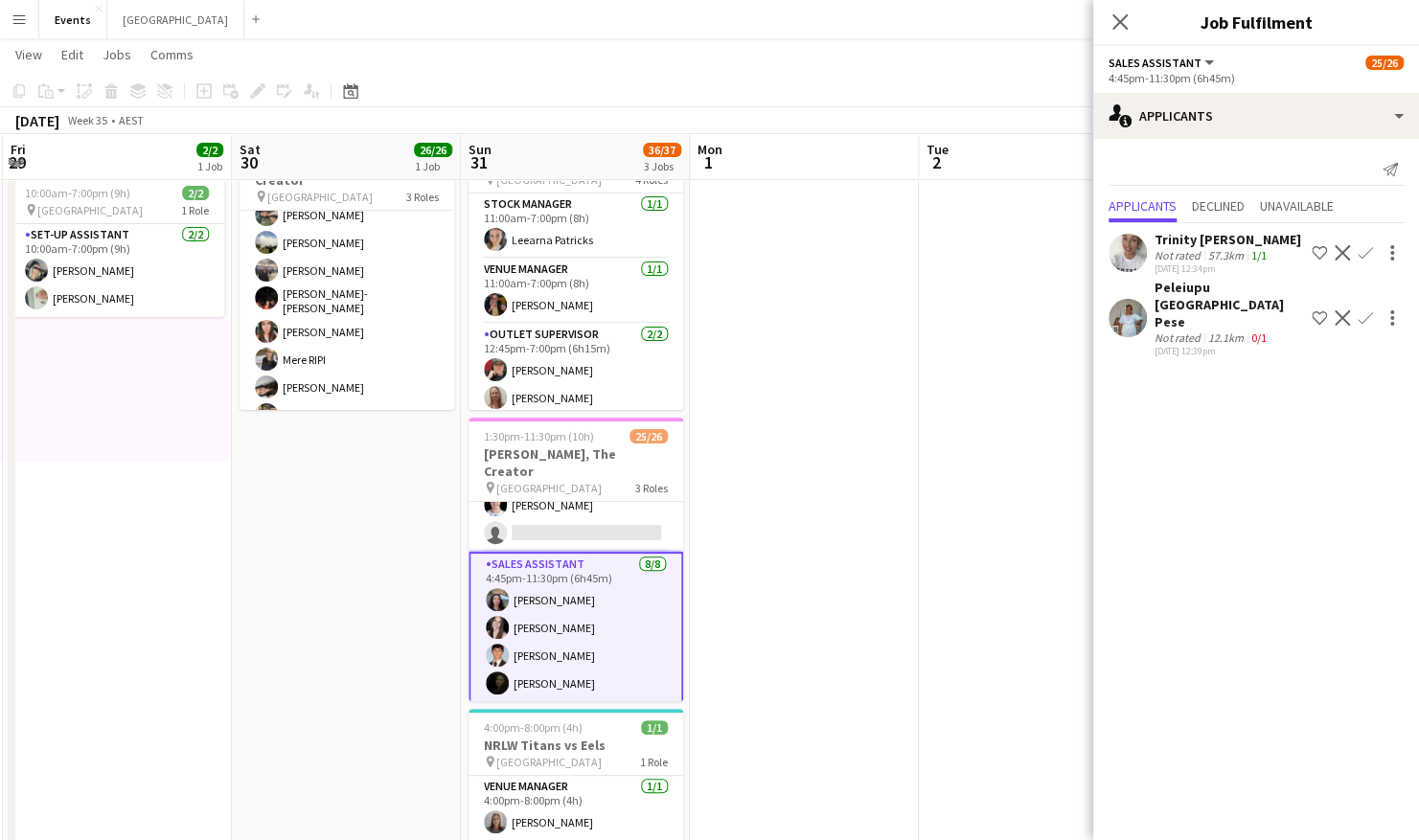
click at [568, 576] on app-card-role "Sales Assistant [DATE] 4:45pm-11:30pm (6h45m) [PERSON_NAME] [PERSON_NAME] [PERS…" at bounding box center [576, 685] width 214 height 269
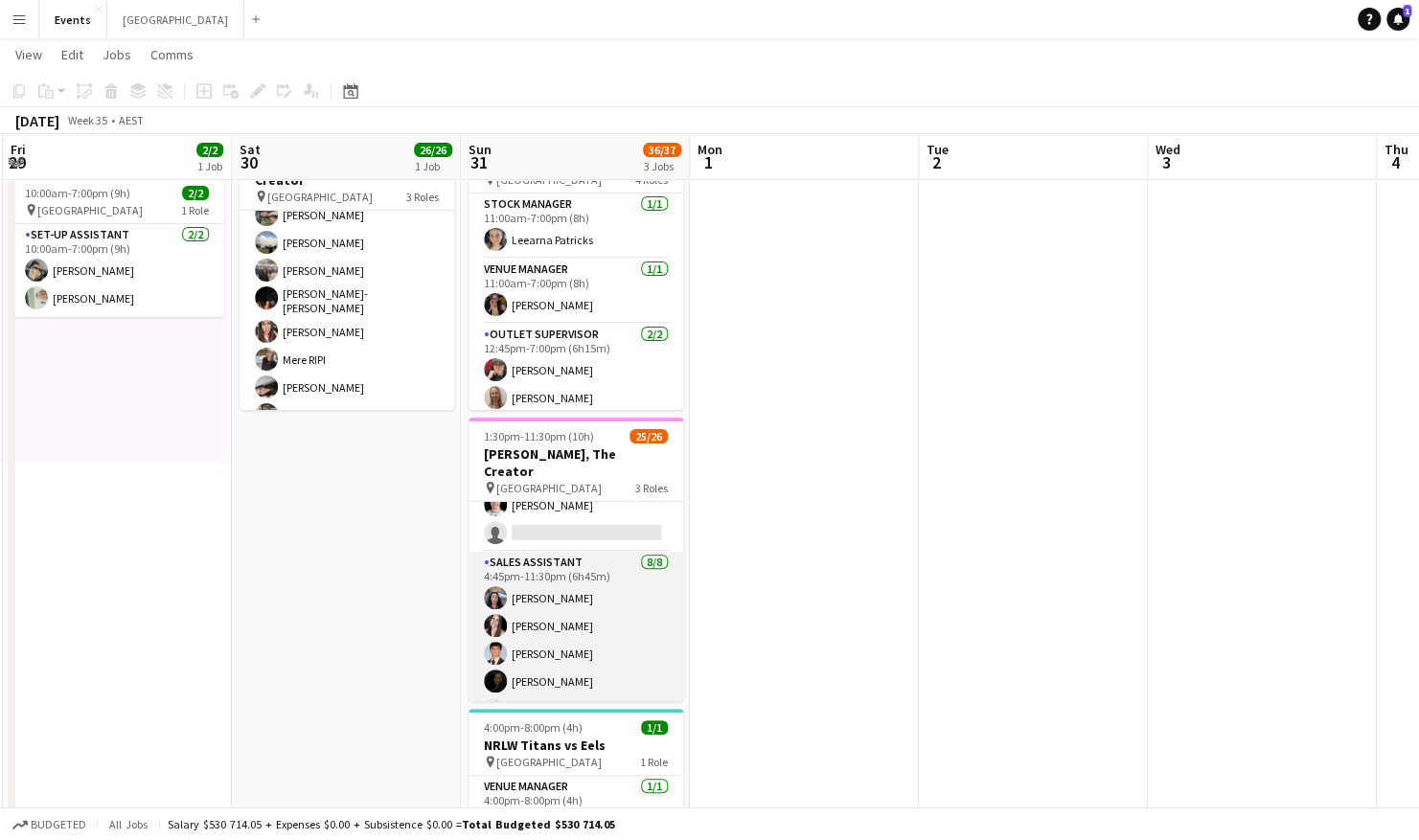
scroll to position [0, 683]
click at [550, 610] on app-card-role "Sales Assistant [DATE] 4:45pm-11:30pm (6h45m) [PERSON_NAME] [PERSON_NAME] [PERS…" at bounding box center [577, 683] width 214 height 265
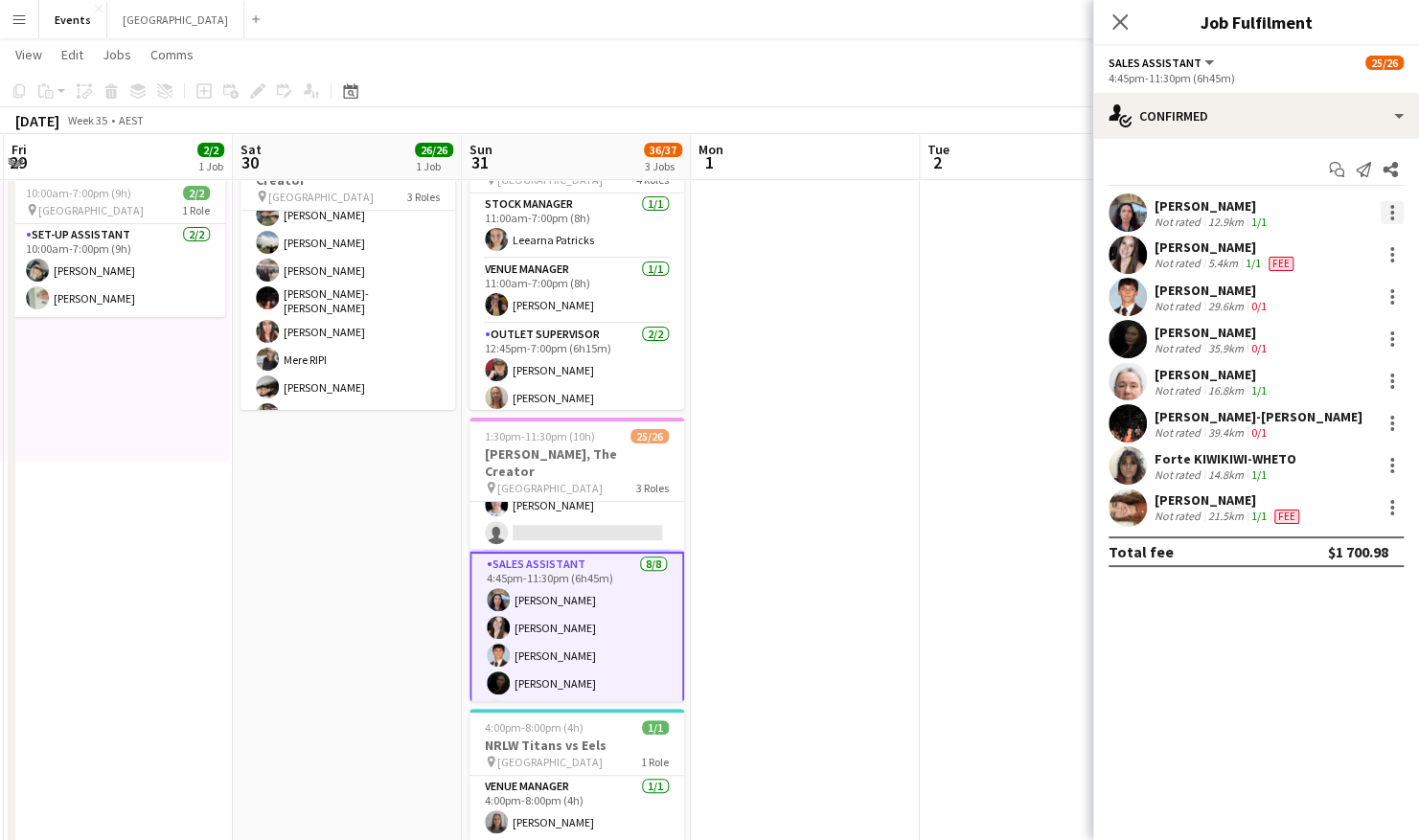
click at [1389, 209] on div at bounding box center [1391, 212] width 23 height 23
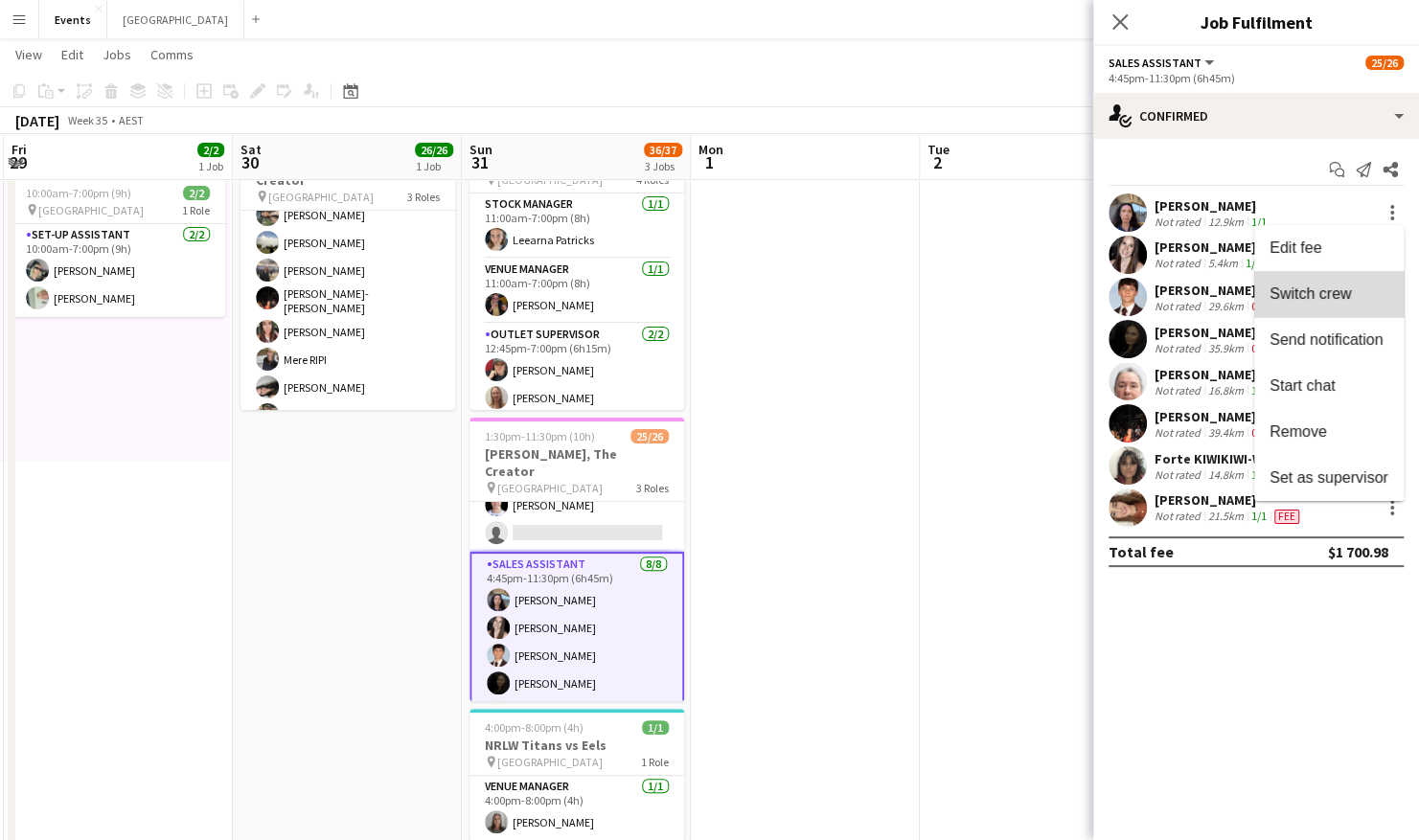
click at [1333, 295] on span "Switch crew" at bounding box center [1310, 294] width 81 height 16
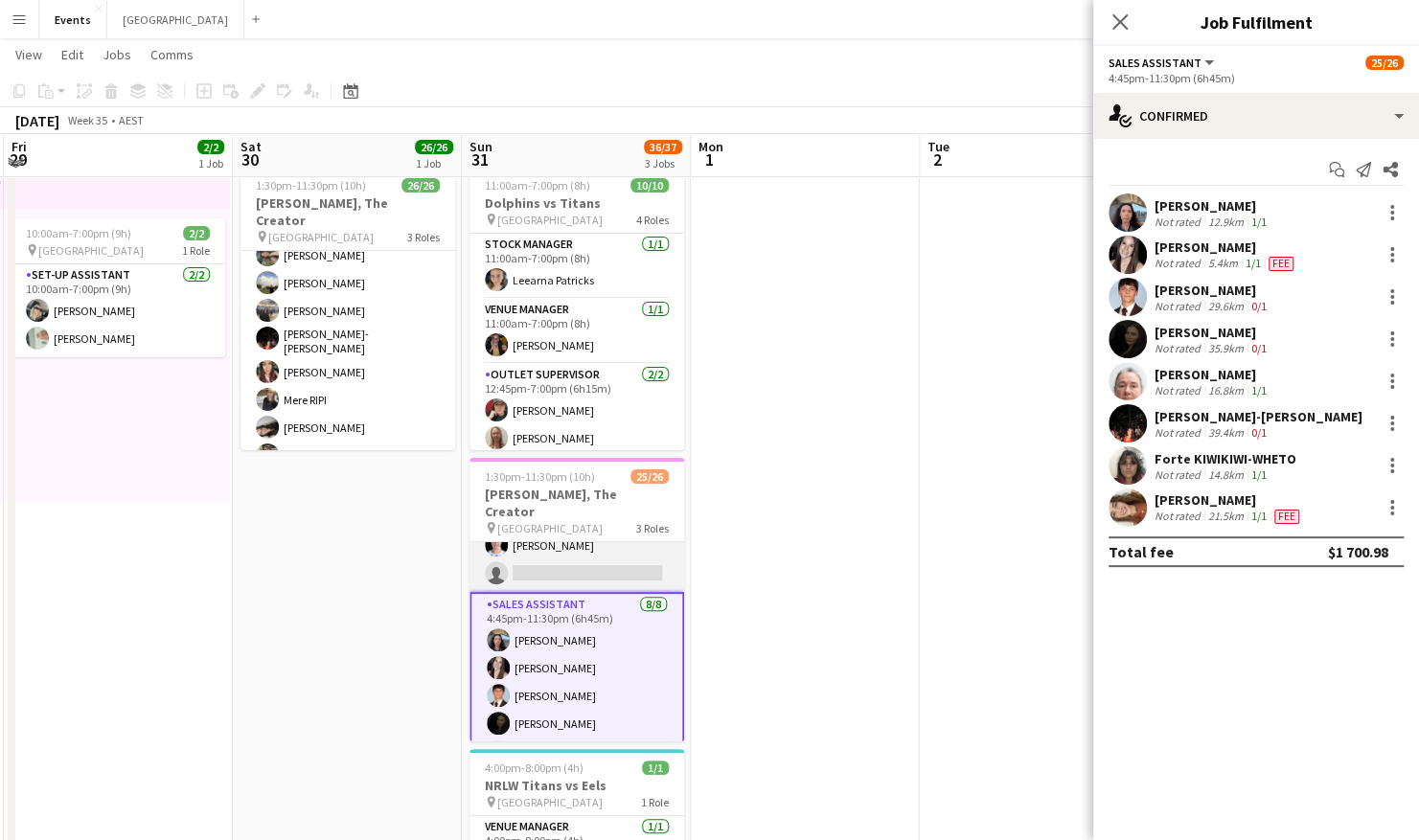
click at [623, 523] on app-card-role "Sales Assistant 2A 14/15 4:15pm-11:30pm (7h15m) [PERSON_NAME] [PERSON_NAME] [PE…" at bounding box center [577, 365] width 214 height 454
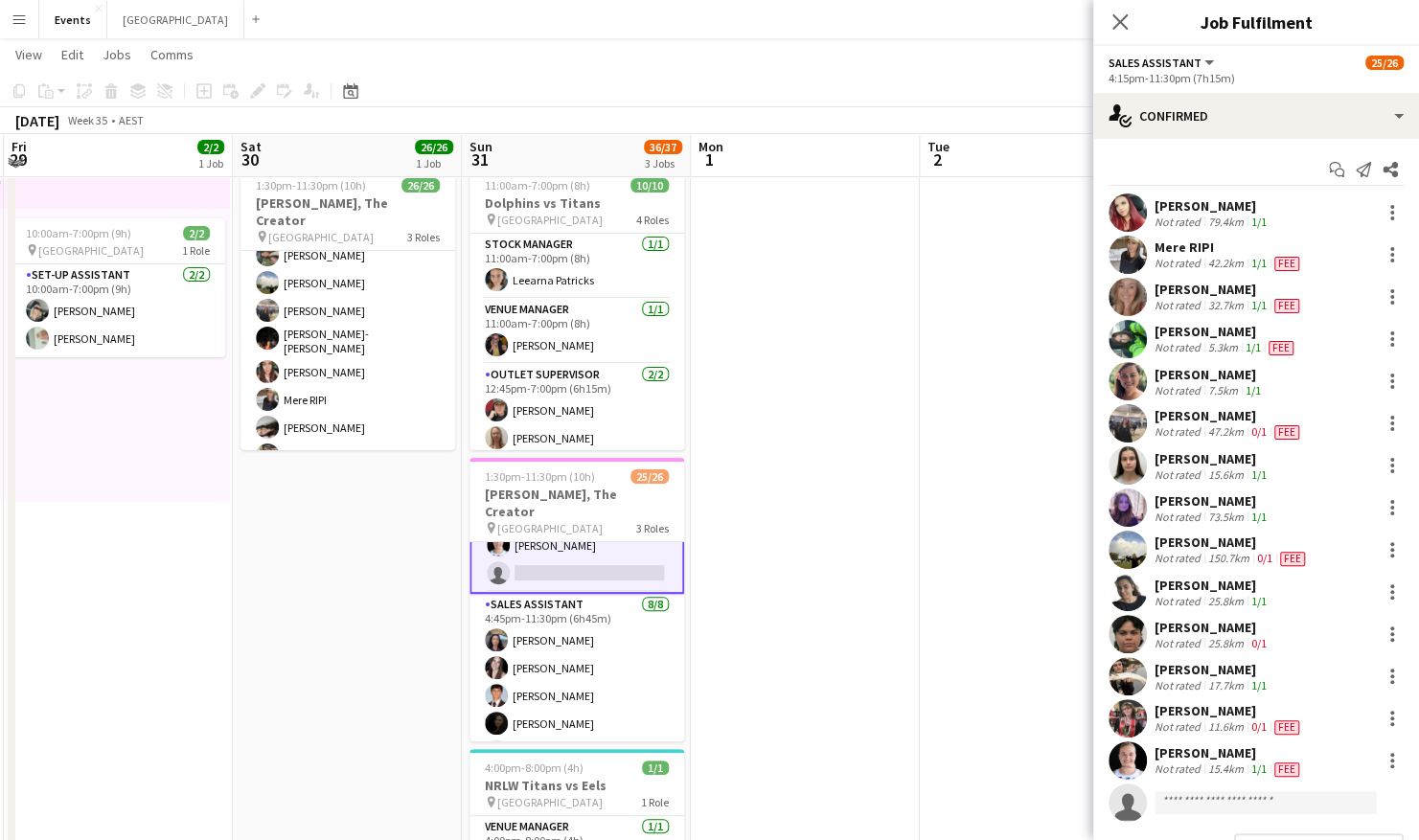
scroll to position [94, 0]
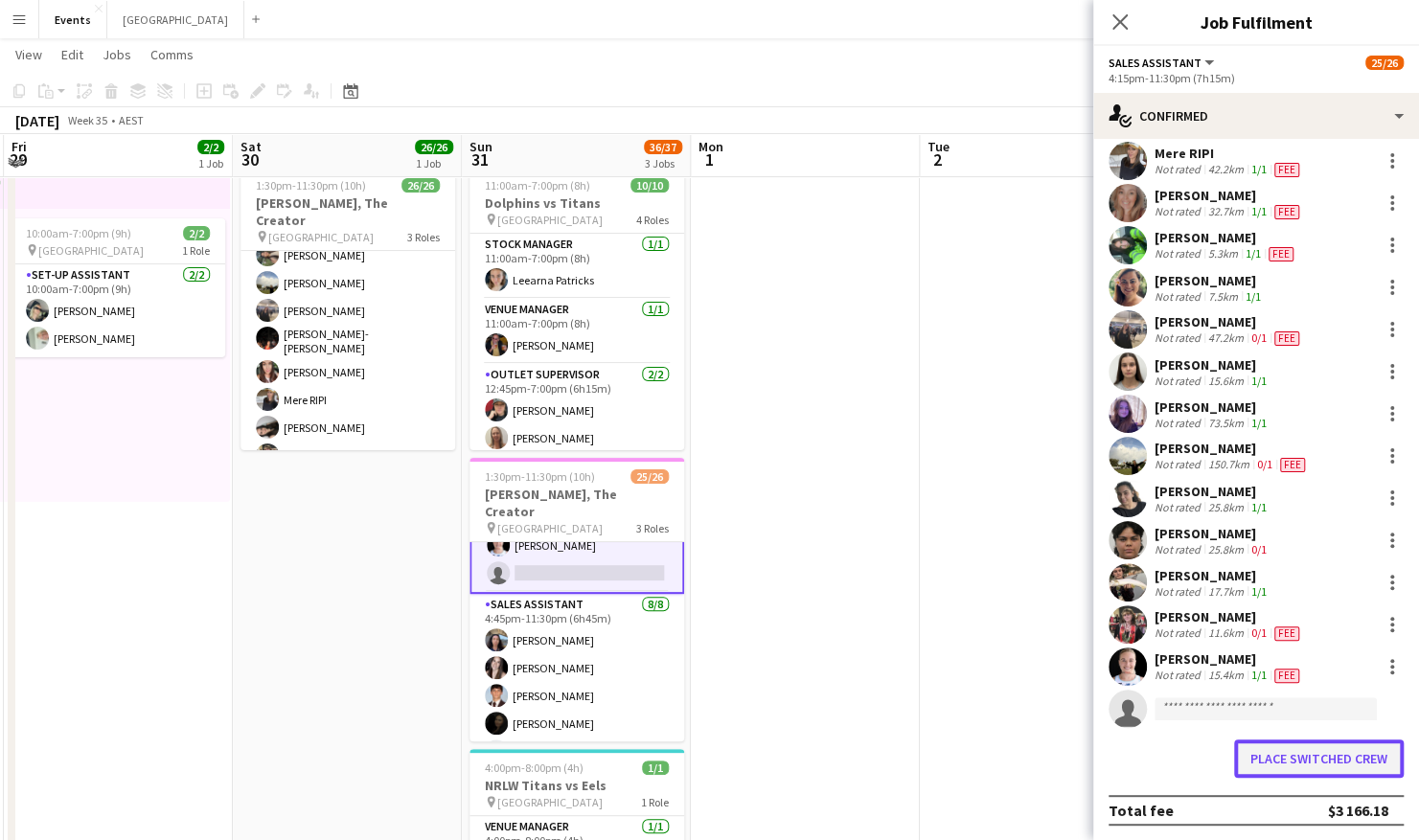
click at [1281, 753] on button "Place switched crew" at bounding box center [1318, 758] width 170 height 39
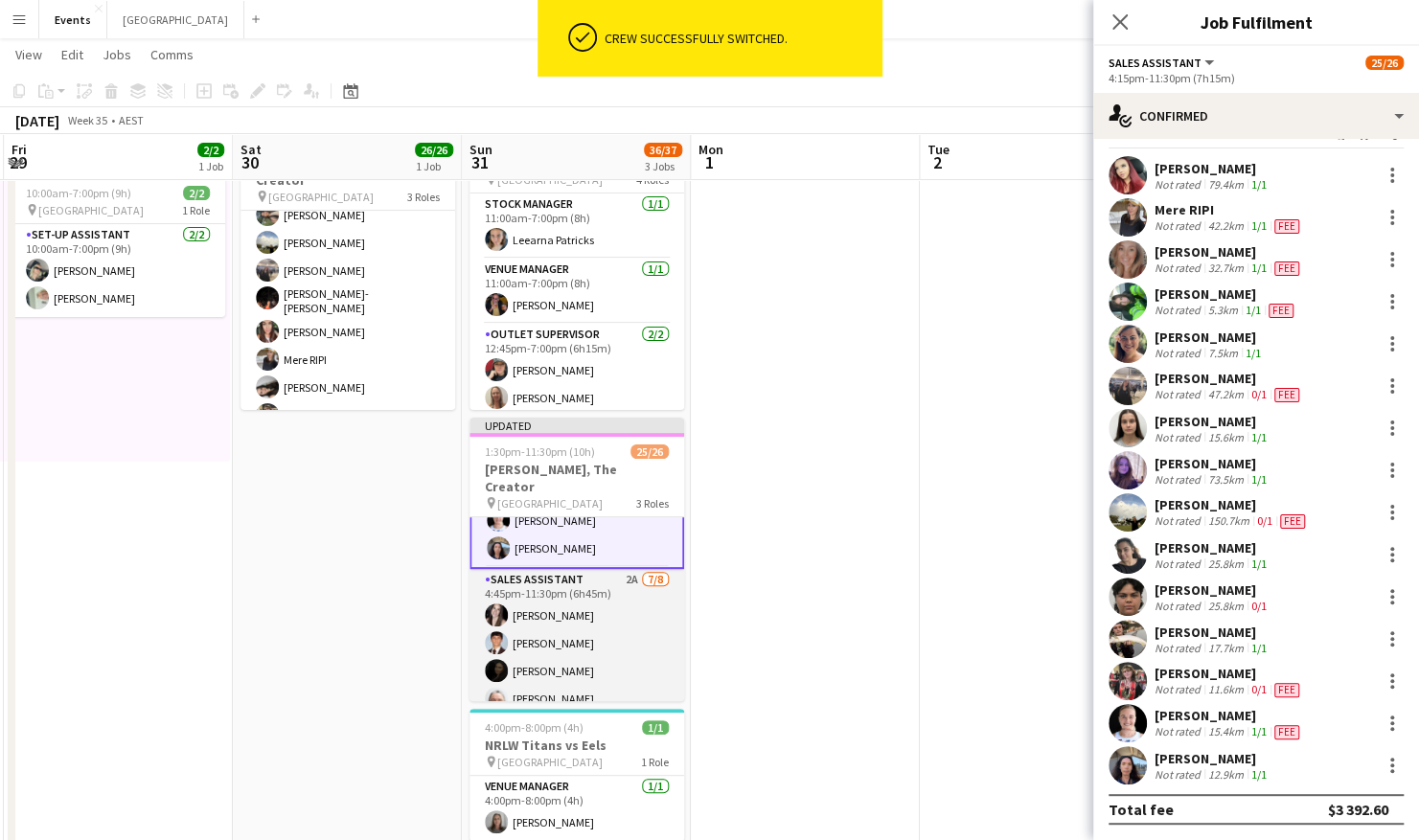
scroll to position [37, 0]
click at [595, 648] on app-card-role "Sales Assistant 2A [DATE] 4:45pm-11:30pm (6h45m) [PERSON_NAME] [PERSON_NAME] [P…" at bounding box center [577, 700] width 214 height 265
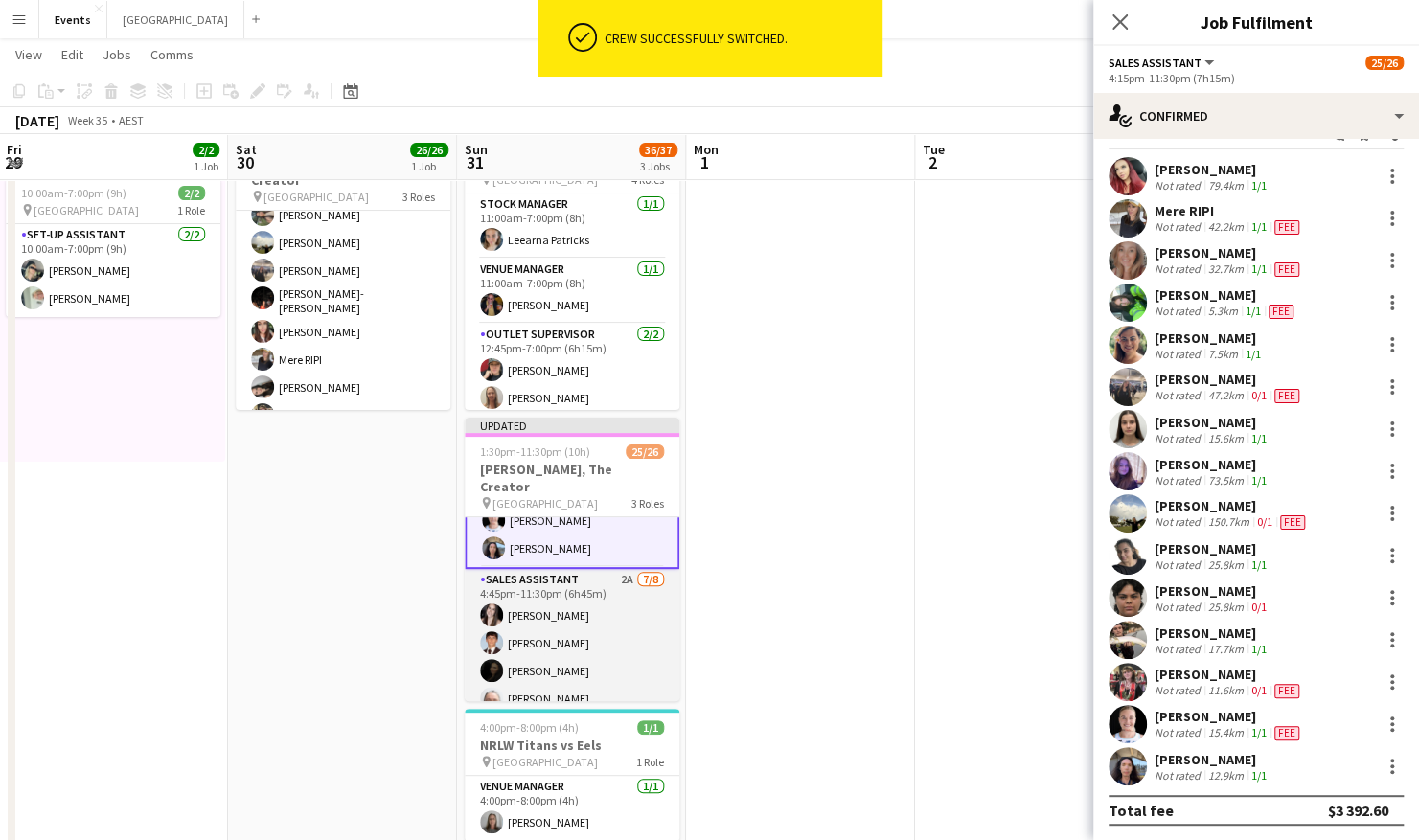
scroll to position [525, 0]
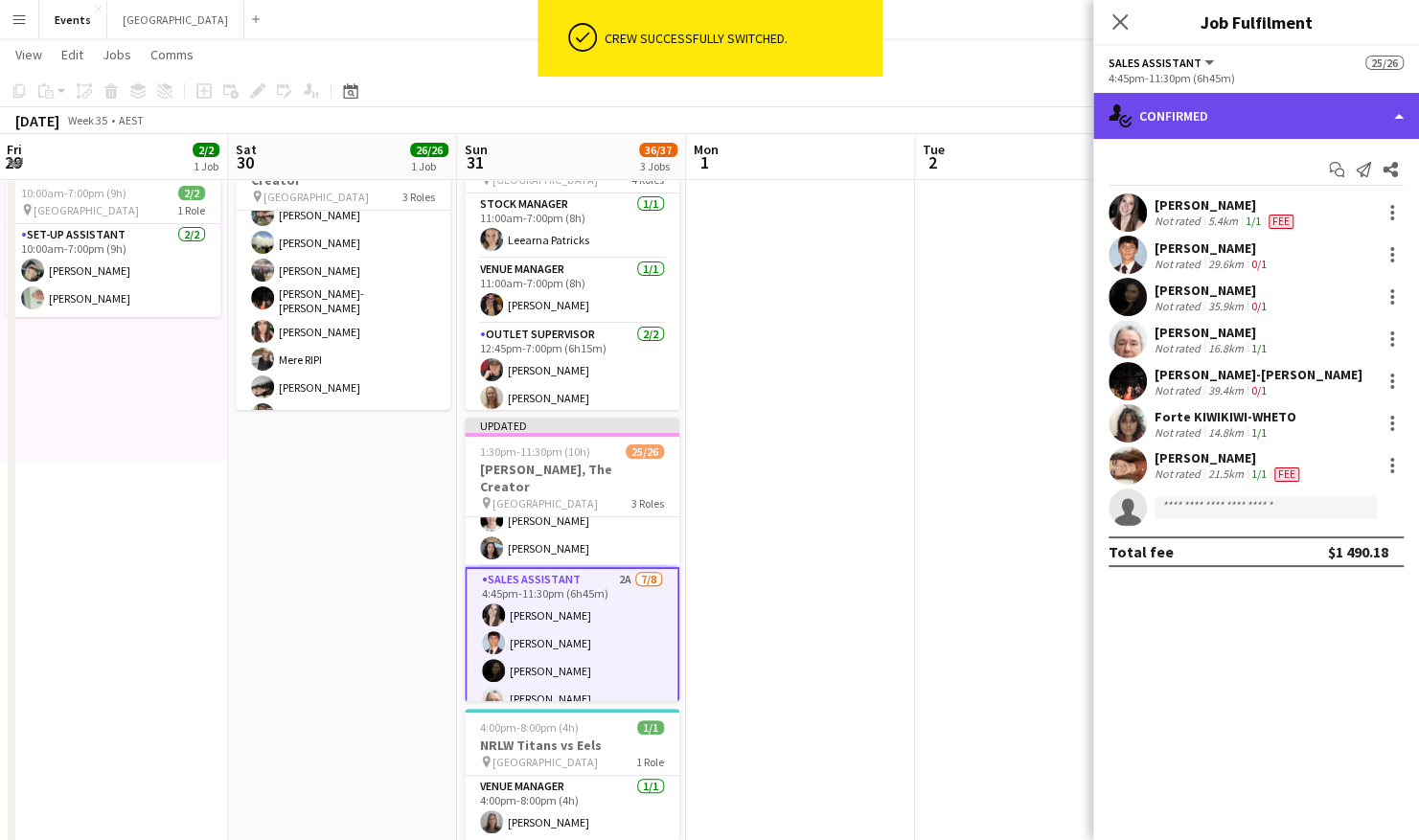
click at [1226, 115] on div "single-neutral-actions-check-2 Confirmed" at bounding box center [1256, 116] width 325 height 46
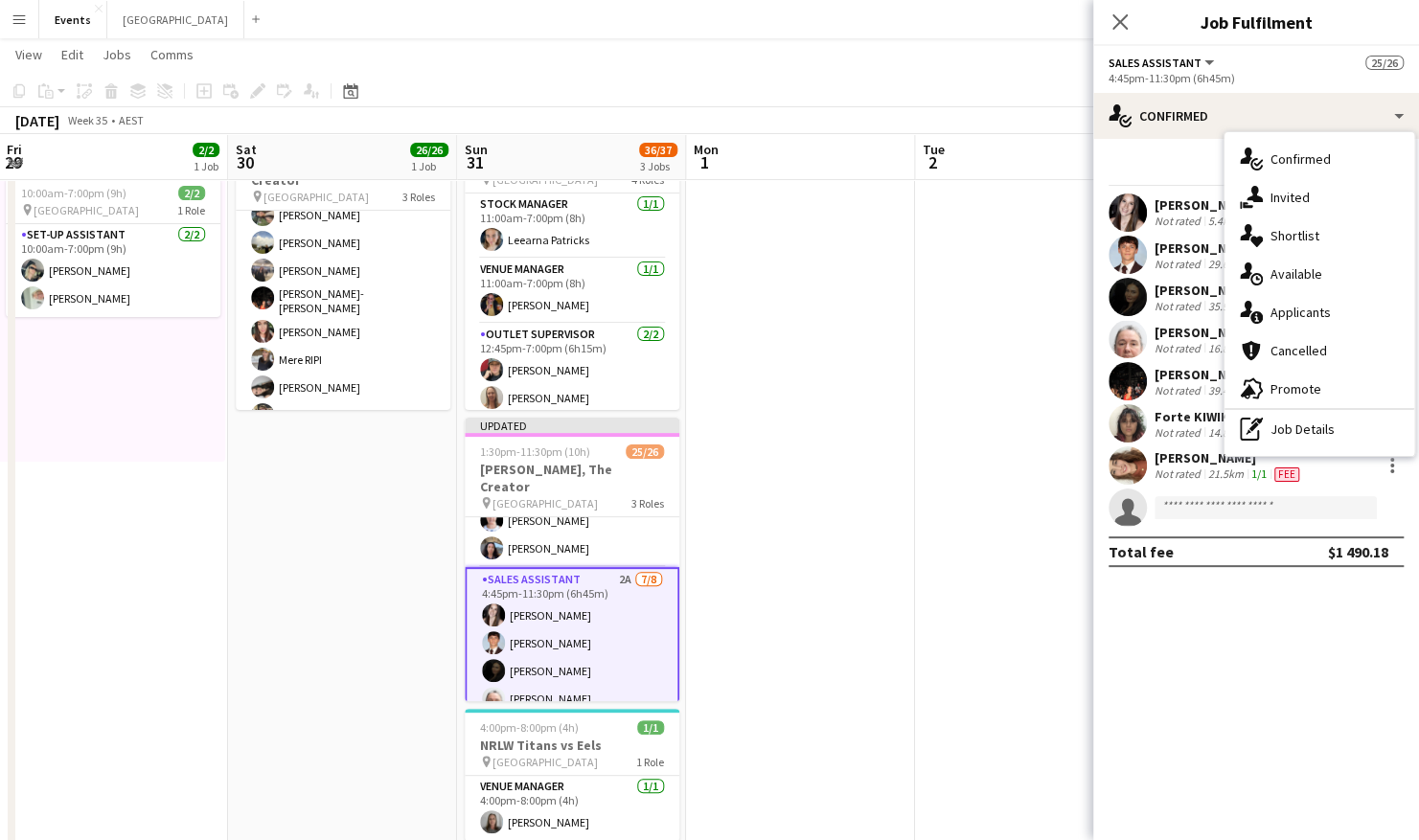
click at [1319, 314] on div "single-neutral-actions-information Applicants" at bounding box center [1319, 311] width 190 height 39
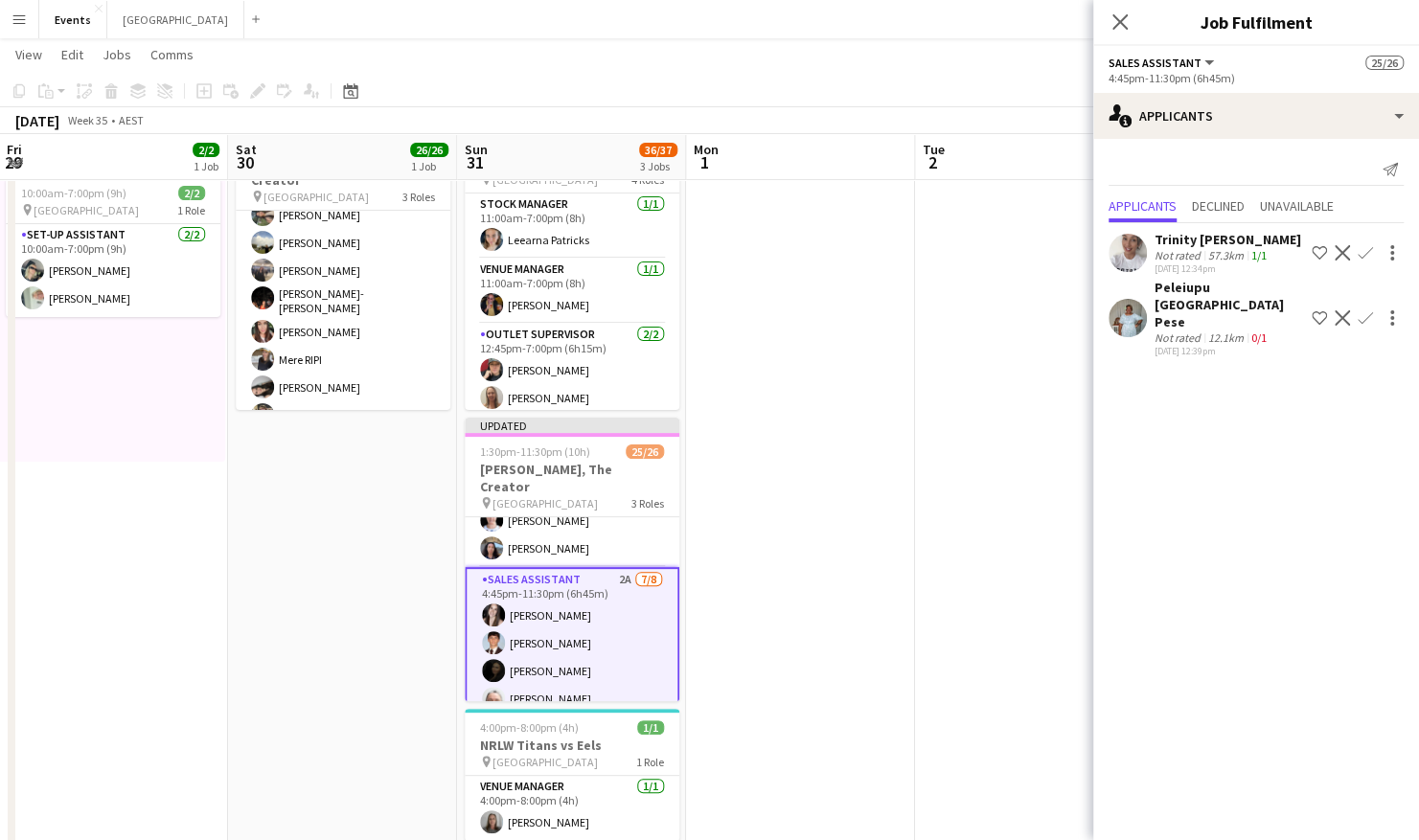
click at [1363, 251] on app-icon "Confirm" at bounding box center [1364, 252] width 15 height 15
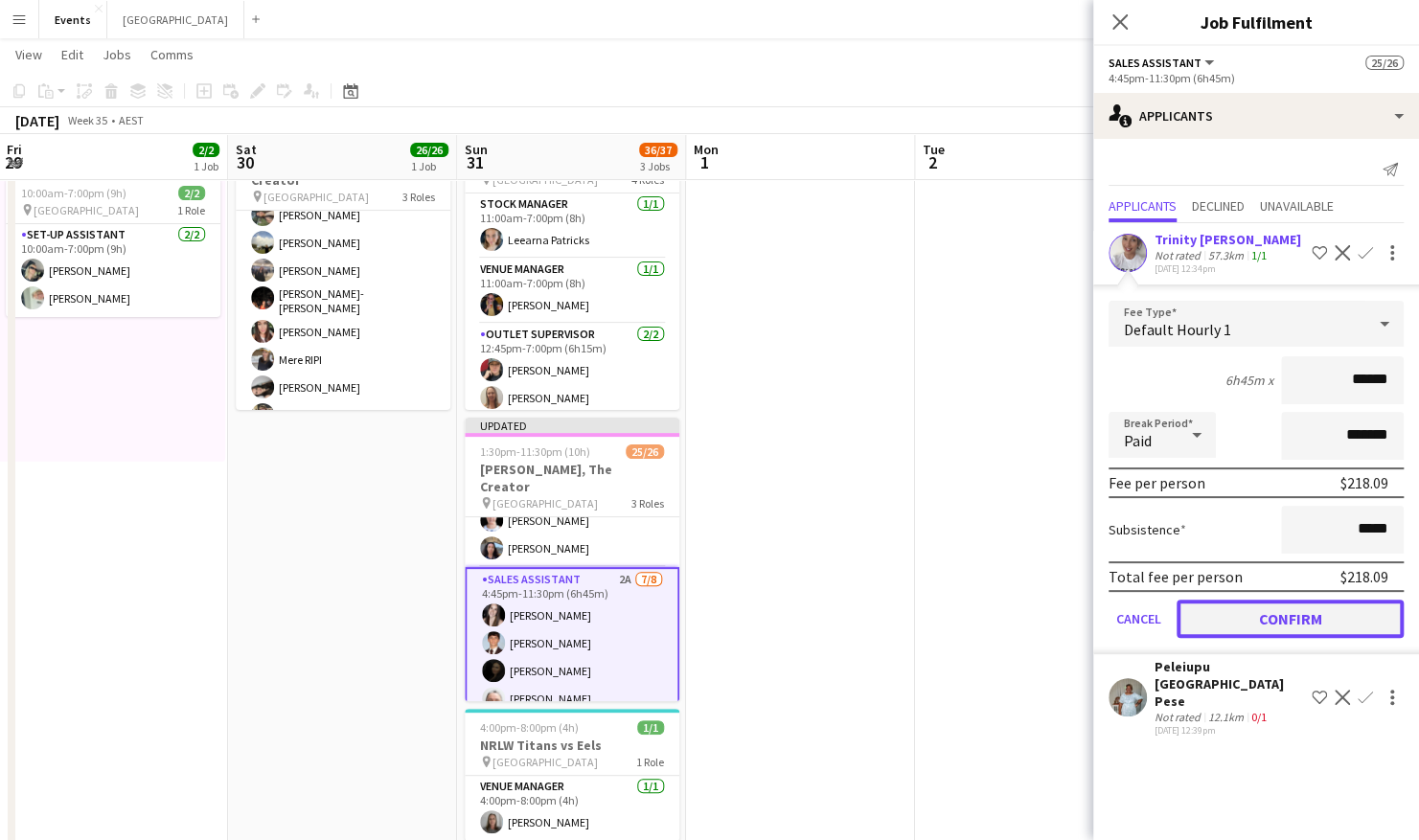
click at [1293, 622] on button "Confirm" at bounding box center [1290, 618] width 227 height 39
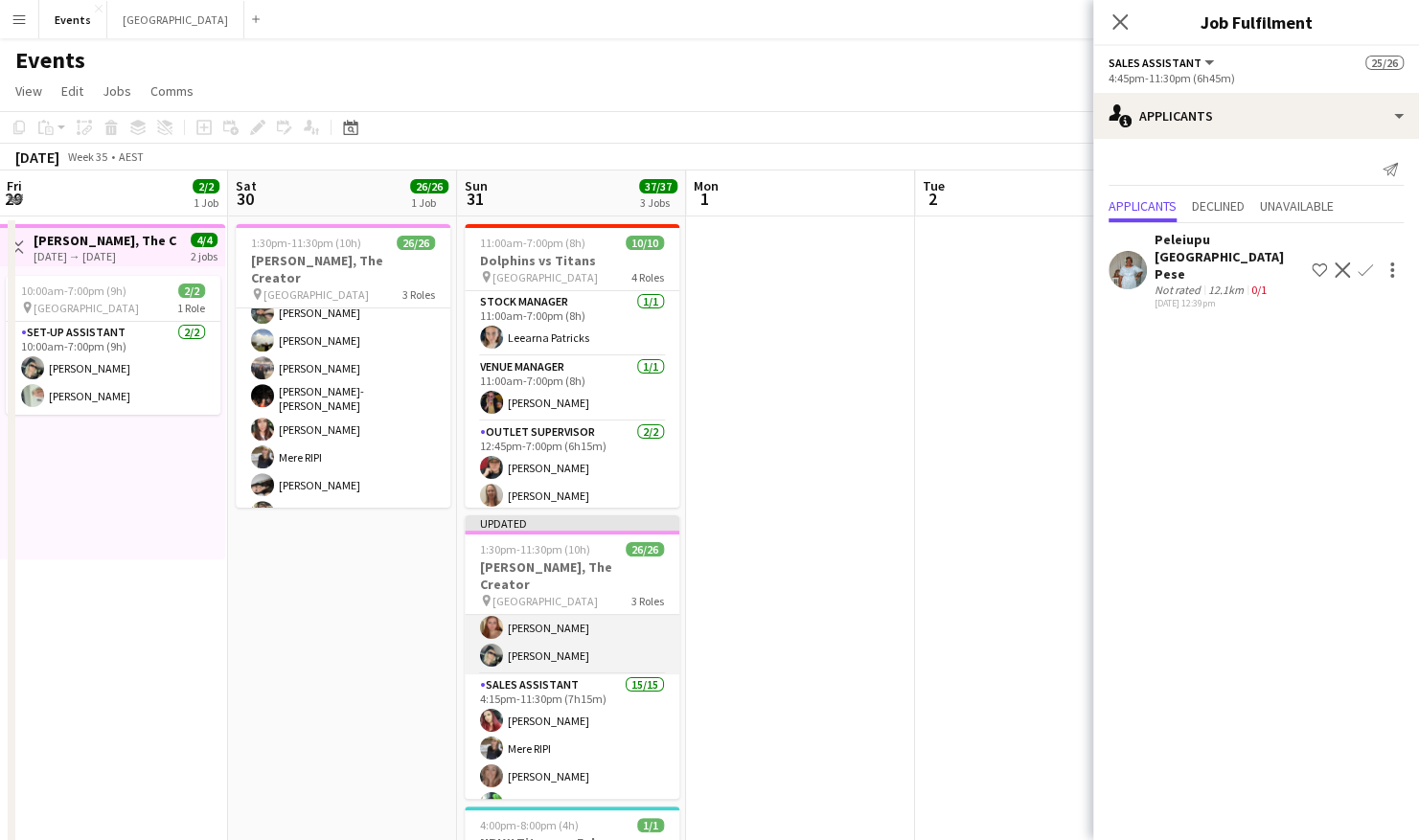
scroll to position [0, 0]
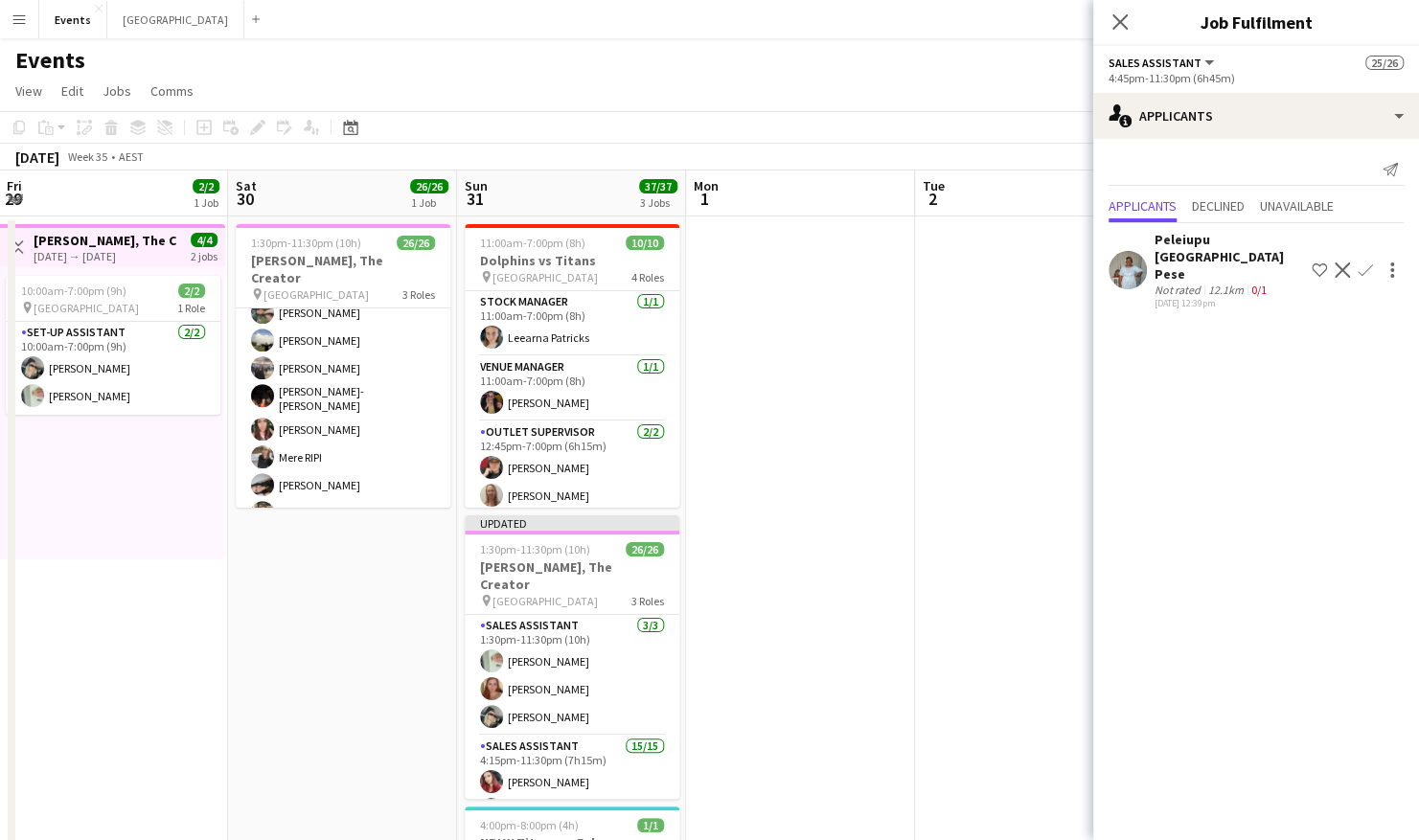
click at [910, 602] on app-date-cell at bounding box center [800, 597] width 229 height 762
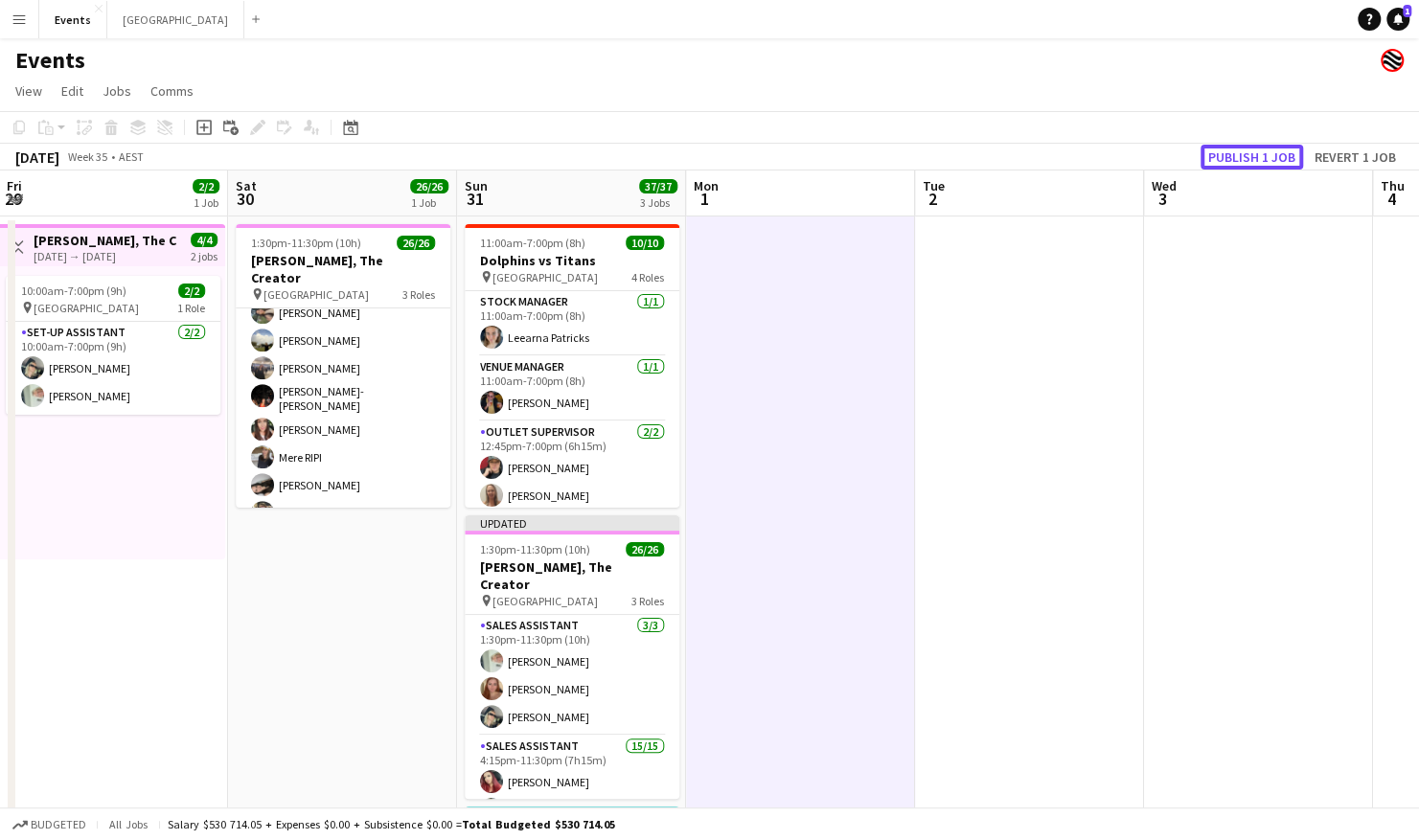
click at [1241, 154] on button "Publish 1 job" at bounding box center [1251, 157] width 102 height 25
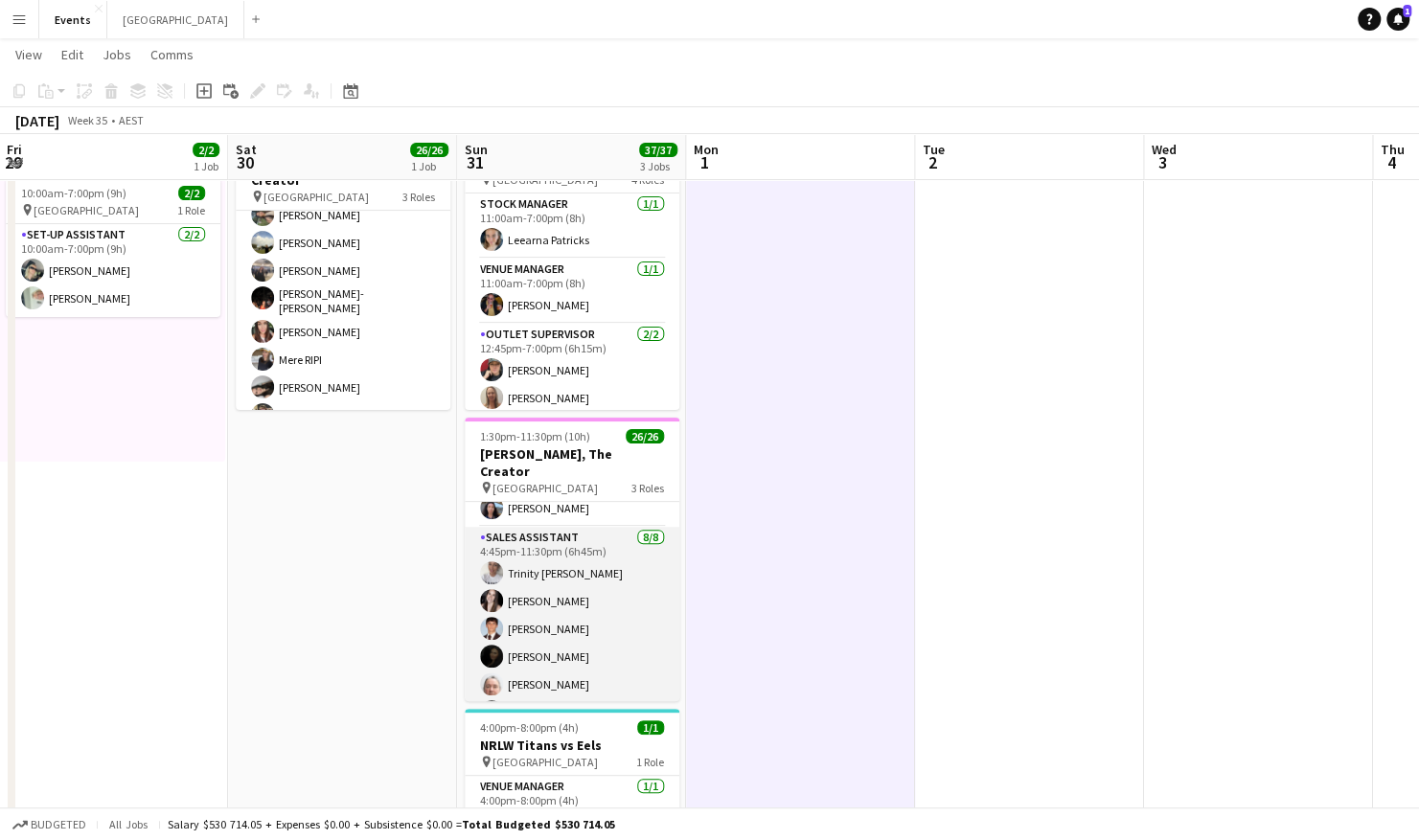
scroll to position [521, 0]
drag, startPoint x: 566, startPoint y: 570, endPoint x: 573, endPoint y: 582, distance: 13.9
click at [568, 570] on app-card-role "Sales Assistant [DATE] 4:45pm-11:30pm (6h45m) [PERSON_NAME] [PERSON_NAME] [PERS…" at bounding box center [572, 687] width 214 height 265
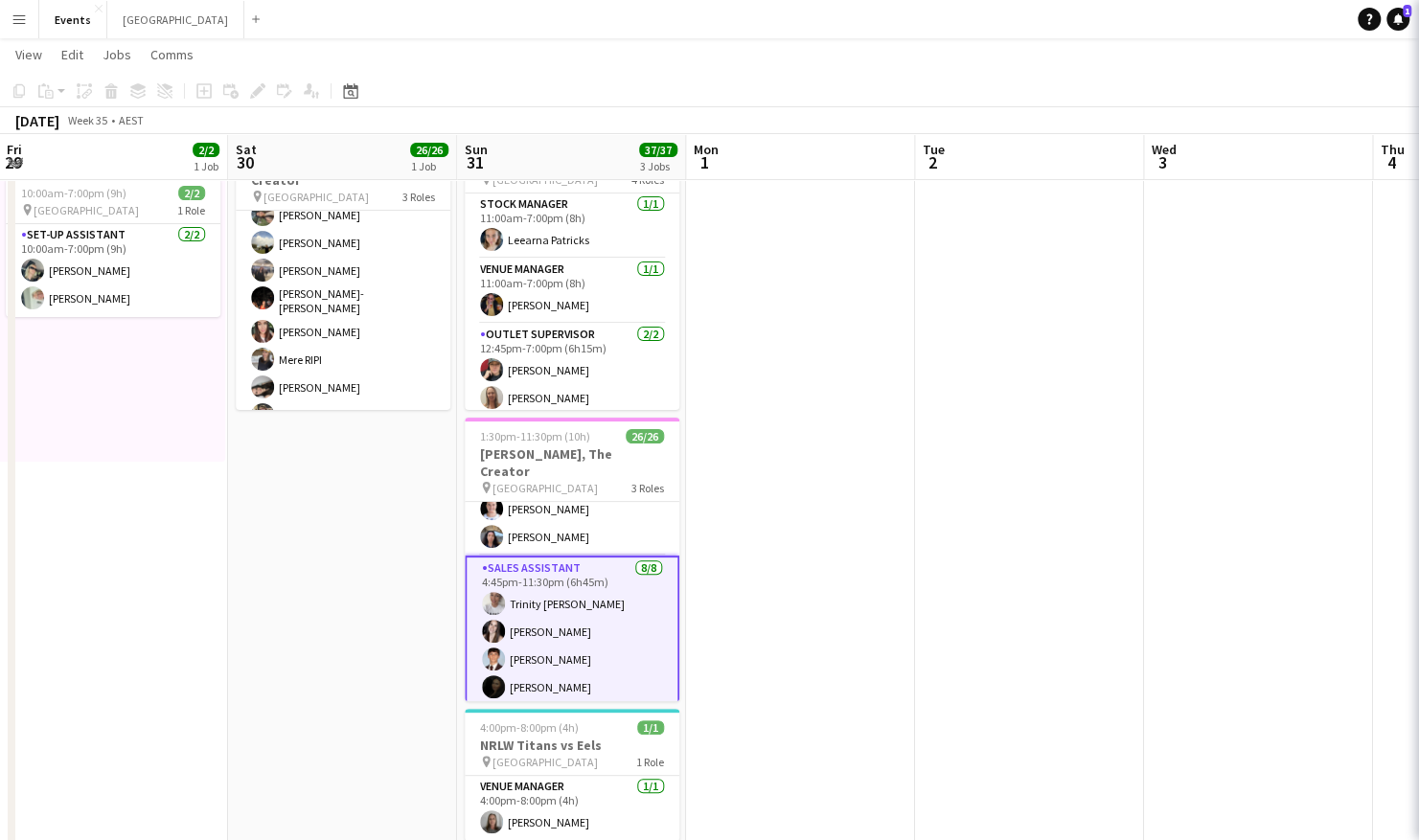
scroll to position [0, 686]
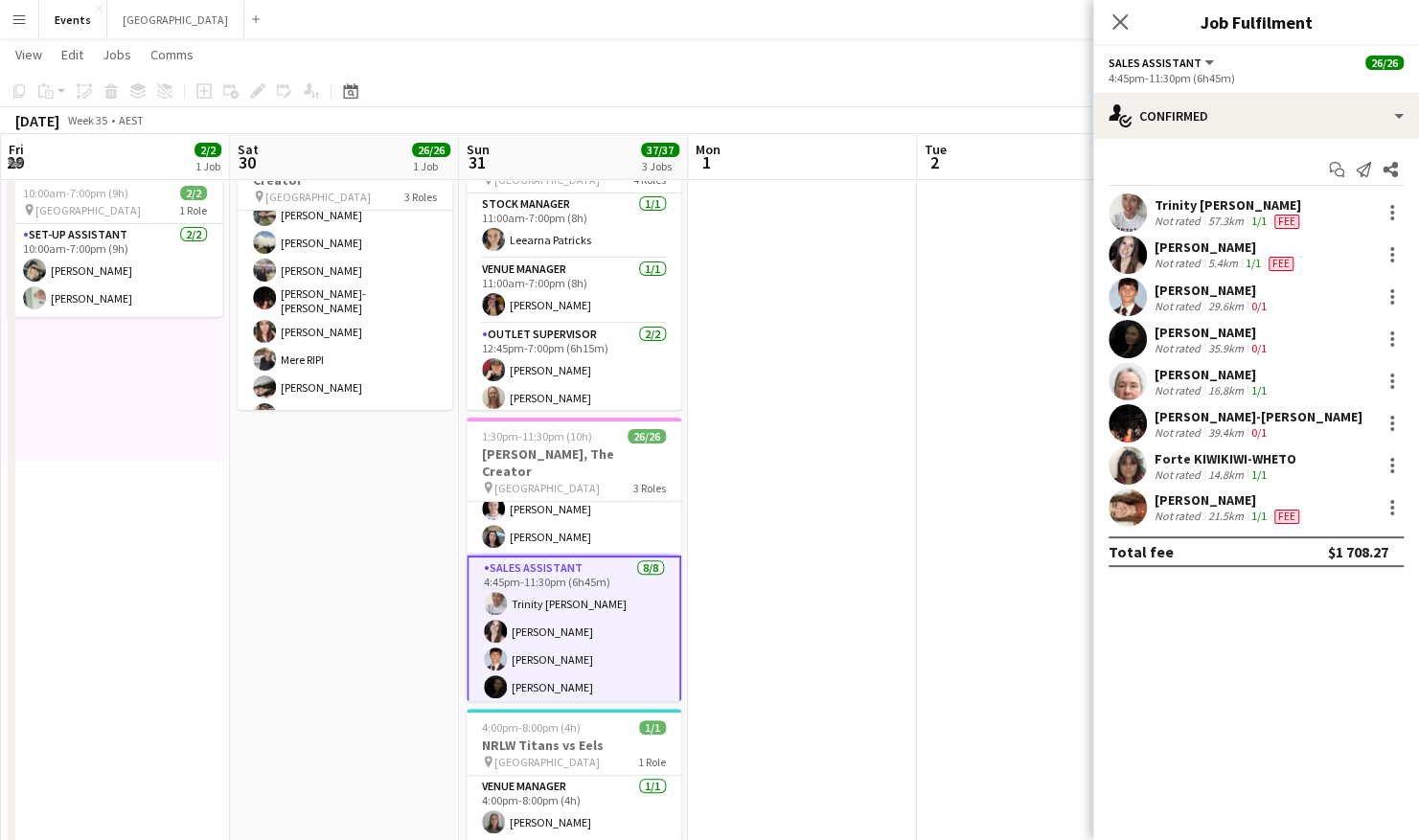
click at [1203, 208] on div "Trinity [PERSON_NAME]" at bounding box center [1228, 204] width 149 height 17
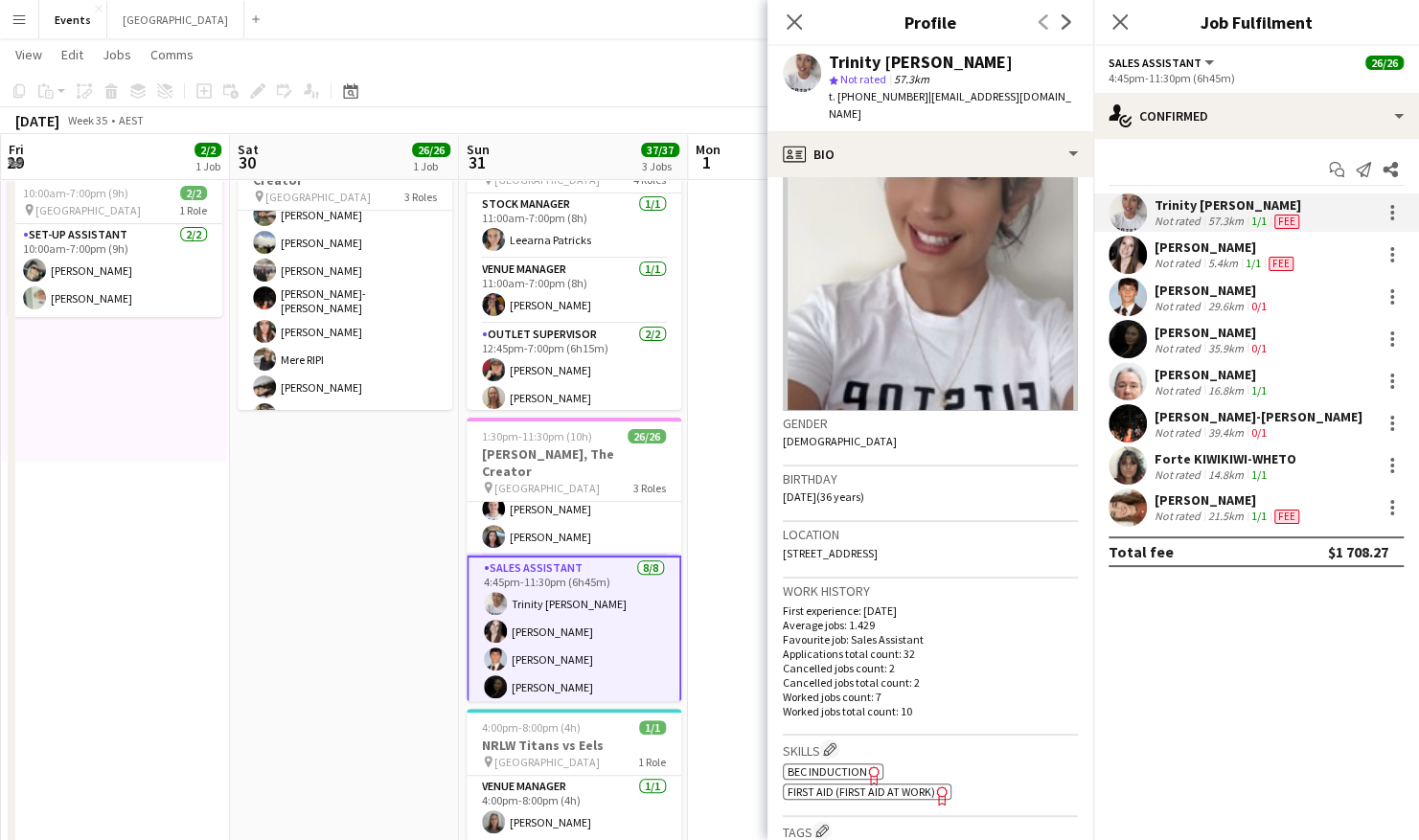
scroll to position [96, 0]
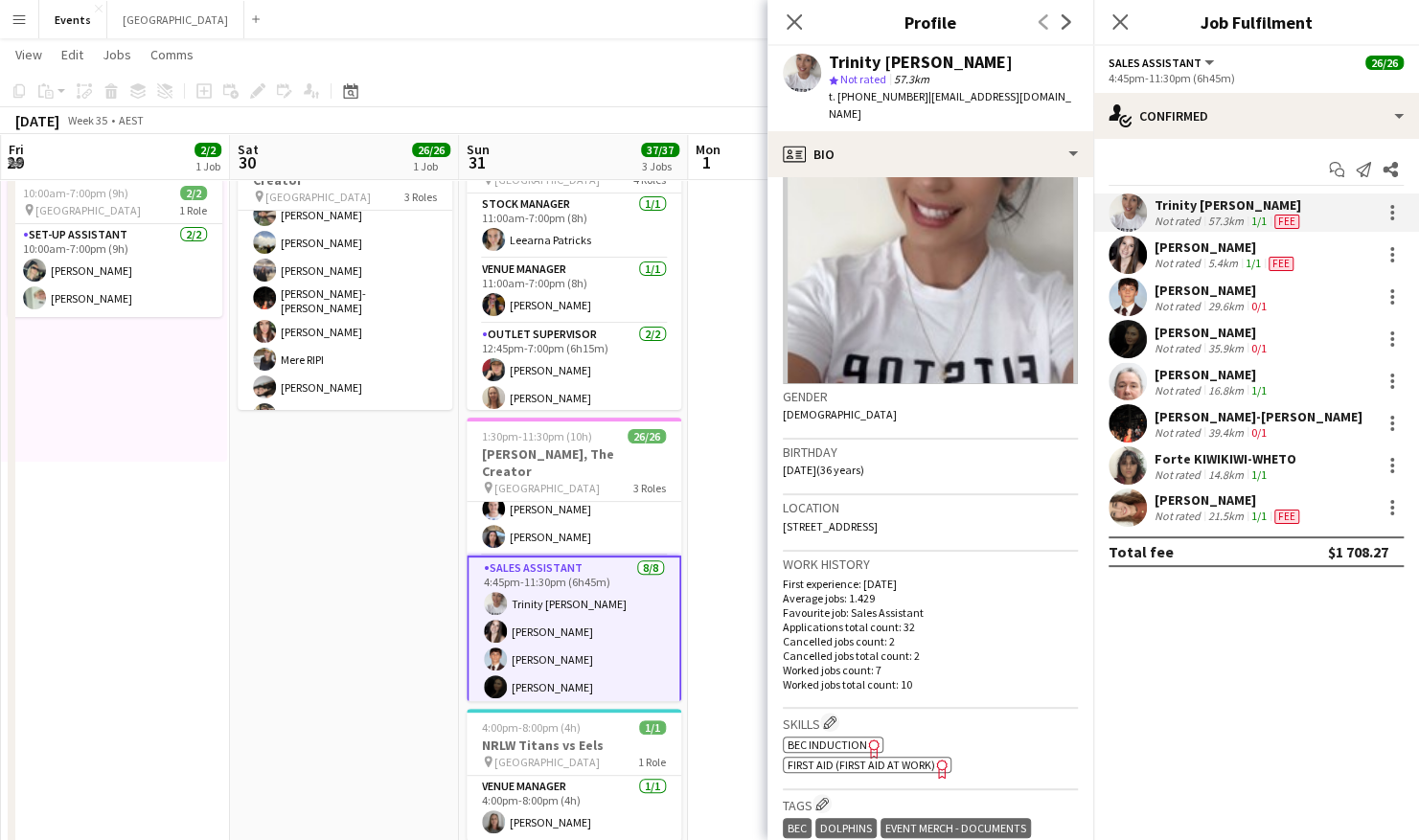
click at [726, 588] on app-date-cell at bounding box center [802, 500] width 229 height 762
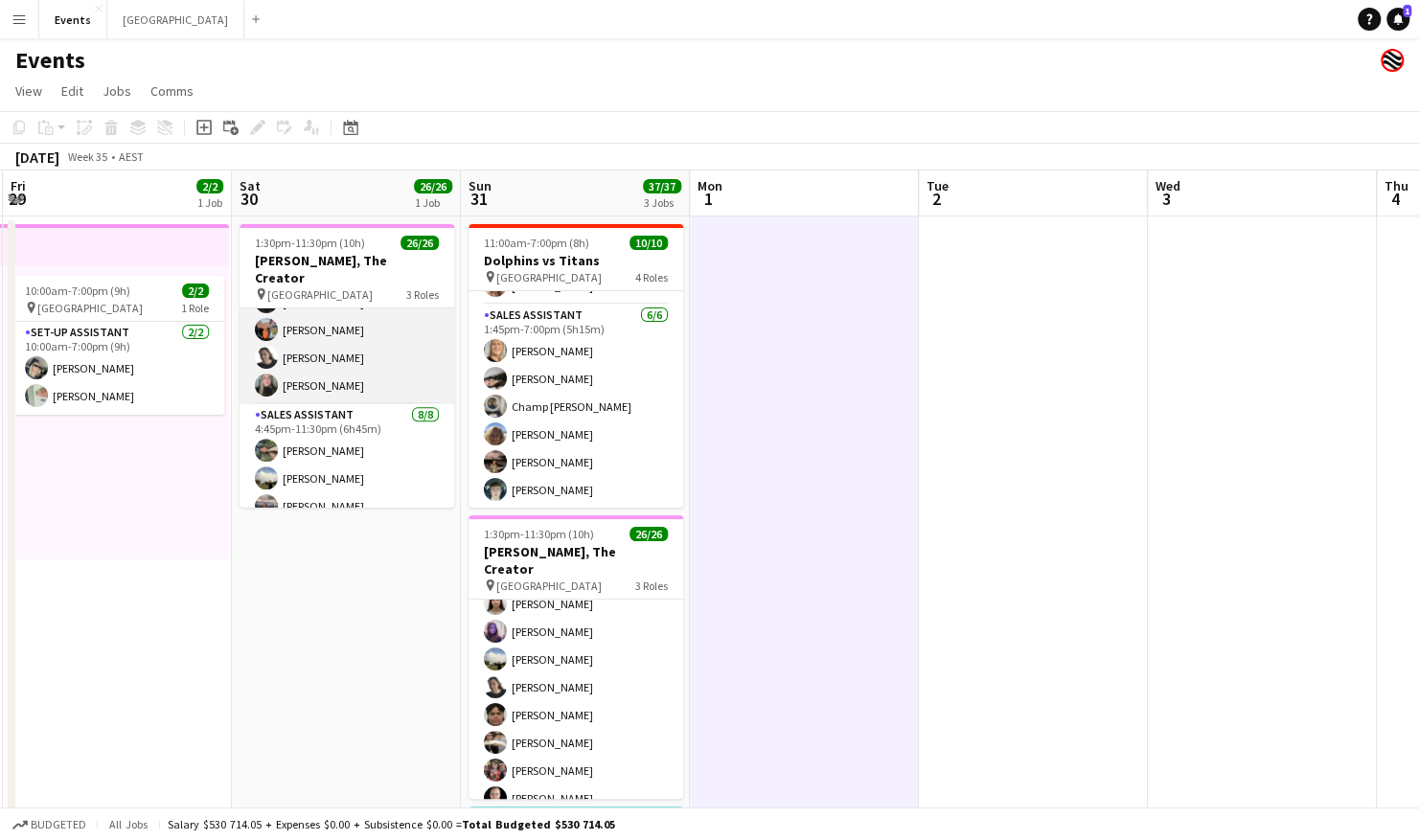
scroll to position [574, 0]
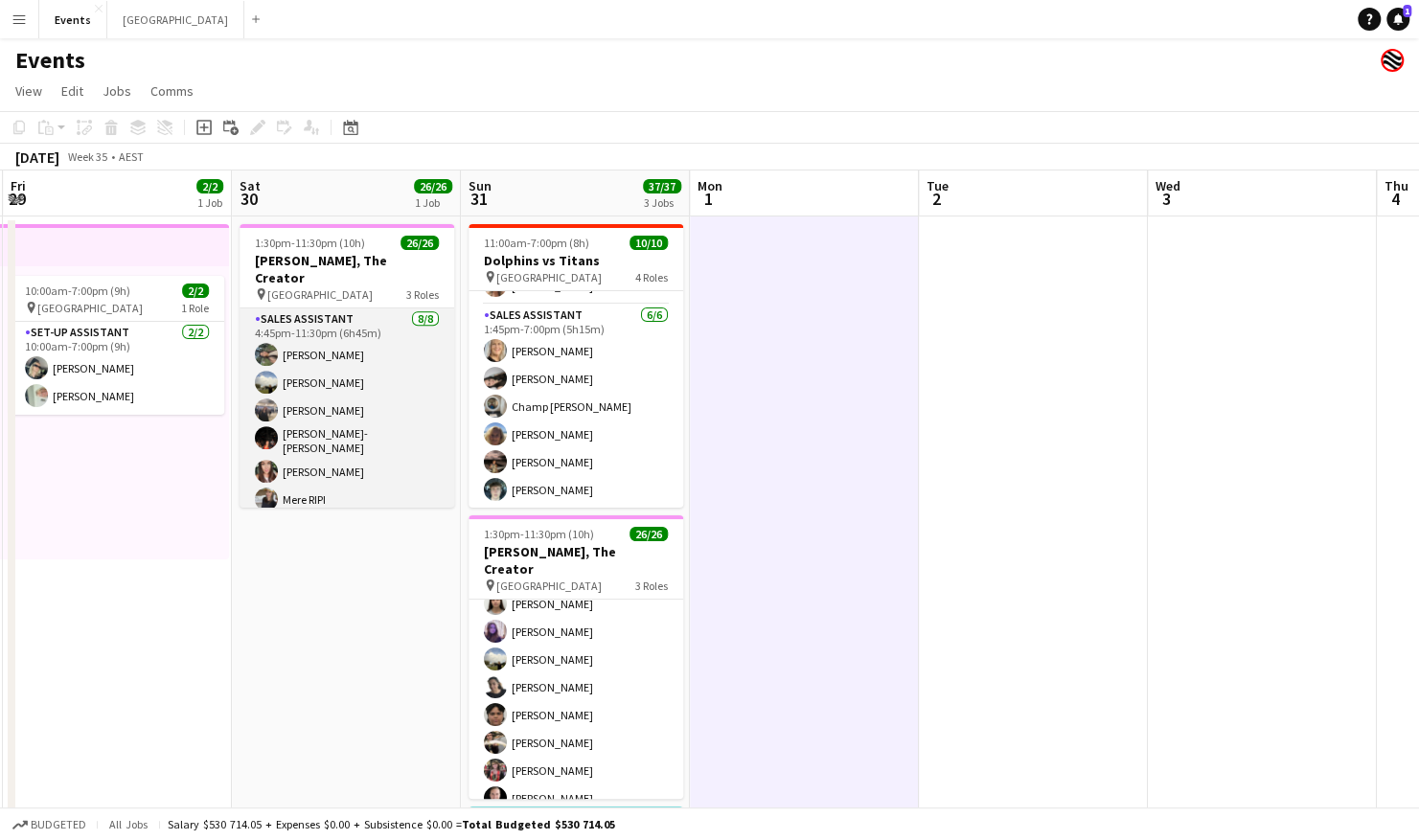
drag, startPoint x: 355, startPoint y: 378, endPoint x: 409, endPoint y: 322, distance: 77.8
click at [355, 378] on app-card-role "Sales Assistant [DATE] 4:45pm-11:30pm (6h45m) [PERSON_NAME] [PERSON_NAME] [PERS…" at bounding box center [346, 440] width 214 height 265
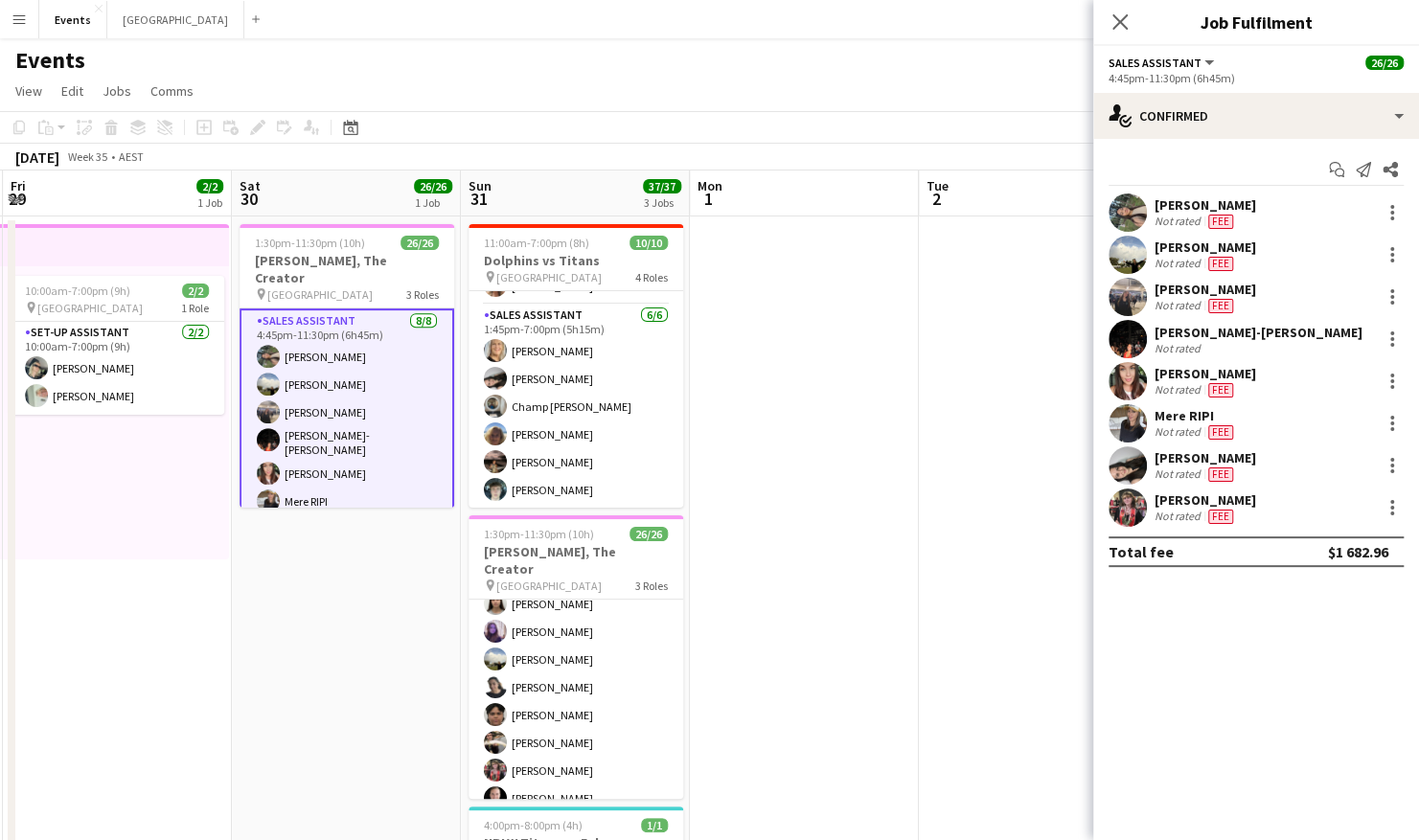
scroll to position [576, 0]
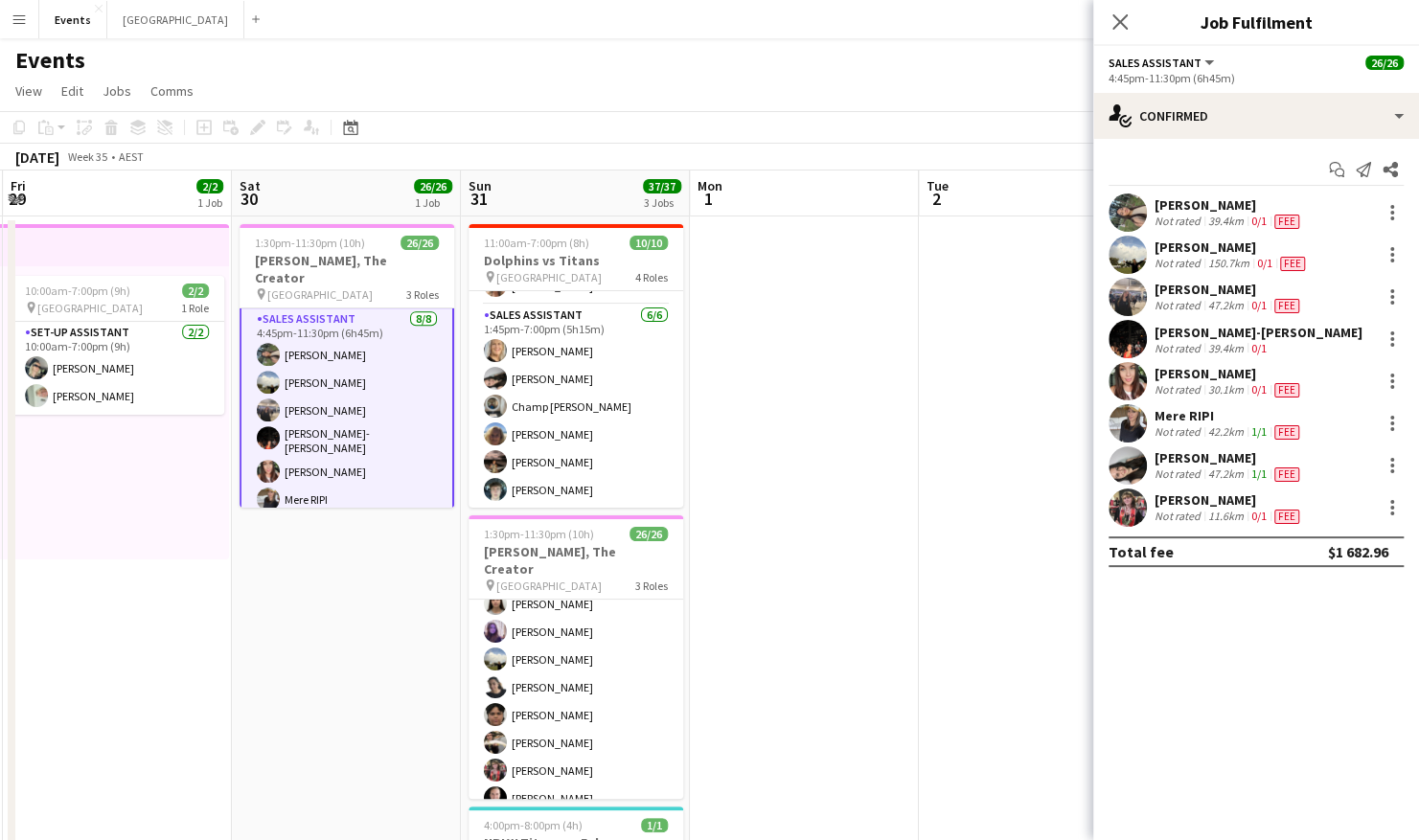
click at [1129, 297] on app-user-avatar at bounding box center [1127, 297] width 39 height 39
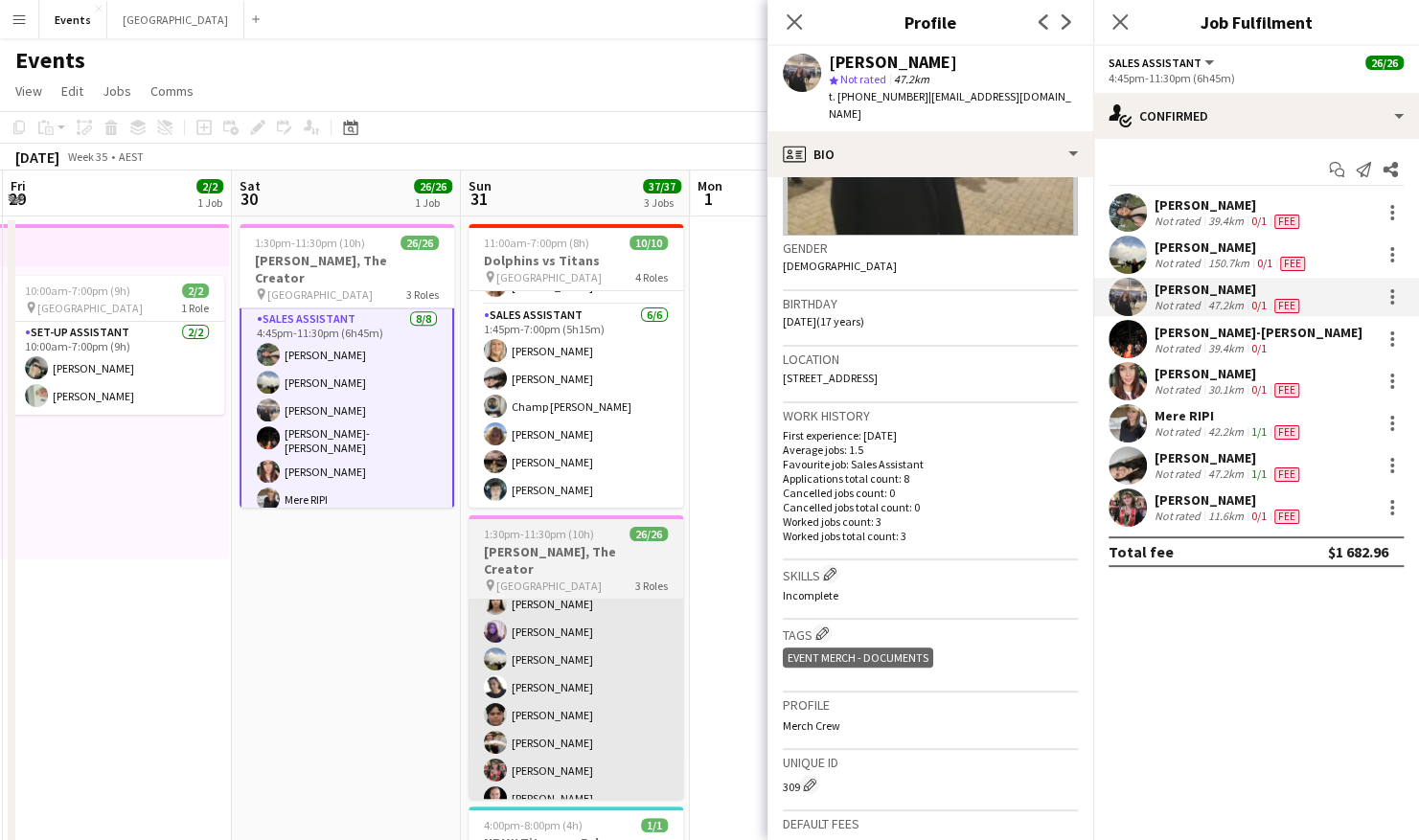
scroll to position [288, 0]
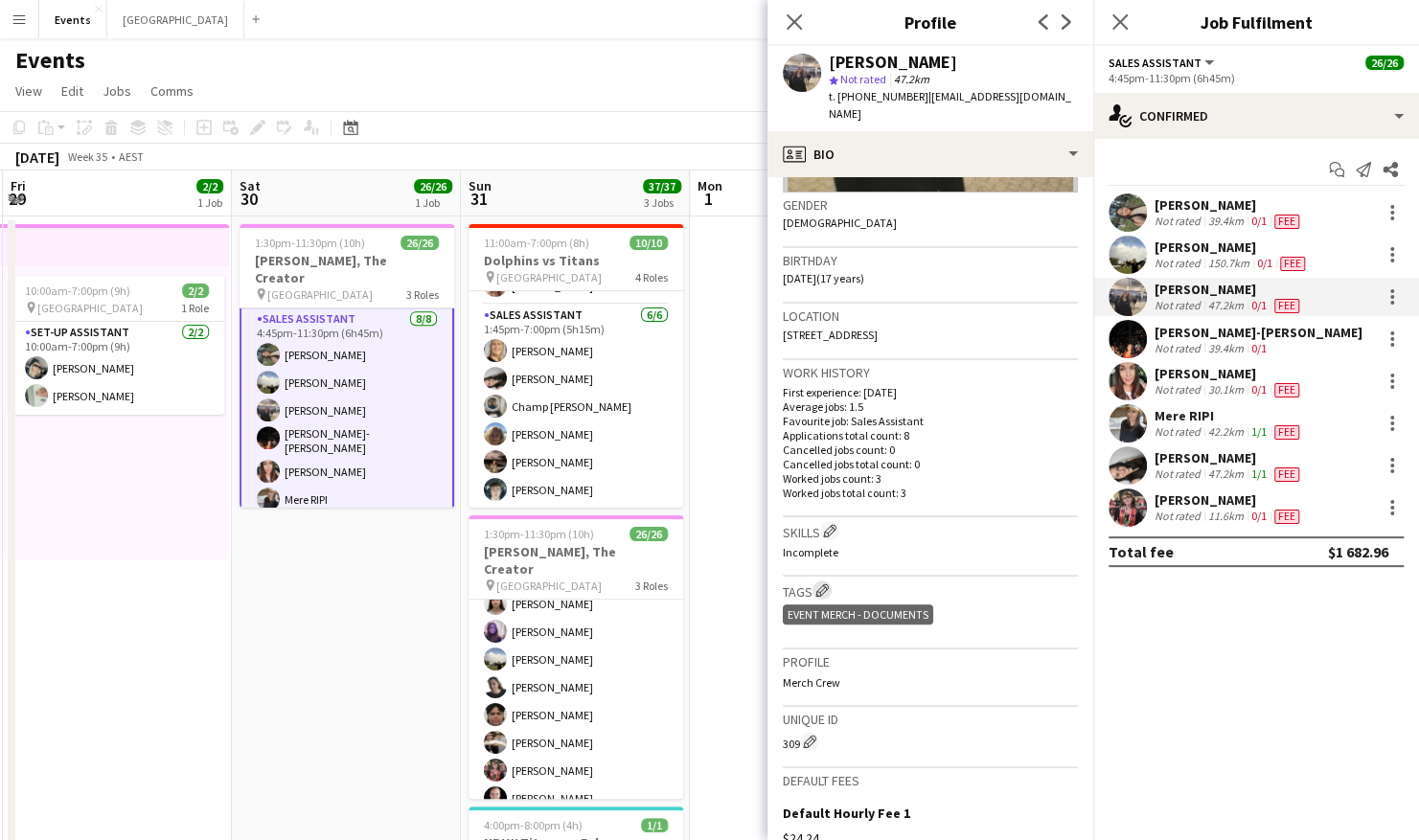
click at [828, 583] on app-icon "Edit crew company tags" at bounding box center [823, 590] width 14 height 14
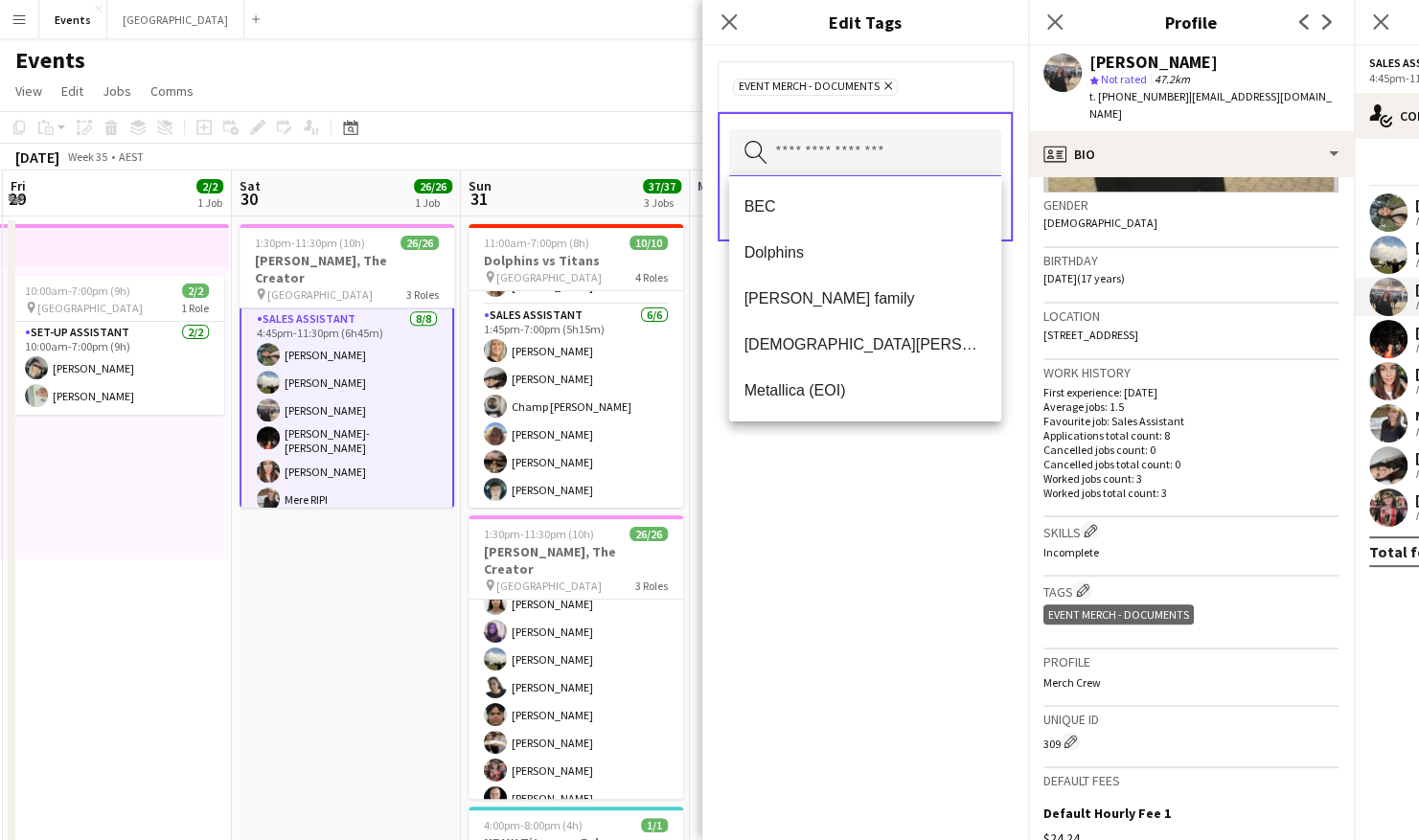
drag, startPoint x: 840, startPoint y: 144, endPoint x: 830, endPoint y: 153, distance: 13.5
click at [839, 144] on input "text" at bounding box center [865, 153] width 272 height 48
click at [809, 203] on span "BEC" at bounding box center [864, 206] width 241 height 18
click at [967, 570] on div "BEC Remove Event Merch - Documents Remove Search by tag name Save" at bounding box center [865, 442] width 325 height 793
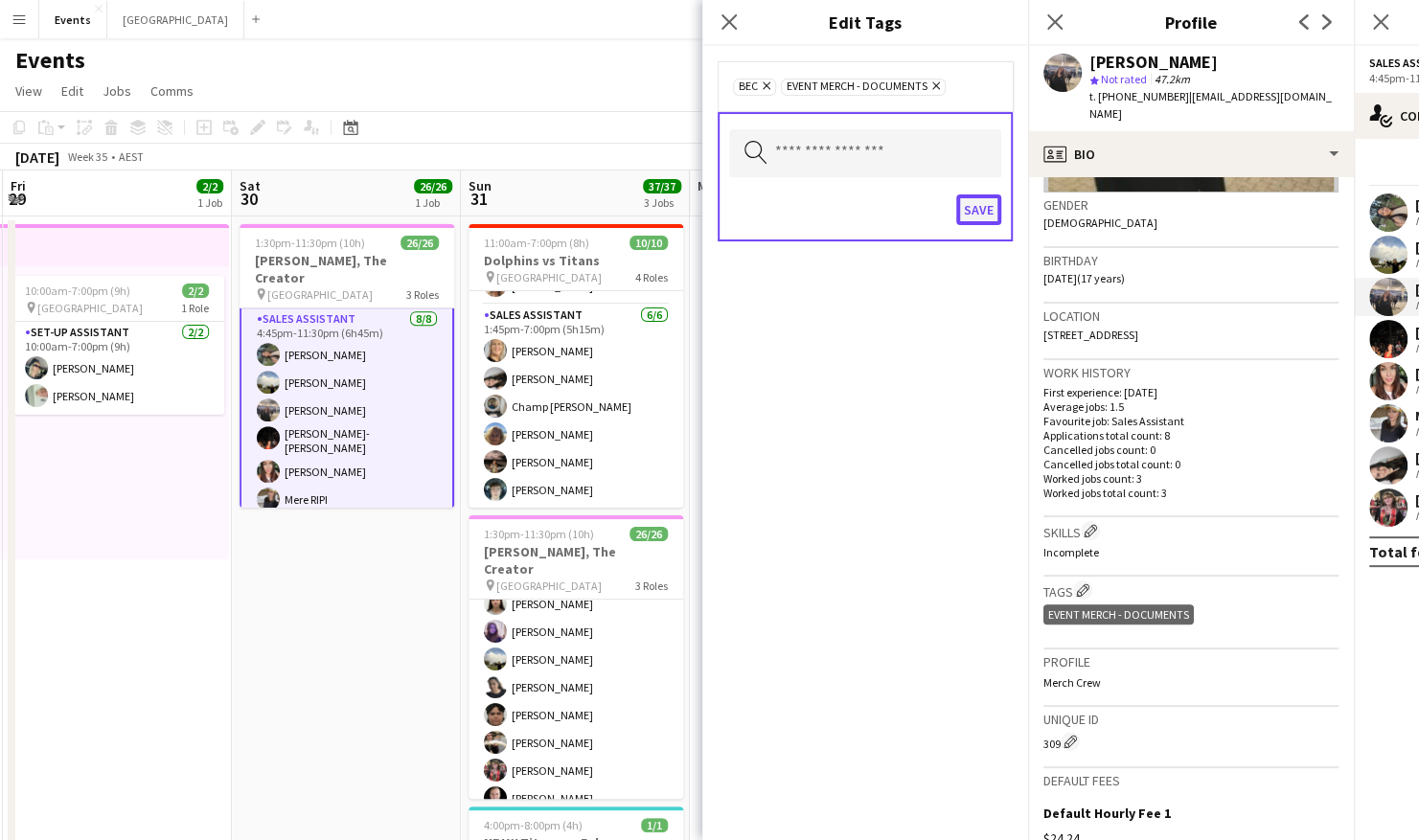
click at [968, 200] on button "Save" at bounding box center [977, 209] width 45 height 31
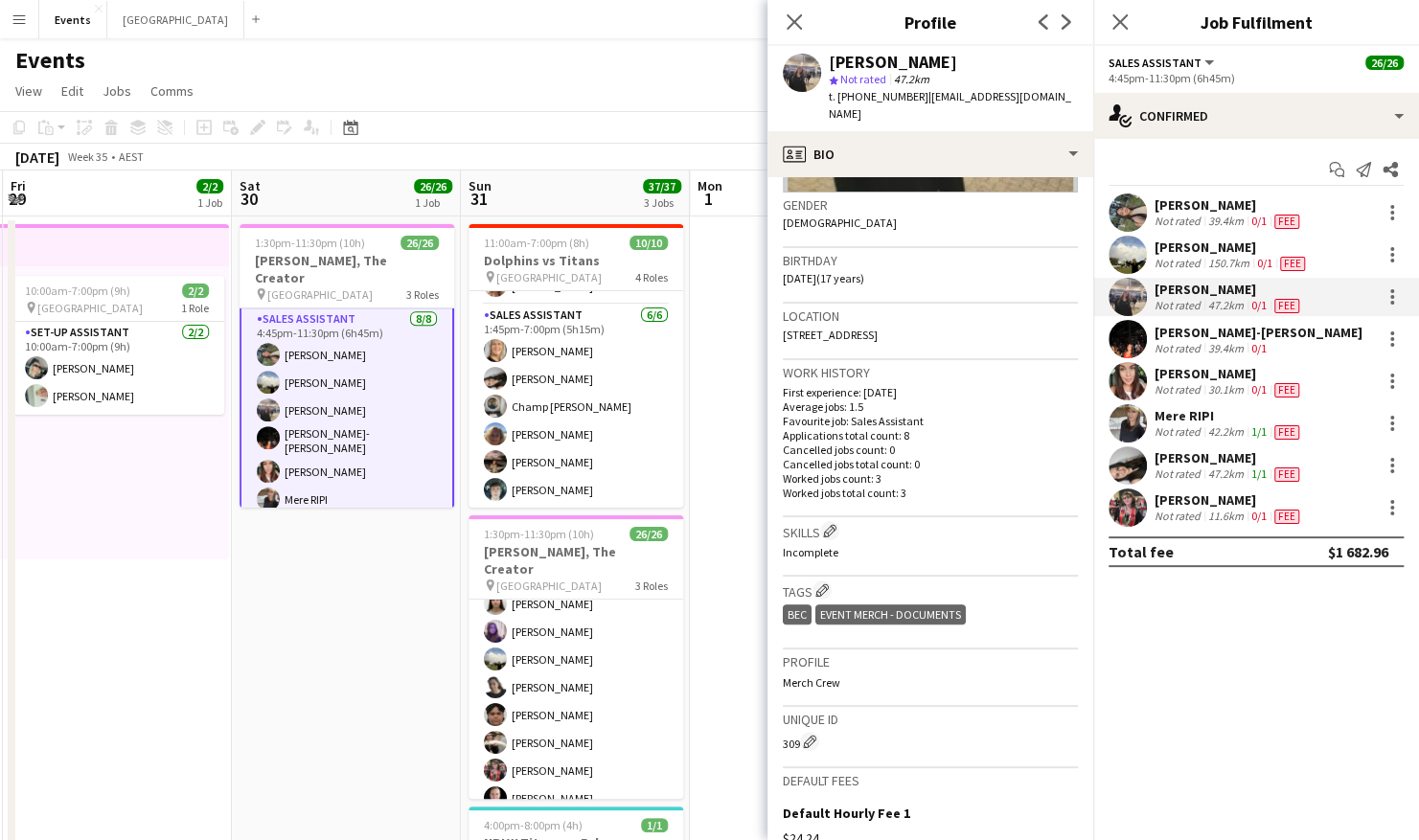
click at [834, 524] on app-icon "Edit crew company skills" at bounding box center [830, 531] width 14 height 14
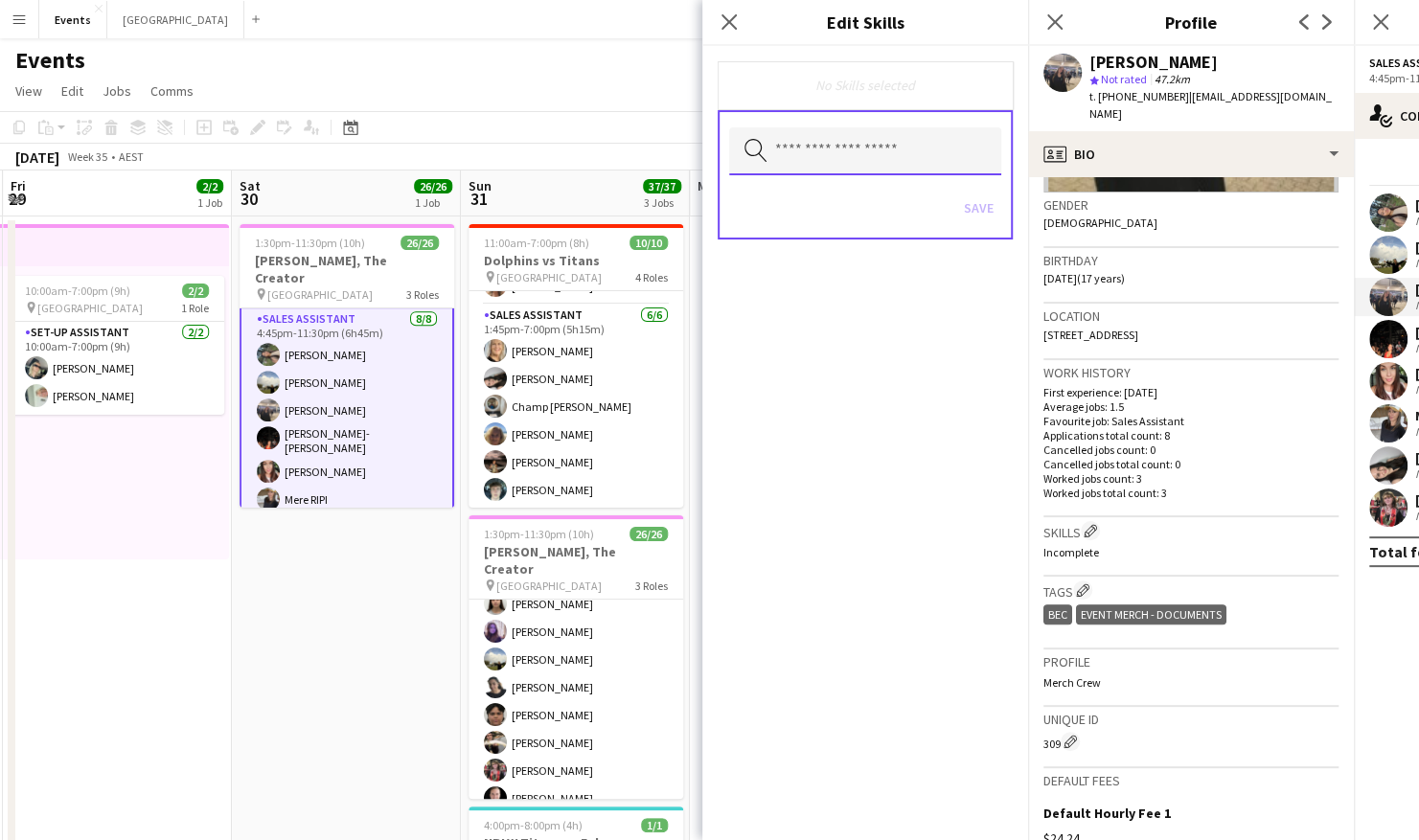
click at [783, 153] on input "text" at bounding box center [865, 151] width 272 height 48
type input "*"
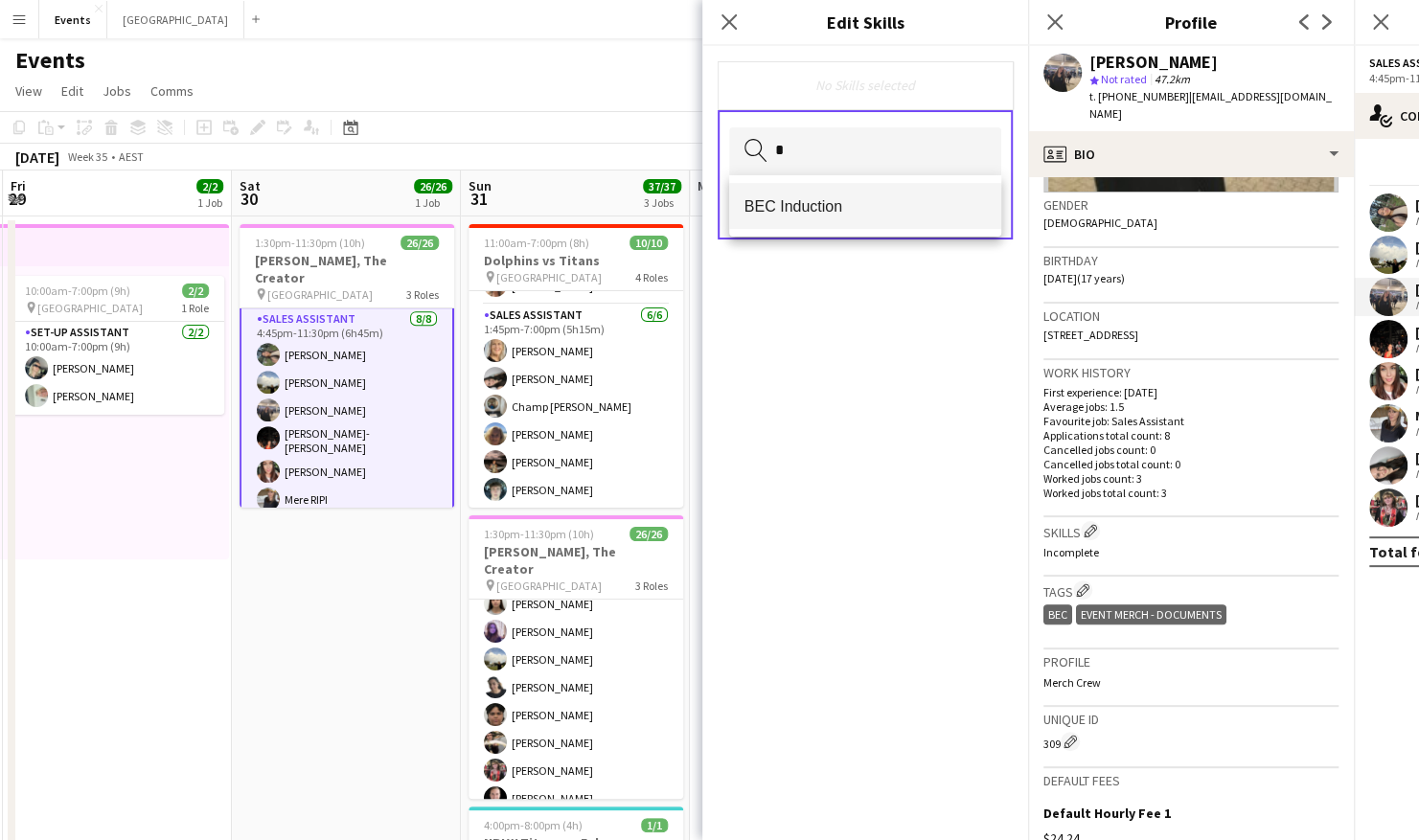
click at [831, 192] on mat-option "BEC Induction" at bounding box center [865, 205] width 272 height 46
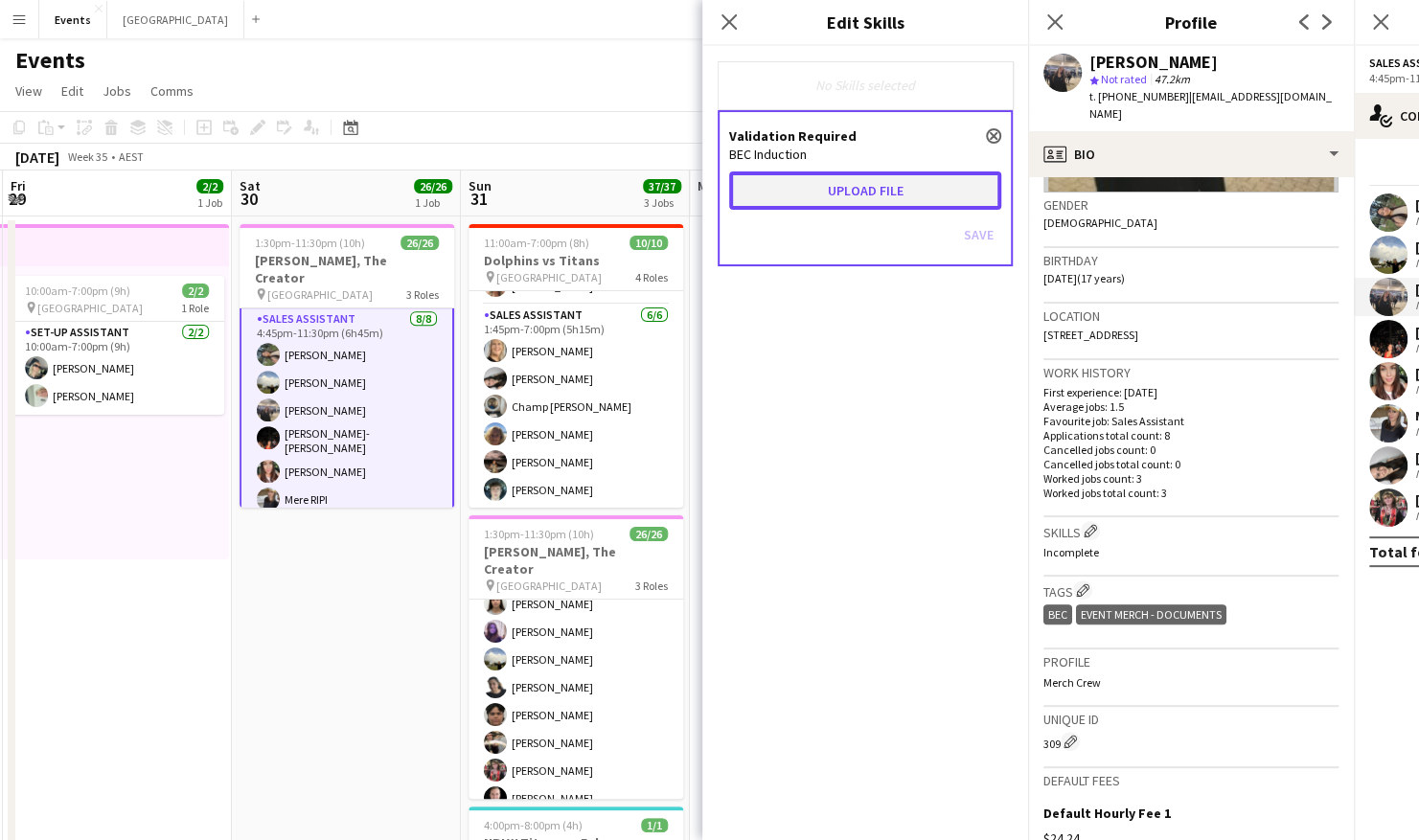
click at [856, 182] on button "Upload file" at bounding box center [865, 190] width 272 height 39
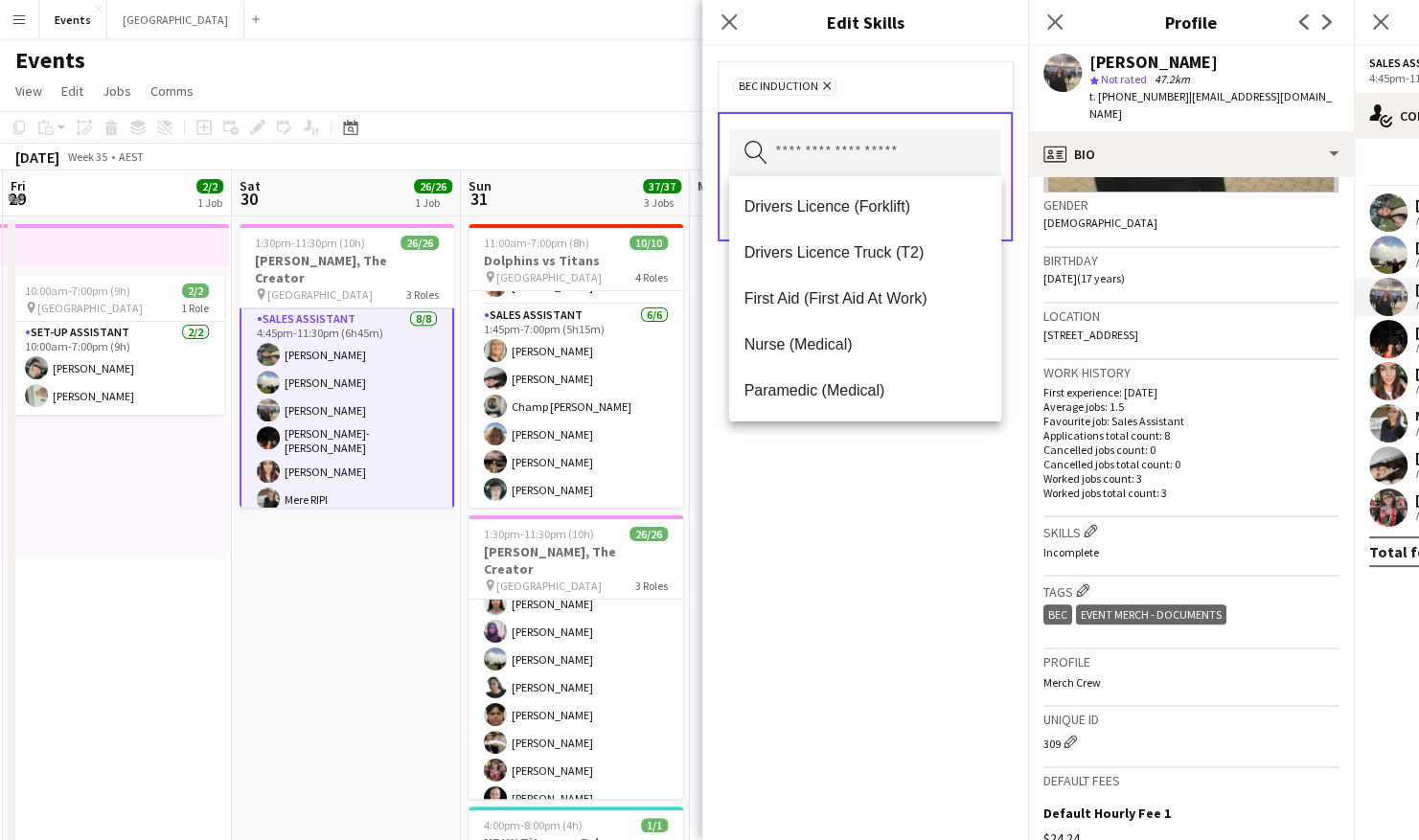
click at [822, 540] on div "BEC Induction Remove Search by skill name Save" at bounding box center [865, 442] width 325 height 793
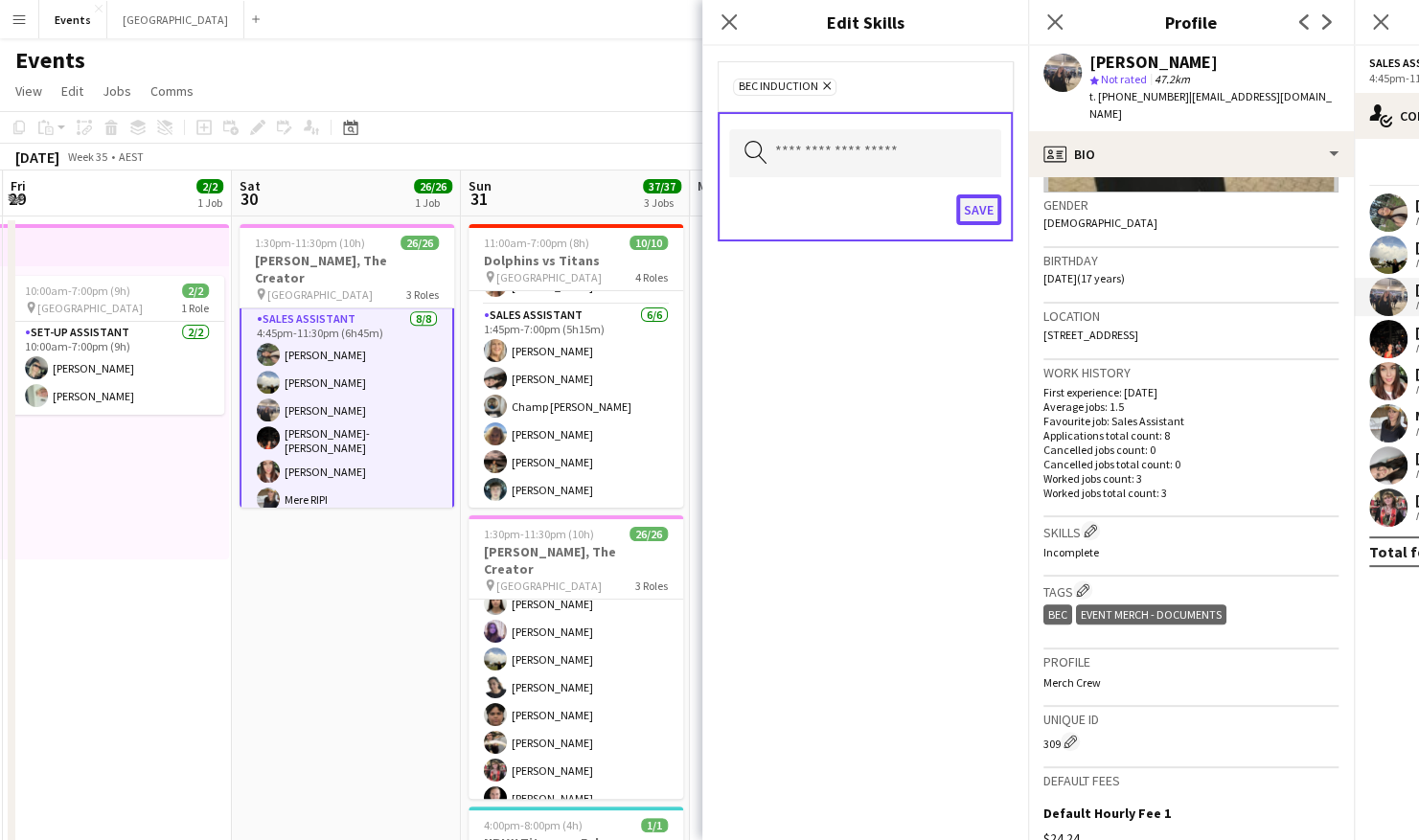
click at [969, 207] on button "Save" at bounding box center [977, 209] width 45 height 31
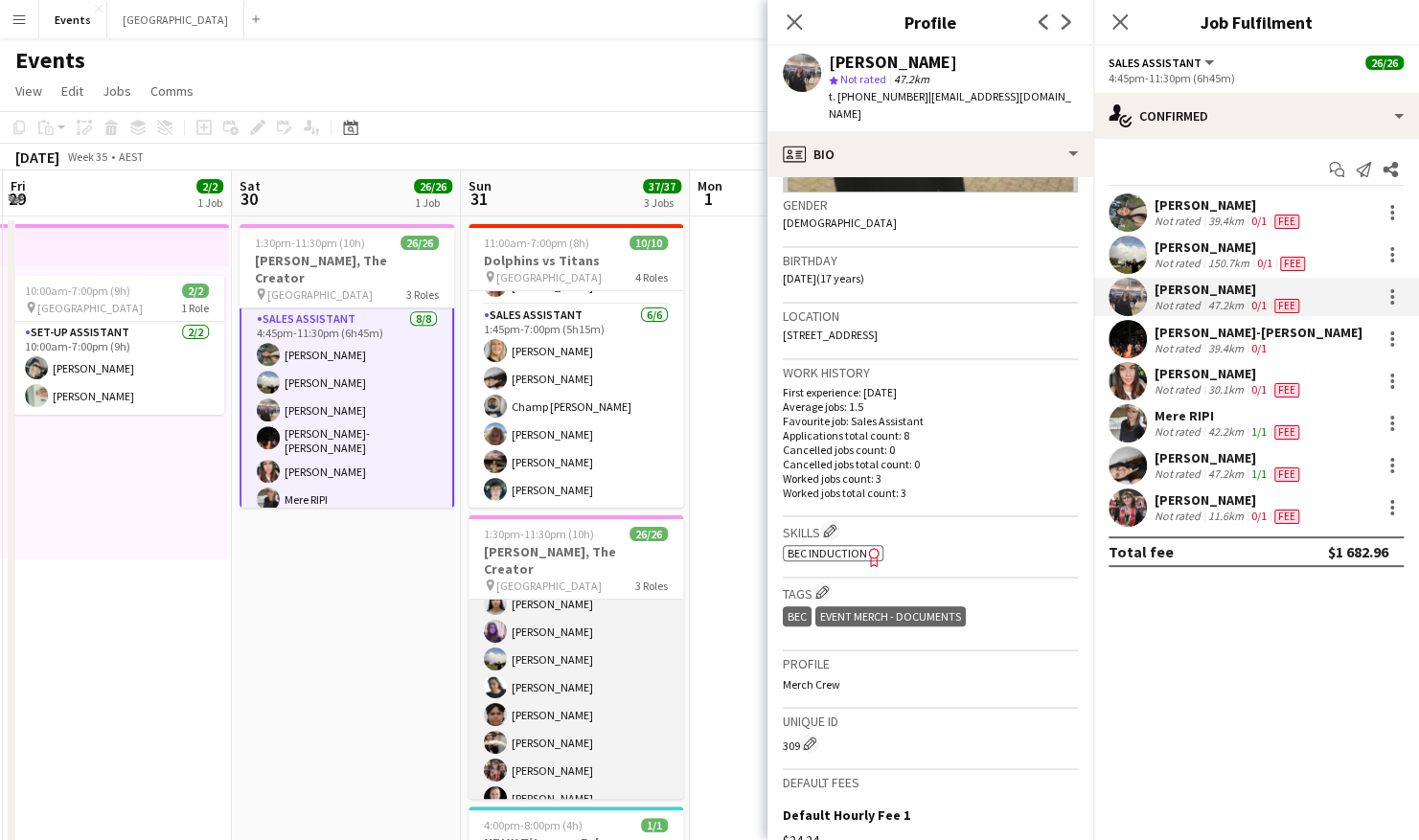
drag, startPoint x: 555, startPoint y: 680, endPoint x: 554, endPoint y: 660, distance: 20.0
click at [555, 679] on app-card-role "Sales Assistant 15/15 4:15pm-11:30pm (7h15m) [PERSON_NAME] RIPI [PERSON_NAME] […" at bounding box center [576, 618] width 214 height 454
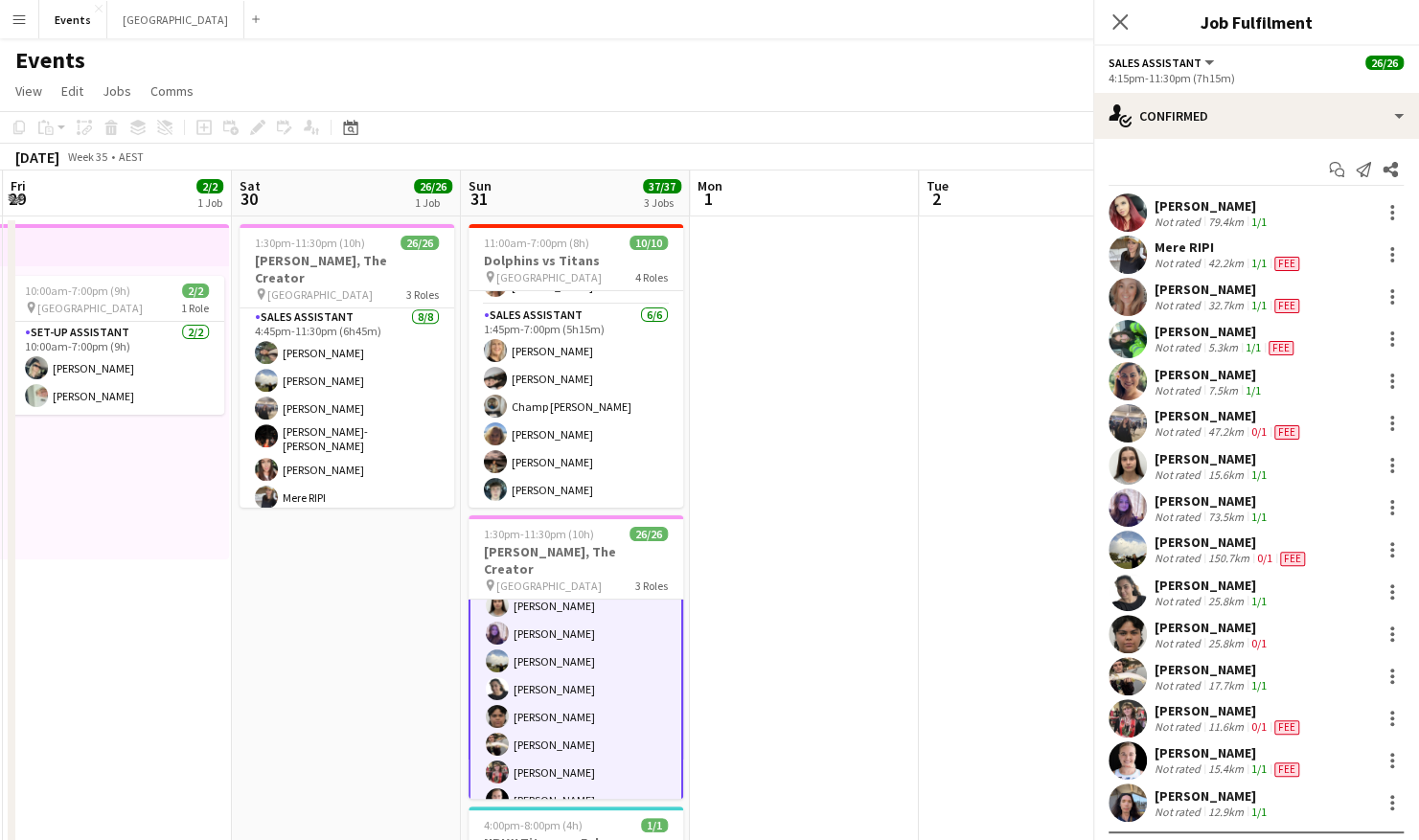
scroll to position [331, 0]
click at [1296, 770] on div "Fee" at bounding box center [1286, 769] width 33 height 15
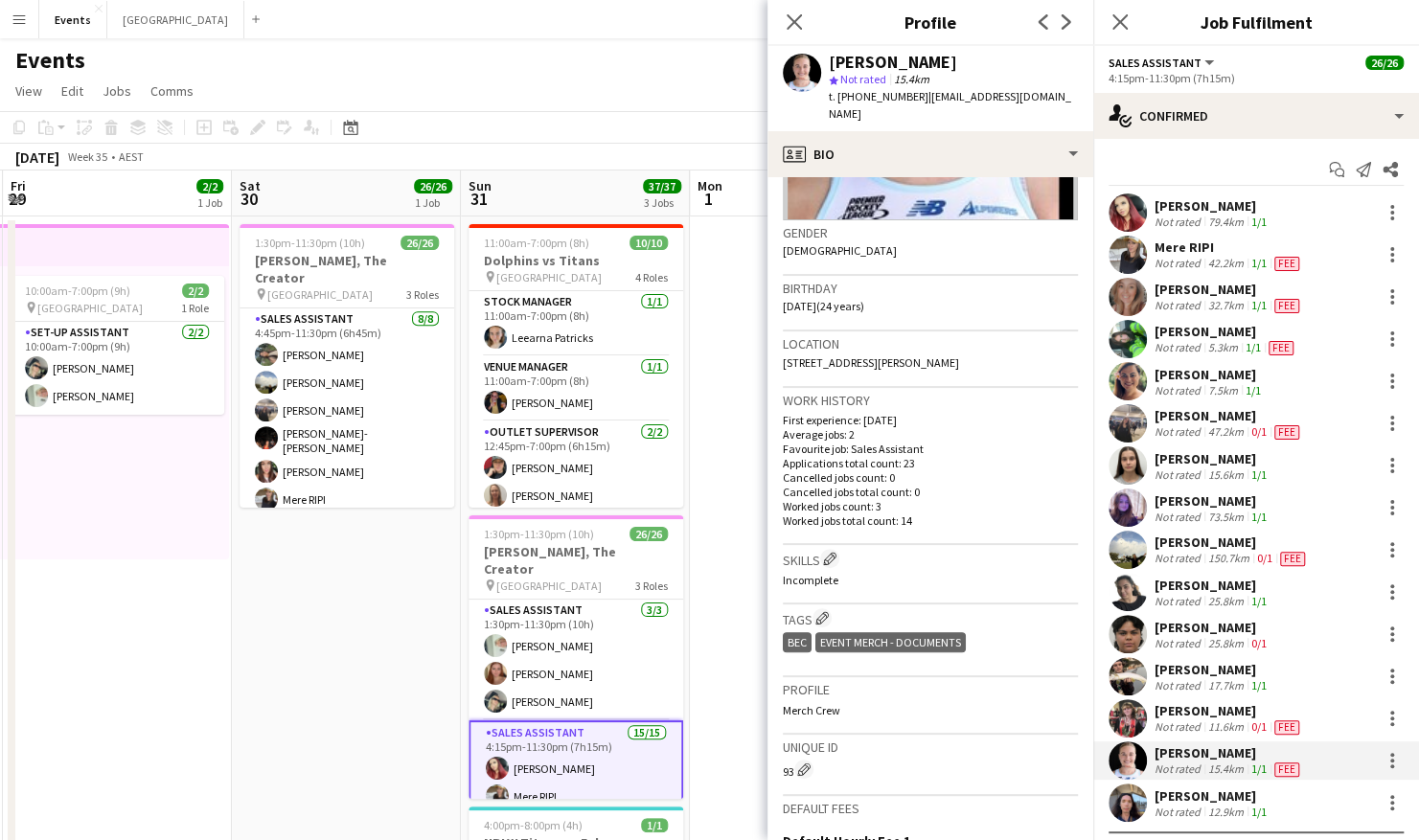
scroll to position [191, 0]
